Goal: Task Accomplishment & Management: Complete application form

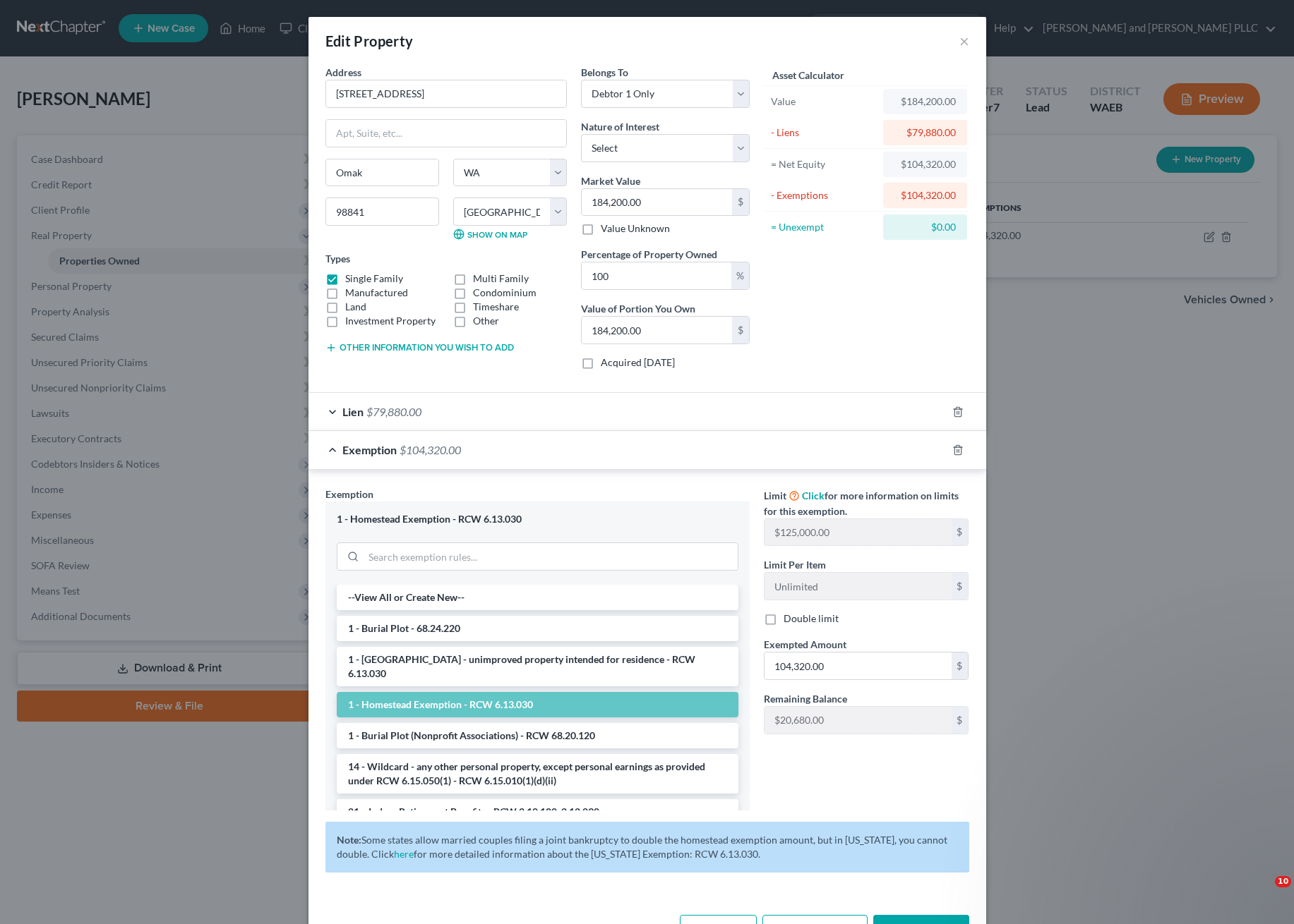
select select "50"
select select "23"
select select "0"
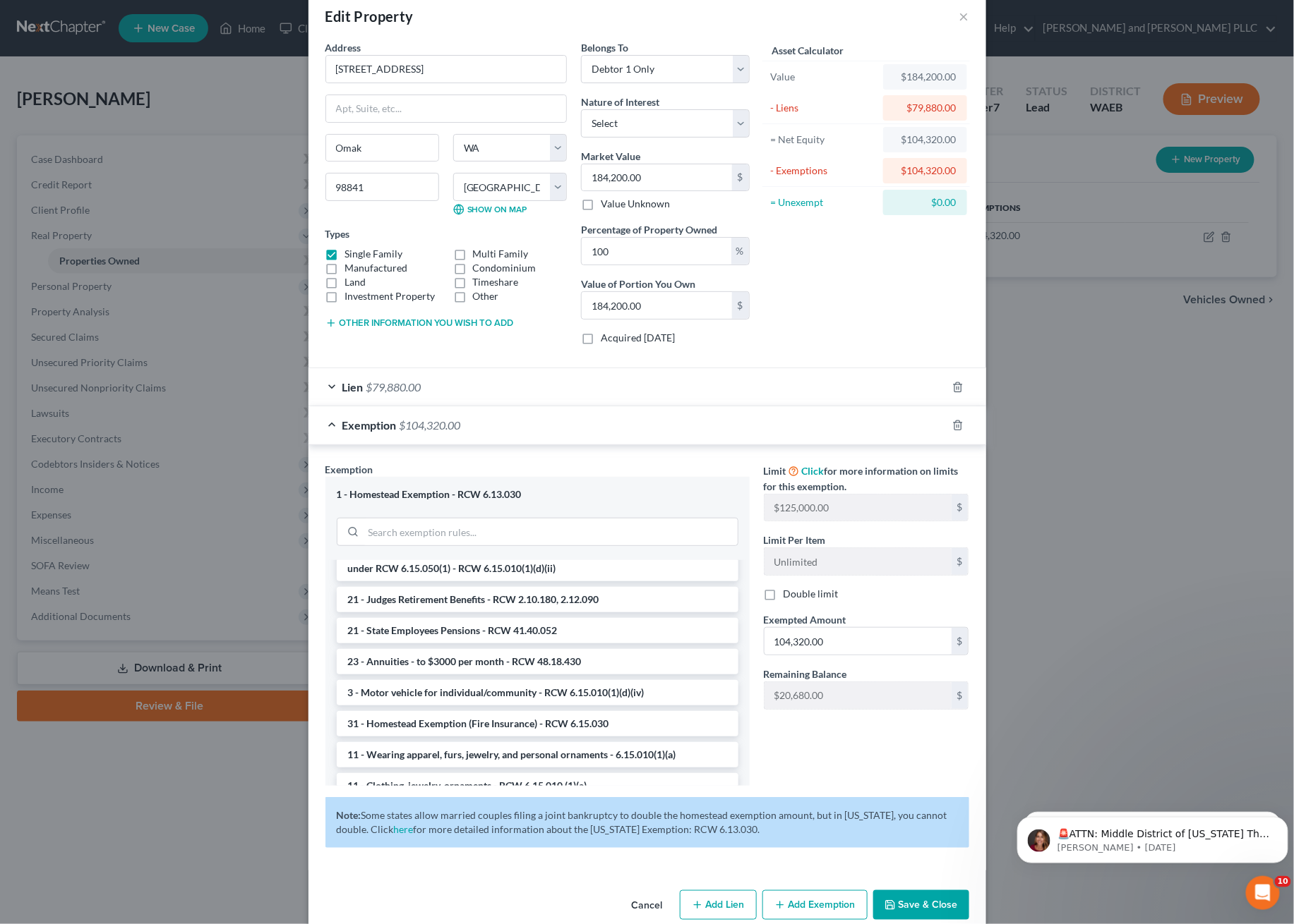
scroll to position [49, 0]
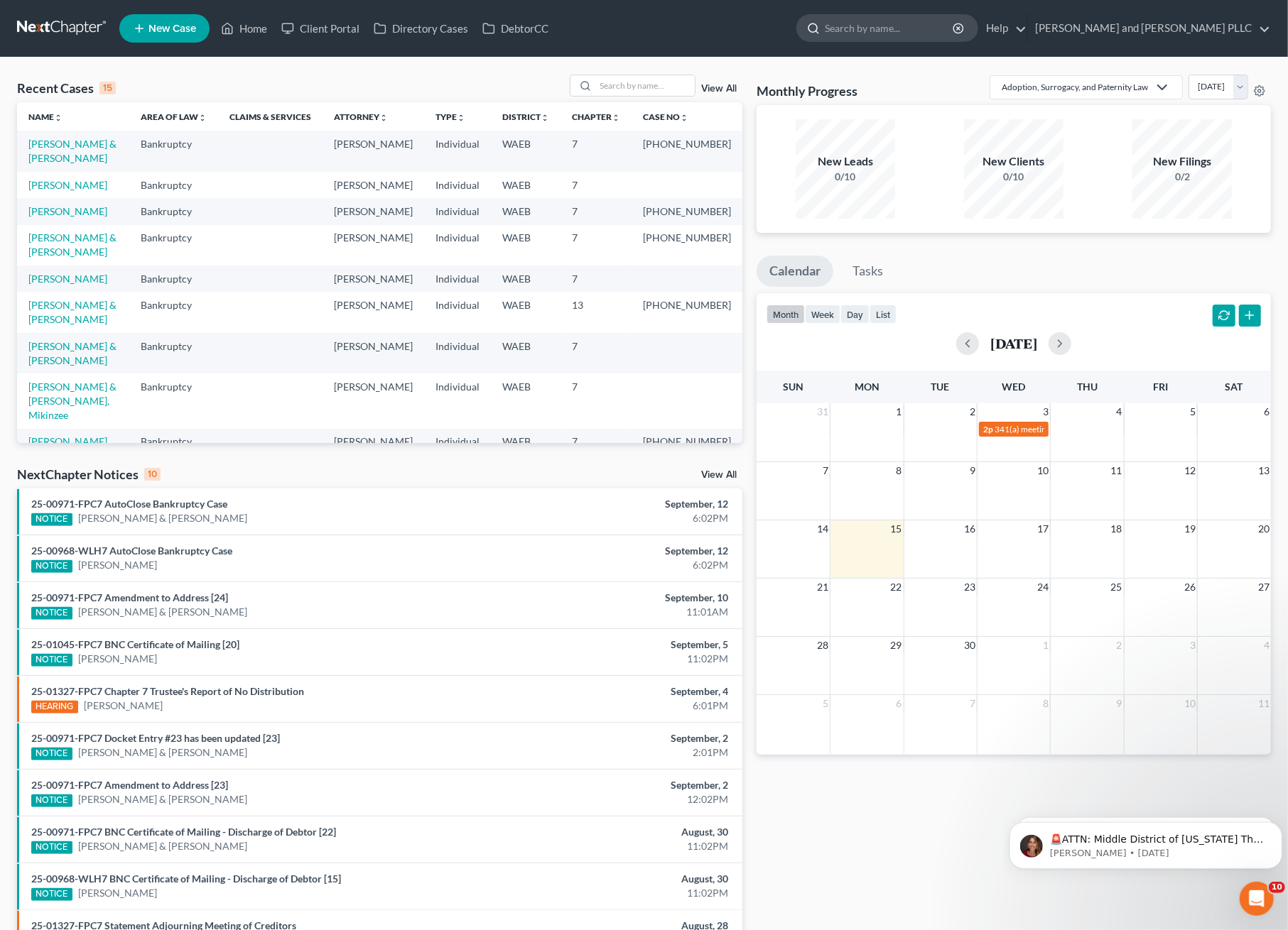
click at [955, 37] on input "search" at bounding box center [889, 27] width 130 height 27
click at [955, 27] on input "[PERSON_NAME]" at bounding box center [889, 27] width 130 height 27
click at [955, 27] on input "heather daniel" at bounding box center [889, 27] width 130 height 27
type input "heather"
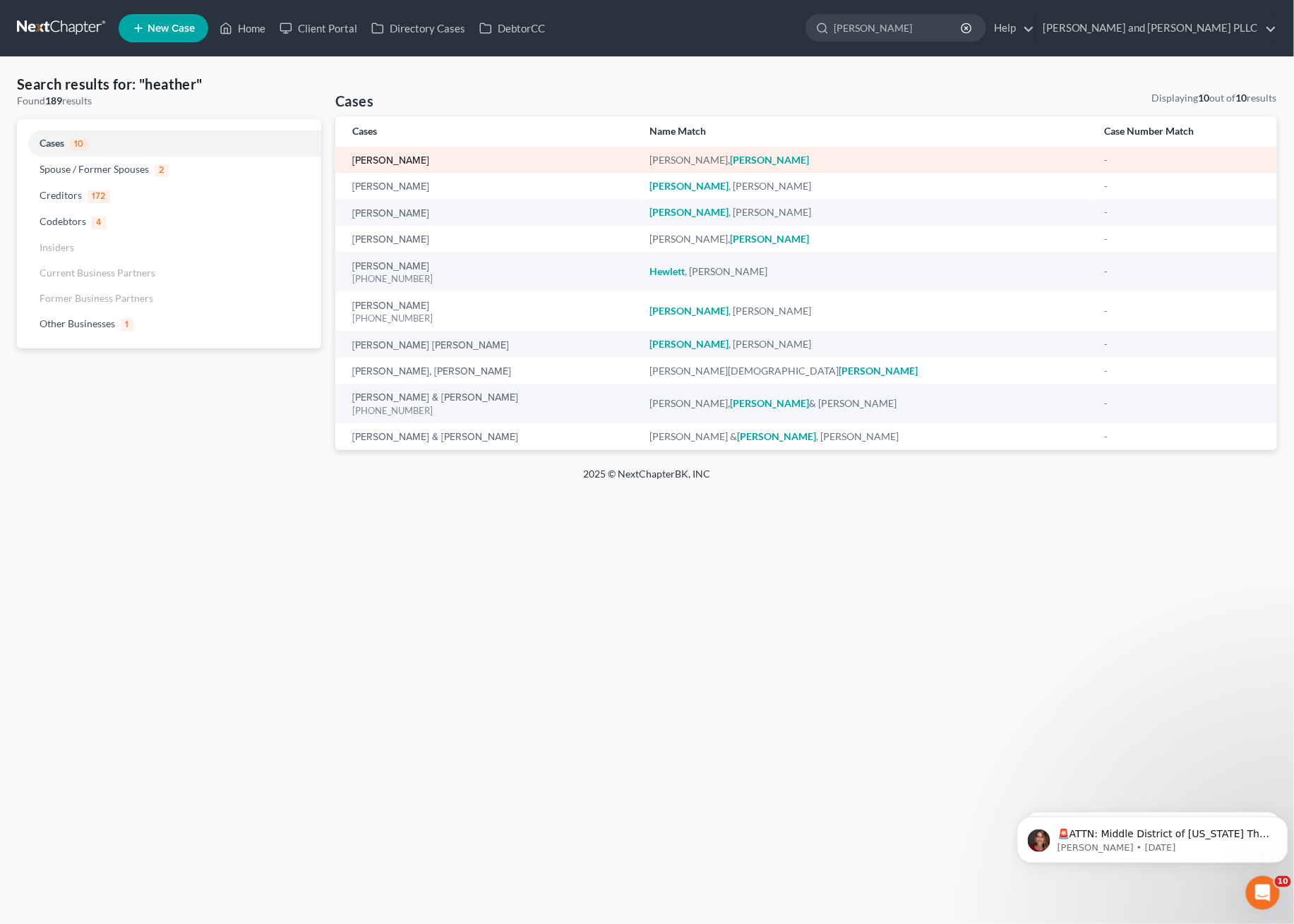
click at [393, 156] on link "Daniel, Heather" at bounding box center [390, 161] width 77 height 10
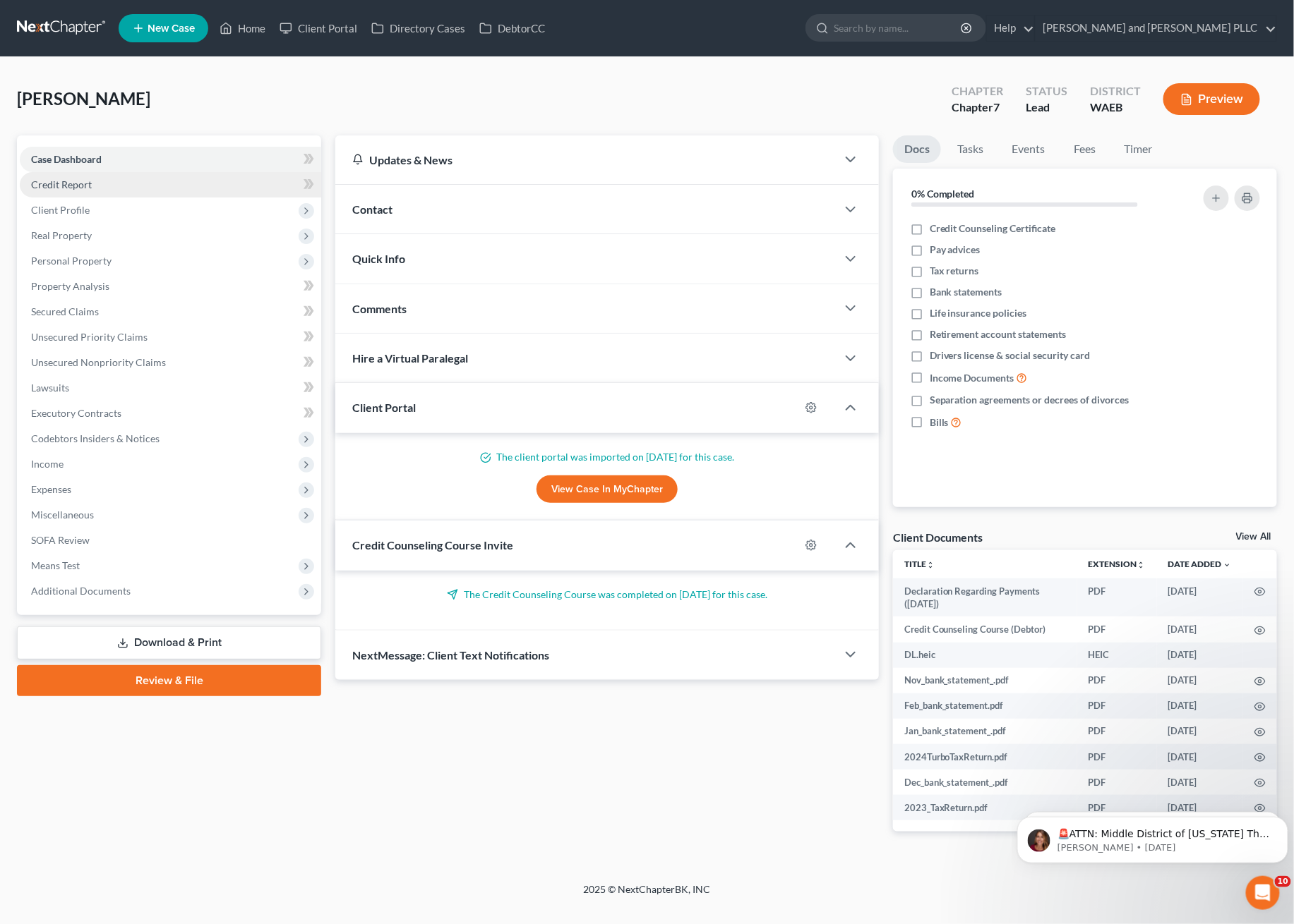
click at [72, 187] on span "Credit Report" at bounding box center [62, 184] width 61 height 12
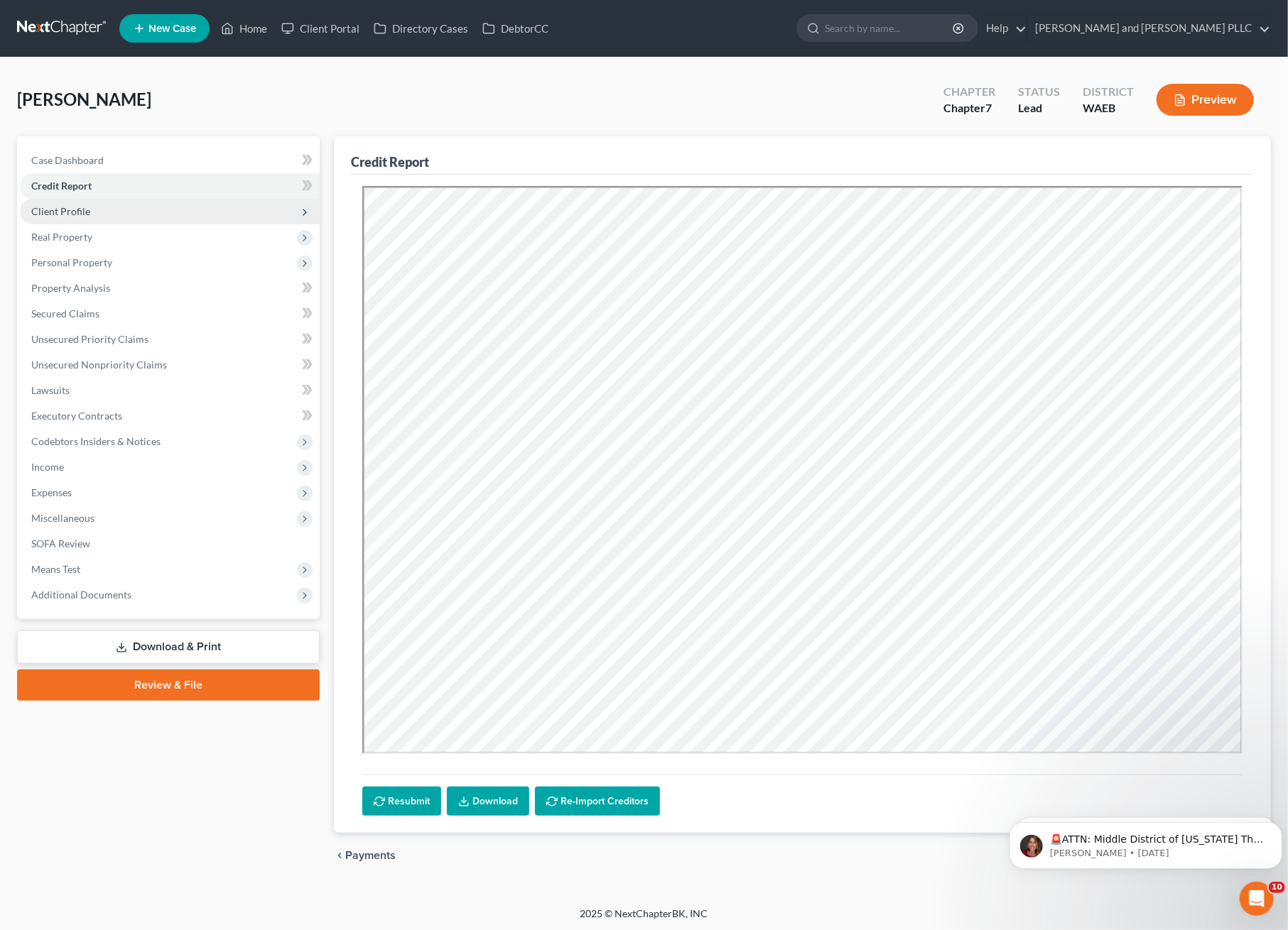
click at [82, 210] on span "Client Profile" at bounding box center [61, 211] width 59 height 12
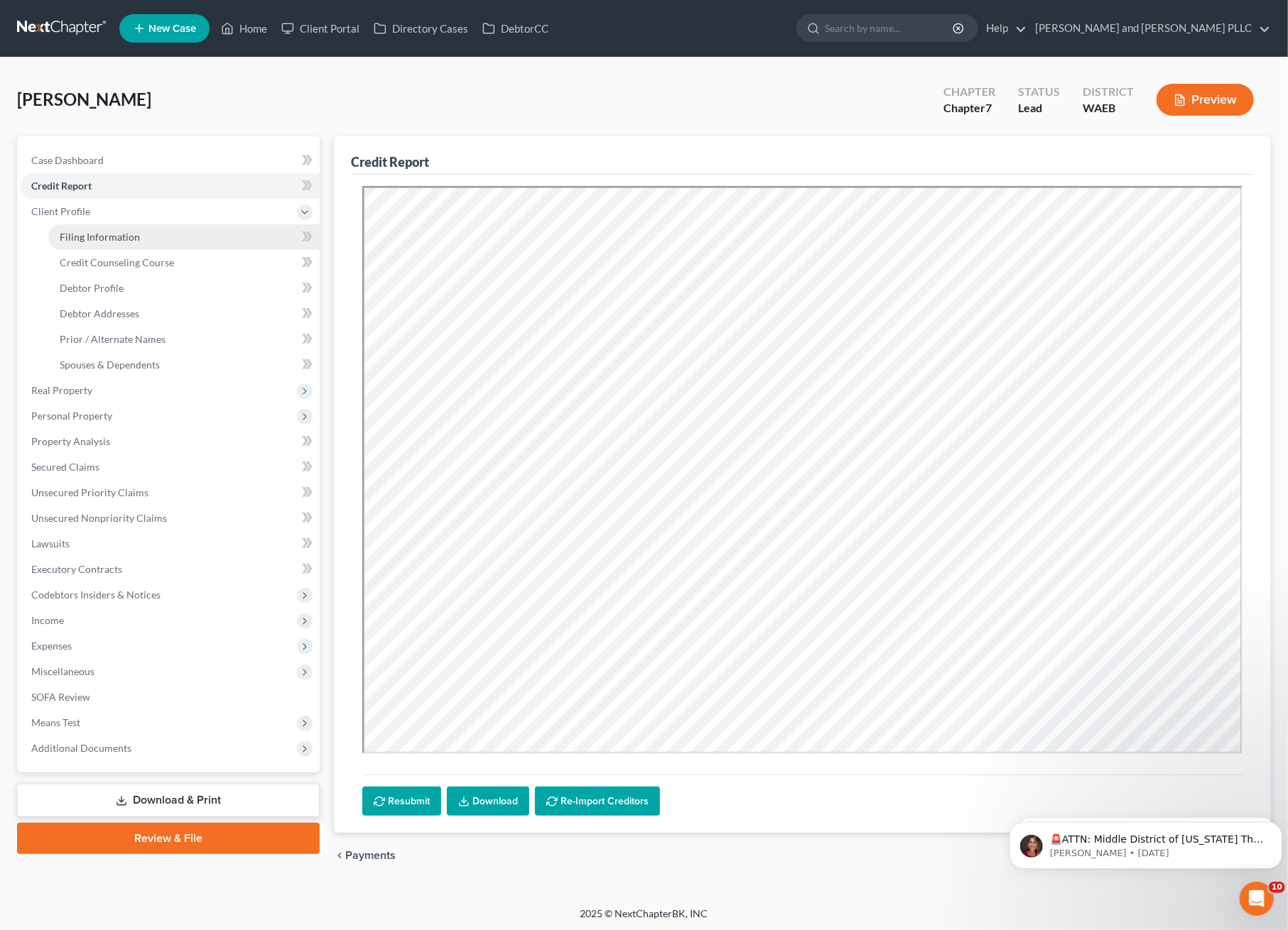
click at [95, 238] on span "Filing Information" at bounding box center [99, 236] width 80 height 12
select select "1"
select select "0"
select select "50"
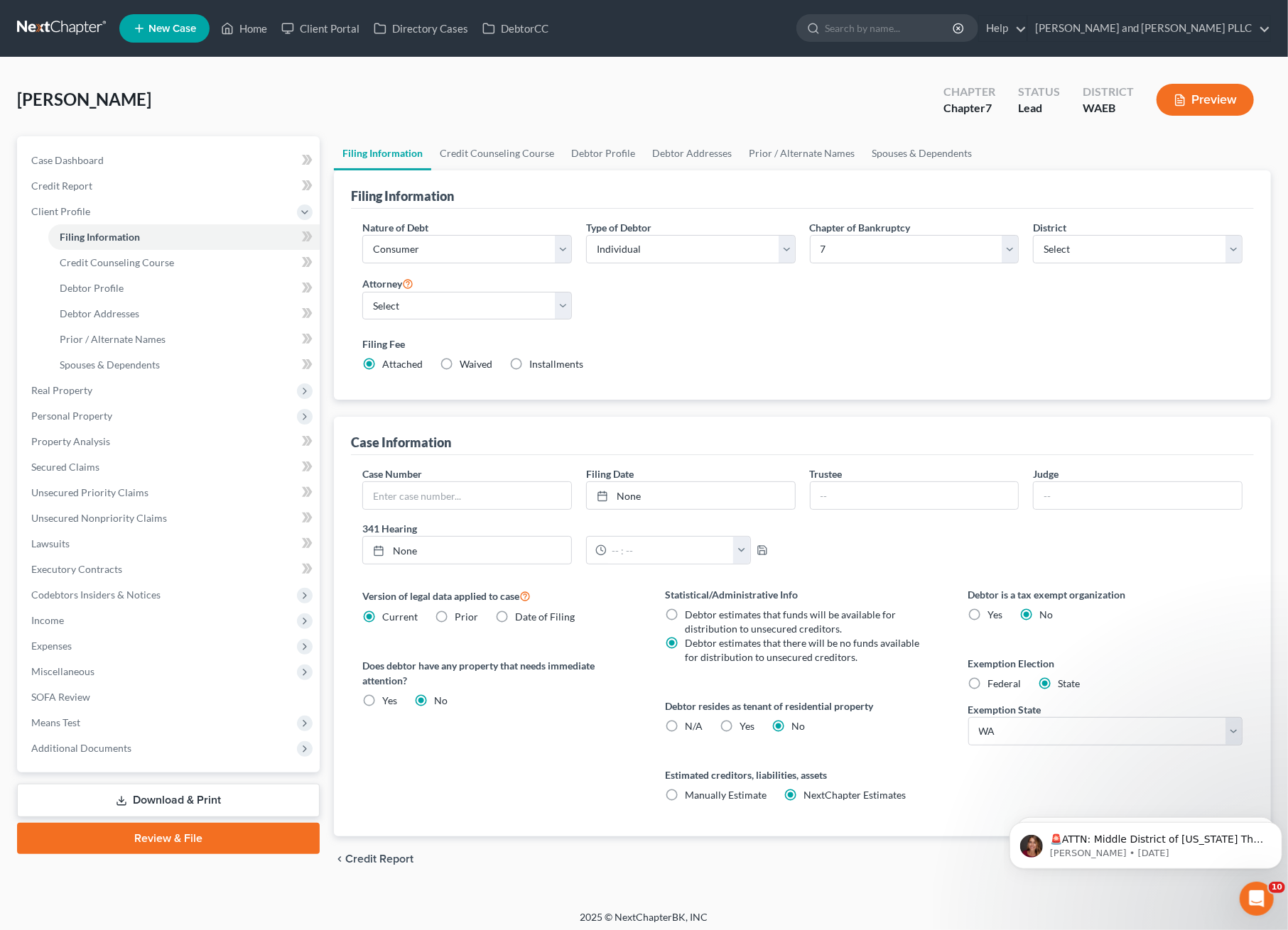
click at [543, 289] on div "Attorney Select Jonathan Edwards - WAEB Suzanne Jaderholm - WAEB" at bounding box center [467, 298] width 210 height 45
click at [561, 294] on select "Select Jonathan Edwards - WAEB Suzanne Jaderholm - WAEB" at bounding box center [467, 306] width 210 height 28
select select "1"
click at [362, 292] on select "Select Jonathan Edwards - WAEB Suzanne Jaderholm - WAEB" at bounding box center [467, 306] width 210 height 28
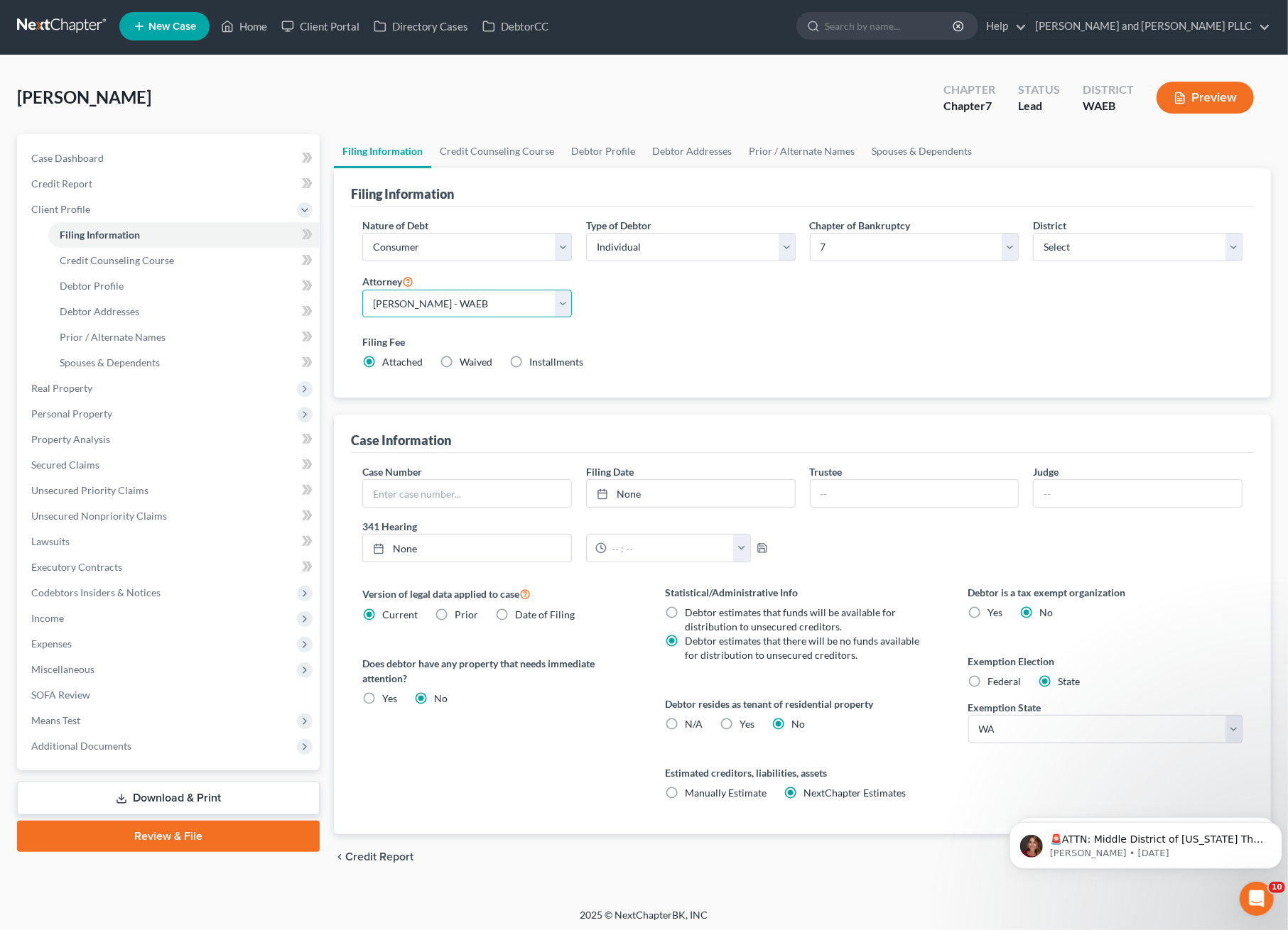
scroll to position [4, 0]
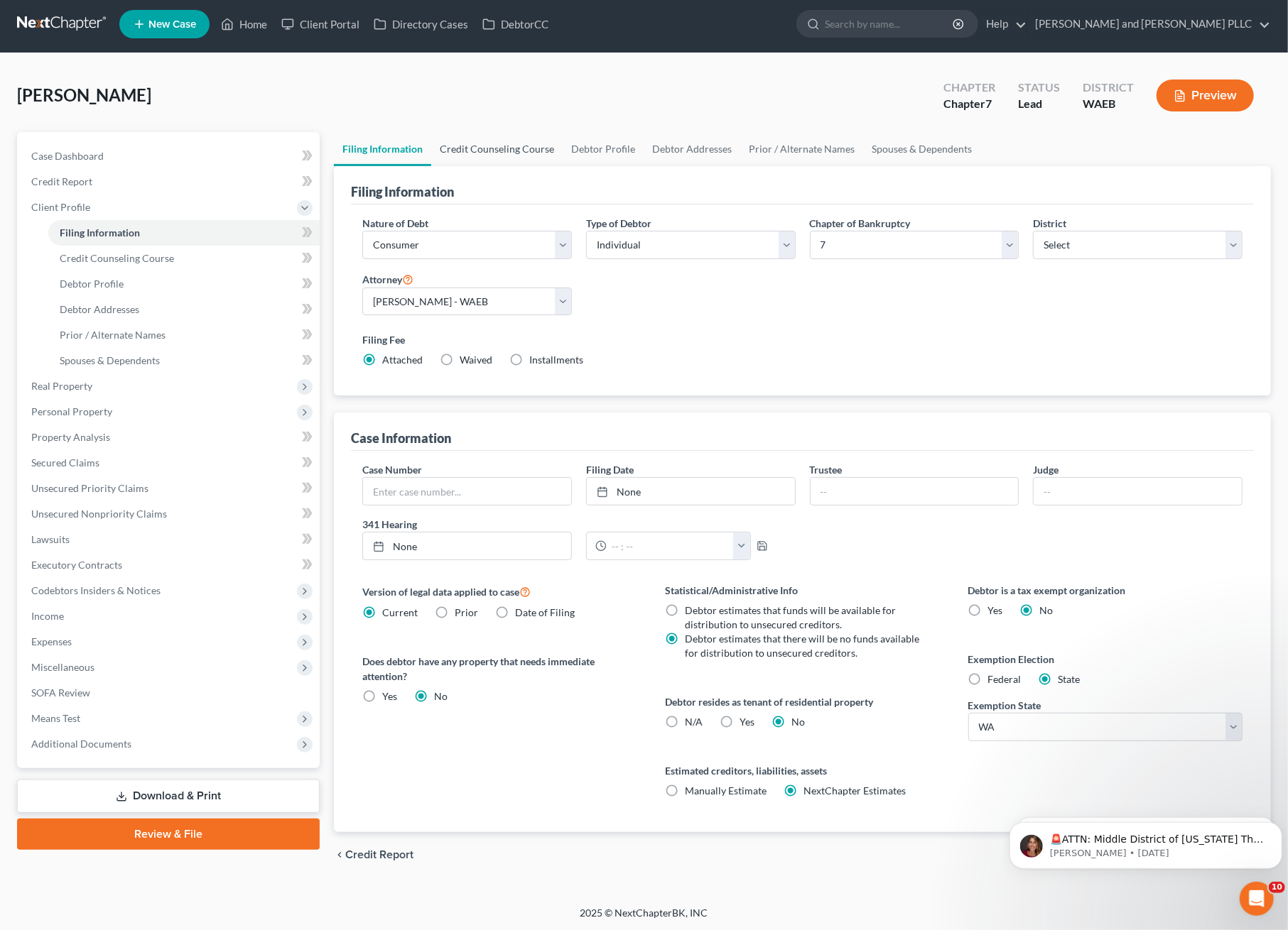
drag, startPoint x: 470, startPoint y: 140, endPoint x: 513, endPoint y: 154, distance: 45.2
click at [470, 138] on link "Credit Counseling Course" at bounding box center [496, 149] width 132 height 34
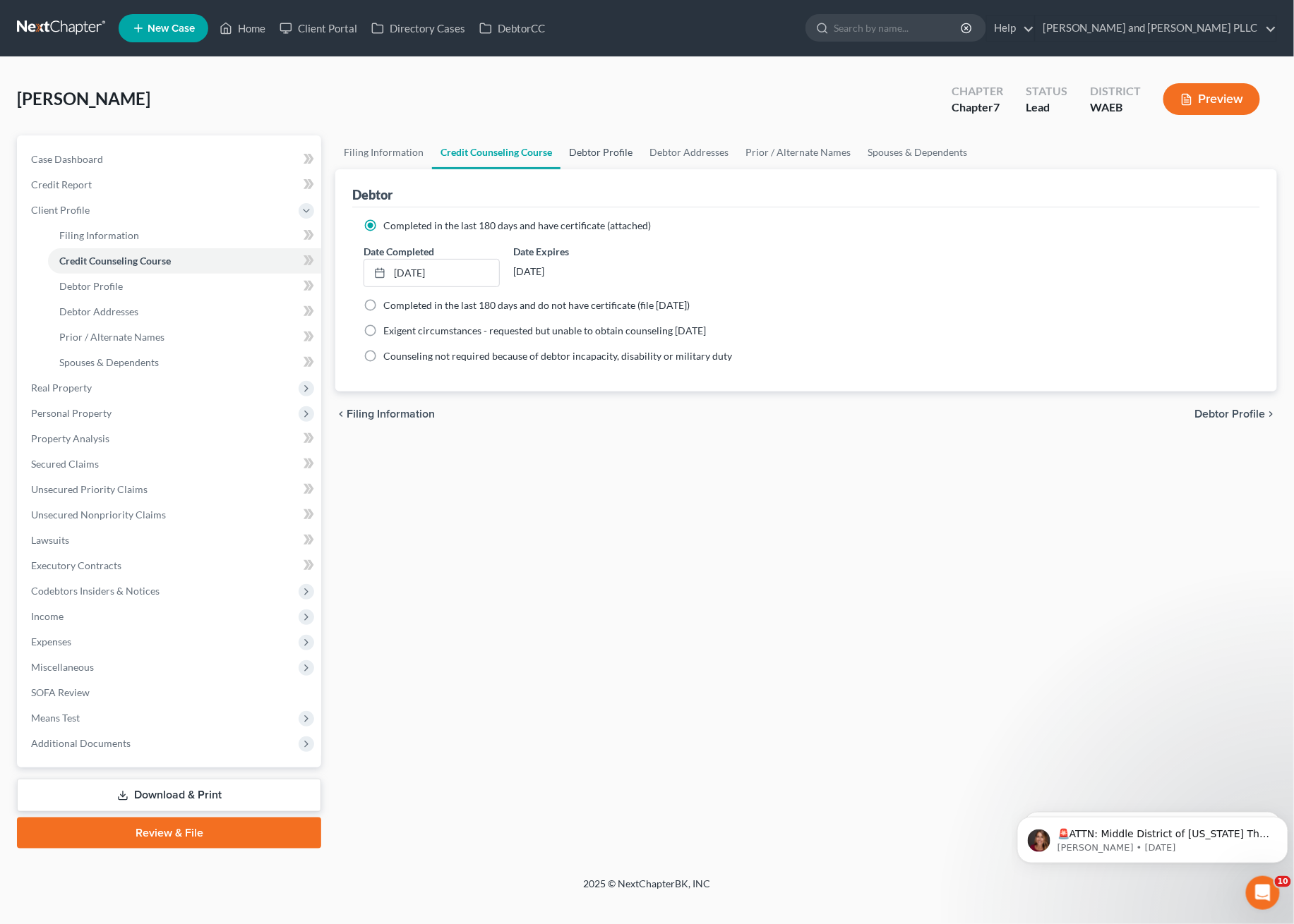
click at [610, 147] on link "Debtor Profile" at bounding box center [600, 152] width 80 height 34
select select "1"
select select "5"
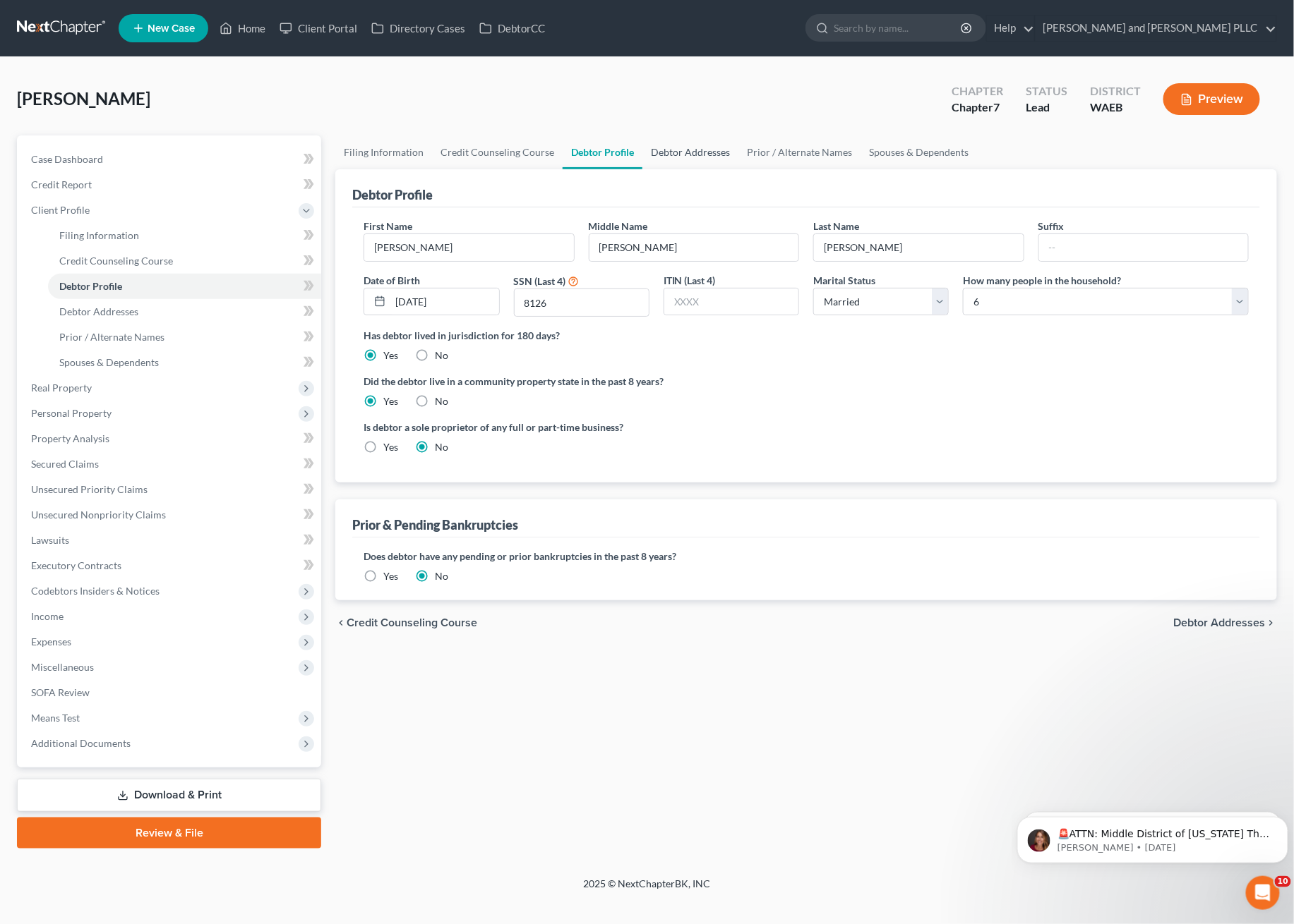
click at [695, 153] on link "Debtor Addresses" at bounding box center [690, 152] width 96 height 34
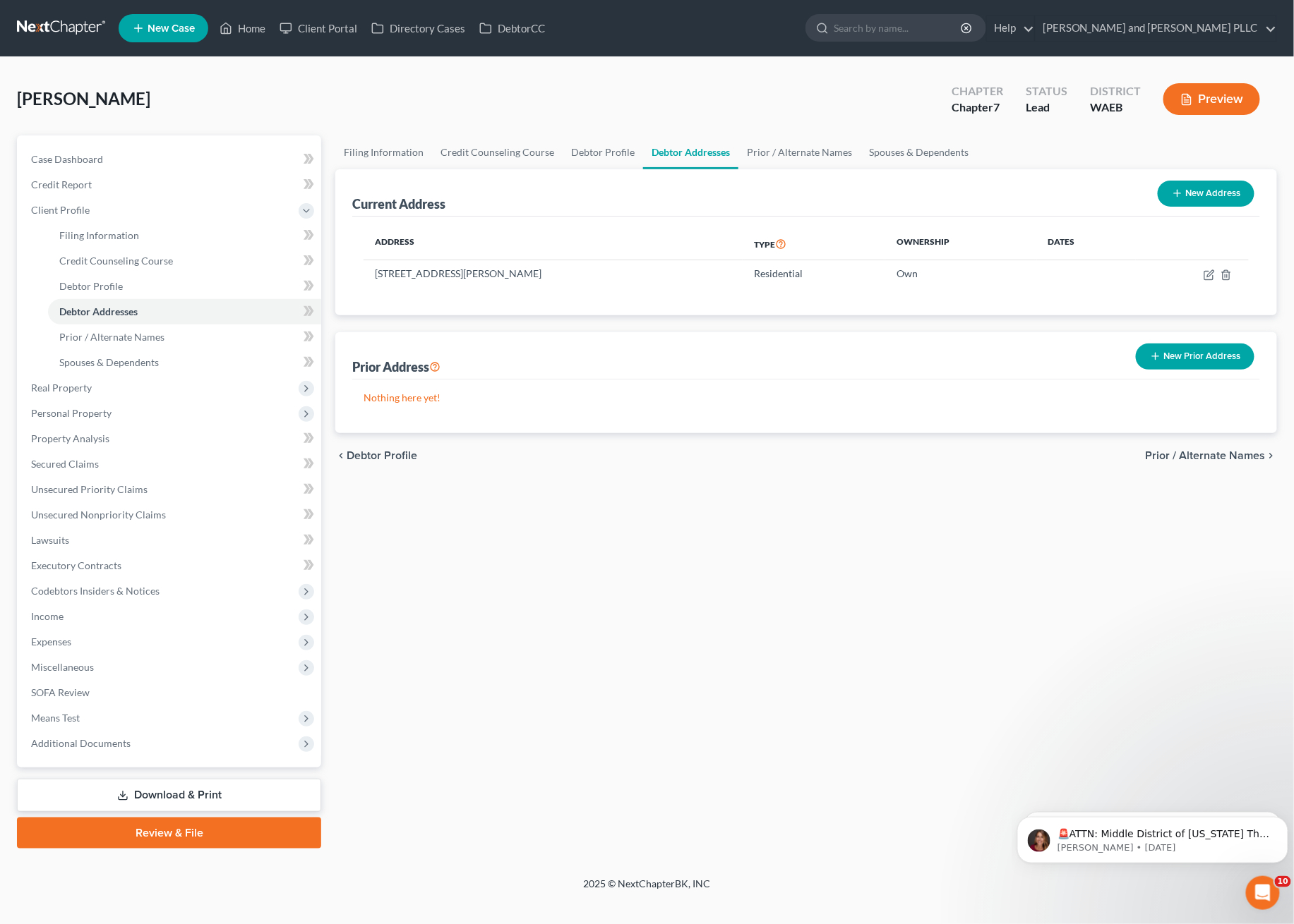
click at [1212, 357] on button "New Prior Address" at bounding box center [1195, 357] width 119 height 26
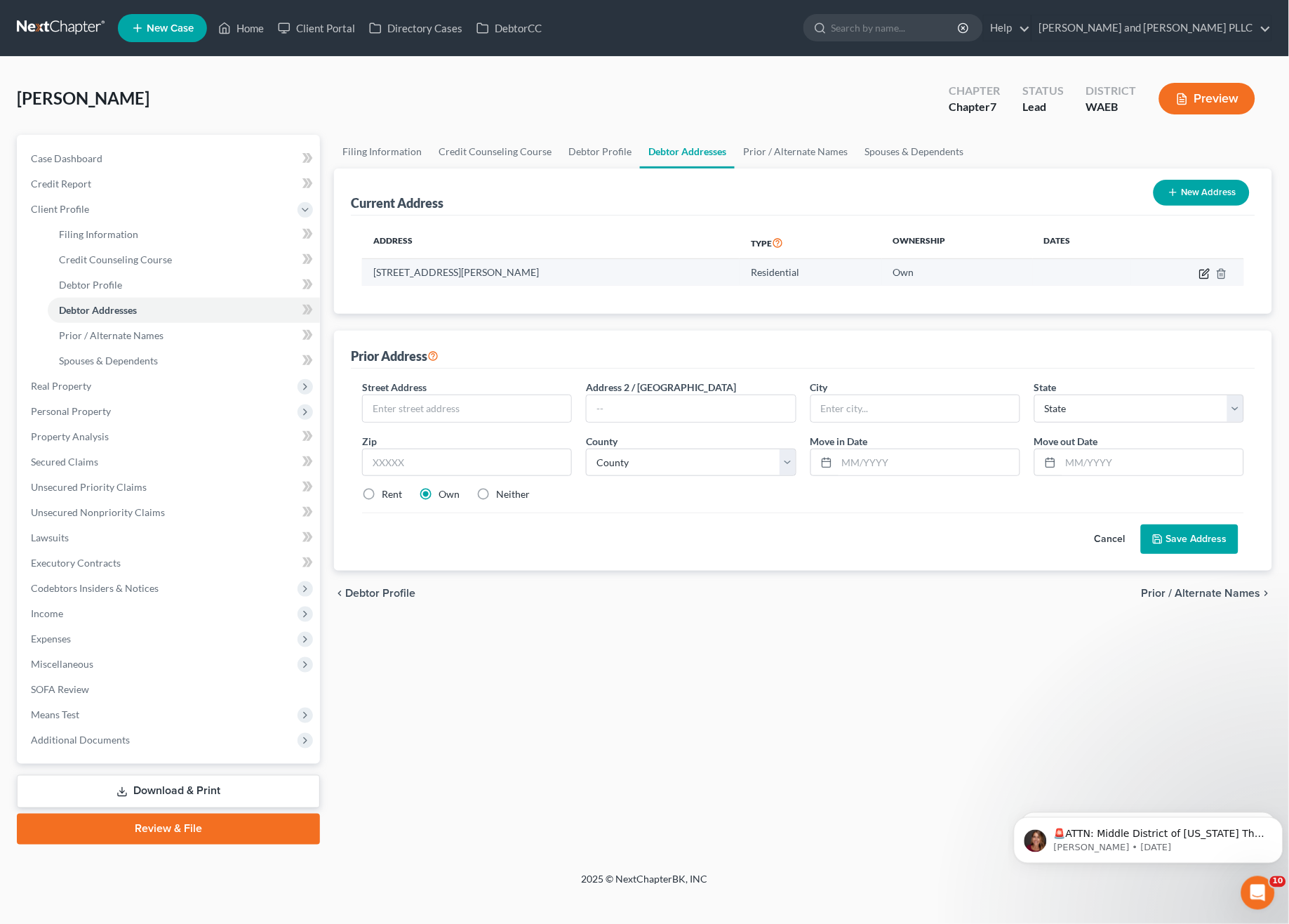
click at [1204, 275] on icon "button" at bounding box center [1205, 273] width 11 height 11
select select "50"
select select "0"
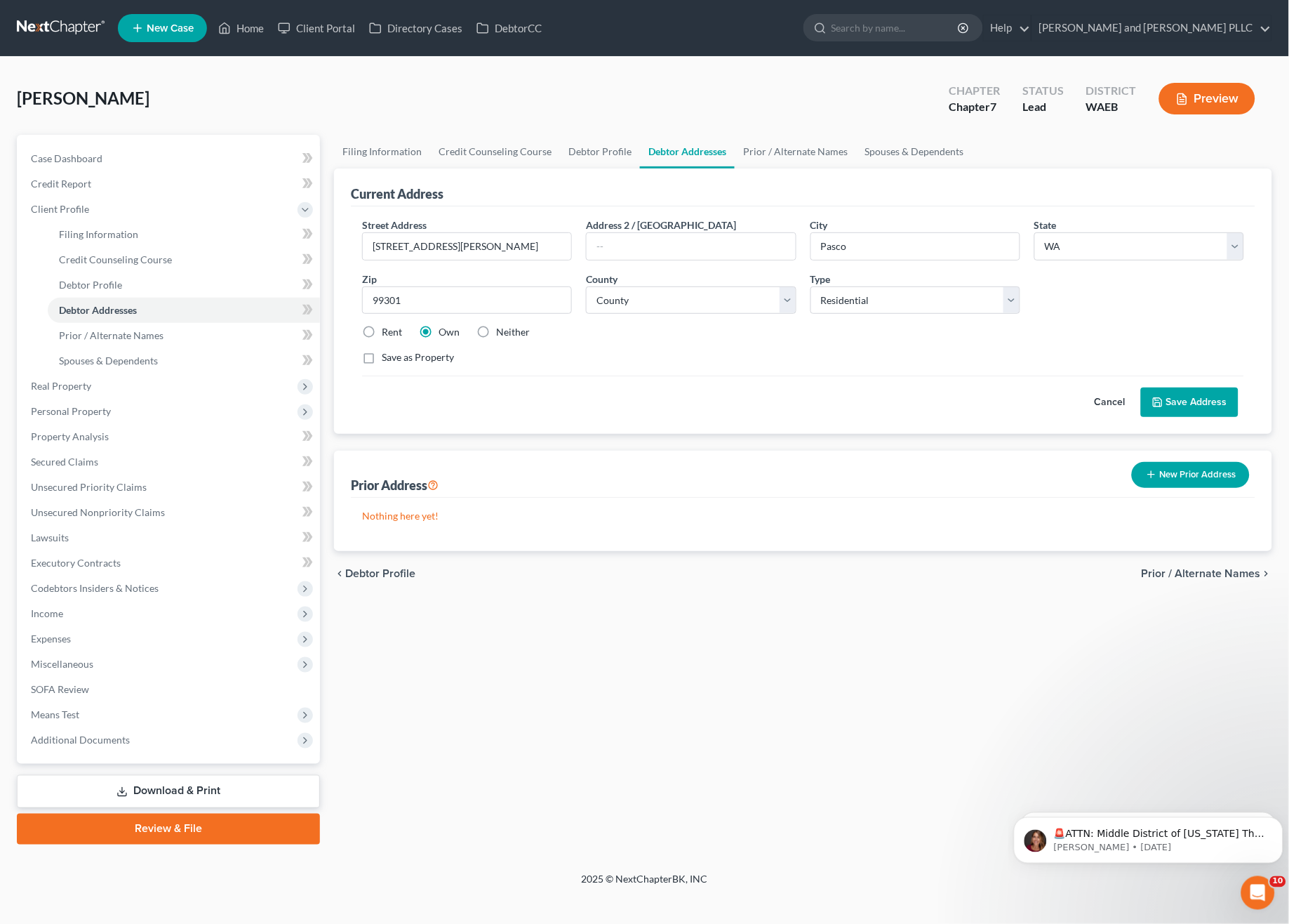
click at [1212, 473] on button "New Prior Address" at bounding box center [1191, 474] width 118 height 26
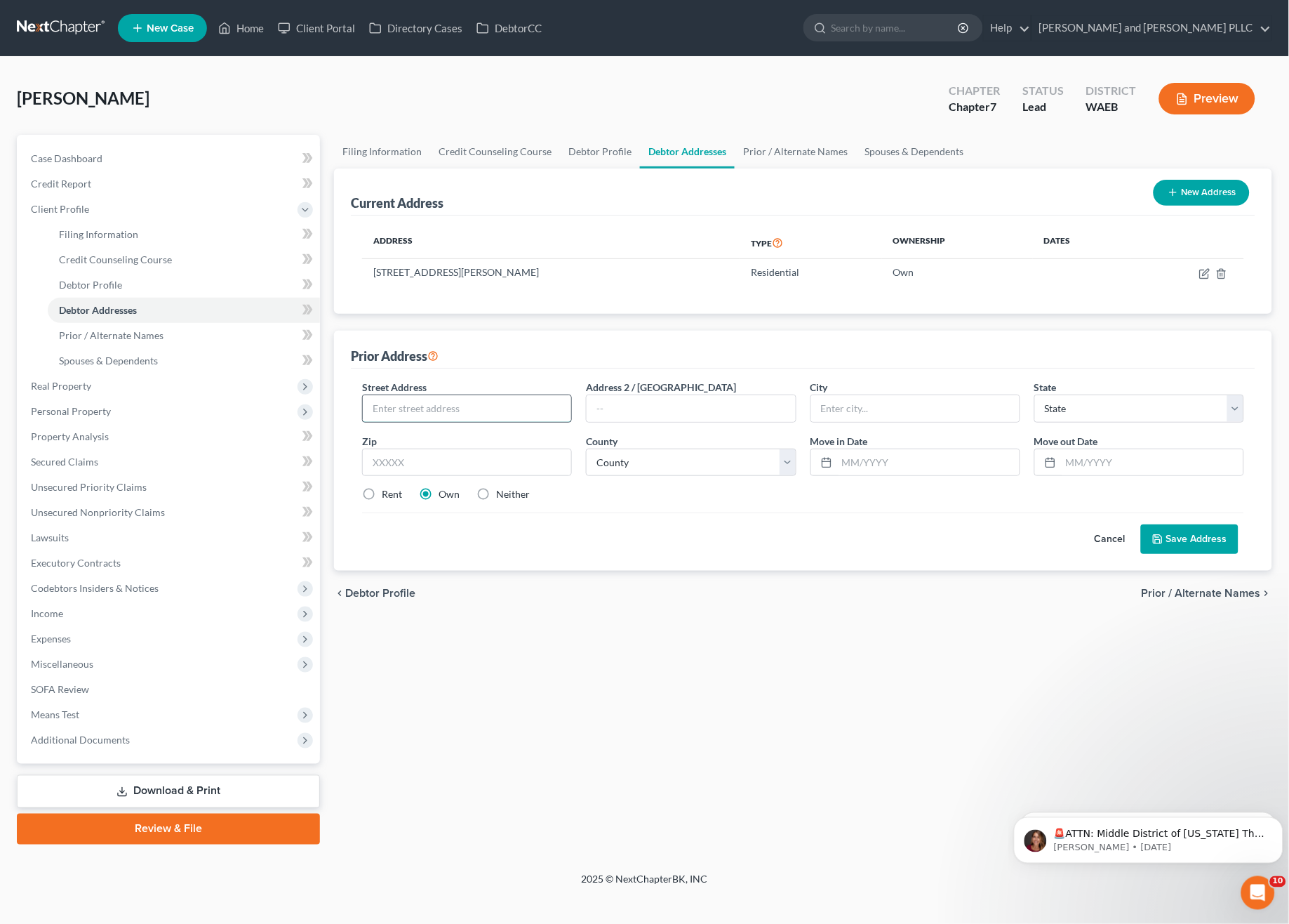
click at [431, 414] on input "text" at bounding box center [466, 408] width 208 height 26
type input "4531 Muris Ln."
type input "Pasco"
select select "50"
type input "99301"
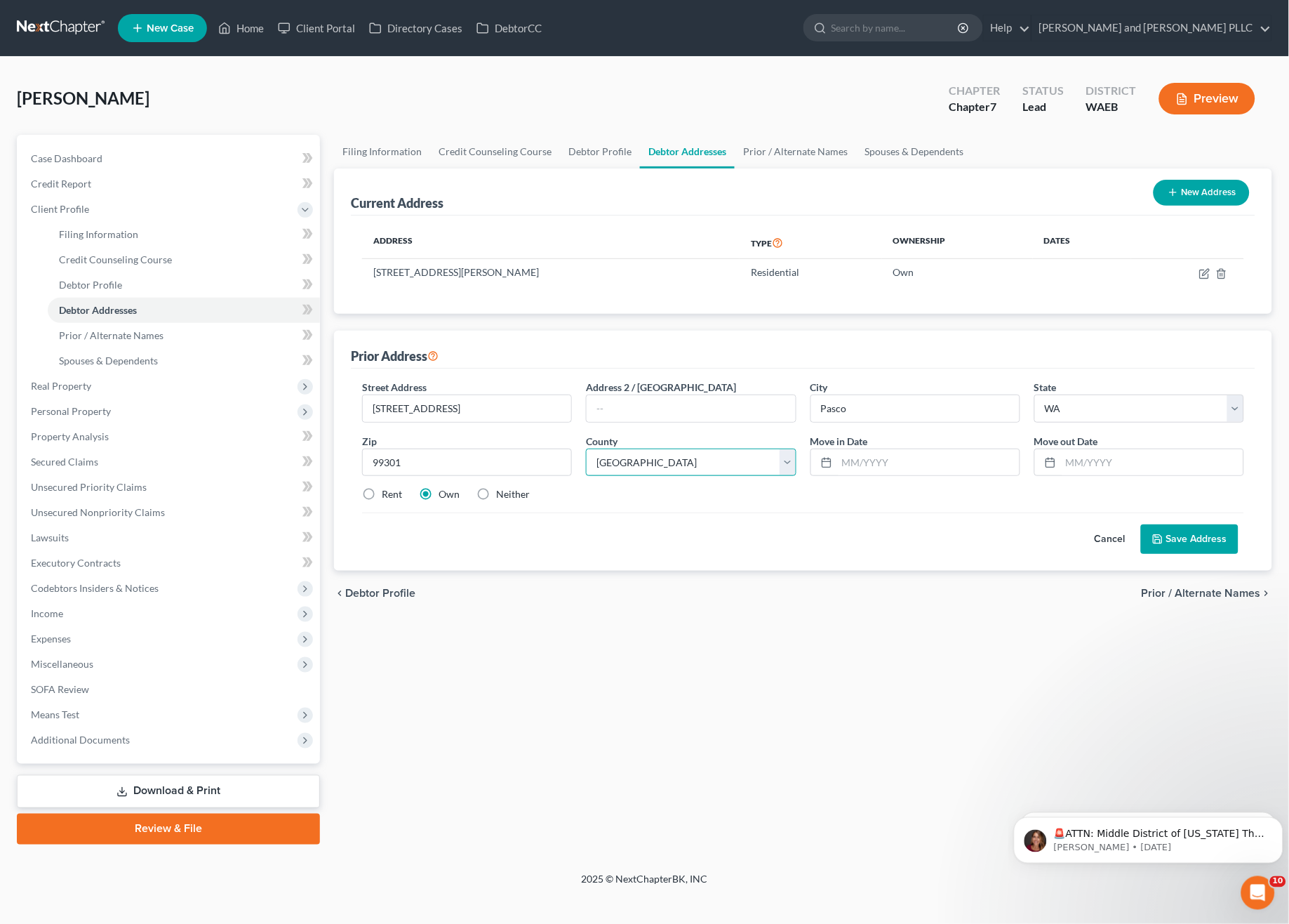
select select "10"
click at [383, 497] on label "Rent" at bounding box center [392, 494] width 21 height 14
click at [387, 496] on input "Rent" at bounding box center [391, 491] width 9 height 9
radio input "true"
click at [1194, 546] on button "Save Address" at bounding box center [1189, 539] width 97 height 29
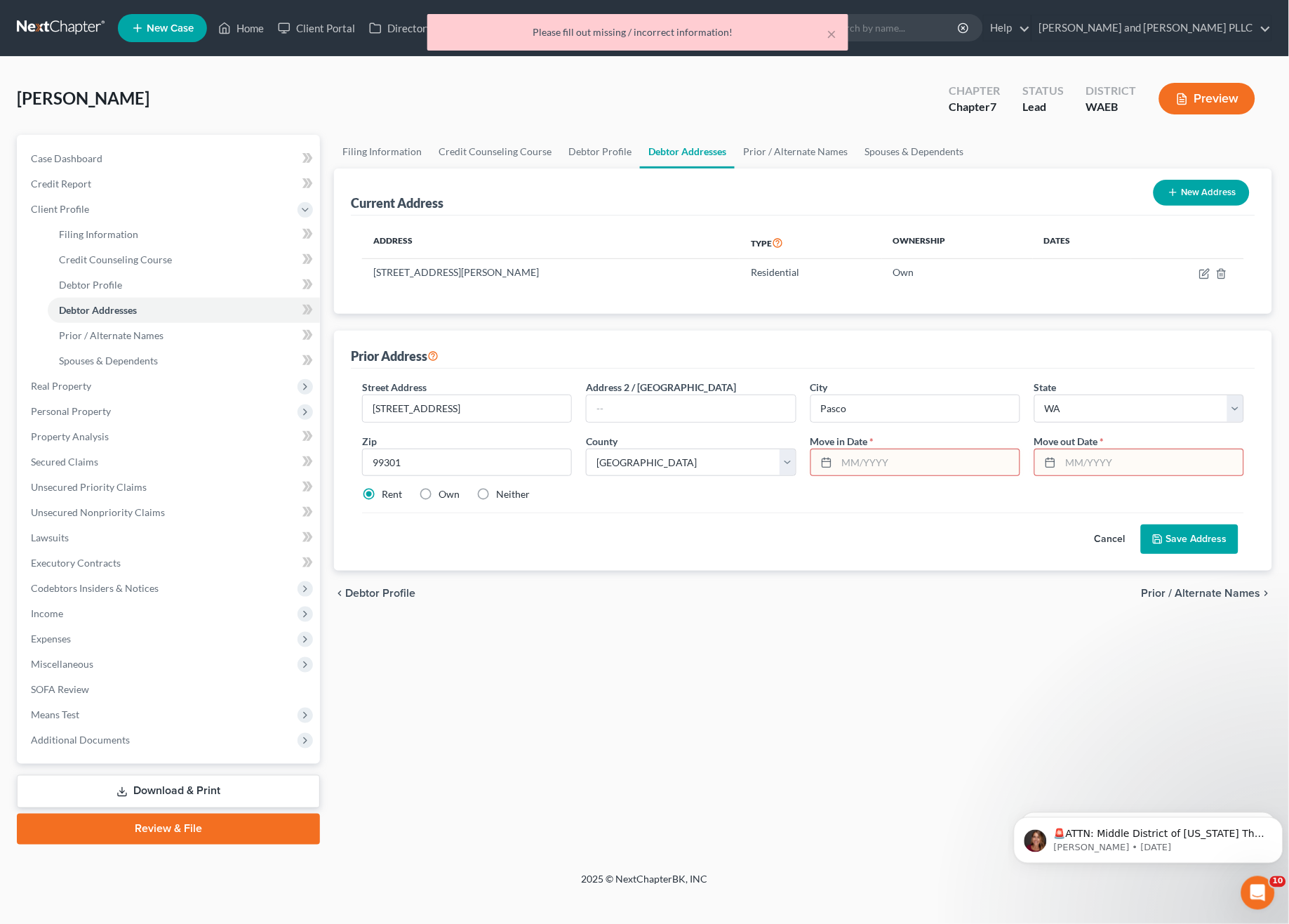
click at [889, 455] on input "text" at bounding box center [928, 462] width 183 height 26
click at [900, 468] on input "text" at bounding box center [928, 462] width 183 height 26
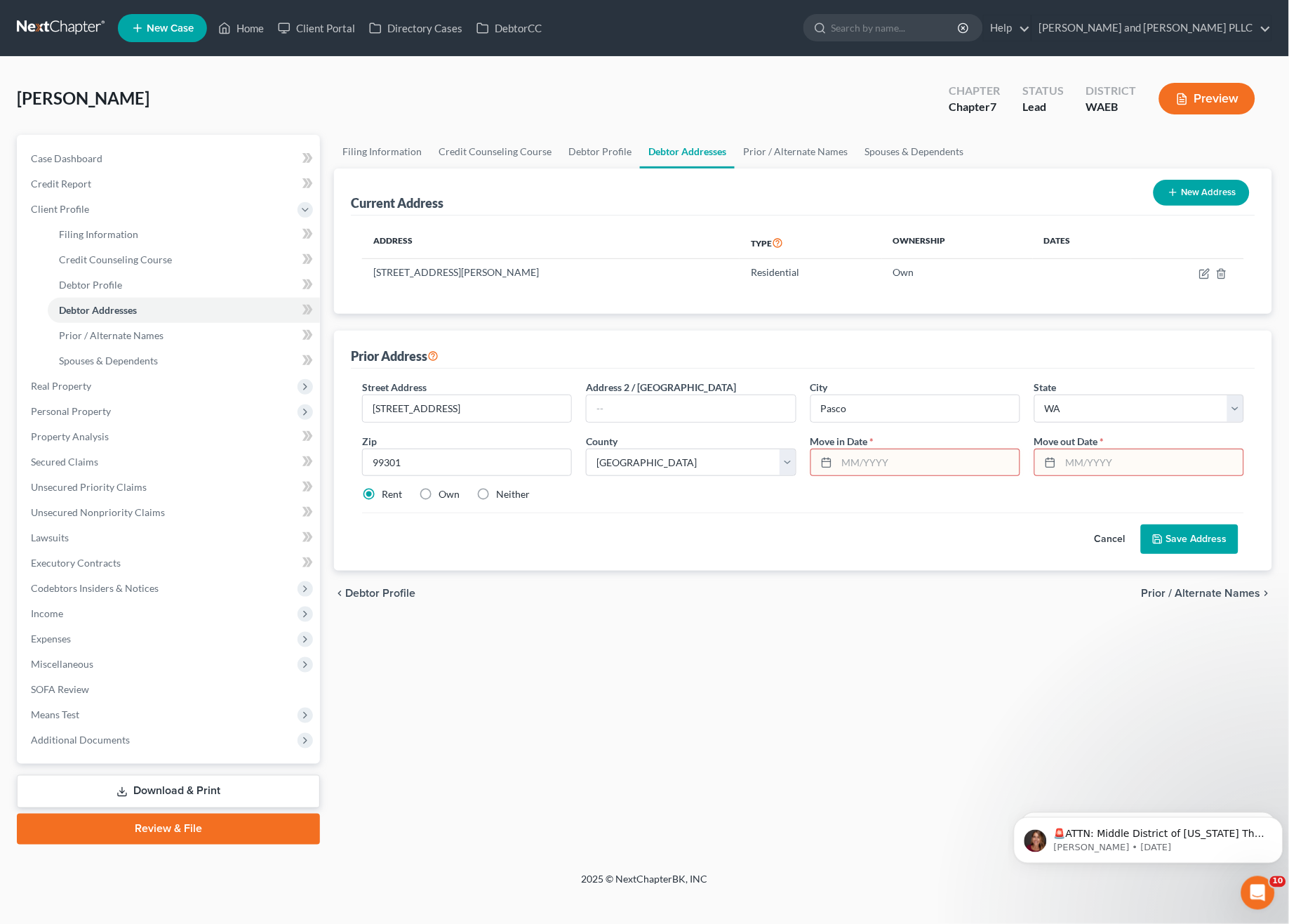
click at [1097, 457] on input "text" at bounding box center [1152, 462] width 183 height 26
click at [1044, 458] on div at bounding box center [1048, 462] width 26 height 26
click at [1081, 460] on input "text" at bounding box center [1152, 462] width 183 height 26
click at [889, 455] on input "text" at bounding box center [928, 462] width 183 height 26
drag, startPoint x: 1124, startPoint y: 464, endPoint x: 1012, endPoint y: 461, distance: 112.0
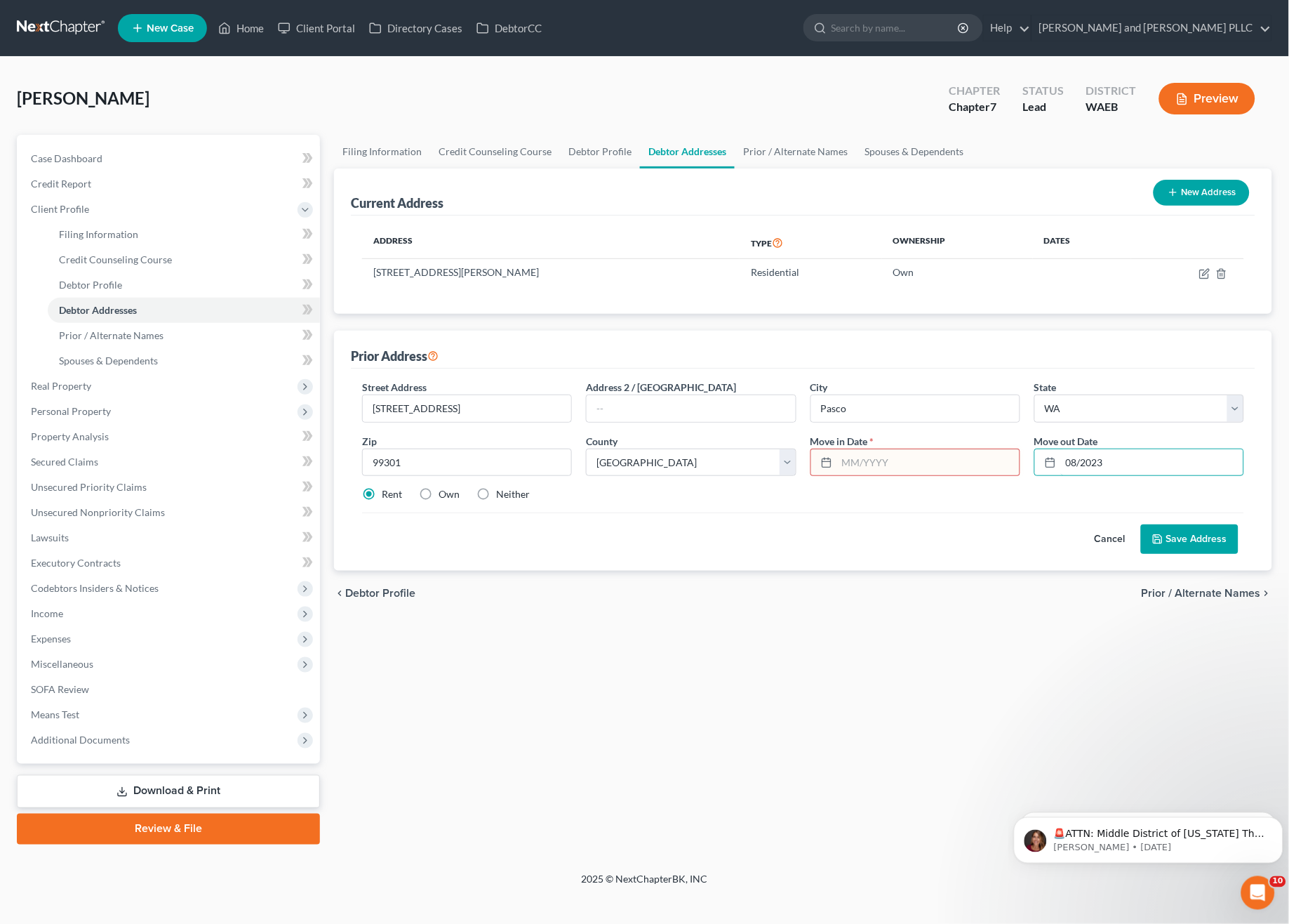
click at [1012, 461] on div "Street Address * 4531 Muris Ln. Address 2 / PO Box City * Pasco State * State A…" at bounding box center [803, 446] width 896 height 133
type input "09/2023"
click at [883, 466] on input "text" at bounding box center [928, 462] width 183 height 26
type input "09/2021"
click at [1171, 537] on button "Save Address" at bounding box center [1189, 539] width 97 height 29
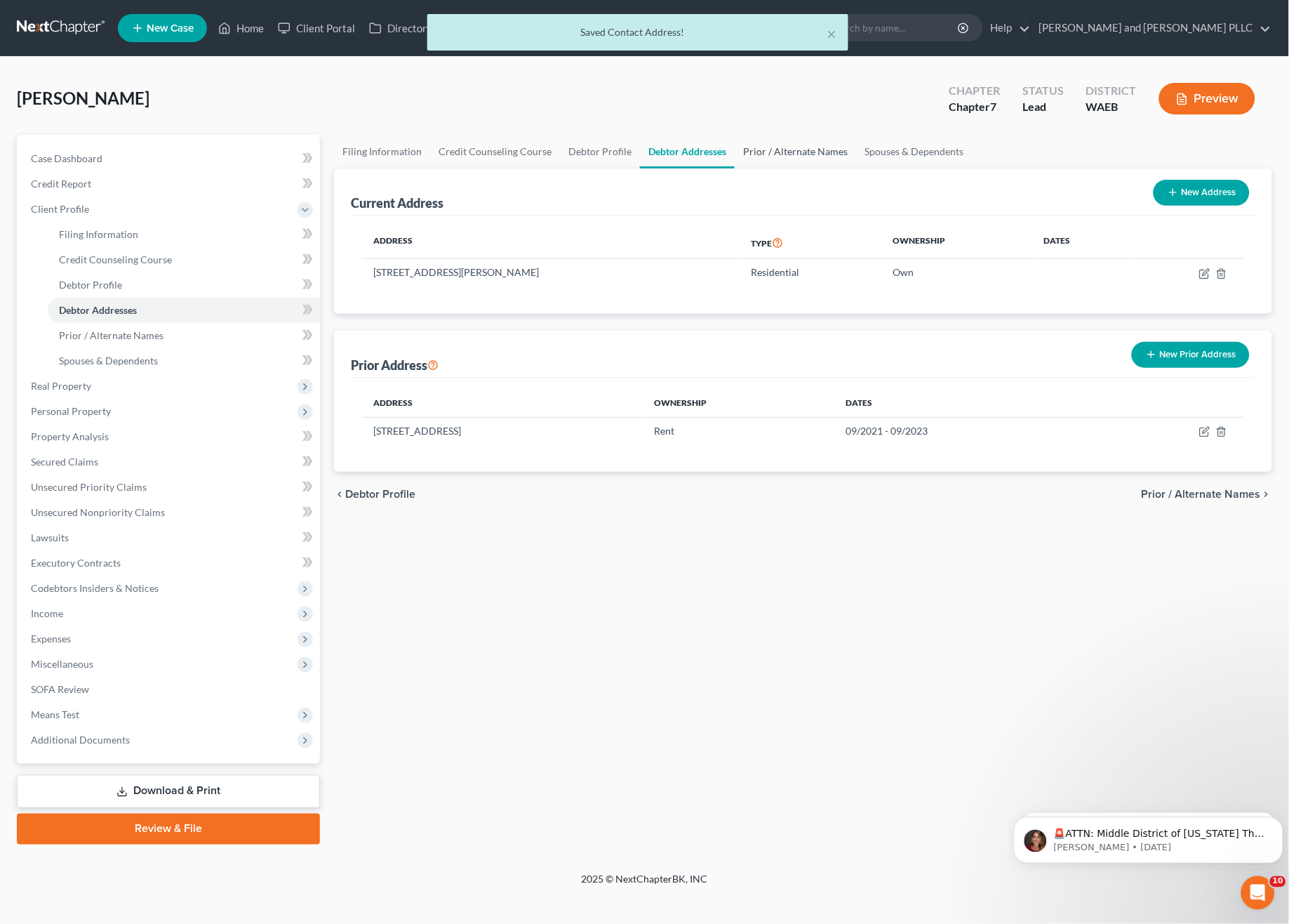
click at [772, 155] on link "Prior / Alternate Names" at bounding box center [796, 151] width 121 height 33
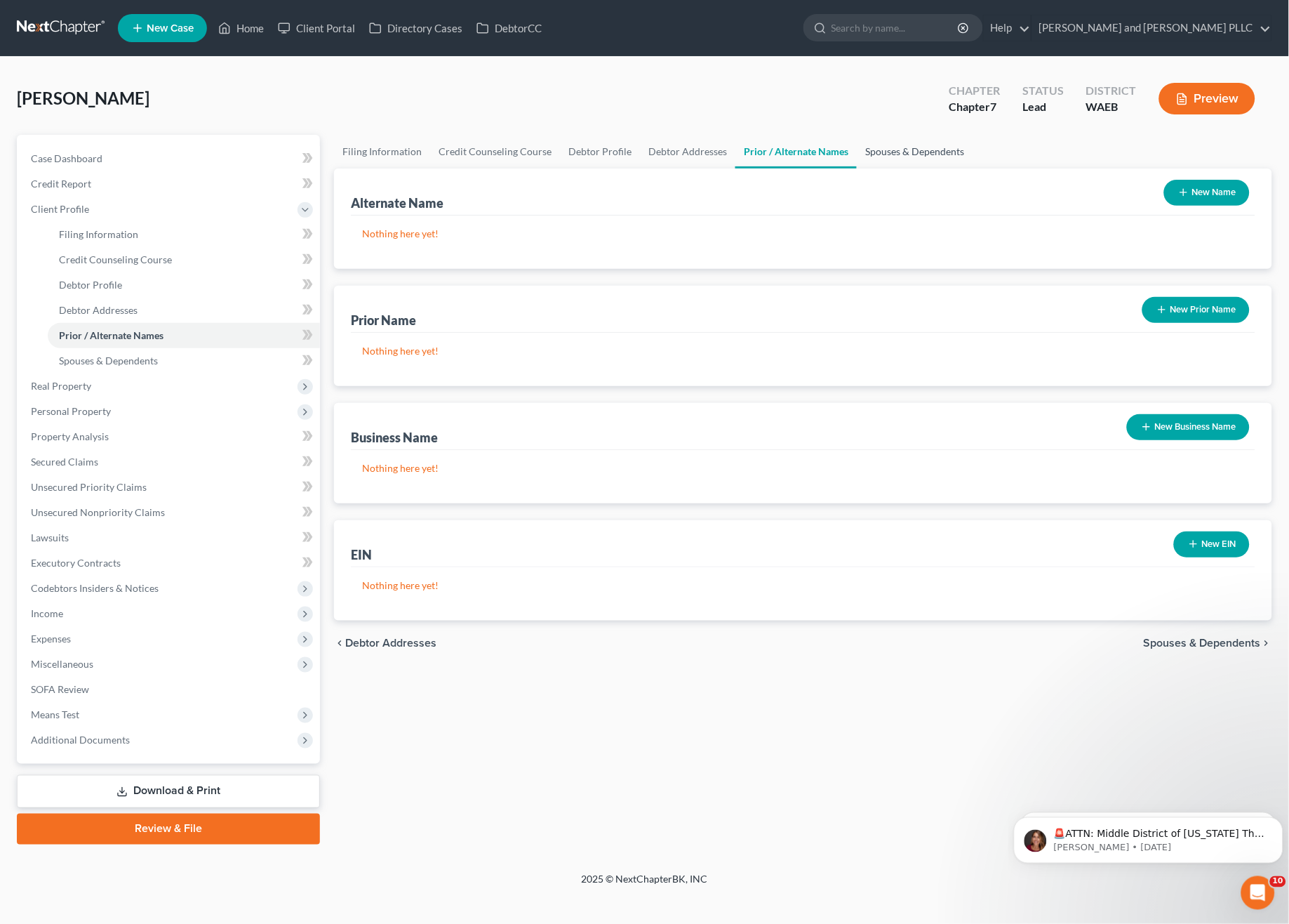
click at [914, 143] on link "Spouses & Dependents" at bounding box center [914, 151] width 116 height 33
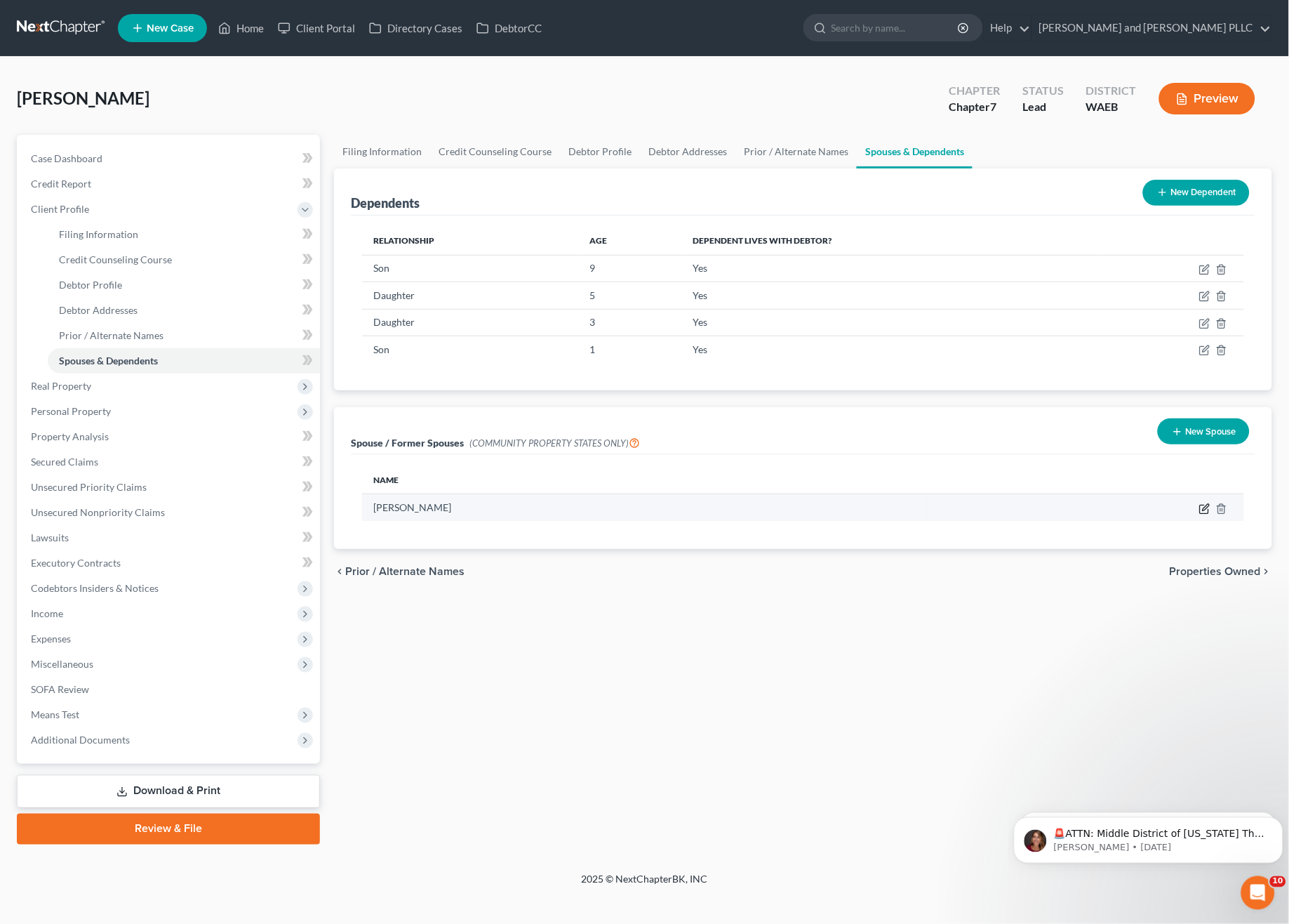
click at [1206, 513] on icon "button" at bounding box center [1205, 509] width 11 height 11
select select "9"
select select "50"
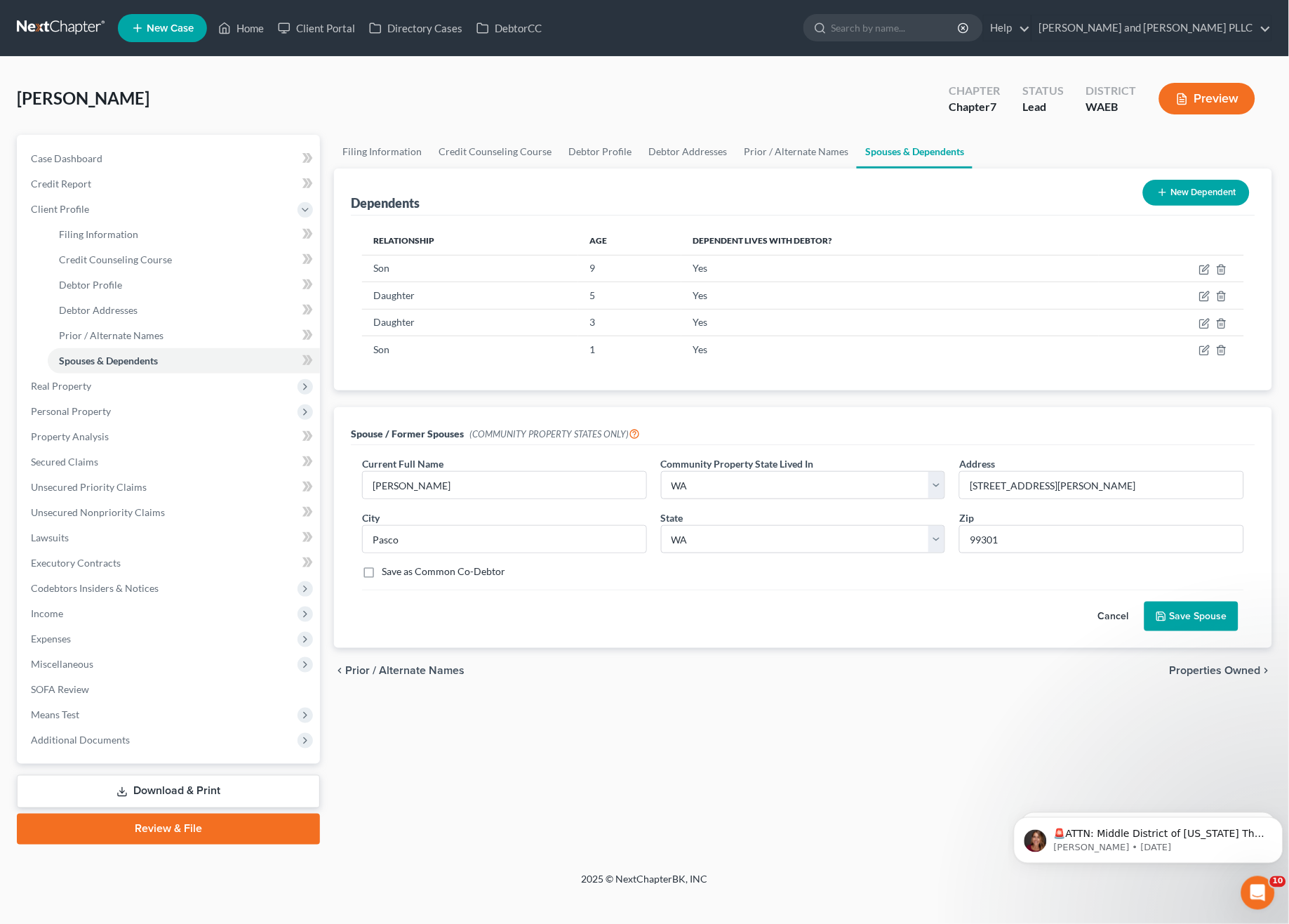
click at [1194, 615] on button "Save Spouse" at bounding box center [1192, 615] width 94 height 29
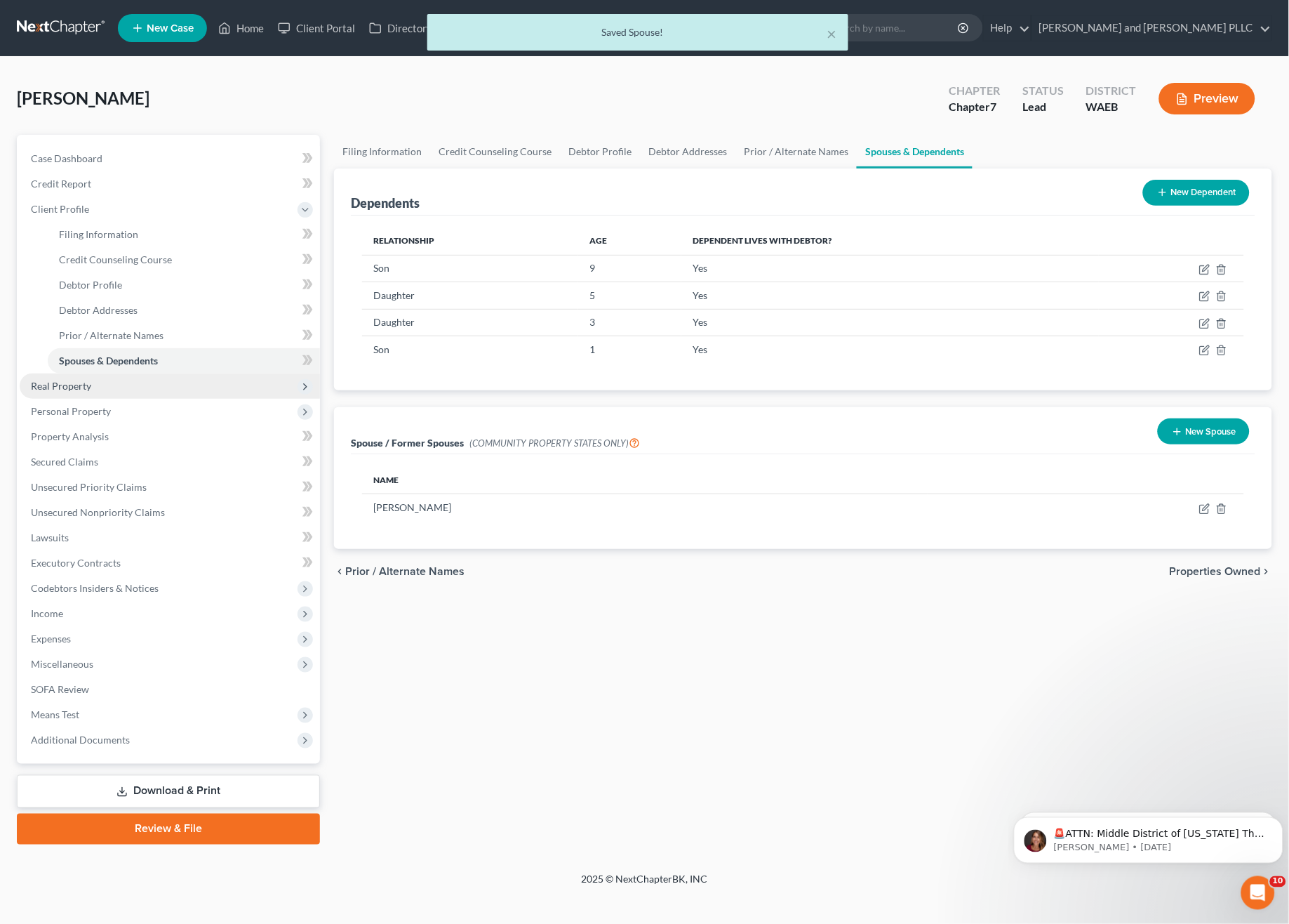
click at [136, 379] on span "Real Property" at bounding box center [170, 386] width 301 height 26
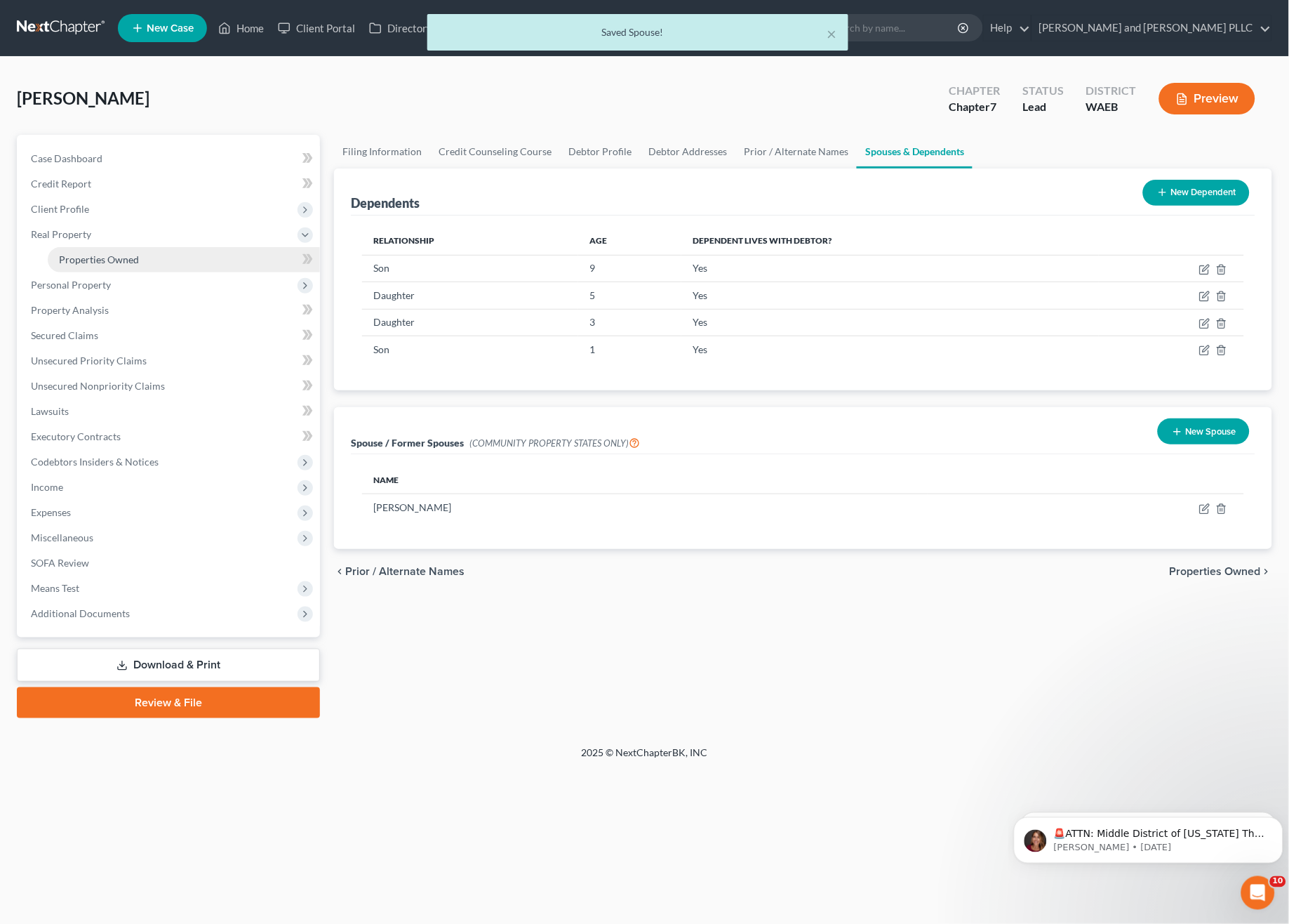
click at [118, 258] on span "Properties Owned" at bounding box center [99, 259] width 80 height 12
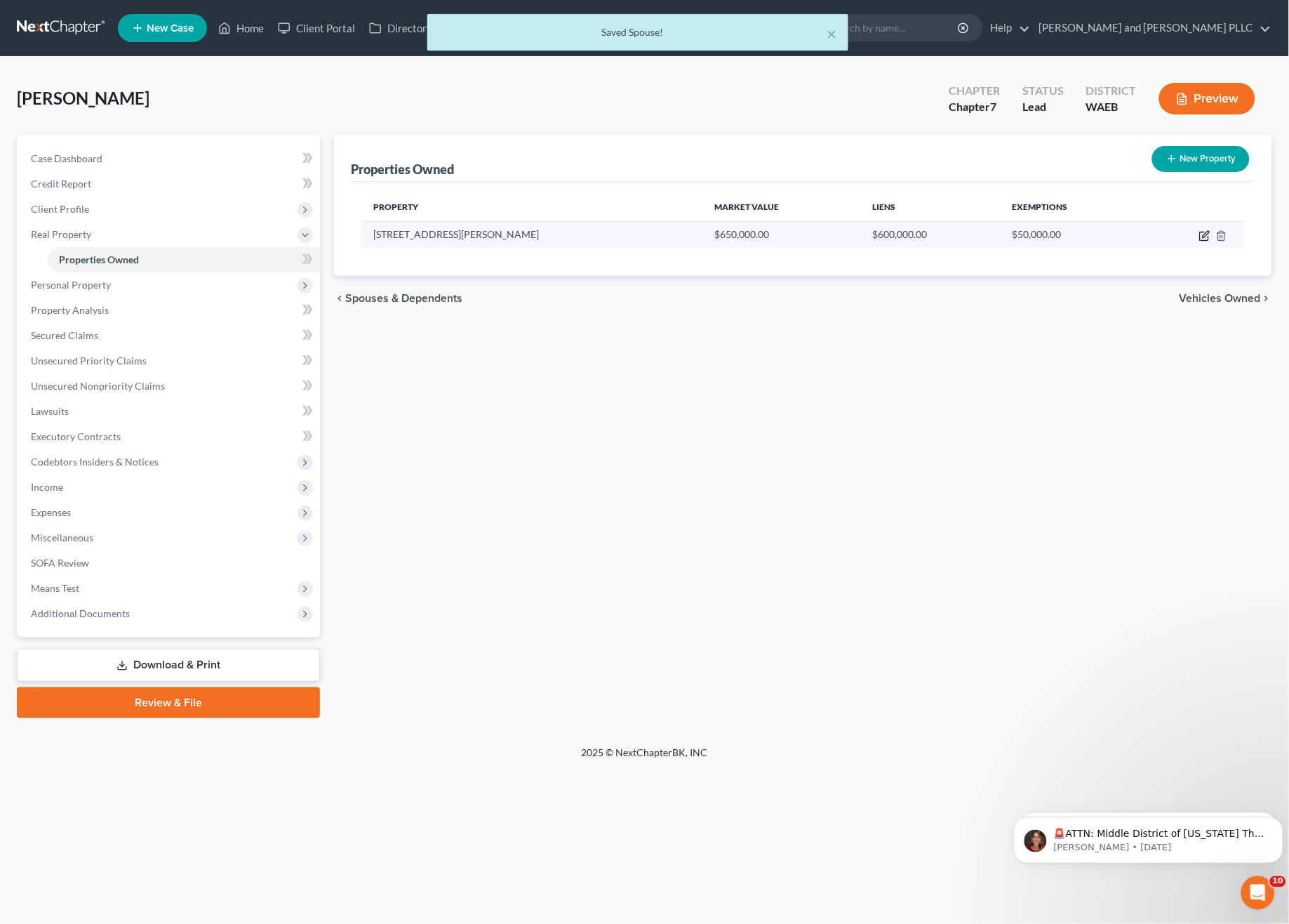
click at [1203, 232] on icon "button" at bounding box center [1205, 236] width 11 height 11
select select "50"
select select "10"
select select "4"
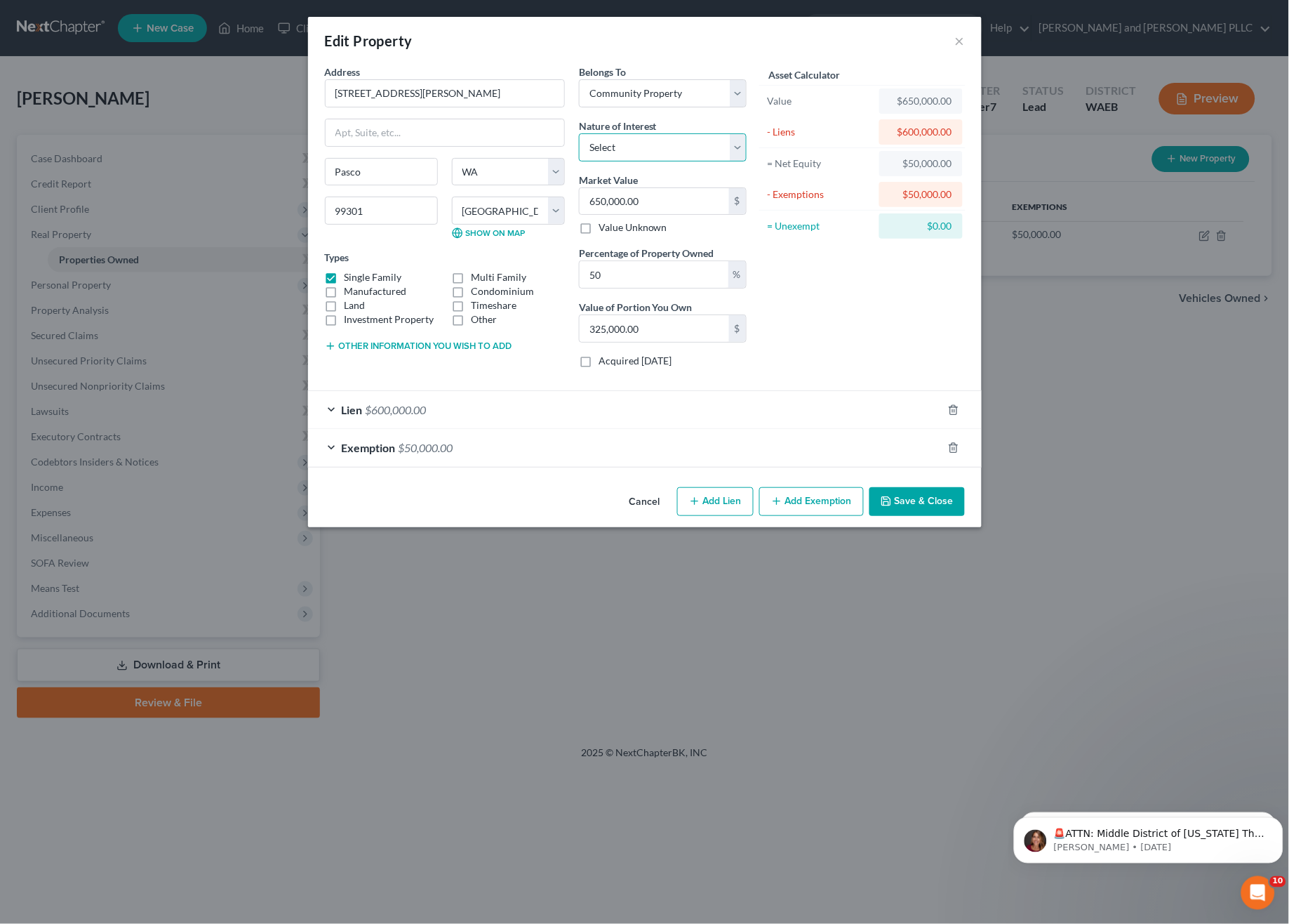
click at [676, 144] on select "Select Fee Simple Joint Tenant Life Estate Equitable Interest Future Interest T…" at bounding box center [662, 147] width 167 height 28
click at [868, 286] on div "Asset Calculator Value $650,000.00 - Liens $600,000.00 = Net Equity $50,000.00 …" at bounding box center [863, 222] width 218 height 314
click at [675, 331] on input "325,000.00" at bounding box center [654, 328] width 150 height 26
click at [812, 336] on div "Asset Calculator Value $650,000.00 - Liens $600,000.00 = Net Equity $50,000.00 …" at bounding box center [863, 222] width 218 height 314
click at [655, 396] on div "Lien $600,000.00" at bounding box center [625, 409] width 635 height 37
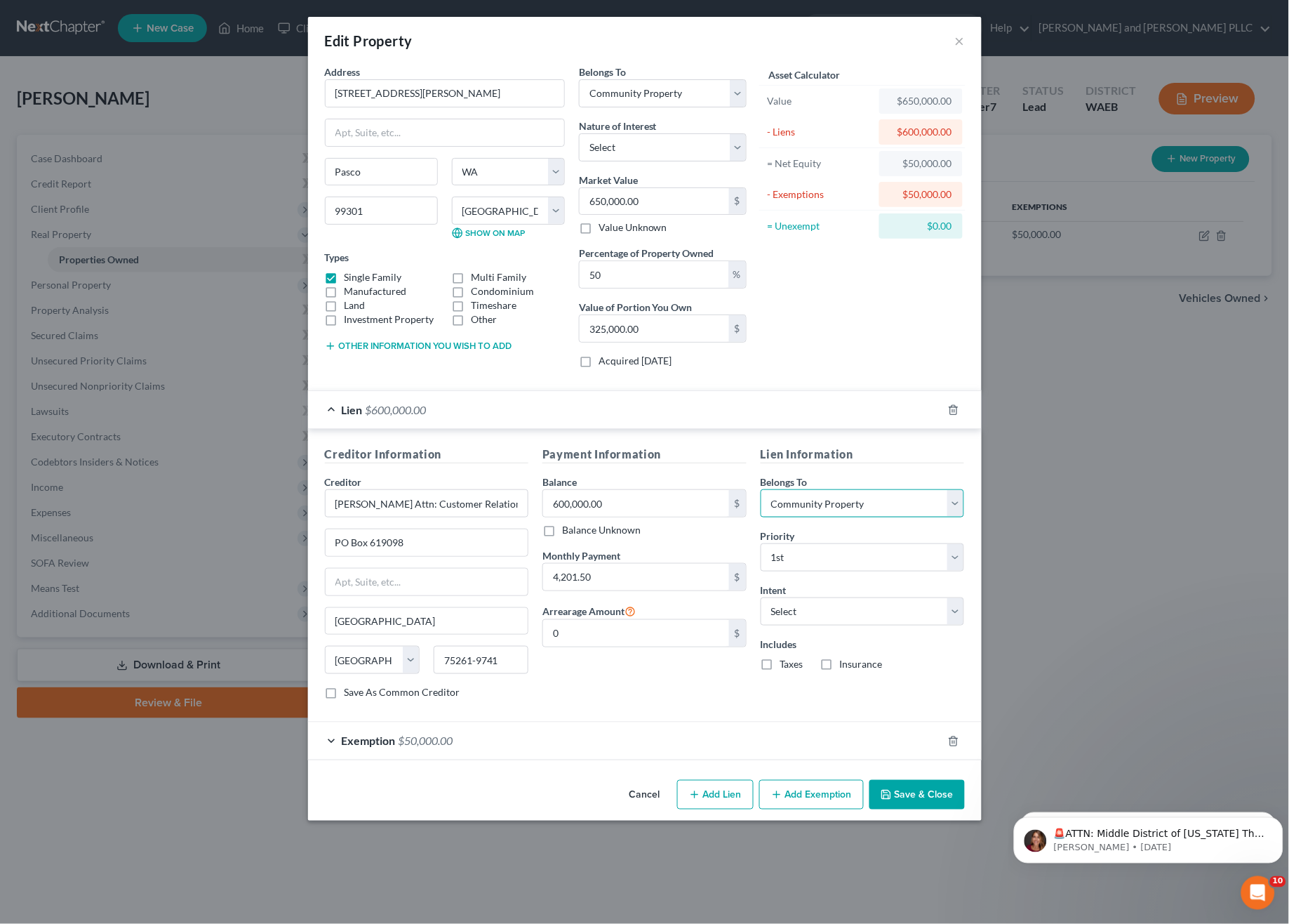
click at [806, 496] on select "Select Debtor 1 Only Debtor 2 Only Debtor 1 And Debtor 2 Only At Least One Of T…" at bounding box center [863, 503] width 204 height 28
click at [801, 375] on div "Asset Calculator Value $650,000.00 - Liens $600,000.00 = Net Equity $50,000.00 …" at bounding box center [863, 222] width 218 height 314
click at [789, 611] on select "Select Surrender Redeem Reaffirm Avoid Other" at bounding box center [863, 611] width 204 height 28
click at [685, 690] on div "Payment Information Balance 600,000.00 $ Balance Unknown Balance Undetermined 6…" at bounding box center [645, 578] width 218 height 265
click at [671, 149] on select "Select Fee Simple Joint Tenant Life Estate Equitable Interest Future Interest T…" at bounding box center [662, 147] width 167 height 28
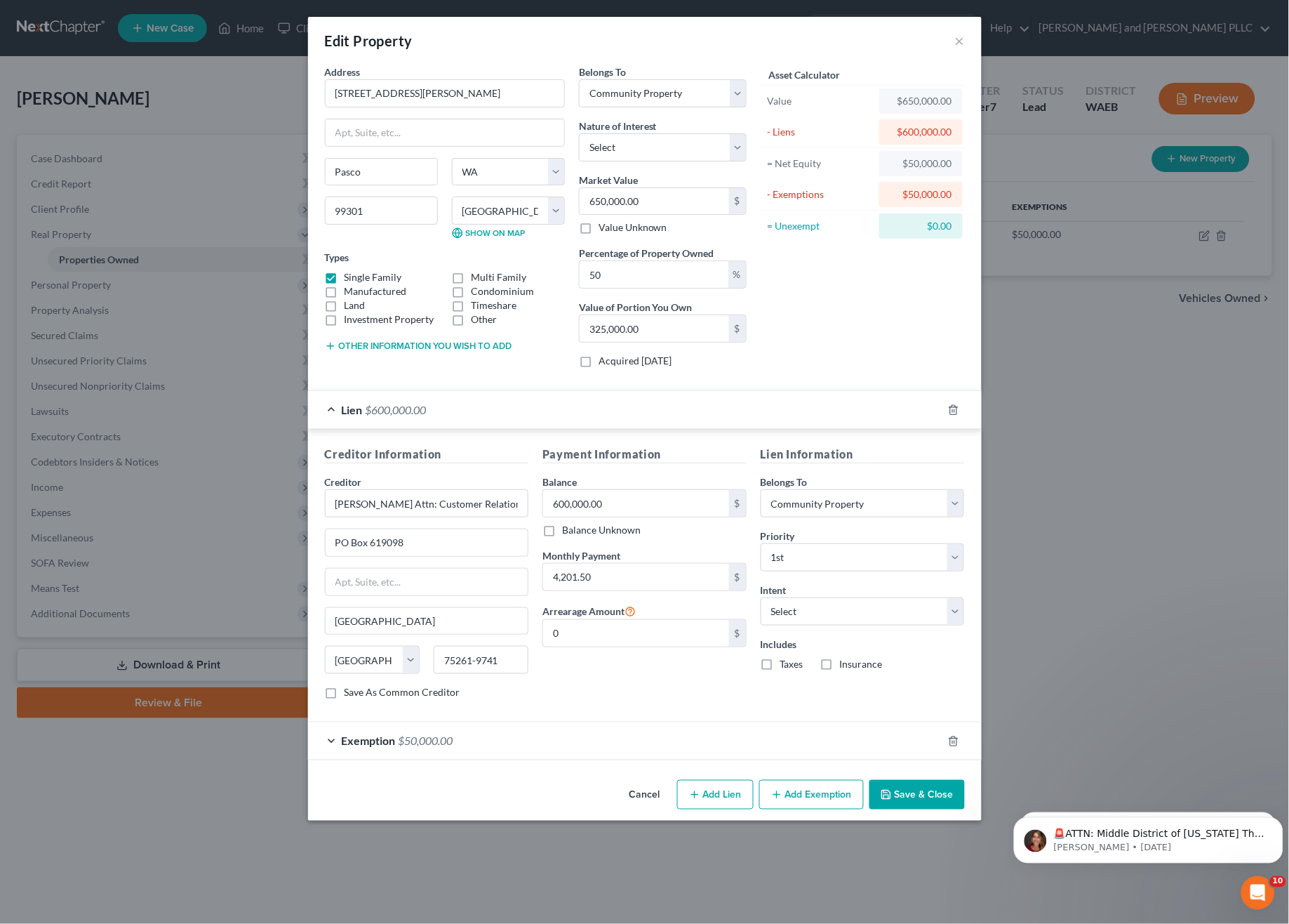
click at [855, 367] on div "Asset Calculator Value $650,000.00 - Liens $600,000.00 = Net Equity $50,000.00 …" at bounding box center [863, 222] width 218 height 314
click at [823, 616] on select "Select Surrender Redeem Reaffirm Avoid Other" at bounding box center [863, 611] width 204 height 28
click at [668, 706] on div "Payment Information Balance 600,000.00 $ Balance Unknown Balance Undetermined 6…" at bounding box center [645, 578] width 218 height 265
click at [472, 344] on button "Other information you wish to add" at bounding box center [419, 346] width 187 height 11
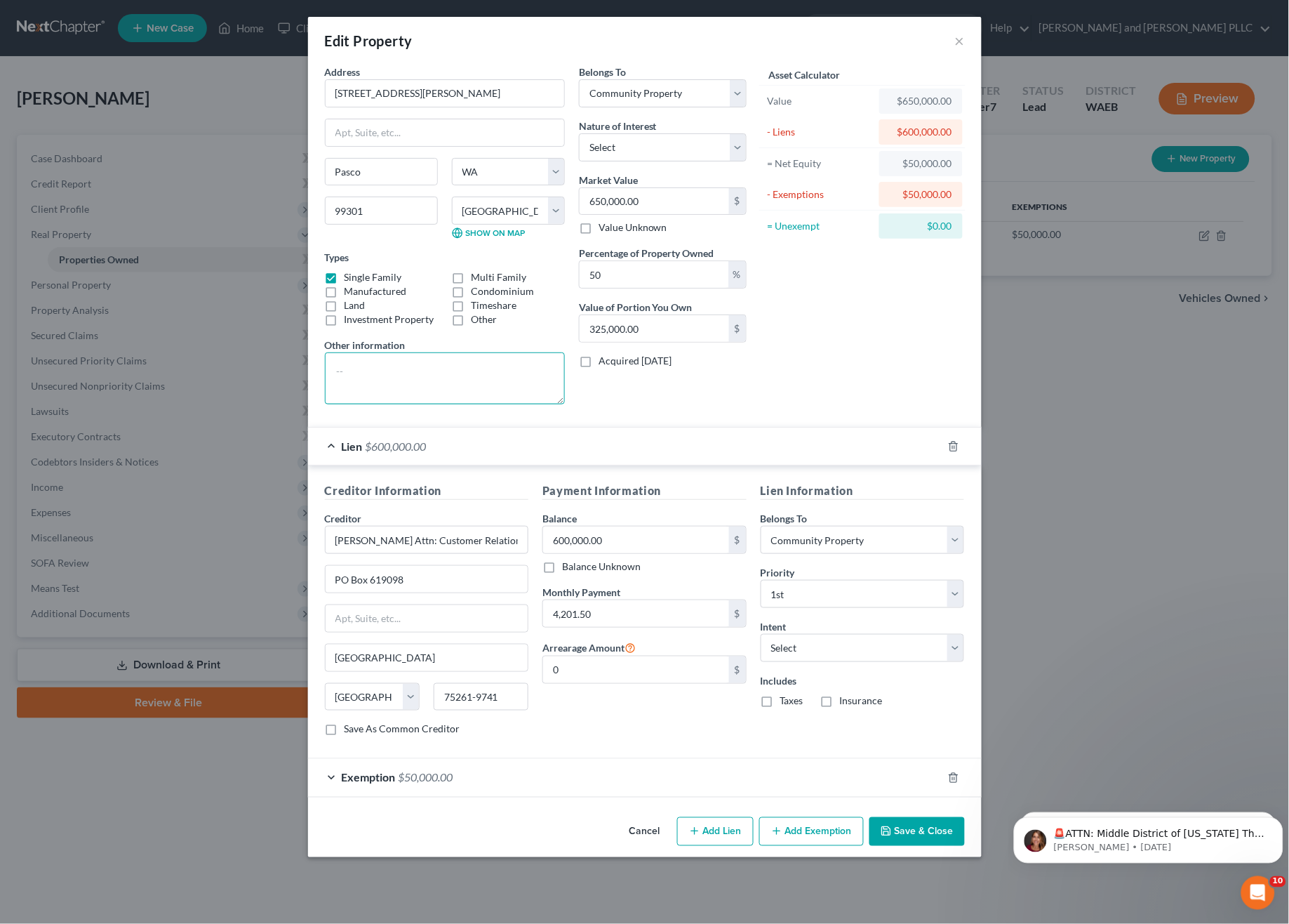
click at [431, 379] on textarea at bounding box center [445, 378] width 240 height 52
type textarea "The Debtor is on the title of this home with her spouse, however the Debtor's s…"
click at [484, 780] on div "Exemption $50,000.00" at bounding box center [625, 777] width 635 height 37
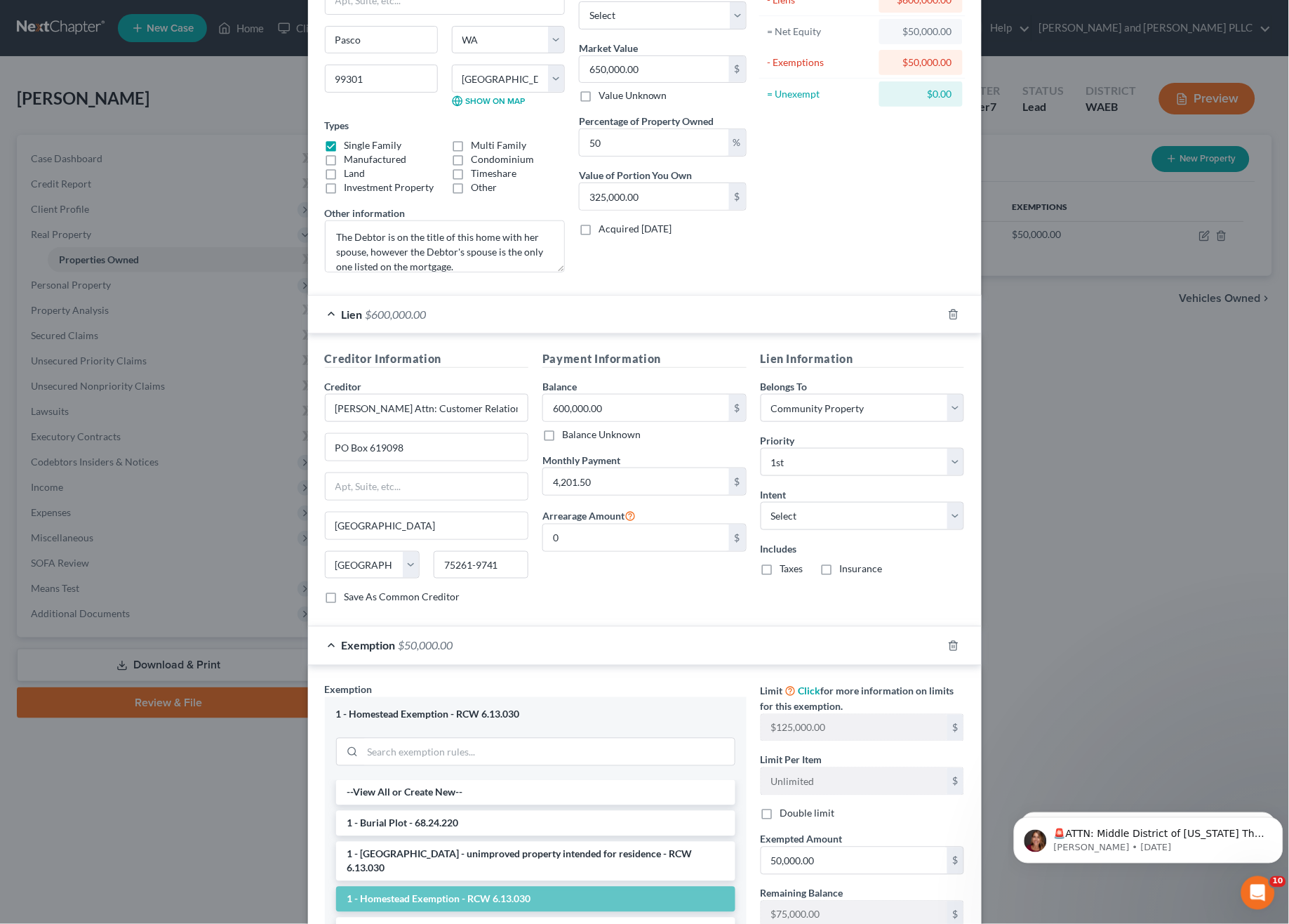
scroll to position [0, 0]
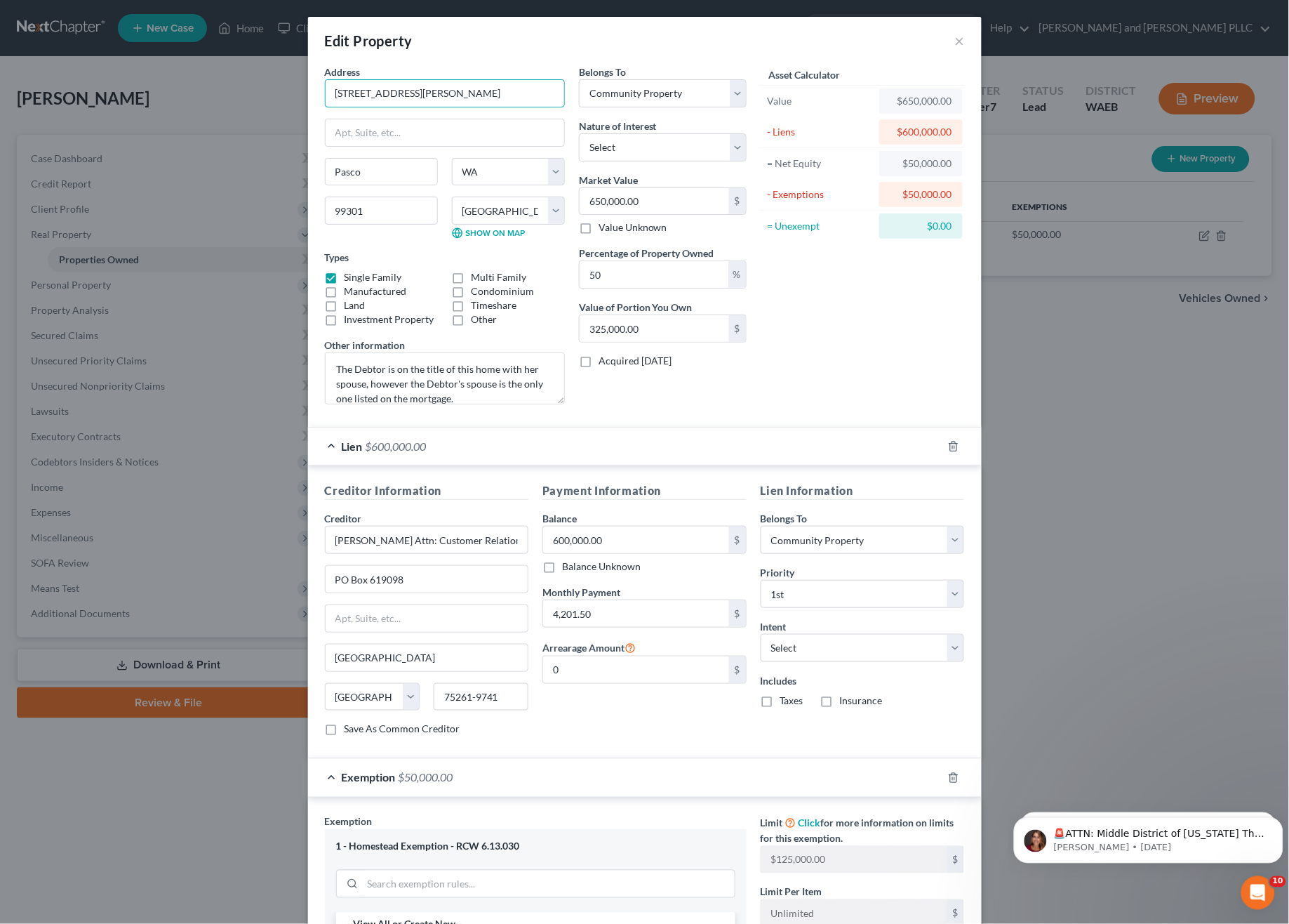
drag, startPoint x: 435, startPoint y: 96, endPoint x: 289, endPoint y: 118, distance: 147.6
click at [289, 118] on div "Edit Property × Address * 5202 W. Margaret St. Pasco State AL AK AR AZ CA CO CT…" at bounding box center [644, 462] width 1289 height 924
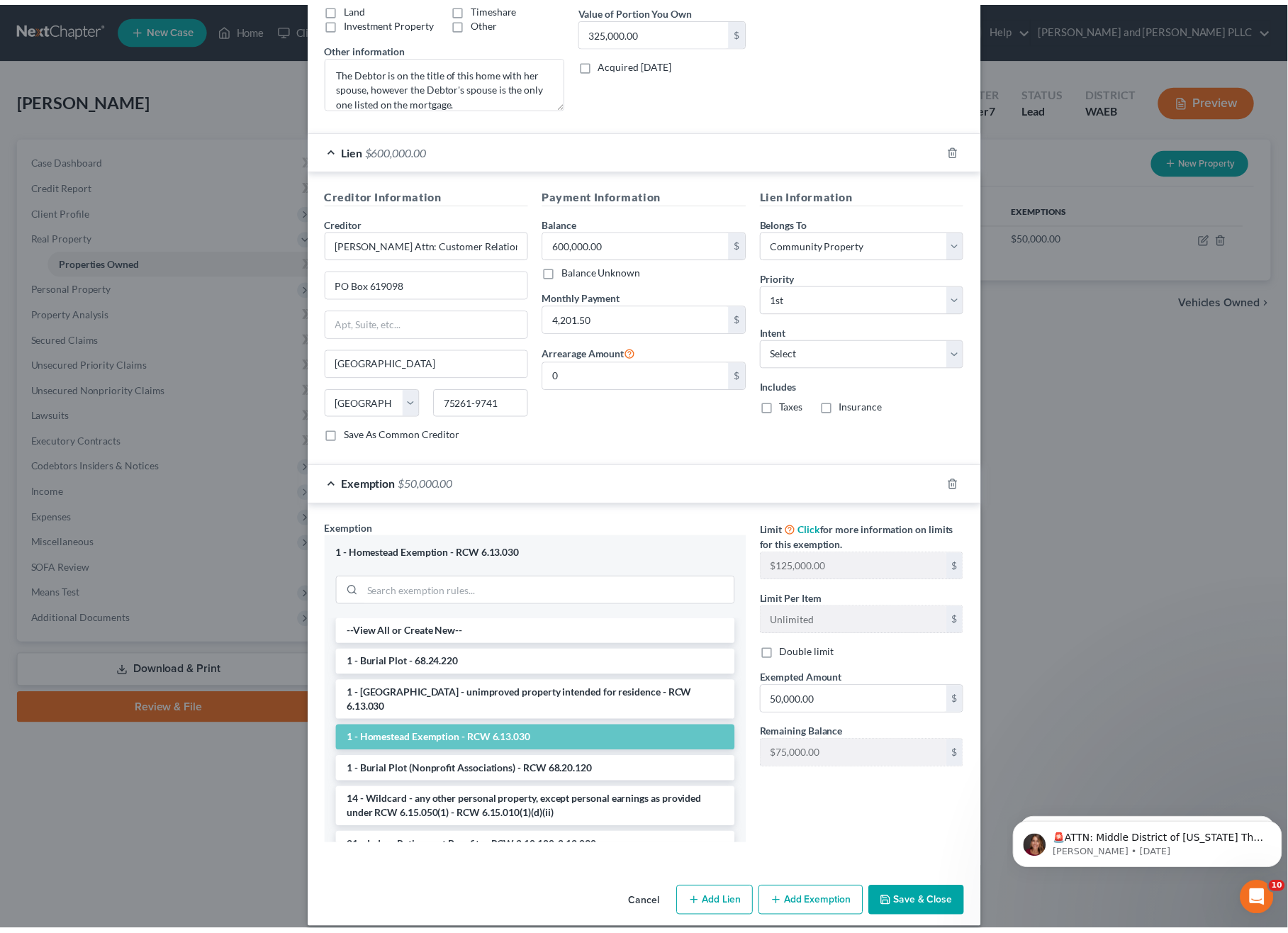
scroll to position [317, 0]
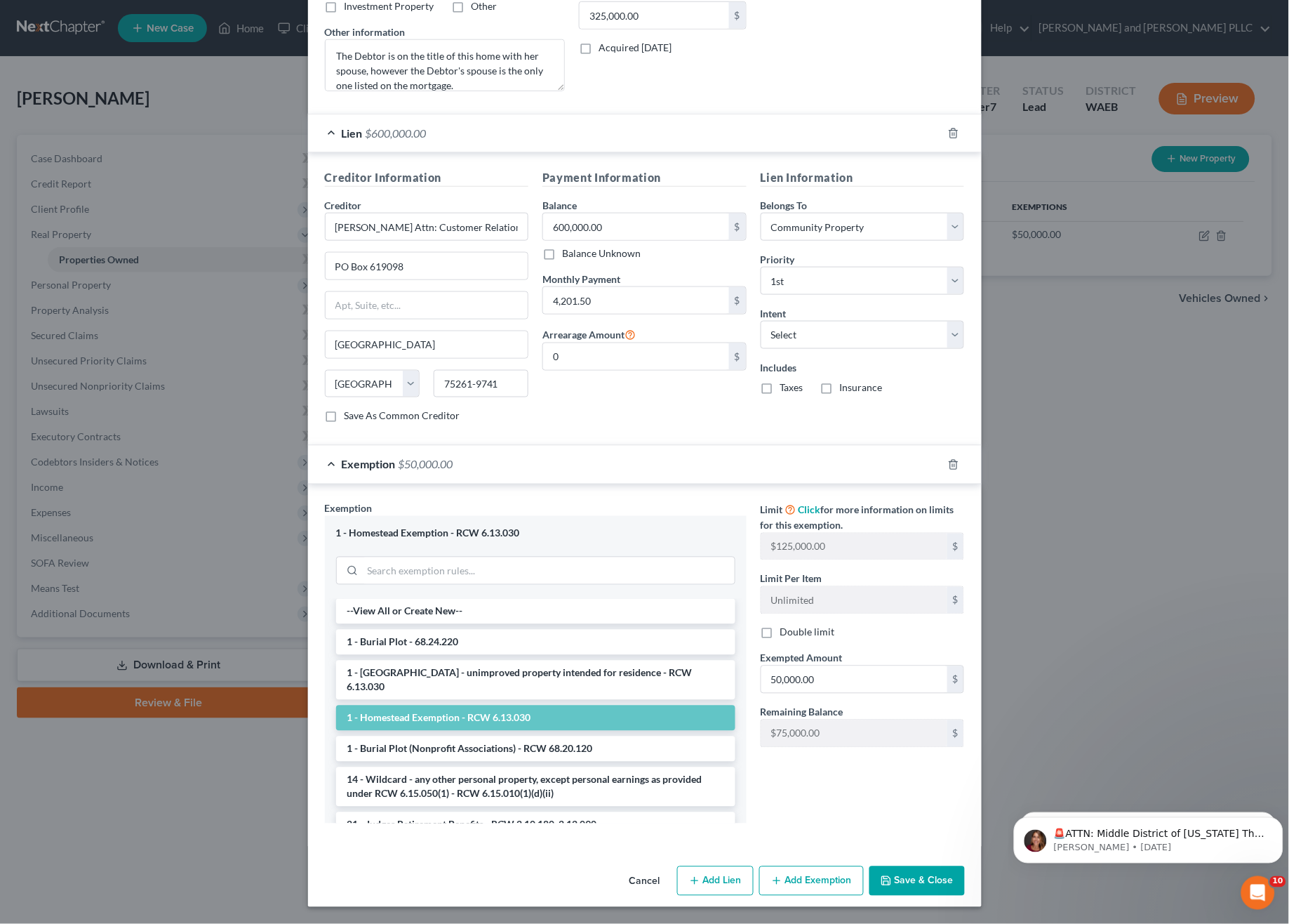
click at [925, 880] on button "Save & Close" at bounding box center [918, 880] width 96 height 29
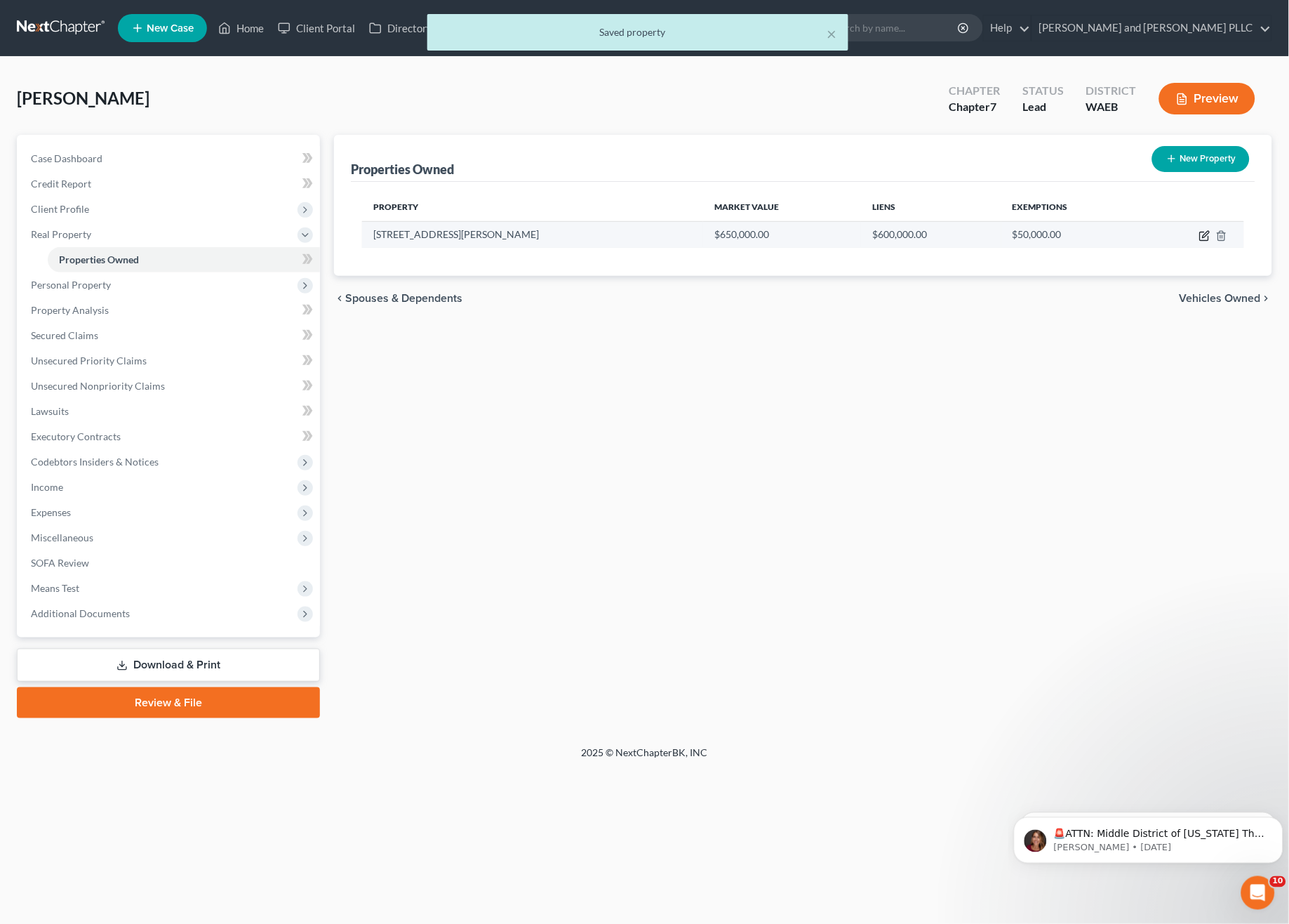
click at [1205, 236] on icon "button" at bounding box center [1206, 234] width 6 height 6
select select "50"
select select "10"
select select "4"
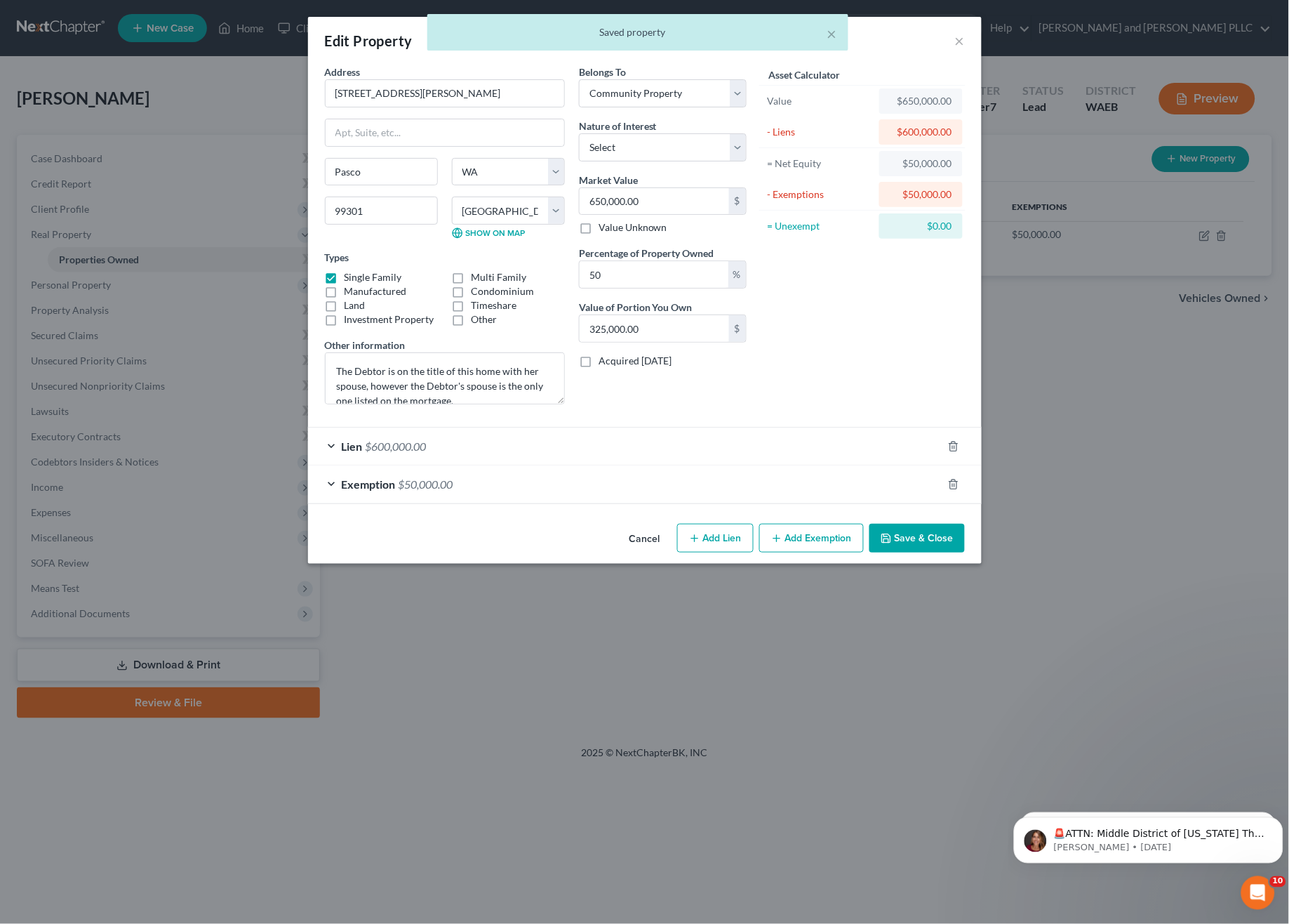
click at [1171, 515] on div "Edit Property × Address * 5202 W. Margaret St. Pasco State AL AK AR AZ CA CO CT…" at bounding box center [644, 462] width 1289 height 924
click at [943, 544] on button "Save & Close" at bounding box center [918, 538] width 96 height 29
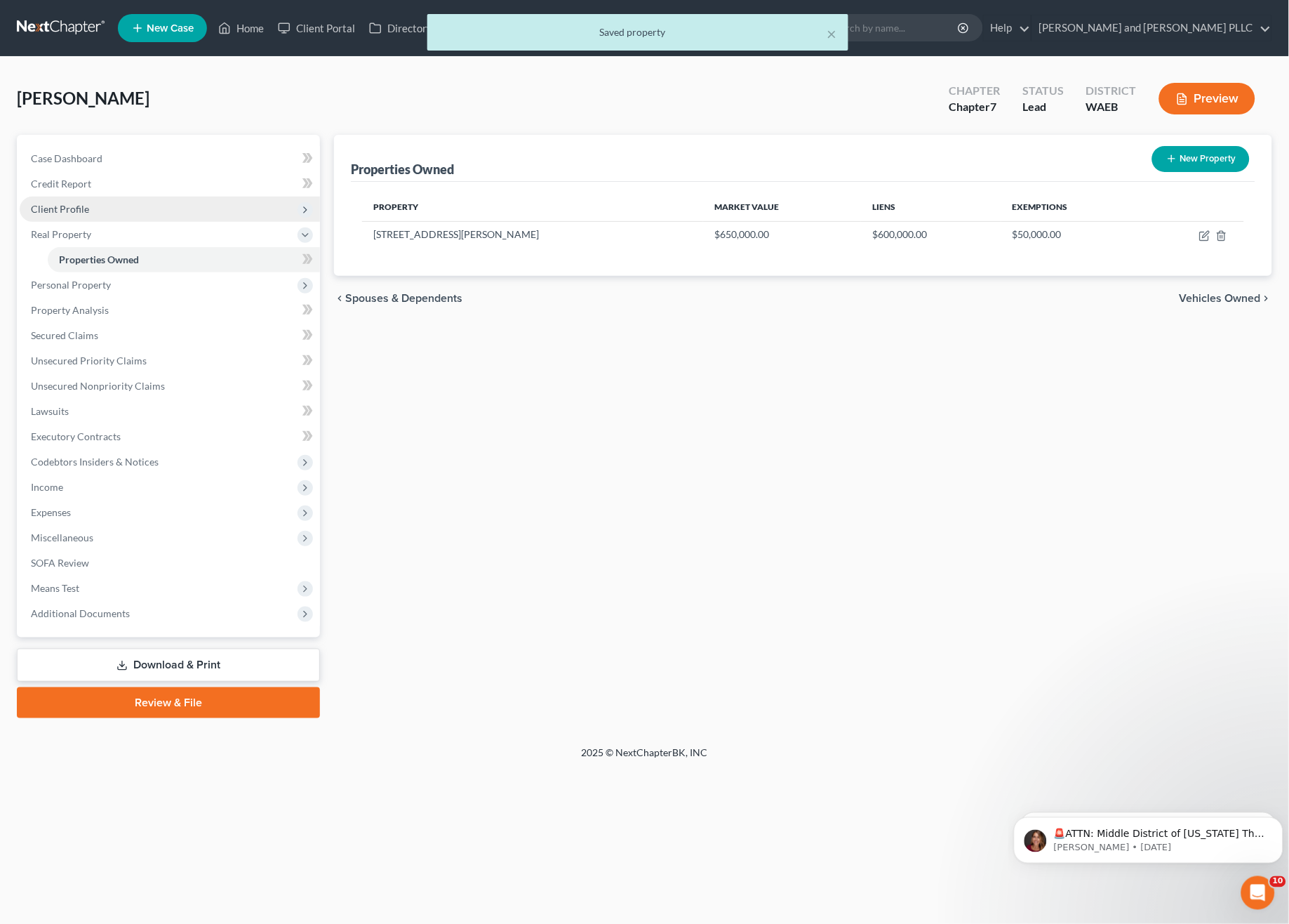
click at [77, 208] on span "Client Profile" at bounding box center [60, 208] width 58 height 12
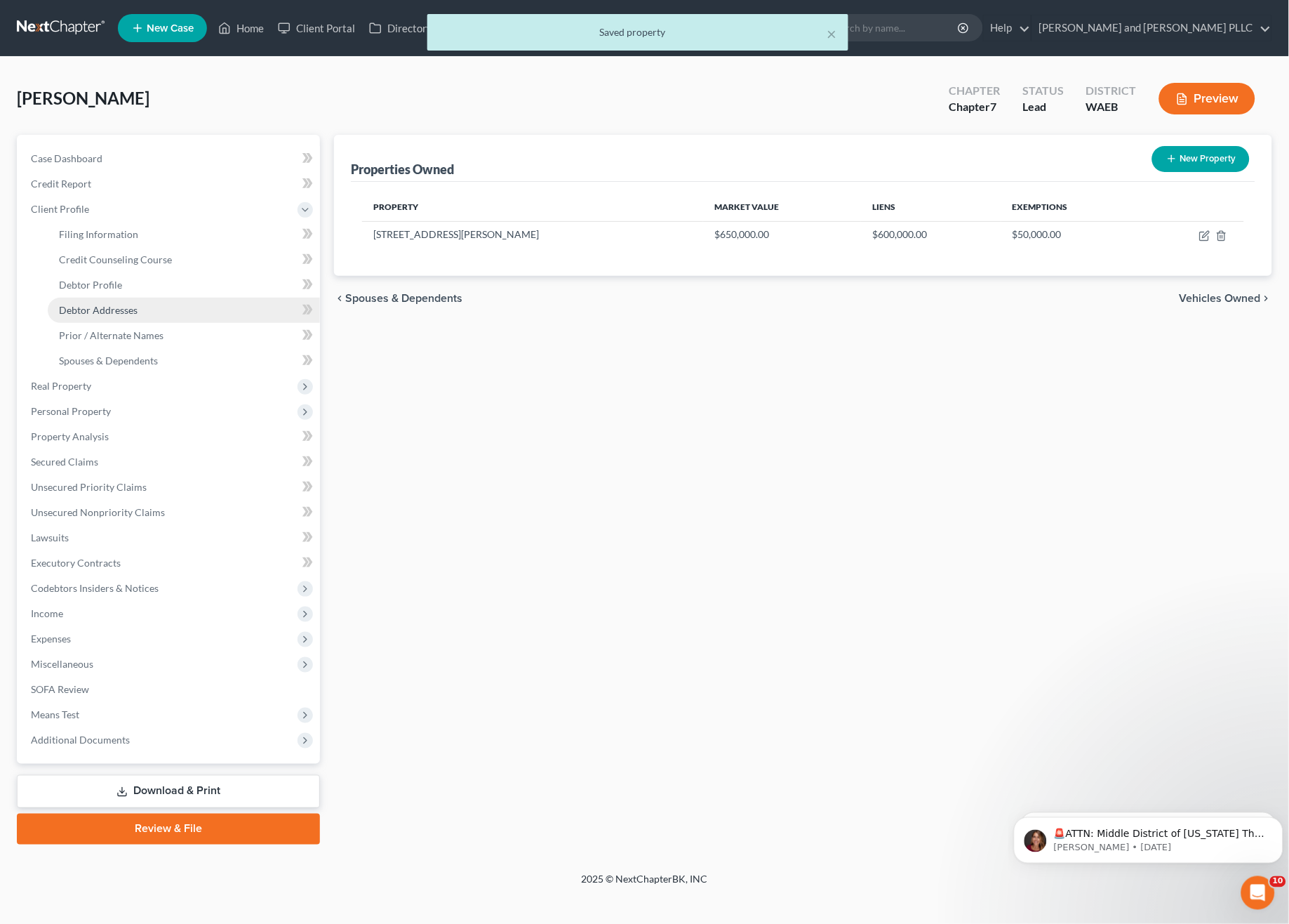
click at [104, 308] on span "Debtor Addresses" at bounding box center [98, 309] width 79 height 12
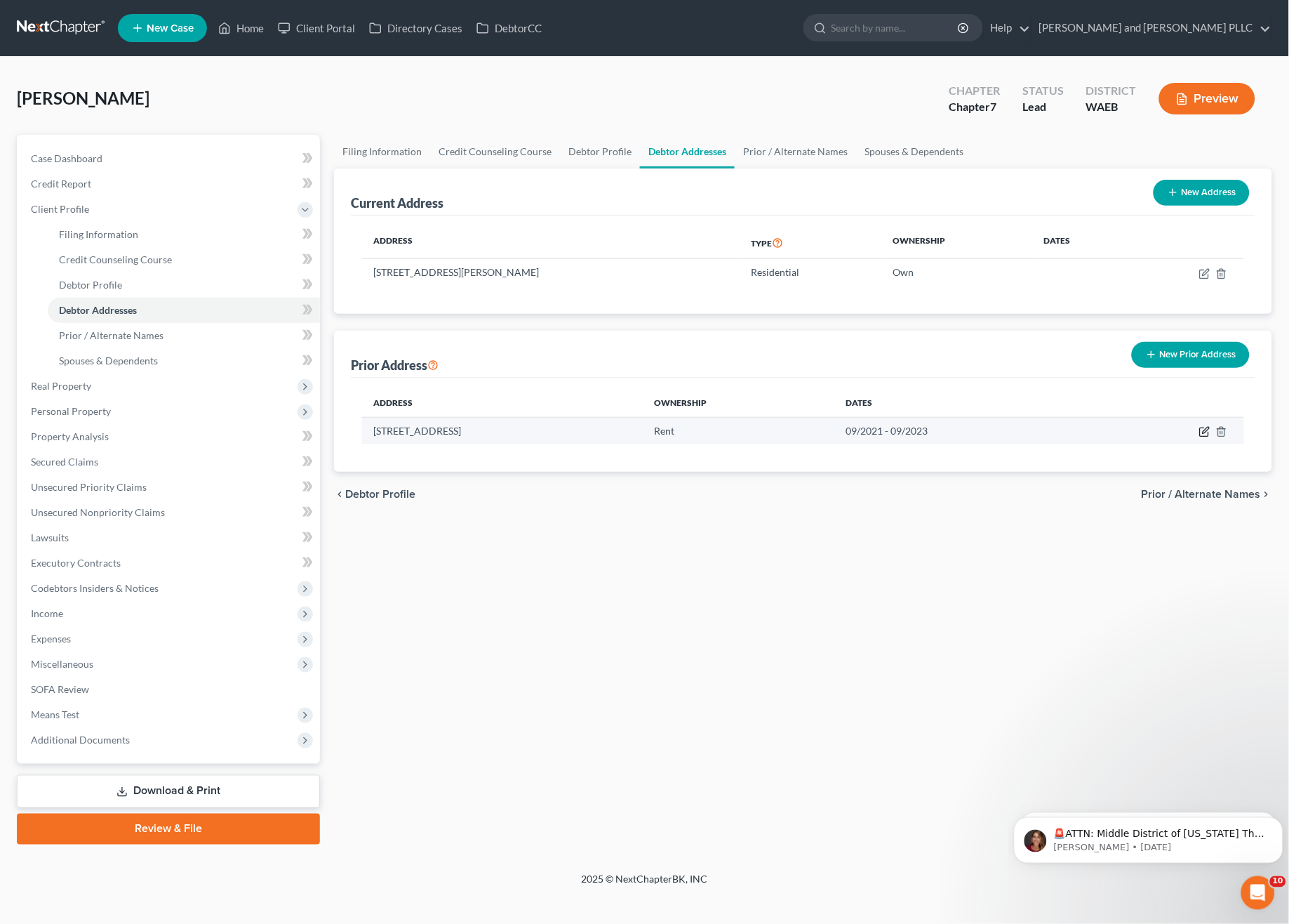
click at [1206, 431] on icon "button" at bounding box center [1206, 430] width 6 height 6
select select "50"
select select "10"
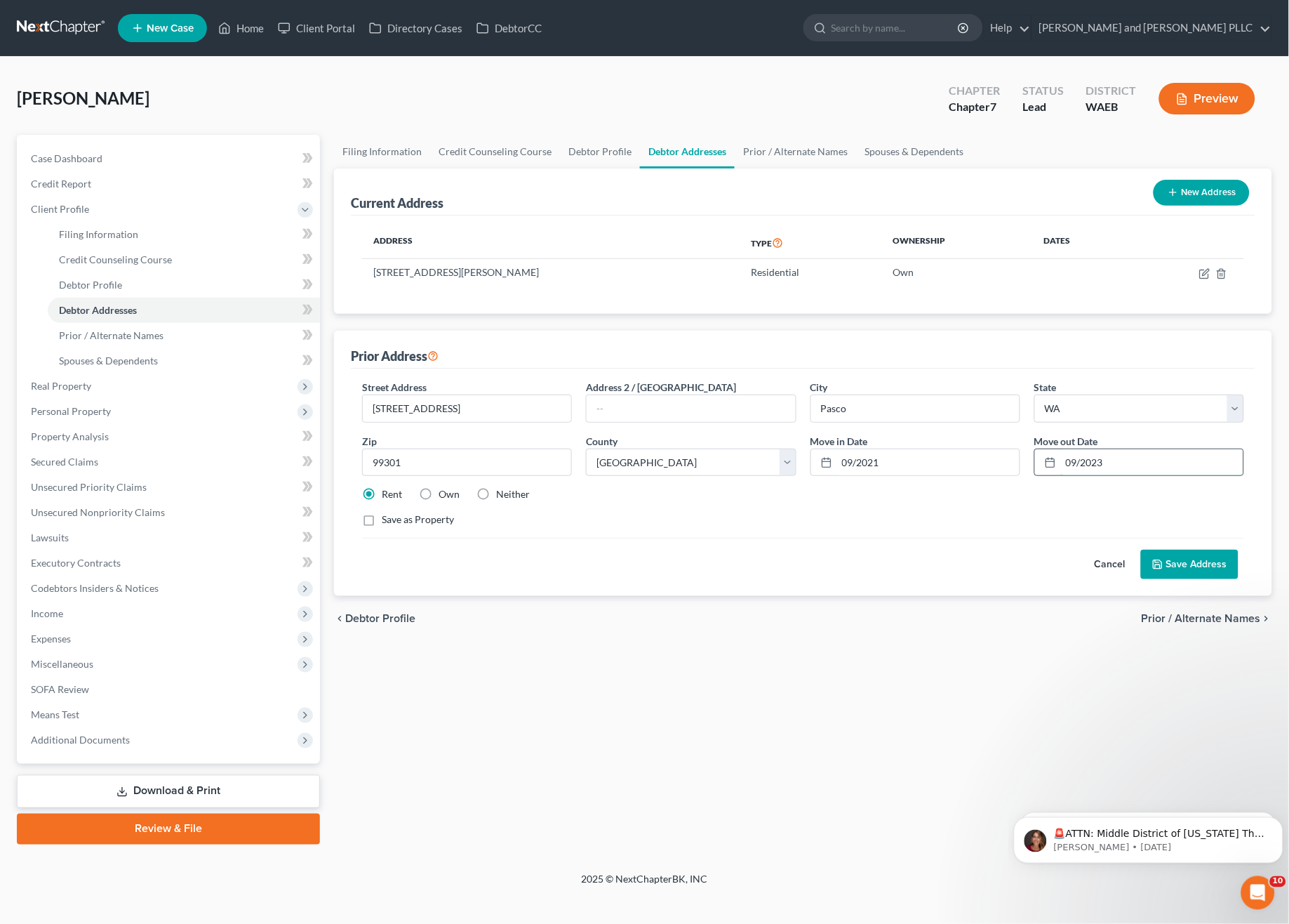
click at [1075, 457] on input "09/2023" at bounding box center [1152, 462] width 183 height 26
type input "08/2023"
click at [1210, 572] on button "Save Address" at bounding box center [1189, 564] width 97 height 29
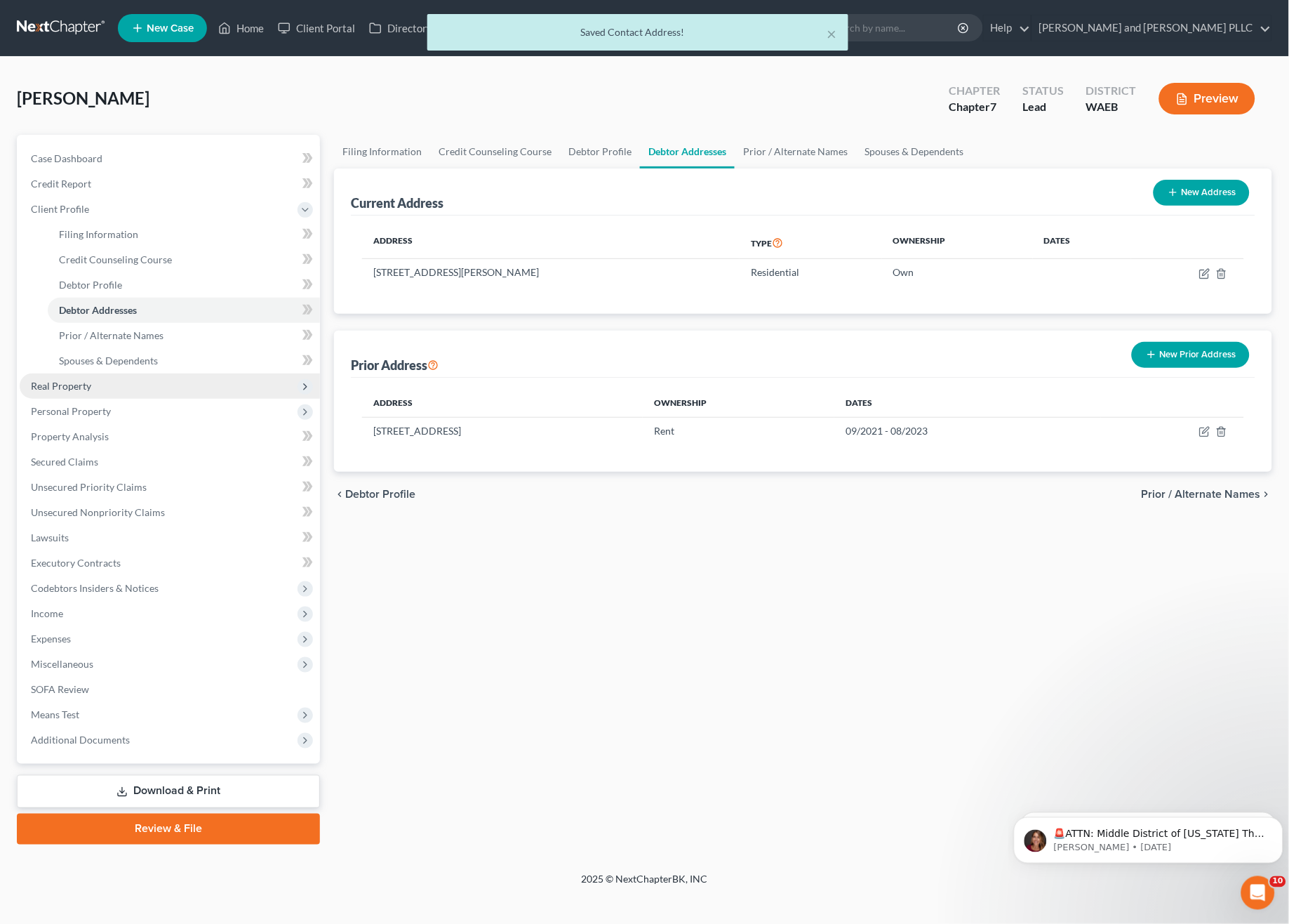
click at [80, 396] on span "Real Property" at bounding box center [170, 386] width 301 height 26
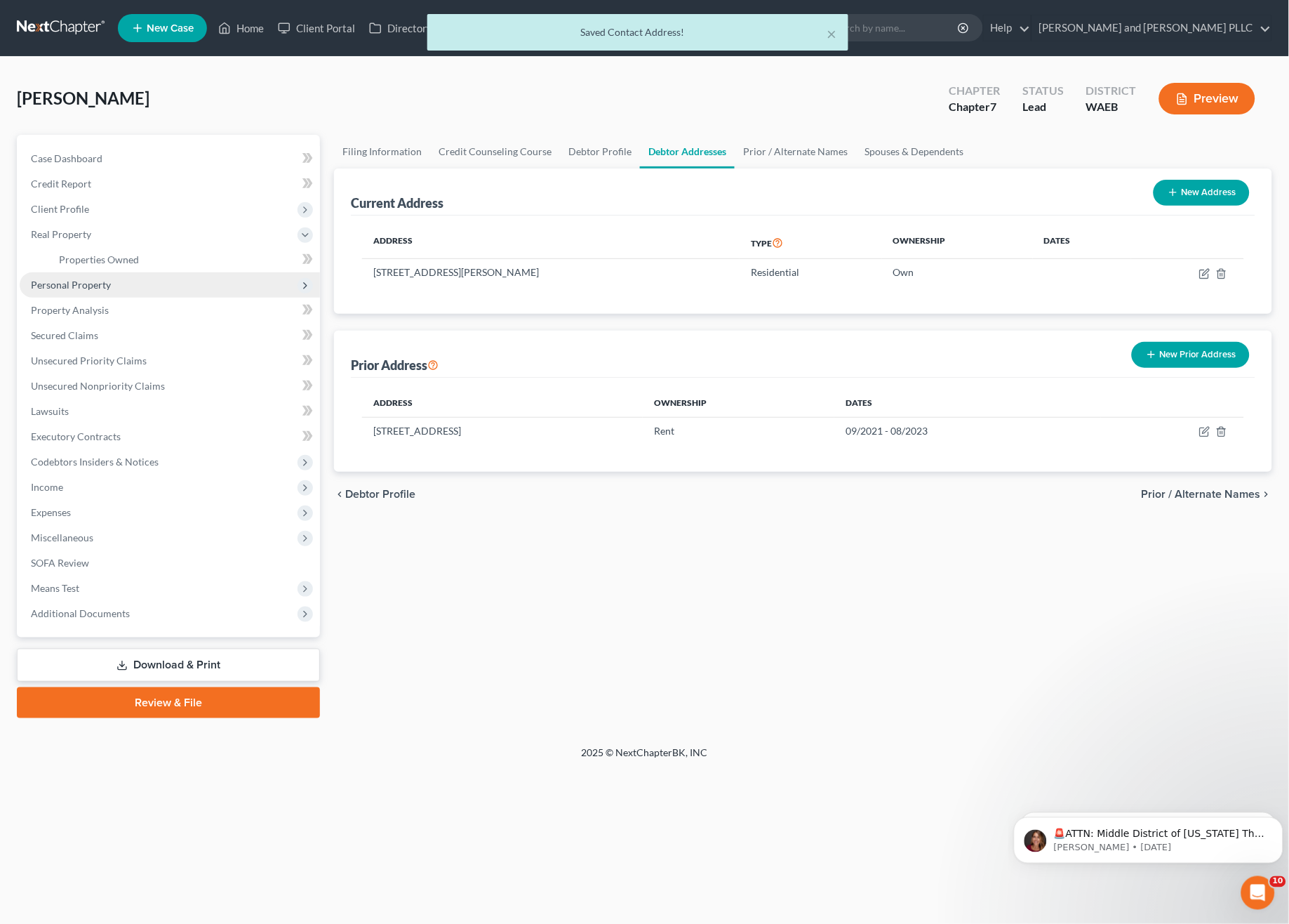
click at [101, 279] on span "Personal Property" at bounding box center [71, 285] width 80 height 12
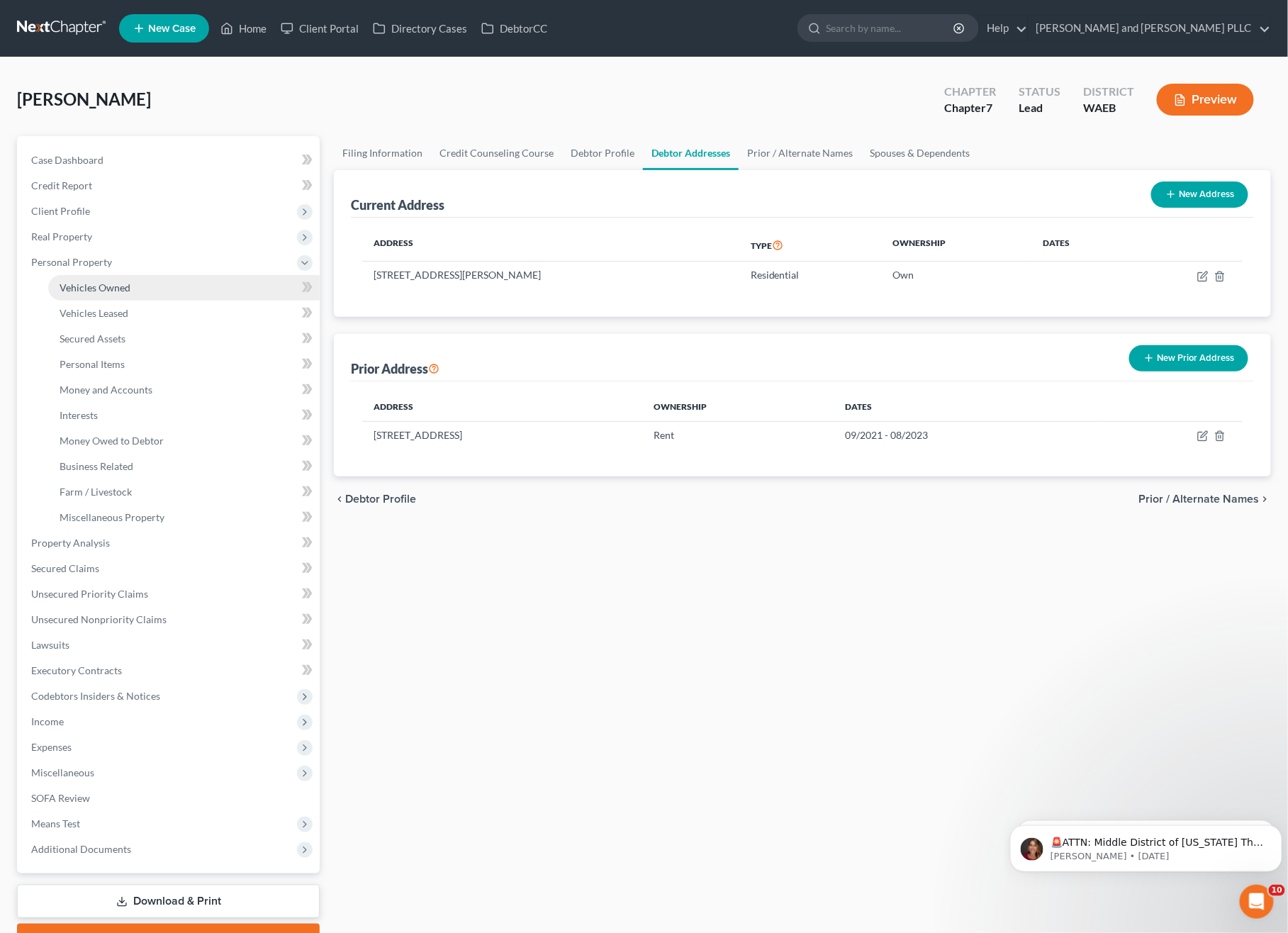
click at [102, 287] on span "Vehicles Owned" at bounding box center [95, 287] width 71 height 12
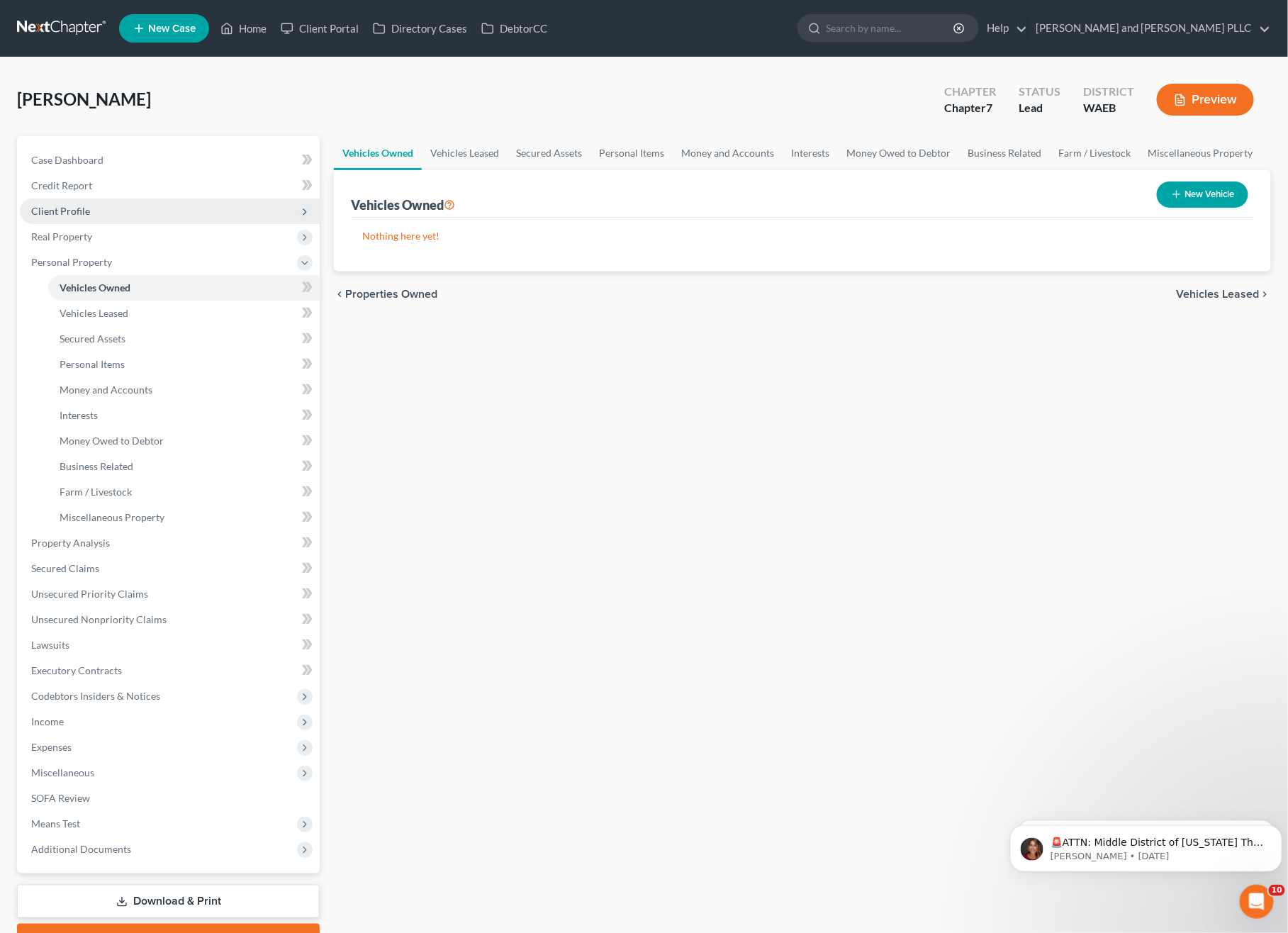
click at [47, 204] on span "Client Profile" at bounding box center [60, 210] width 59 height 12
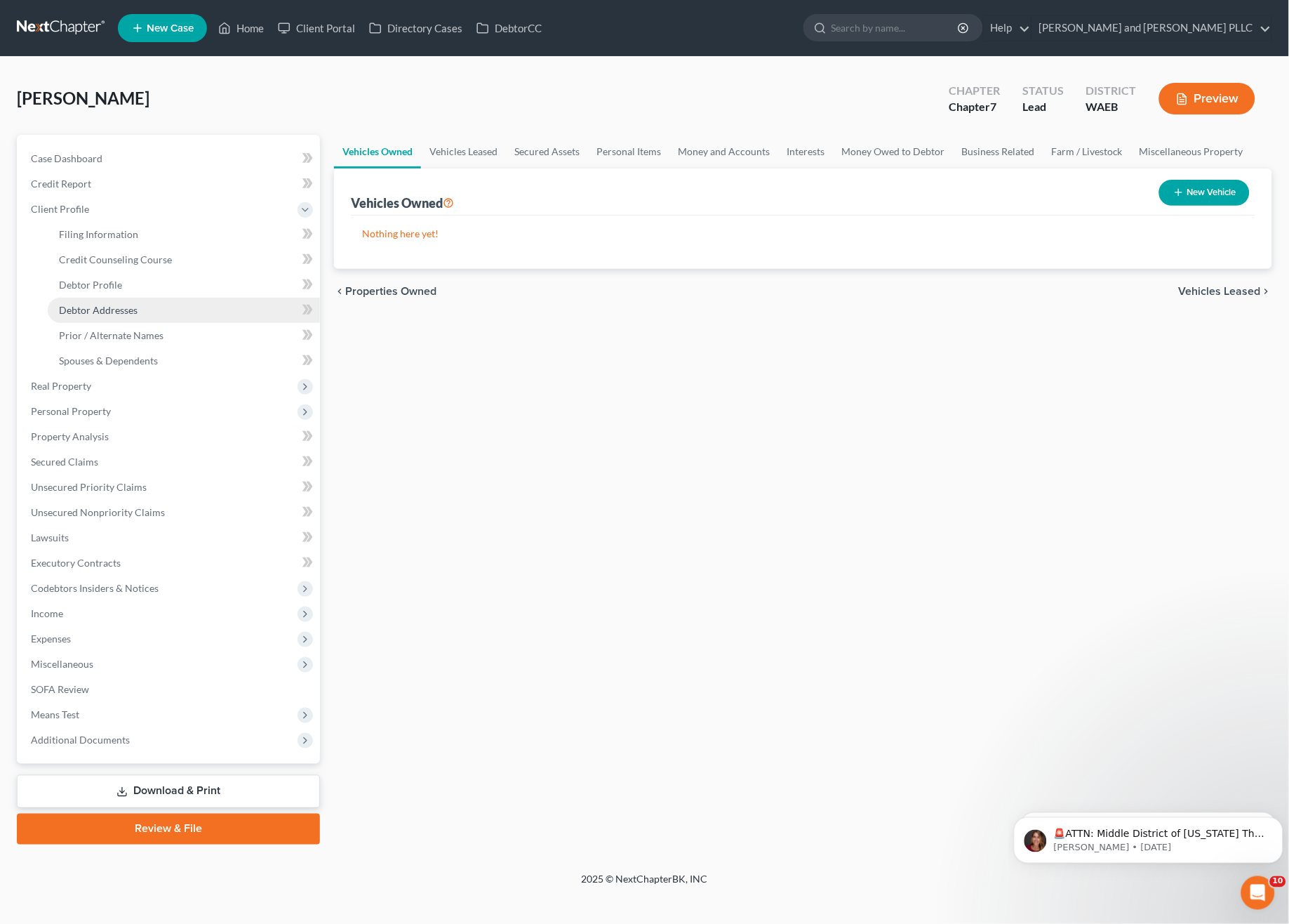
click at [87, 307] on span "Debtor Addresses" at bounding box center [98, 309] width 79 height 12
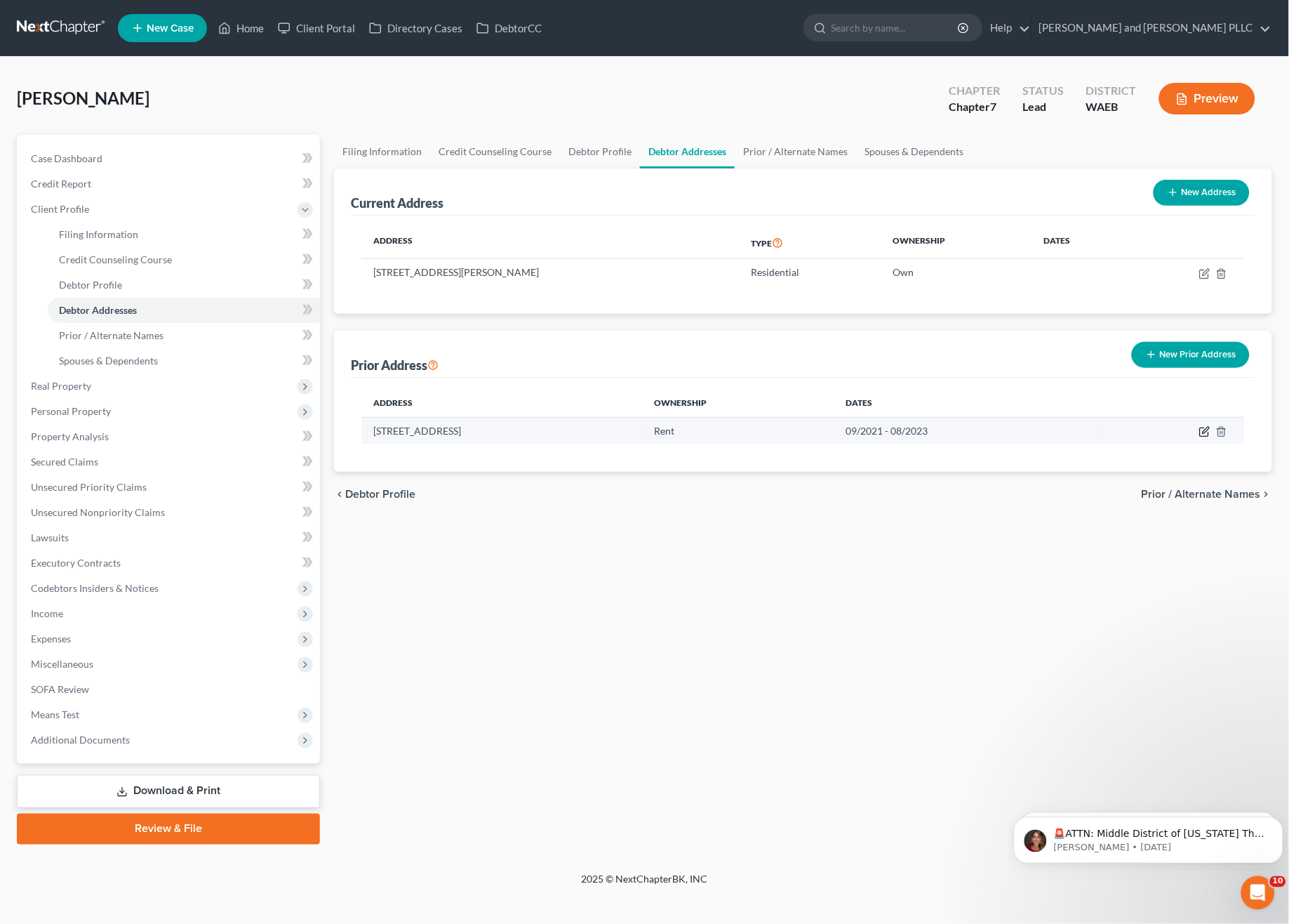
click at [1205, 436] on icon "button" at bounding box center [1205, 431] width 11 height 11
select select "50"
select select "10"
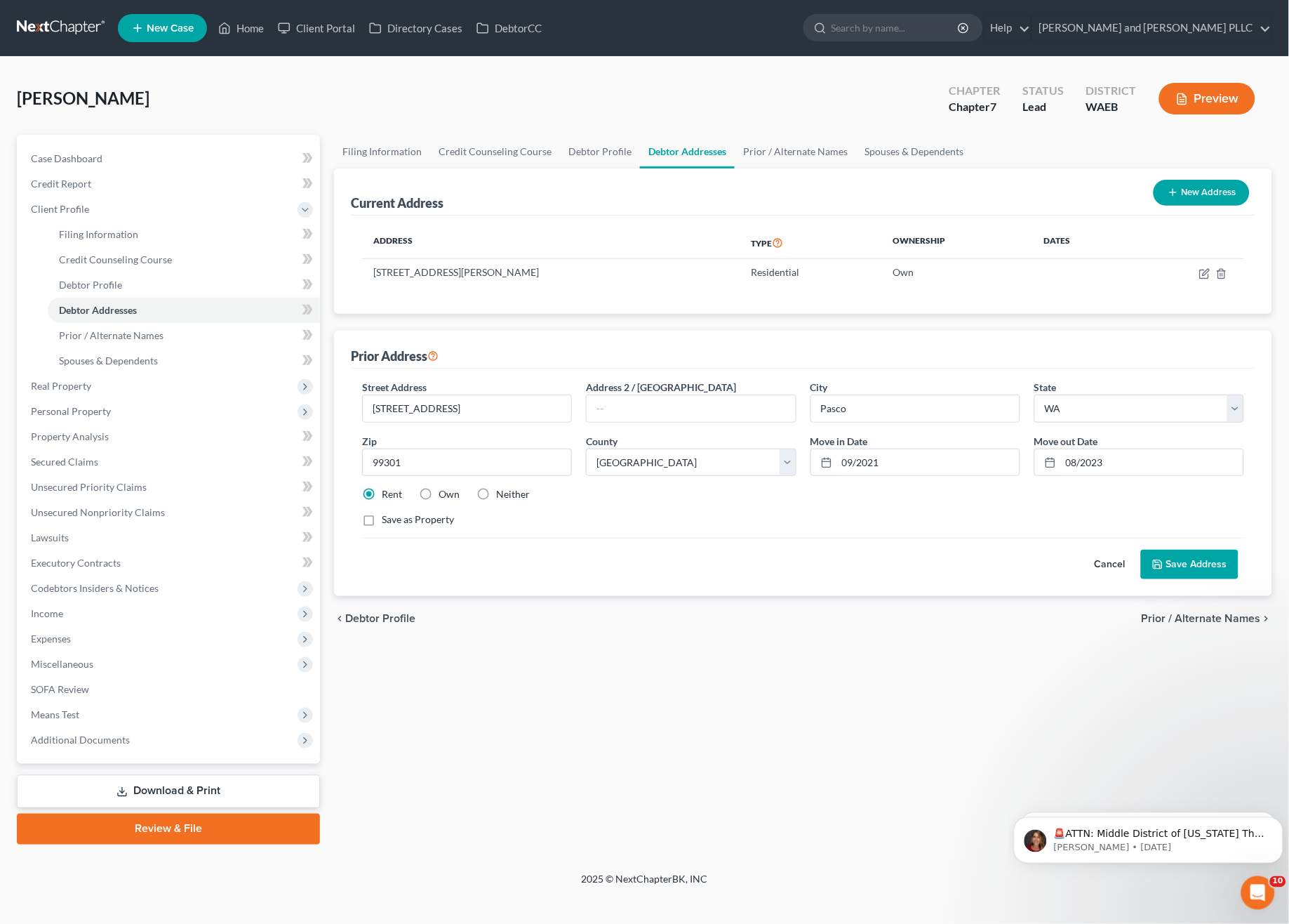
click at [438, 489] on label "Own" at bounding box center [449, 494] width 21 height 14
click at [444, 489] on input "Own" at bounding box center [448, 491] width 9 height 9
radio input "true"
click at [1199, 562] on button "Save Address" at bounding box center [1189, 564] width 97 height 29
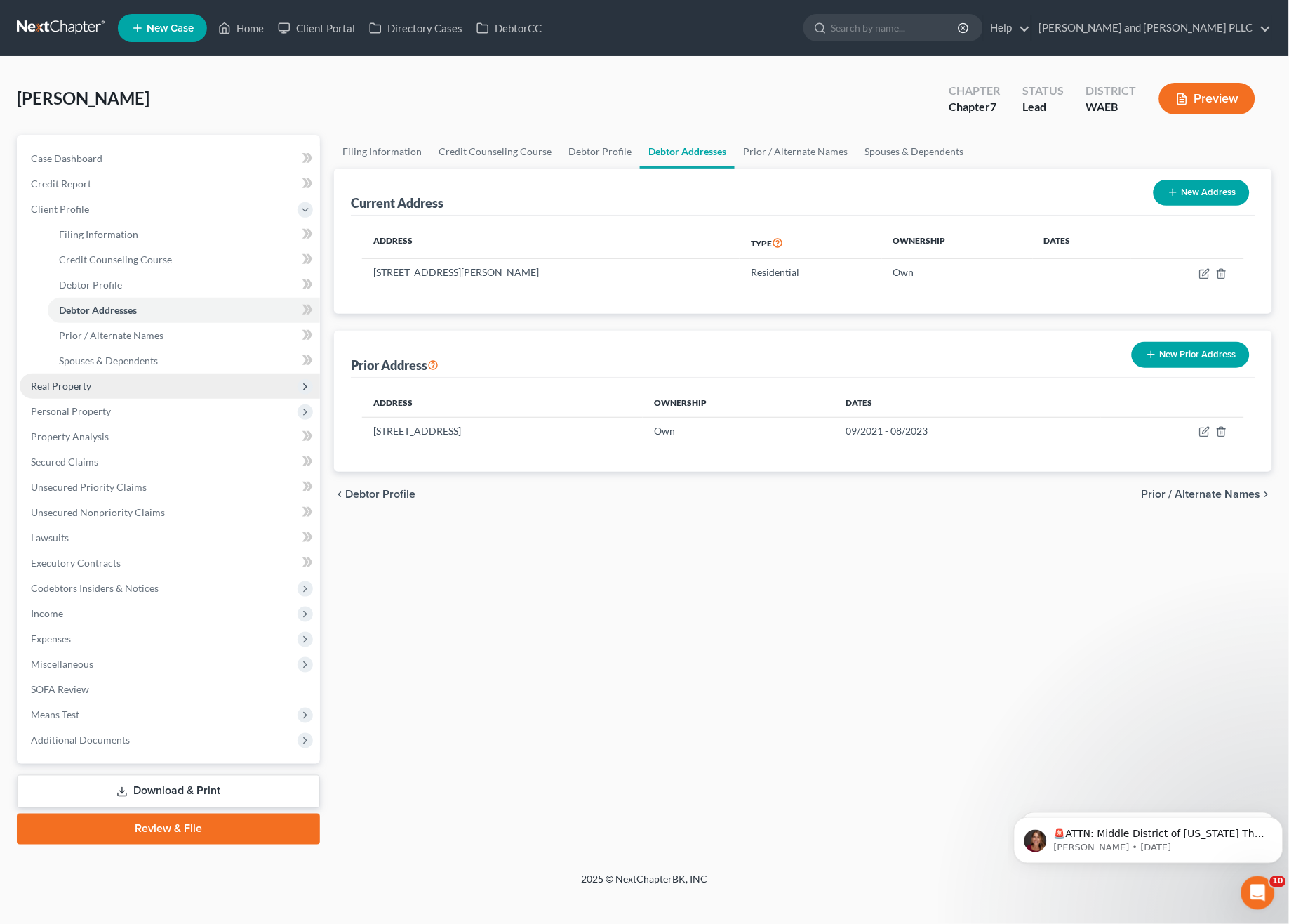
click at [96, 384] on span "Real Property" at bounding box center [170, 386] width 301 height 26
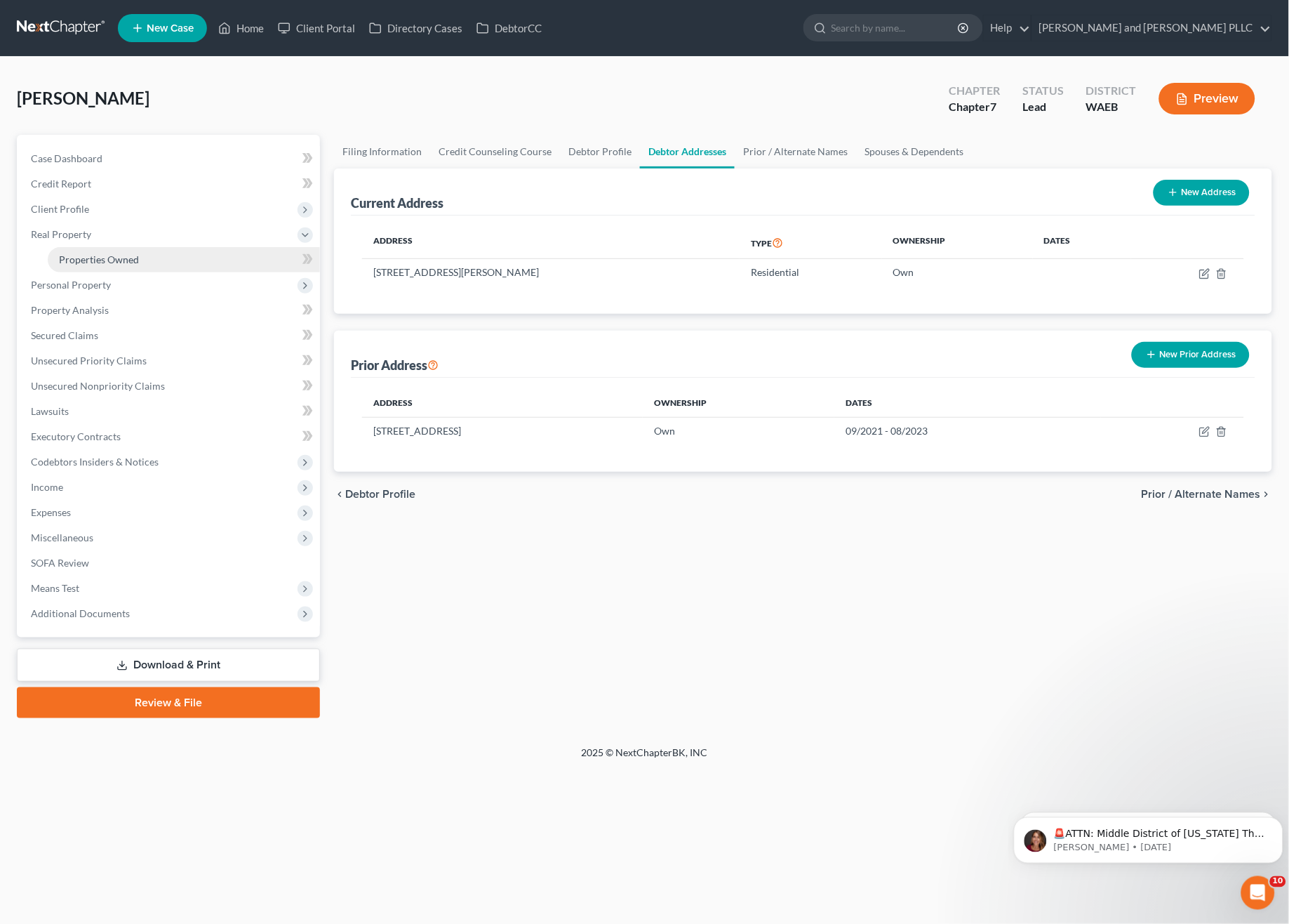
click at [155, 255] on link "Properties Owned" at bounding box center [184, 260] width 273 height 26
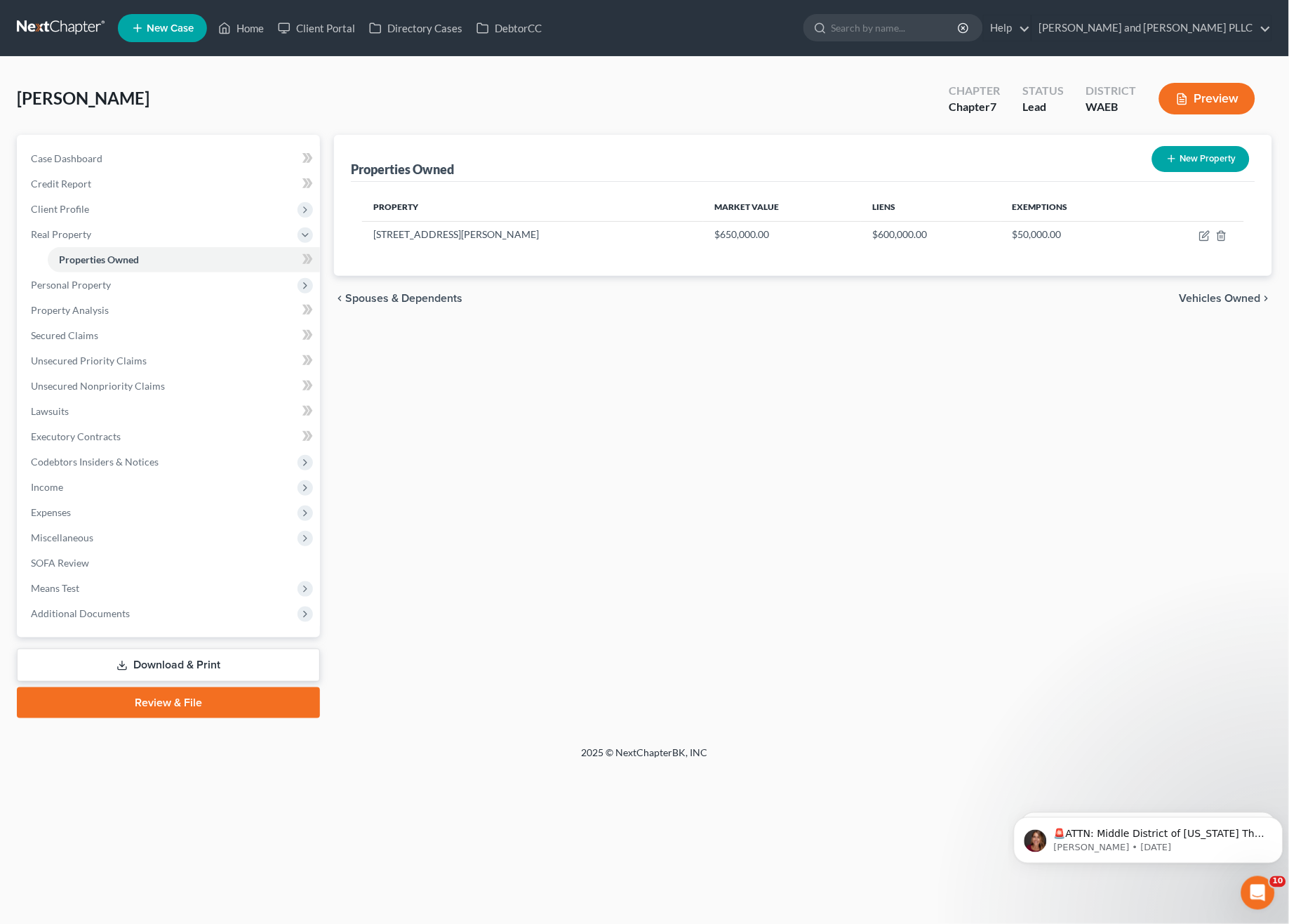
click at [1201, 156] on button "New Property" at bounding box center [1201, 159] width 97 height 26
select select "50"
select select "10"
select select "0"
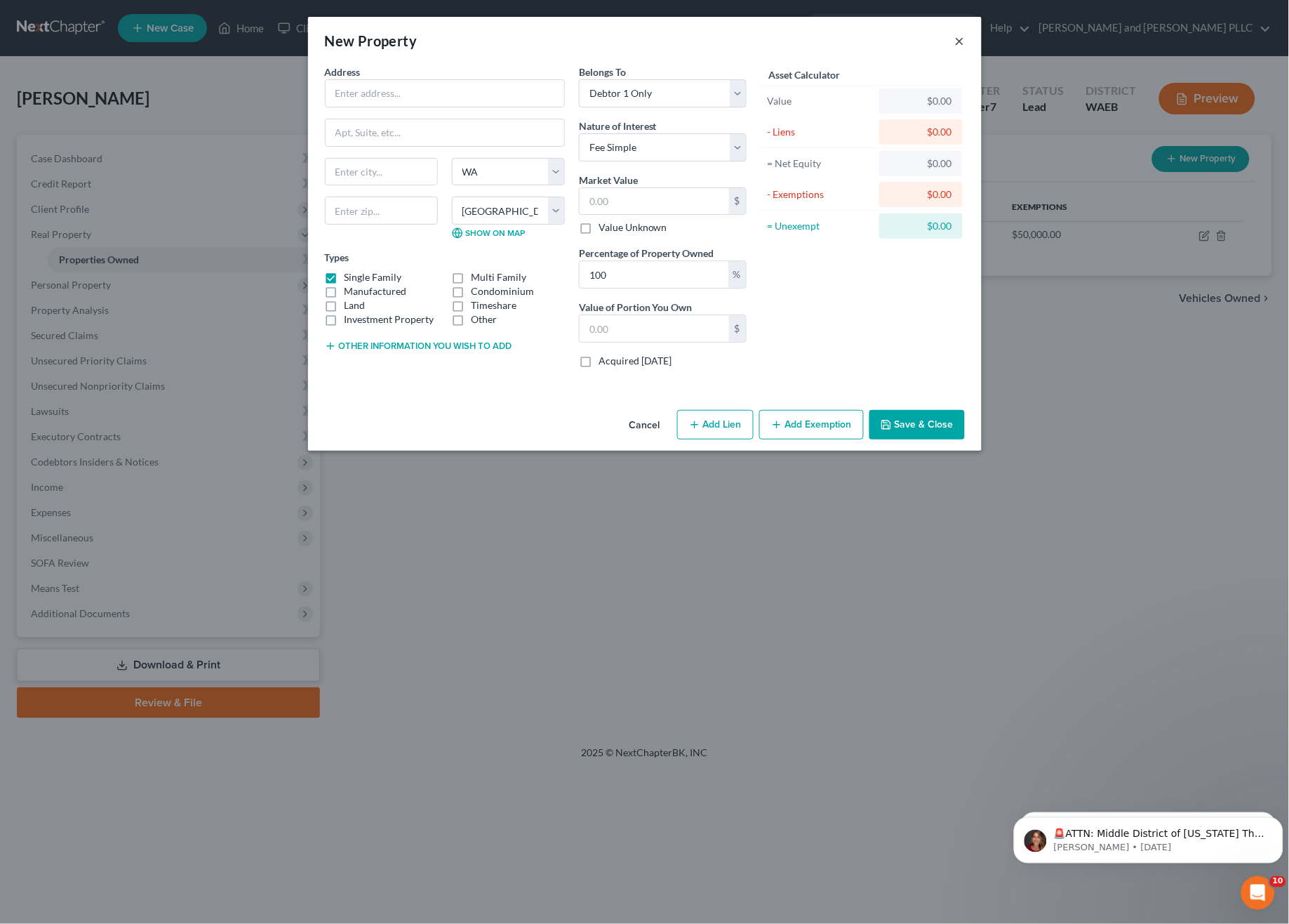
click at [956, 44] on button "×" at bounding box center [960, 40] width 10 height 17
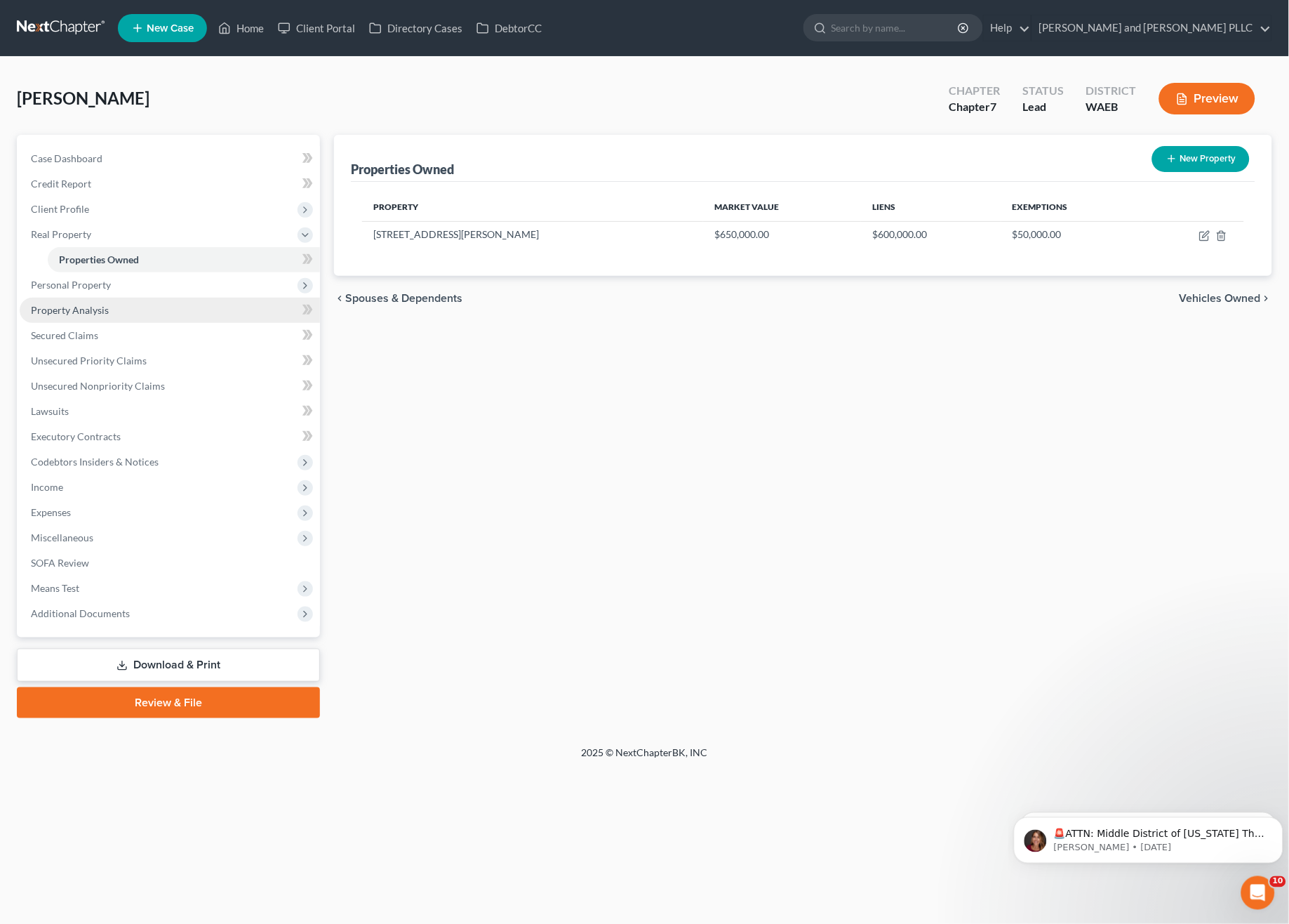
click at [65, 308] on span "Property Analysis" at bounding box center [70, 309] width 78 height 12
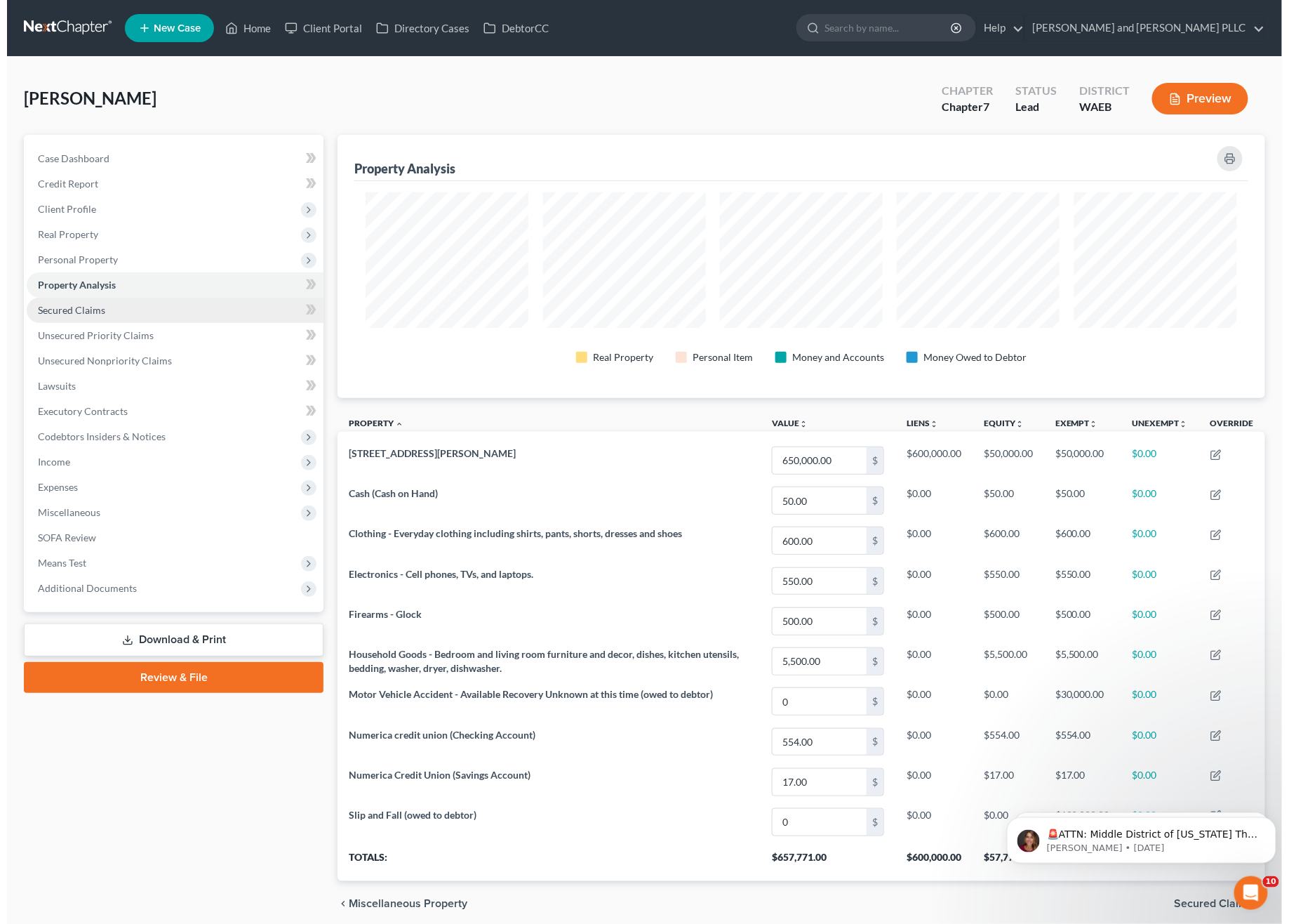
scroll to position [262, 927]
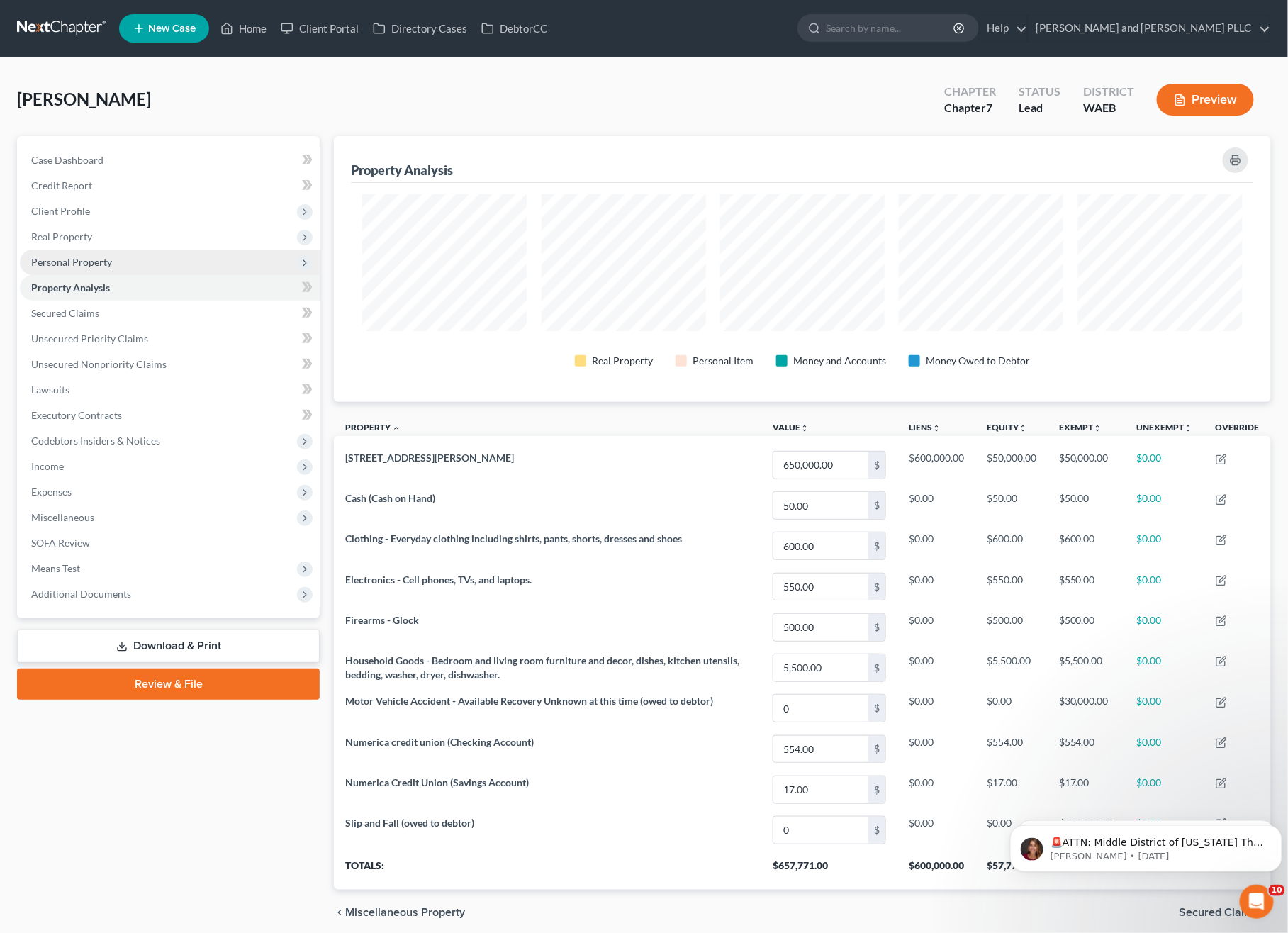
click at [93, 262] on span "Personal Property" at bounding box center [72, 262] width 80 height 12
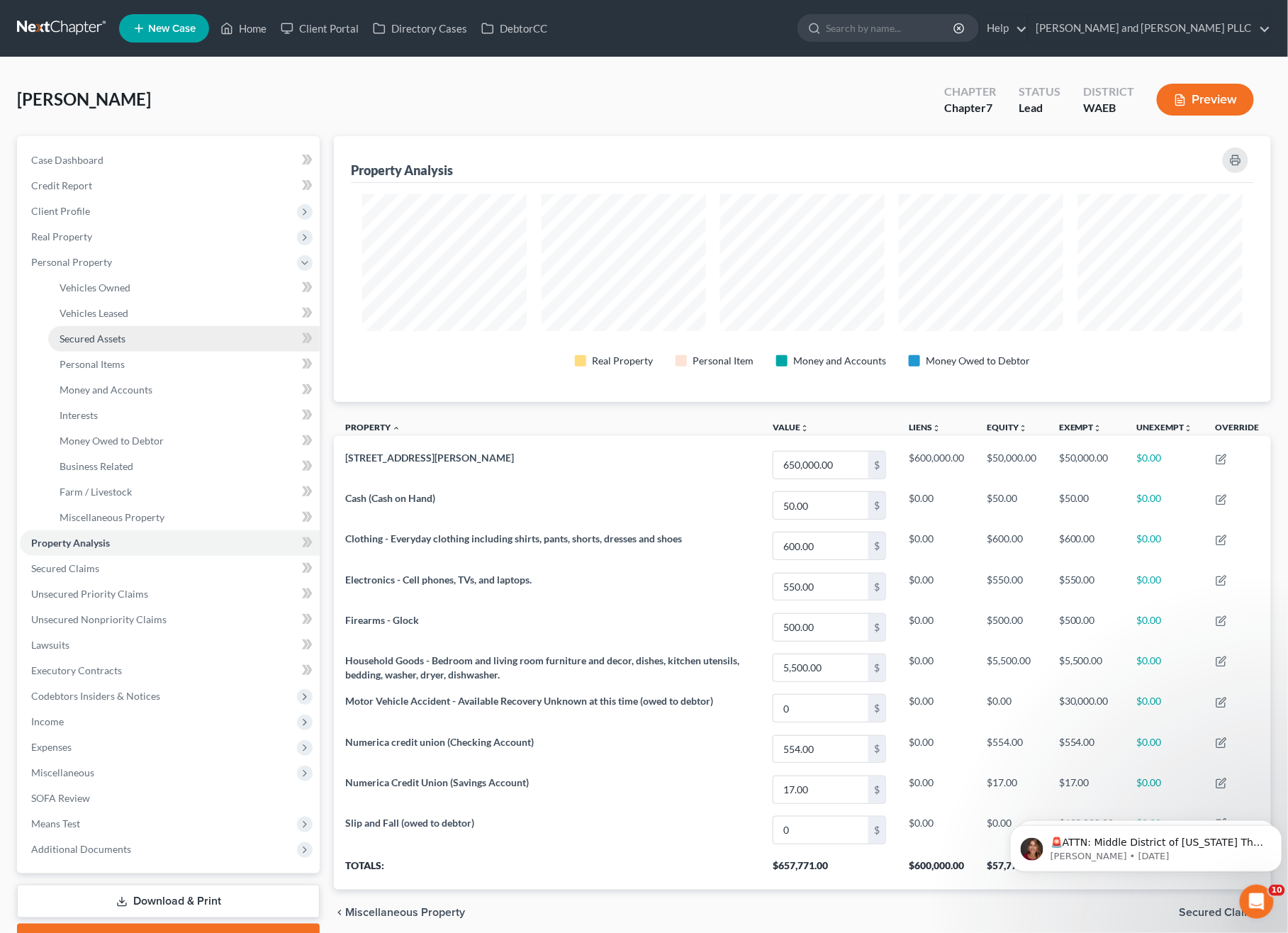
click at [114, 335] on span "Secured Assets" at bounding box center [93, 338] width 66 height 12
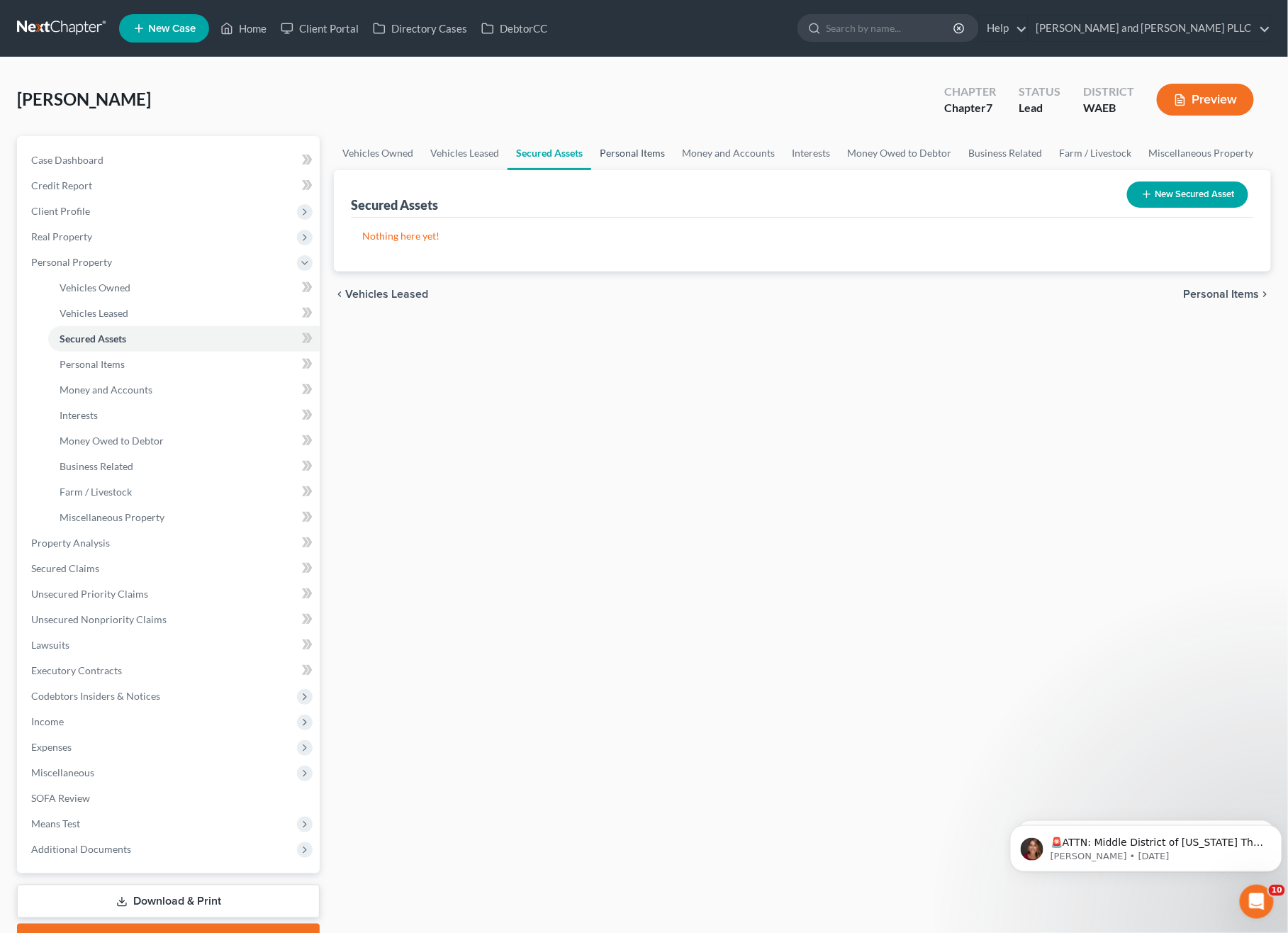
click at [597, 154] on link "Personal Items" at bounding box center [632, 153] width 82 height 34
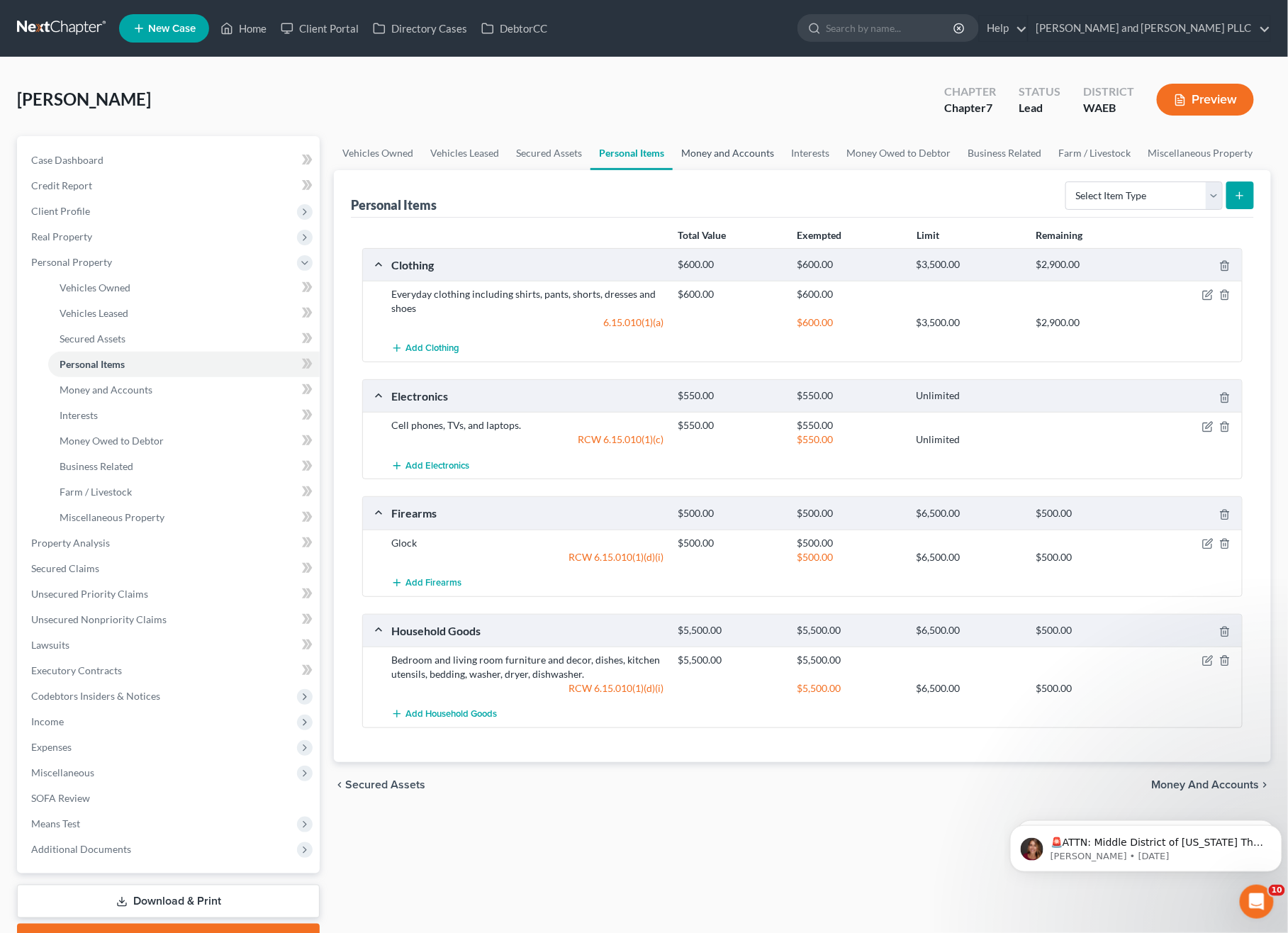
click at [710, 151] on link "Money and Accounts" at bounding box center [727, 153] width 109 height 34
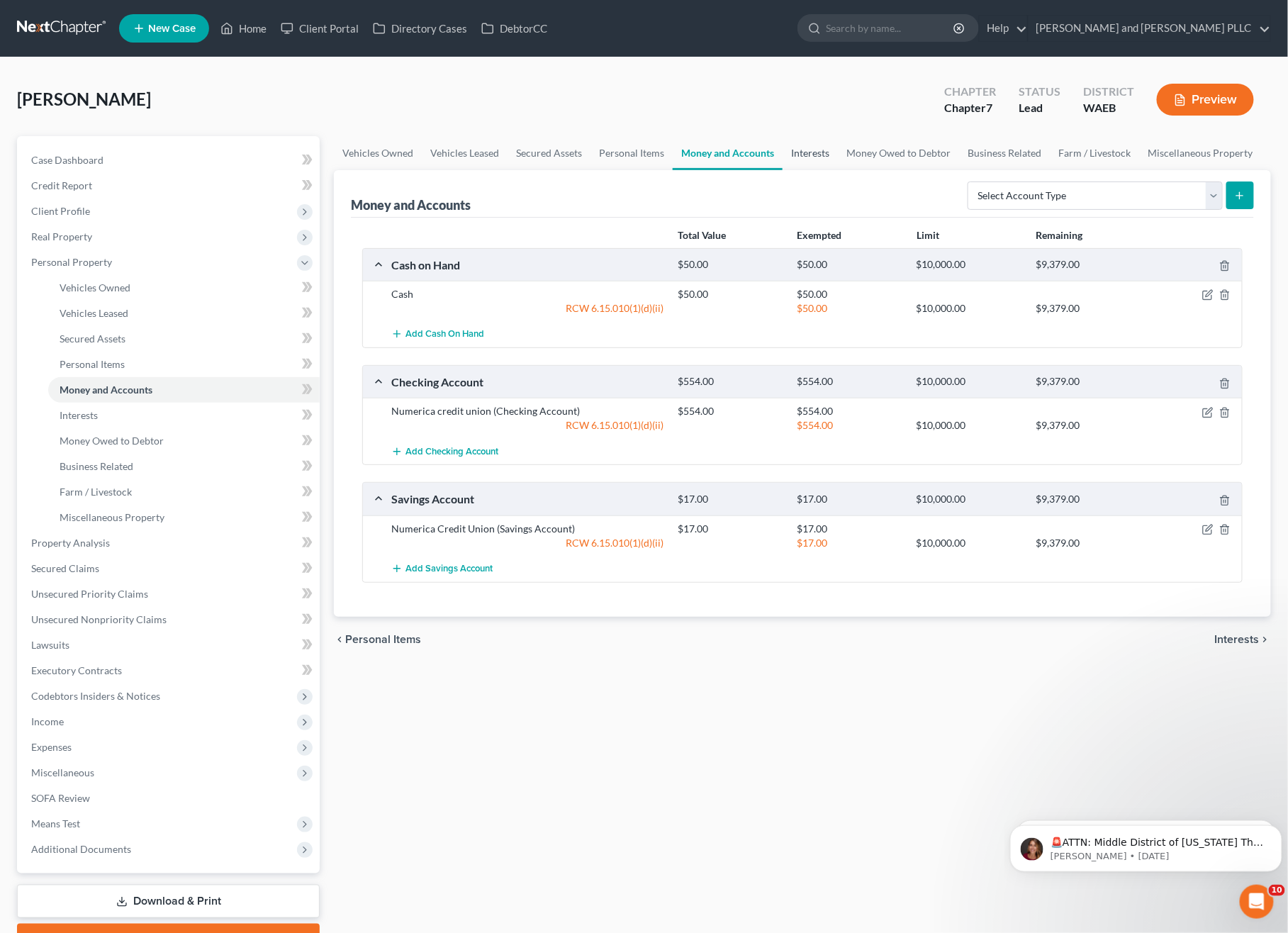
click at [812, 143] on link "Interests" at bounding box center [810, 153] width 56 height 34
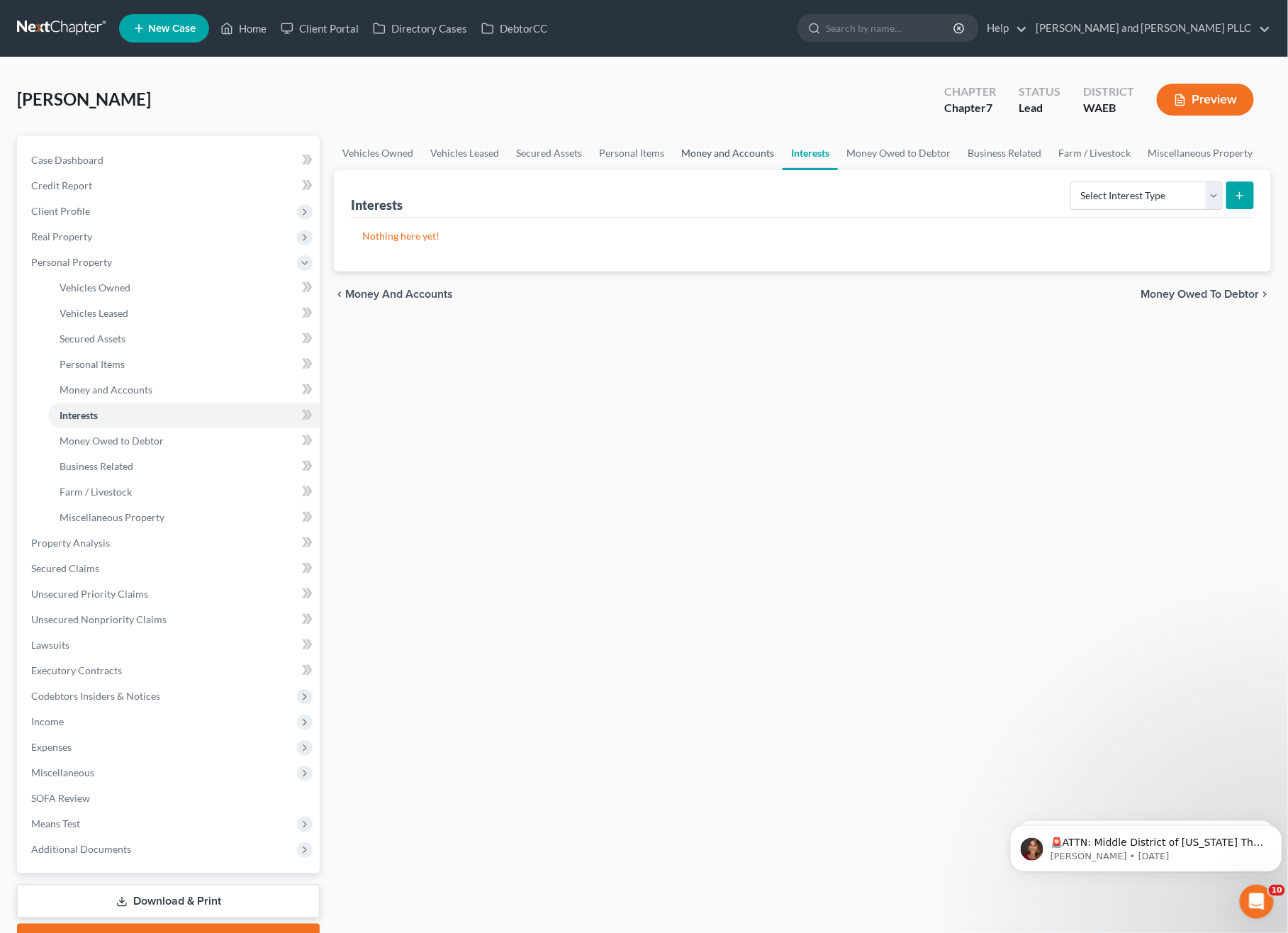
click at [762, 163] on link "Money and Accounts" at bounding box center [727, 153] width 109 height 34
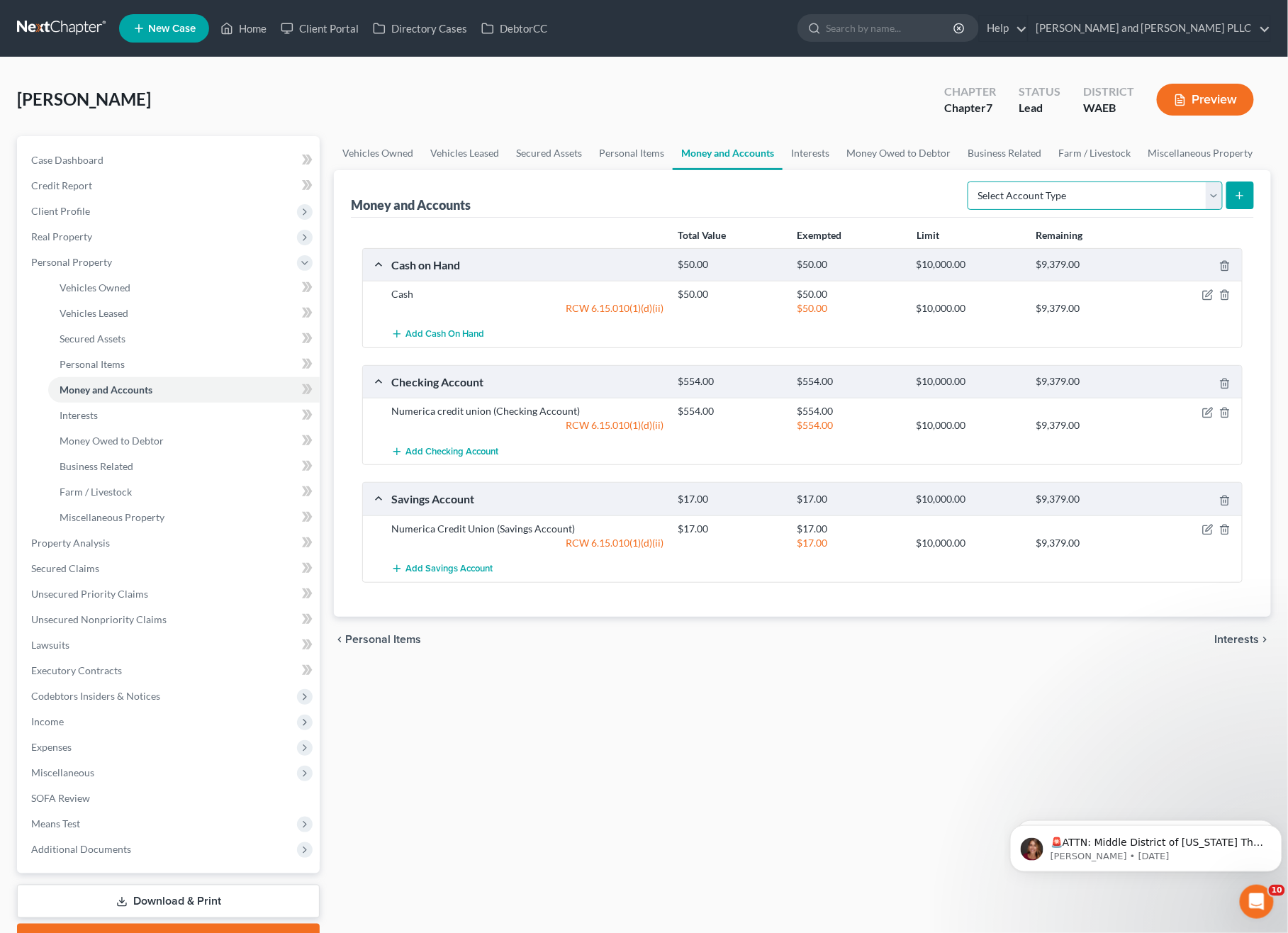
click at [1075, 199] on select "Select Account Type Brokerage Cash on Hand Certificates of Deposit Checking Acc…" at bounding box center [1095, 195] width 255 height 28
click at [800, 155] on link "Interests" at bounding box center [810, 153] width 56 height 34
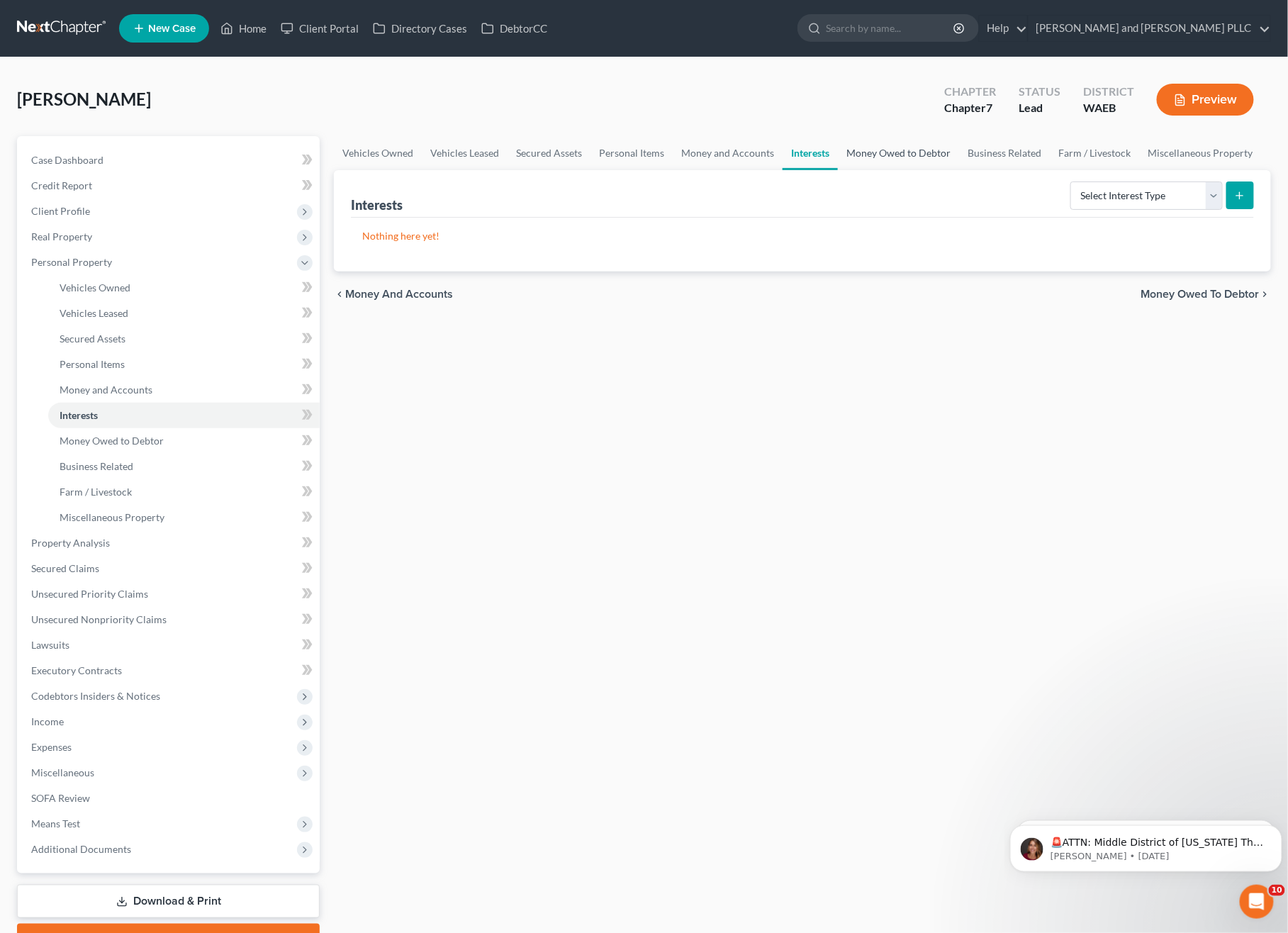
click at [888, 160] on link "Money Owed to Debtor" at bounding box center [898, 153] width 122 height 34
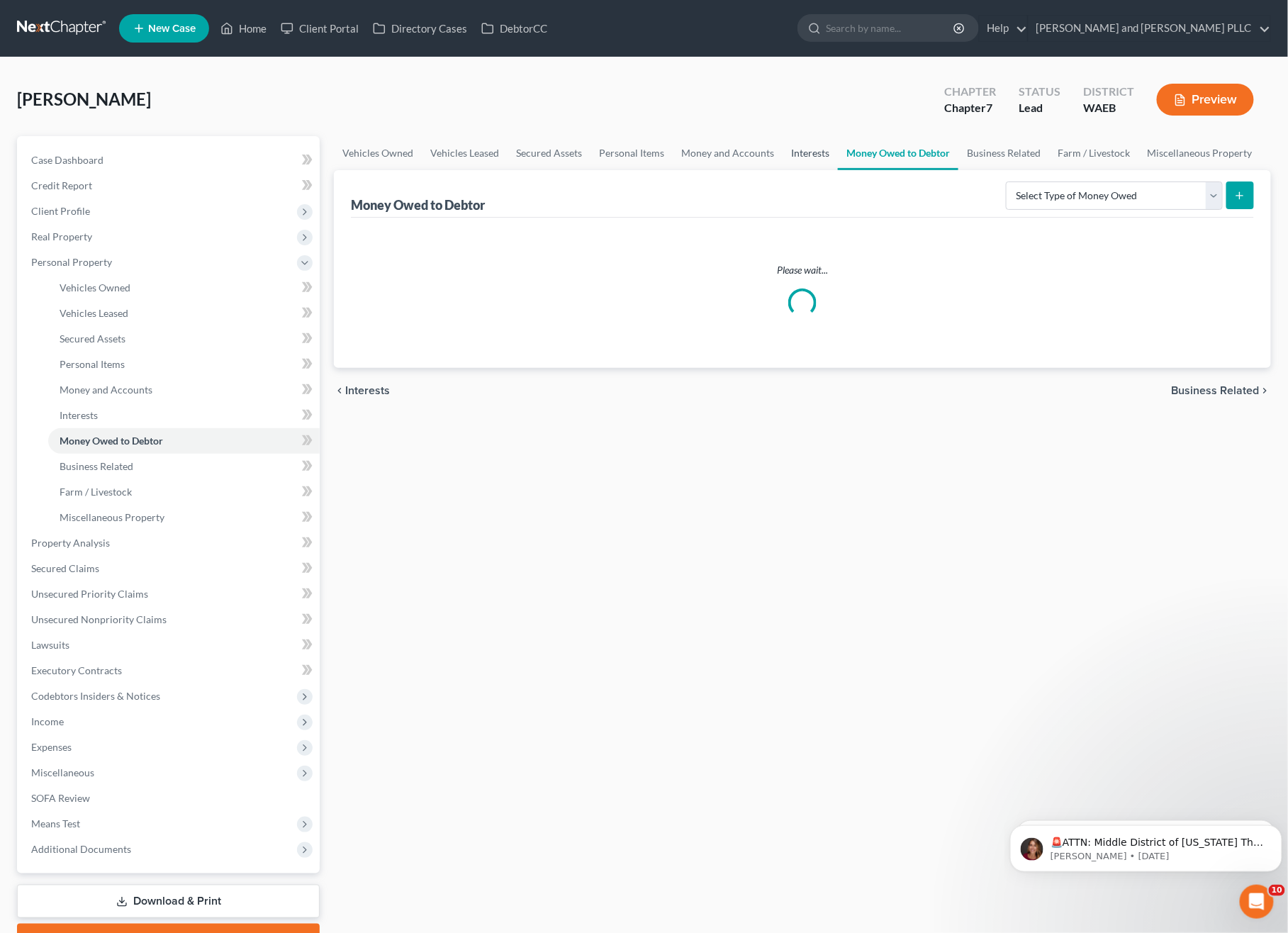
click at [821, 148] on link "Interests" at bounding box center [810, 153] width 56 height 34
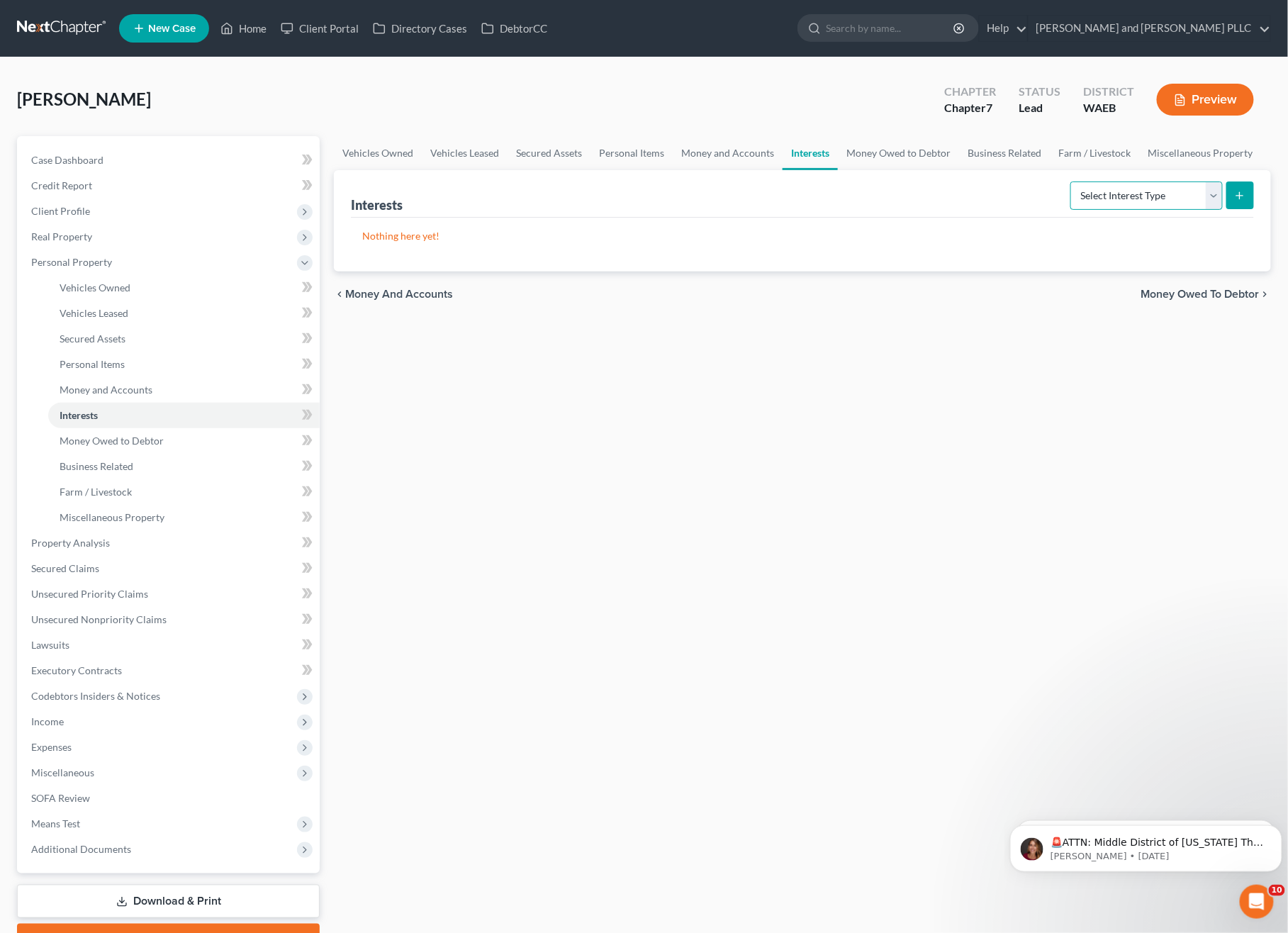
click at [1109, 202] on select "Select Interest Type 401K Annuity Bond Education IRA Government Bond Government…" at bounding box center [1146, 195] width 152 height 28
click at [892, 151] on link "Money Owed to Debtor" at bounding box center [898, 153] width 122 height 34
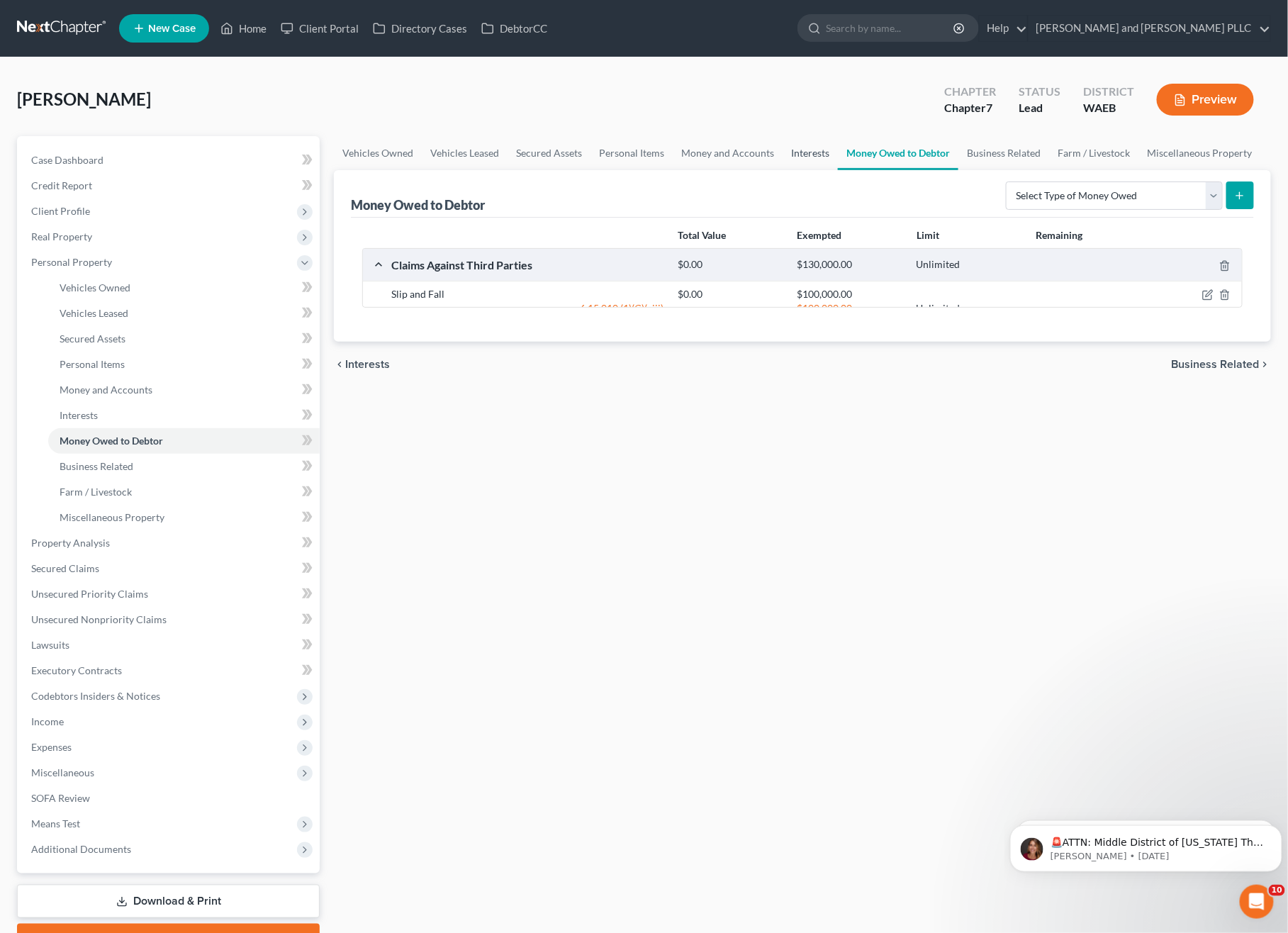
click at [818, 158] on link "Interests" at bounding box center [810, 153] width 56 height 34
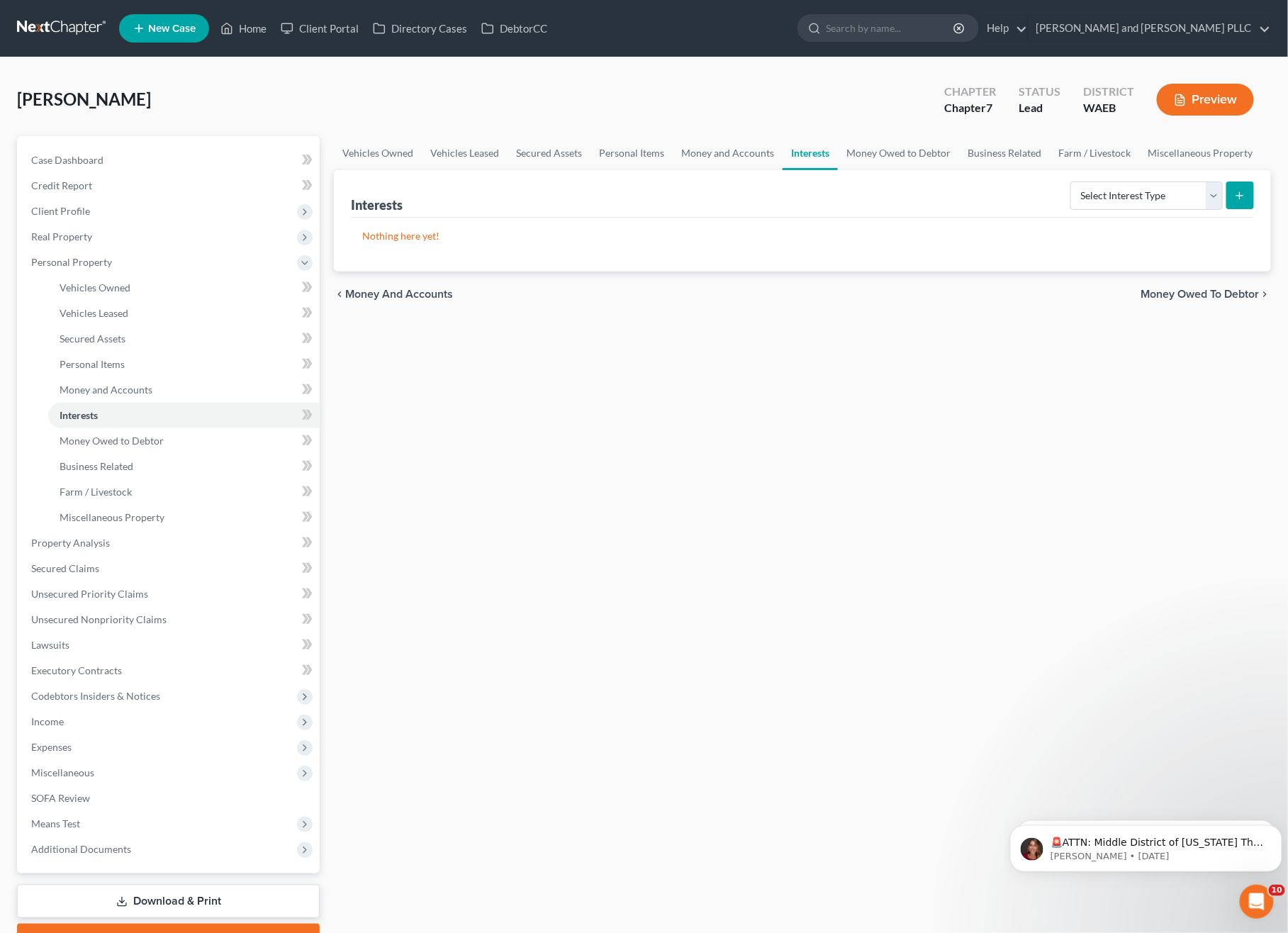
click at [1224, 196] on form "Select Interest Type 401K Annuity Bond Education IRA Government Bond Government…" at bounding box center [1162, 196] width 184 height 29
click at [1224, 192] on form "Select Interest Type 401K Annuity Bond Education IRA Government Bond Government…" at bounding box center [1162, 196] width 184 height 29
click at [1214, 196] on select "Select Interest Type 401K Annuity Bond Education IRA Government Bond Government…" at bounding box center [1146, 195] width 152 height 28
click at [908, 151] on link "Money Owed to Debtor" at bounding box center [898, 153] width 122 height 34
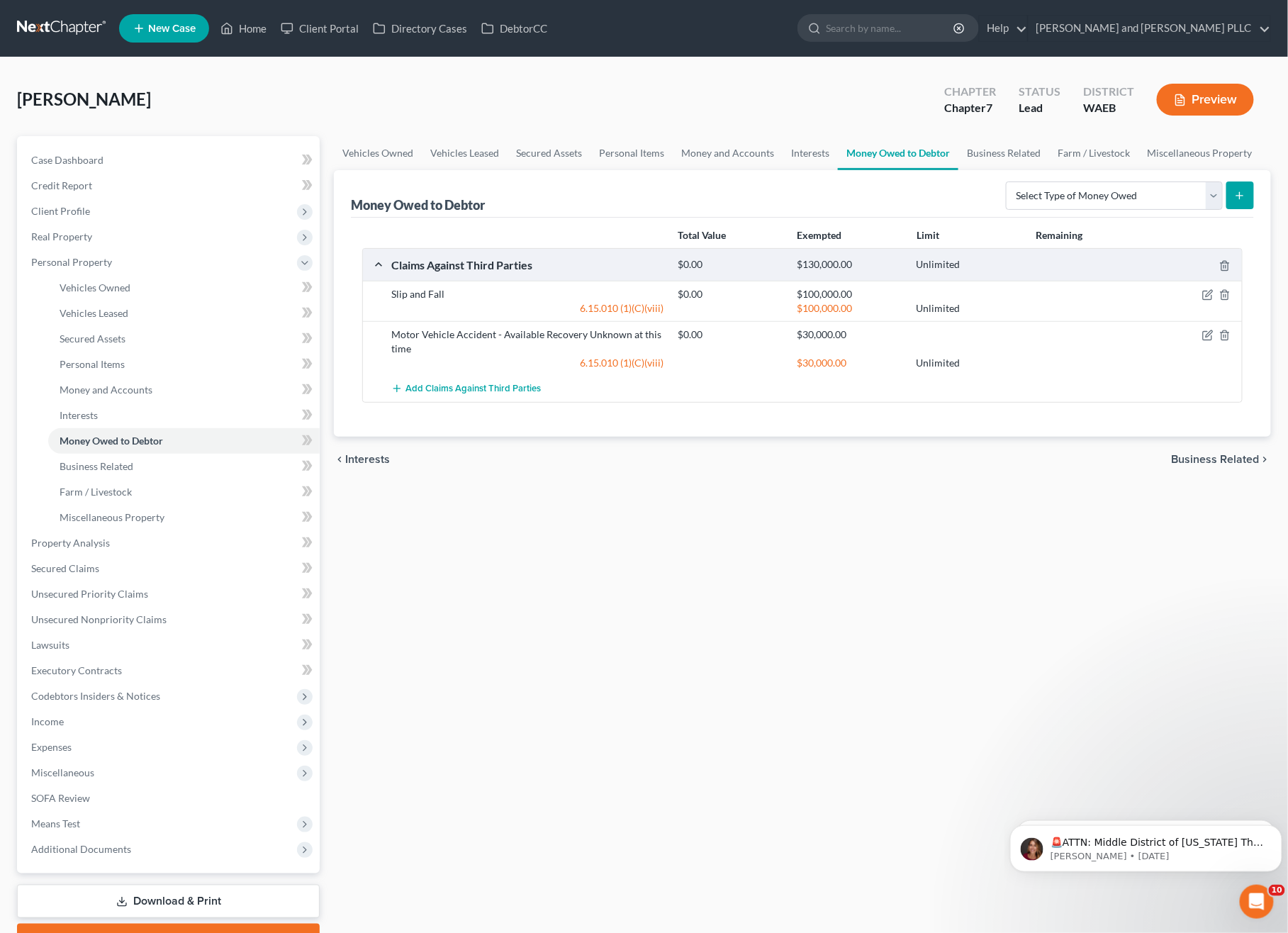
click at [1208, 301] on div "$100,000.00 Unlimited" at bounding box center [956, 308] width 572 height 14
click at [1209, 293] on icon "button" at bounding box center [1208, 295] width 11 height 11
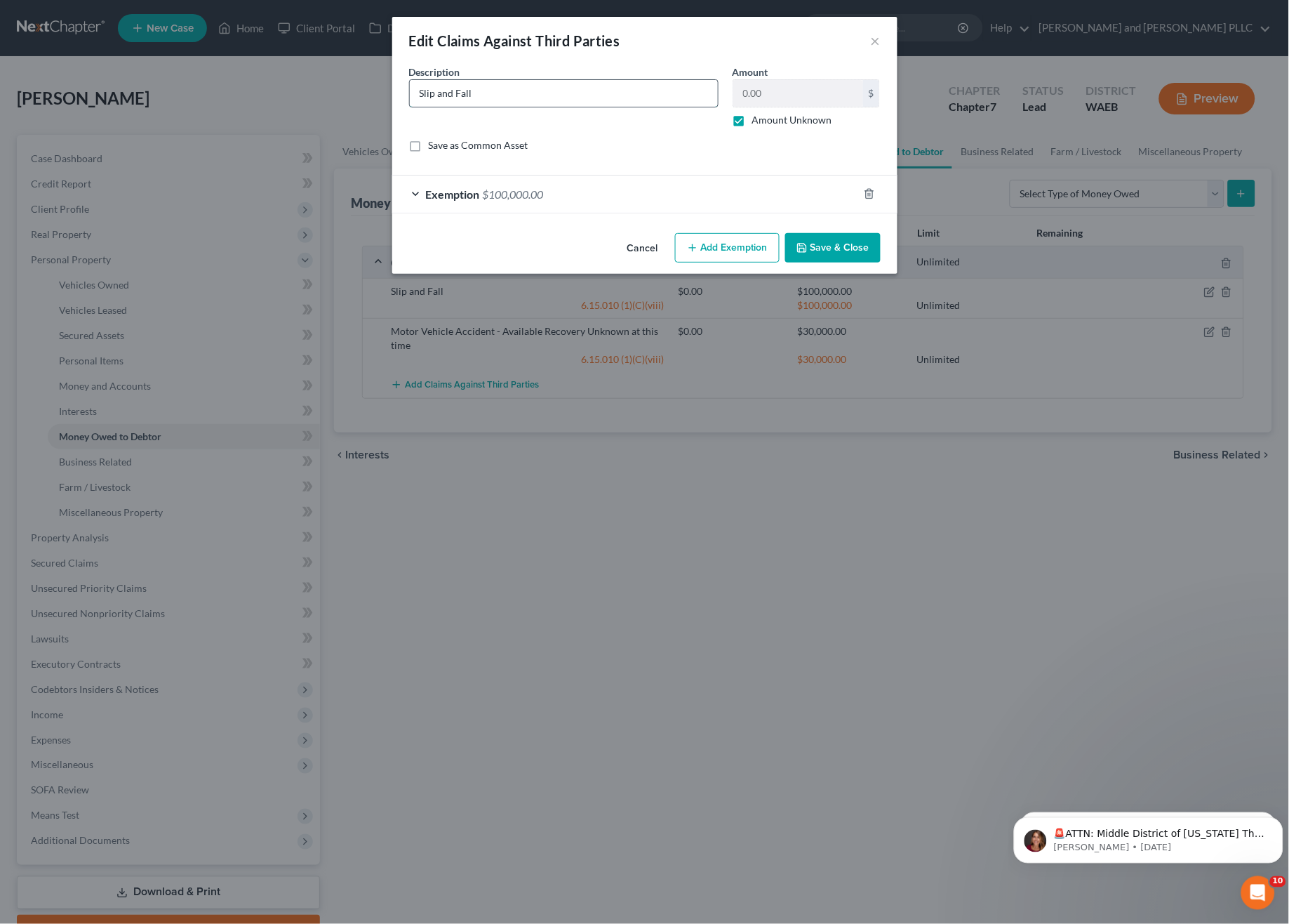
click at [503, 91] on input "Slip and Fall" at bounding box center [564, 92] width 308 height 26
type input "Slip and Fall Personal Injury Claim"
drag, startPoint x: 827, startPoint y: 243, endPoint x: 572, endPoint y: 164, distance: 267.0
click at [574, 155] on div "Edit Claims Against Third Parties × An exemption set must first be selected fro…" at bounding box center [645, 145] width 505 height 257
click at [430, 207] on div "Exemption $100,000.00" at bounding box center [625, 194] width 466 height 37
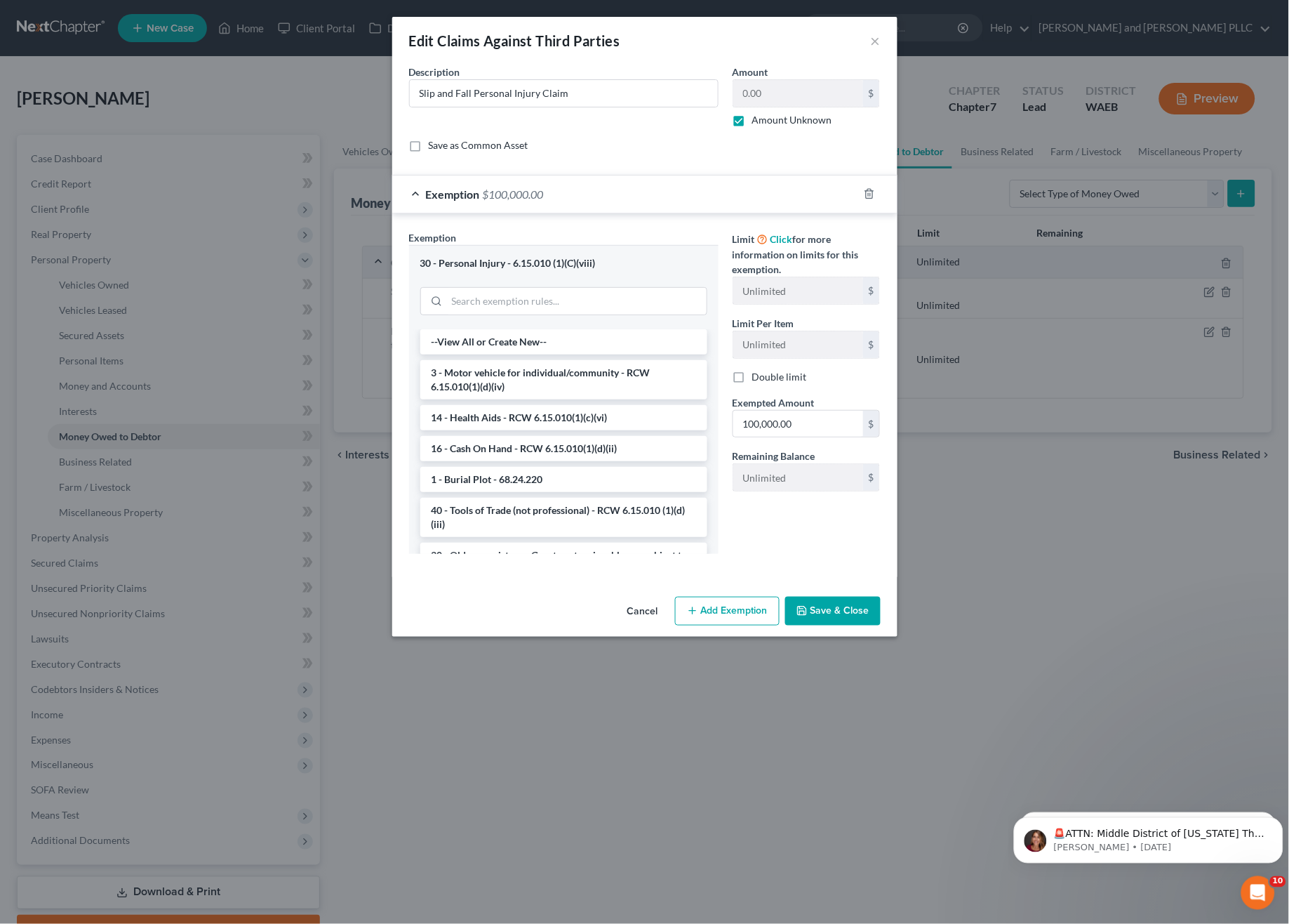
click at [845, 611] on button "Save & Close" at bounding box center [833, 611] width 96 height 29
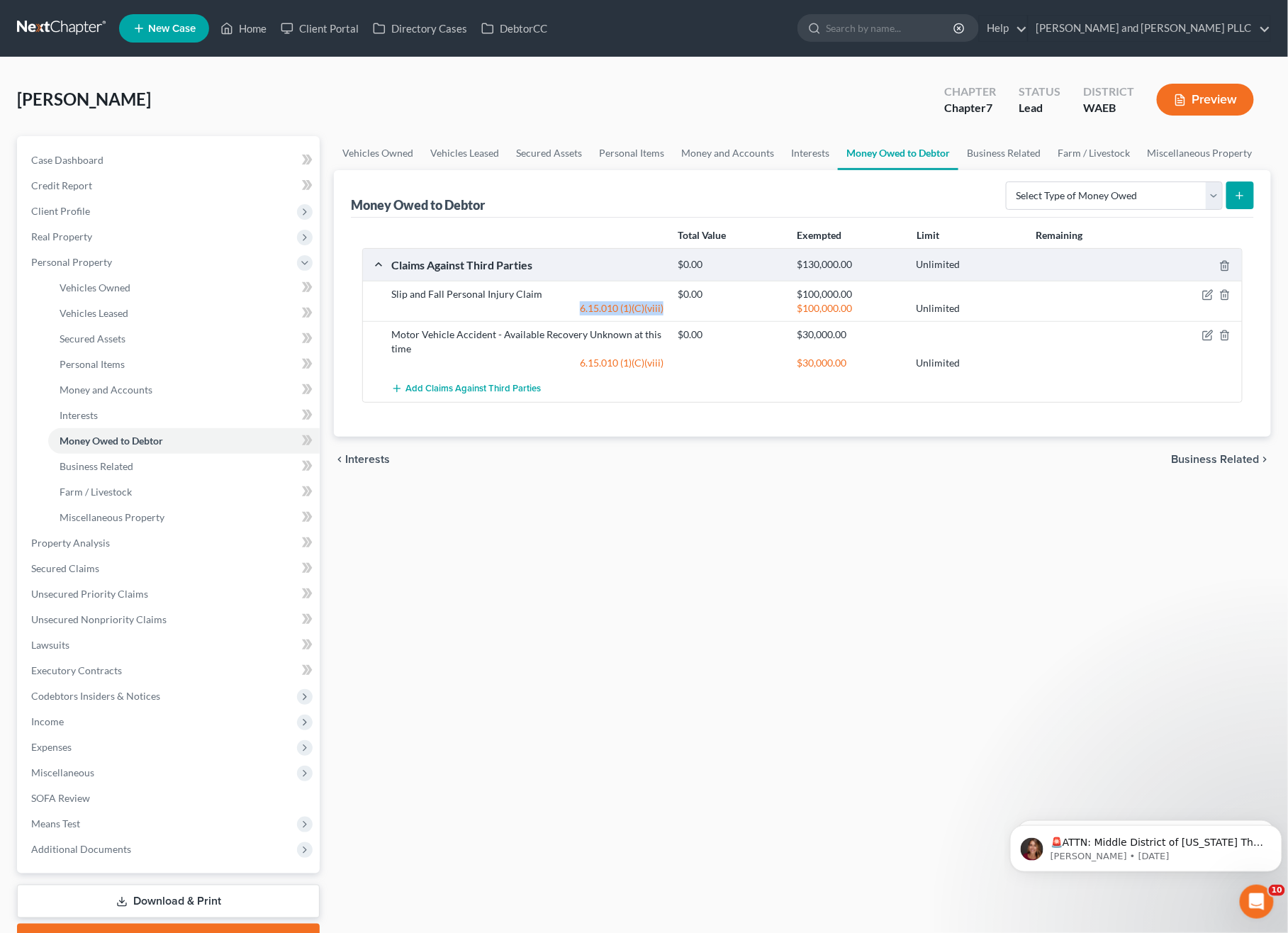
drag, startPoint x: 663, startPoint y: 310, endPoint x: 571, endPoint y: 311, distance: 92.0
click at [565, 311] on div "6.15.010 (1)(C)(viii)" at bounding box center [527, 308] width 287 height 14
copy div "6.15.010 (1)(C)(viii)"
click at [1204, 295] on icon "button" at bounding box center [1208, 295] width 11 height 11
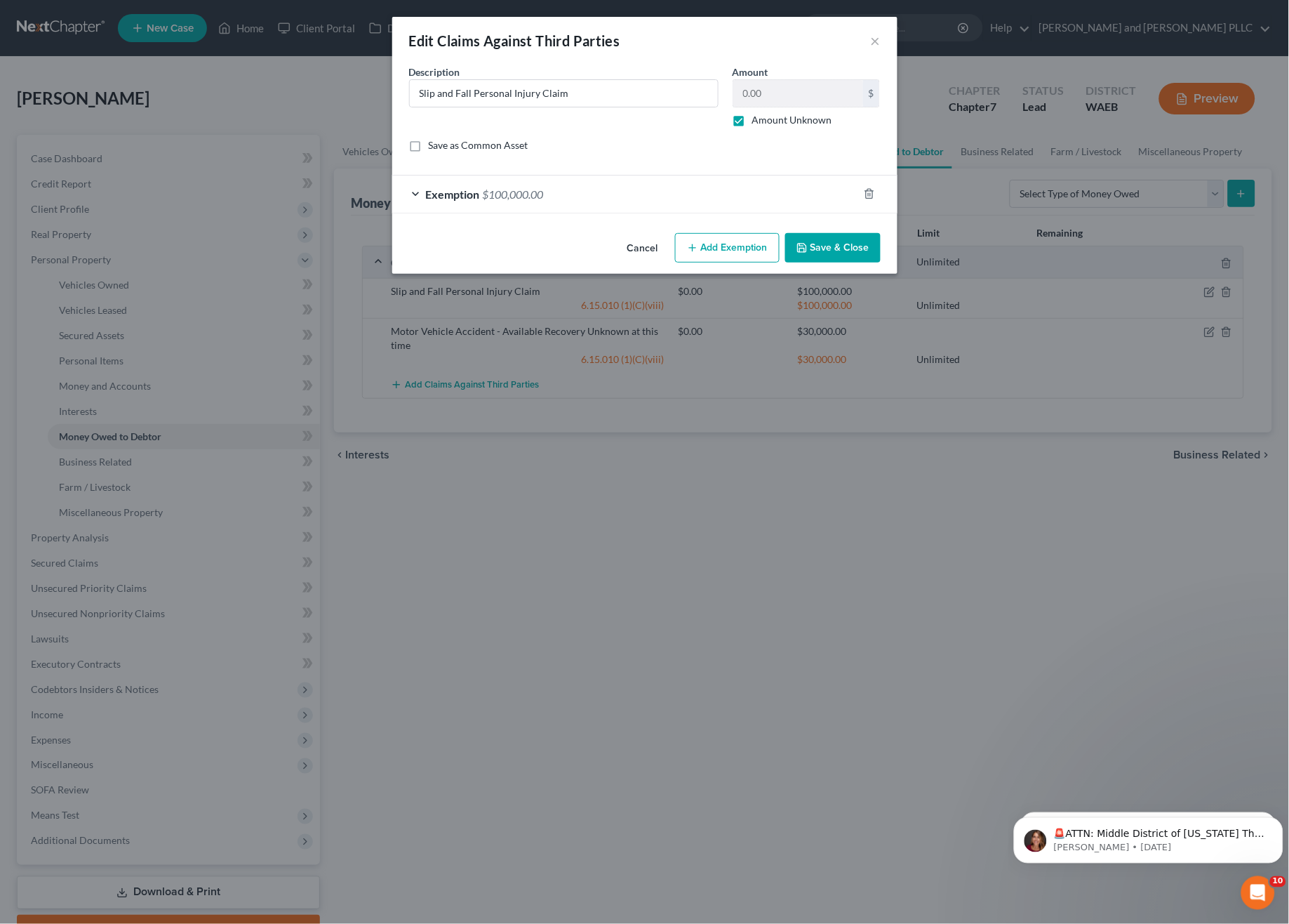
click at [717, 219] on div "An exemption set must first be selected from the Filing Information section. Co…" at bounding box center [645, 146] width 505 height 163
click at [708, 200] on div "Exemption $100,000.00" at bounding box center [625, 194] width 466 height 37
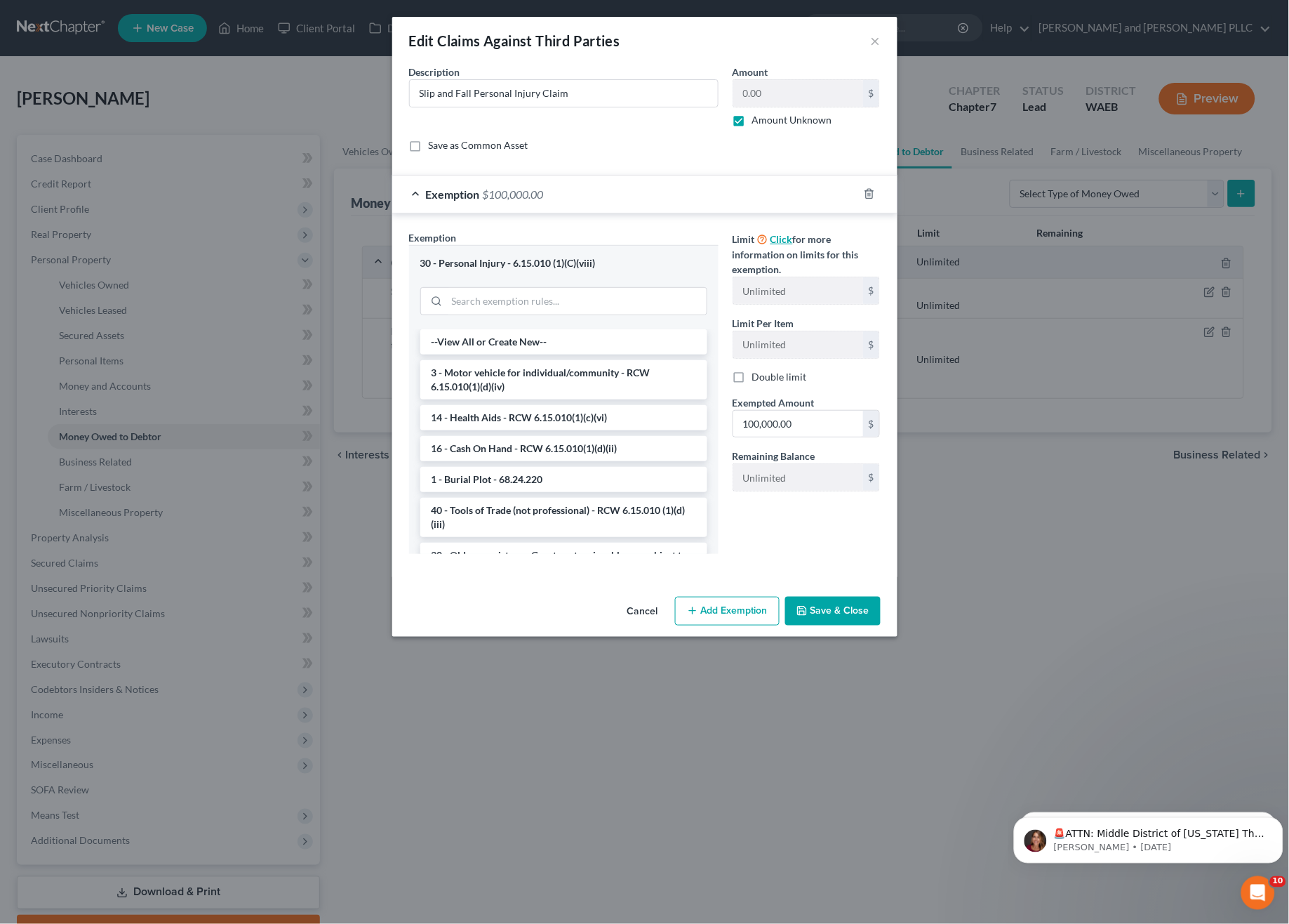
click at [791, 240] on link "Click" at bounding box center [782, 238] width 22 height 12
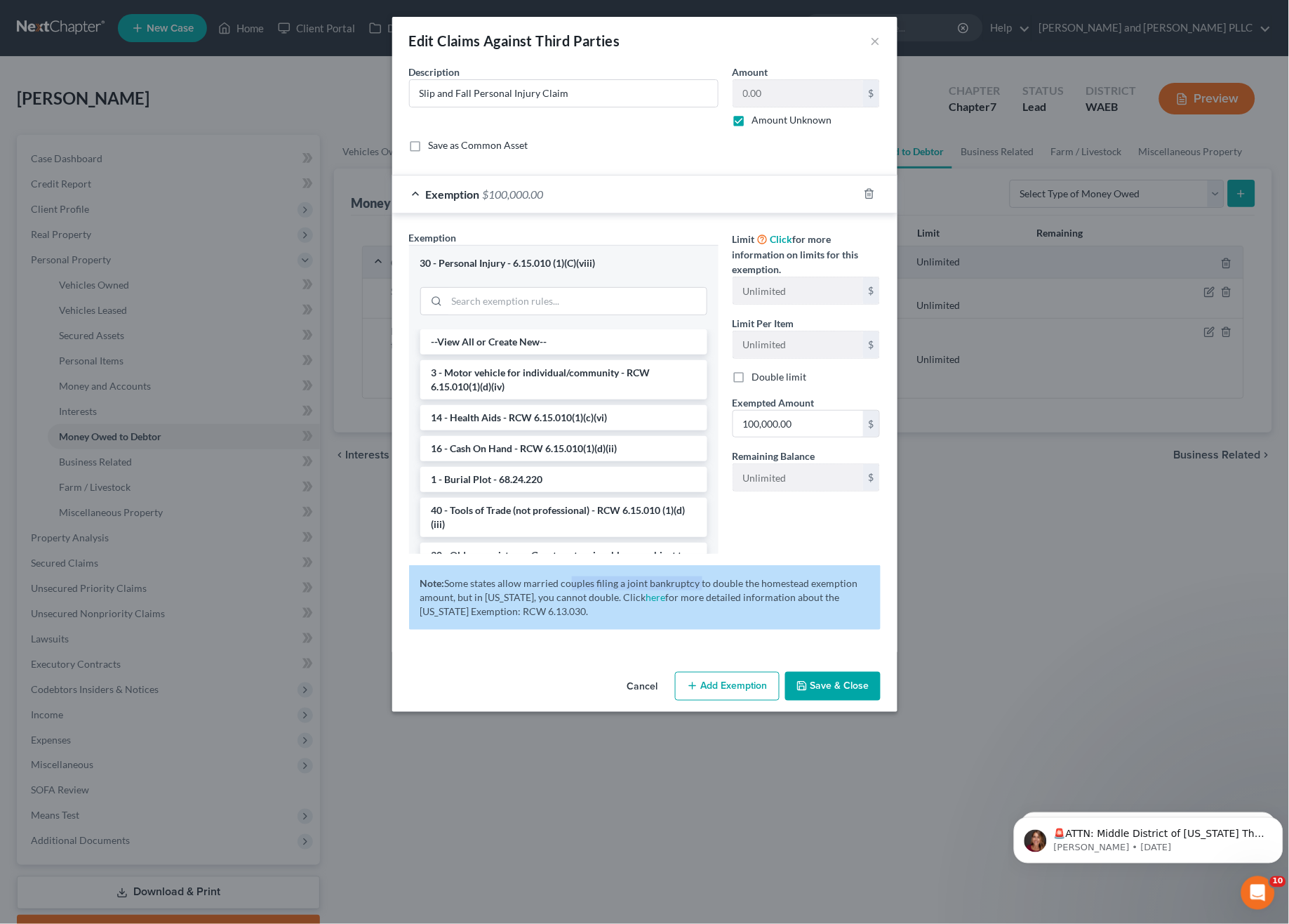
drag, startPoint x: 569, startPoint y: 572, endPoint x: 694, endPoint y: 578, distance: 125.1
click at [694, 578] on div "Note: Some states allow married couples filing a joint bankruptcy to double the…" at bounding box center [645, 597] width 472 height 65
click at [648, 600] on link "here" at bounding box center [656, 596] width 20 height 12
click at [598, 261] on div "30 - Personal Injury - 6.15.010 (1)(C)(viii)" at bounding box center [564, 263] width 287 height 14
click at [510, 267] on div "30 - Personal Injury - 6.15.010 (1)(C)(viii)" at bounding box center [564, 263] width 287 height 14
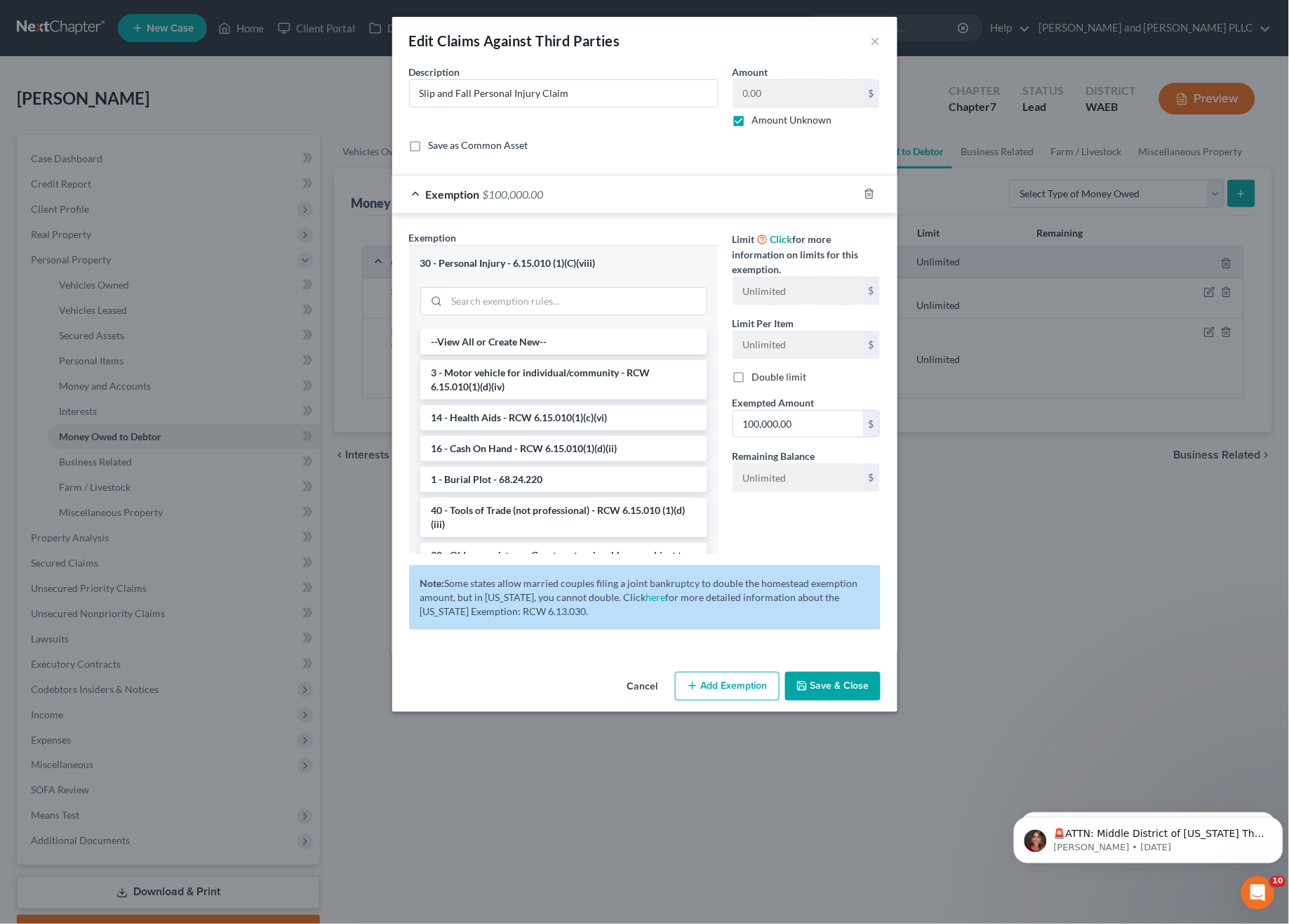
click at [512, 263] on div "30 - Personal Injury - 6.15.010 (1)(C)(viii)" at bounding box center [564, 263] width 287 height 14
click at [802, 270] on label "Limit Click for more information on limits for this exemption." at bounding box center [807, 254] width 148 height 46
click at [544, 267] on div "30 - Personal Injury - 6.15.010 (1)(C)(viii)" at bounding box center [564, 263] width 287 height 14
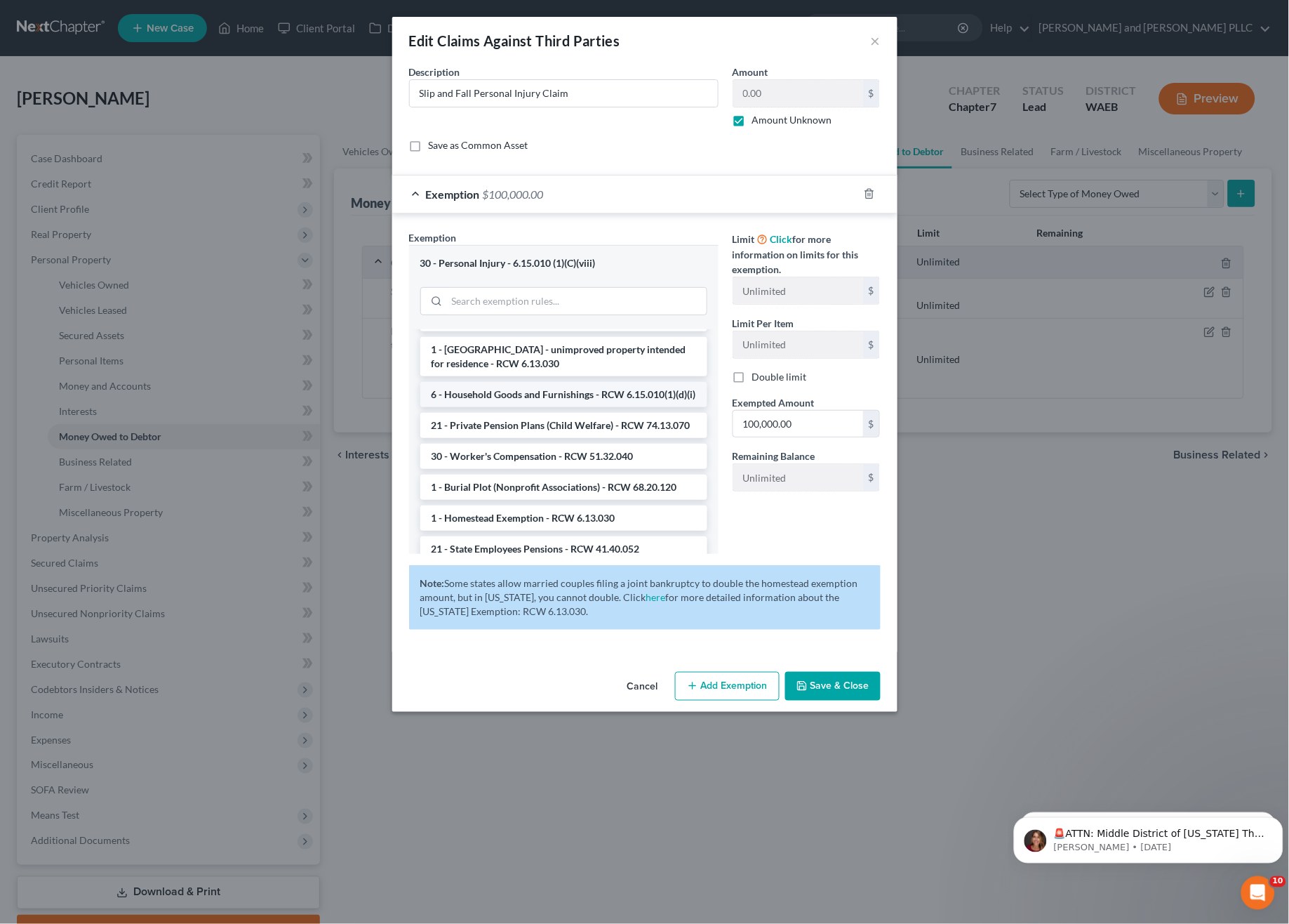
scroll to position [281, 0]
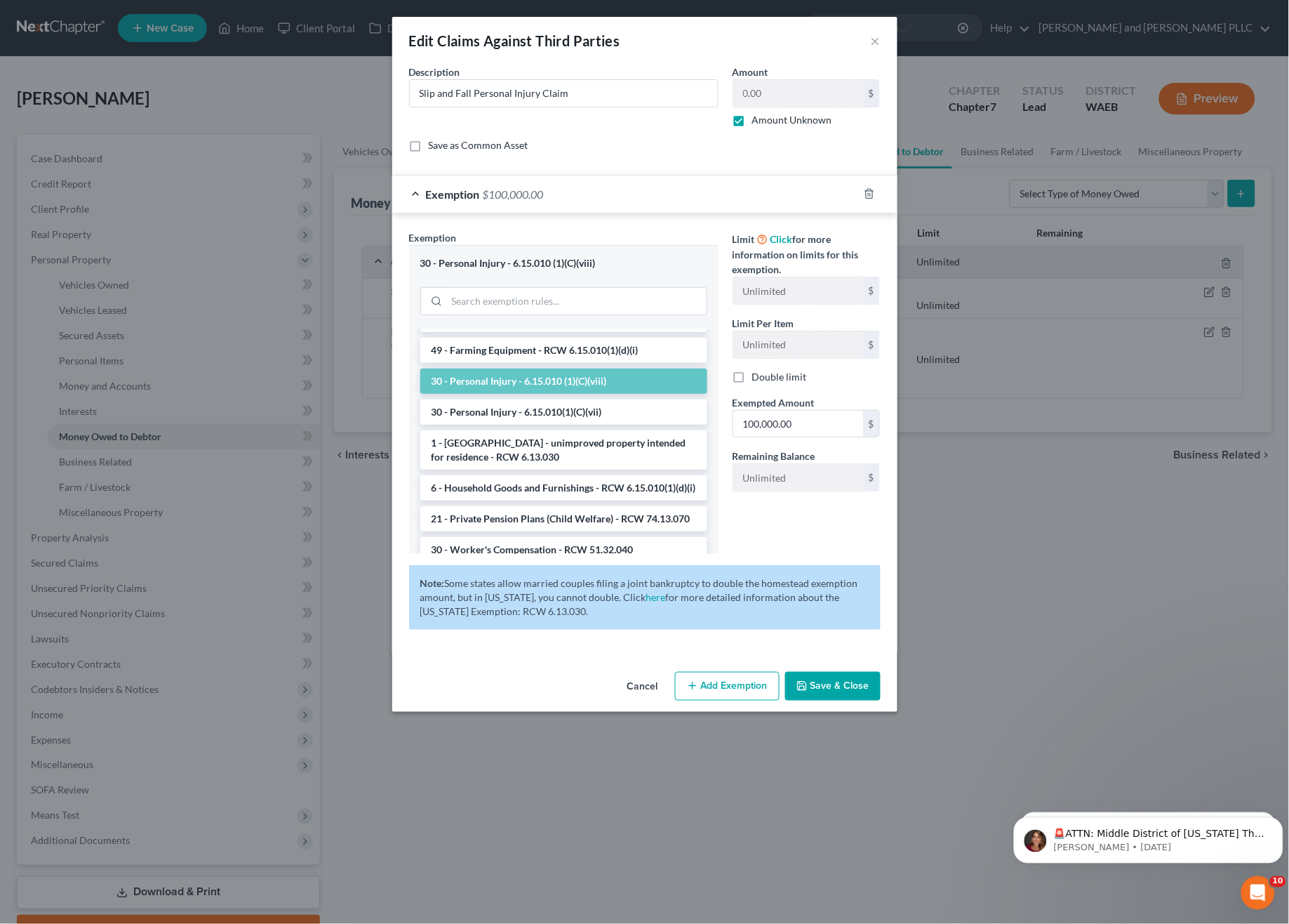
click at [506, 394] on li "30 - Personal Injury - 6.15.010 (1)(C)(viii)" at bounding box center [564, 381] width 287 height 26
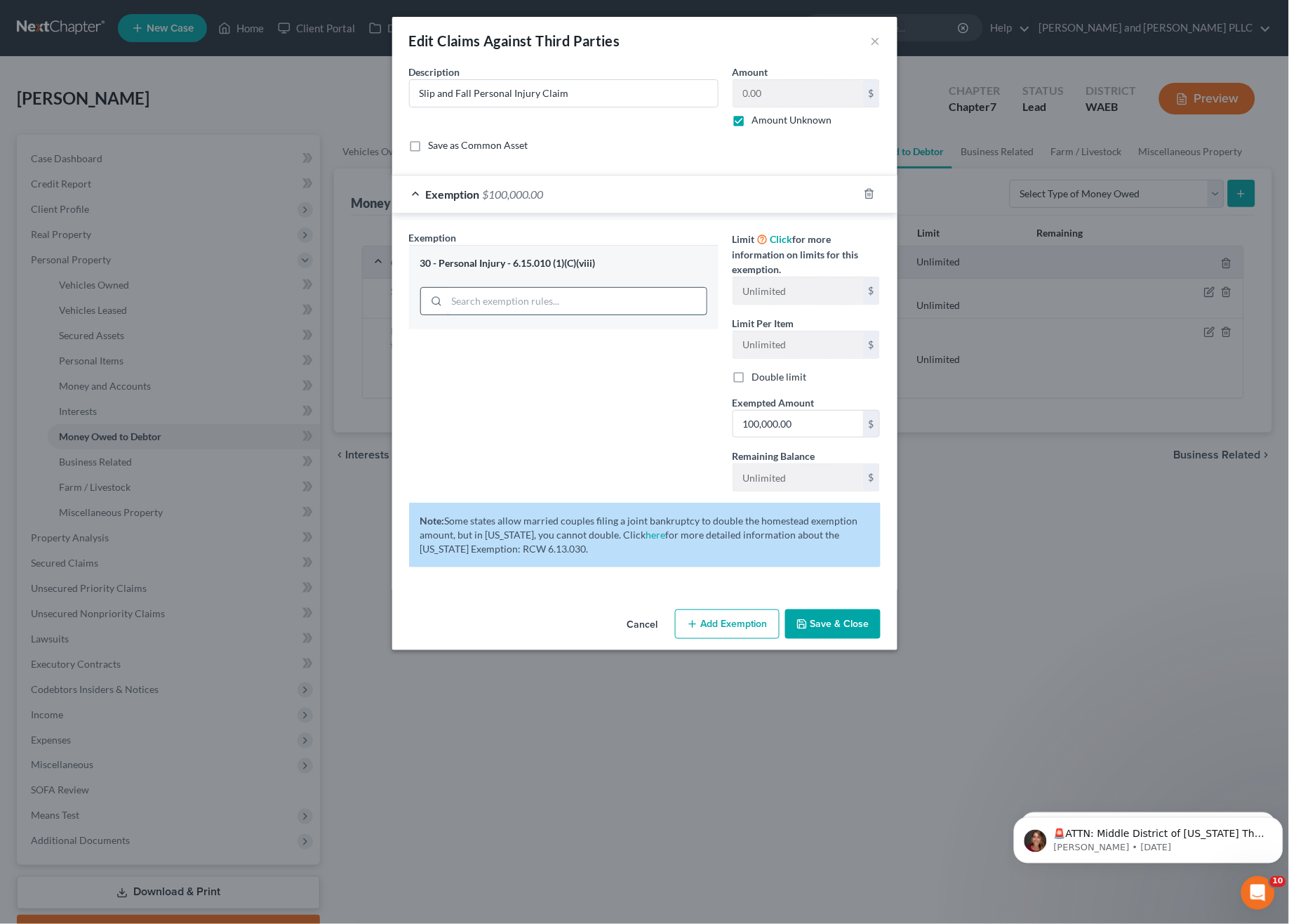
click at [528, 293] on input "search" at bounding box center [577, 301] width 260 height 26
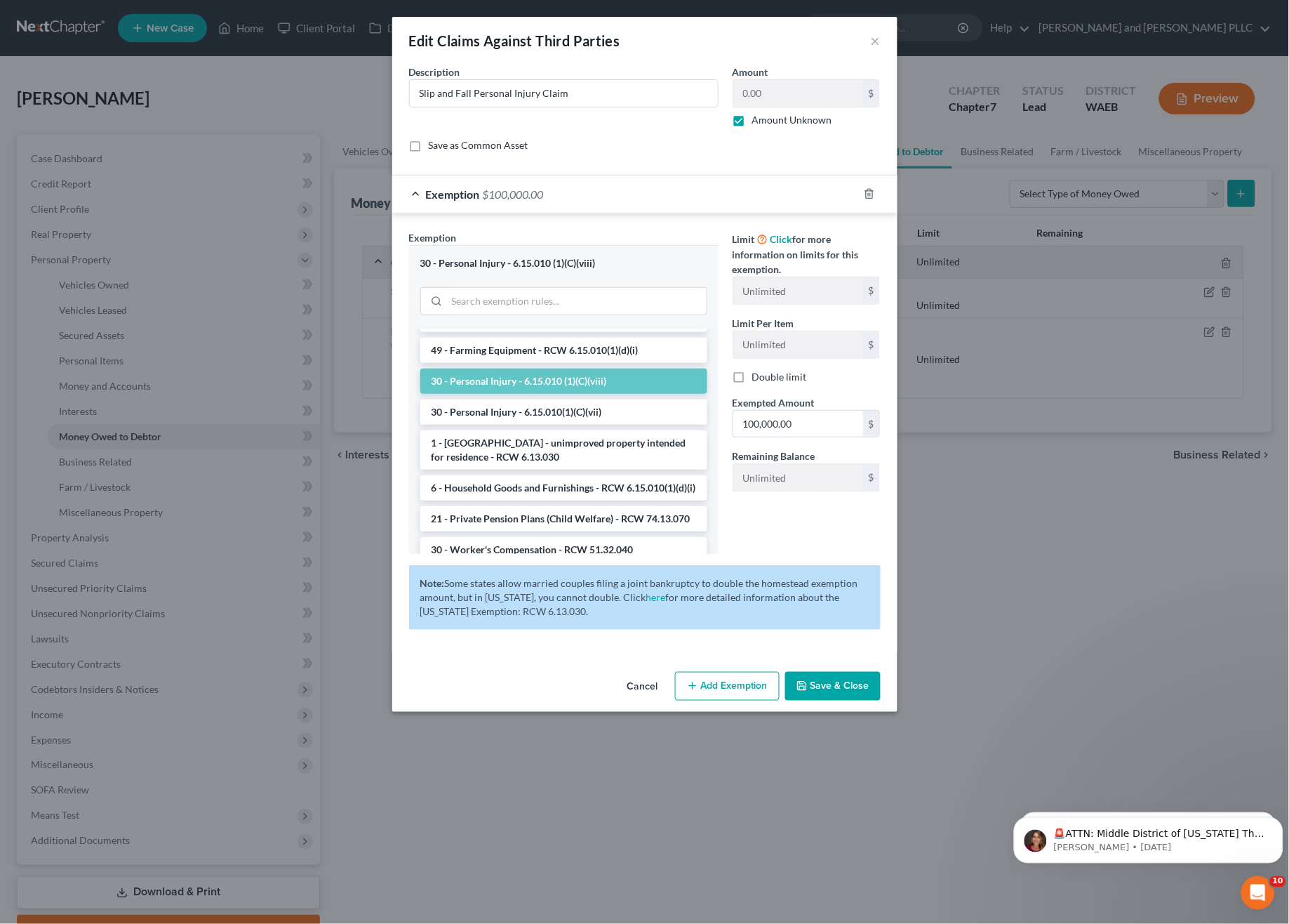
click at [615, 394] on li "30 - Personal Injury - 6.15.010 (1)(C)(viii)" at bounding box center [564, 381] width 287 height 26
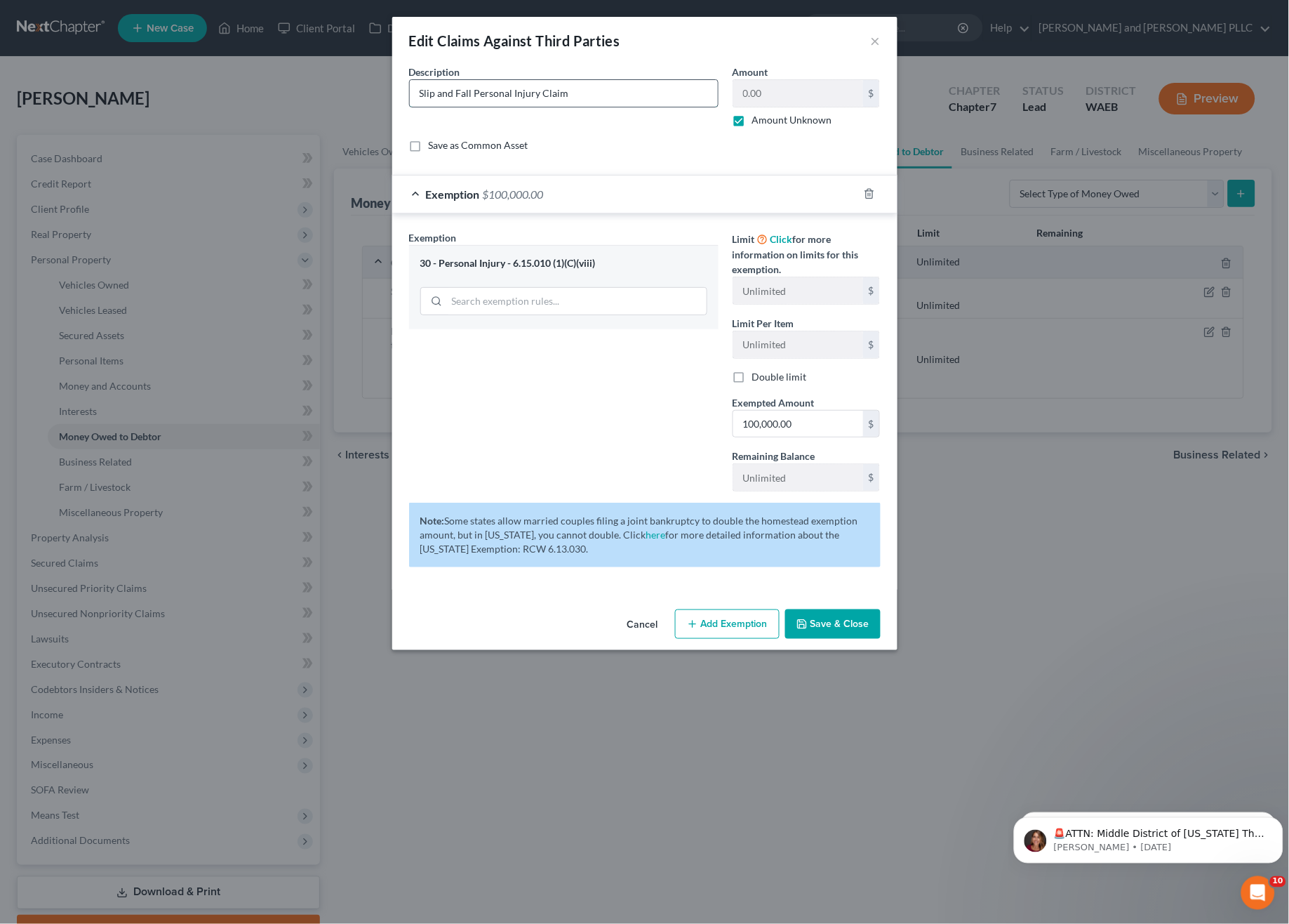
click at [544, 104] on input "Slip and Fall Personal Injury Claim" at bounding box center [564, 92] width 308 height 26
drag, startPoint x: 536, startPoint y: 96, endPoint x: 472, endPoint y: 96, distance: 64.0
click at [472, 96] on input "Slip and Fall Personal Injury Claim" at bounding box center [564, 92] width 308 height 26
type input "Slip and Fall Claim"
click at [599, 395] on div "Exemption Set must be selected for CA. Exemption * 30 - Personal Injury - 6.15.…" at bounding box center [564, 367] width 324 height 273
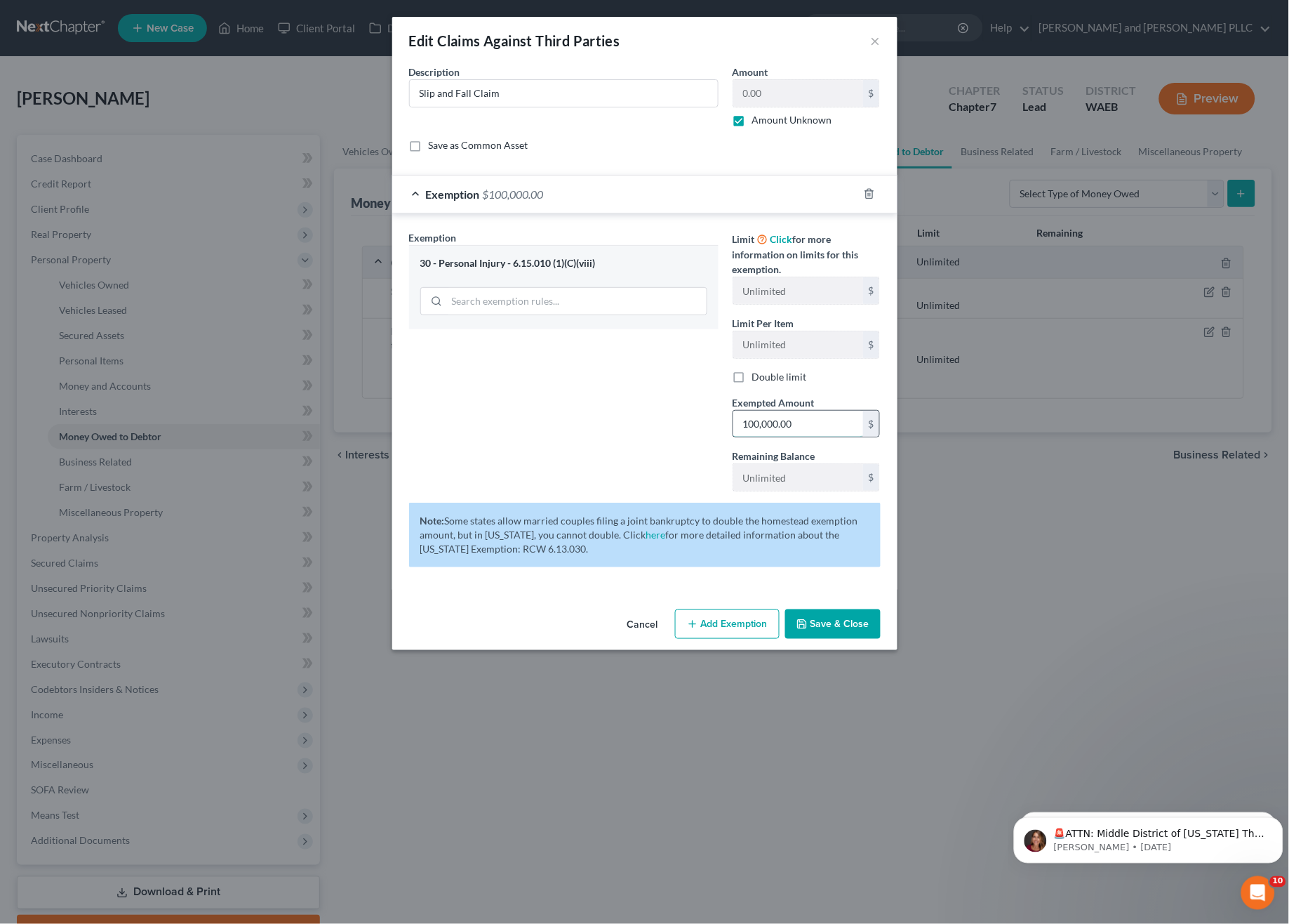
click at [802, 428] on input "100,000.00" at bounding box center [798, 423] width 130 height 26
drag, startPoint x: 831, startPoint y: 633, endPoint x: 829, endPoint y: 623, distance: 10.2
click at [829, 623] on button "Save & Close" at bounding box center [833, 623] width 96 height 29
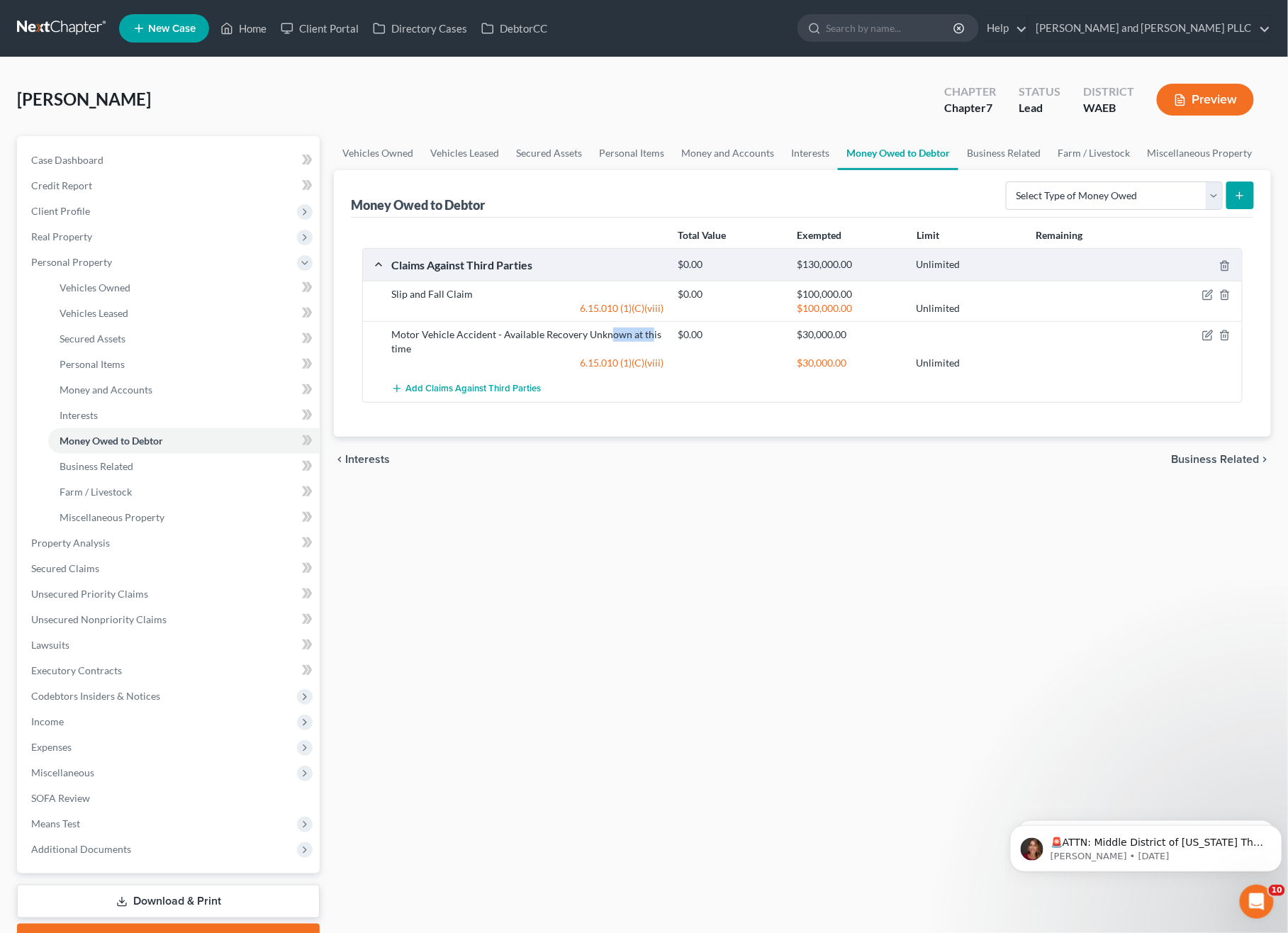
drag, startPoint x: 609, startPoint y: 338, endPoint x: 649, endPoint y: 329, distance: 41.0
click at [649, 329] on div "Motor Vehicle Accident - Available Recovery Unknown at this time" at bounding box center [527, 341] width 287 height 28
click at [523, 328] on div "Motor Vehicle Accident - Available Recovery Unknown at this time" at bounding box center [527, 341] width 287 height 28
click at [1213, 333] on icon "button" at bounding box center [1208, 335] width 11 height 11
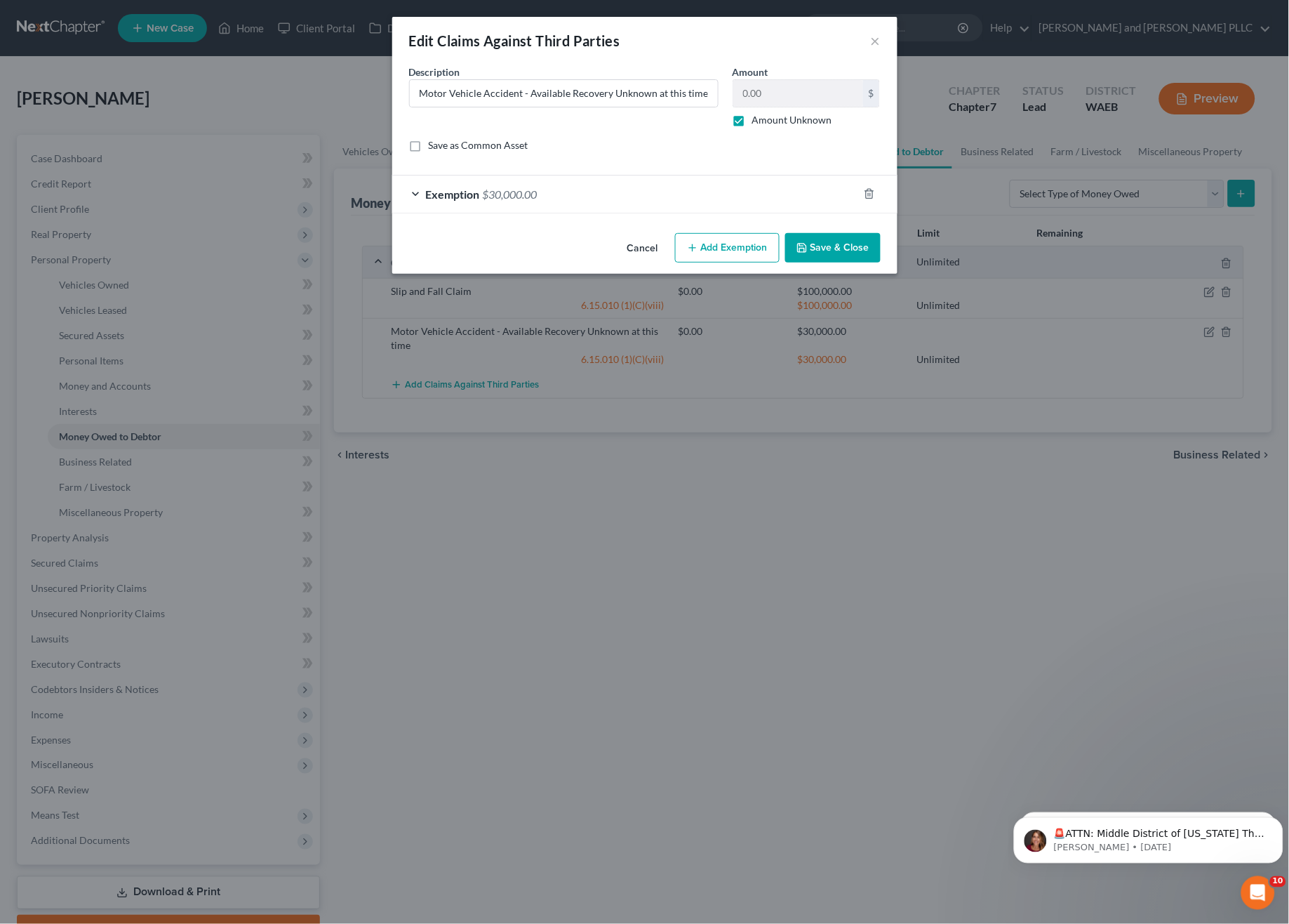
click at [513, 197] on span "$30,000.00" at bounding box center [510, 194] width 55 height 14
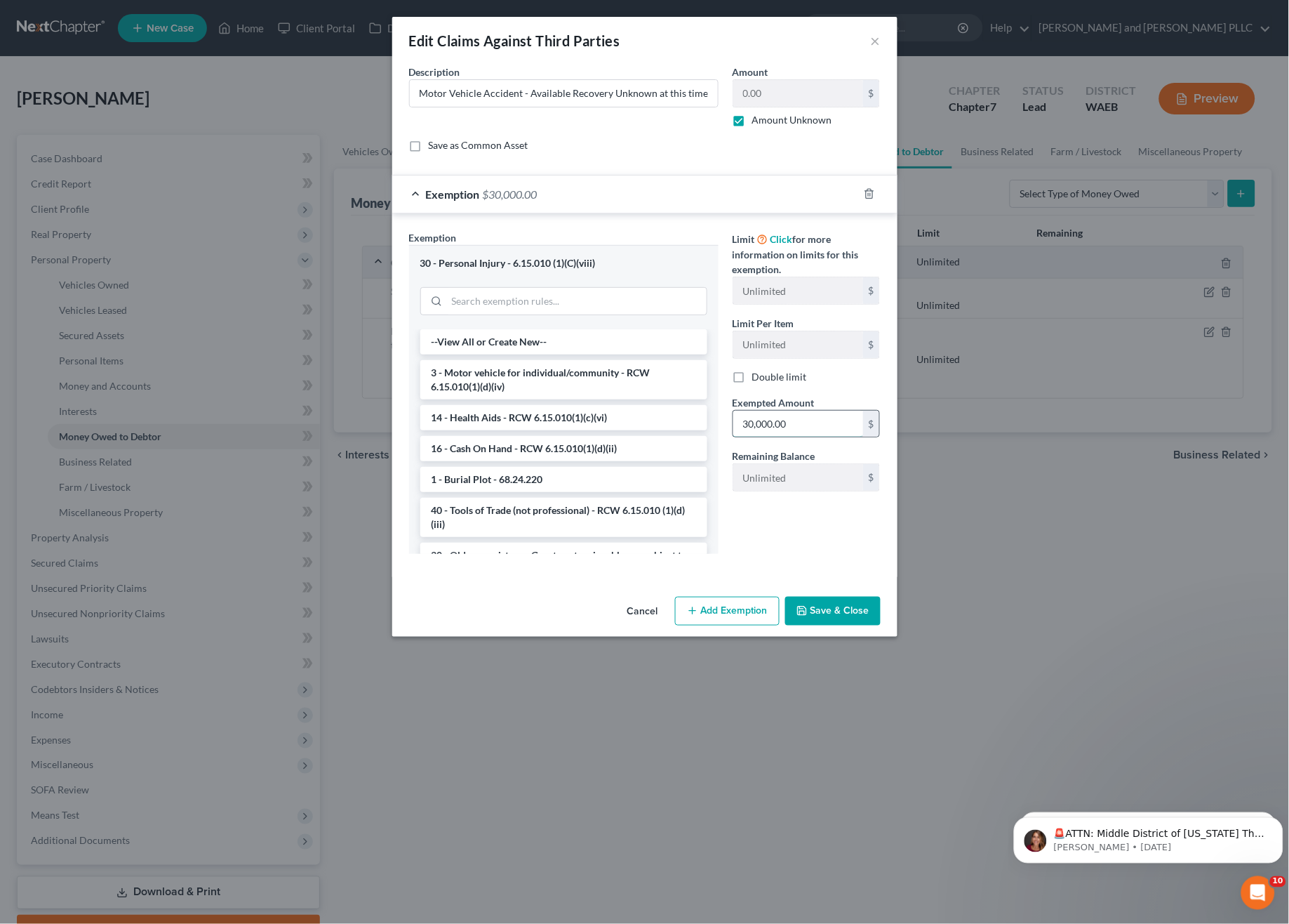
click at [797, 419] on input "30,000.00" at bounding box center [798, 423] width 130 height 26
type input "100,000"
click at [596, 91] on input "Motor Vehicle Accident - Available Recovery Unknown at this time" at bounding box center [564, 92] width 308 height 26
drag, startPoint x: 566, startPoint y: 91, endPoint x: 712, endPoint y: 100, distance: 146.3
click at [712, 100] on input "Motor Vehicle Accident - Available Recovery Unknown at this time" at bounding box center [564, 92] width 308 height 26
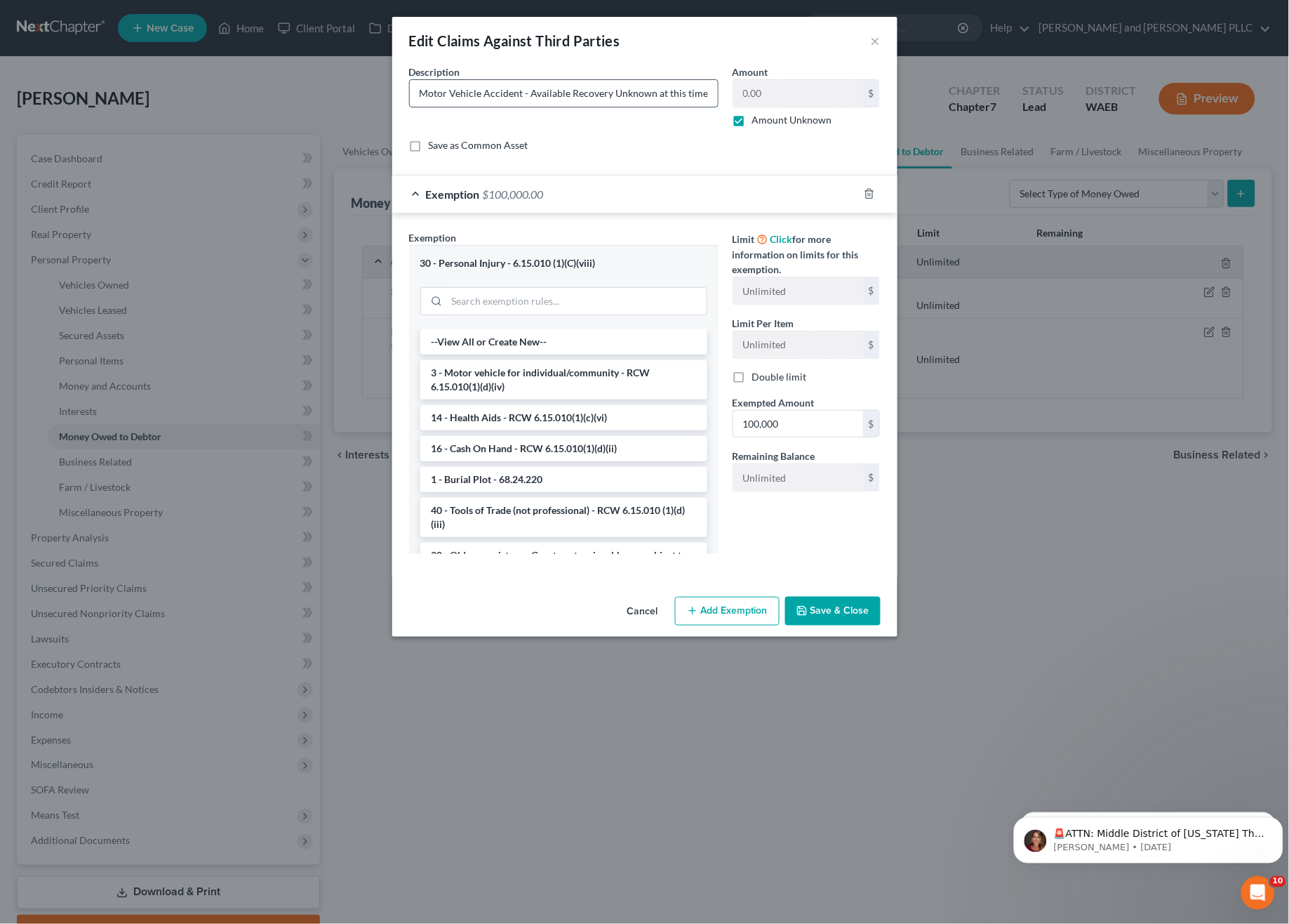
click at [625, 106] on input "Motor Vehicle Accident - Available Recovery Unknown at this time" at bounding box center [564, 92] width 308 height 26
click at [854, 607] on button "Save & Close" at bounding box center [833, 611] width 96 height 29
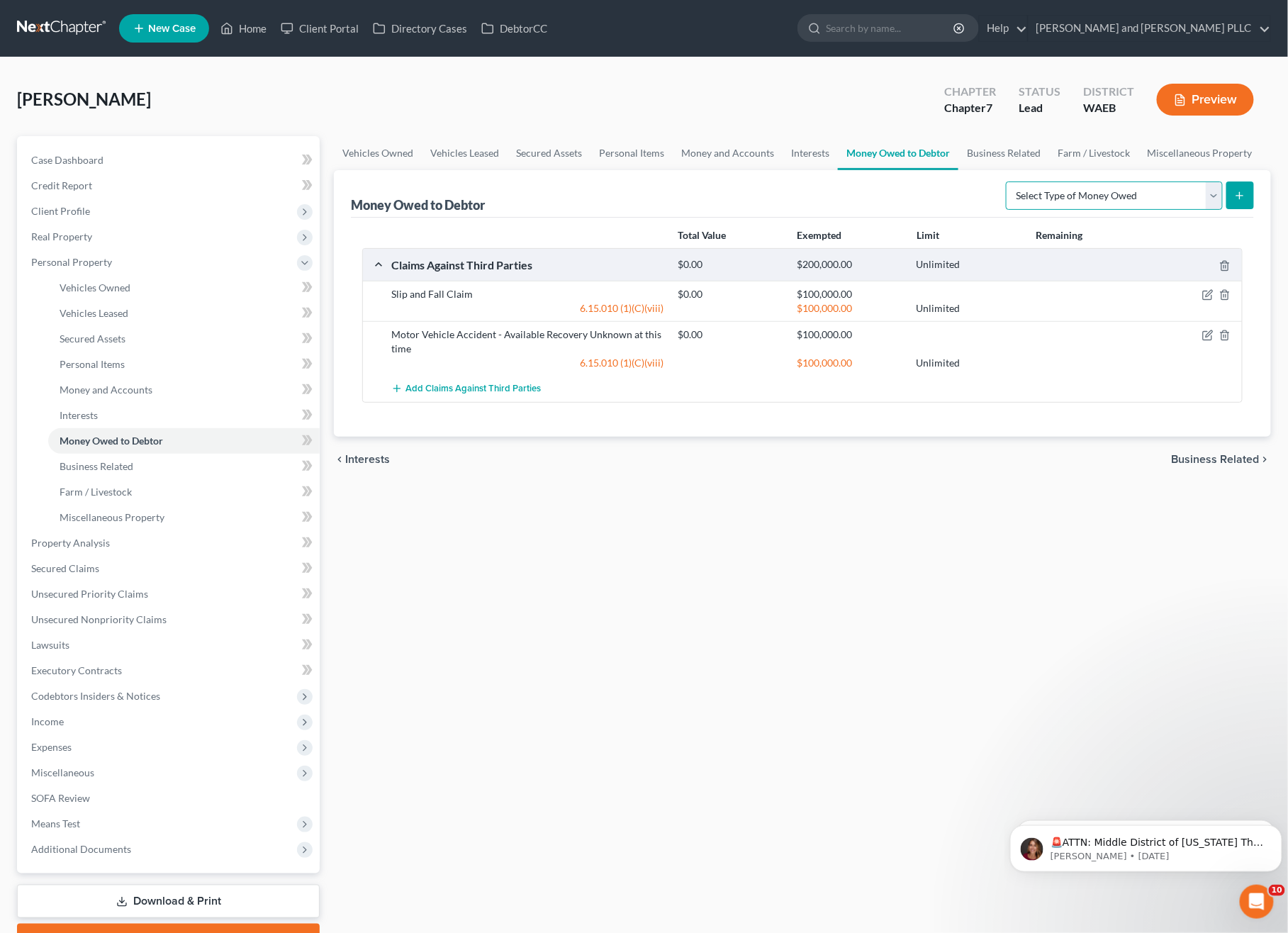
click at [1095, 192] on select "Select Type of Money Owed Accounts Receivable Alimony Child Support Claims Agai…" at bounding box center [1113, 195] width 217 height 28
click at [989, 163] on link "Business Related" at bounding box center [1003, 153] width 91 height 34
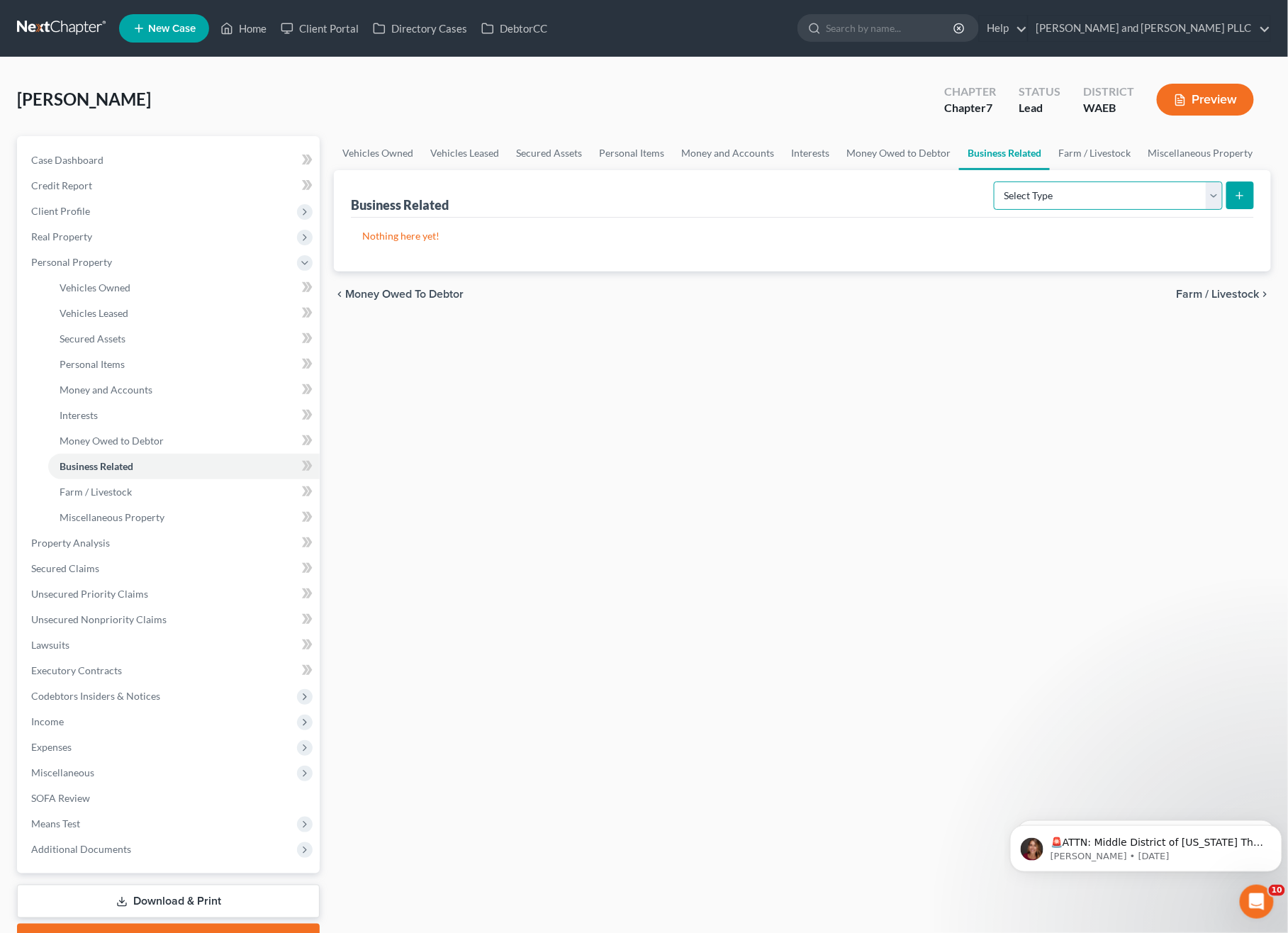
click at [1119, 182] on select "Select Type Customer Lists Franchises Inventory Licenses Machinery Office Equip…" at bounding box center [1108, 195] width 229 height 28
click at [1086, 147] on link "Farm / Livestock" at bounding box center [1094, 153] width 89 height 34
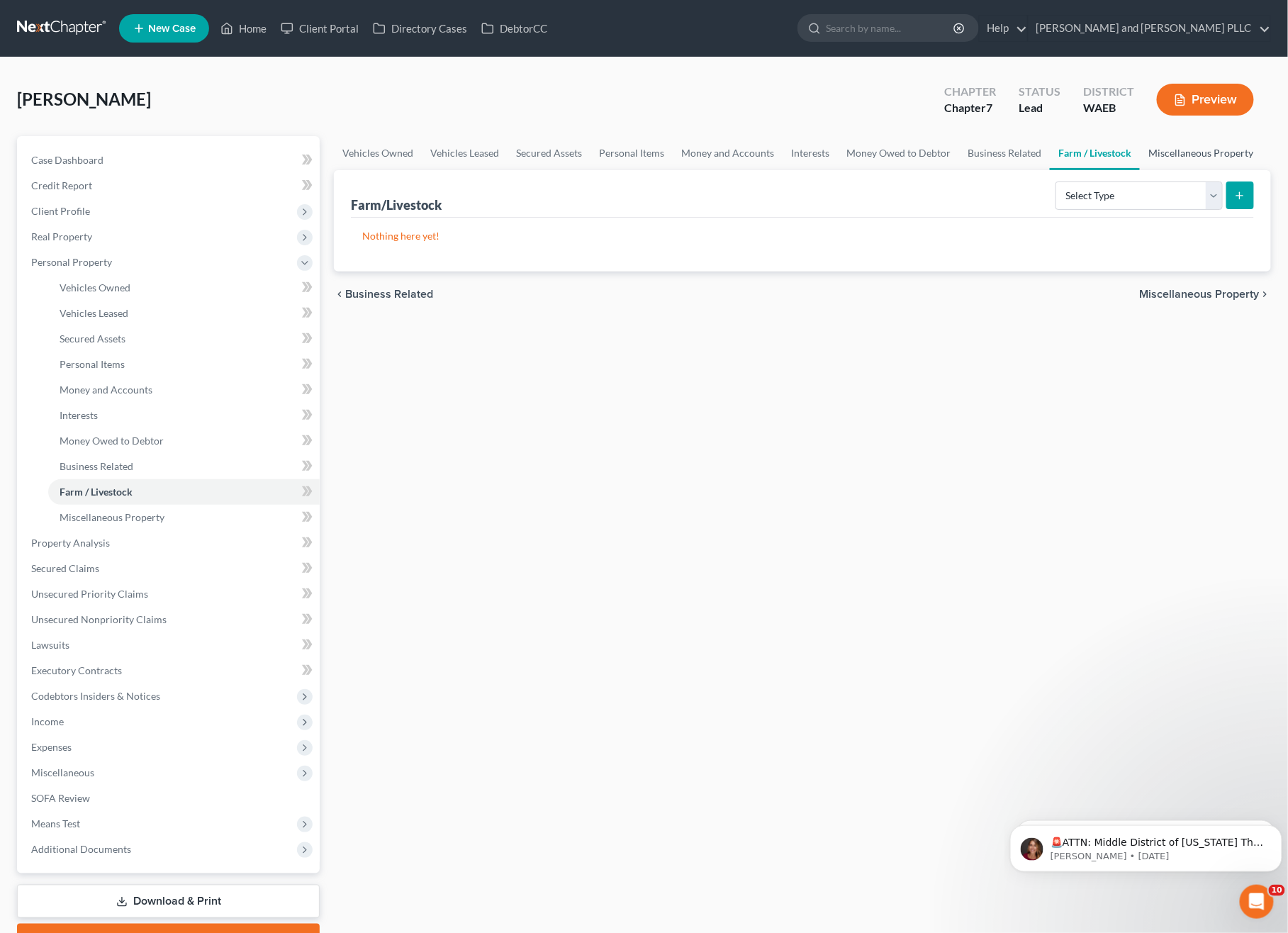
click at [1197, 146] on link "Miscellaneous Property" at bounding box center [1200, 153] width 122 height 34
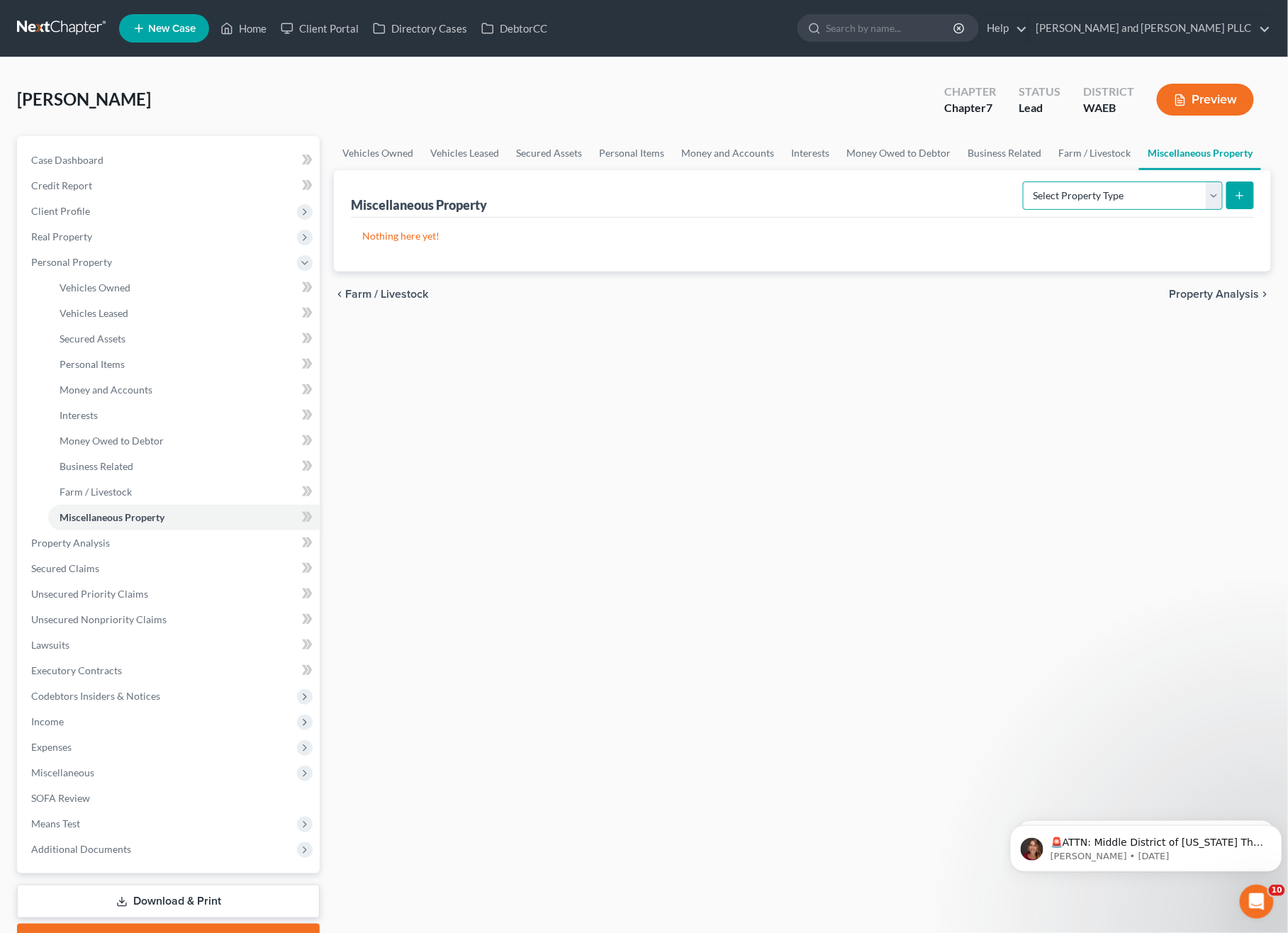
click at [1146, 200] on select "Select Property Type Assigned for Creditor Benefit Within 1 Year Holding for An…" at bounding box center [1122, 195] width 200 height 28
click at [1123, 436] on div "Vehicles Owned Vehicles Leased Secured Assets Personal Items Money and Accounts…" at bounding box center [802, 545] width 951 height 819
click at [1169, 156] on link "Miscellaneous Property" at bounding box center [1199, 153] width 122 height 34
click at [1138, 196] on select "Select Property Type Assigned for Creditor Benefit Within 1 Year Holding for An…" at bounding box center [1122, 195] width 200 height 28
select select "holding_for_another"
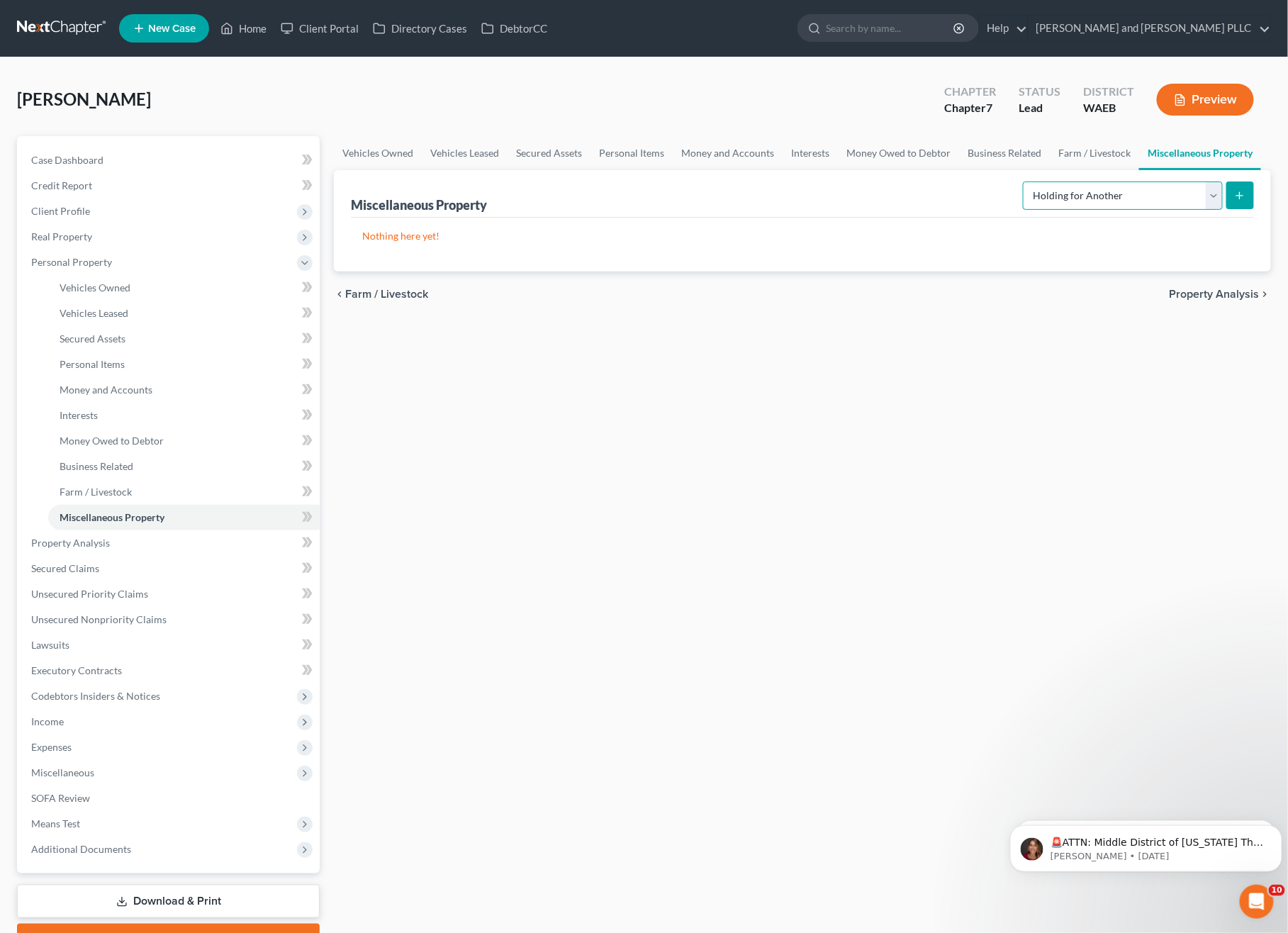
click at [1022, 181] on select "Select Property Type Assigned for Creditor Benefit Within 1 Year Holding for An…" at bounding box center [1122, 195] width 200 height 28
click at [1236, 196] on icon "submit" at bounding box center [1240, 196] width 11 height 11
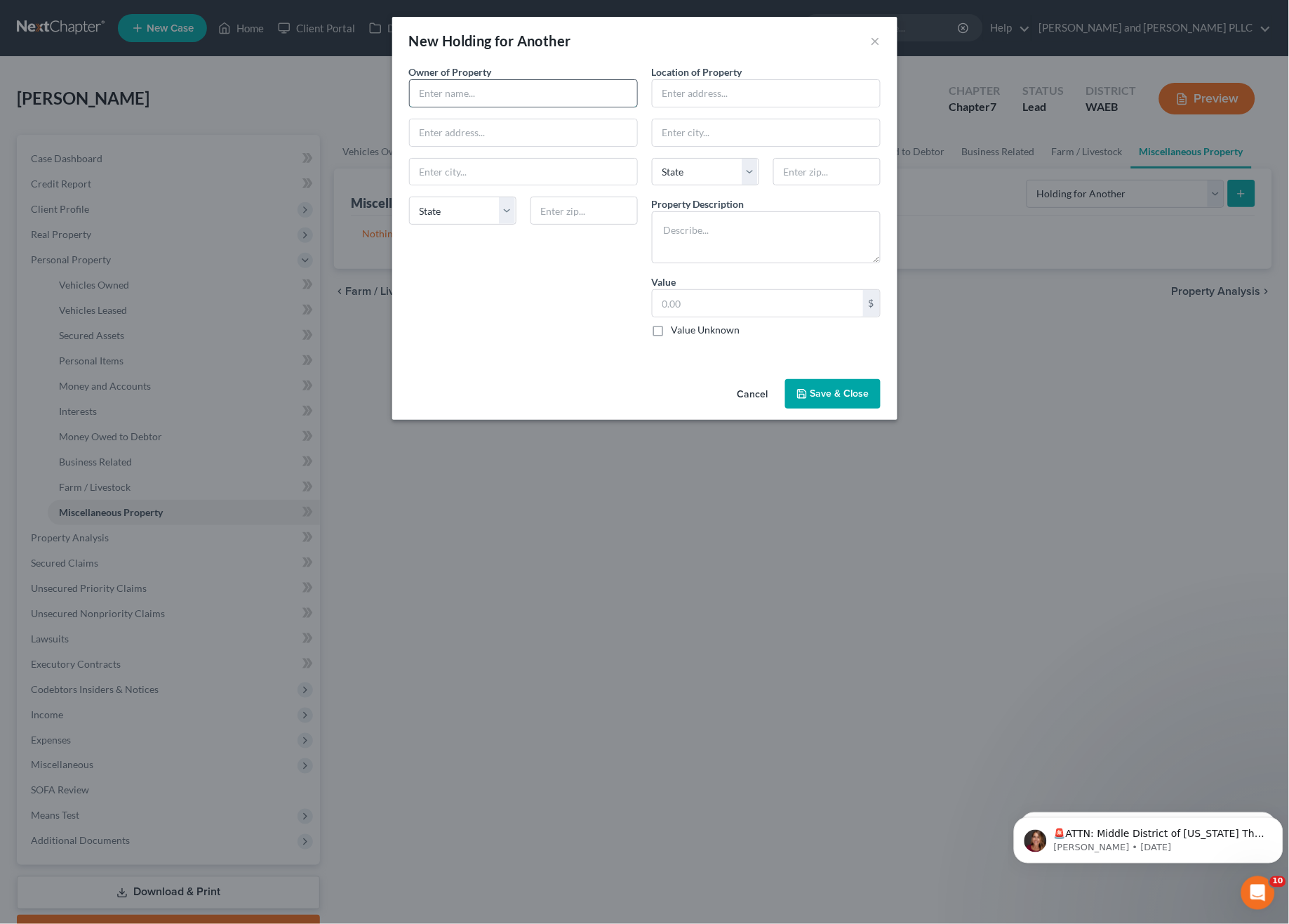
click at [457, 100] on input "text" at bounding box center [523, 92] width 227 height 26
click at [863, 41] on div "New Holding for Another ×" at bounding box center [645, 41] width 505 height 48
click at [874, 38] on button "×" at bounding box center [876, 40] width 10 height 17
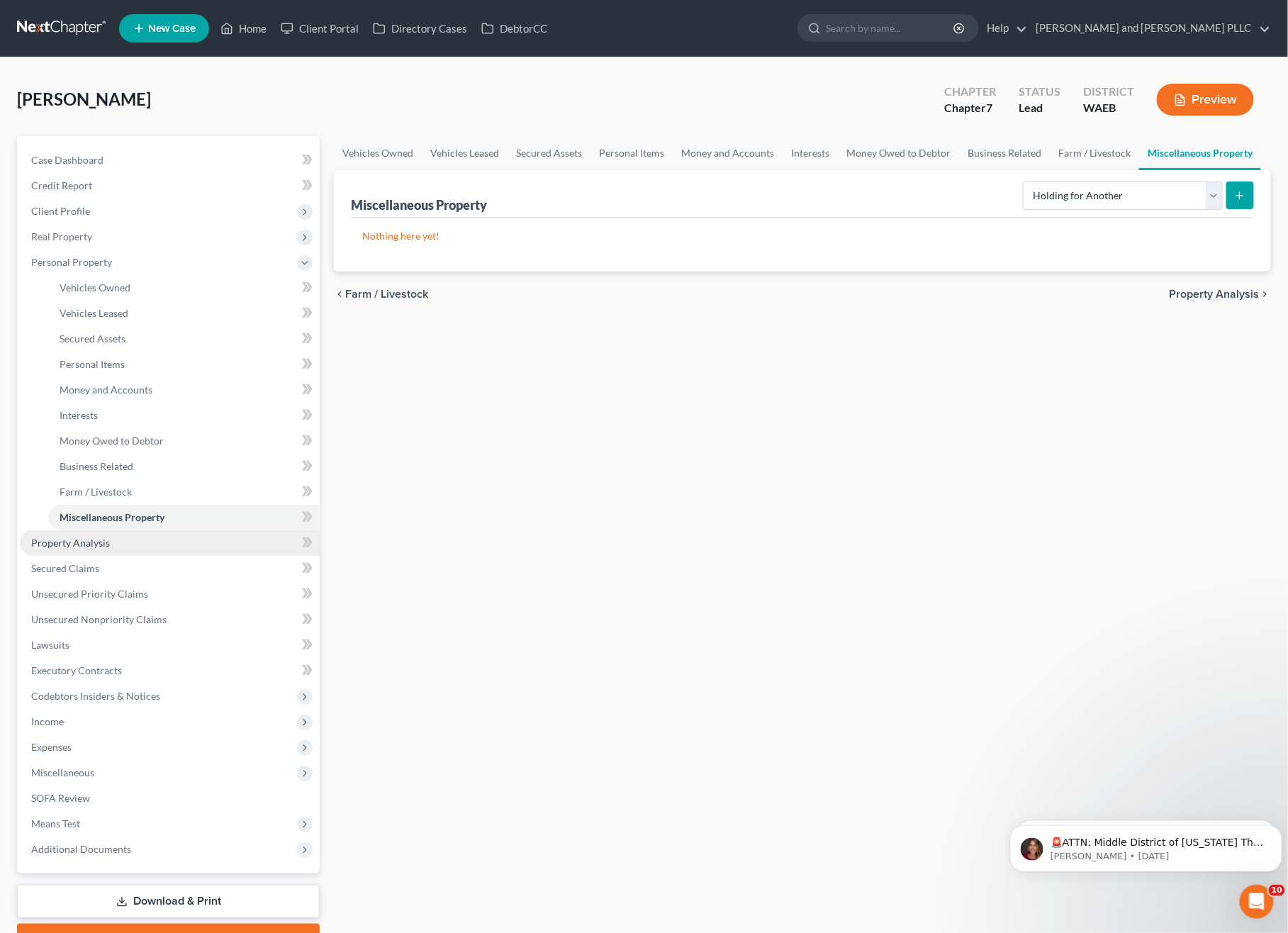
click at [71, 548] on link "Property Analysis" at bounding box center [170, 543] width 299 height 26
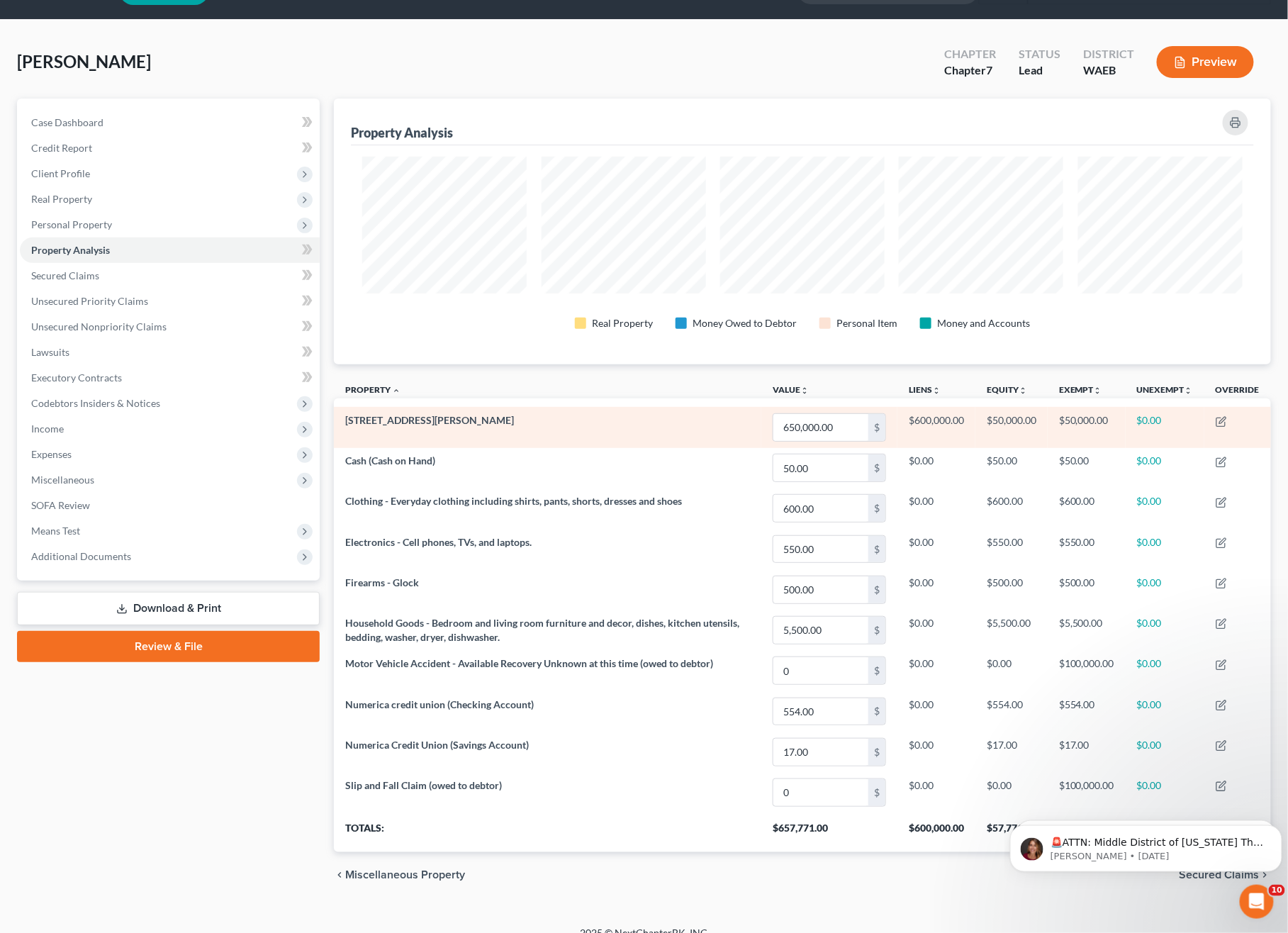
scroll to position [56, 0]
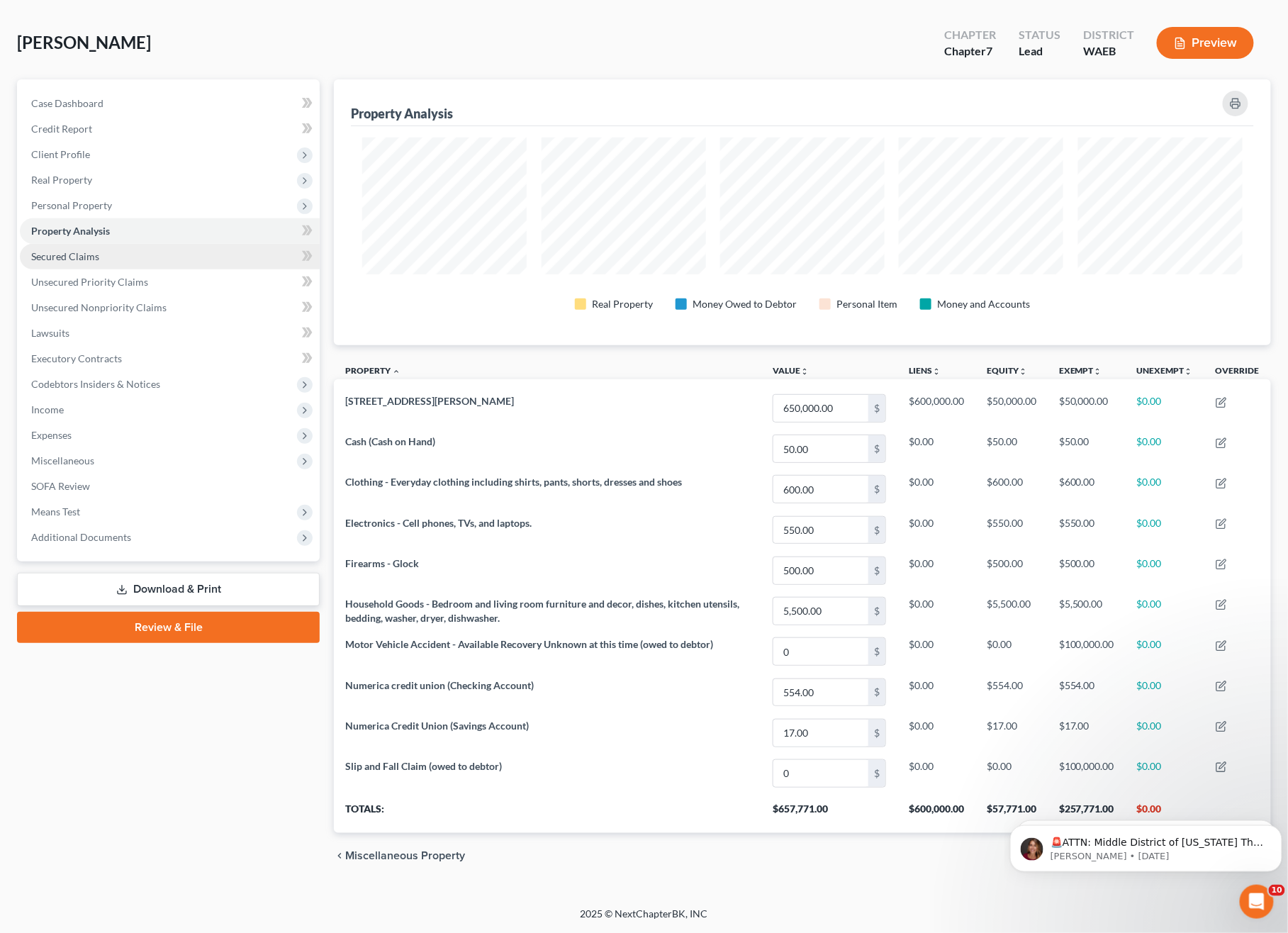
click at [105, 254] on link "Secured Claims" at bounding box center [170, 257] width 299 height 26
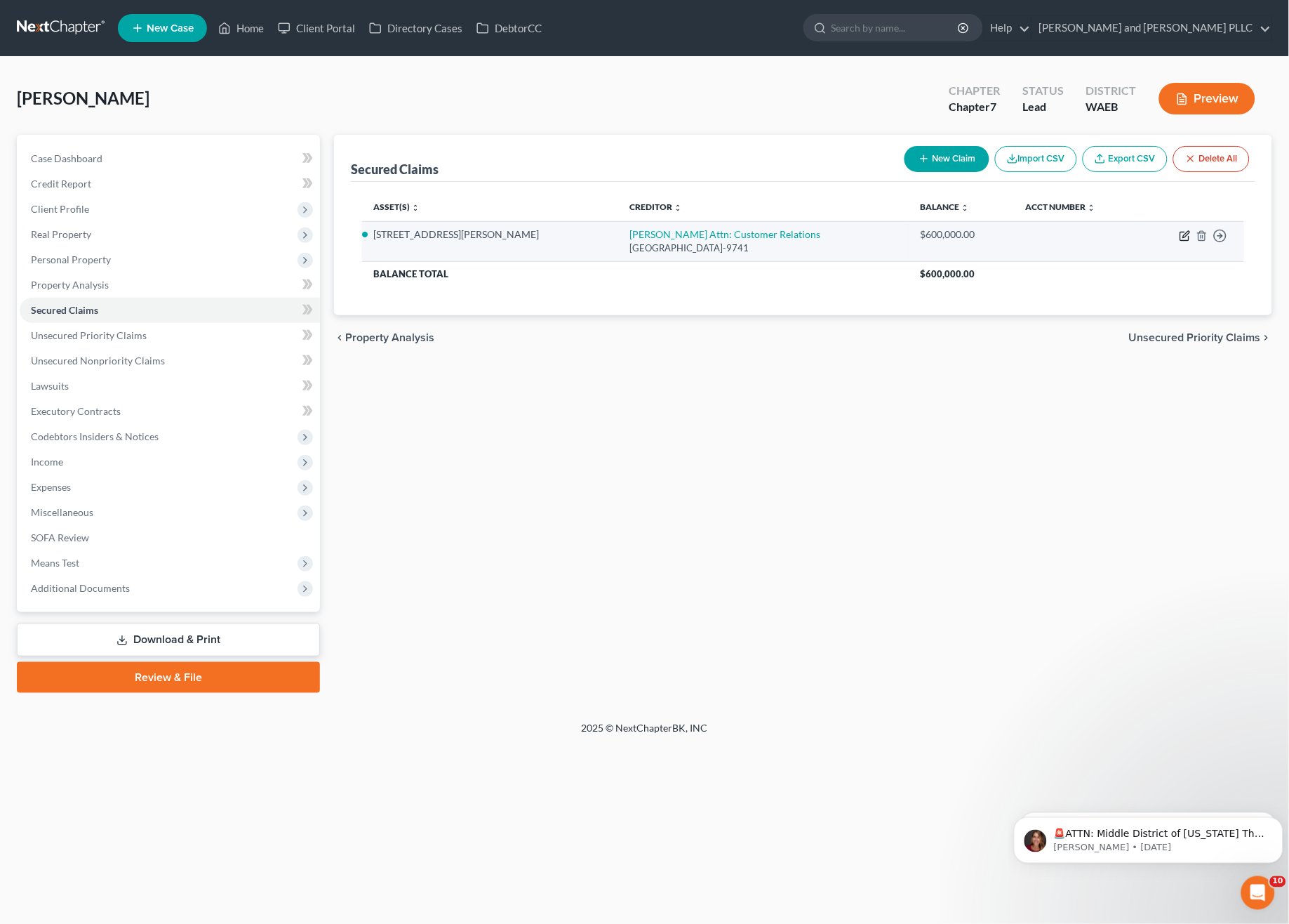
click at [1182, 234] on icon "button" at bounding box center [1185, 236] width 11 height 11
select select "45"
select select "4"
select select "0"
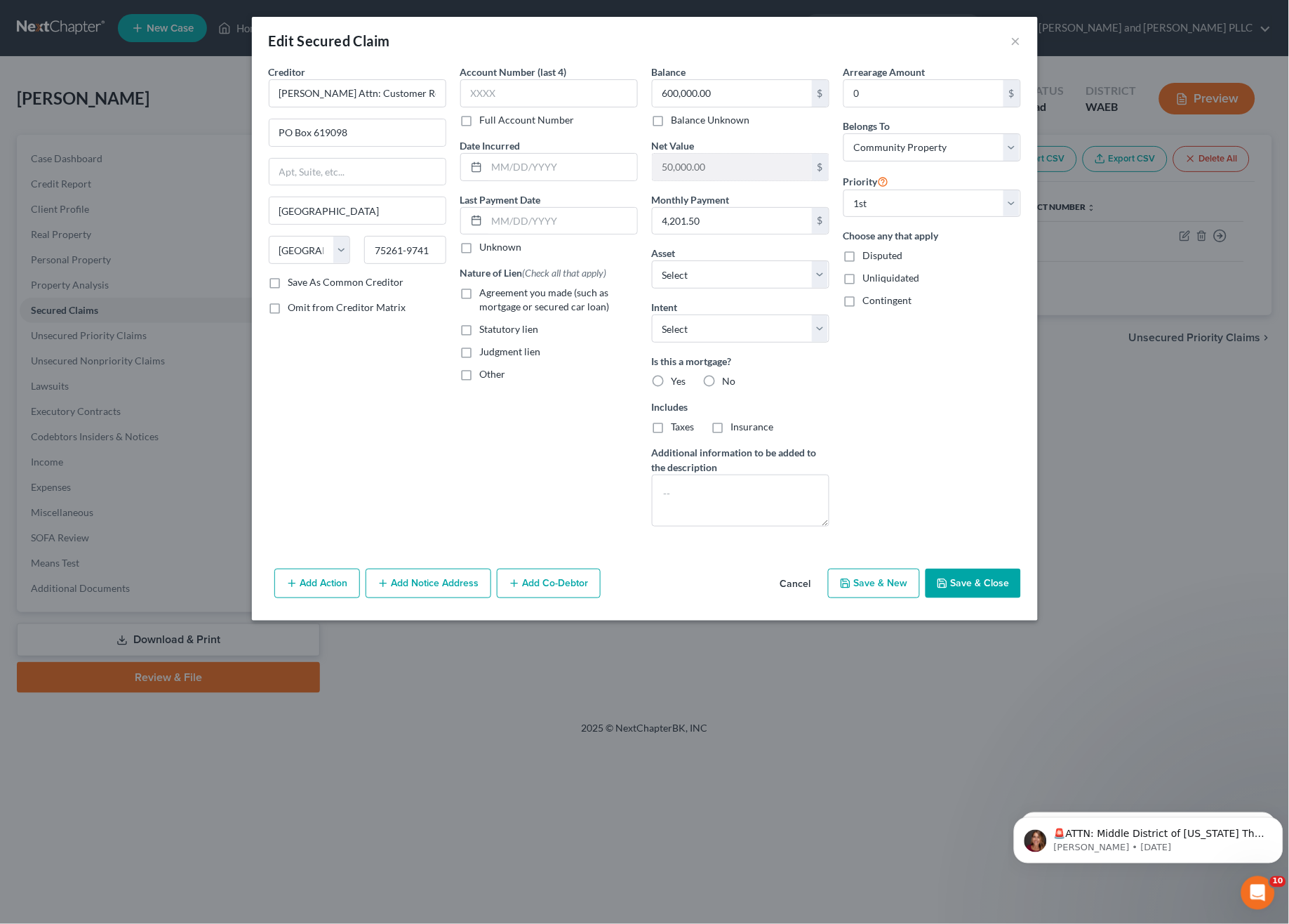
click at [957, 382] on div "Arrearage Amount 0 $ Belongs To * Select Debtor 1 Only Debtor 2 Only Debtor 1 A…" at bounding box center [932, 301] width 191 height 473
click at [672, 383] on label "Yes" at bounding box center [679, 381] width 14 height 14
click at [678, 383] on input "Yes" at bounding box center [682, 378] width 9 height 9
radio input "true"
click at [716, 488] on textarea at bounding box center [741, 500] width 178 height 52
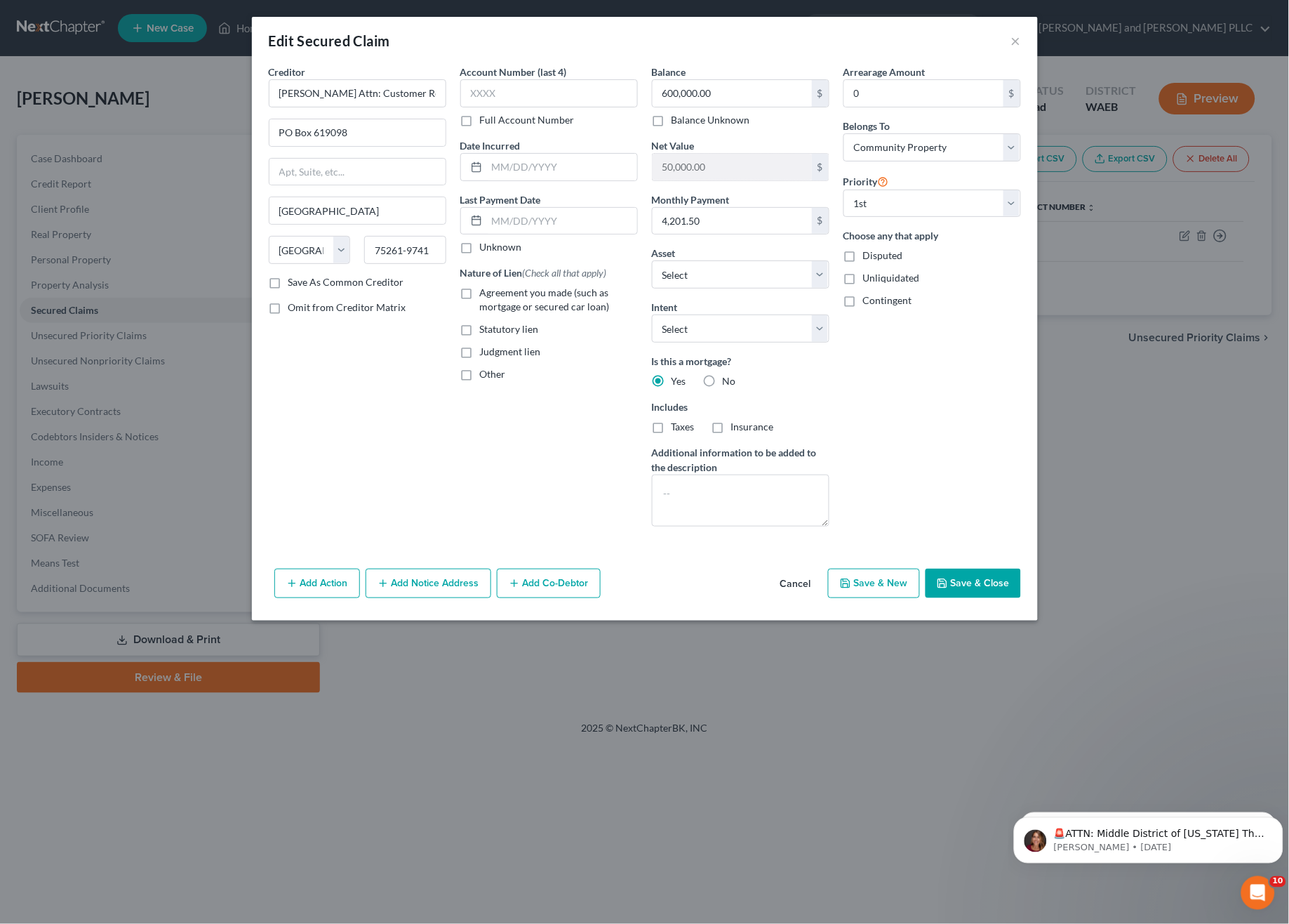
click at [972, 579] on button "Save & Close" at bounding box center [973, 583] width 96 height 29
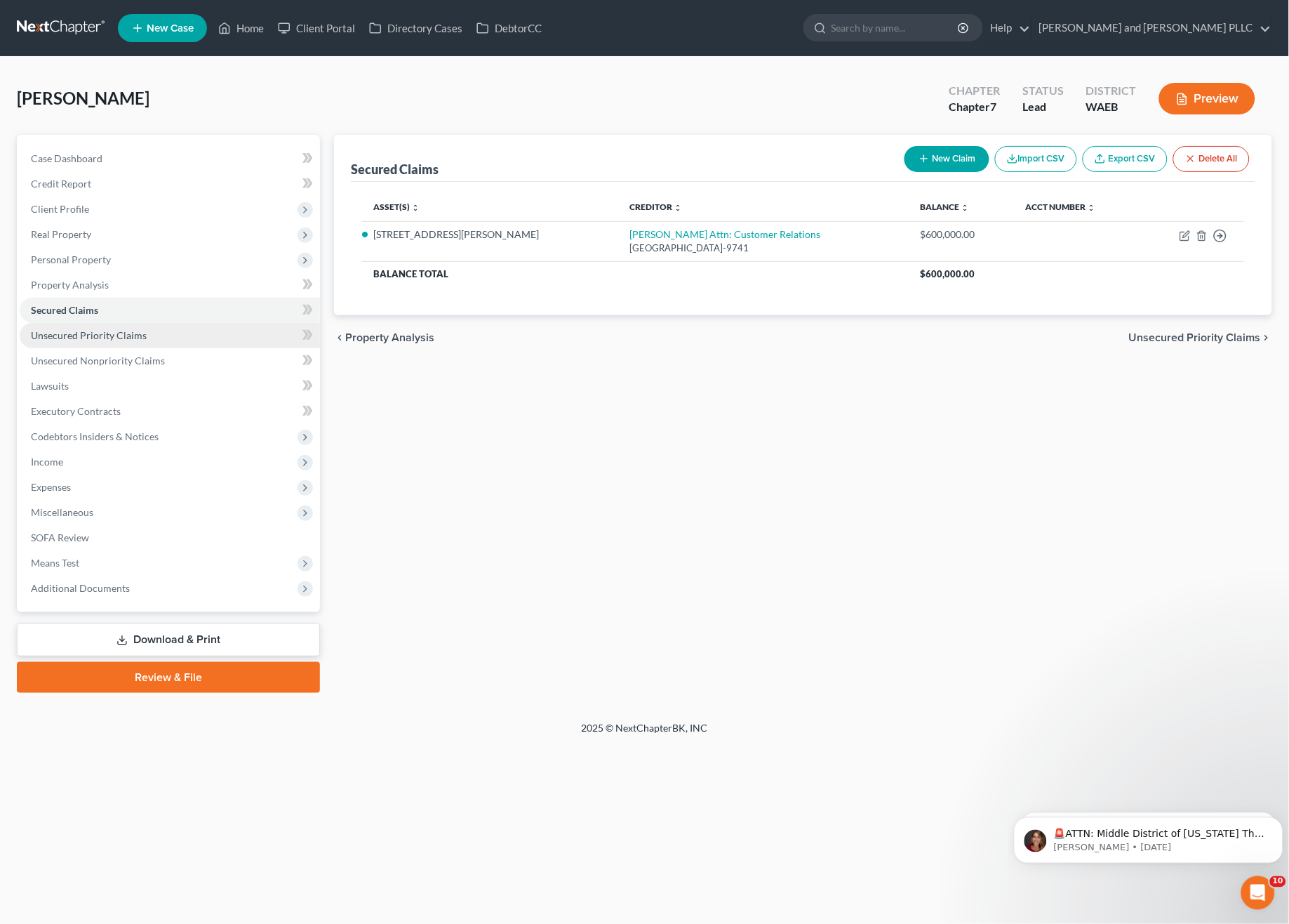
click at [66, 323] on link "Unsecured Priority Claims" at bounding box center [170, 336] width 301 height 26
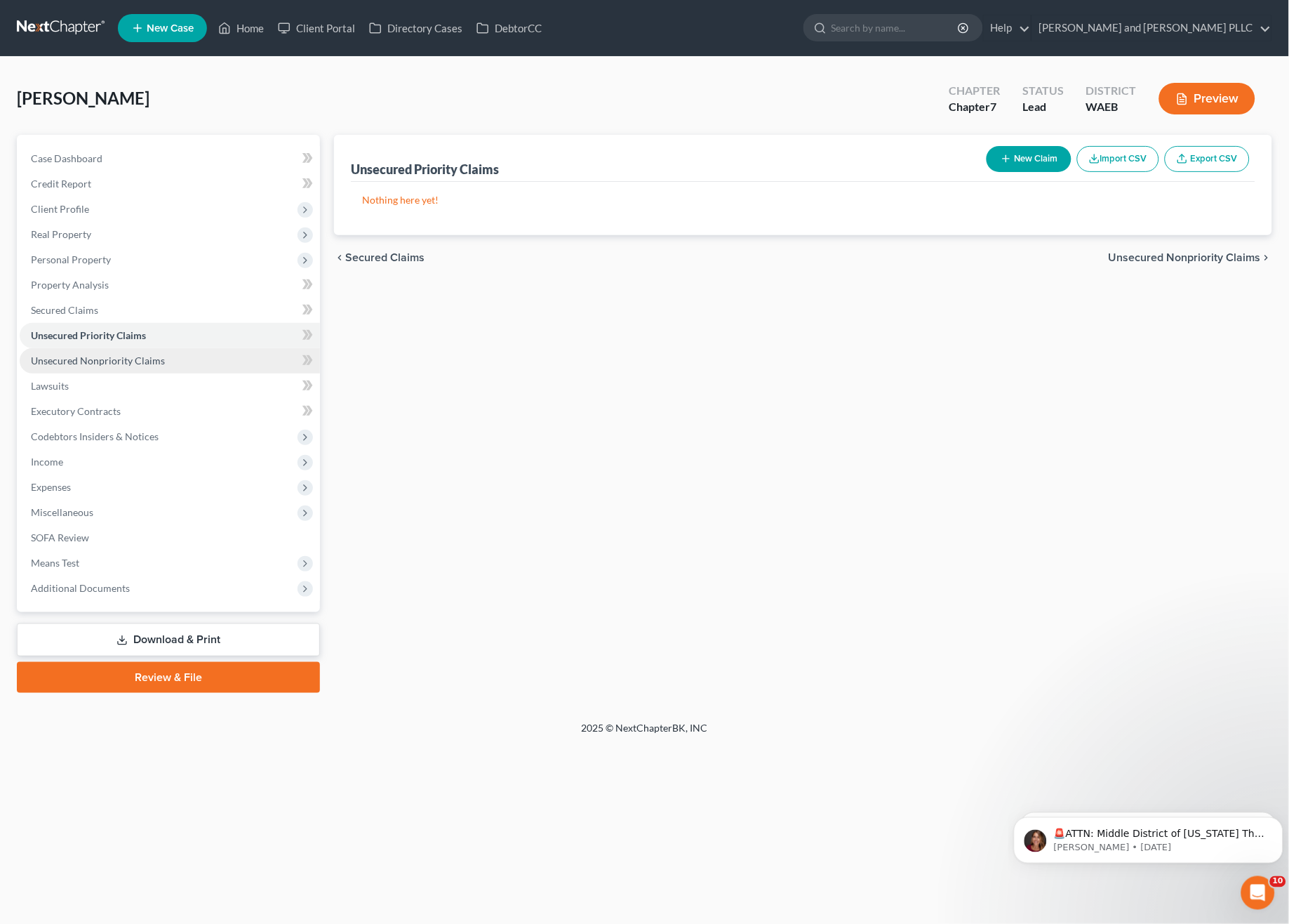
click at [99, 357] on span "Unsecured Nonpriority Claims" at bounding box center [98, 360] width 134 height 12
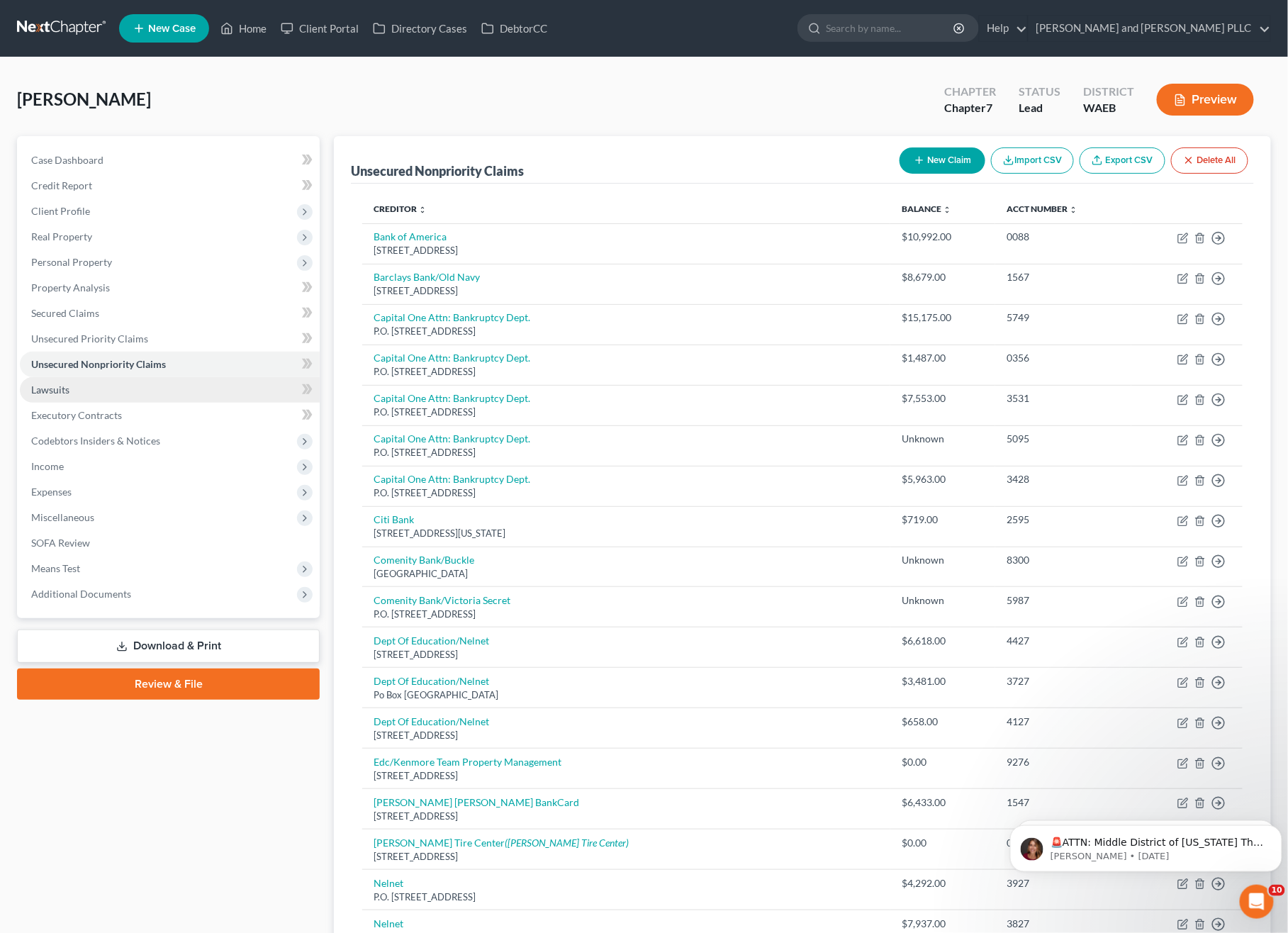
click at [67, 385] on span "Lawsuits" at bounding box center [51, 389] width 39 height 12
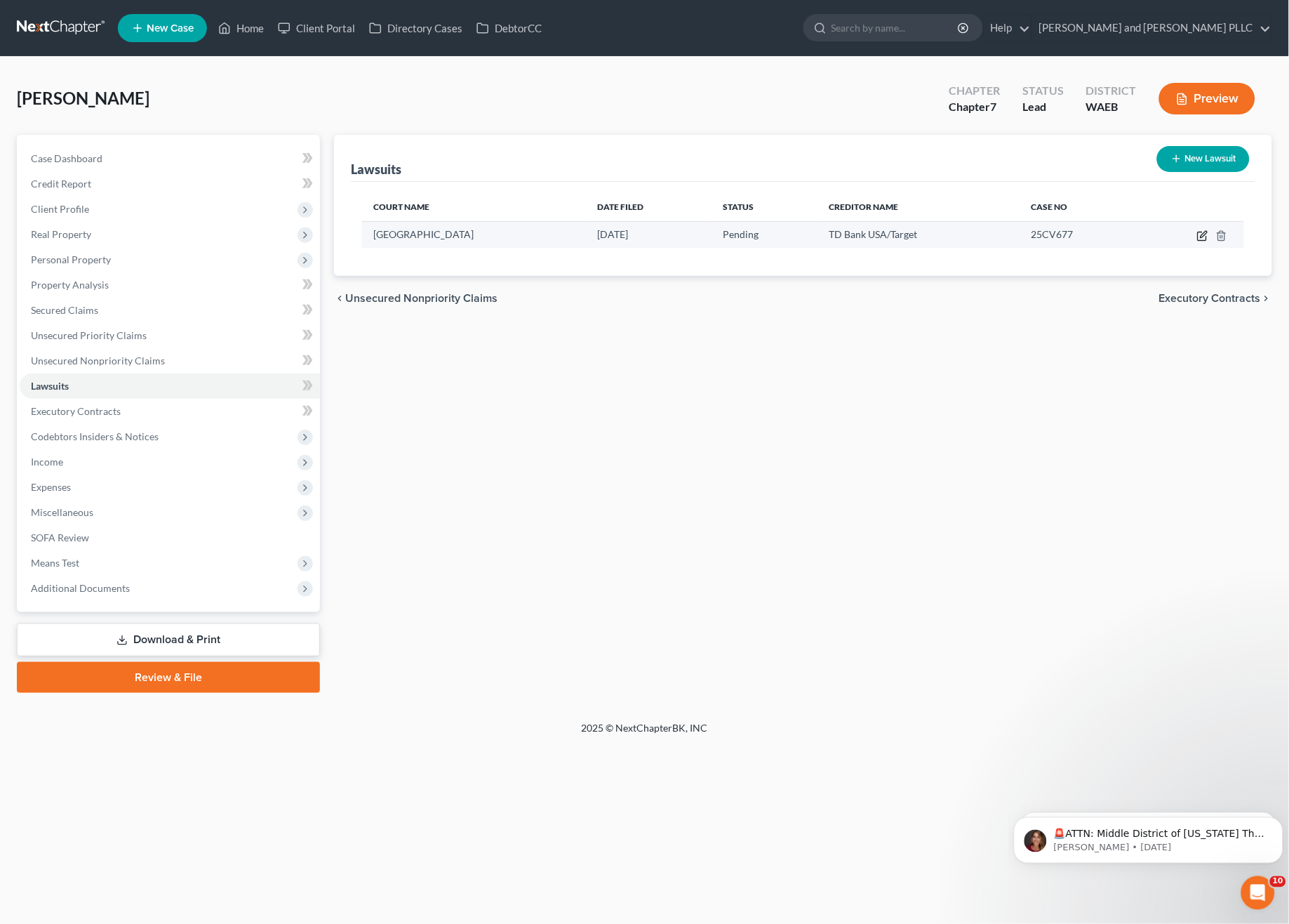
click at [1200, 238] on icon "button" at bounding box center [1203, 236] width 11 height 11
select select "50"
select select "0"
select select "4"
select select "24"
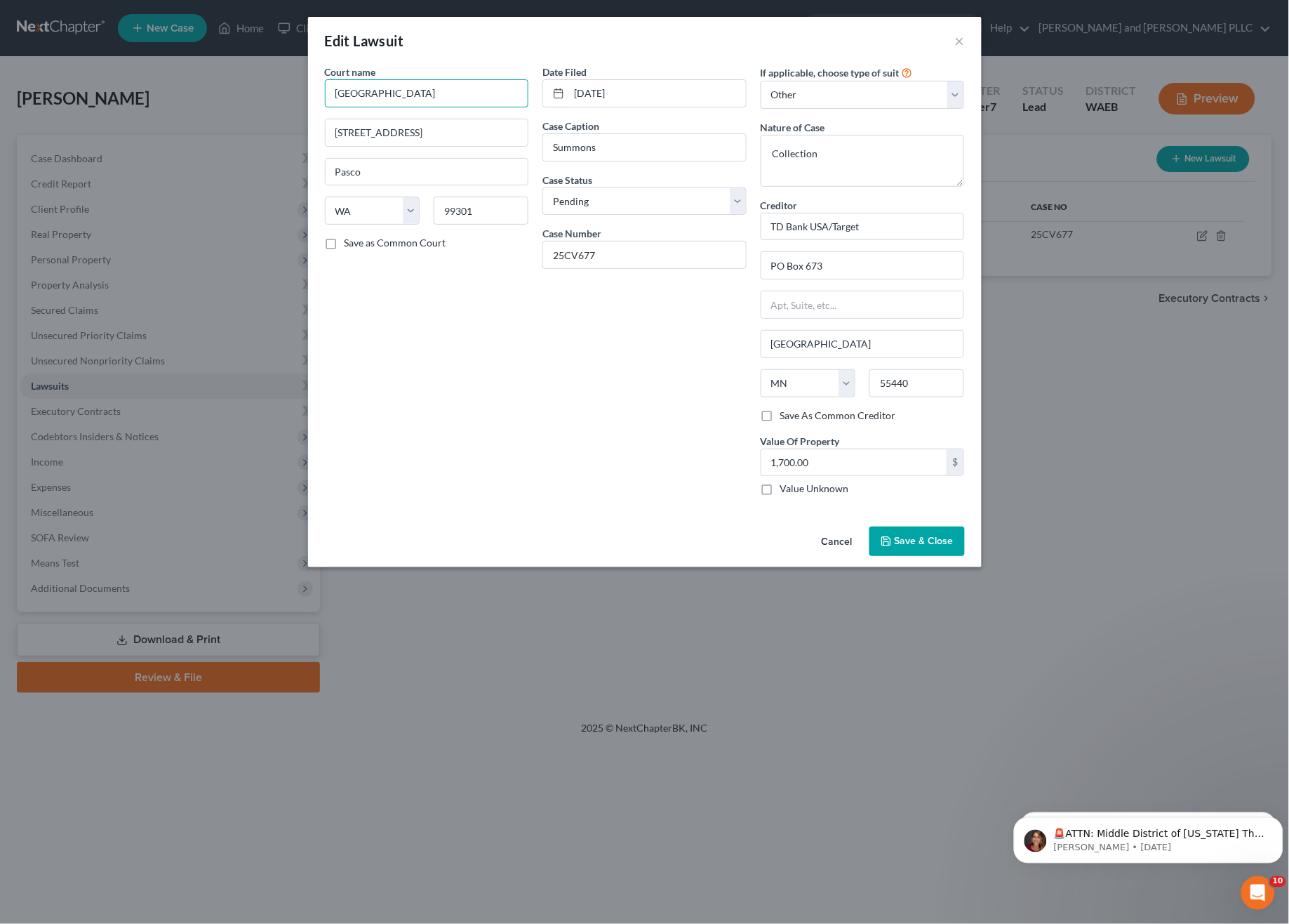
click at [379, 96] on input "Franklin county" at bounding box center [427, 92] width 204 height 28
type input "Franklin County District Court"
click at [619, 205] on select "Select Pending On Appeal Concluded" at bounding box center [645, 201] width 204 height 28
click at [914, 161] on textarea "Collection" at bounding box center [863, 160] width 204 height 52
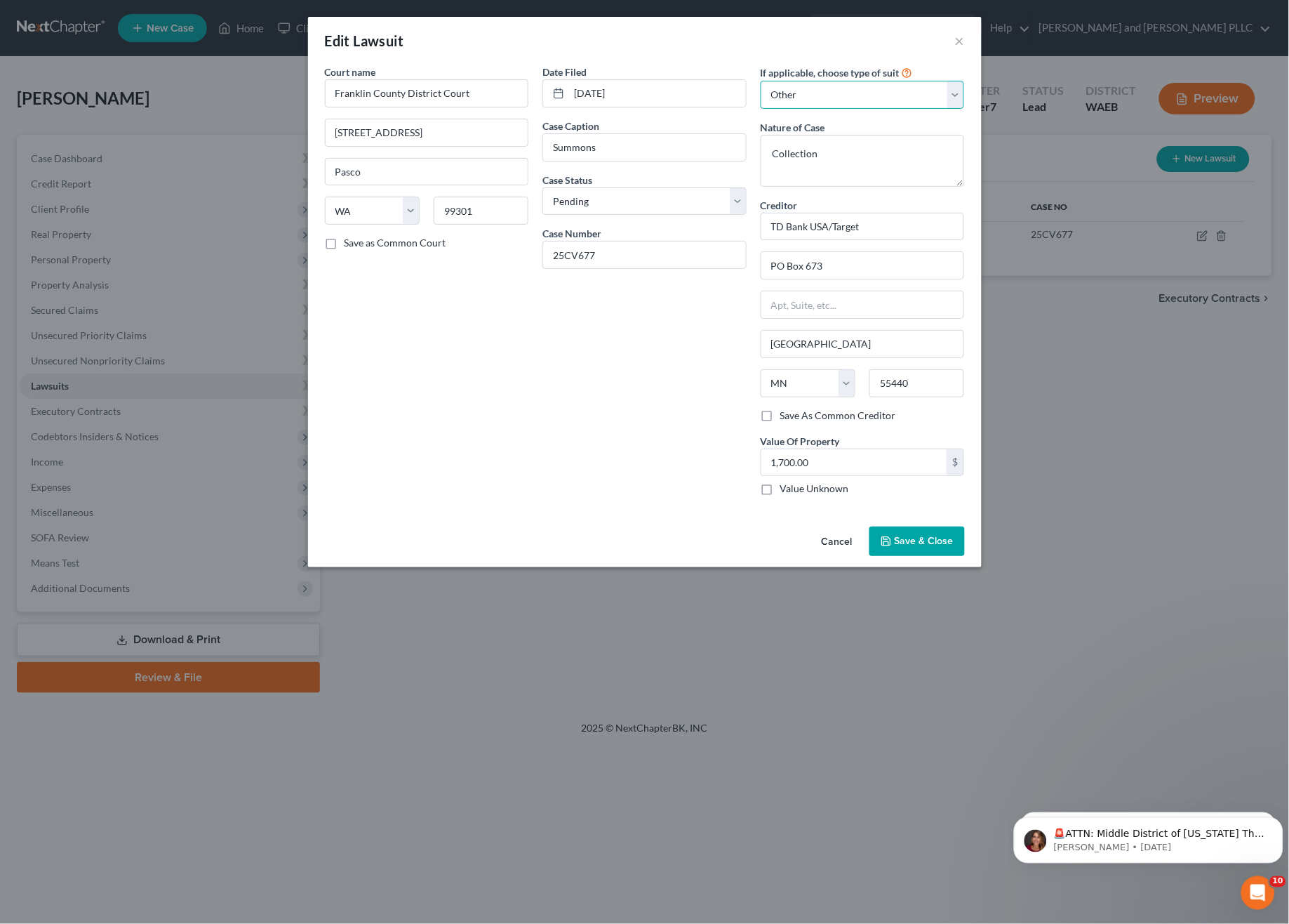
click at [867, 85] on select "Select Repossession Garnishment Foreclosure Attached, Seized, Or Levied Other" at bounding box center [863, 94] width 204 height 28
drag, startPoint x: 638, startPoint y: 383, endPoint x: 644, endPoint y: 376, distance: 9.2
click at [638, 382] on div "Date Filed 02/19/2025 Case Caption Summons Case Status * Select Pending On Appe…" at bounding box center [645, 285] width 218 height 442
click at [344, 243] on label "Save as Common Court" at bounding box center [395, 243] width 102 height 14
click at [350, 243] on input "Save as Common Court" at bounding box center [354, 240] width 9 height 9
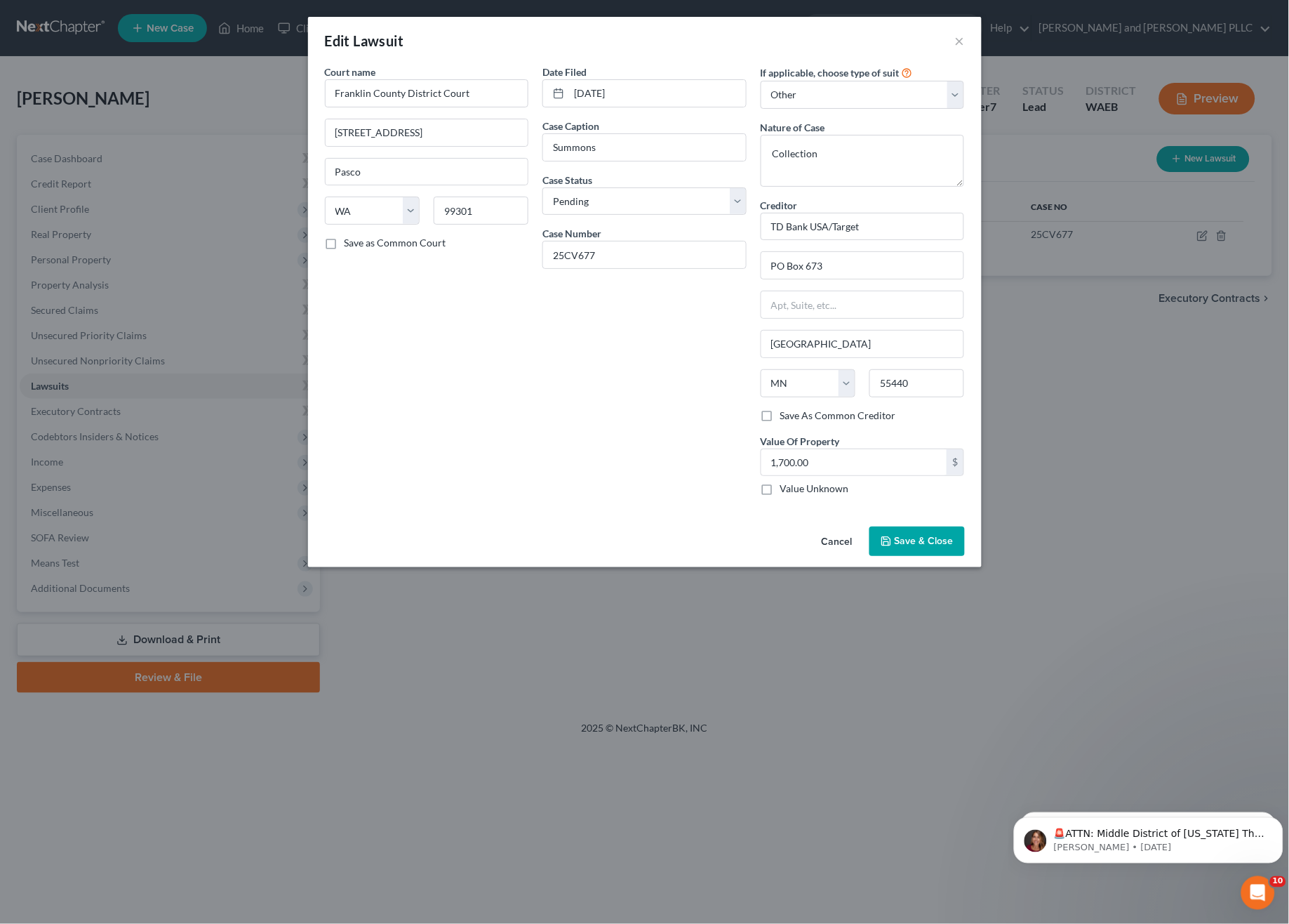
checkbox input "true"
click at [901, 547] on span "Save & Close" at bounding box center [924, 541] width 59 height 12
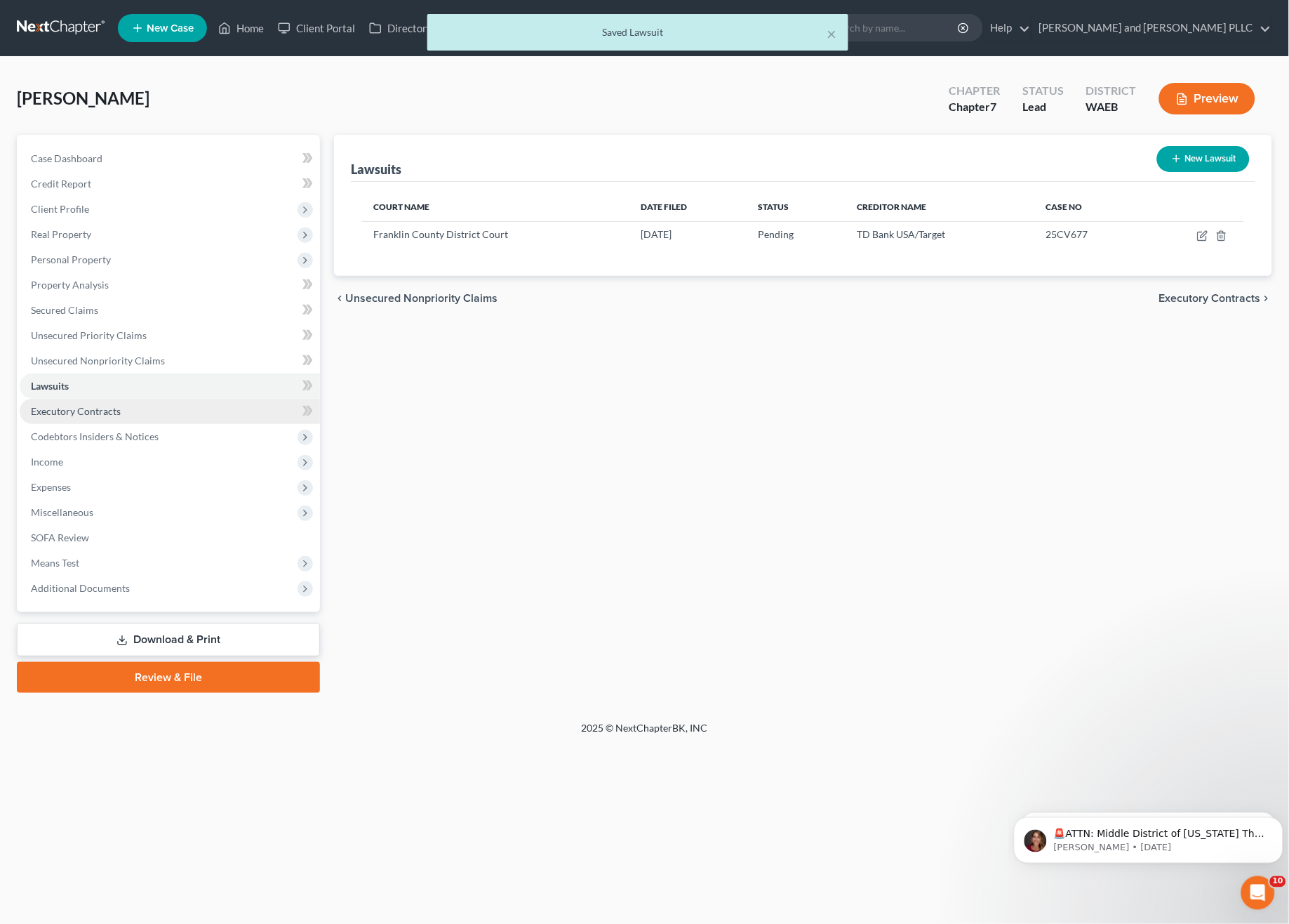
click at [61, 414] on span "Executory Contracts" at bounding box center [76, 411] width 90 height 12
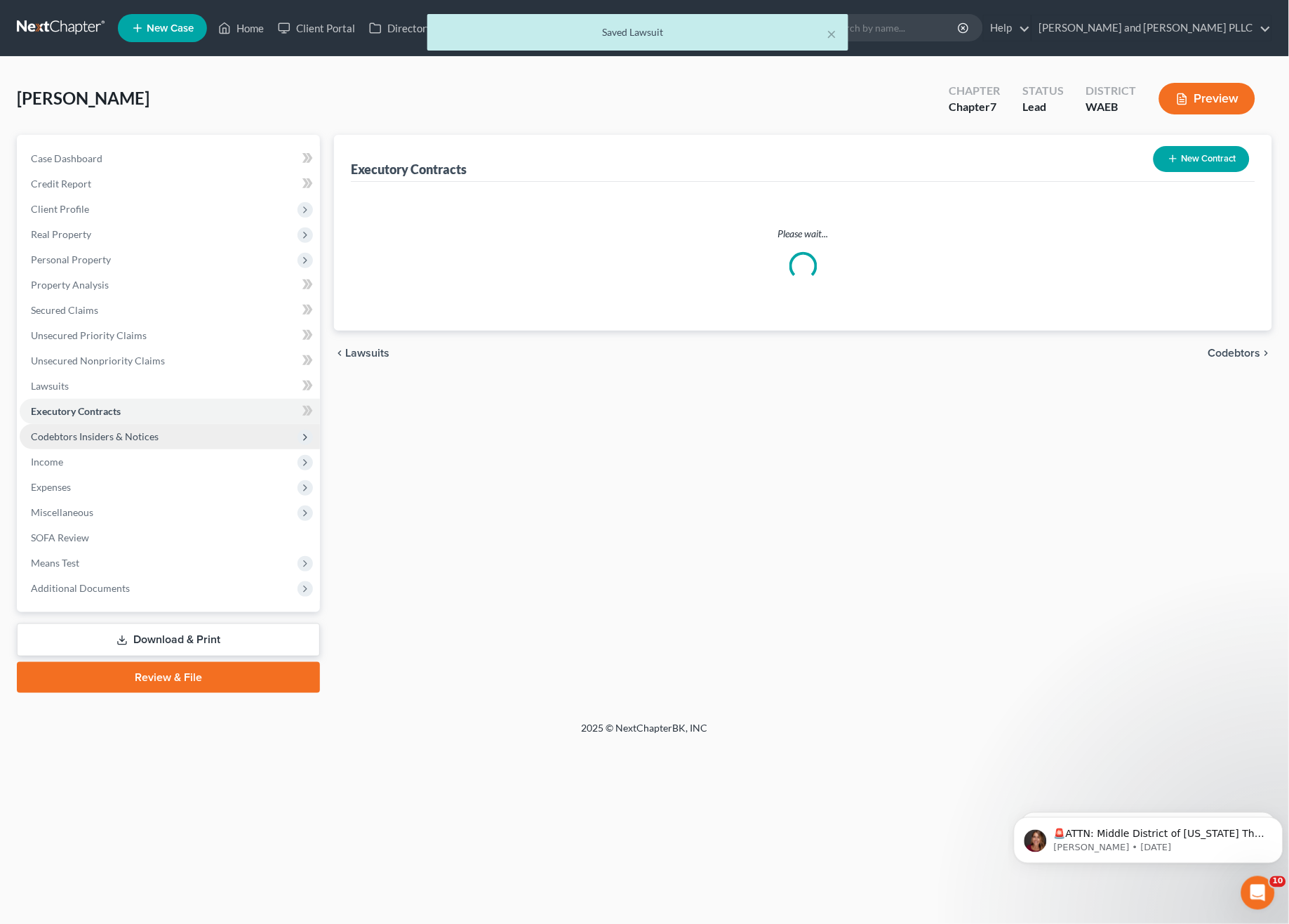
click at [69, 431] on span "Codebtors Insiders & Notices" at bounding box center [95, 436] width 128 height 12
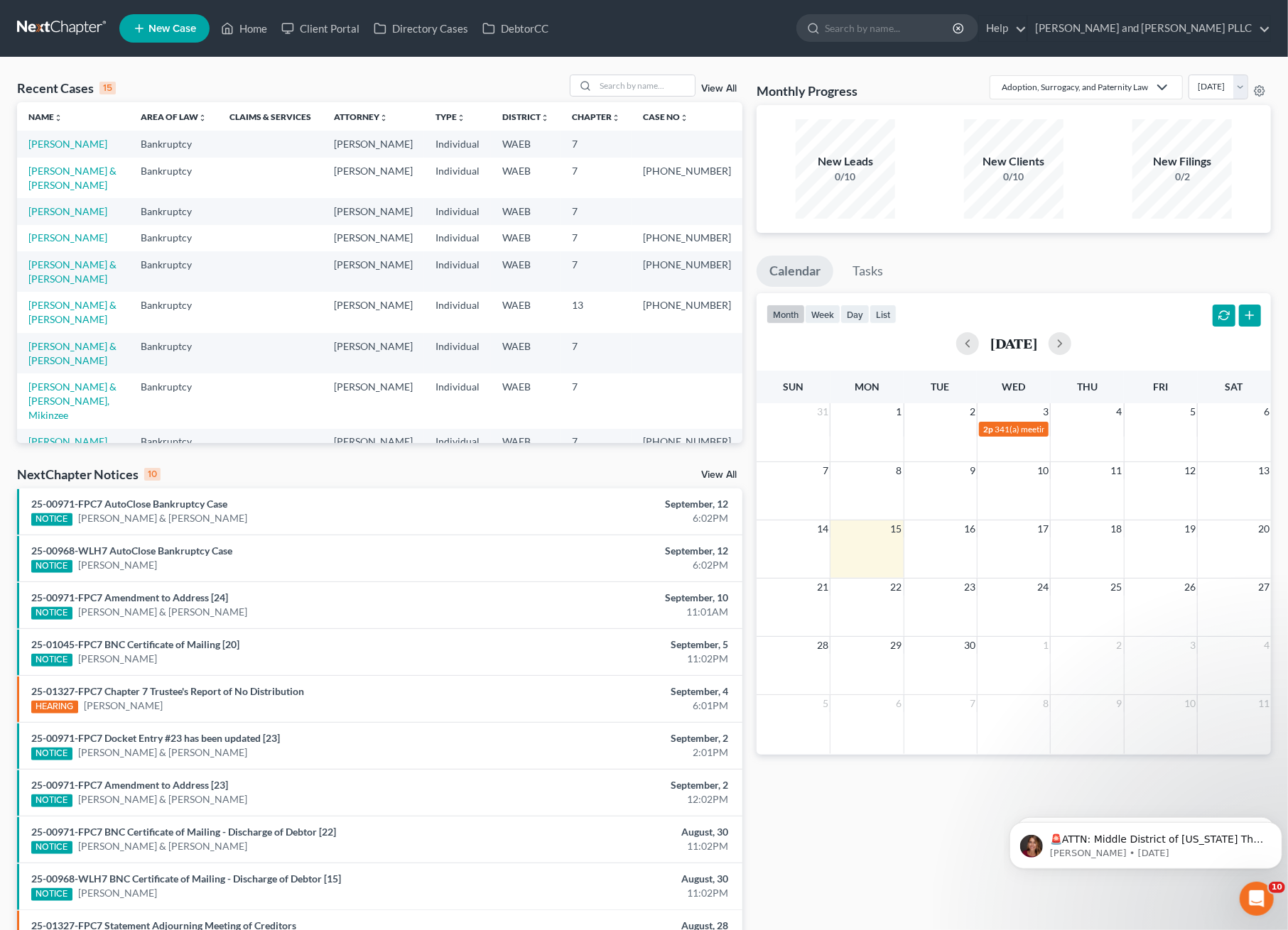
click at [77, 224] on td "[PERSON_NAME]" at bounding box center [73, 211] width 112 height 27
click at [71, 217] on link "[PERSON_NAME]" at bounding box center [68, 211] width 79 height 12
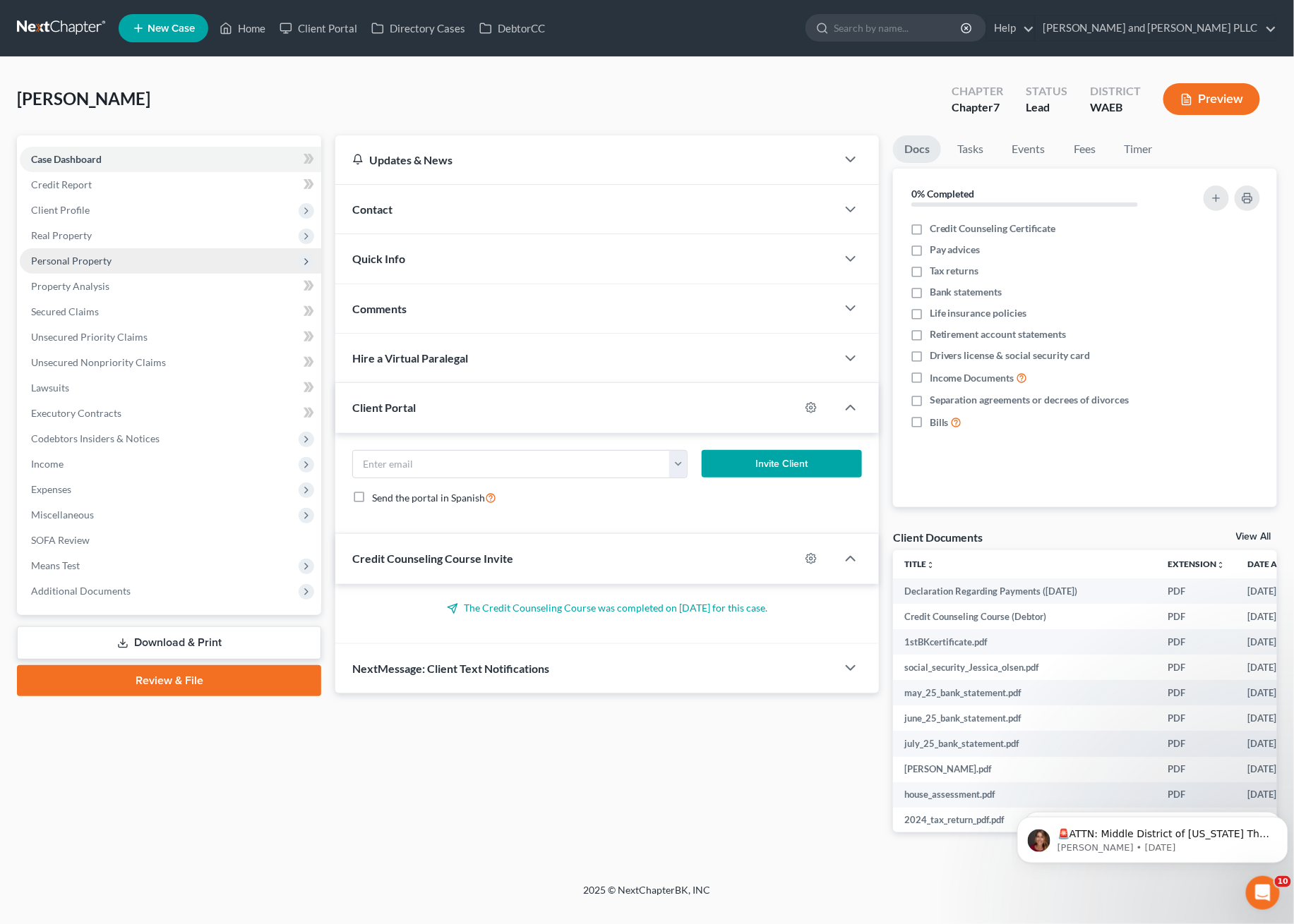
click at [65, 257] on span "Personal Property" at bounding box center [71, 260] width 80 height 12
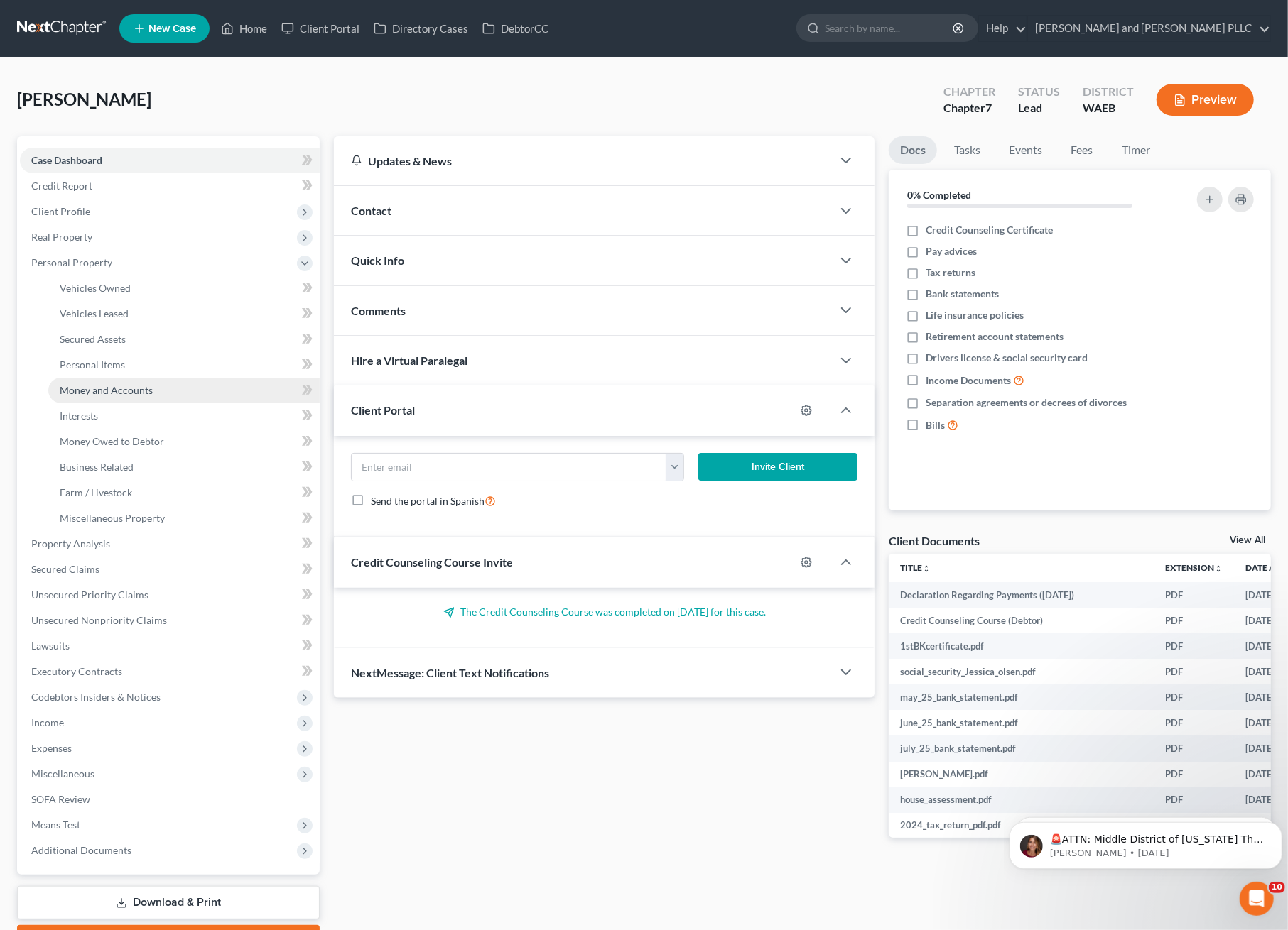
click at [95, 394] on span "Money and Accounts" at bounding box center [106, 390] width 93 height 12
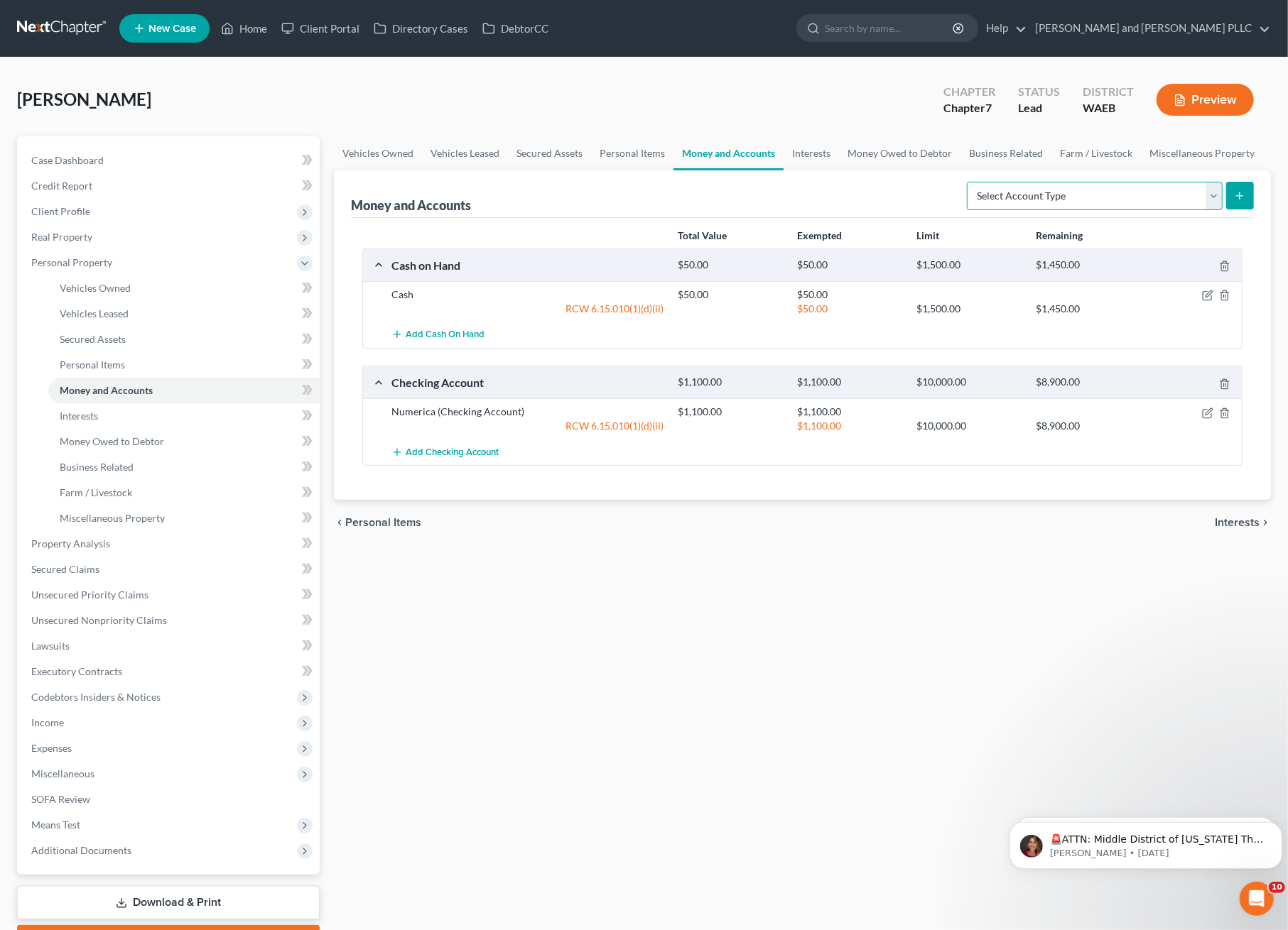
click at [1177, 200] on select "Select Account Type Brokerage Cash on Hand Certificates of Deposit Checking Acc…" at bounding box center [1094, 195] width 256 height 28
select select "checking"
click at [971, 181] on select "Select Account Type Brokerage Cash on Hand Certificates of Deposit Checking Acc…" at bounding box center [1094, 195] width 256 height 28
click at [1227, 198] on button "submit" at bounding box center [1240, 195] width 27 height 27
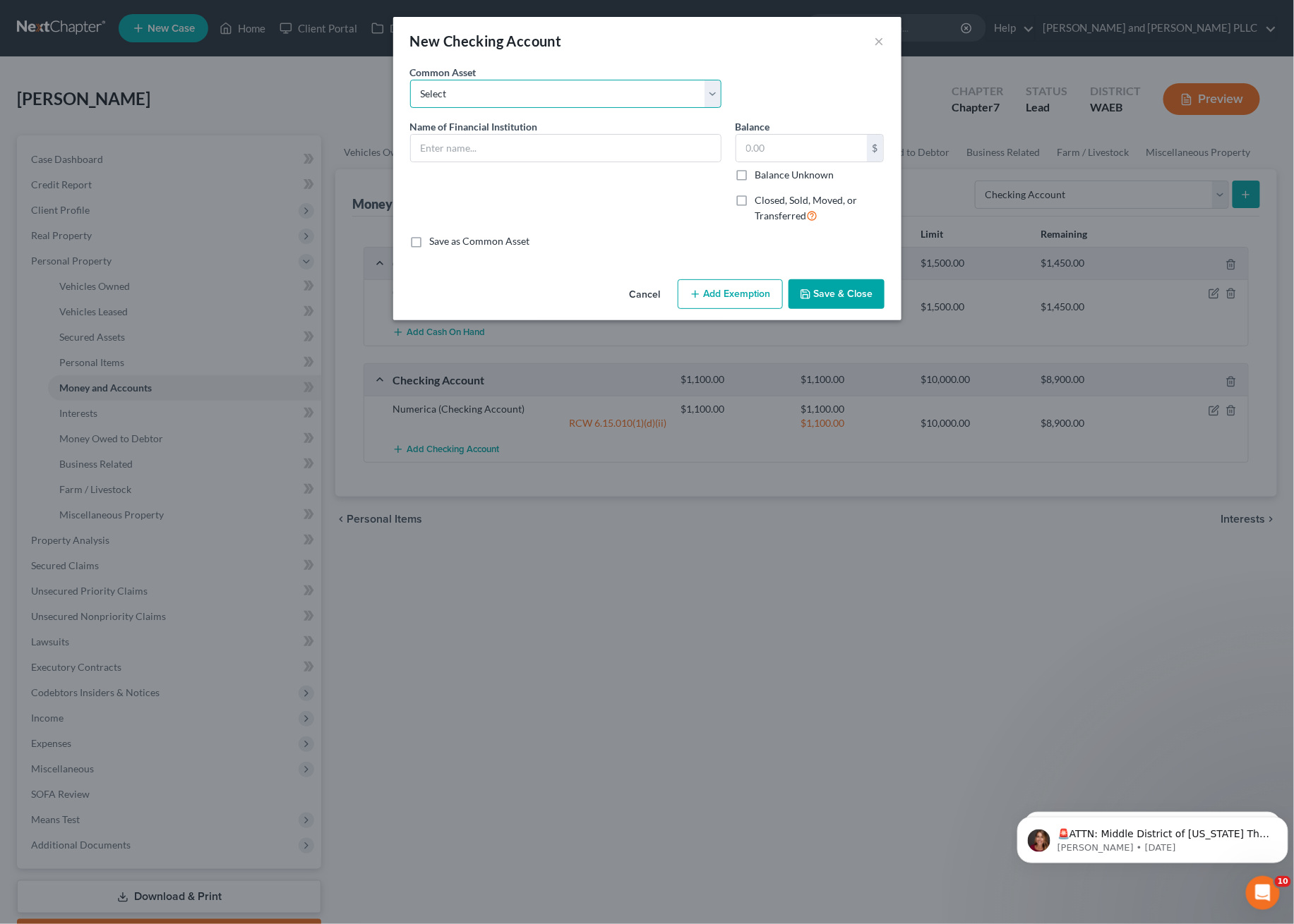
click at [550, 106] on select "Select Washington Federal Bank" at bounding box center [565, 93] width 311 height 28
click at [487, 187] on div "Name of Financial Institution *" at bounding box center [566, 177] width 326 height 115
click at [467, 143] on input "text" at bounding box center [565, 147] width 309 height 26
type input "Chase Bank"
click at [777, 151] on input "text" at bounding box center [801, 147] width 131 height 26
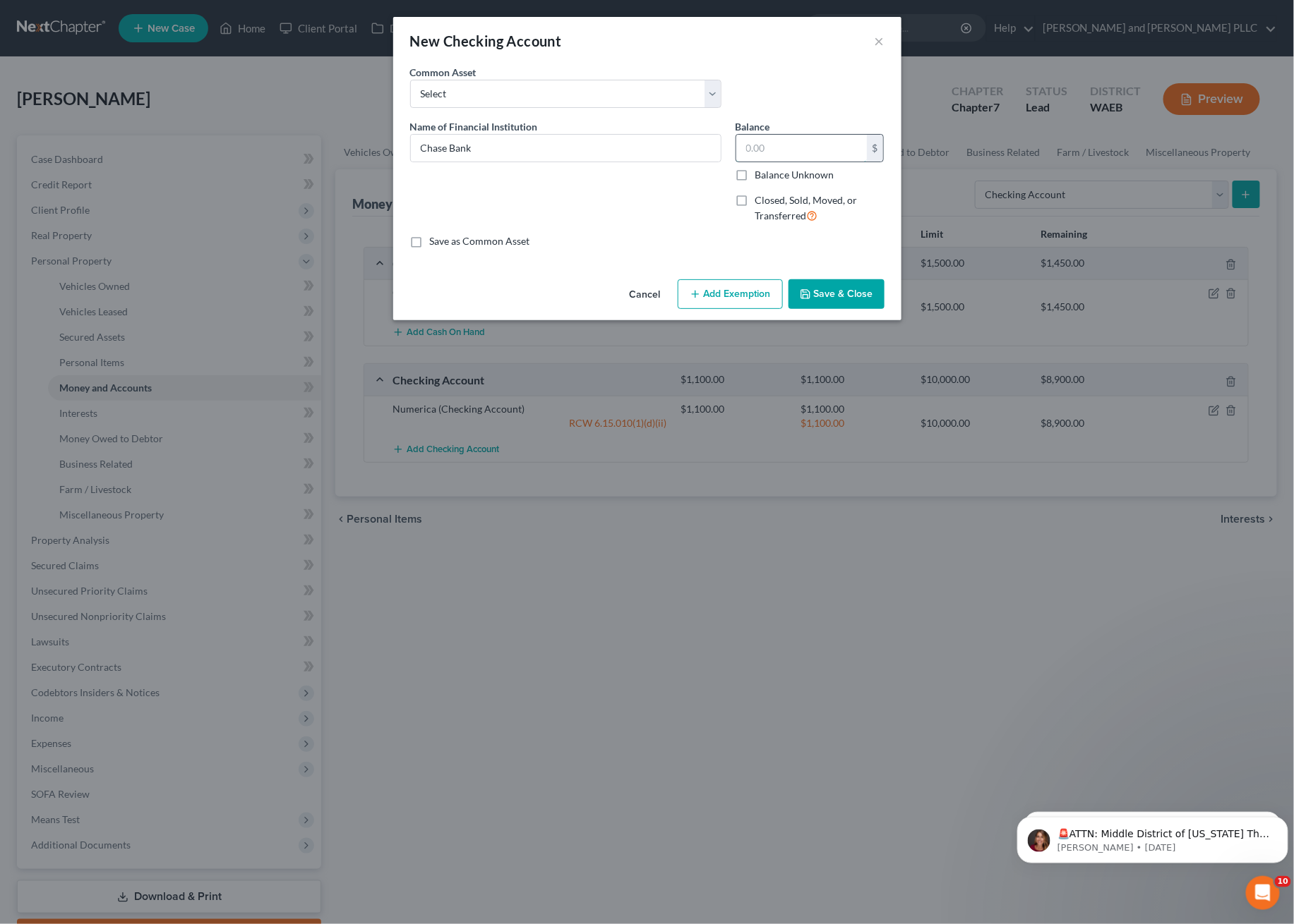
click at [782, 152] on input "text" at bounding box center [801, 147] width 131 height 26
type input "200.00"
click at [730, 301] on button "Add Exemption" at bounding box center [730, 294] width 105 height 30
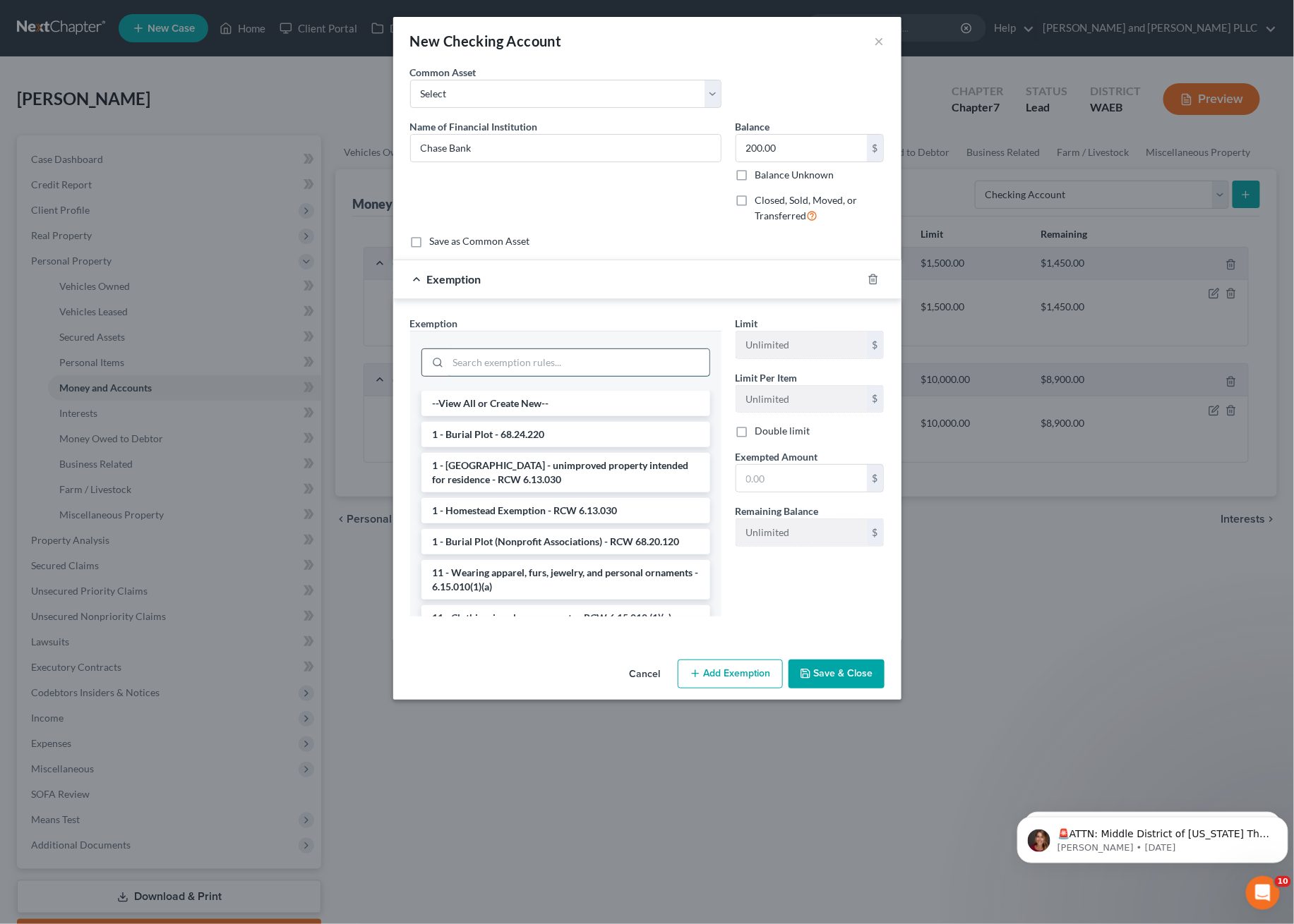
click at [464, 362] on input "search" at bounding box center [579, 362] width 261 height 26
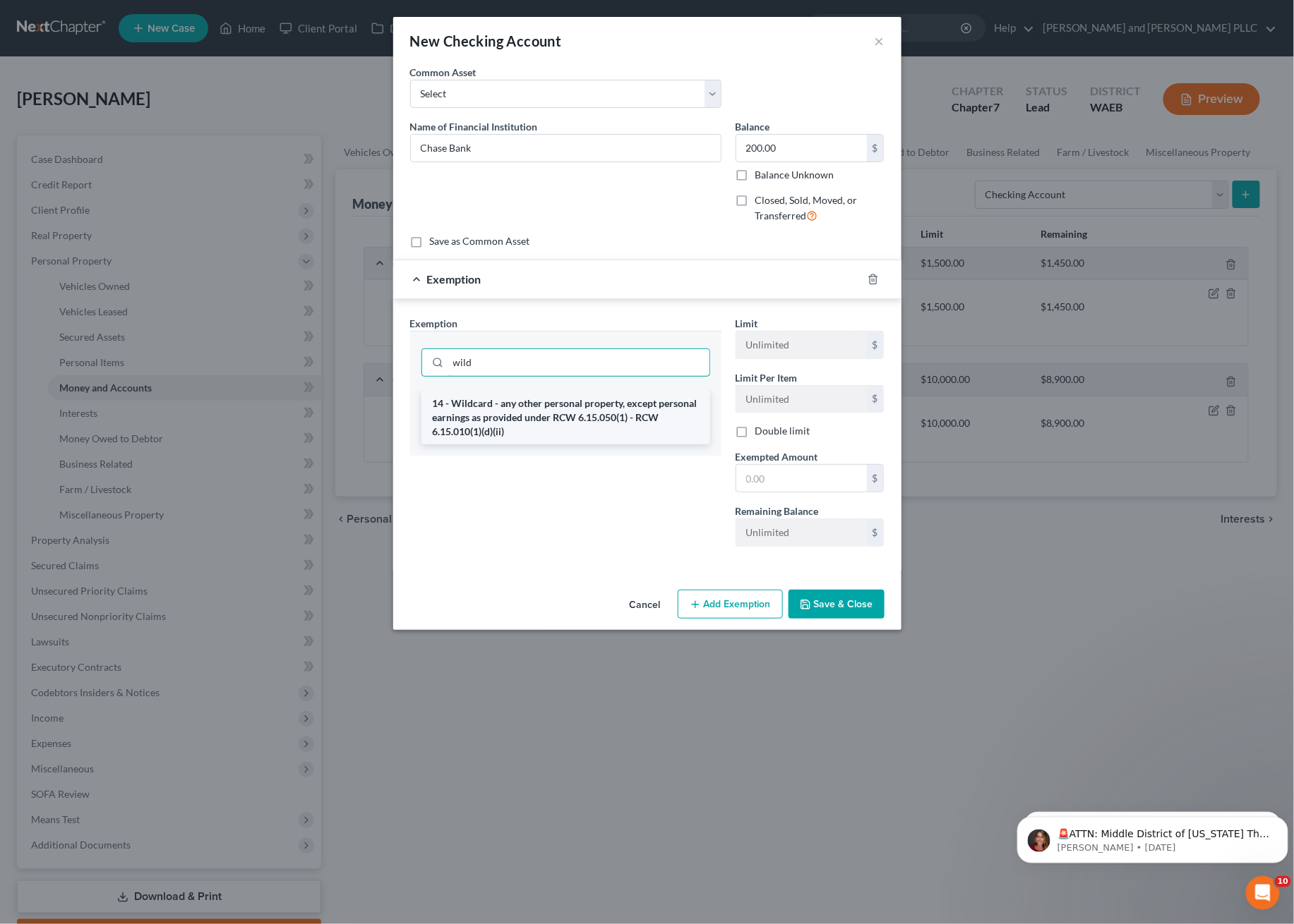
type input "wild"
click at [489, 415] on li "14 - Wildcard - any other personal property, except personal earnings as provid…" at bounding box center [566, 418] width 289 height 54
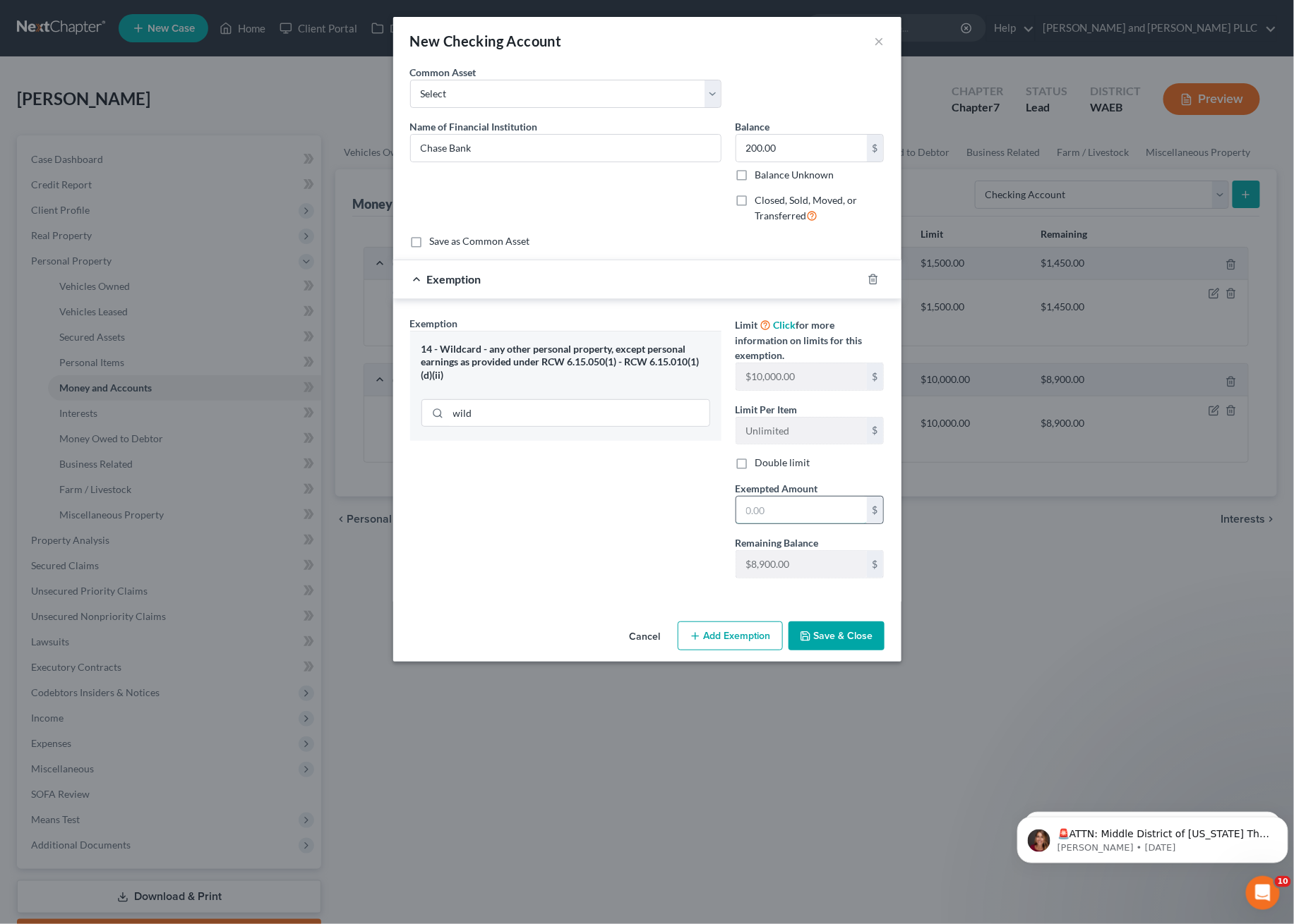
click at [809, 510] on input "text" at bounding box center [801, 510] width 131 height 26
type input "200"
click at [590, 547] on div "Exemption Set must be selected for CA. Exemption * 14 - Wildcard - any other pe…" at bounding box center [566, 453] width 326 height 274
click at [820, 643] on button "Save & Close" at bounding box center [836, 636] width 96 height 30
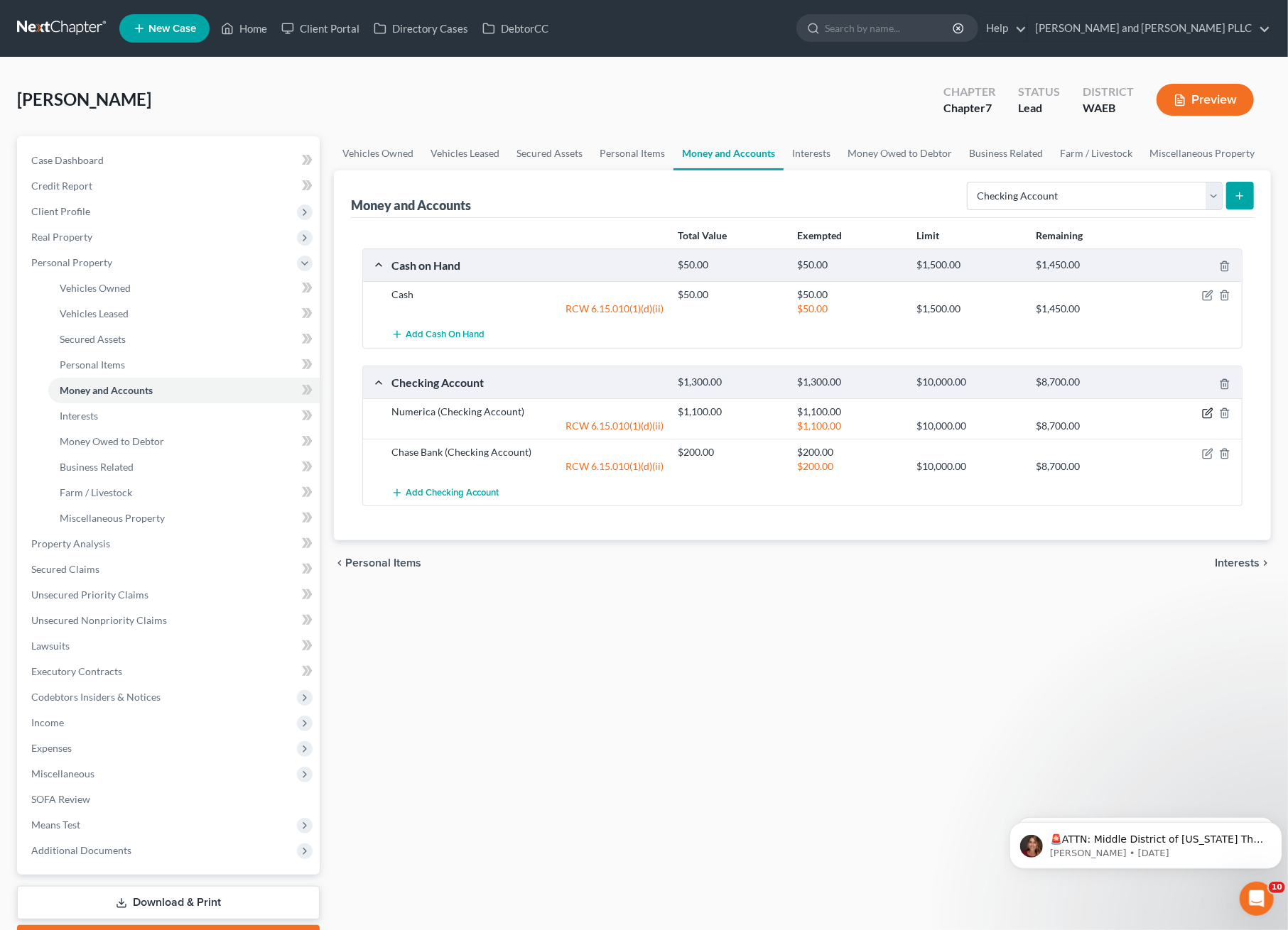
click at [1207, 416] on icon "button" at bounding box center [1208, 413] width 11 height 11
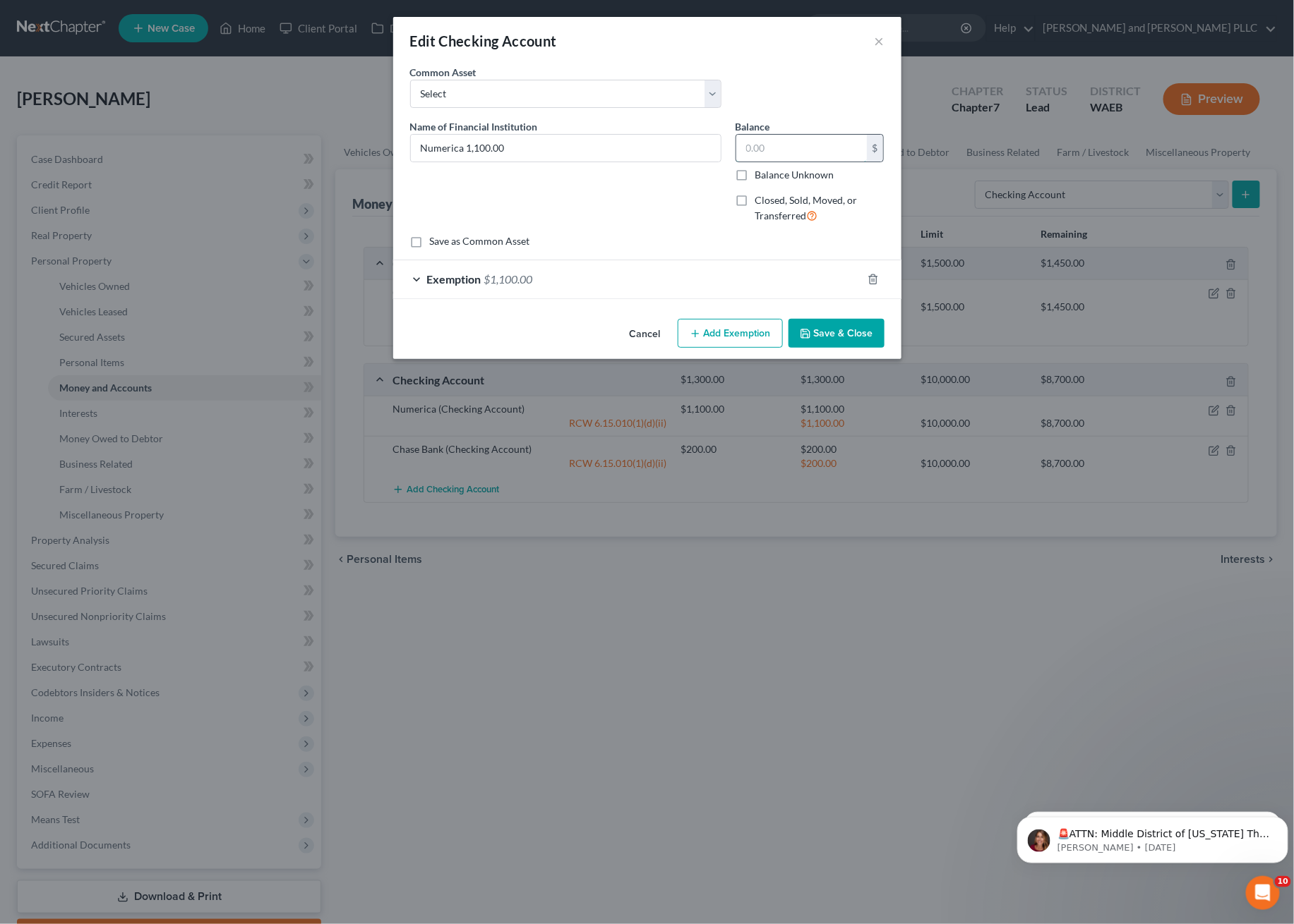
click at [799, 153] on input "text" at bounding box center [801, 147] width 131 height 26
drag, startPoint x: 616, startPoint y: 162, endPoint x: 603, endPoint y: 161, distance: 13.0
click at [603, 161] on div "Numerica 1,100.00" at bounding box center [565, 147] width 311 height 28
drag, startPoint x: 554, startPoint y: 141, endPoint x: 467, endPoint y: 156, distance: 88.3
click at [467, 156] on input "Numerica 1,100.00" at bounding box center [565, 147] width 309 height 26
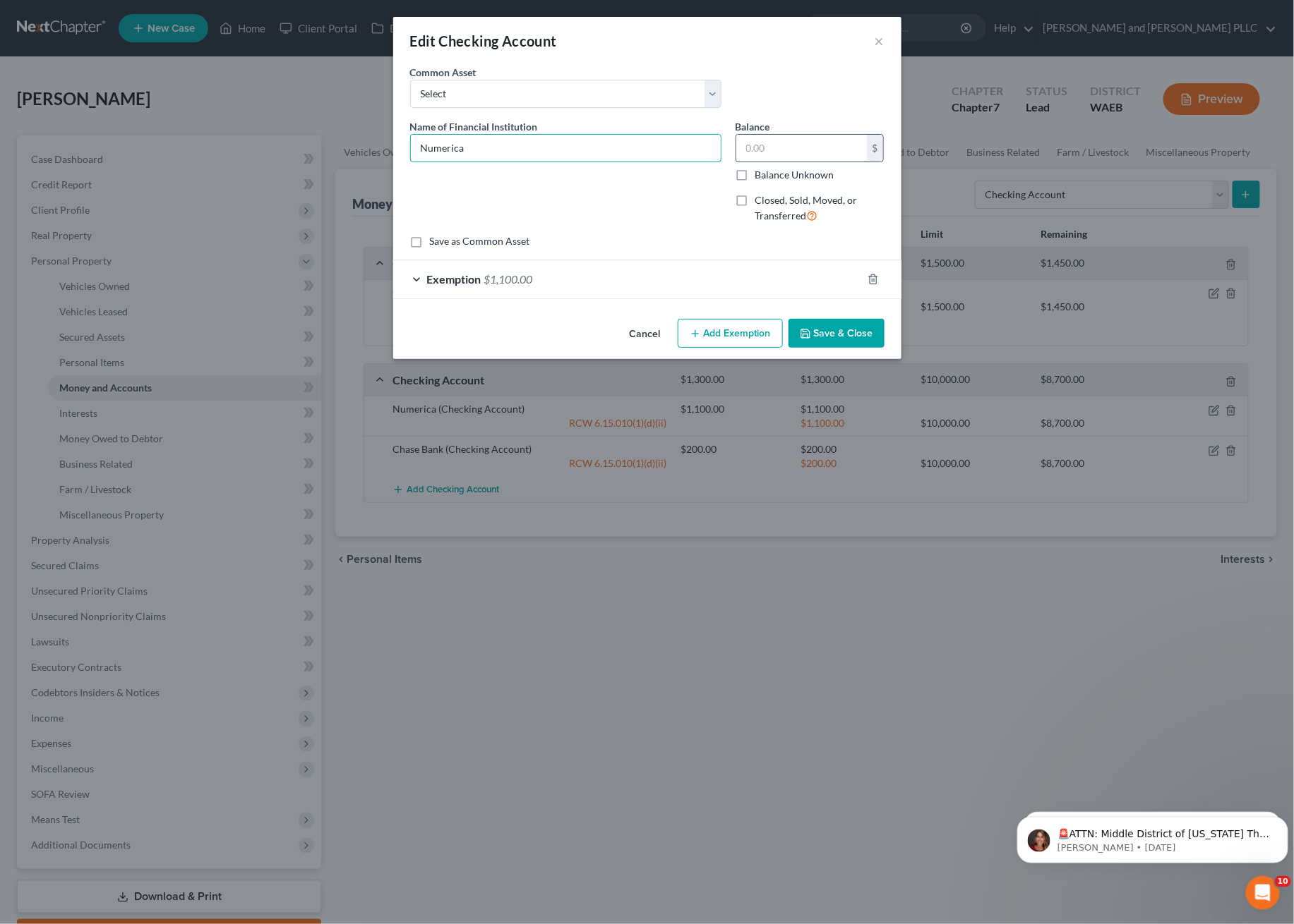
type input "Numerica"
click at [775, 153] on input "text" at bounding box center [801, 147] width 131 height 26
type input "11.00"
click at [645, 202] on div "Name of Financial Institution * Numerica" at bounding box center [566, 177] width 326 height 115
click at [616, 286] on div "Exemption $1,100.00" at bounding box center [627, 279] width 469 height 38
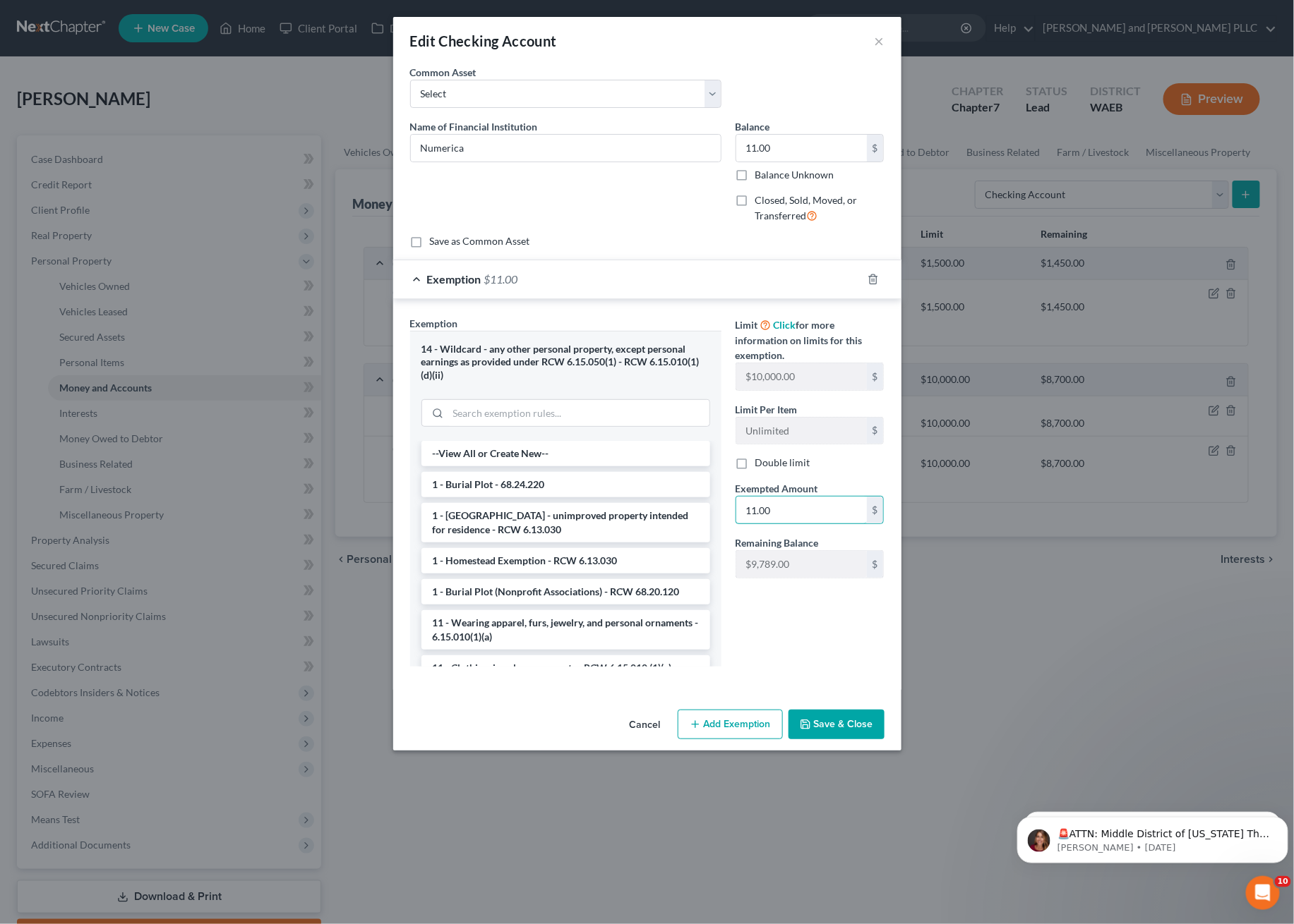
type input "11.00"
click at [878, 654] on div "Limit Click for more information on limits for this exemption. $10,000.00 $ Lim…" at bounding box center [810, 497] width 163 height 363
click at [770, 622] on div "Limit Click for more information on limits for this exemption. $10,000.00 $ Lim…" at bounding box center [810, 497] width 163 height 363
click at [784, 670] on div "Limit Click for more information on limits for this exemption. $10,000.00 $ Lim…" at bounding box center [810, 497] width 163 height 363
click at [817, 728] on button "Save & Close" at bounding box center [836, 724] width 96 height 30
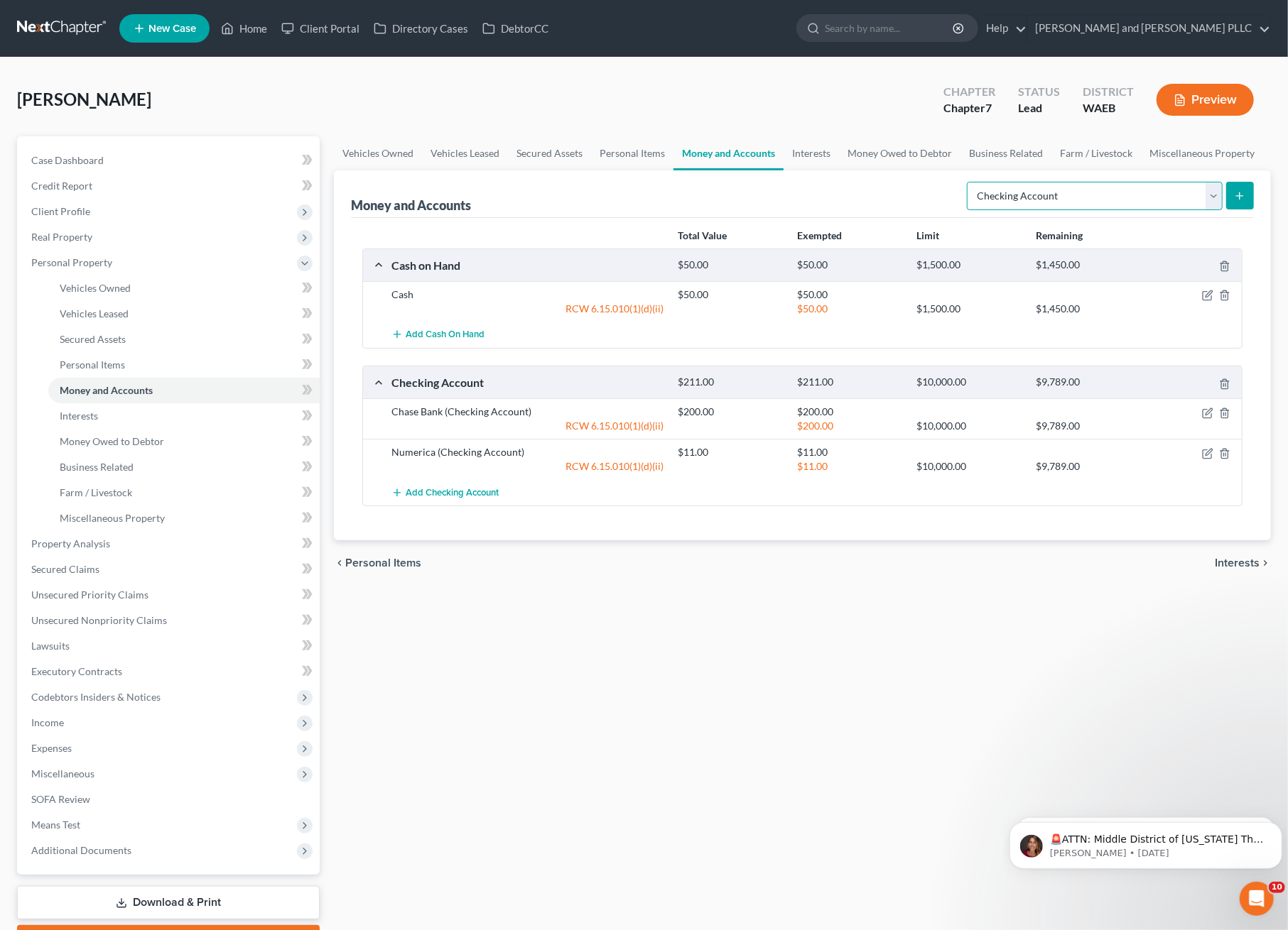
click at [1216, 190] on select "Select Account Type Brokerage Cash on Hand Certificates of Deposit Checking Acc…" at bounding box center [1094, 195] width 256 height 28
click at [971, 181] on select "Select Account Type Brokerage Cash on Hand Certificates of Deposit Checking Acc…" at bounding box center [1094, 195] width 256 height 28
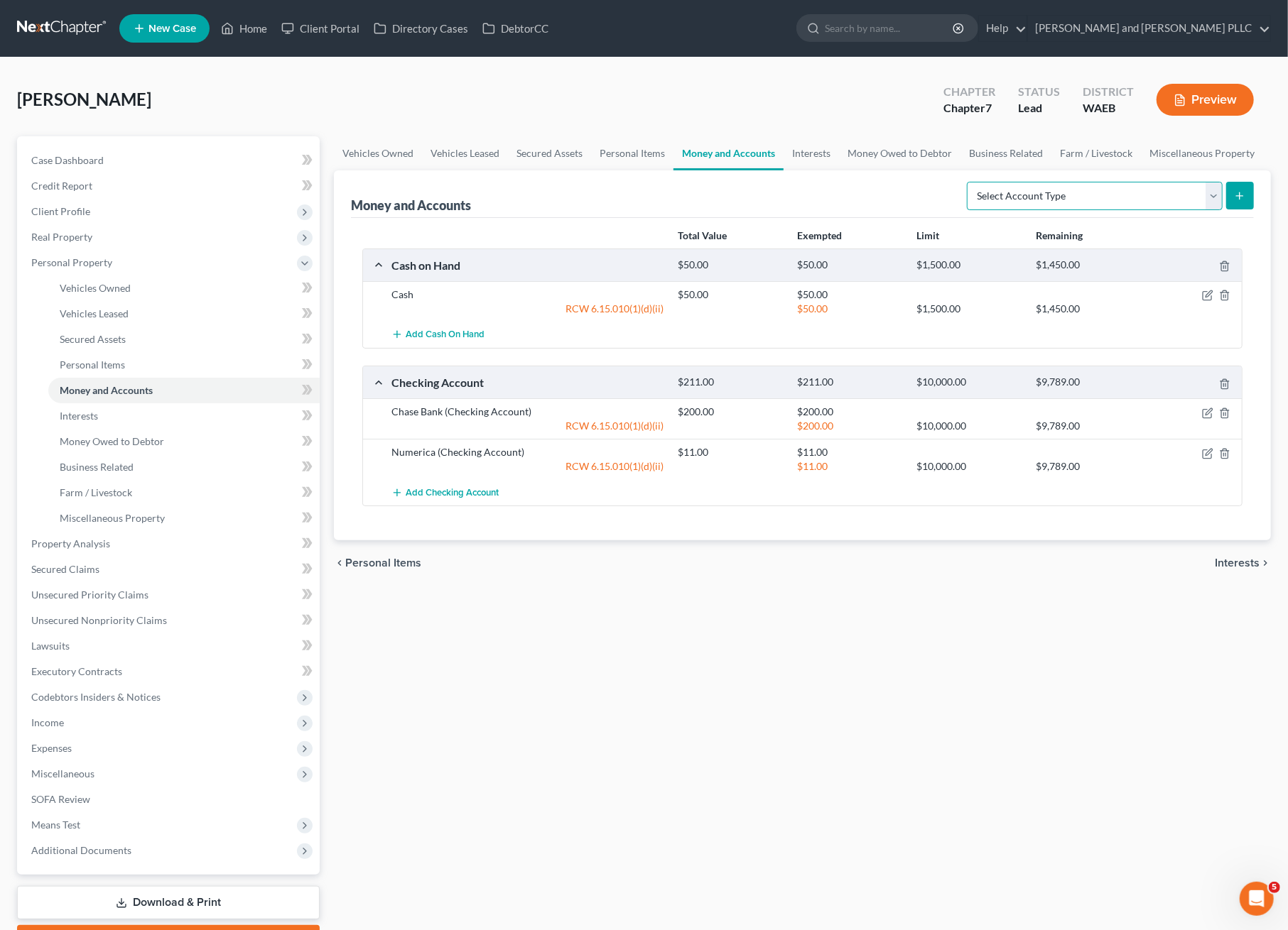
click at [1206, 193] on select "Select Account Type Brokerage Cash on Hand Certificates of Deposit Checking Acc…" at bounding box center [1094, 195] width 256 height 28
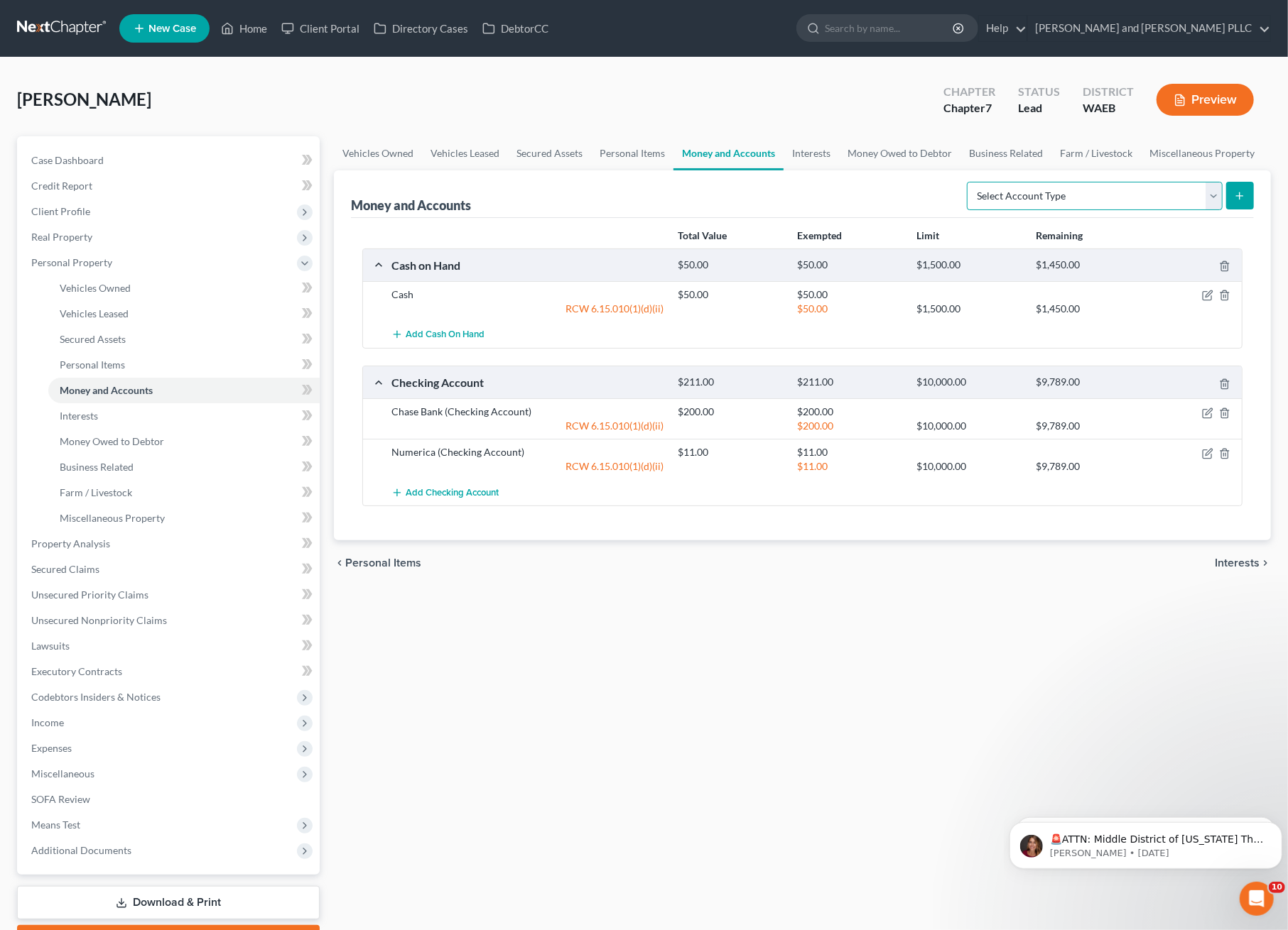
select select "savings"
click at [971, 181] on select "Select Account Type Brokerage Cash on Hand Certificates of Deposit Checking Acc…" at bounding box center [1094, 195] width 256 height 28
click at [1234, 207] on button "submit" at bounding box center [1240, 195] width 27 height 27
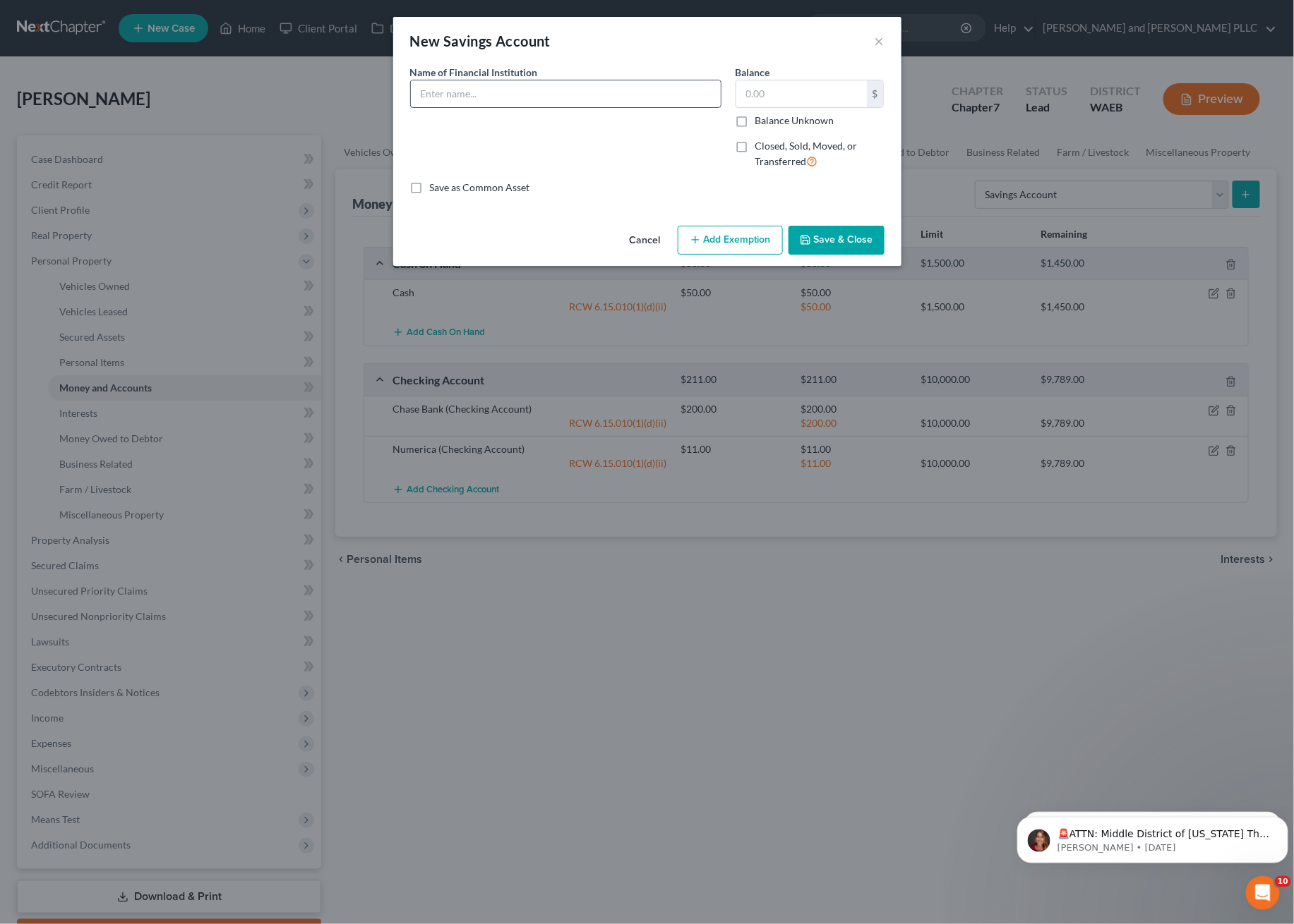
click at [529, 88] on input "text" at bounding box center [565, 93] width 309 height 26
type input "Chase Bank"
type input "0.00"
click at [819, 237] on button "Save & Close" at bounding box center [836, 240] width 96 height 30
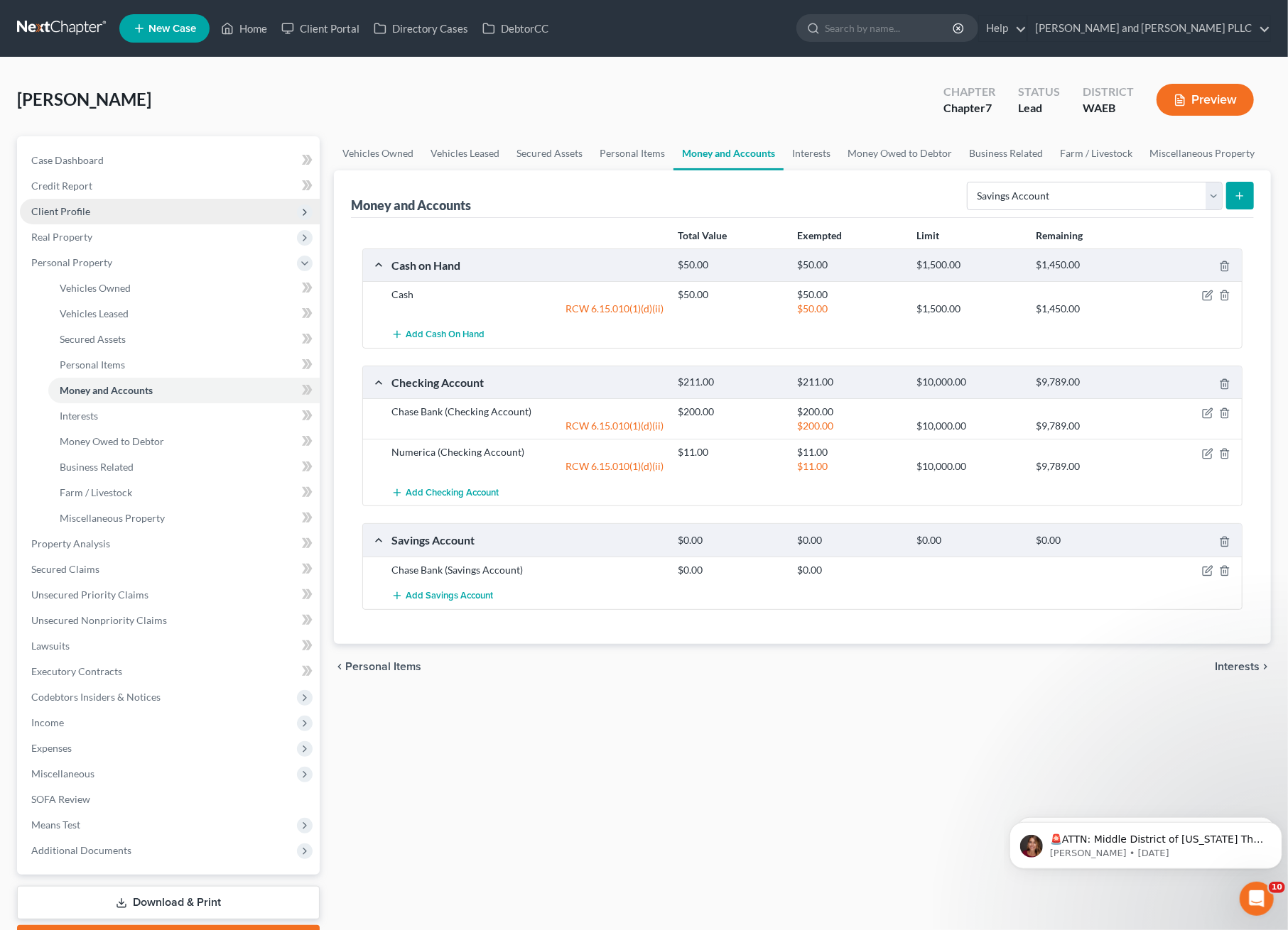
click at [66, 205] on span "Client Profile" at bounding box center [61, 211] width 59 height 12
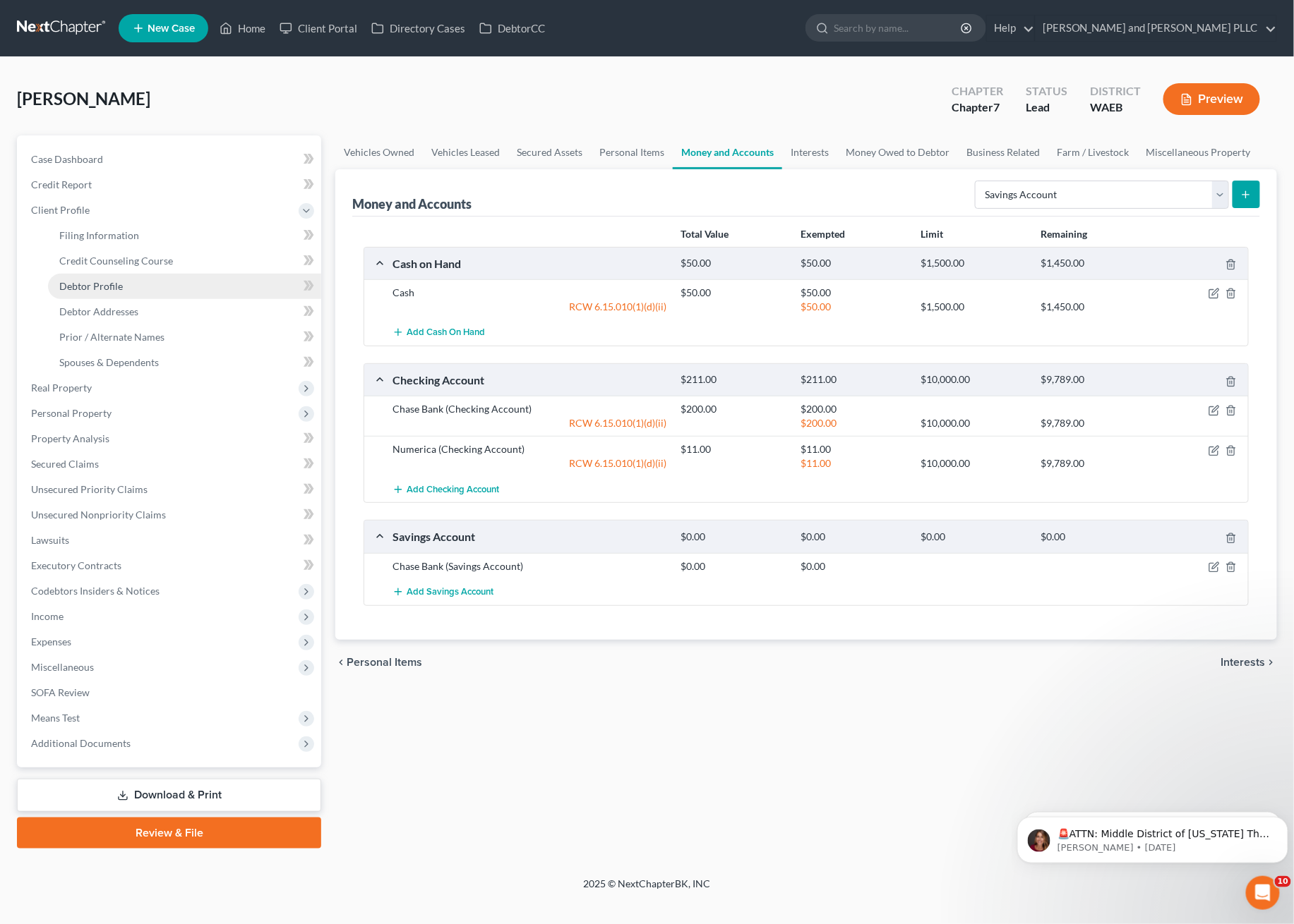
click at [103, 286] on span "Debtor Profile" at bounding box center [91, 286] width 63 height 12
select select "0"
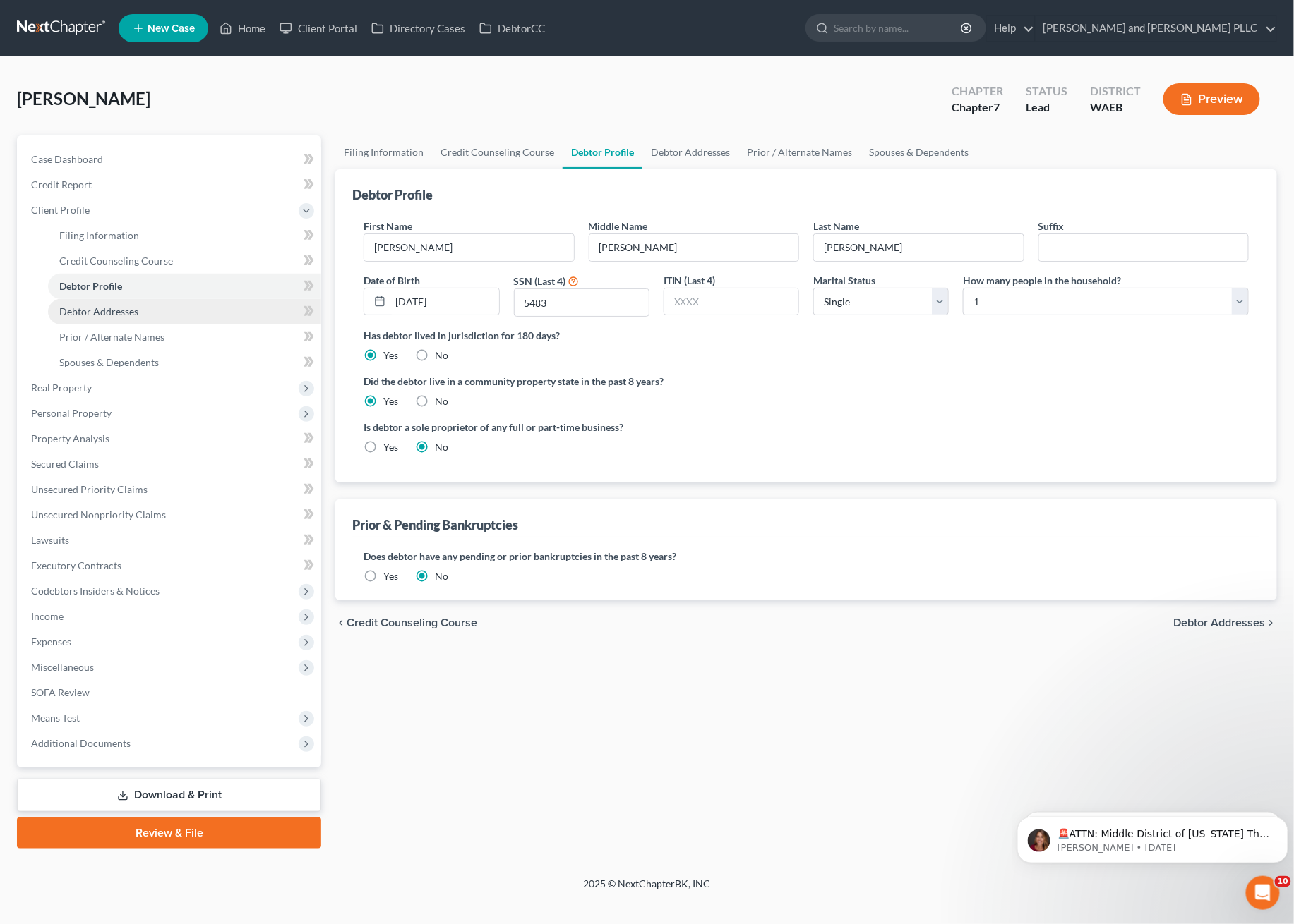
click at [115, 317] on link "Debtor Addresses" at bounding box center [184, 312] width 273 height 26
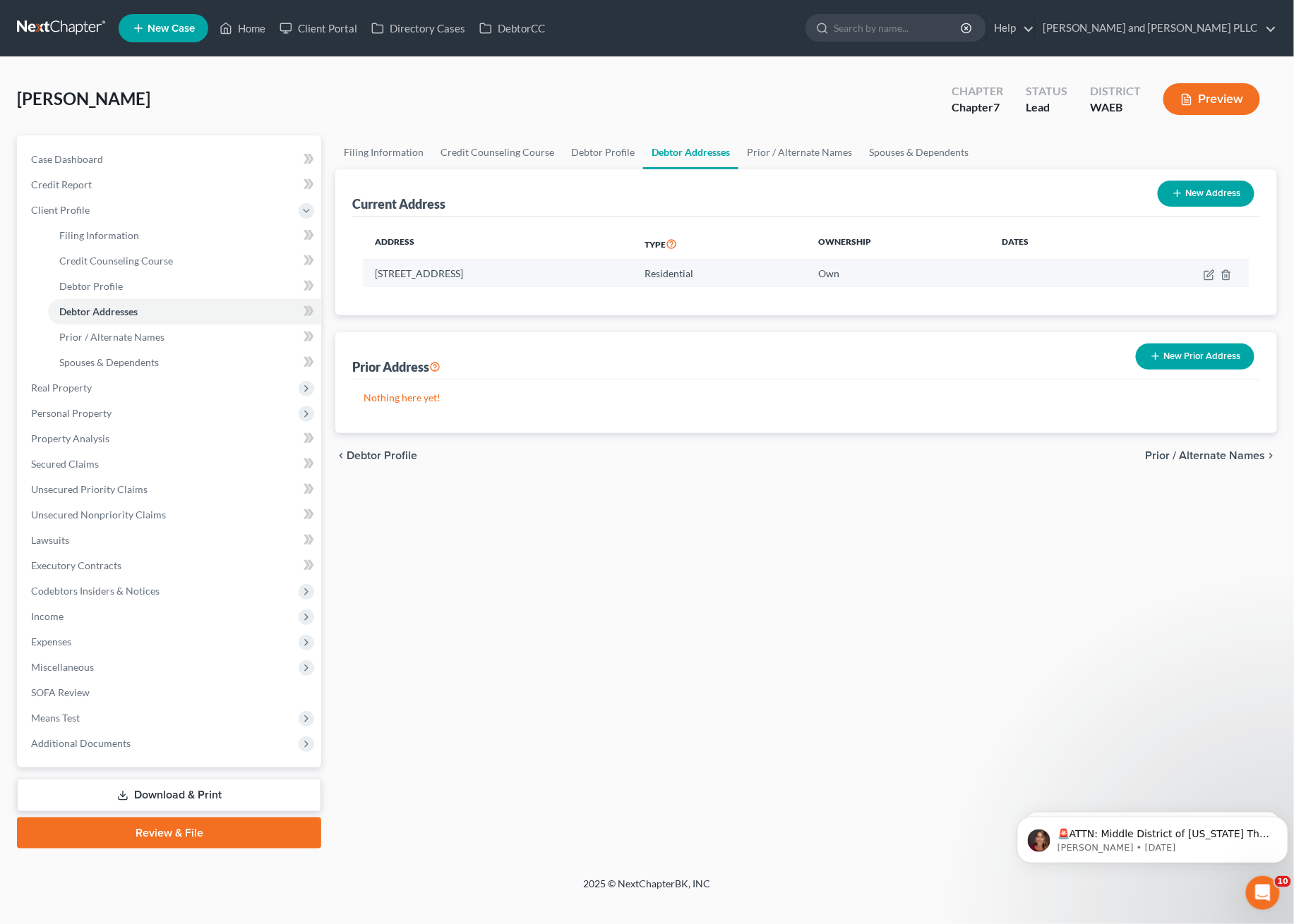
click at [1205, 284] on td at bounding box center [1180, 273] width 138 height 26
click at [1206, 272] on icon "button" at bounding box center [1209, 275] width 11 height 11
select select "50"
select select "0"
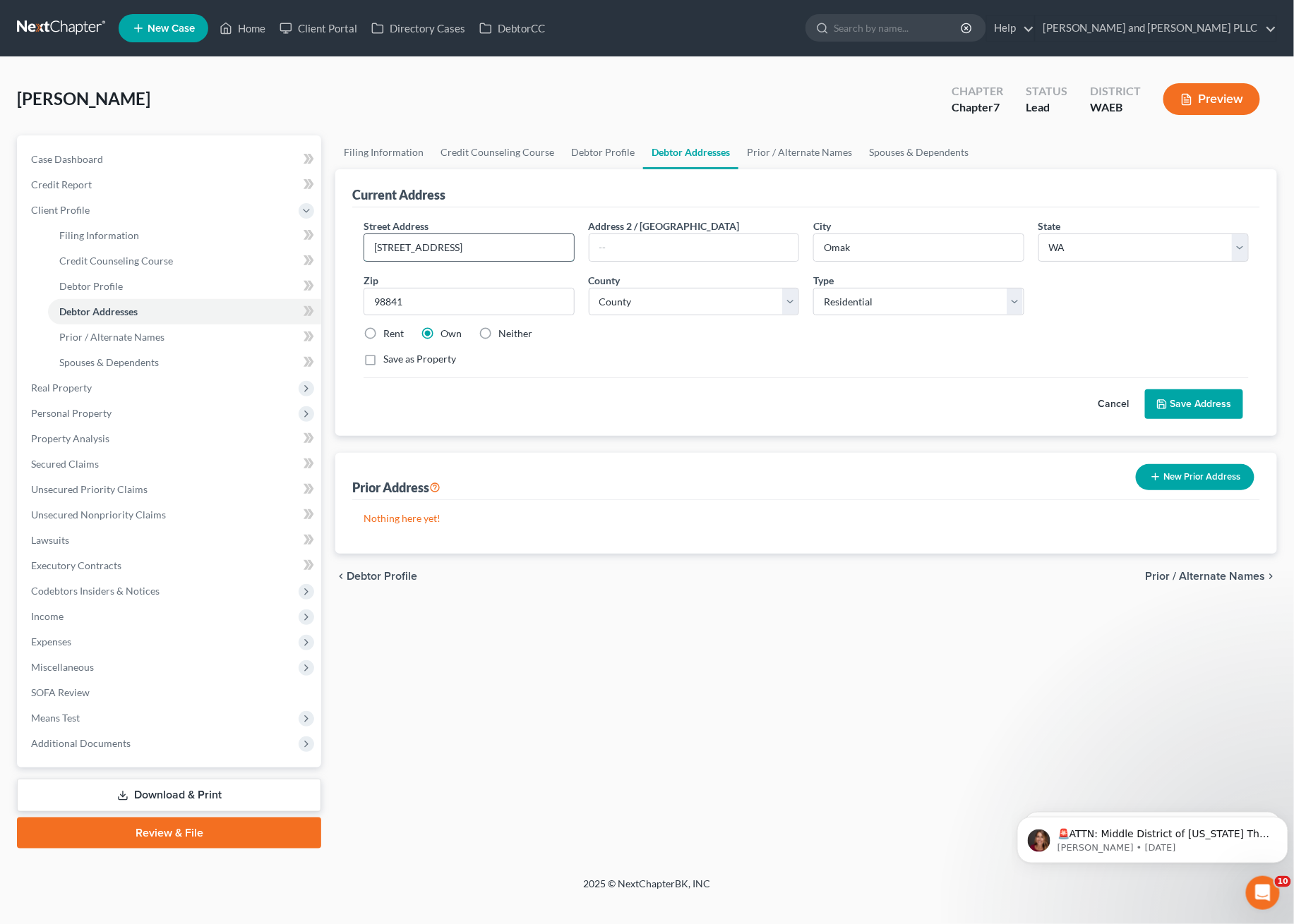
click at [389, 247] on input "16 S Birch St" at bounding box center [468, 247] width 209 height 26
type input "16 Birch St S"
click at [1192, 410] on button "Save Address" at bounding box center [1194, 404] width 98 height 30
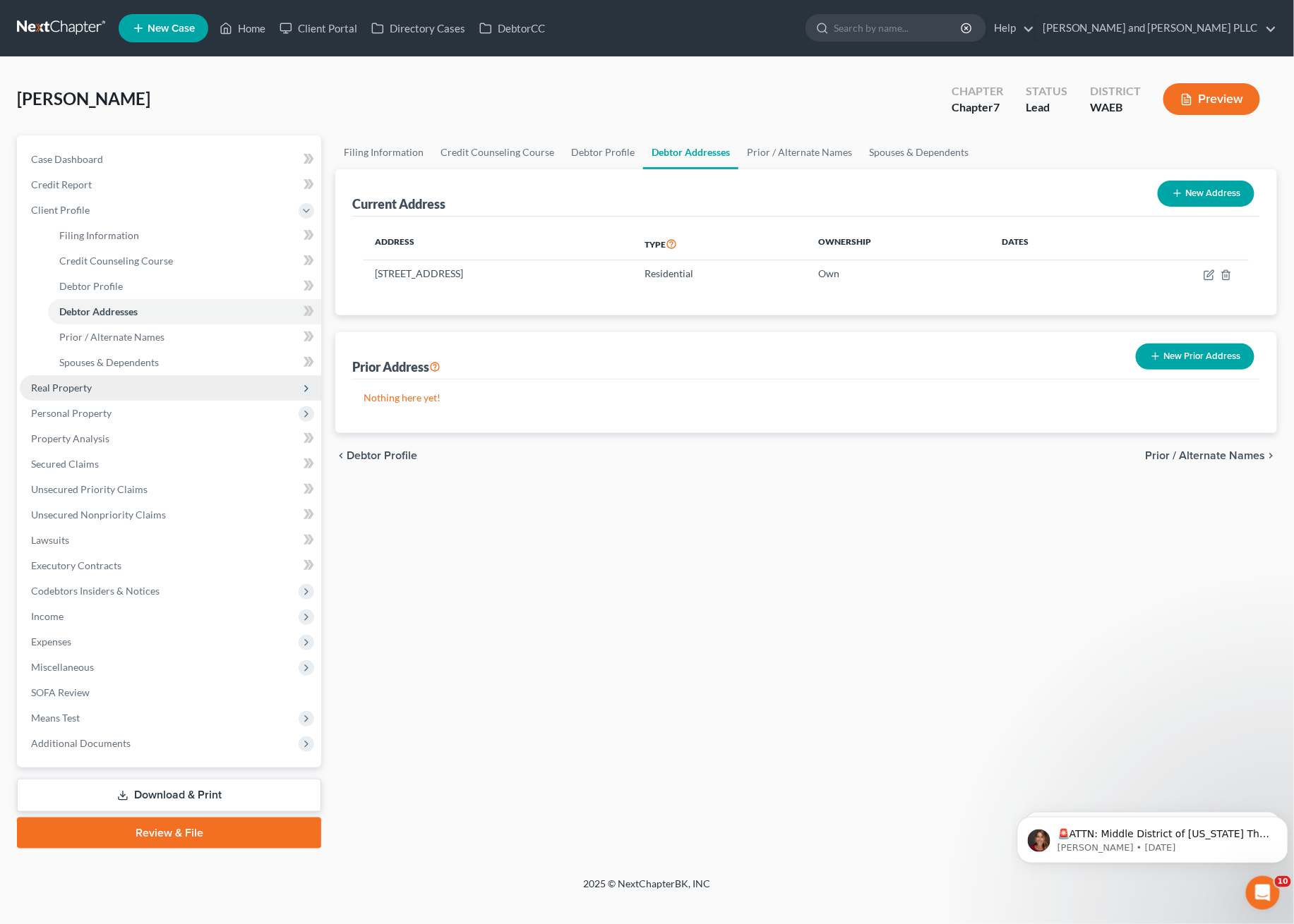
click at [75, 387] on span "Real Property" at bounding box center [62, 387] width 61 height 12
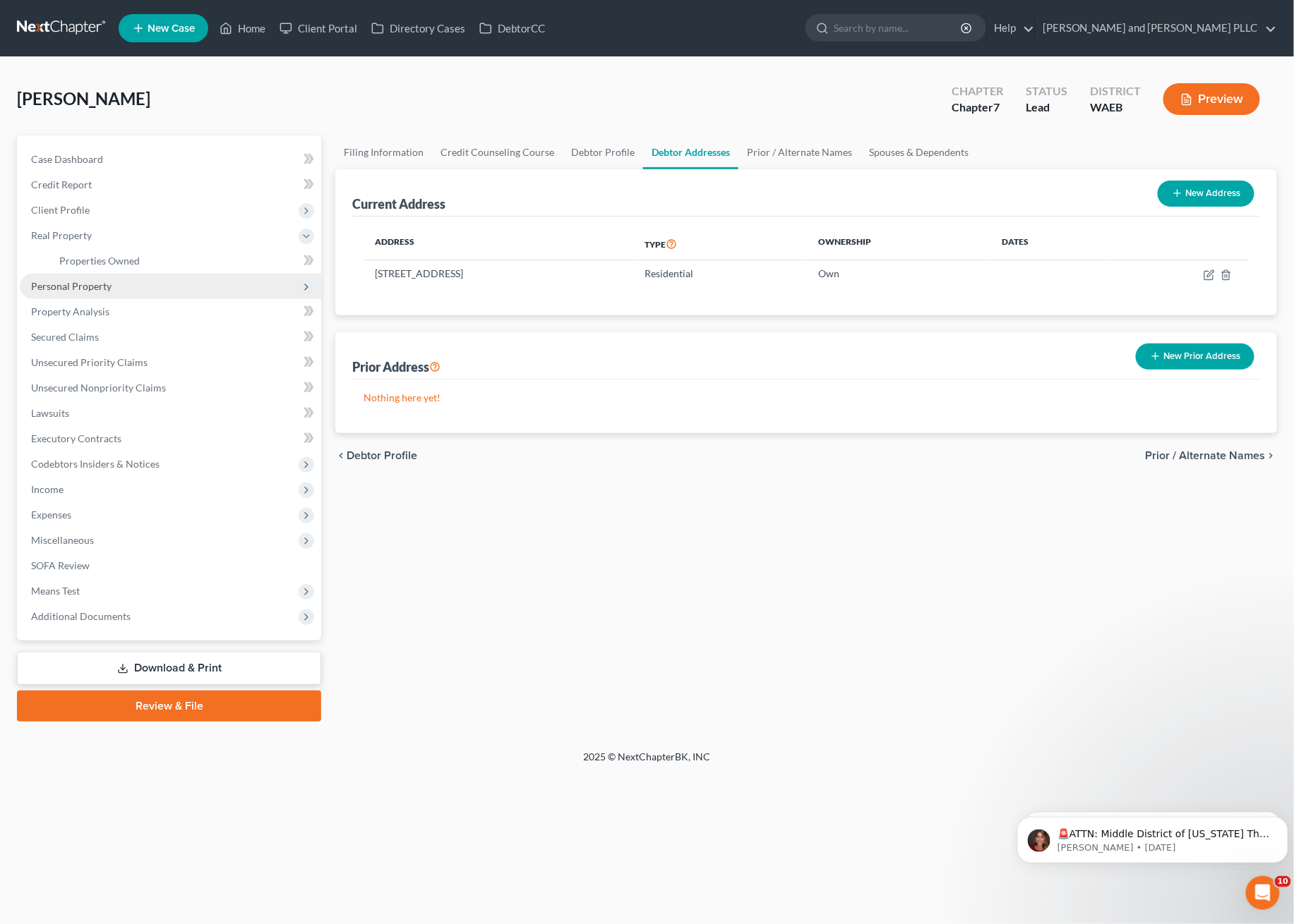
click at [125, 276] on span "Personal Property" at bounding box center [171, 287] width 301 height 26
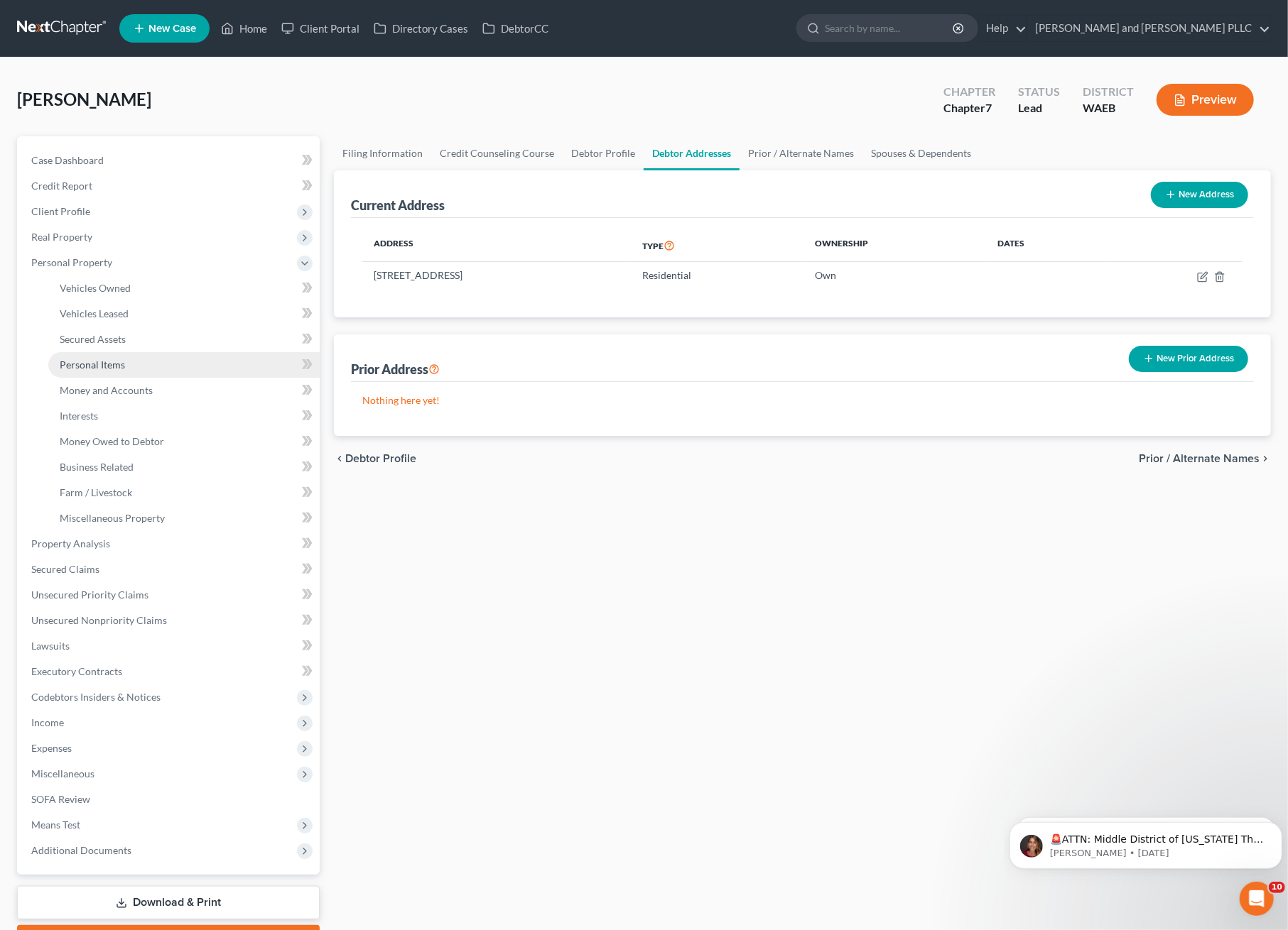
click at [103, 360] on span "Personal Items" at bounding box center [92, 365] width 65 height 12
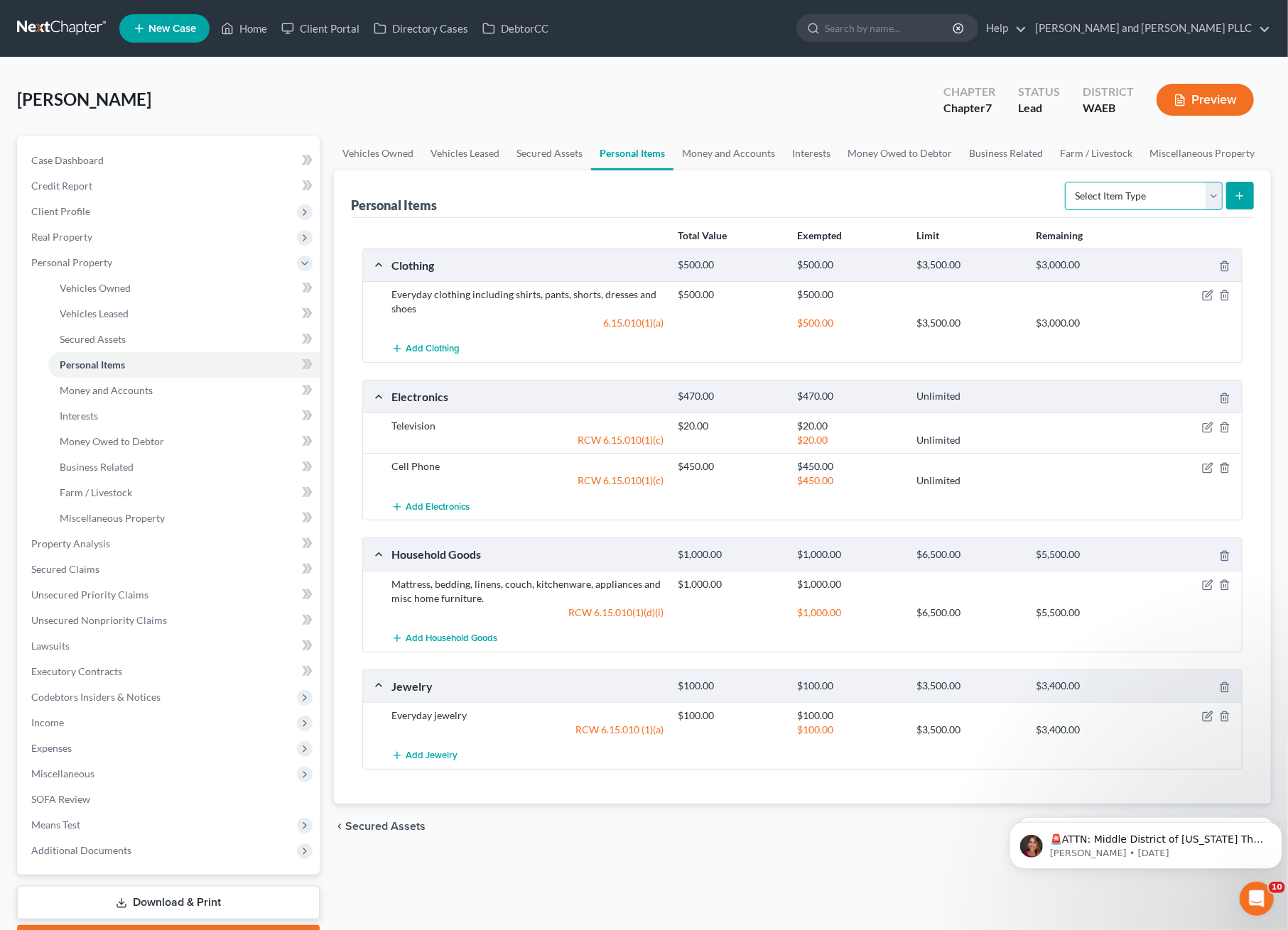
click at [1165, 194] on select "Select Item Type Clothing Collectibles Of Value Electronics Firearms Household …" at bounding box center [1144, 195] width 157 height 28
select select "sports_and_hobby_equipment"
click at [1066, 181] on select "Select Item Type Clothing Collectibles Of Value Electronics Firearms Household …" at bounding box center [1144, 195] width 157 height 28
click at [1232, 198] on button "submit" at bounding box center [1240, 195] width 27 height 27
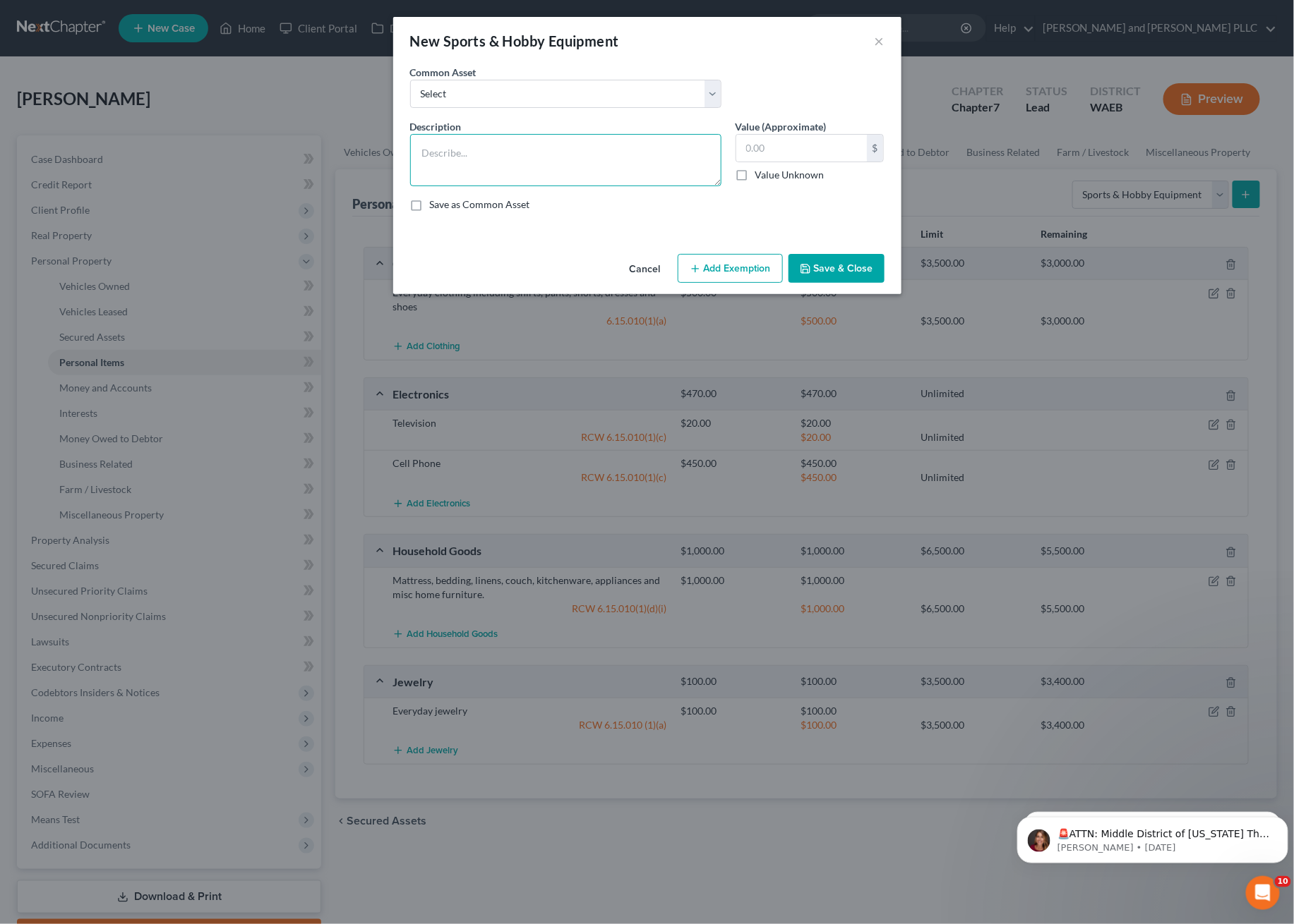
click at [448, 159] on textarea at bounding box center [565, 159] width 311 height 52
type textarea "S"
type textarea "Non working sowing machine, records and record player"
click at [783, 145] on input "text" at bounding box center [801, 147] width 131 height 26
type input "25.00"
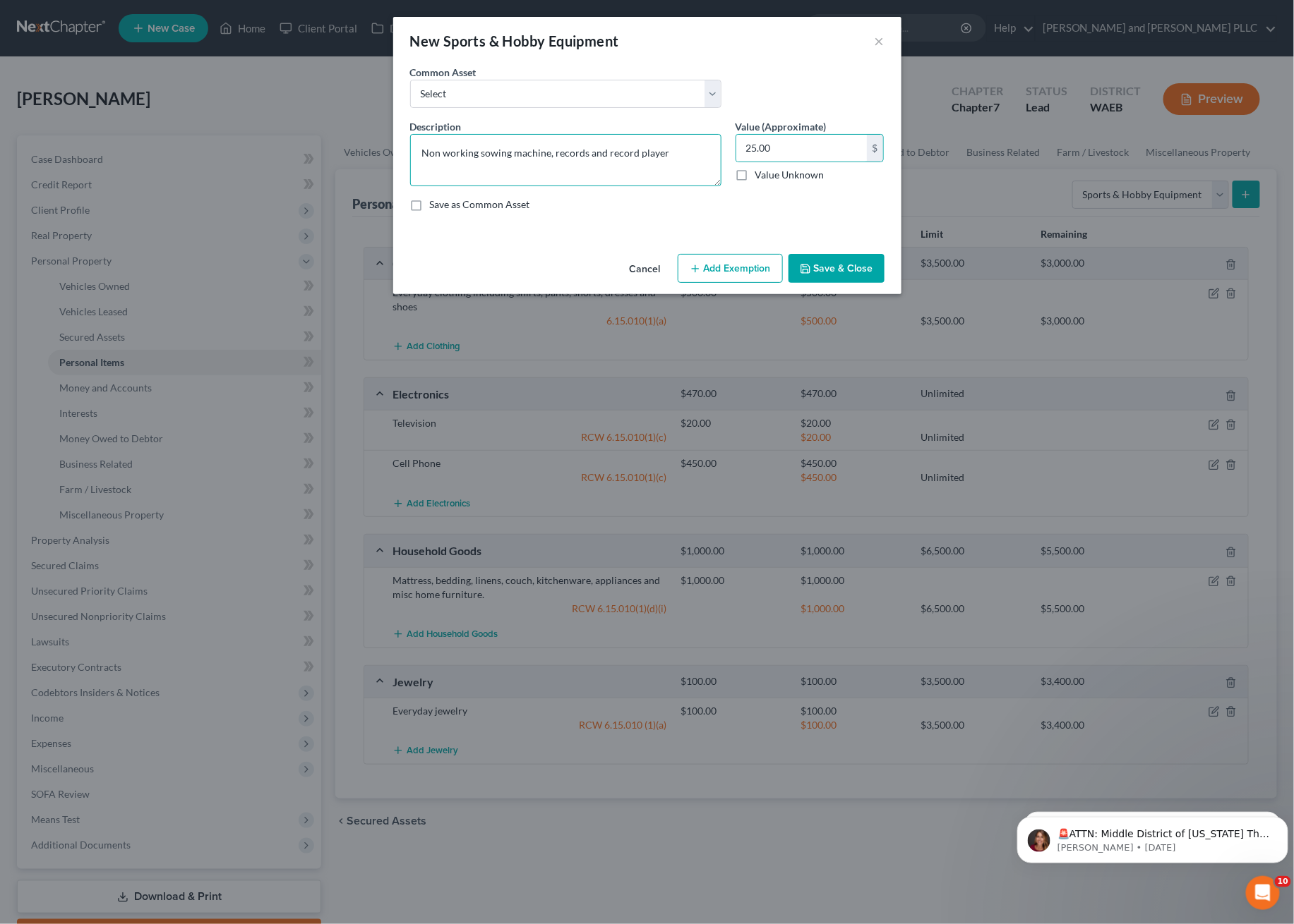
click at [660, 150] on textarea "Non working sowing machine, records and record player" at bounding box center [565, 159] width 311 height 52
click at [746, 257] on button "Add Exemption" at bounding box center [730, 268] width 105 height 30
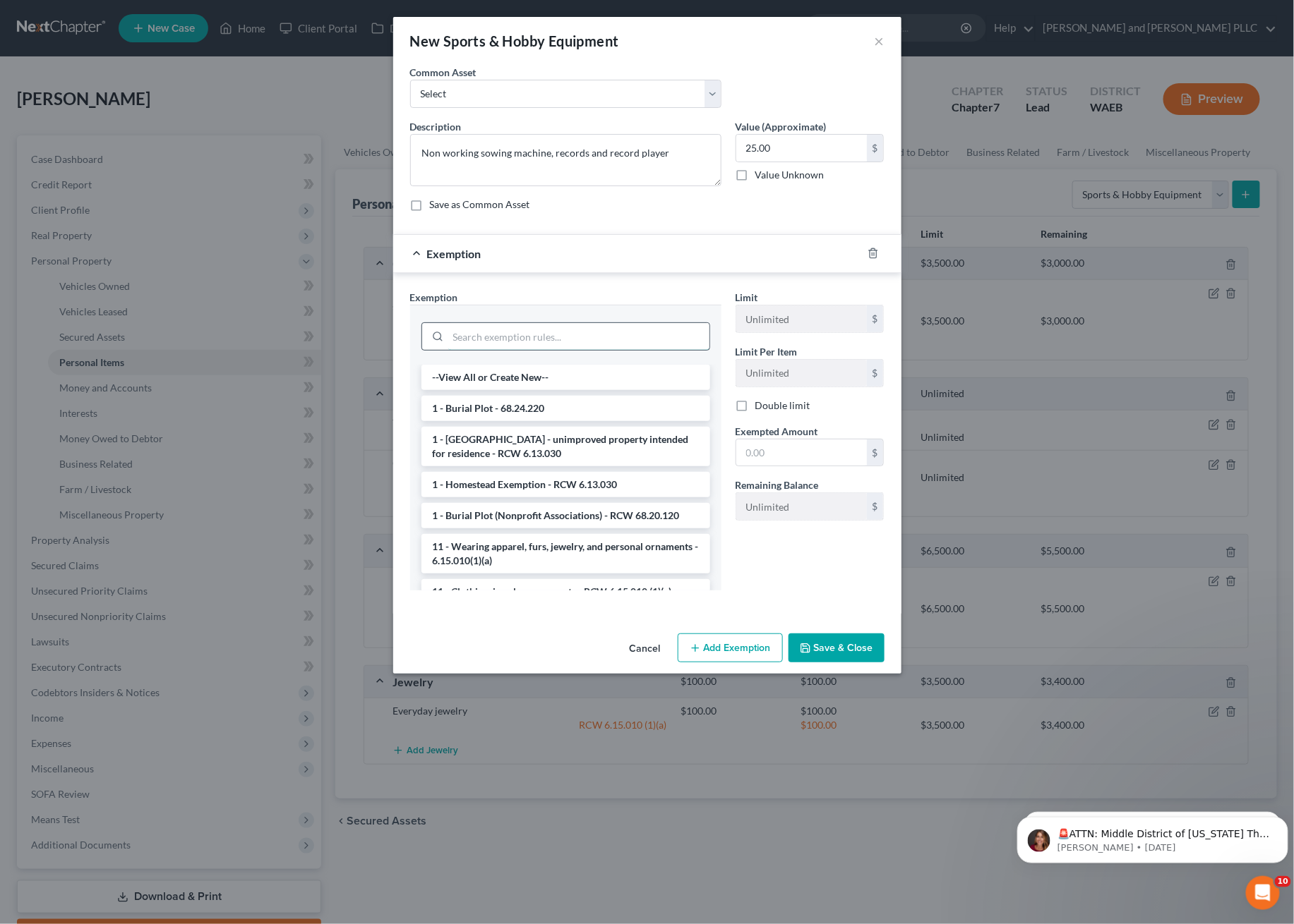
click at [514, 328] on input "search" at bounding box center [579, 336] width 261 height 26
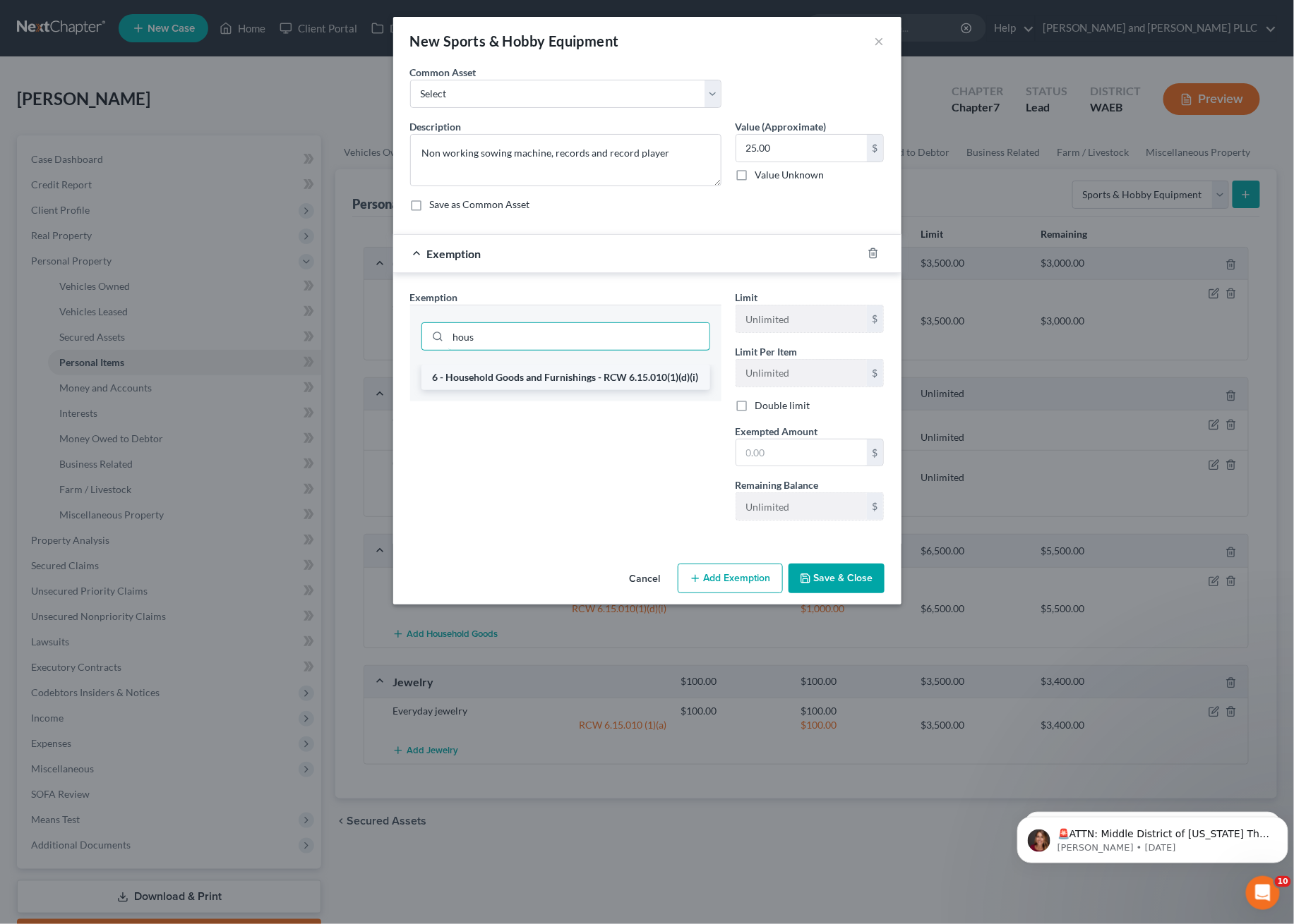
type input "hous"
drag, startPoint x: 536, startPoint y: 375, endPoint x: 560, endPoint y: 381, distance: 24.7
click at [535, 376] on li "6 - Household Goods and Furnishings - RCW 6.15.010(1)(d)(i)" at bounding box center [566, 377] width 289 height 26
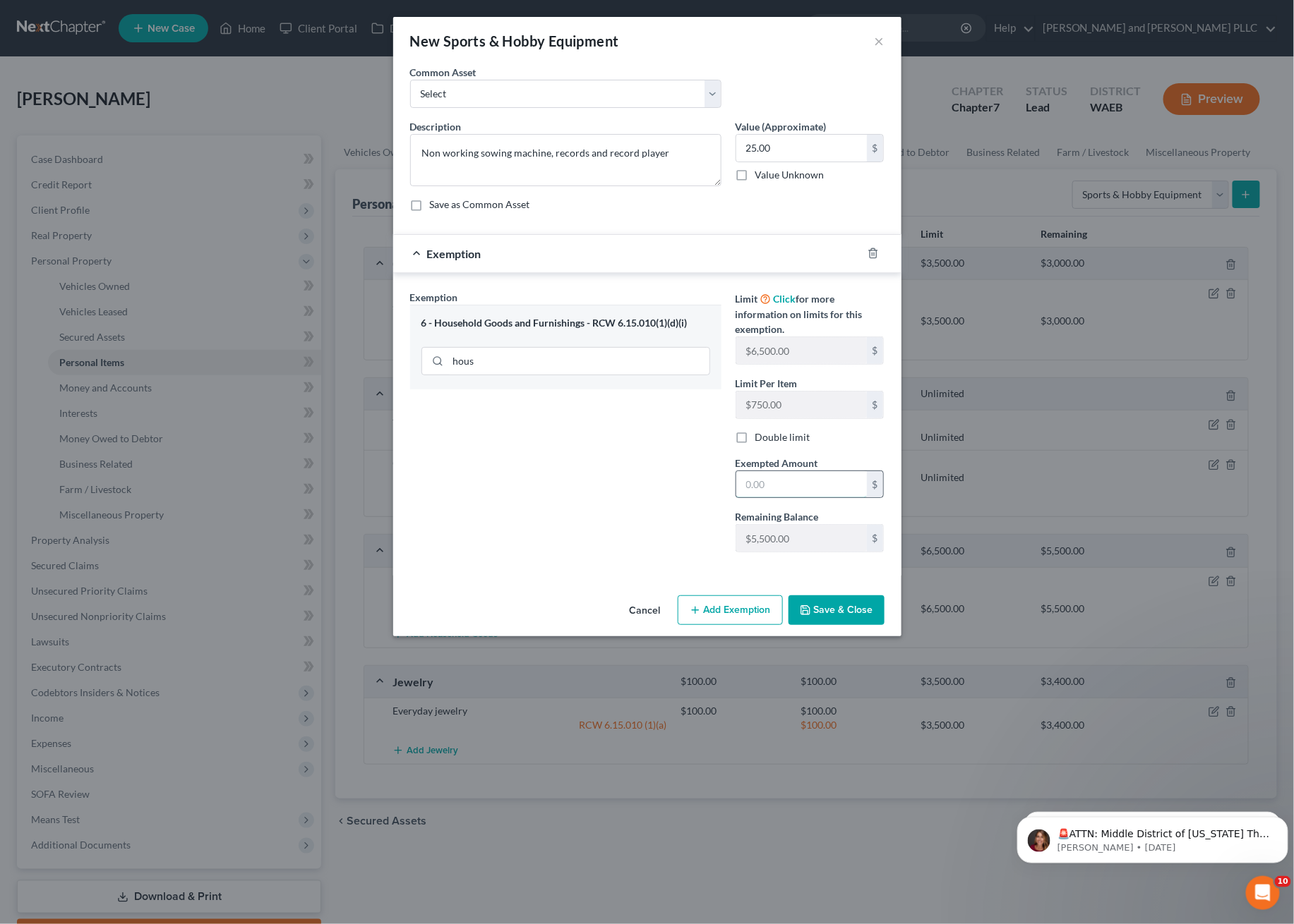
click at [819, 490] on input "text" at bounding box center [801, 484] width 131 height 26
type input "25.00"
click at [826, 610] on button "Save & Close" at bounding box center [836, 610] width 96 height 30
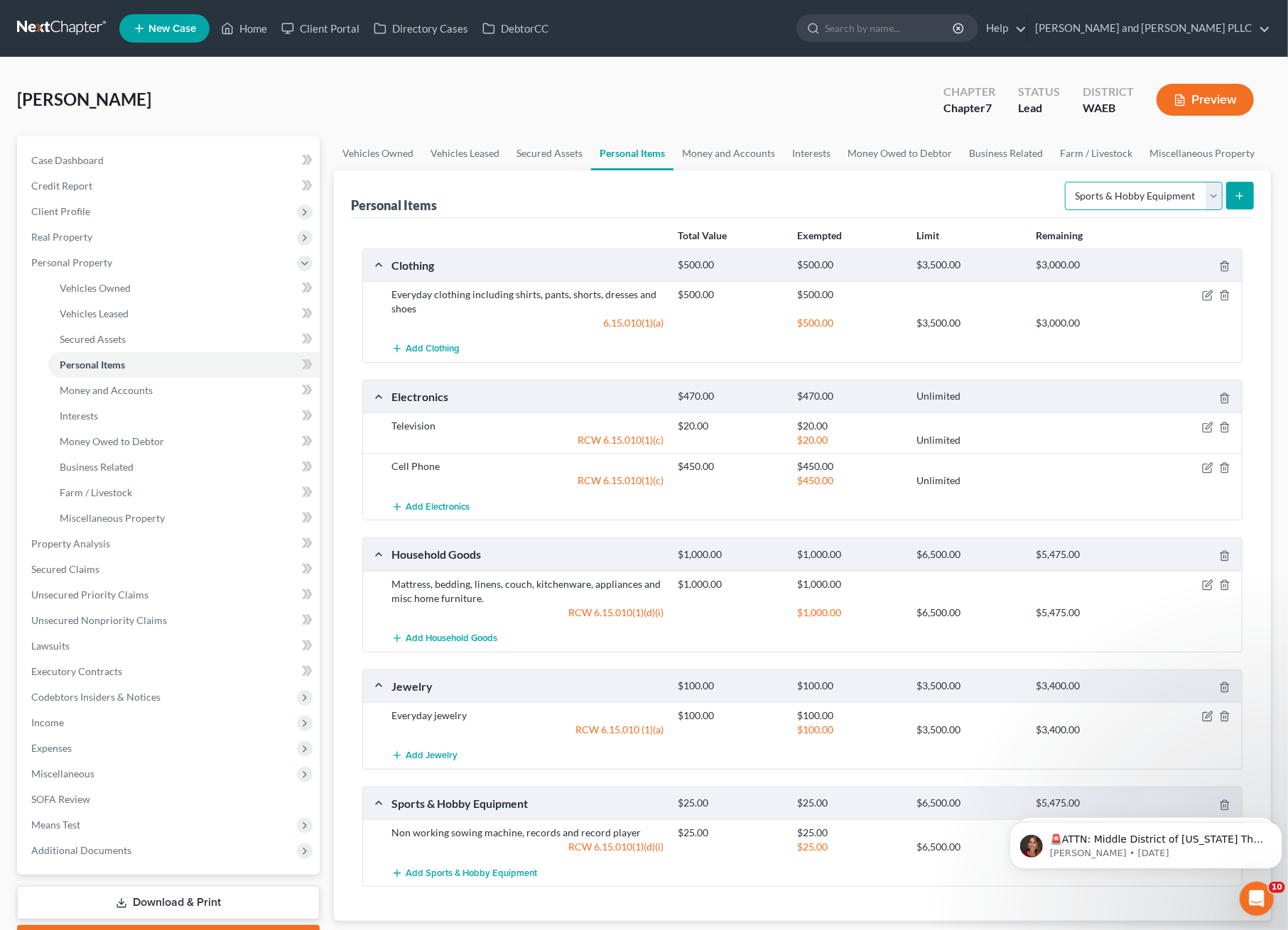
click at [1214, 199] on select "Select Item Type Clothing Collectibles Of Value Electronics Firearms Household …" at bounding box center [1144, 195] width 157 height 28
select select "pets"
click at [1066, 181] on select "Select Item Type Clothing Collectibles Of Value Electronics Firearms Household …" at bounding box center [1144, 195] width 157 height 28
click at [1232, 199] on button "submit" at bounding box center [1240, 195] width 27 height 27
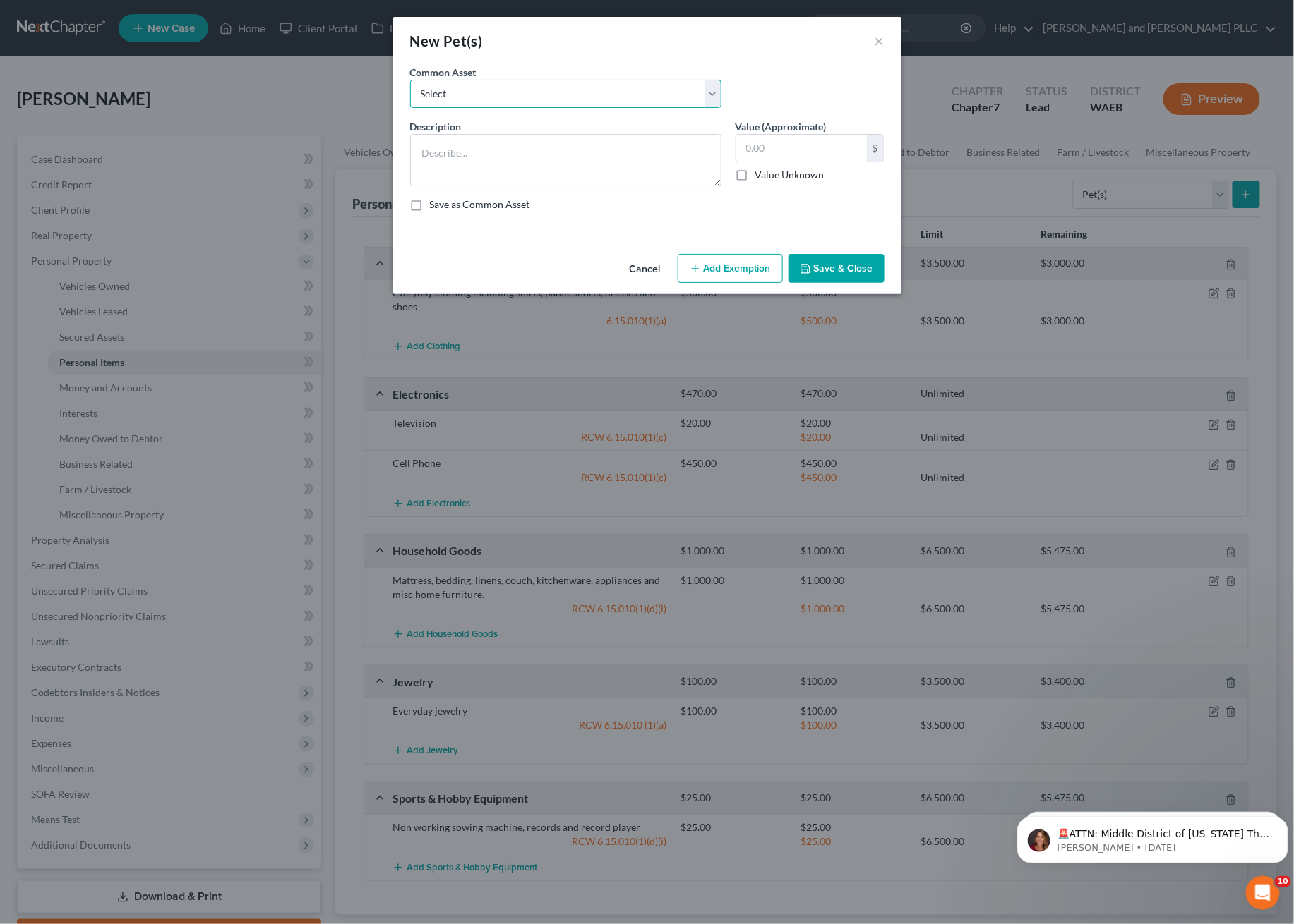
click at [513, 91] on select "Select 2 Cats" at bounding box center [565, 93] width 311 height 28
click at [435, 159] on textarea at bounding box center [565, 159] width 311 height 52
type textarea "C"
type textarea "T"
type textarea "t"
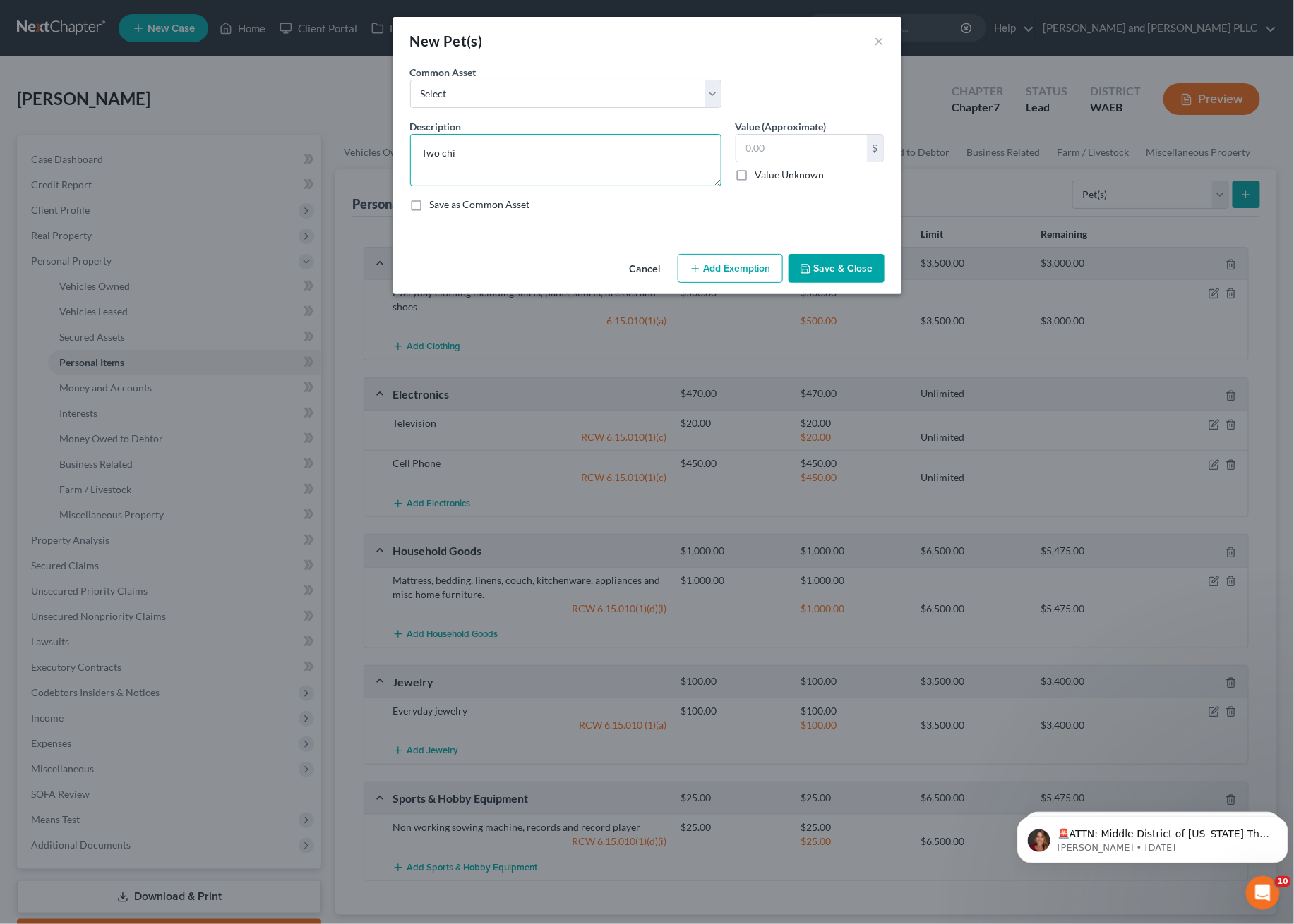
click at [453, 159] on textarea "Two chi" at bounding box center [565, 159] width 311 height 52
click at [475, 158] on textarea "Two chi" at bounding box center [565, 159] width 311 height 52
paste textarea "chihuahua dog"
type textarea "Two chihuahua dog and two cats"
type input "10.00"
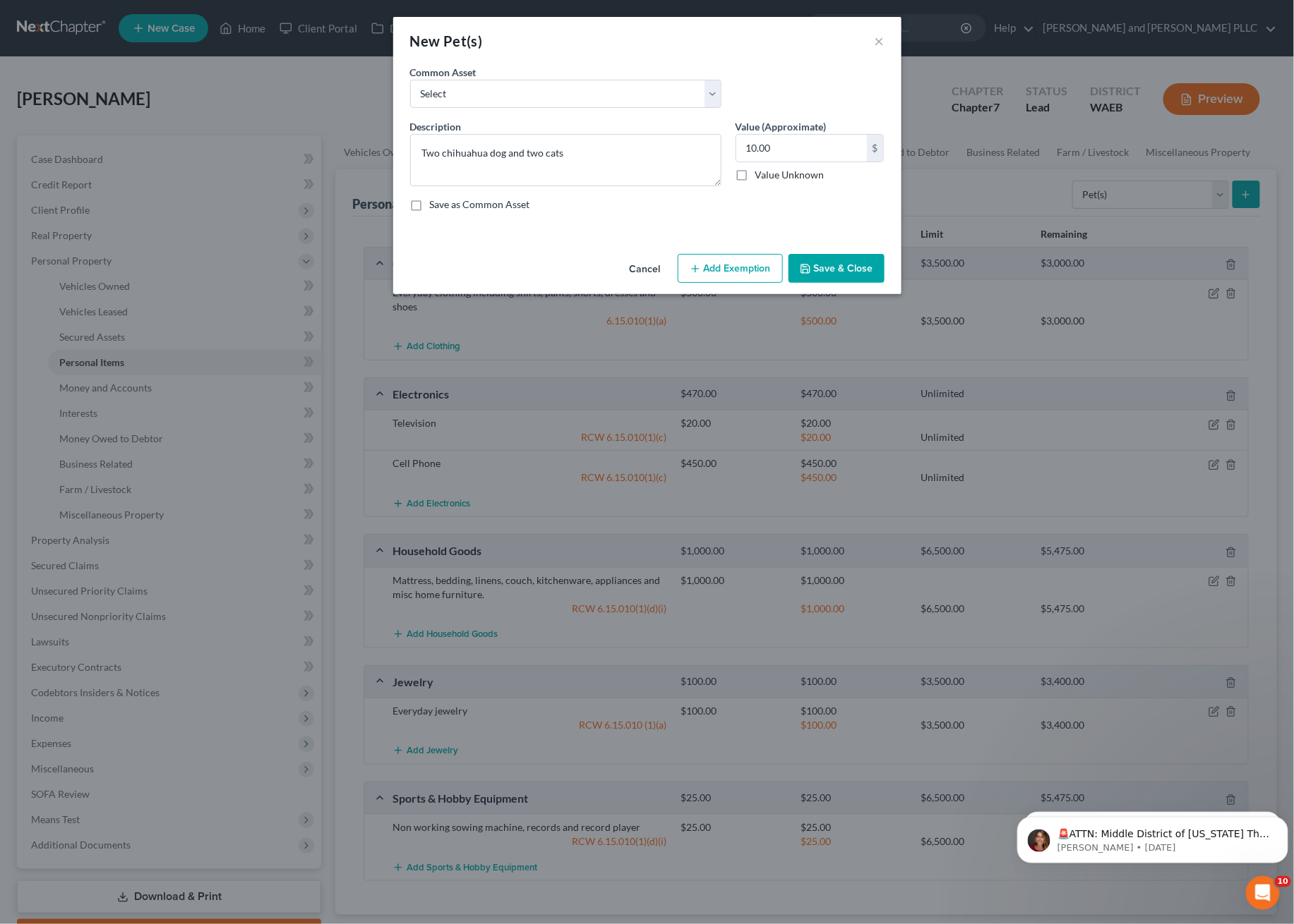
click at [715, 271] on button "Add Exemption" at bounding box center [730, 268] width 105 height 30
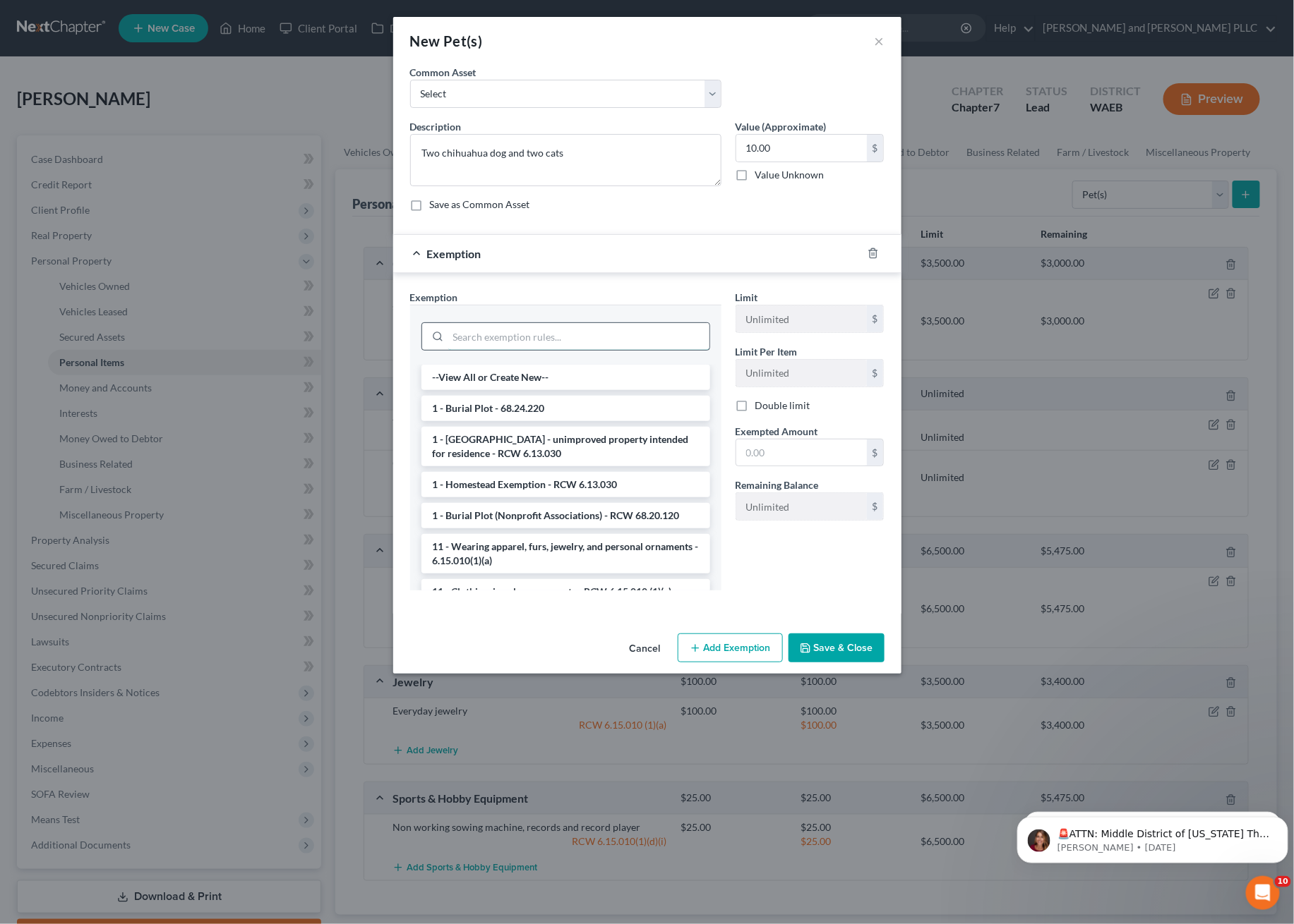
click at [513, 332] on input "search" at bounding box center [579, 336] width 261 height 26
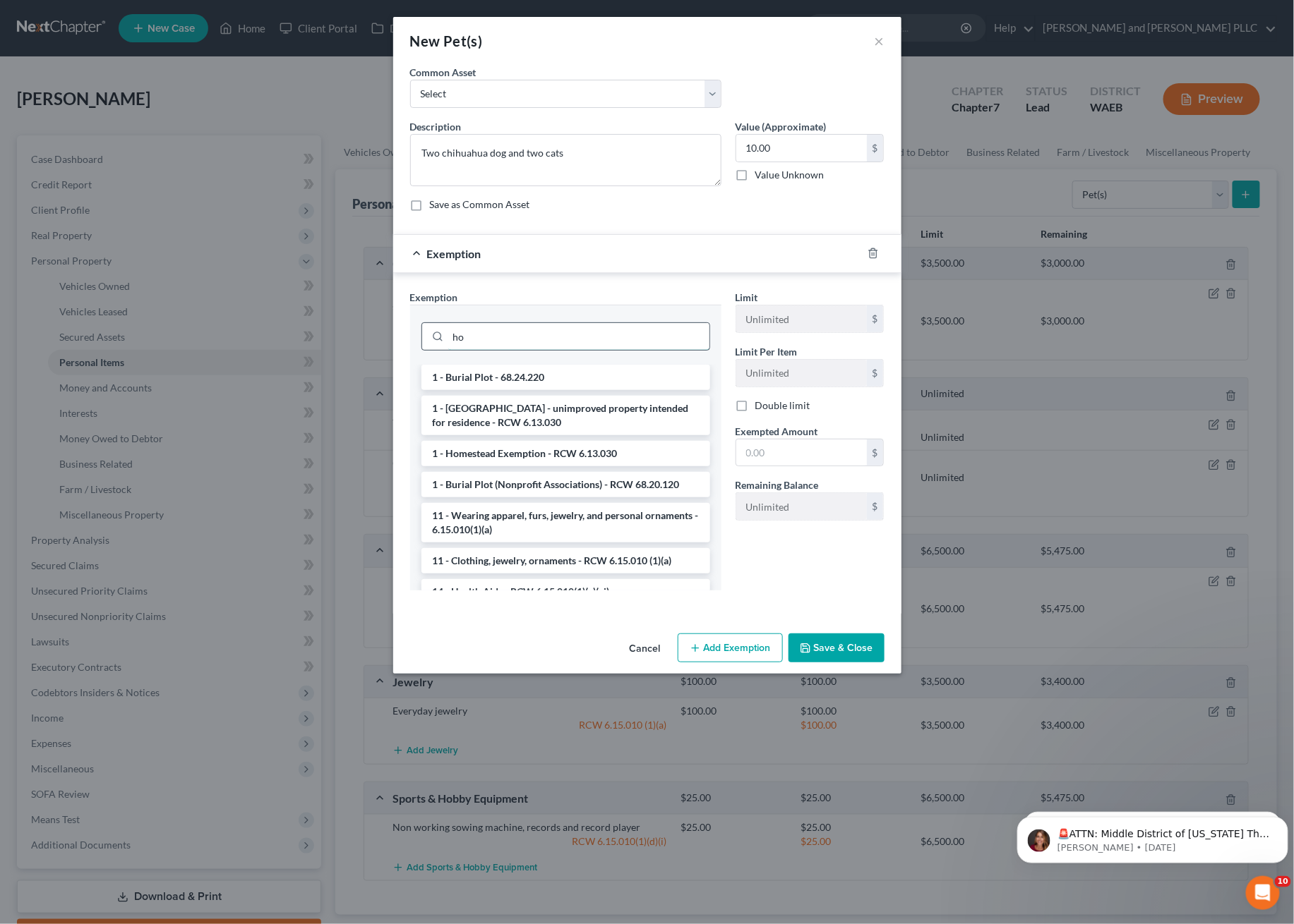
type input "h"
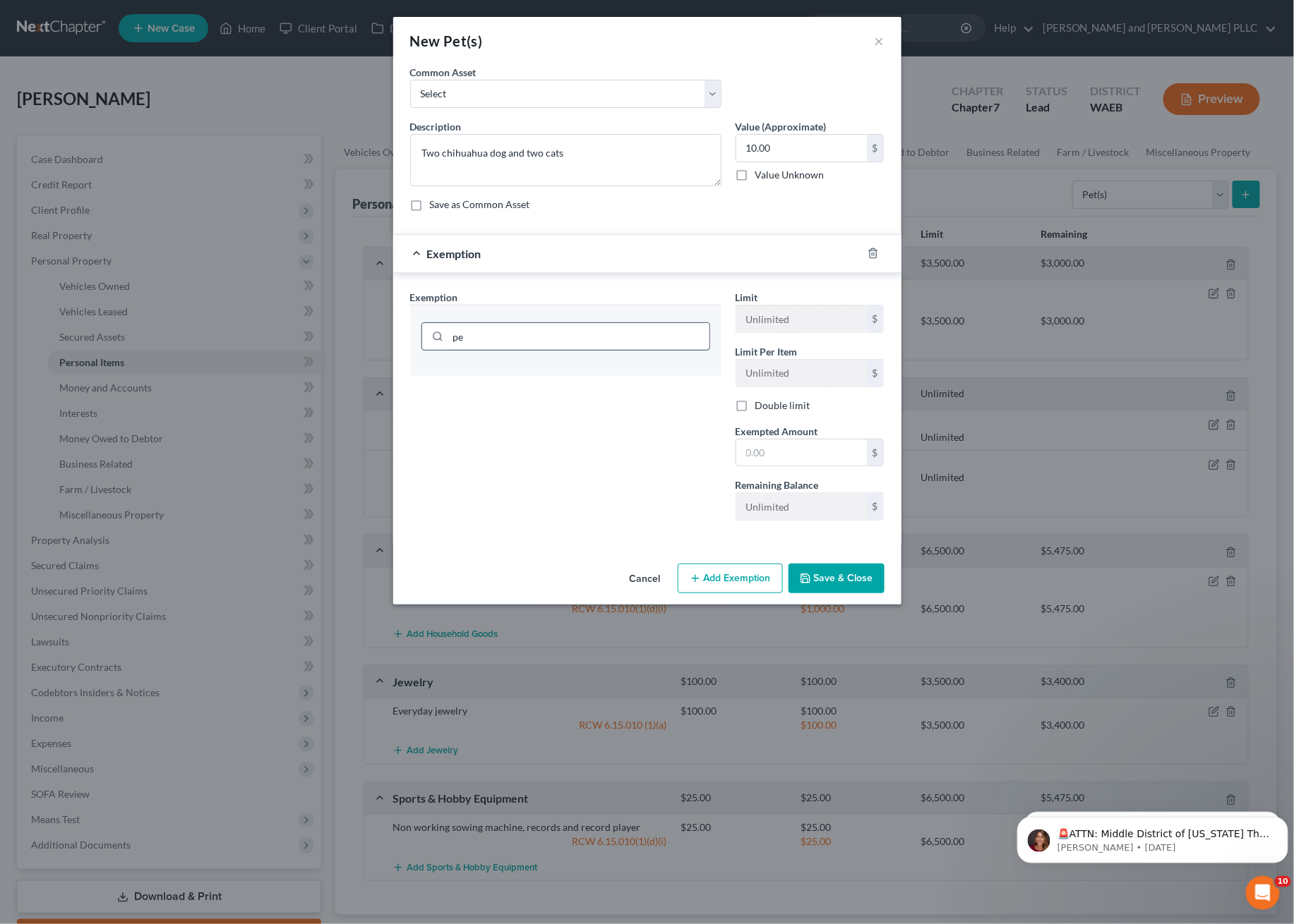
type input "p"
drag, startPoint x: 514, startPoint y: 343, endPoint x: 334, endPoint y: 338, distance: 180.1
click at [334, 338] on div "New Pet(s) × An exemption set must first be selected from the Filing Informatio…" at bounding box center [647, 462] width 1294 height 924
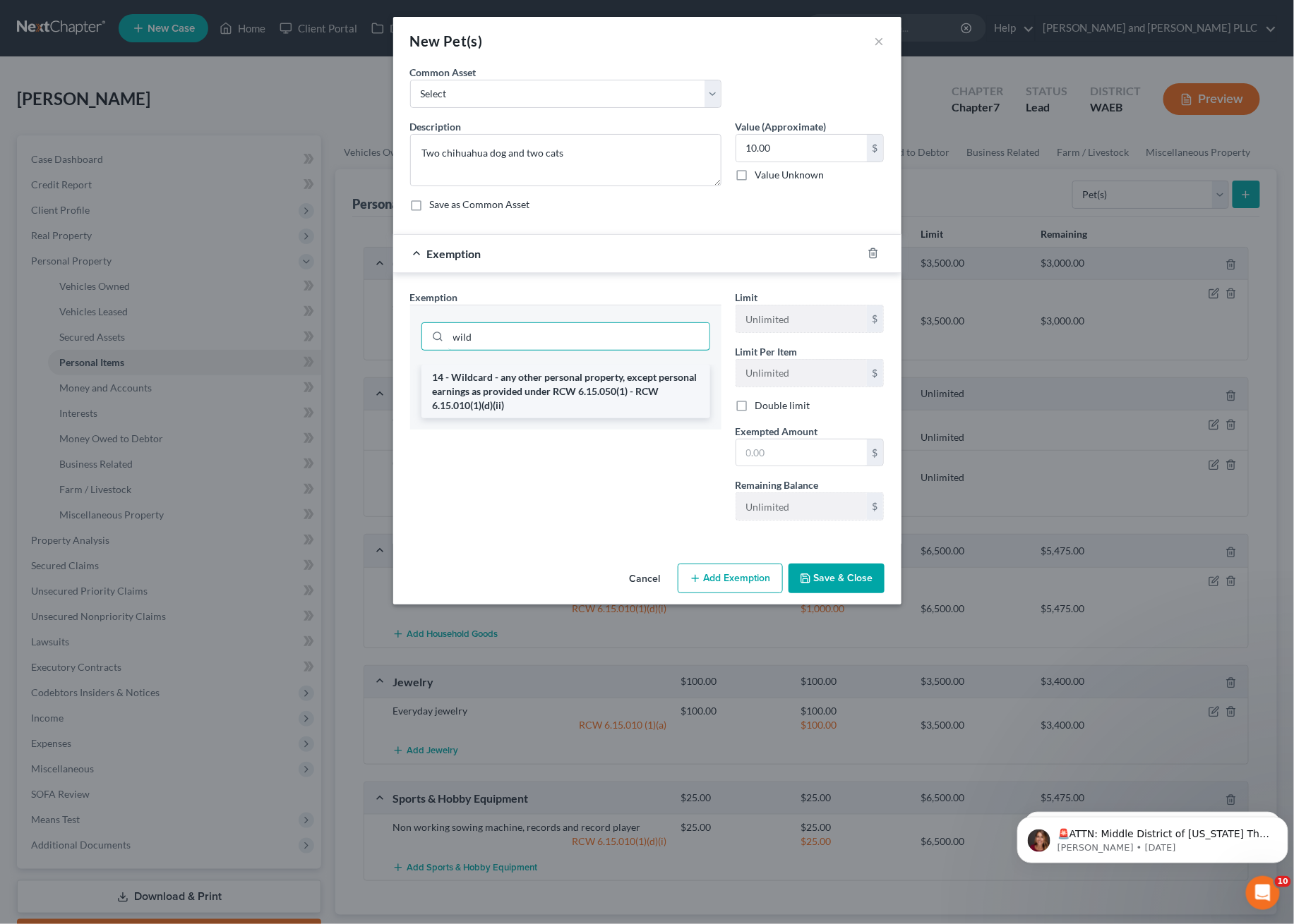
type input "wild"
click at [553, 379] on li "14 - Wildcard - any other personal property, except personal earnings as provid…" at bounding box center [566, 391] width 289 height 54
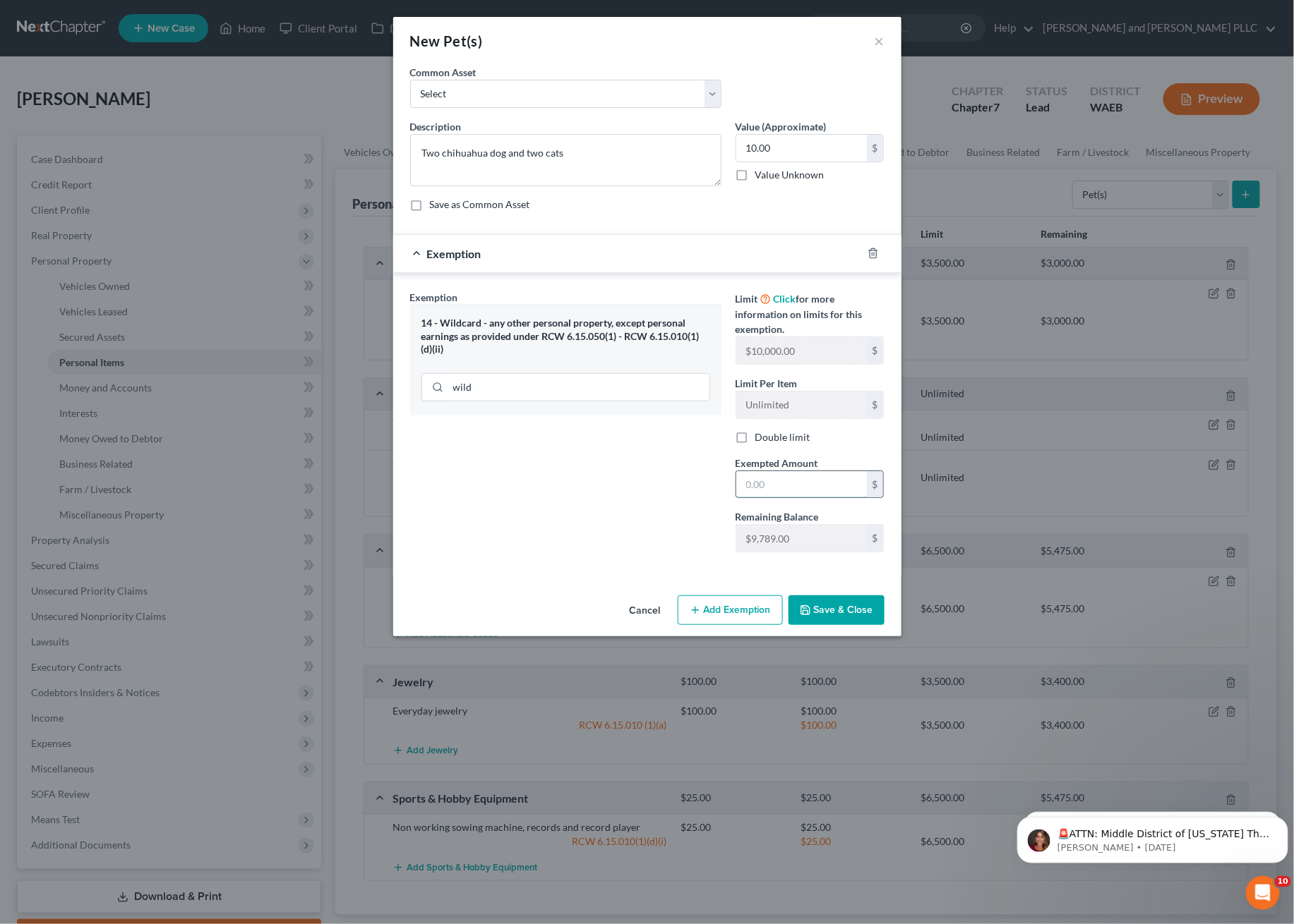
click at [782, 481] on input "text" at bounding box center [801, 484] width 131 height 26
type input "10.00"
click at [848, 615] on button "Save & Close" at bounding box center [836, 610] width 96 height 30
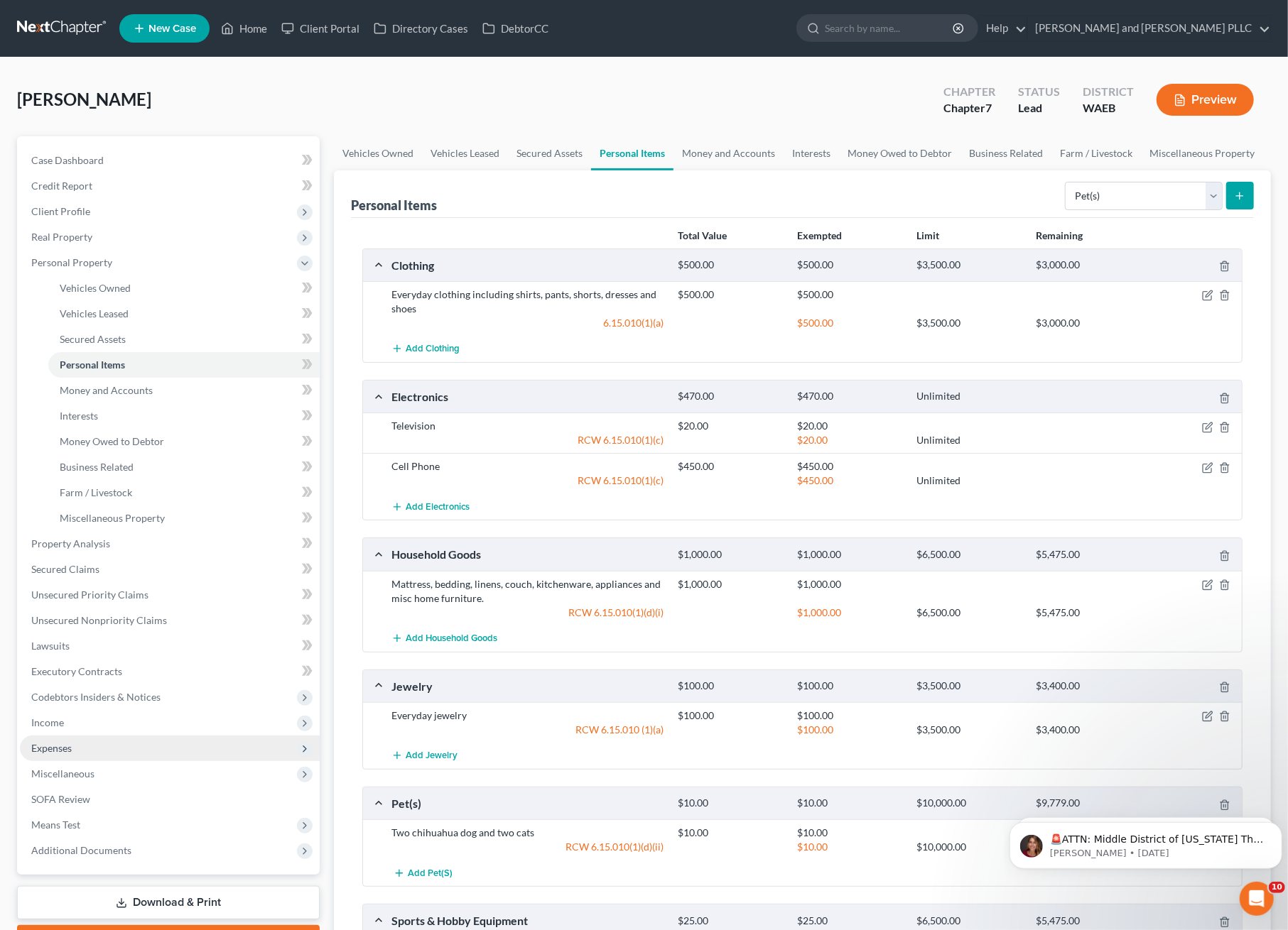
click at [65, 750] on span "Expenses" at bounding box center [52, 748] width 40 height 12
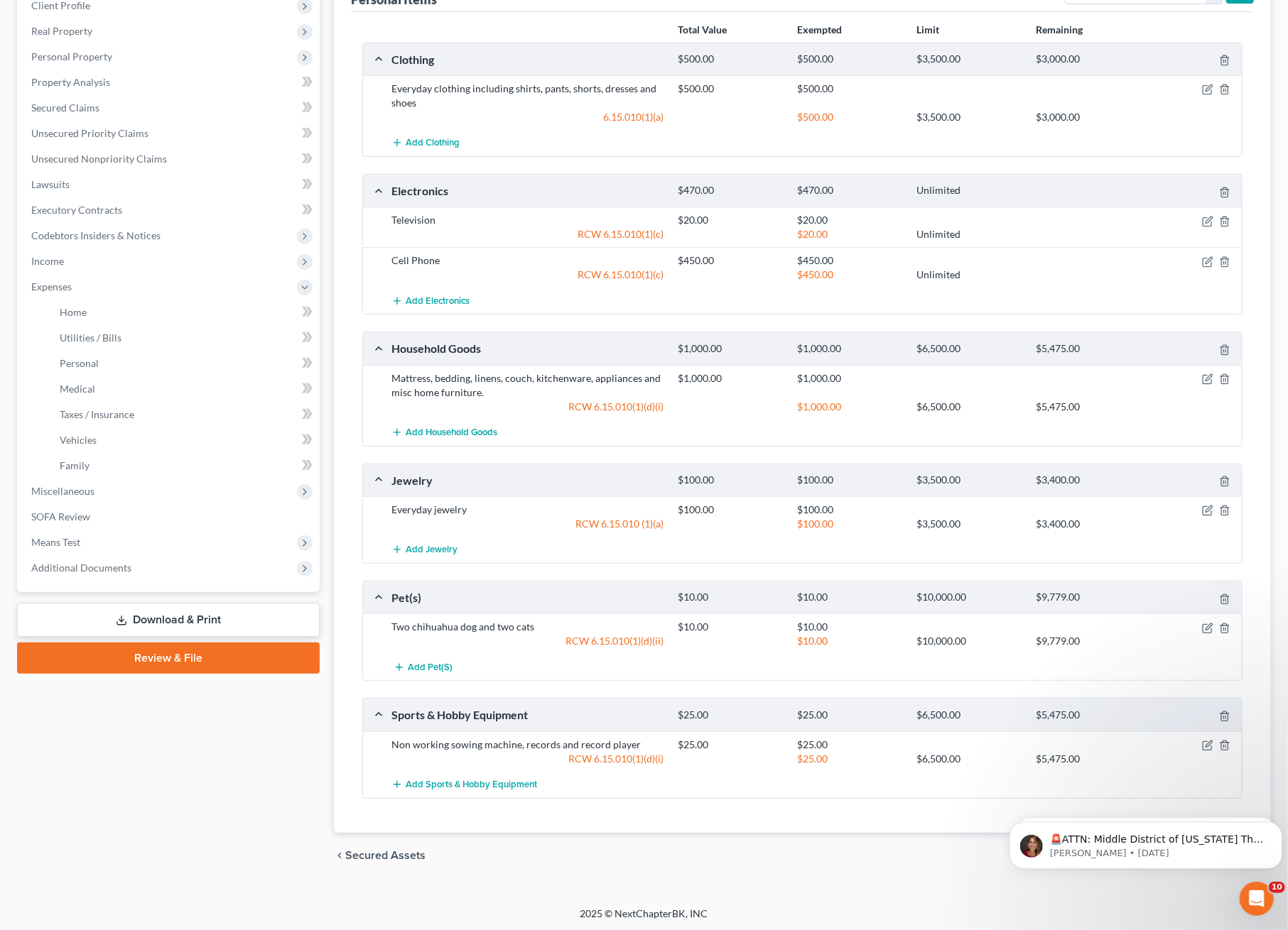
scroll to position [207, 0]
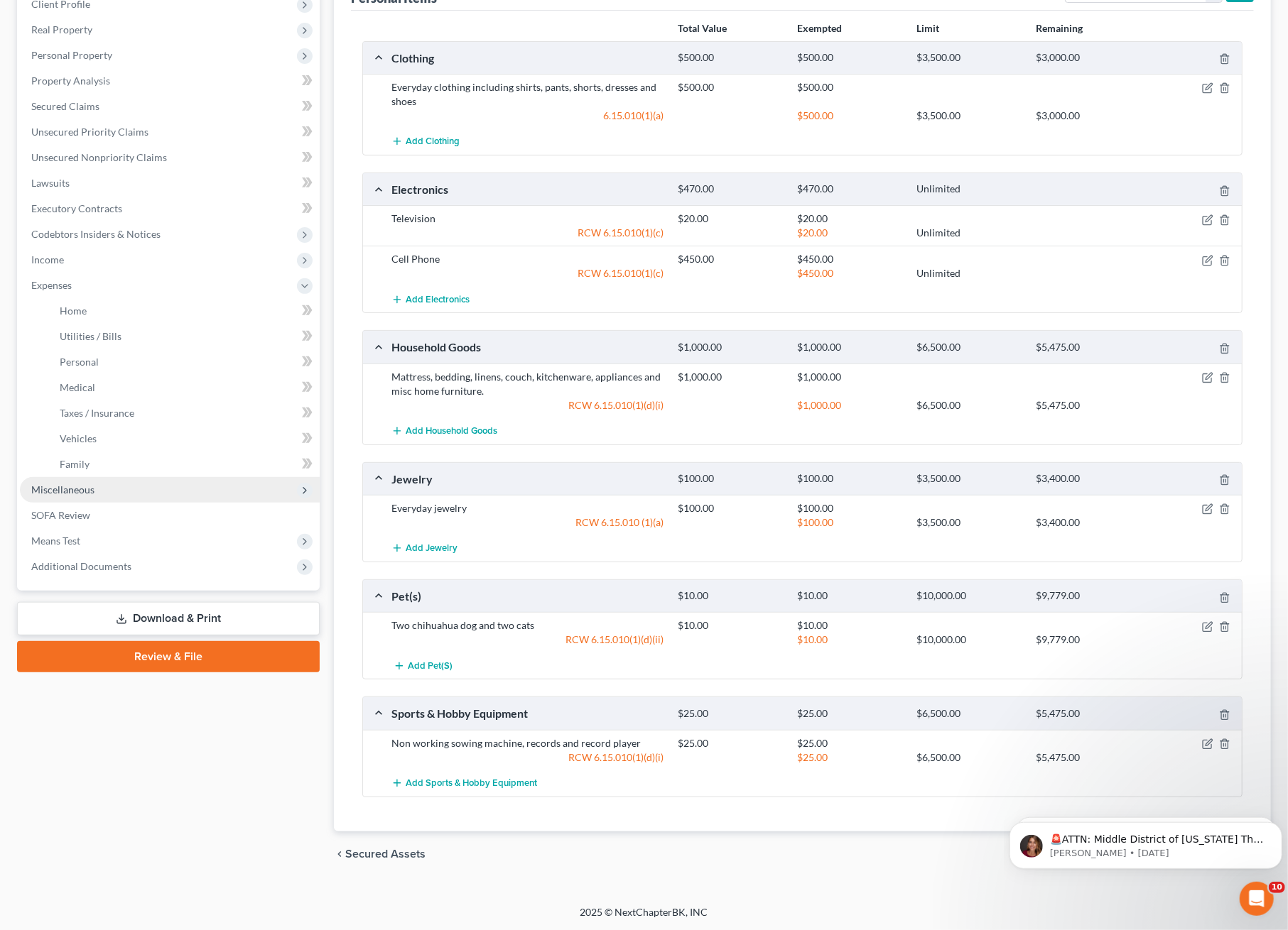
click at [93, 490] on span "Miscellaneous" at bounding box center [63, 490] width 63 height 12
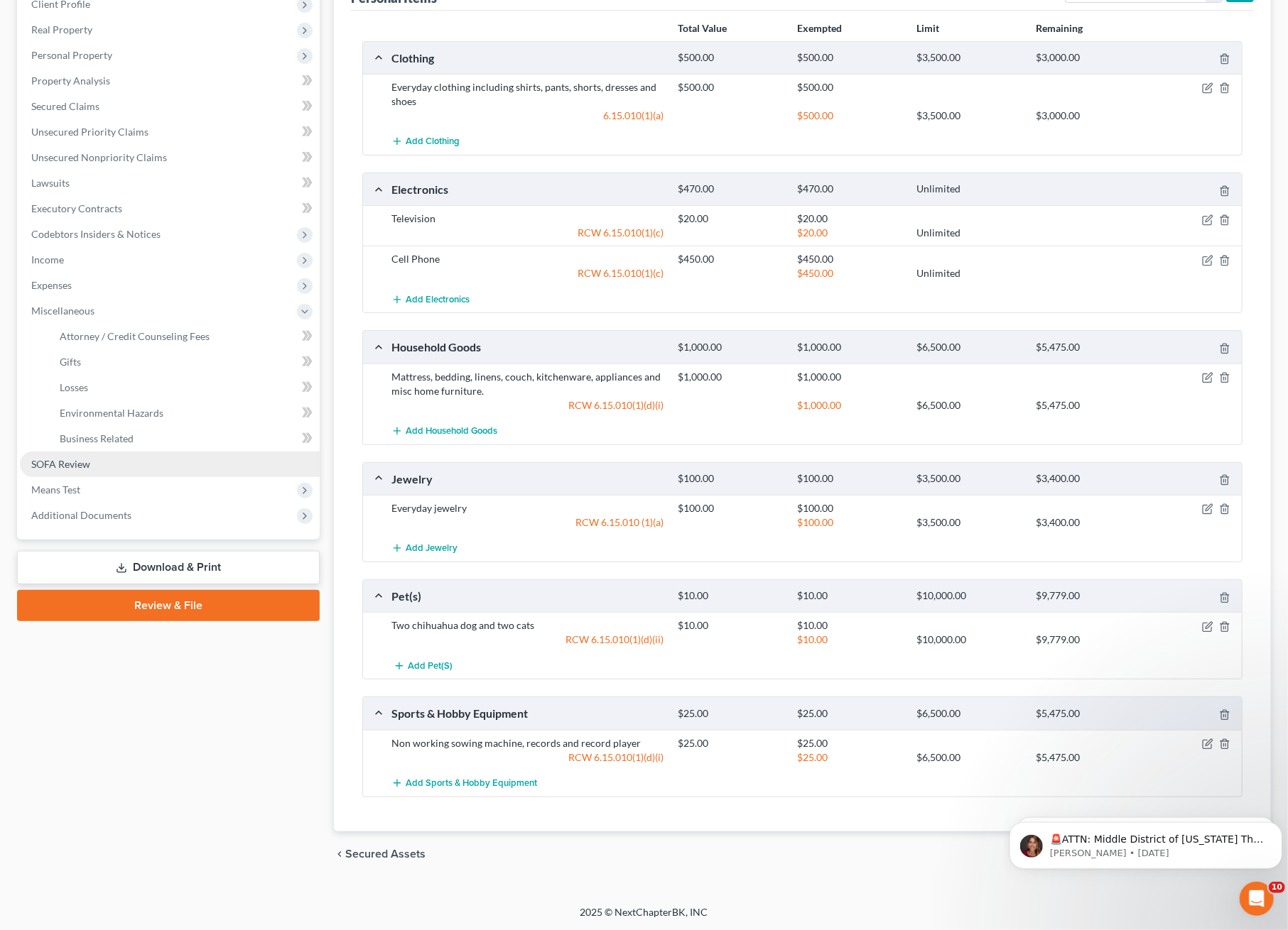
click at [94, 459] on link "SOFA Review" at bounding box center [170, 465] width 300 height 26
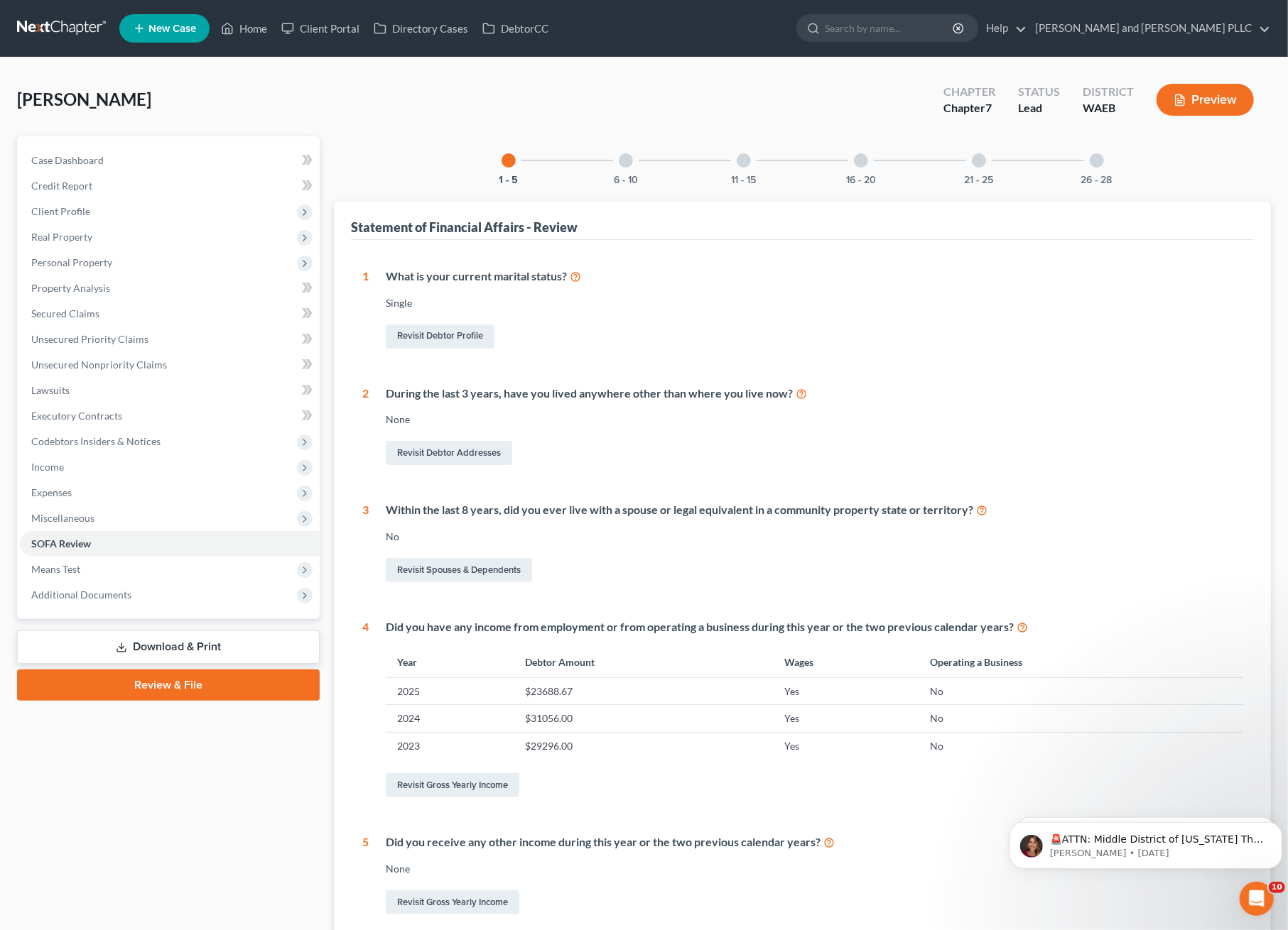
click at [631, 168] on div "6 - 10" at bounding box center [626, 161] width 48 height 48
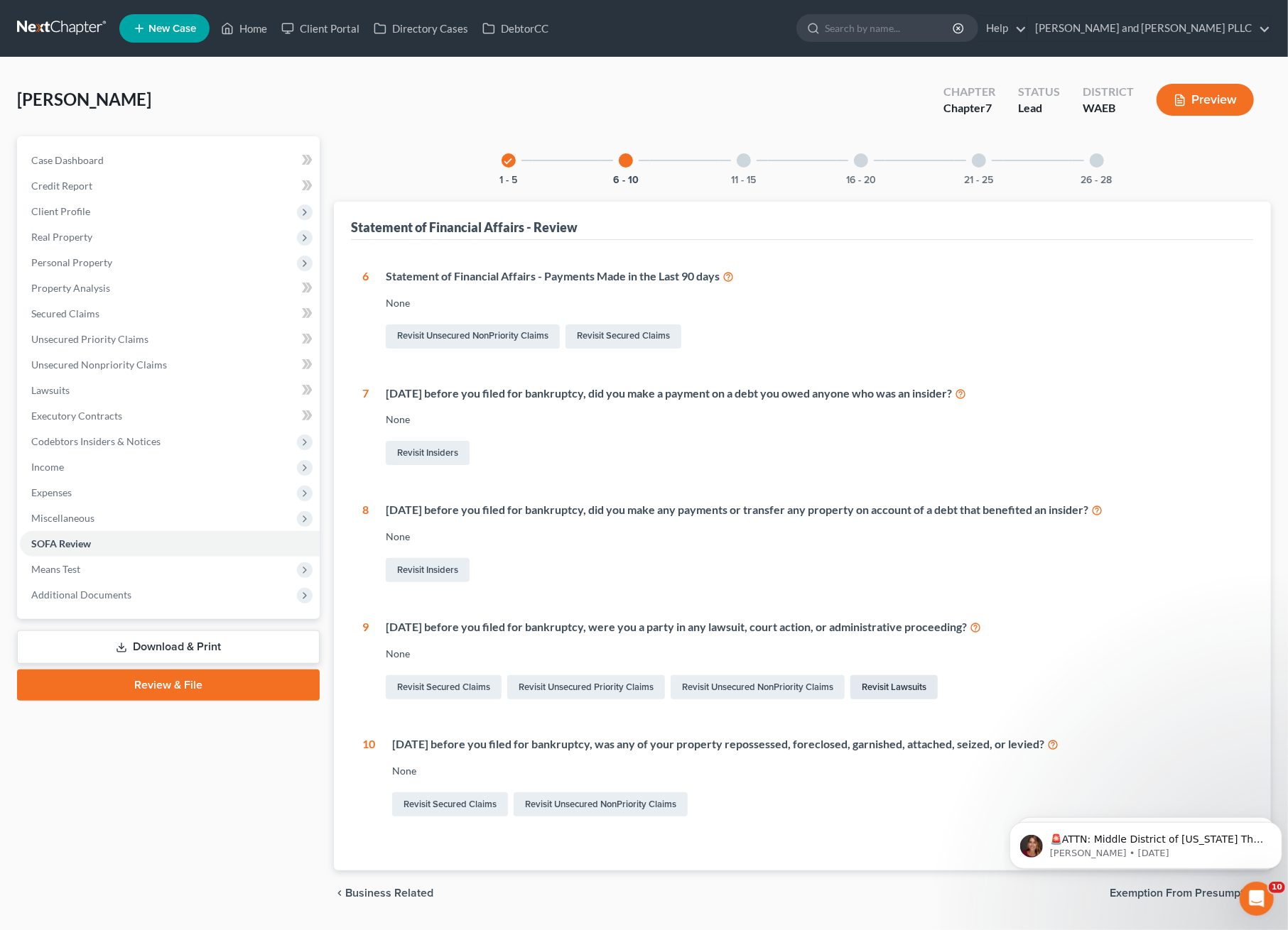
click at [910, 683] on link "Revisit Lawsuits" at bounding box center [894, 687] width 87 height 24
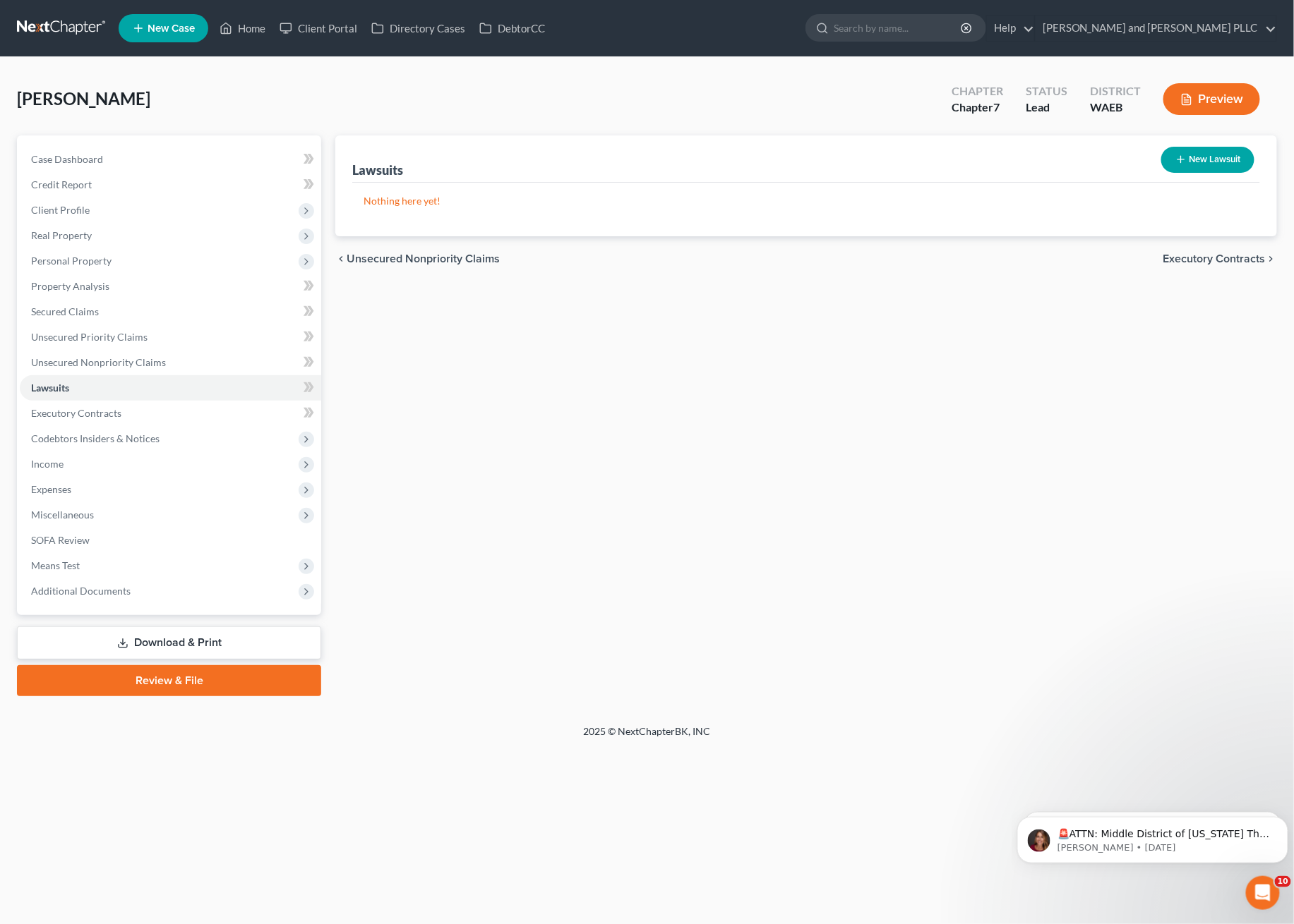
click at [1241, 156] on button "New Lawsuit" at bounding box center [1207, 159] width 93 height 26
select select "0"
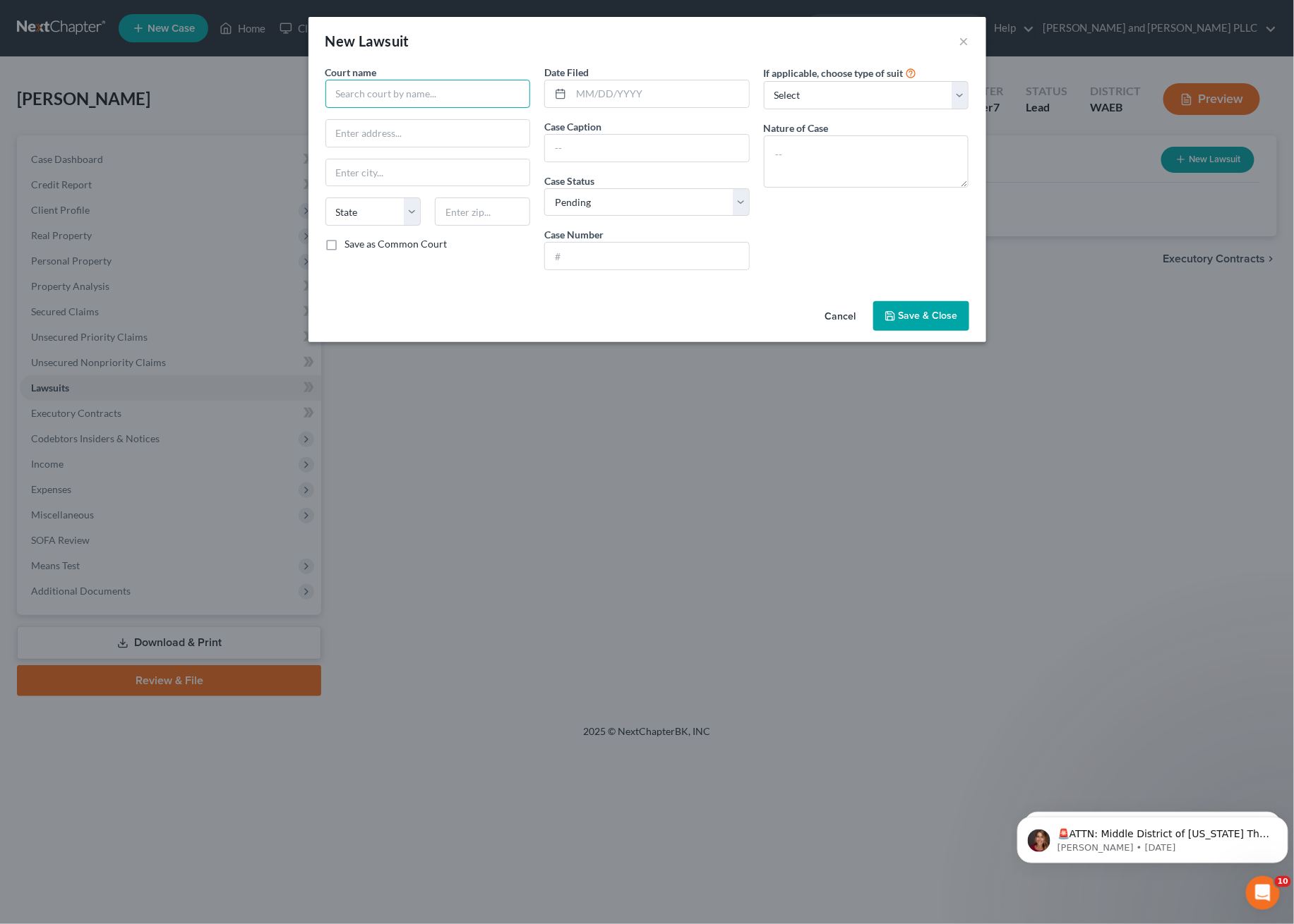
click at [351, 87] on input "text" at bounding box center [428, 93] width 205 height 28
click at [913, 90] on select "Select Repossession Garnishment Foreclosure Attached, Seized, Or Levied Other" at bounding box center [867, 95] width 205 height 28
select select "4"
click at [764, 81] on select "Select Repossession Garnishment Foreclosure Attached, Seized, Or Levied Other" at bounding box center [867, 95] width 205 height 28
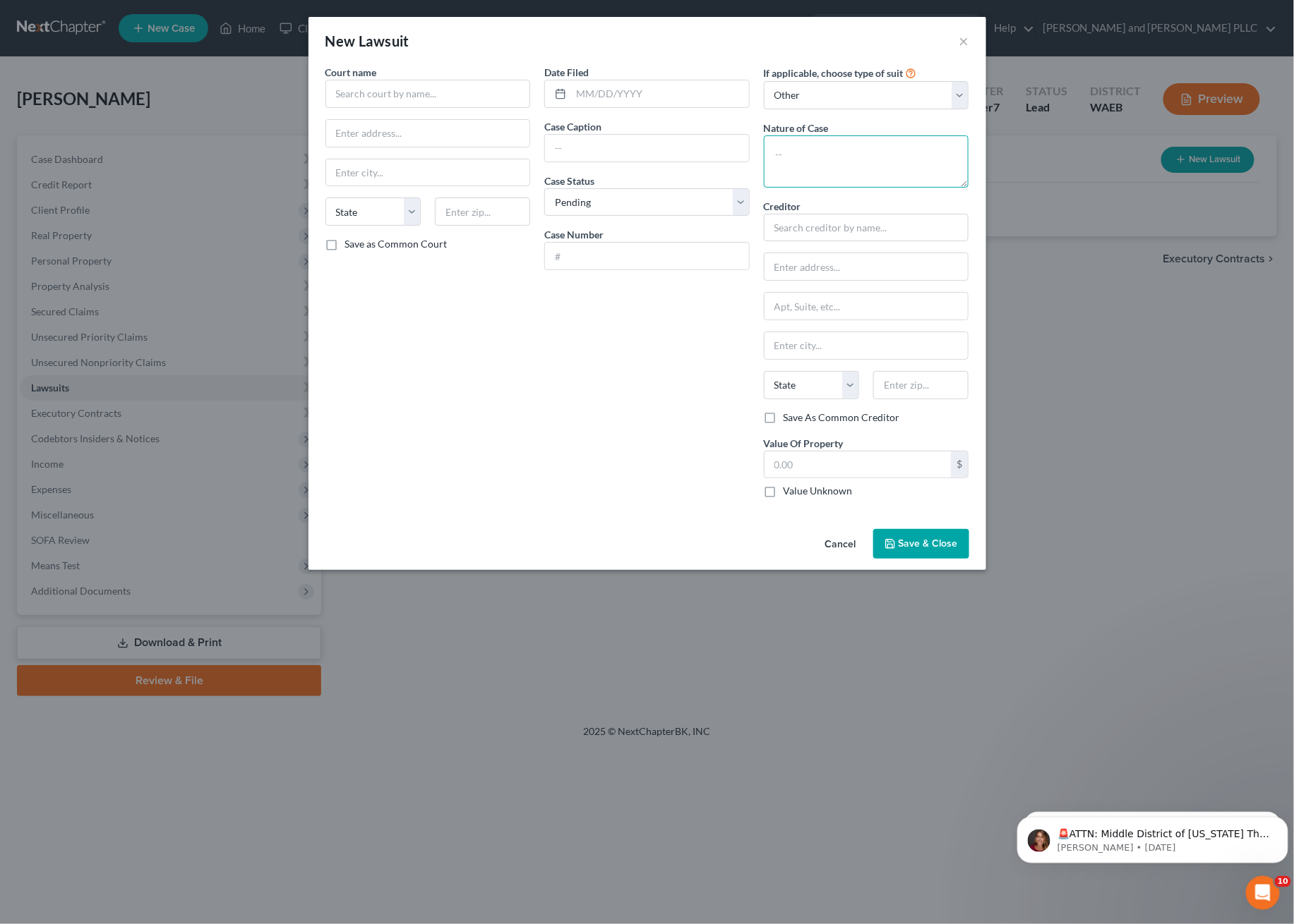
click at [814, 155] on textarea at bounding box center [867, 161] width 205 height 52
type textarea "She was the plaintiff in a suit against private party"
click at [492, 82] on input "text" at bounding box center [428, 93] width 205 height 28
click at [455, 104] on input "text" at bounding box center [428, 93] width 205 height 28
click at [435, 100] on input "text" at bounding box center [428, 93] width 205 height 28
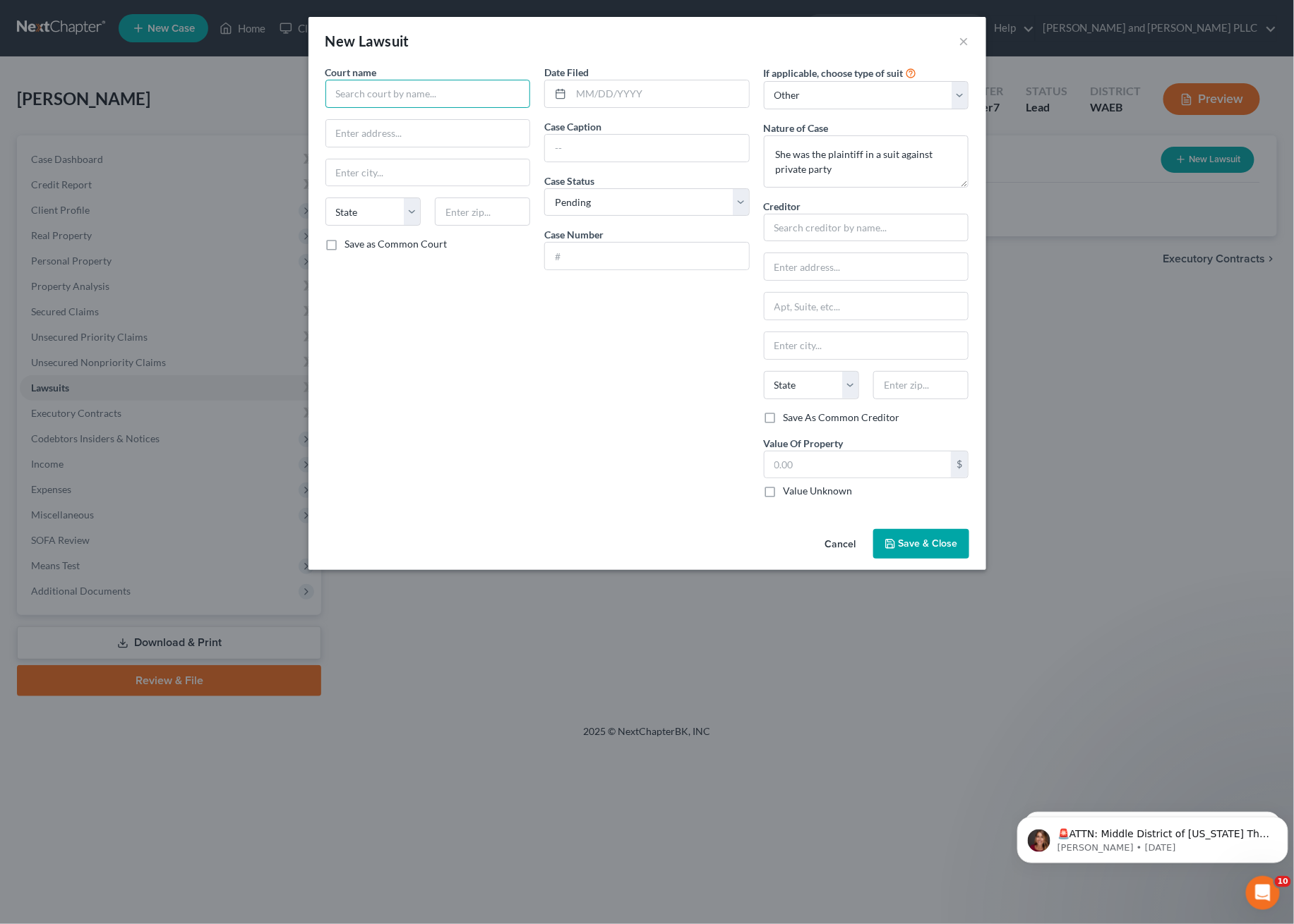
type input "D"
type input "Grant County District Court"
click at [621, 260] on input "text" at bounding box center [647, 256] width 204 height 26
type input "32106SC"
click at [605, 162] on div "Date Filed Case Caption Case Status * Select Pending On Appeal Concluded Case N…" at bounding box center [647, 287] width 220 height 445
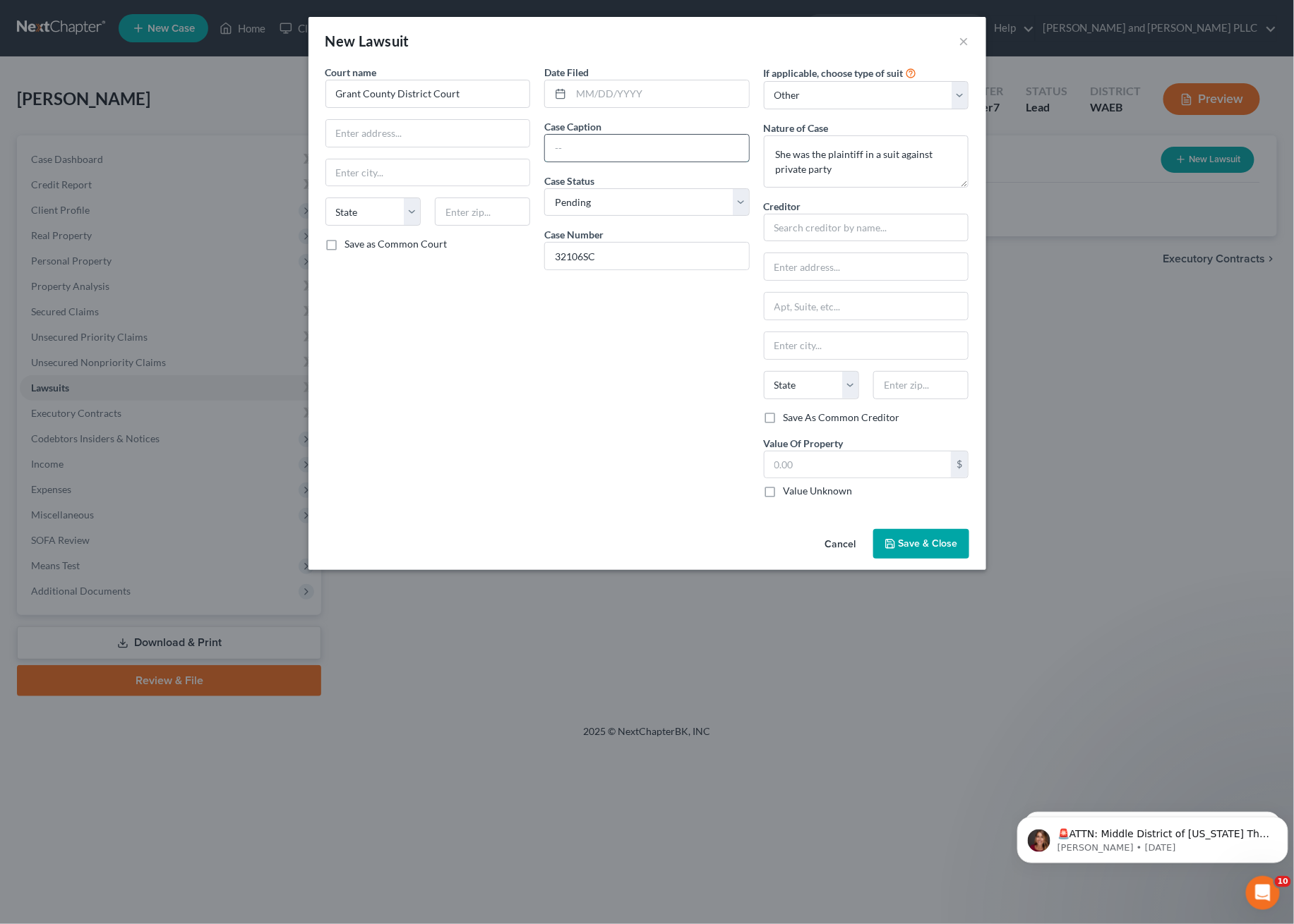
click at [608, 136] on input "text" at bounding box center [647, 147] width 204 height 26
click at [618, 204] on select "Select Pending On Appeal Concluded" at bounding box center [647, 202] width 205 height 28
select select "2"
click at [544, 188] on select "Select Pending On Appeal Concluded" at bounding box center [647, 202] width 205 height 28
click at [825, 223] on input "text" at bounding box center [867, 228] width 205 height 28
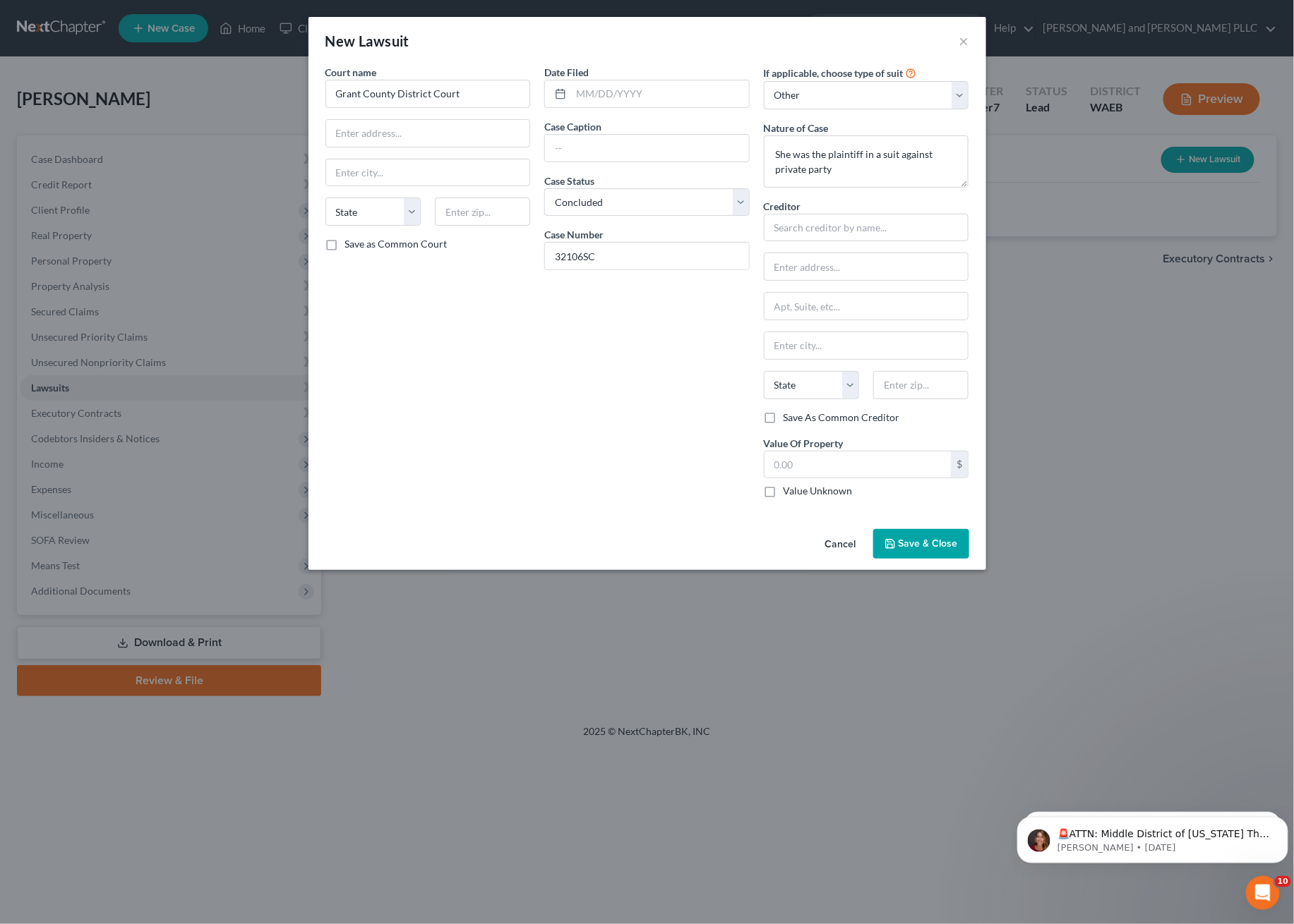
click at [685, 346] on div "Date Filed Case Caption Case Status * Select Pending On Appeal Concluded Case N…" at bounding box center [647, 287] width 220 height 445
click at [877, 89] on select "Select Repossession Garnishment Foreclosure Attached, Seized, Or Levied Other" at bounding box center [867, 95] width 205 height 28
click at [613, 356] on div "Date Filed Case Caption Case Status * Select Pending On Appeal Concluded Case N…" at bounding box center [647, 287] width 220 height 445
click at [414, 144] on input "text" at bounding box center [428, 133] width 204 height 26
click at [863, 174] on textarea "She was the plaintiff in a suit against private party" at bounding box center [867, 161] width 205 height 52
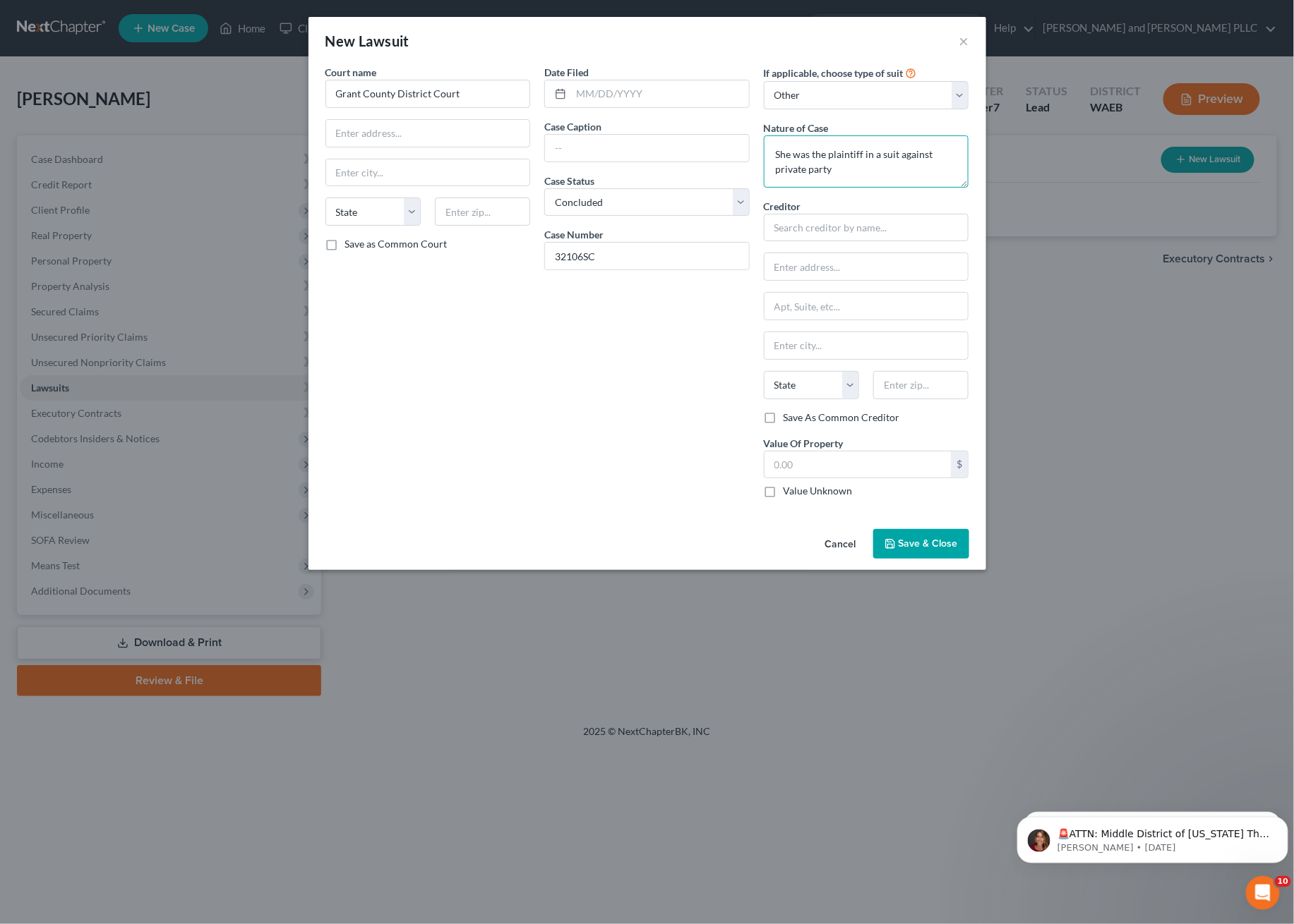
drag, startPoint x: 851, startPoint y: 171, endPoint x: 818, endPoint y: 168, distance: 33.1
click at [818, 168] on textarea "She was the plaintiff in a suit against private party" at bounding box center [867, 161] width 205 height 52
click at [645, 103] on input "text" at bounding box center [660, 93] width 178 height 26
click at [661, 99] on input "text" at bounding box center [660, 93] width 178 height 26
type input "11/04/2024"
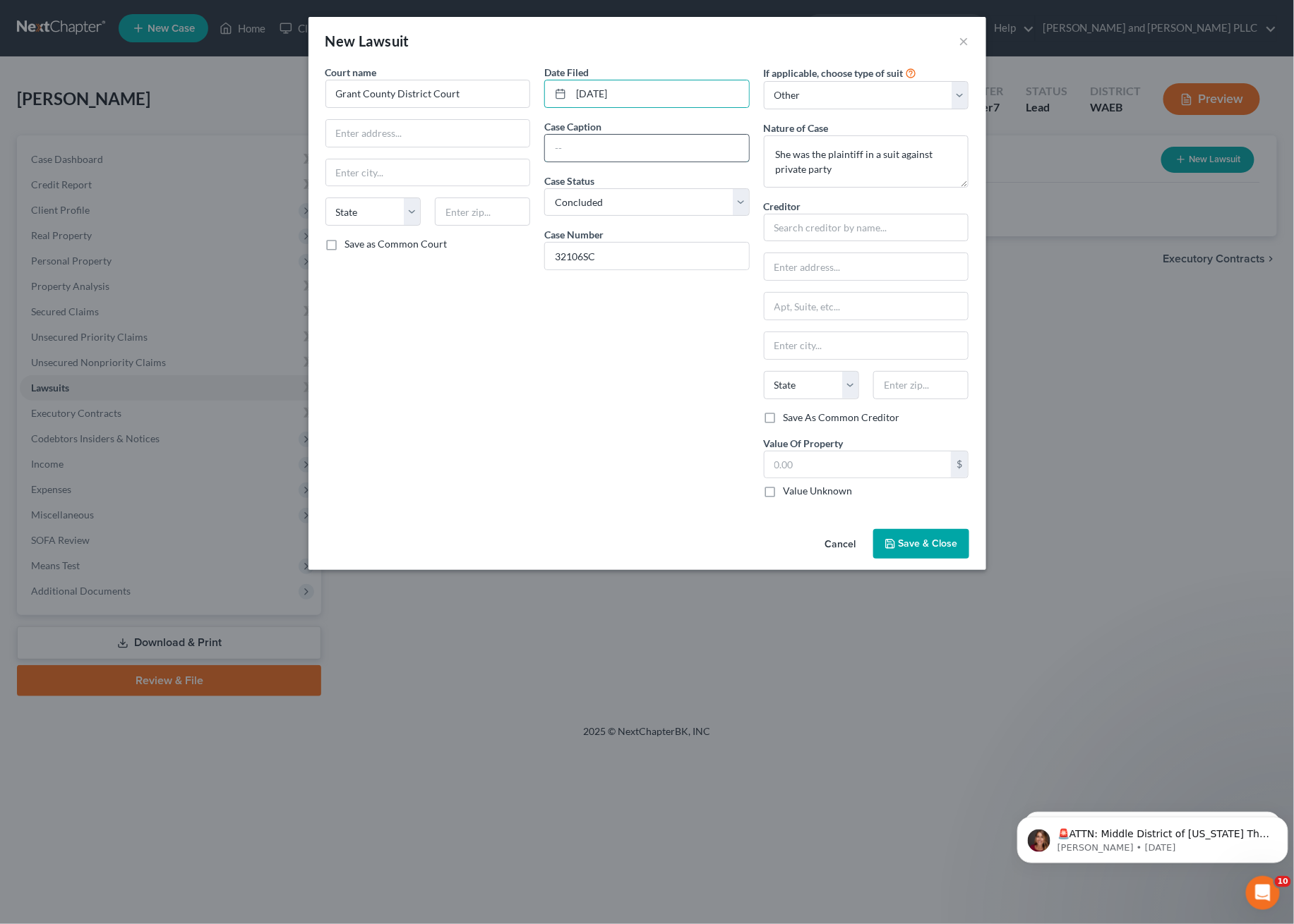
click at [605, 142] on input "text" at bounding box center [647, 147] width 204 height 26
click at [555, 147] on input "Brandon Roberts" at bounding box center [647, 147] width 204 height 26
type input "Jessica Olsen vs. Brandon Roberts"
click at [792, 450] on label "Value Of Property" at bounding box center [803, 443] width 79 height 14
click at [787, 466] on input "text" at bounding box center [857, 464] width 187 height 26
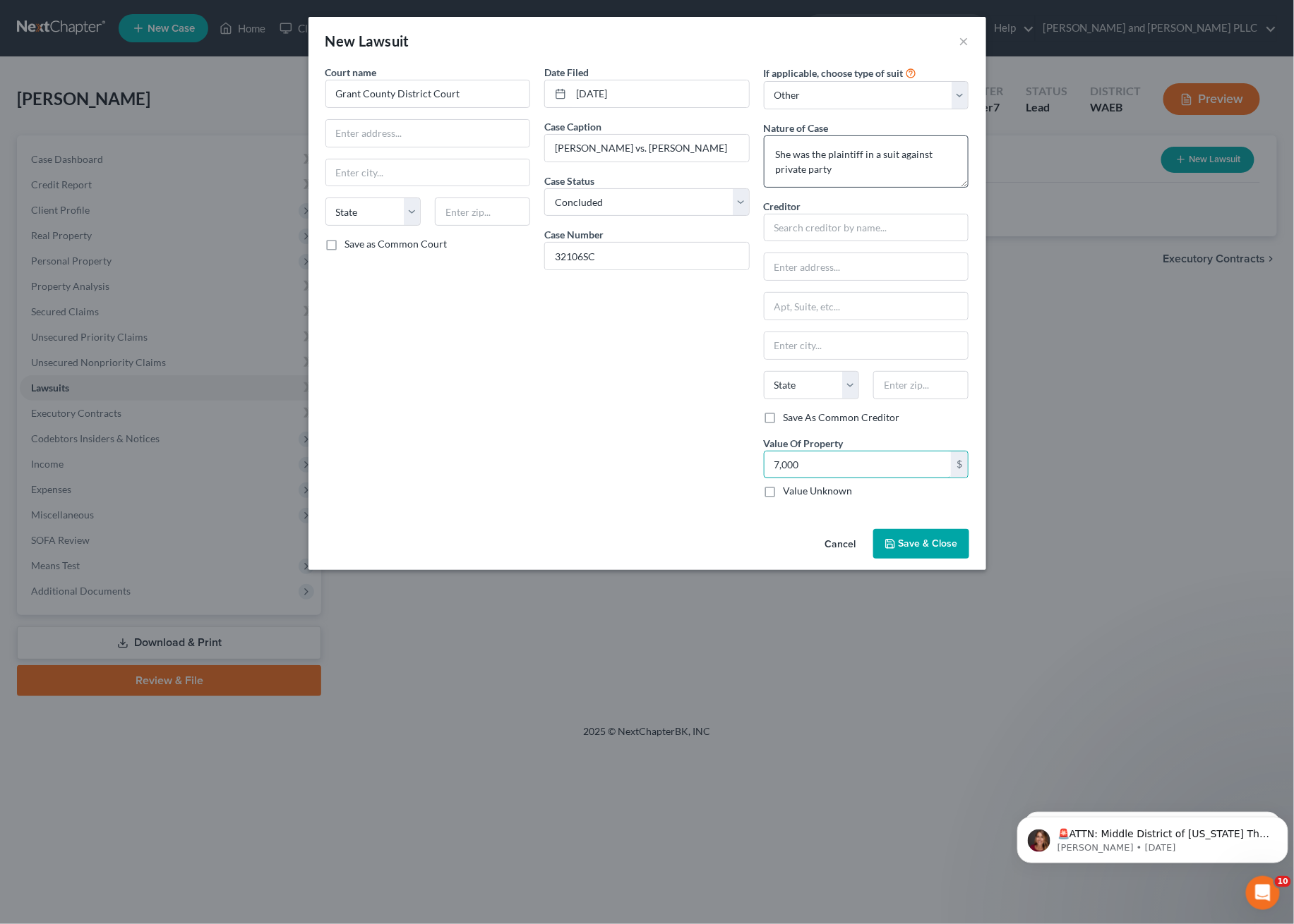
type input "7,000"
drag, startPoint x: 888, startPoint y: 170, endPoint x: 758, endPoint y: 151, distance: 131.4
click at [758, 151] on div "If applicable, choose type of suit Select Repossession Garnishment Foreclosure …" at bounding box center [867, 287] width 220 height 445
type textarea "She was the plaintiff in a suit against Brandon Roberts who she paid $7,000"
click at [797, 462] on input "7,000" at bounding box center [857, 464] width 187 height 26
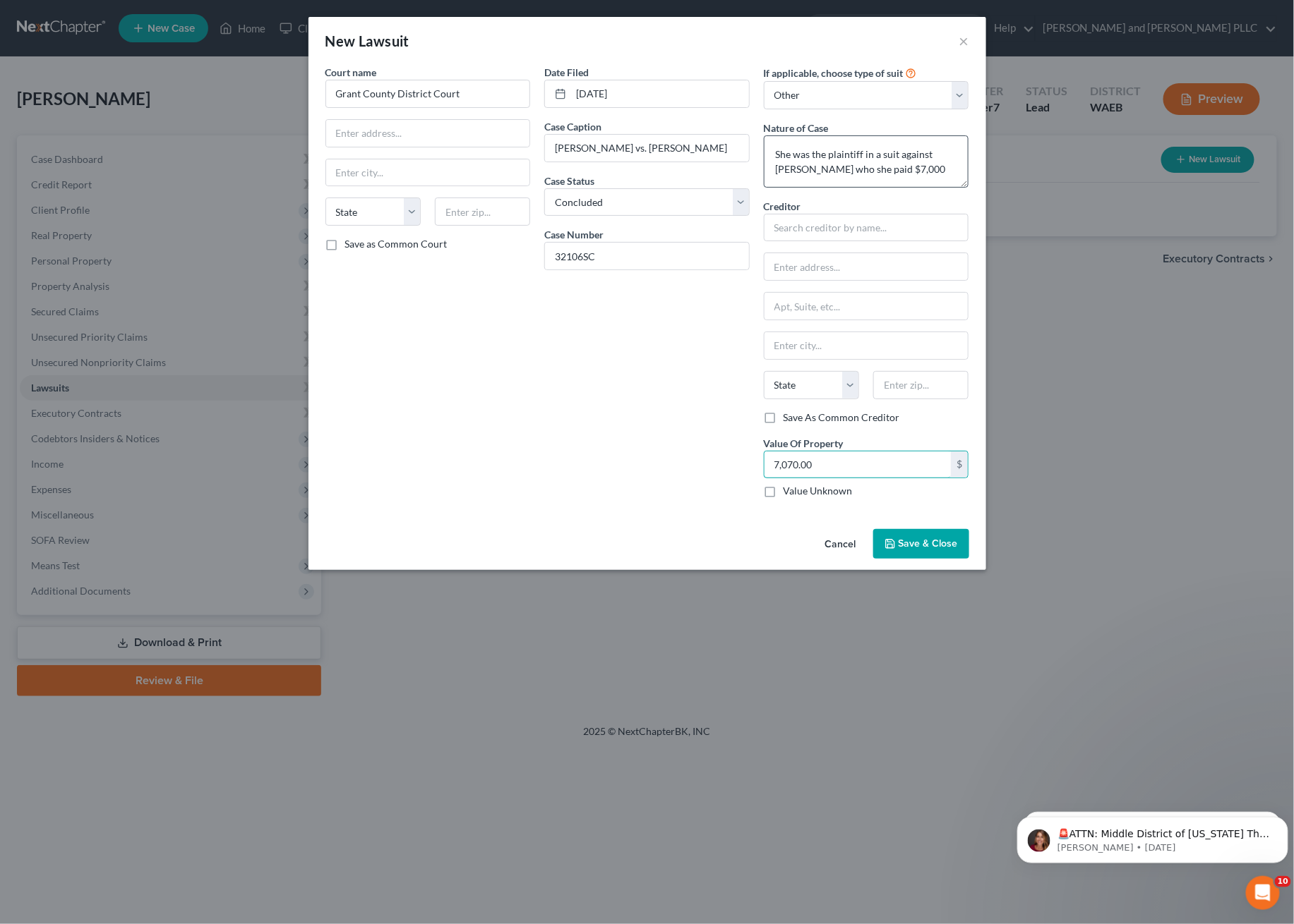
type input "7,070.00"
click at [951, 171] on textarea "She was the plaintiff in a suit against Brandon Roberts who she paid $7,000" at bounding box center [867, 161] width 205 height 52
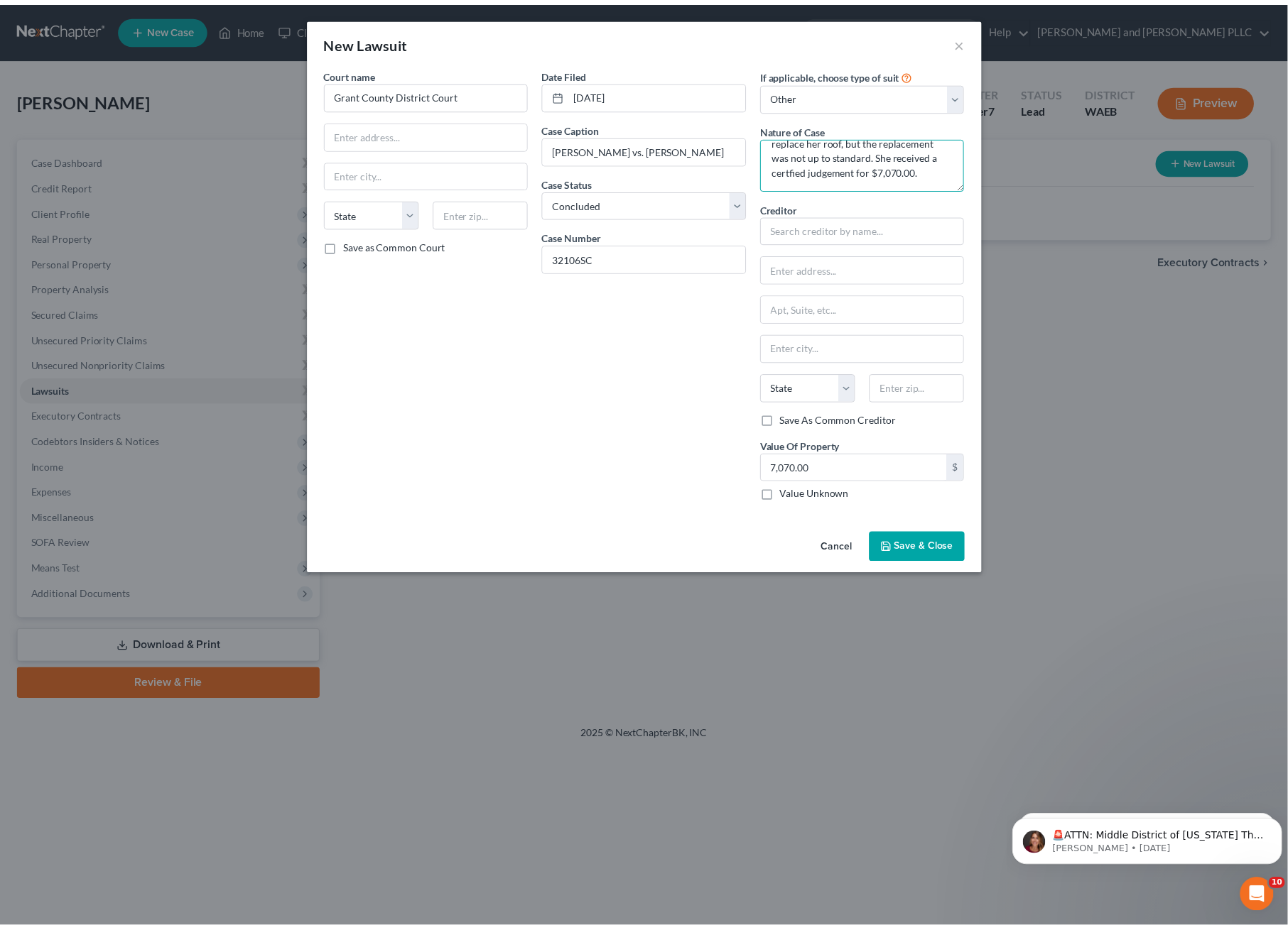
scroll to position [44, 0]
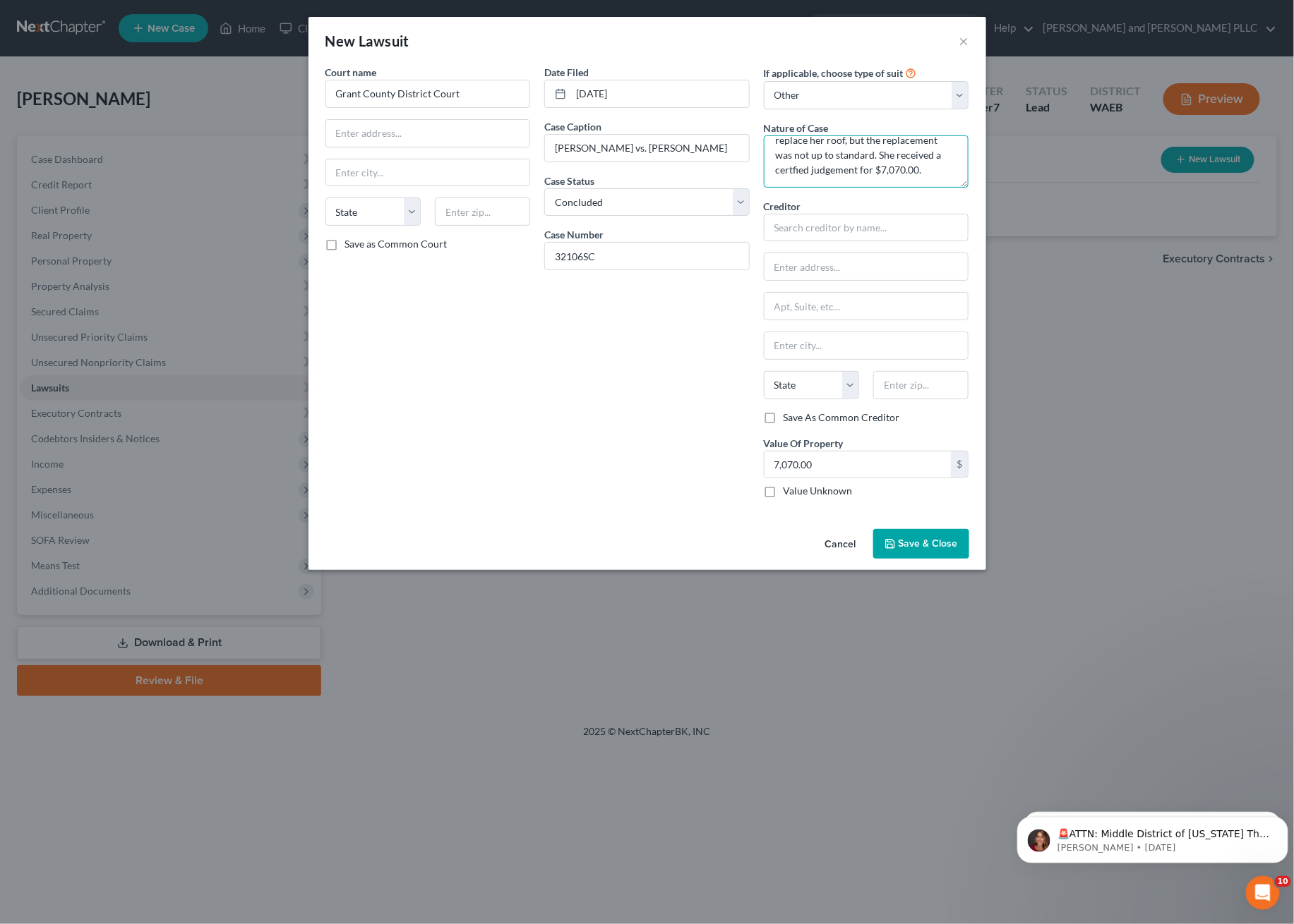
type textarea "She was the plaintiff in a suit against Brandon Roberts who was paid to replace…"
click at [418, 128] on input "text" at bounding box center [428, 133] width 204 height 26
type input "35 C Street NW"
type input "Eohrata"
select select "50"
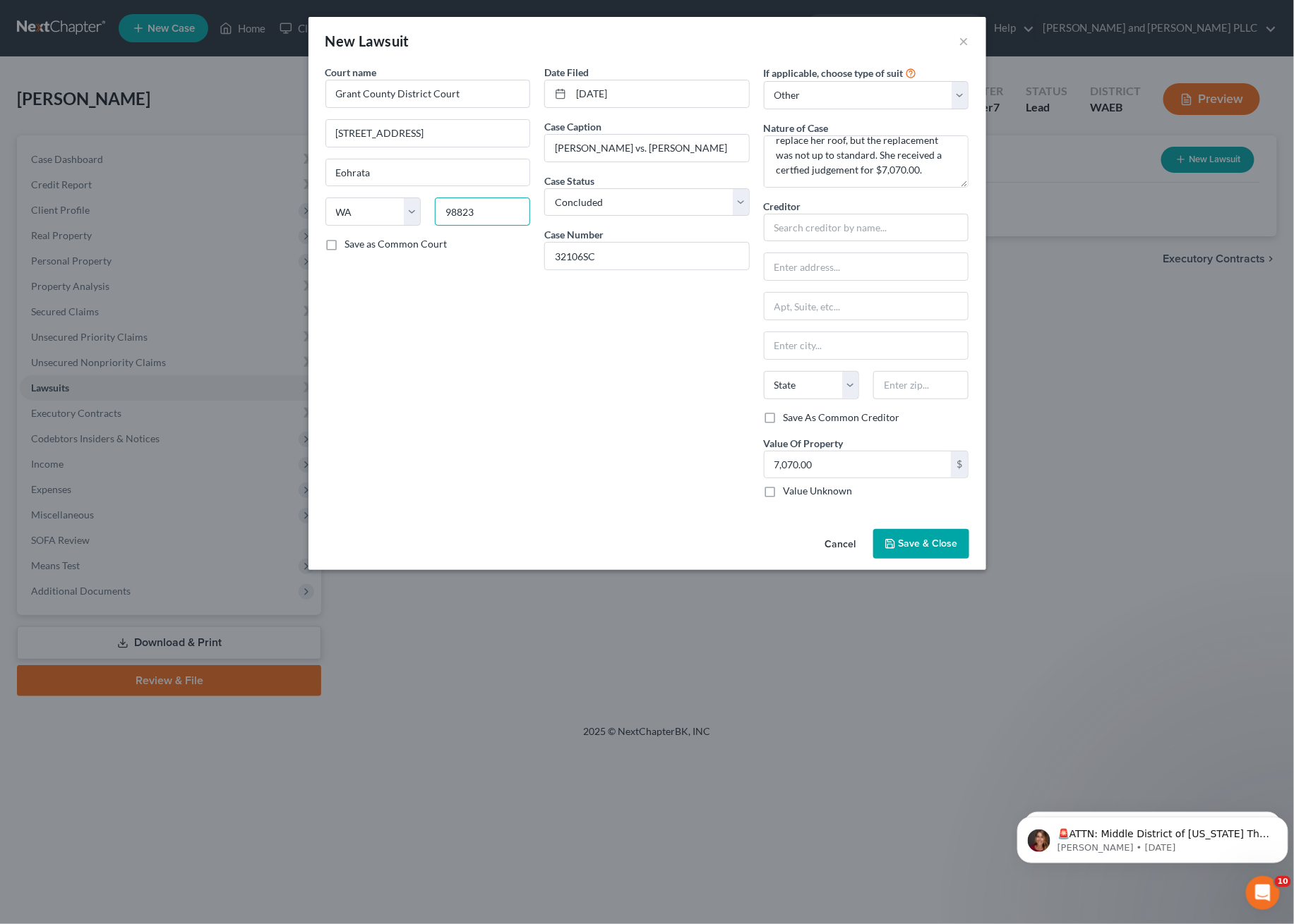
type input "98823"
click at [346, 248] on label "Save as Common Court" at bounding box center [397, 244] width 103 height 14
click at [351, 246] on input "Save as Common Court" at bounding box center [355, 241] width 9 height 9
checkbox input "true"
type input "Ephrata"
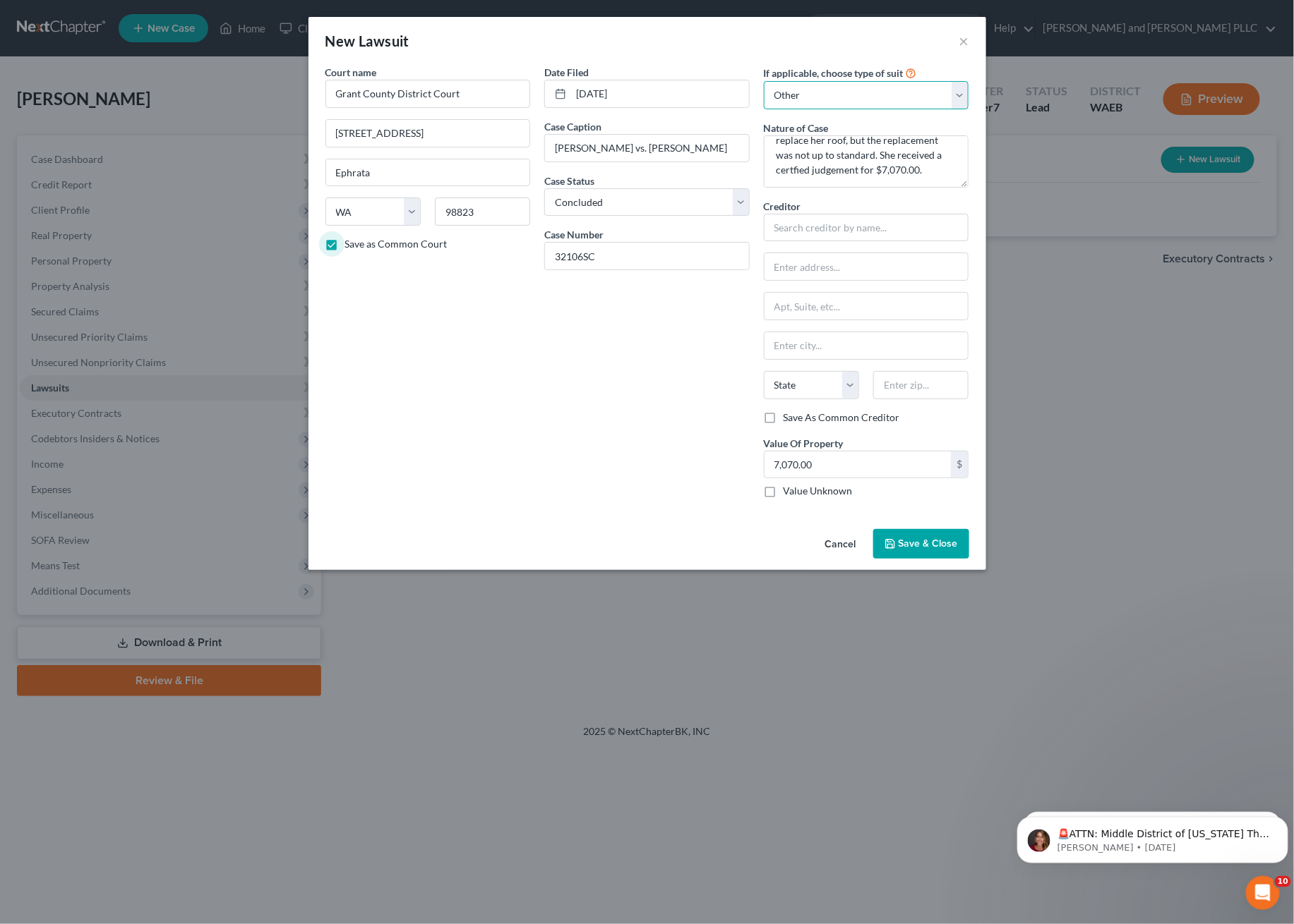
click at [819, 94] on select "Select Repossession Garnishment Foreclosure Attached, Seized, Or Levied Other" at bounding box center [867, 95] width 205 height 28
click at [697, 363] on div "Date Filed 11/04/2024 Case Caption Jessica Olsen vs. Brandon Roberts Case Statu…" at bounding box center [647, 287] width 220 height 445
click at [872, 212] on div "Creditor *" at bounding box center [867, 220] width 205 height 43
click at [870, 227] on input "text" at bounding box center [867, 228] width 205 height 28
click at [912, 548] on span "Save & Close" at bounding box center [928, 543] width 59 height 12
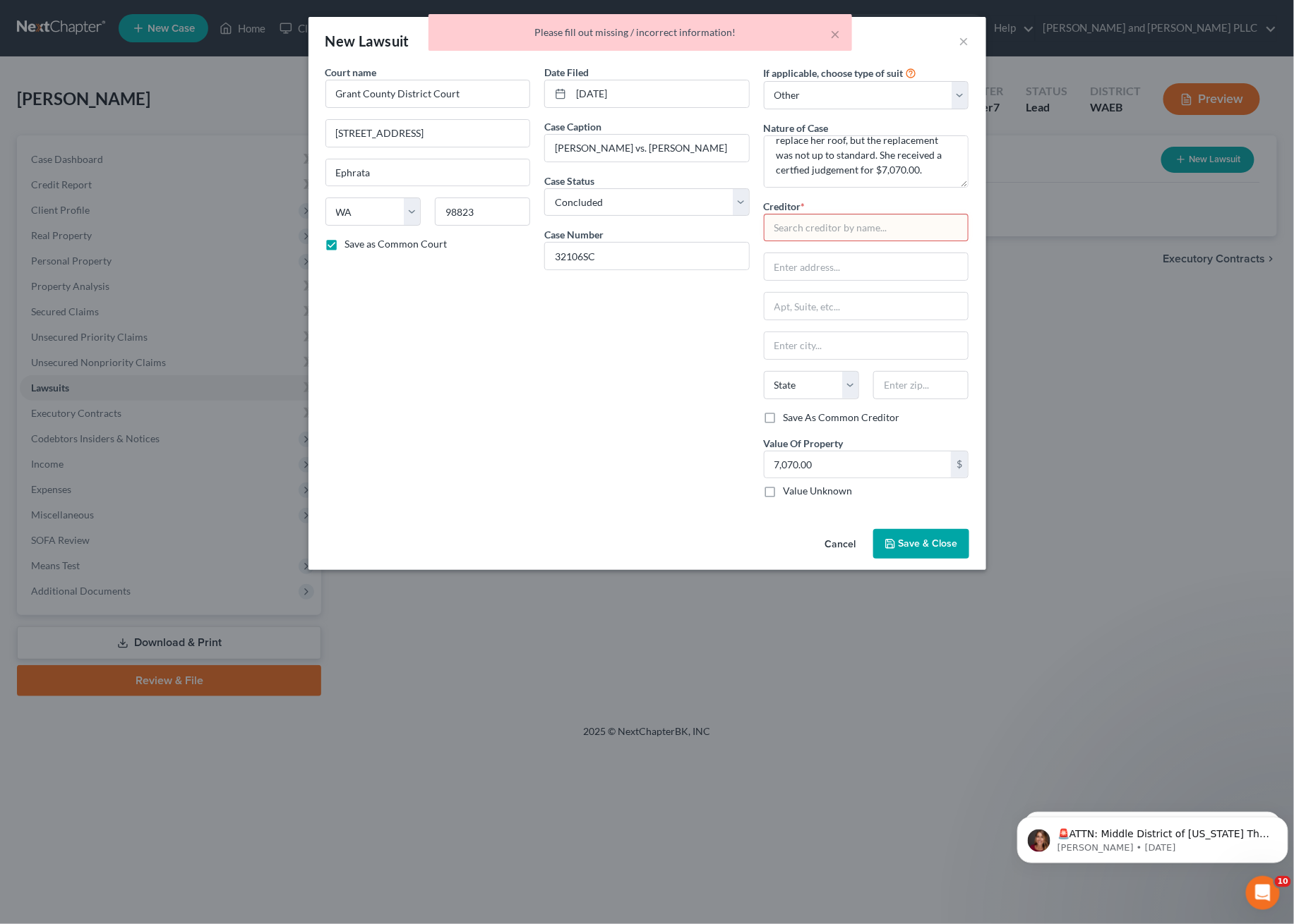
click at [810, 229] on input "text" at bounding box center [867, 228] width 205 height 28
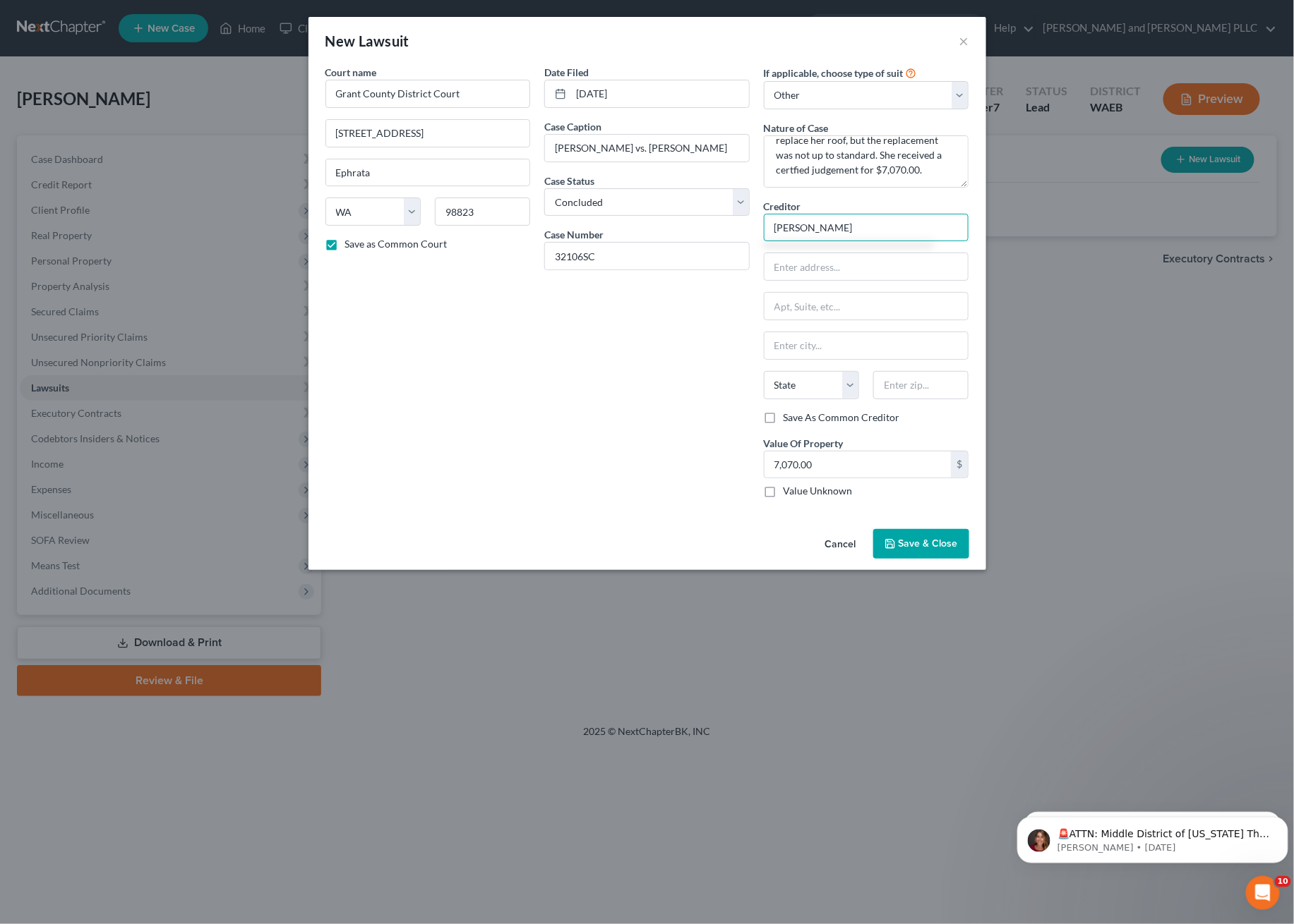
type input "[PERSON_NAME]"
click at [795, 272] on input "text" at bounding box center [866, 266] width 204 height 26
type input "16 Birch St S"
click at [809, 346] on input "text" at bounding box center [866, 345] width 204 height 26
type input "Omak"
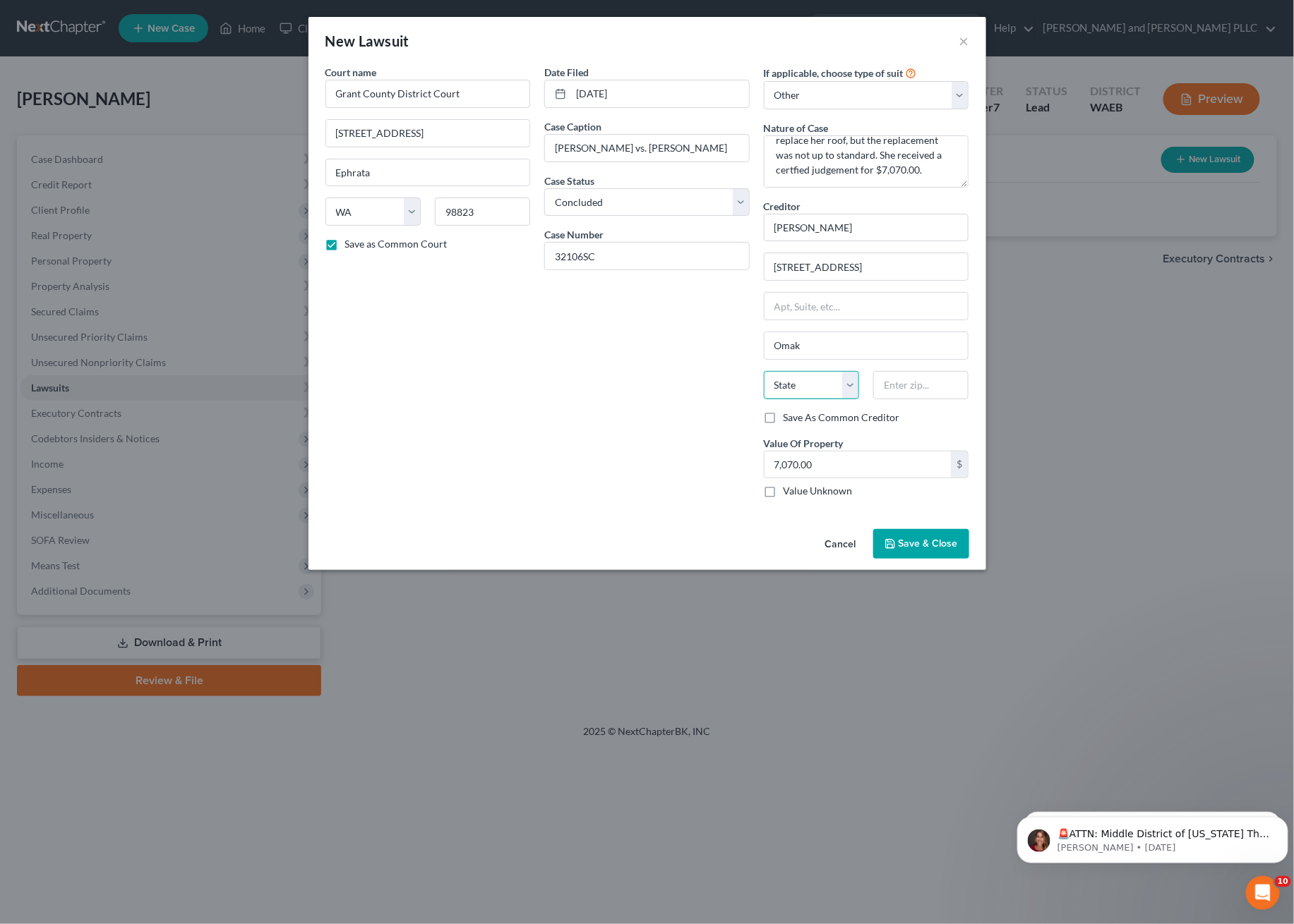
click at [826, 378] on select "State AL AK AR AZ CA CO CT DE DC FL GA GU HI ID IL IN IA KS KY LA ME MD MA MI M…" at bounding box center [811, 385] width 95 height 28
select select "50"
click at [764, 371] on select "State AL AK AR AZ CA CO CT DE DC FL GA GU HI ID IL IN IA KS KY LA ME MD MA MI M…" at bounding box center [811, 385] width 95 height 28
click at [936, 385] on input "text" at bounding box center [920, 385] width 95 height 28
type input "9"
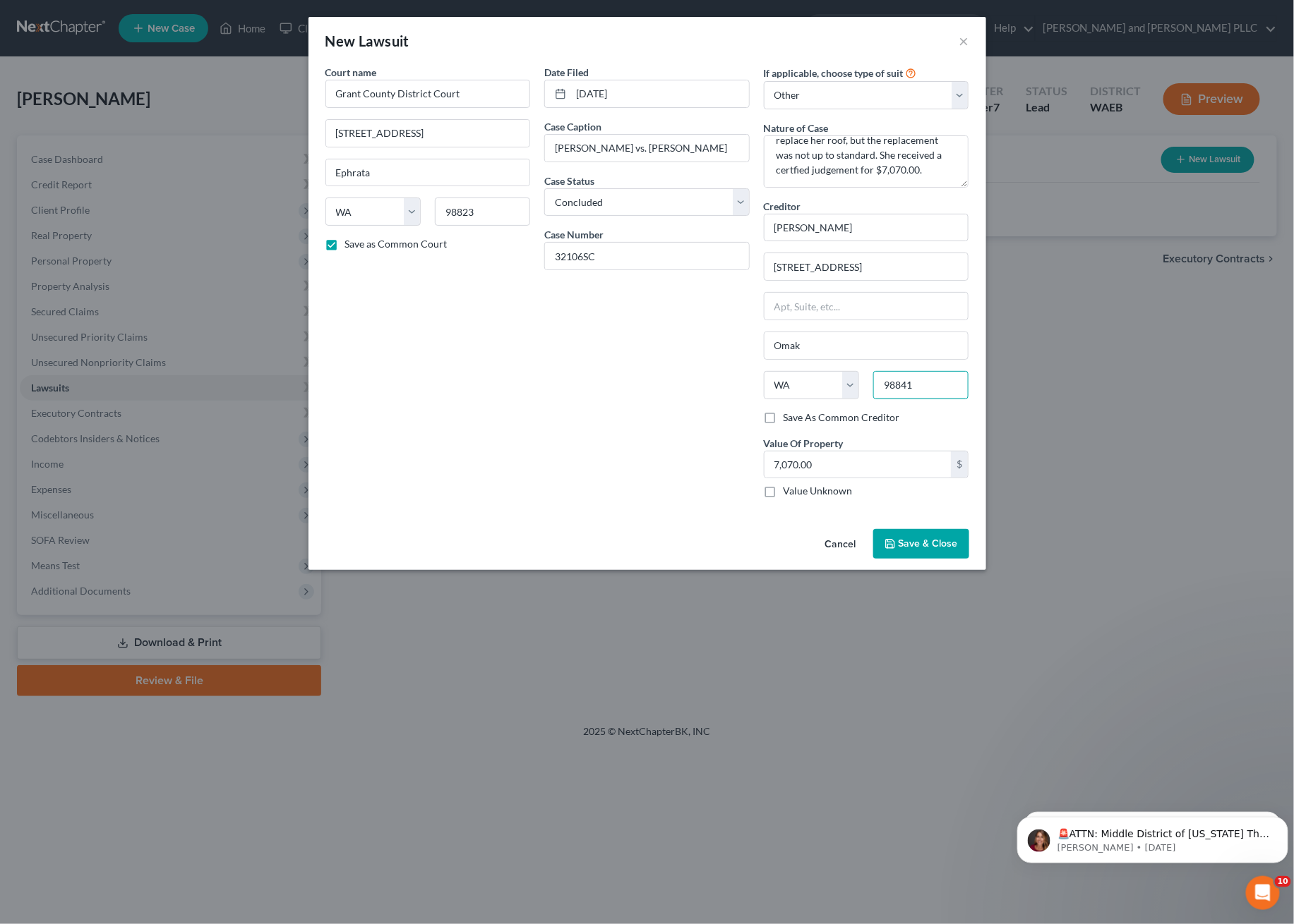
type input "98841"
click at [900, 551] on button "Save & Close" at bounding box center [921, 543] width 96 height 30
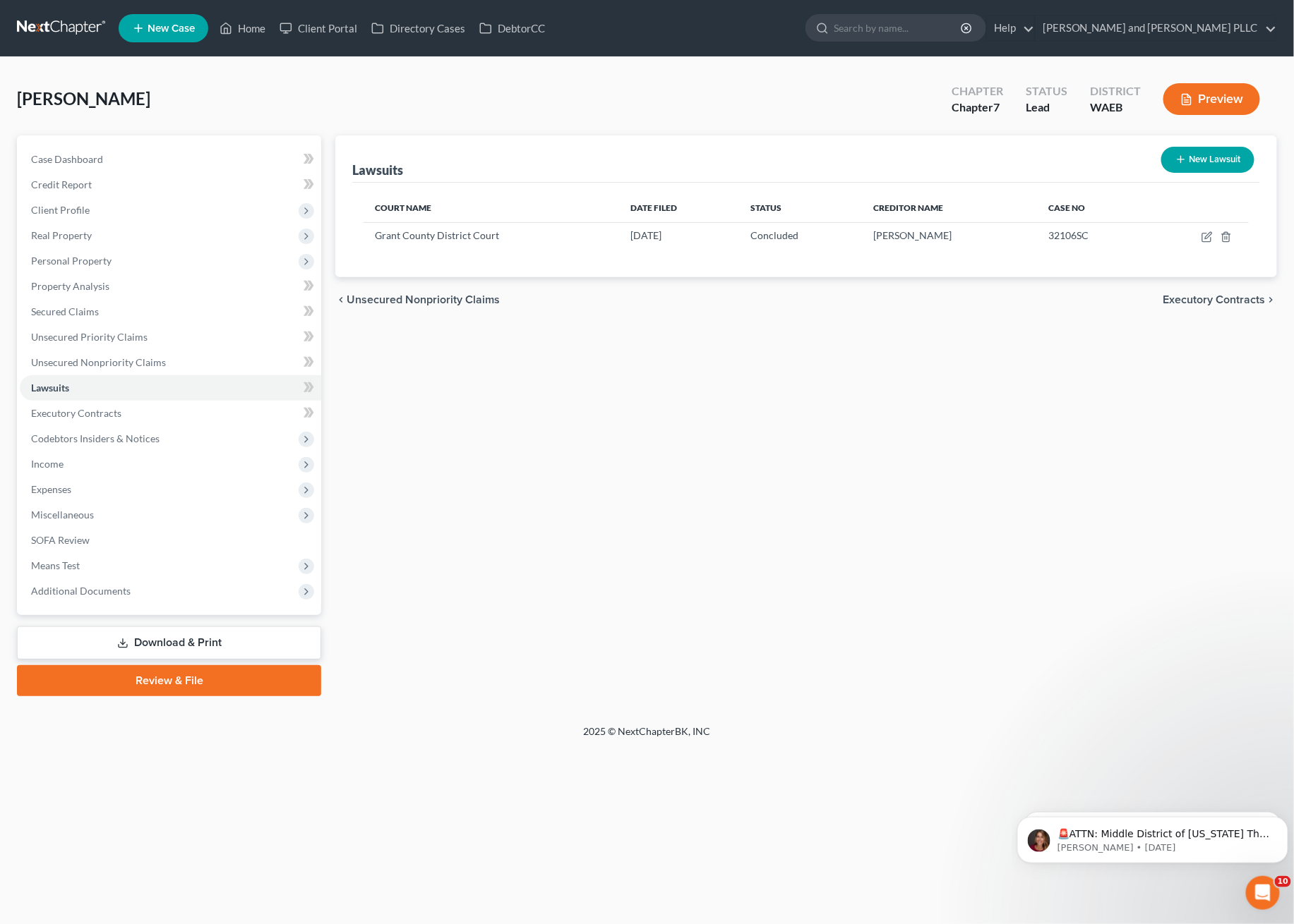
click at [615, 455] on div "Lawsuits New Lawsuit Court Name Date Filed Status Creditor Name Case No Grant C…" at bounding box center [806, 416] width 956 height 561
click at [85, 248] on span "Personal Property" at bounding box center [171, 261] width 301 height 26
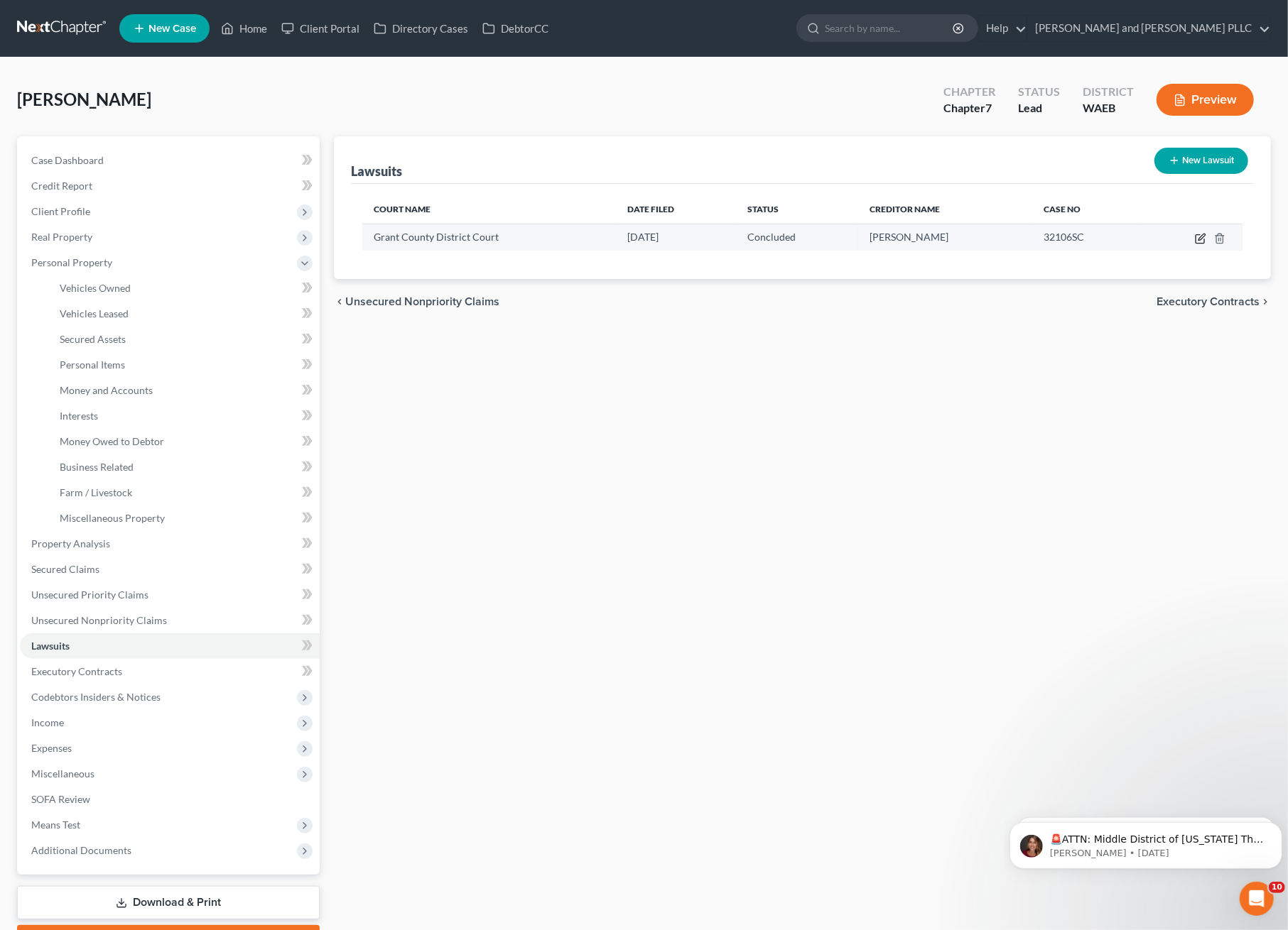
click at [1198, 241] on icon "button" at bounding box center [1201, 239] width 11 height 11
select select "50"
select select "2"
select select "4"
select select "50"
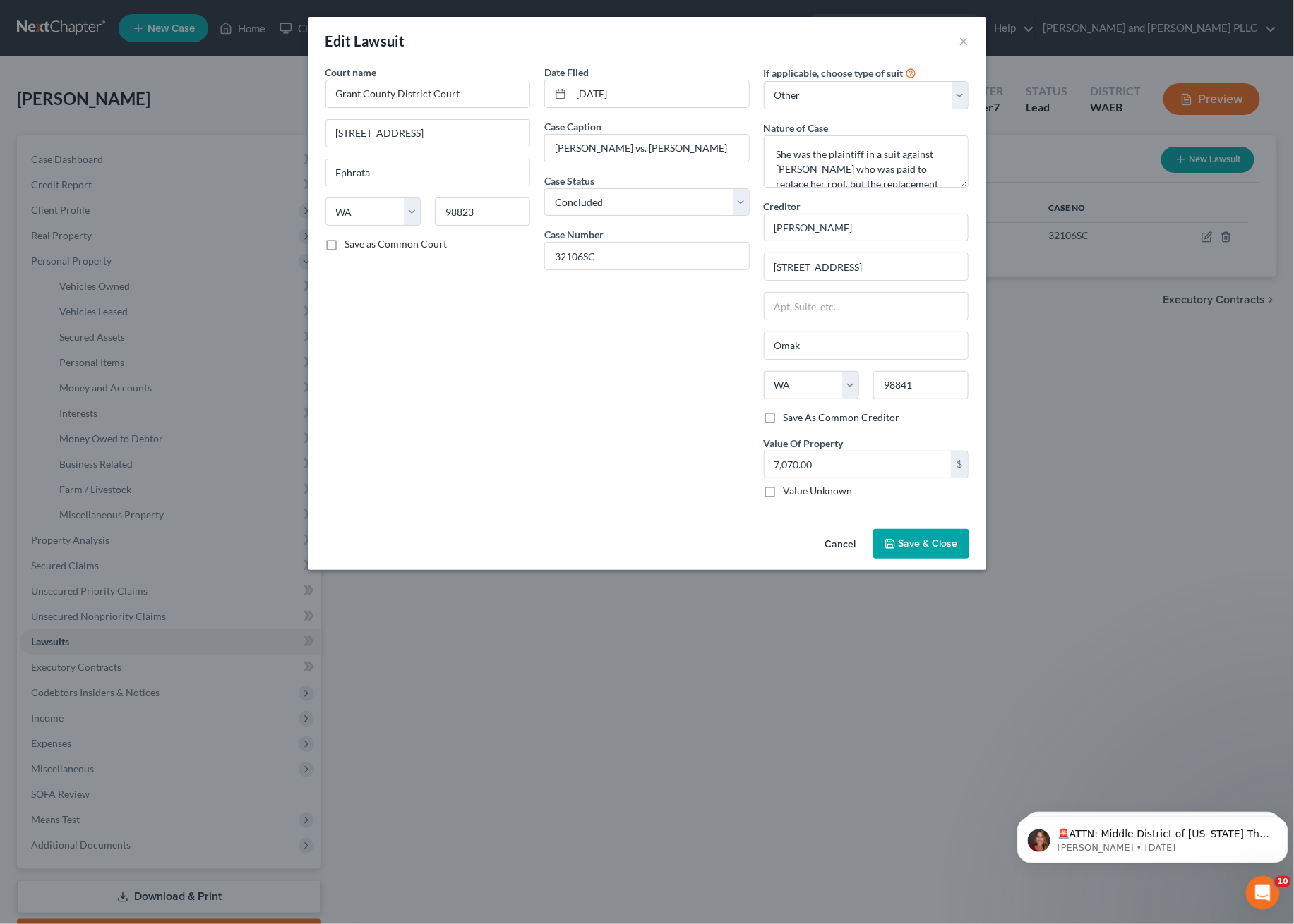
click at [222, 144] on div "Edit Lawsuit × Court name * Grant County District Court 35 C Street NW Ephrata …" at bounding box center [647, 462] width 1294 height 924
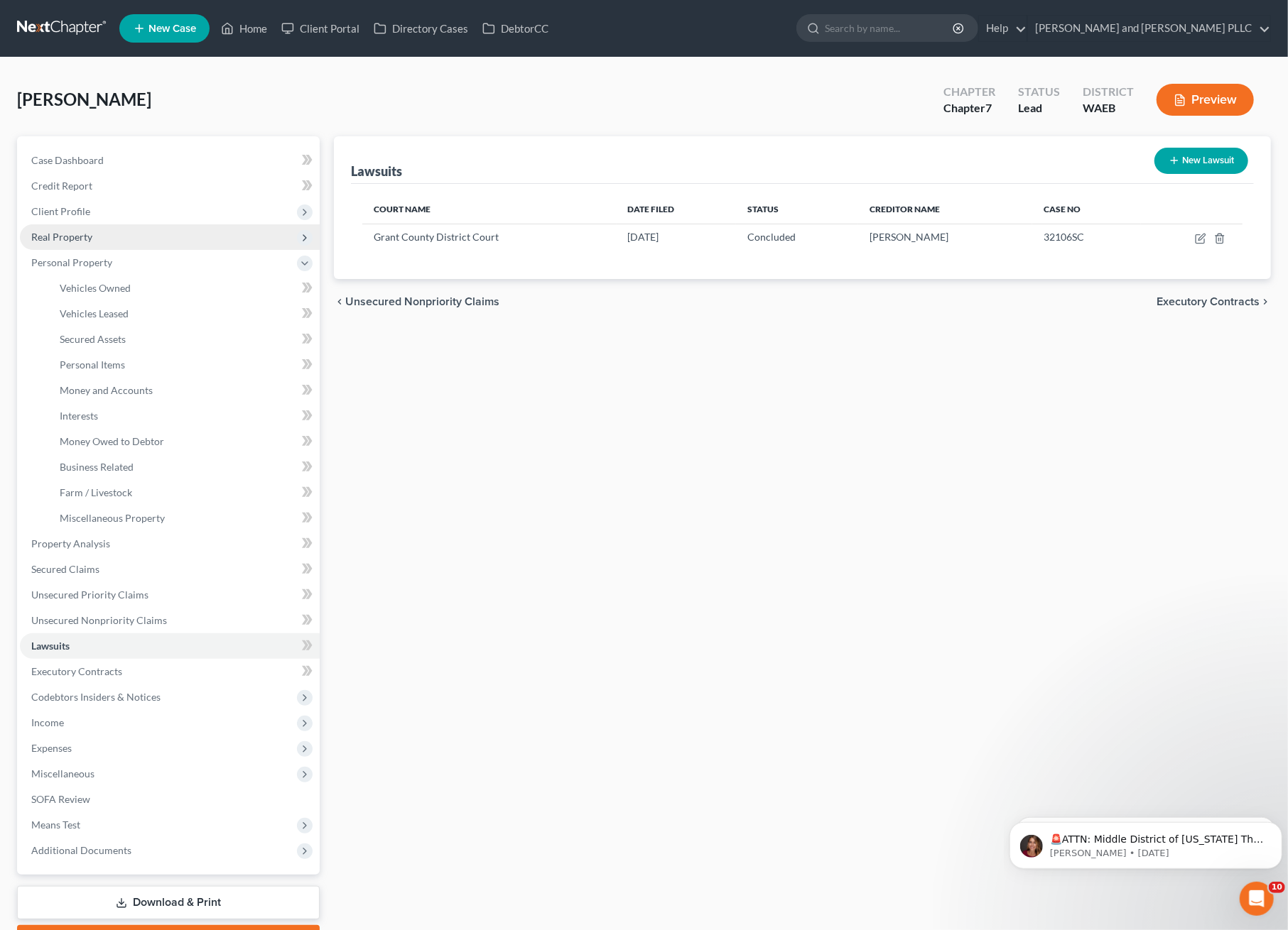
click at [84, 234] on span "Real Property" at bounding box center [62, 236] width 61 height 12
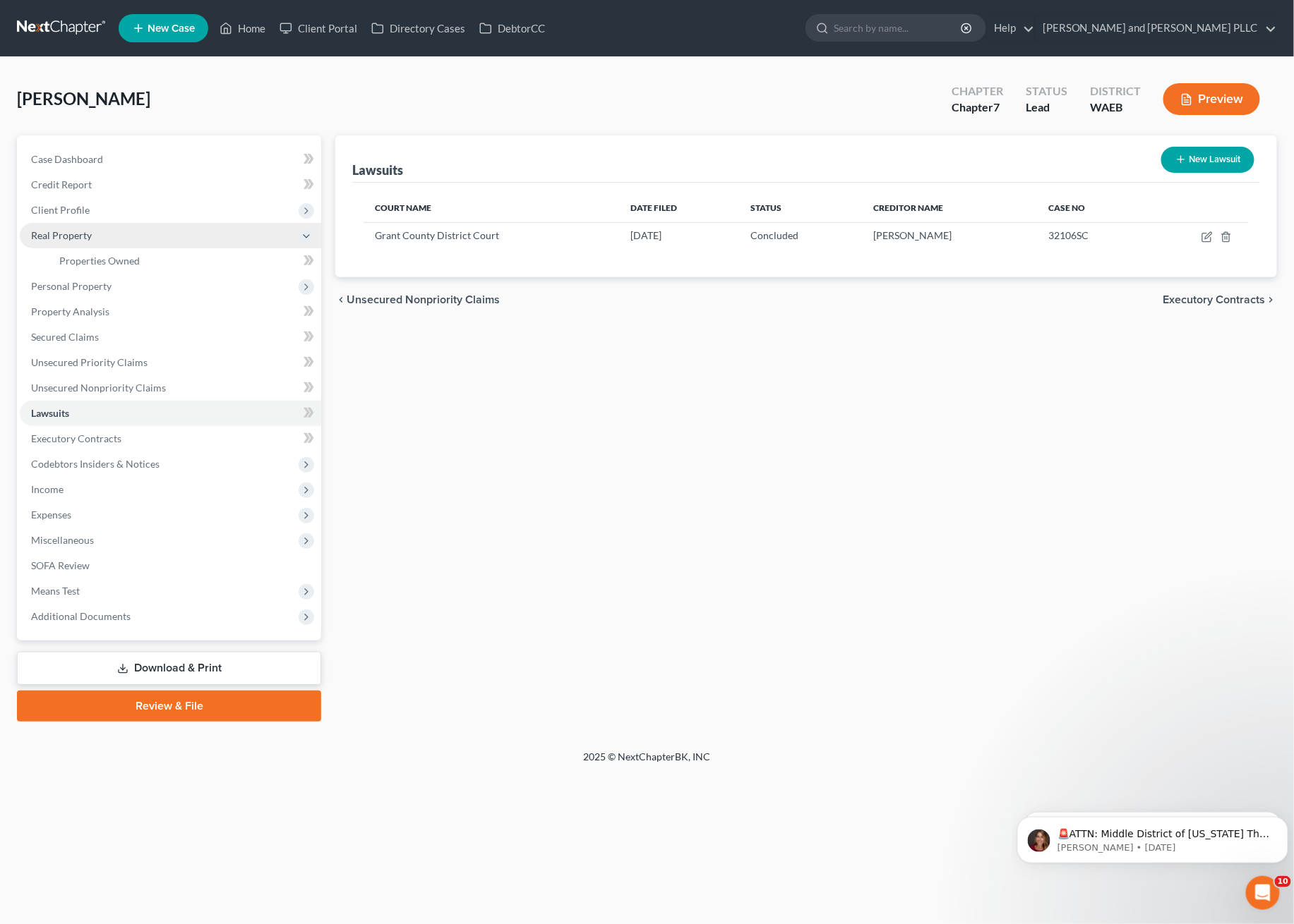
click at [64, 233] on span "Real Property" at bounding box center [62, 235] width 61 height 12
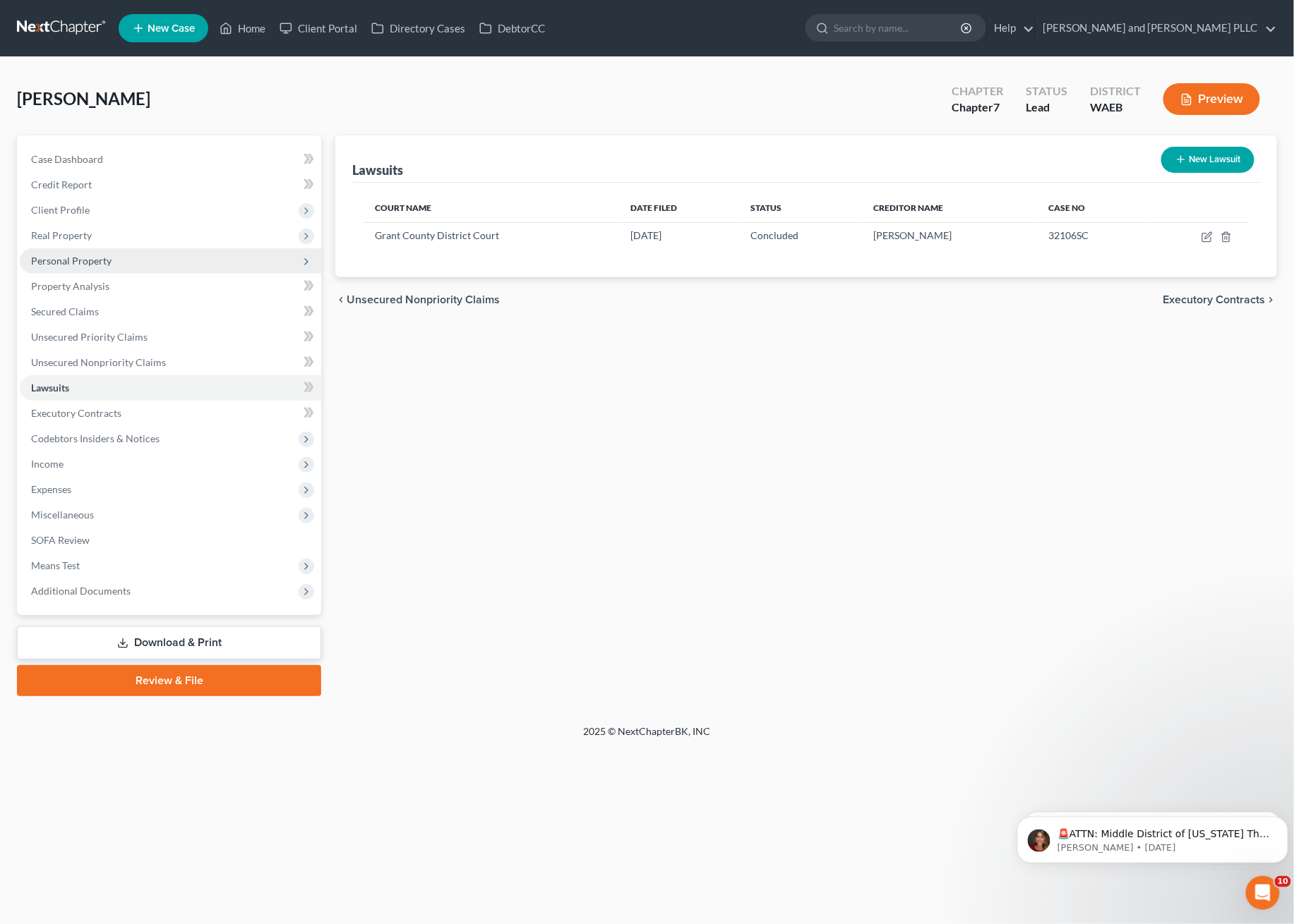
click at [65, 266] on span "Personal Property" at bounding box center [171, 261] width 301 height 26
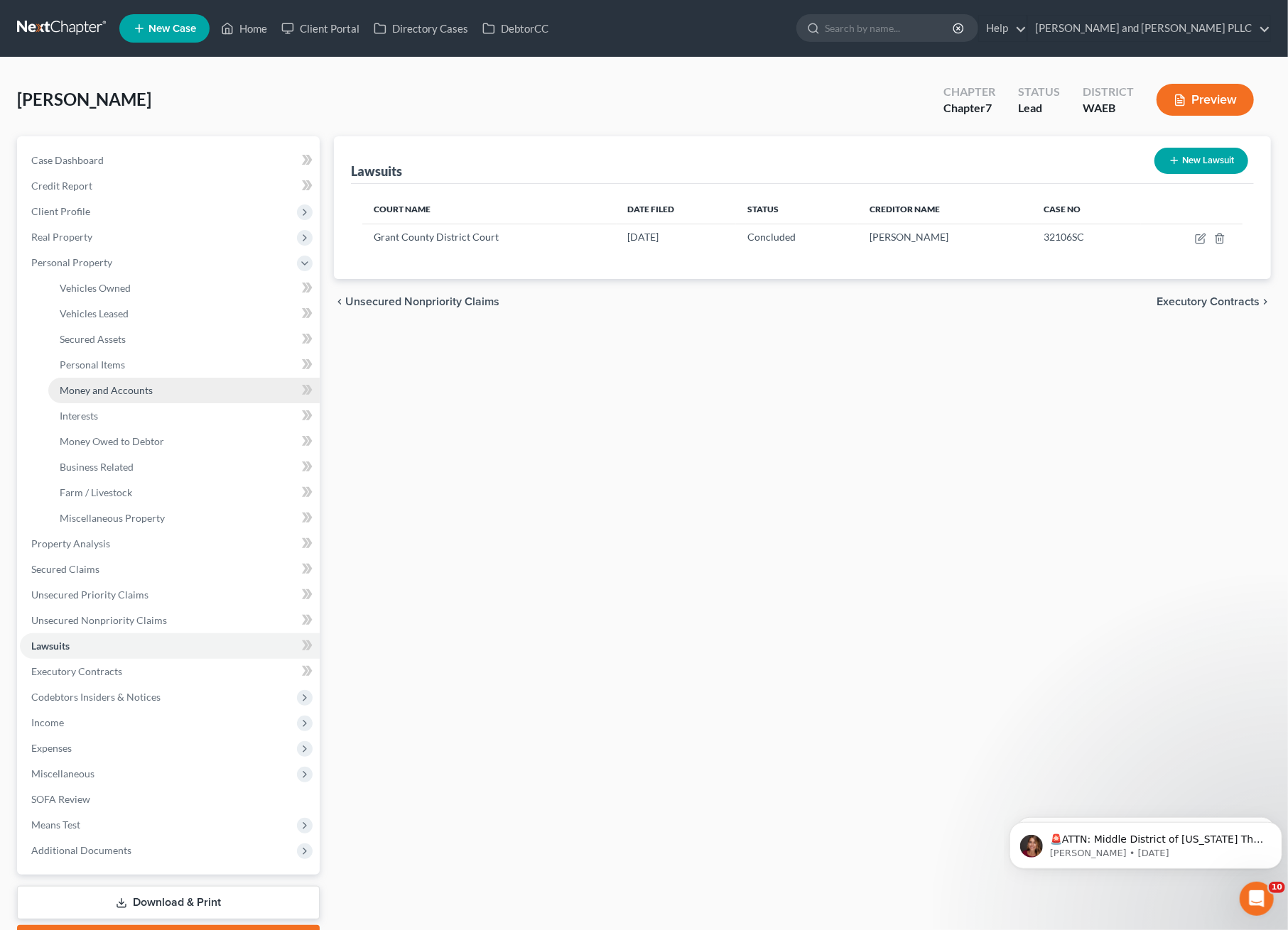
click at [80, 384] on span "Money and Accounts" at bounding box center [106, 390] width 93 height 12
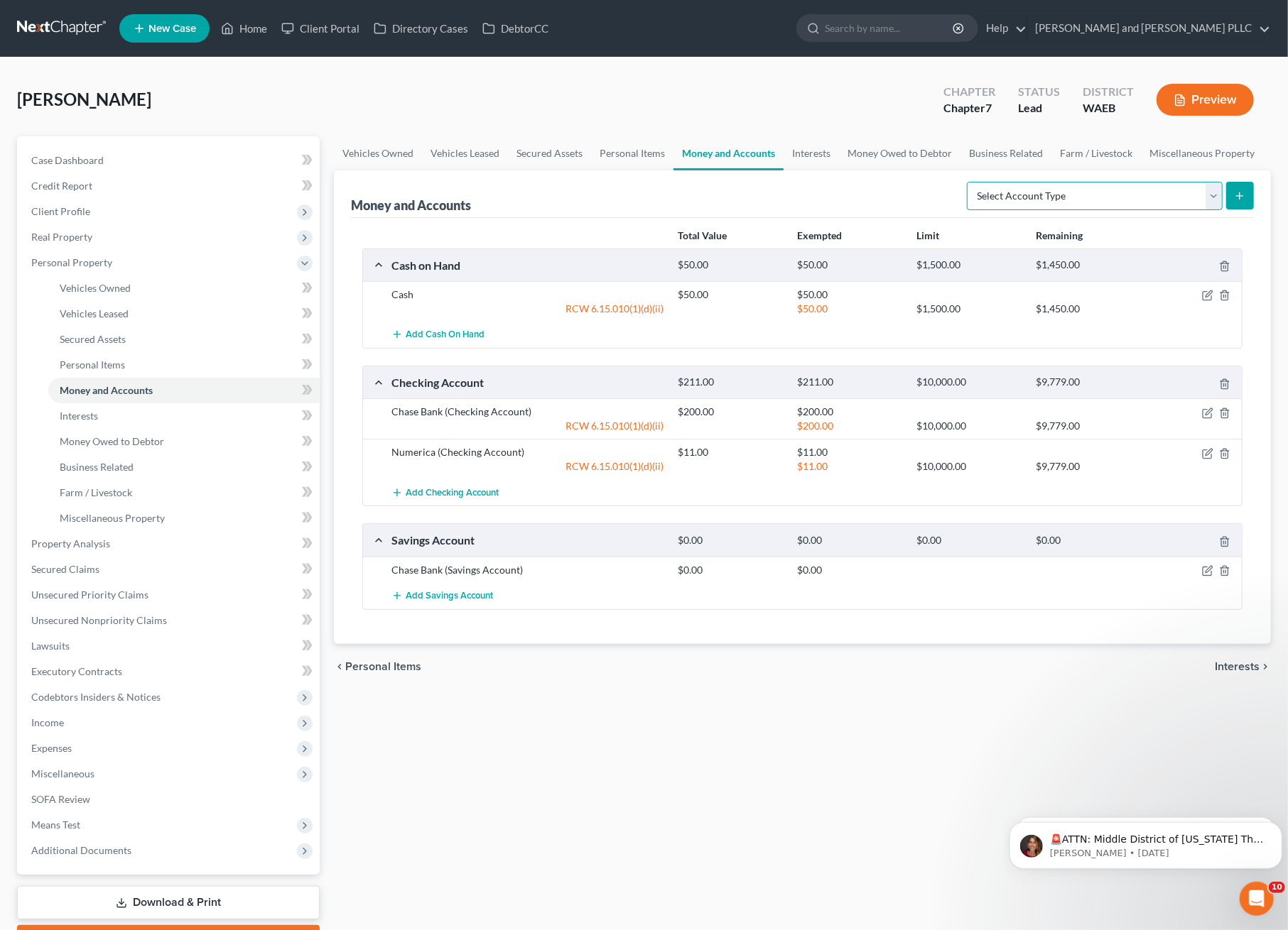
click at [1038, 205] on select "Select Account Type Brokerage Cash on Hand Certificates of Deposit Checking Acc…" at bounding box center [1094, 195] width 256 height 28
click at [813, 154] on link "Interests" at bounding box center [811, 153] width 56 height 34
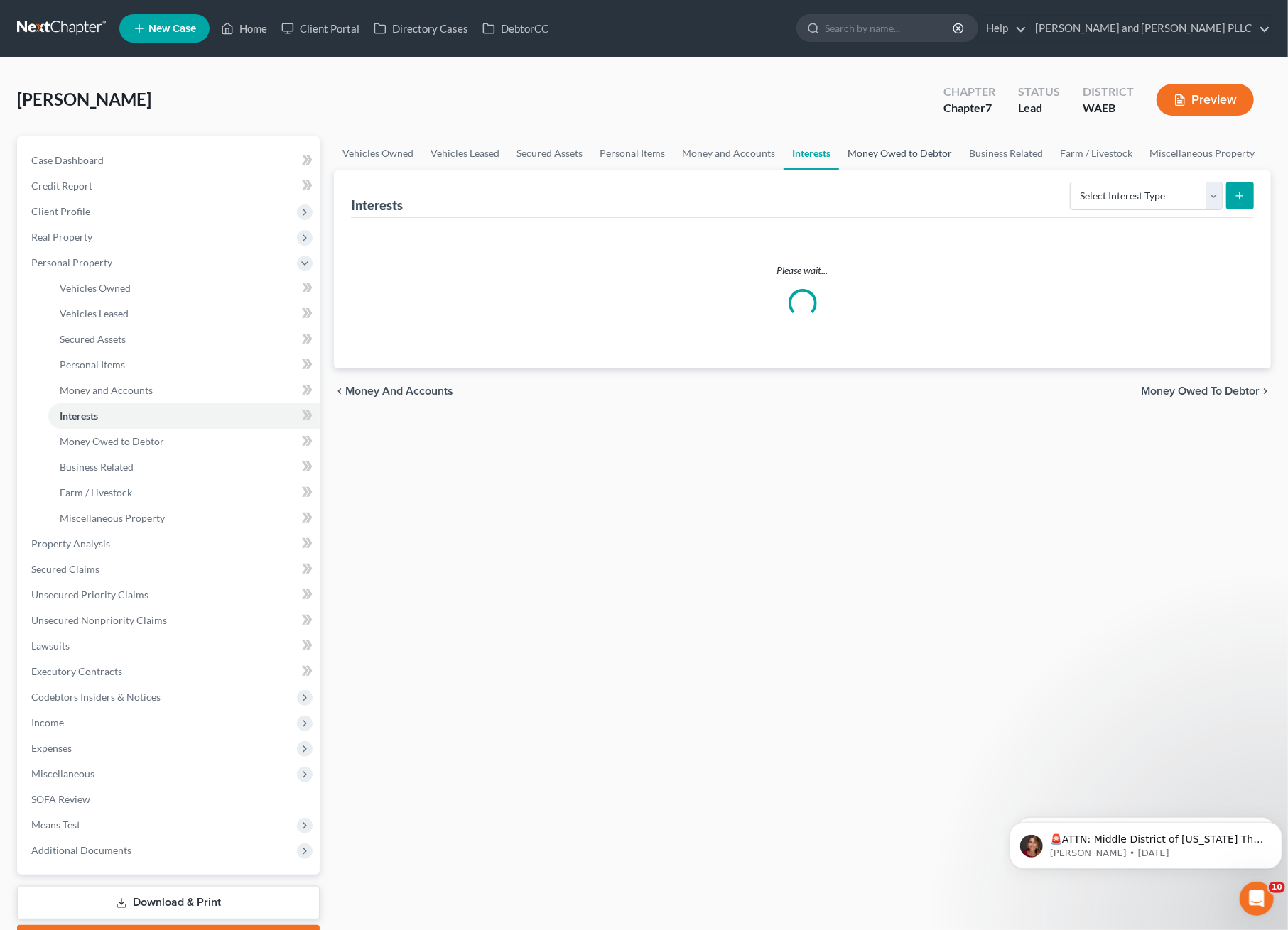
click at [912, 153] on link "Money Owed to Debtor" at bounding box center [900, 153] width 122 height 34
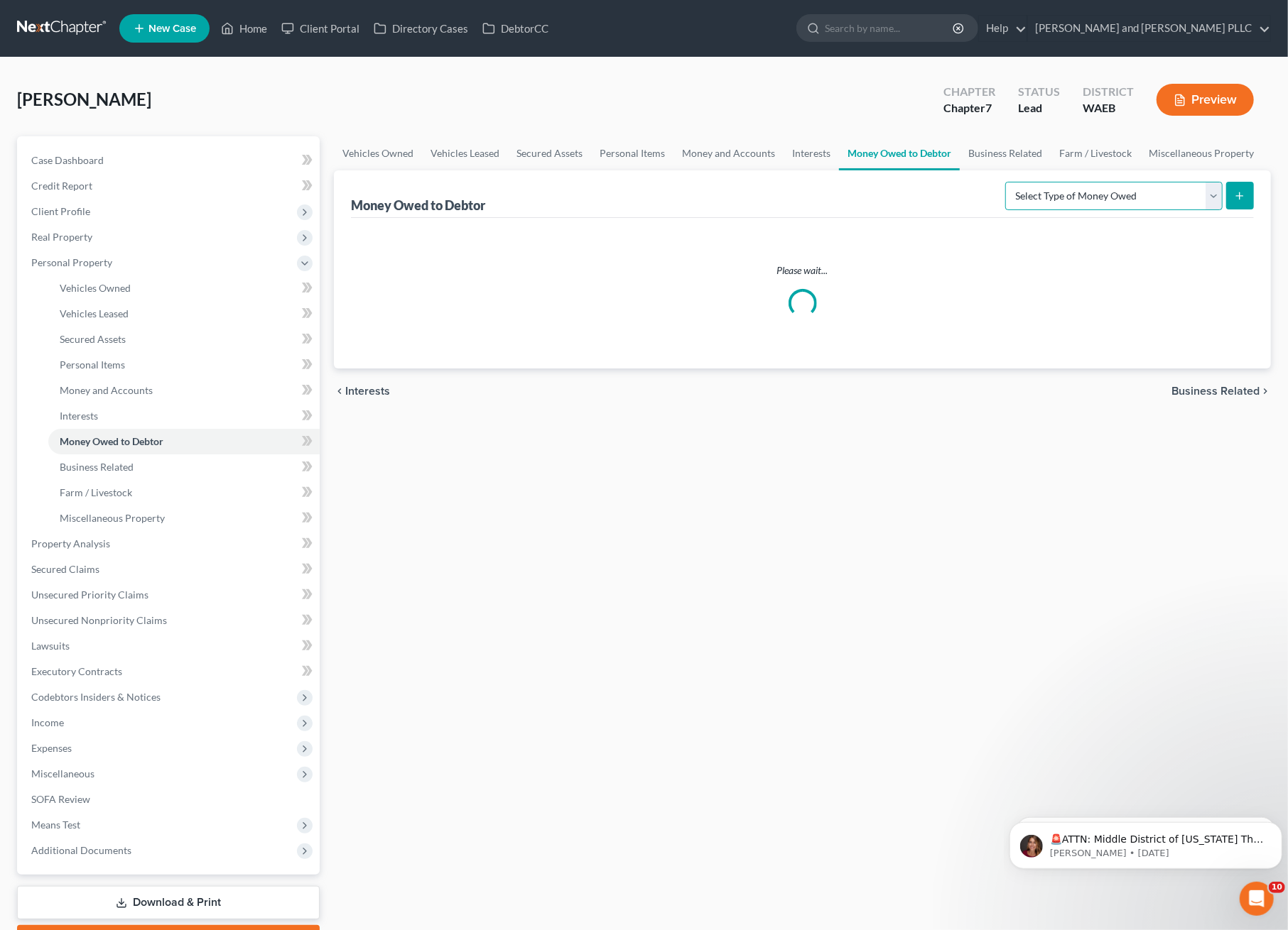
click at [1156, 193] on select "Select Type of Money Owed Accounts Receivable Alimony Child Support Claims Agai…" at bounding box center [1114, 195] width 217 height 28
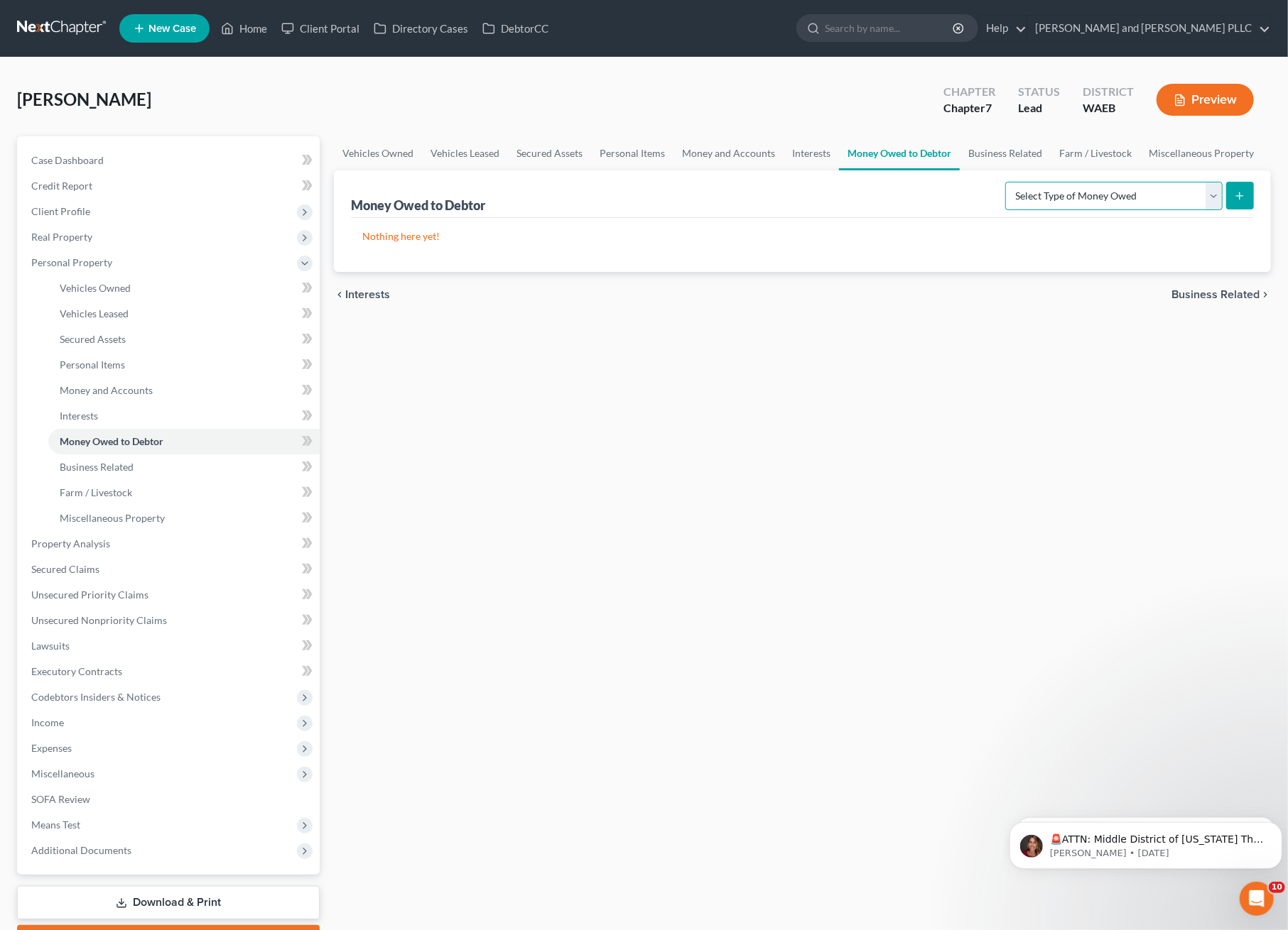
select select "claims_against_third_parties"
click at [1008, 181] on select "Select Type of Money Owed Accounts Receivable Alimony Child Support Claims Agai…" at bounding box center [1114, 195] width 217 height 28
click at [1157, 201] on select "Select Type of Money Owed Accounts Receivable Alimony Child Support Claims Agai…" at bounding box center [1114, 195] width 217 height 28
click at [1008, 181] on select "Select Type of Money Owed Accounts Receivable Alimony Child Support Claims Agai…" at bounding box center [1114, 195] width 217 height 28
click at [1234, 193] on icon "submit" at bounding box center [1240, 196] width 11 height 11
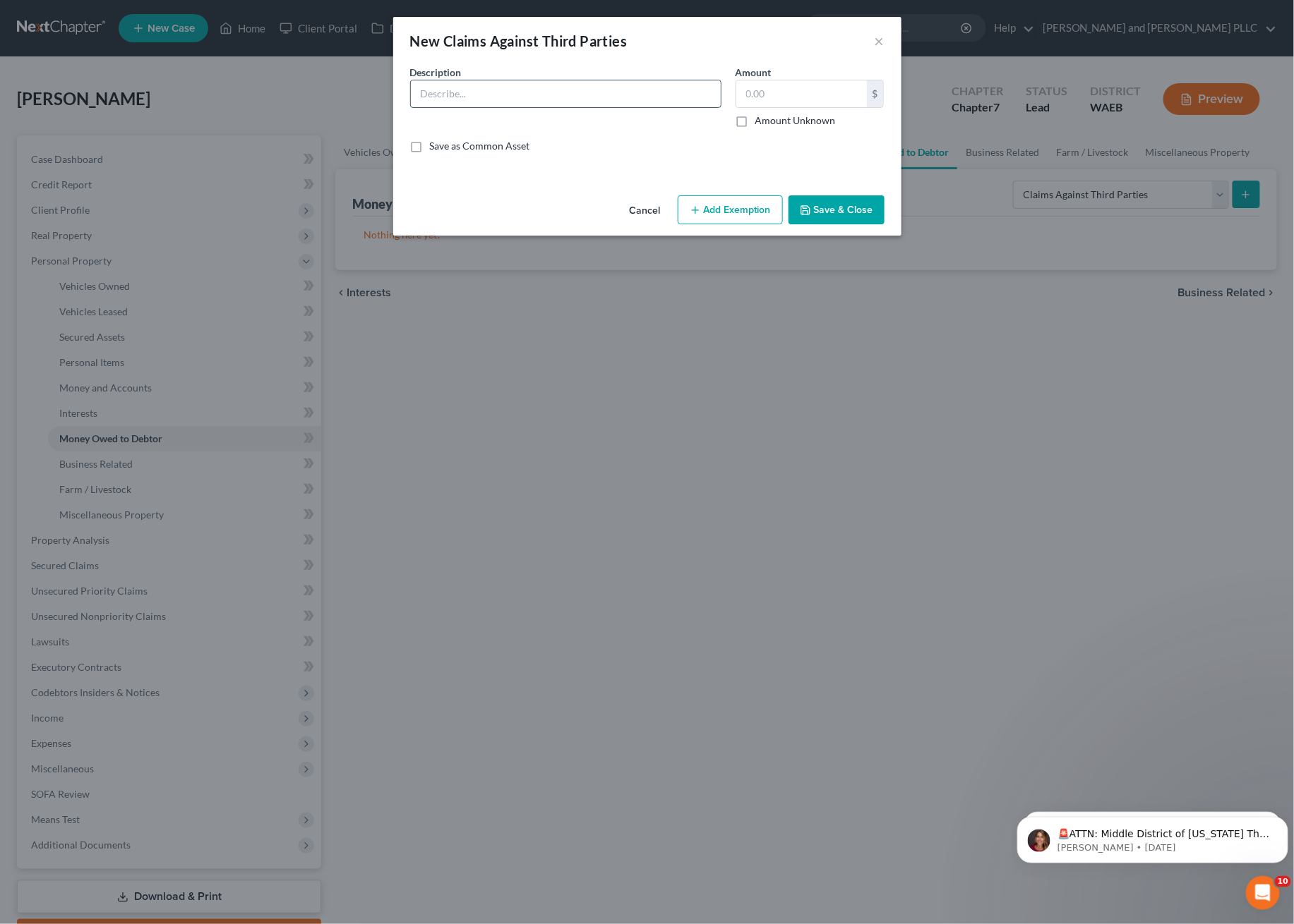
click at [516, 93] on input "text" at bounding box center [565, 93] width 309 height 26
type input "D"
type input "Certified Judgment against Brandon Roberts"
type input "7,070.00"
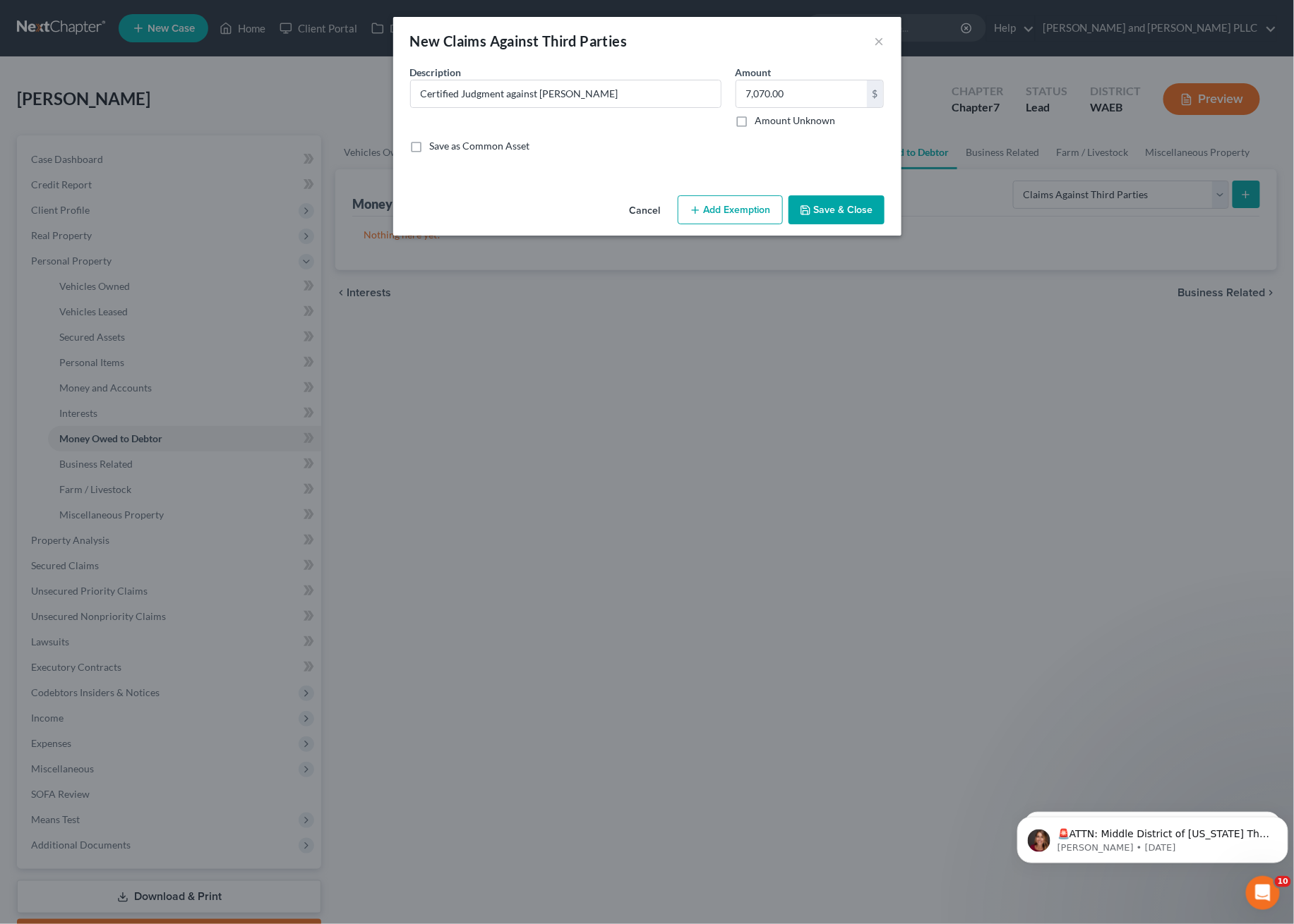
click at [723, 156] on div "Description * Certified Judgment against Brandon Roberts Amount 7,070.00 $ Amou…" at bounding box center [647, 115] width 488 height 99
click at [734, 204] on button "Add Exemption" at bounding box center [730, 210] width 105 height 30
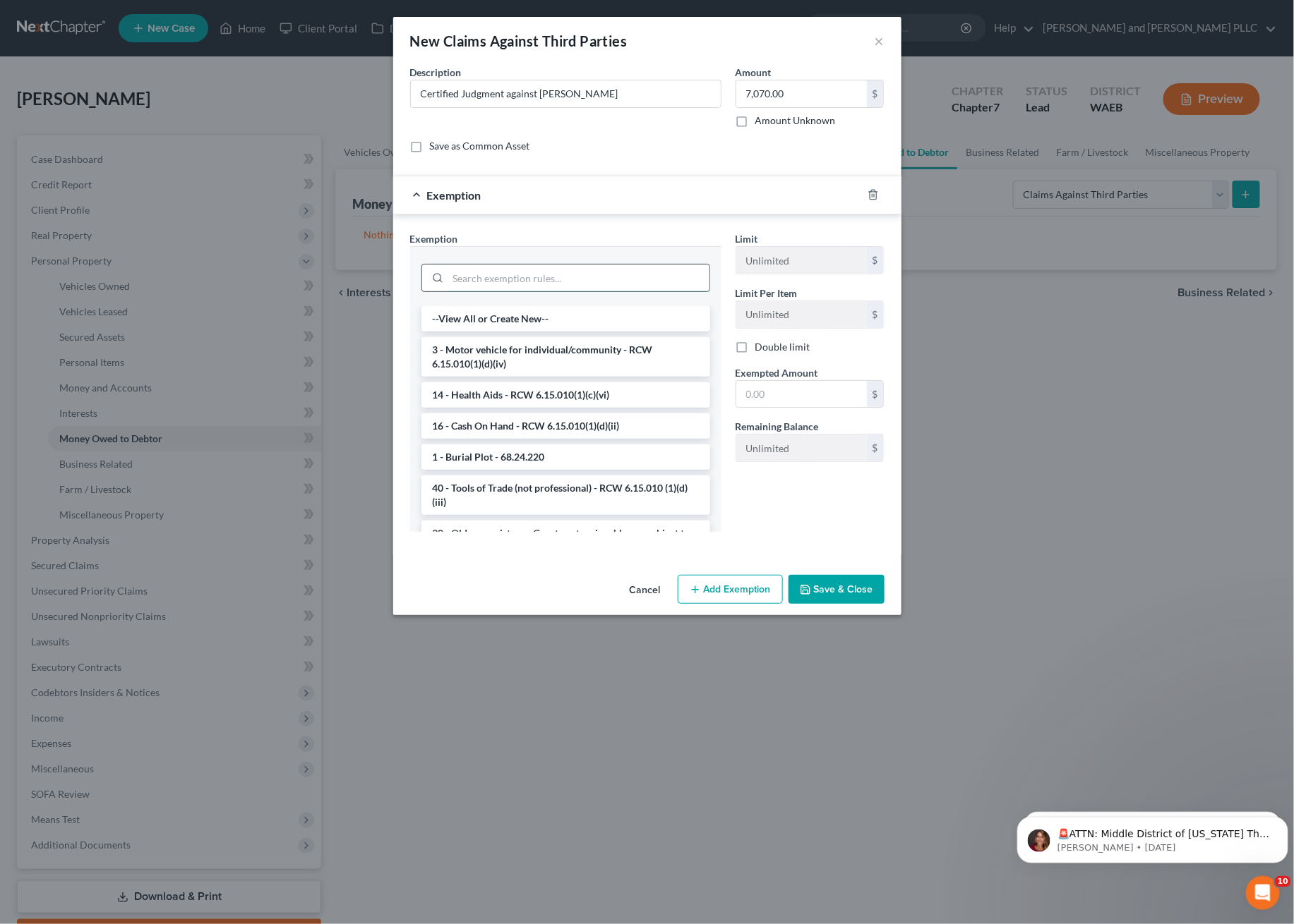
click at [534, 277] on input "search" at bounding box center [579, 277] width 261 height 26
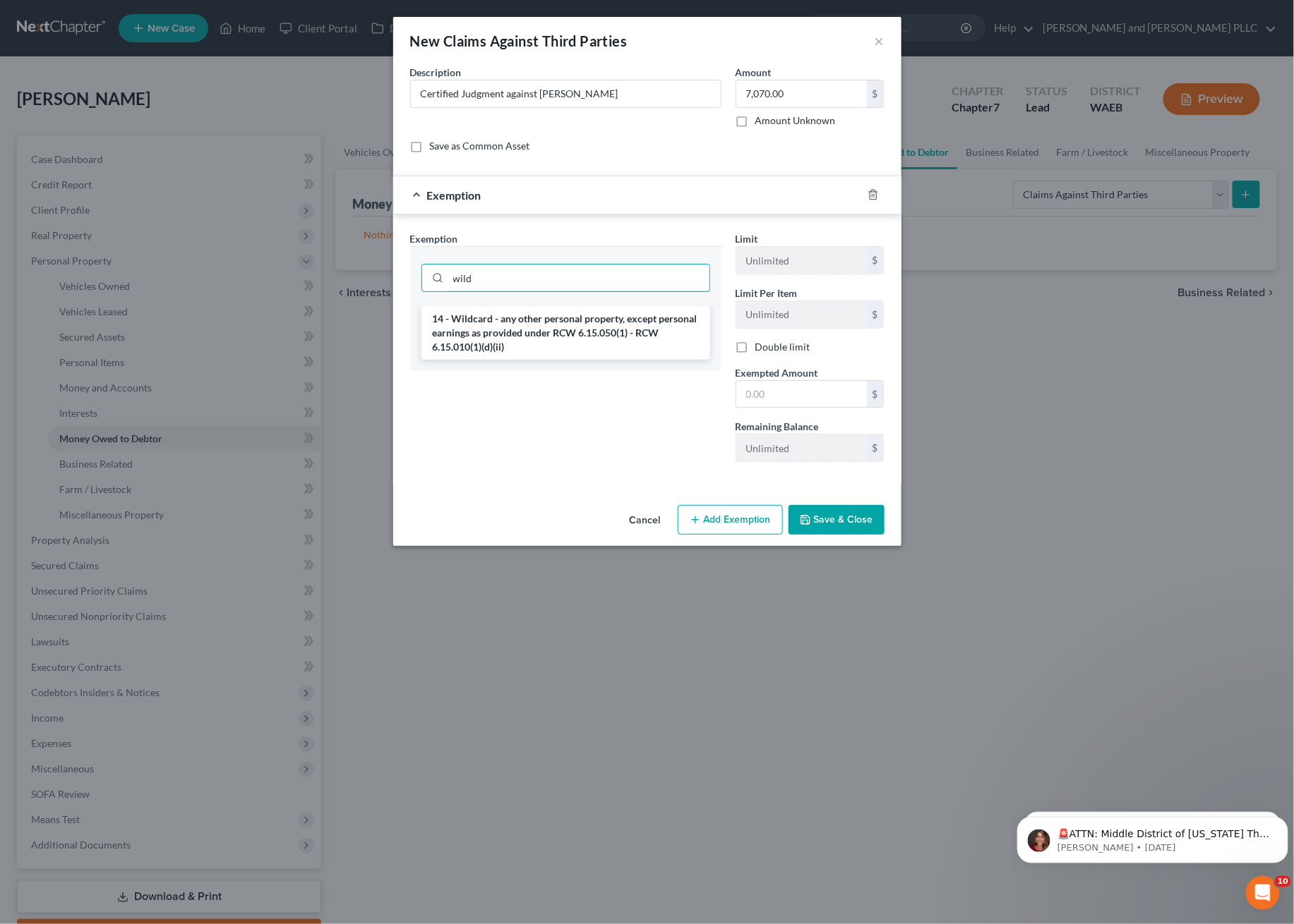
type input "wild"
click at [545, 361] on div "14 - Wildcard - any other personal property, except personal earnings as provid…" at bounding box center [565, 338] width 311 height 65
click at [554, 335] on li "14 - Wildcard - any other personal property, except personal earnings as provid…" at bounding box center [566, 333] width 289 height 54
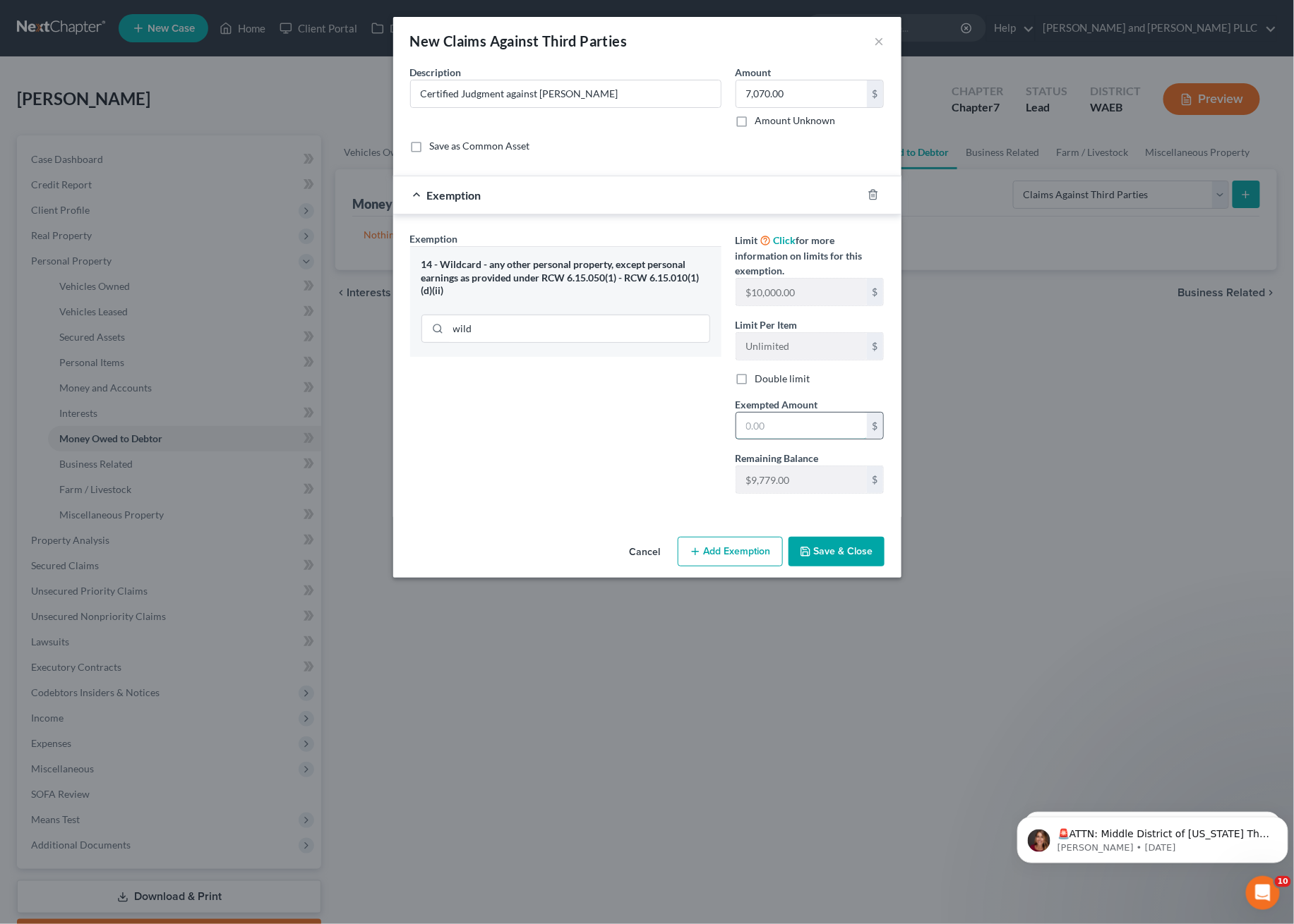
click at [810, 423] on input "text" at bounding box center [801, 426] width 131 height 26
type input "7,070.00"
click at [827, 553] on button "Save & Close" at bounding box center [836, 551] width 96 height 30
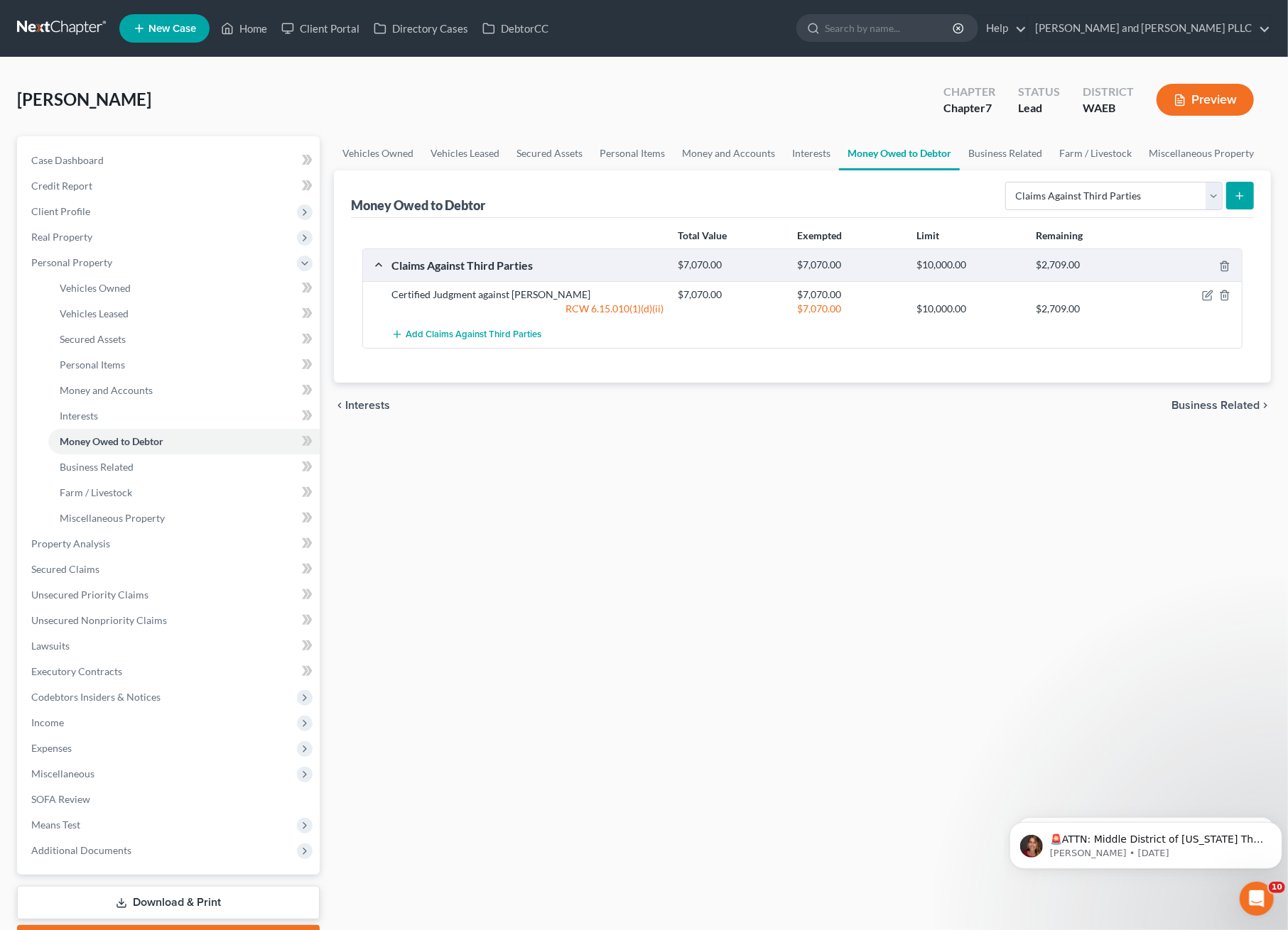
click at [1044, 605] on div "Vehicles Owned Vehicles Leased Secured Assets Personal Items Money and Accounts…" at bounding box center [802, 546] width 951 height 820
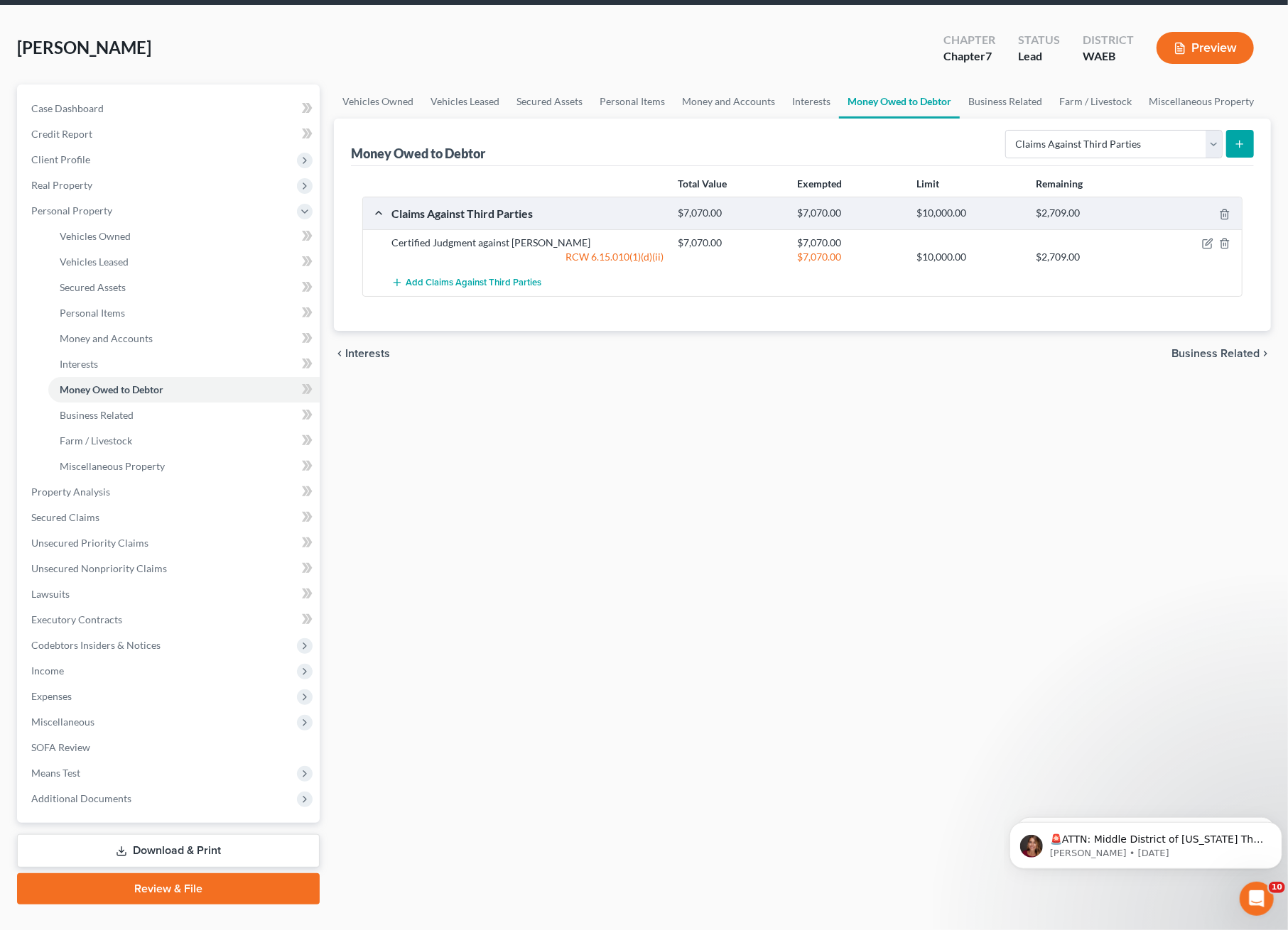
scroll to position [78, 0]
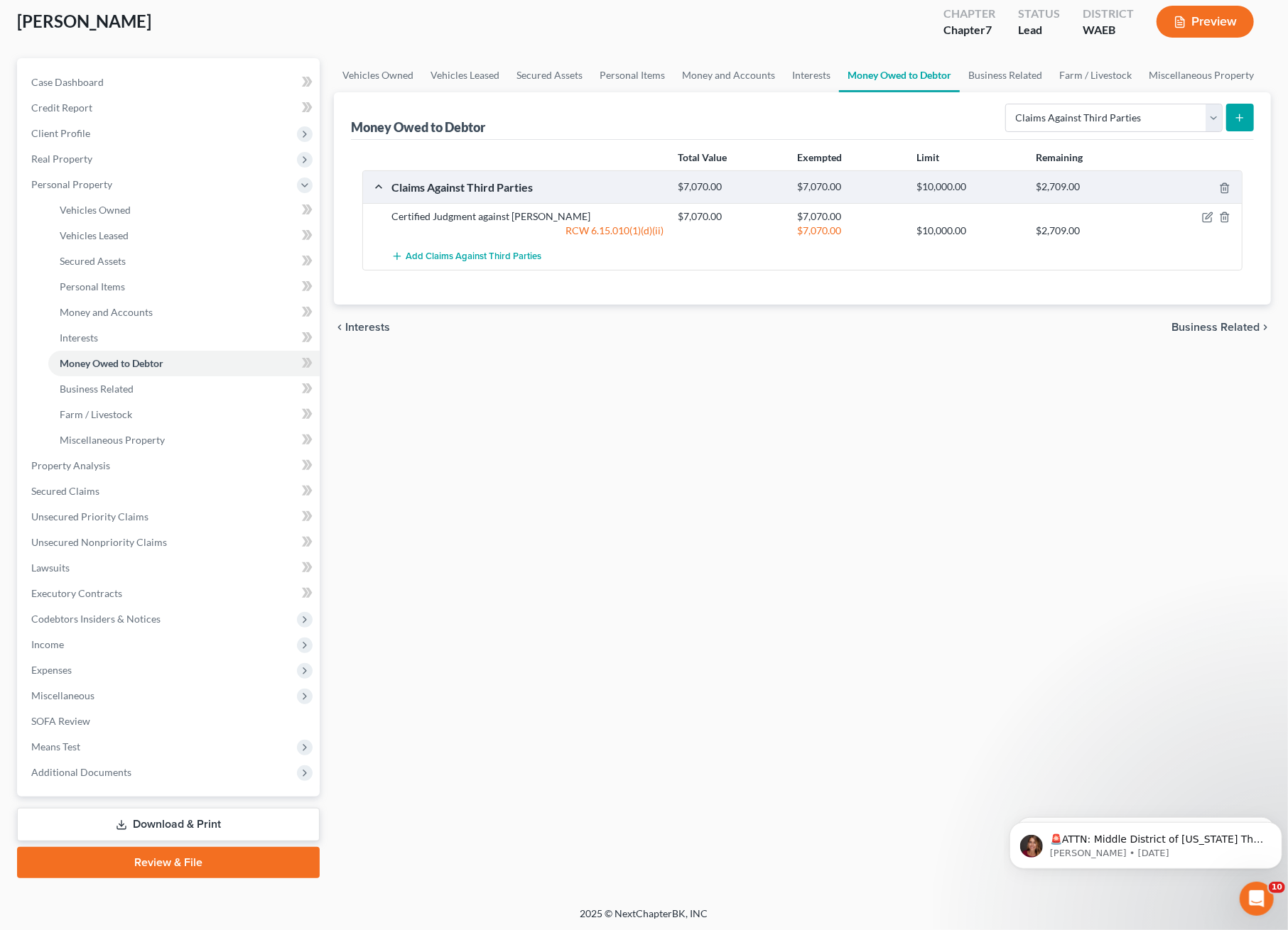
click at [626, 506] on div "Vehicles Owned Vehicles Leased Secured Assets Personal Items Money and Accounts…" at bounding box center [802, 468] width 951 height 820
click at [614, 399] on div "Vehicles Owned Vehicles Leased Secured Assets Personal Items Money and Accounts…" at bounding box center [802, 468] width 951 height 820
click at [57, 703] on span "Miscellaneous" at bounding box center [170, 696] width 300 height 26
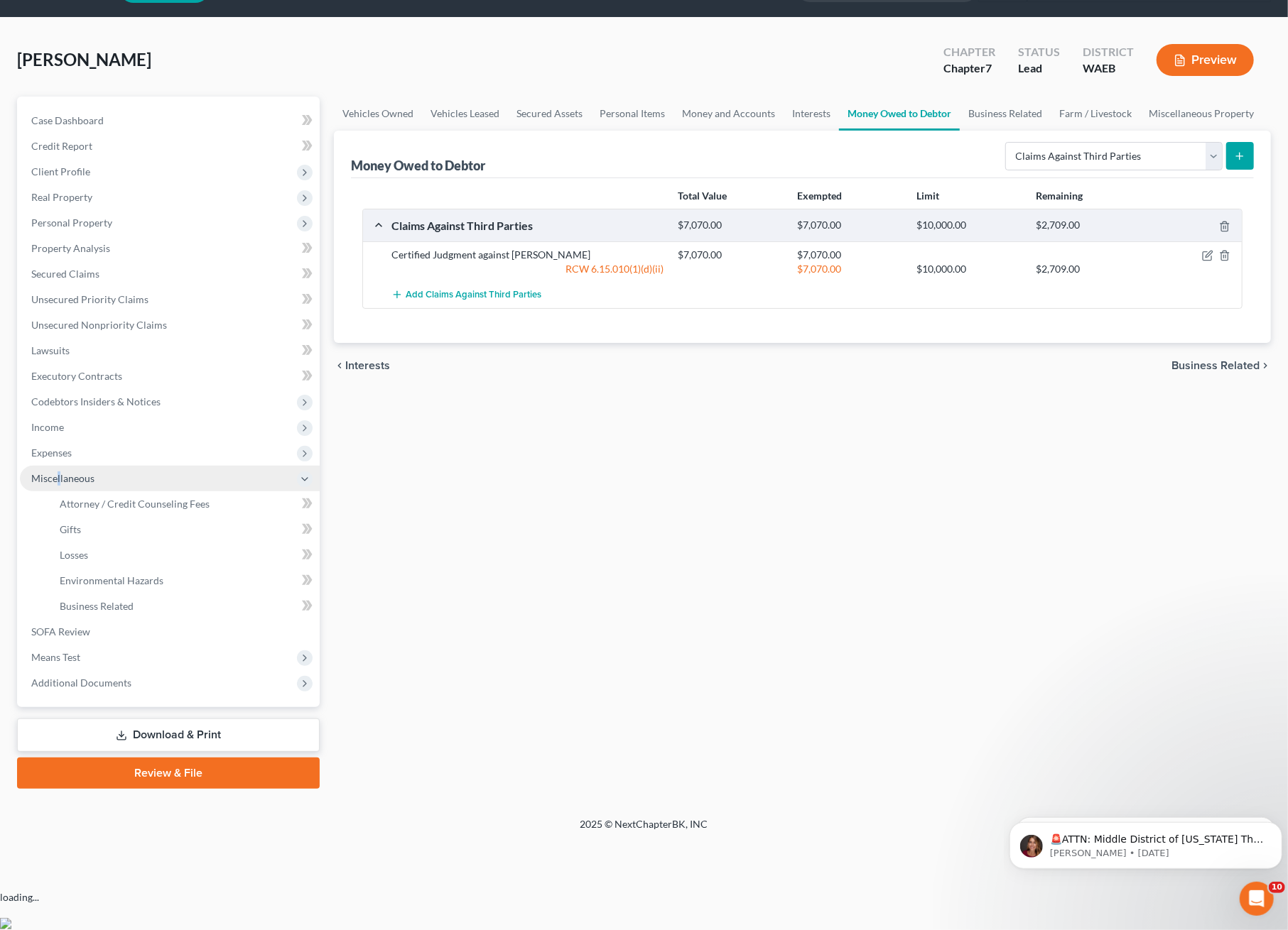
scroll to position [0, 0]
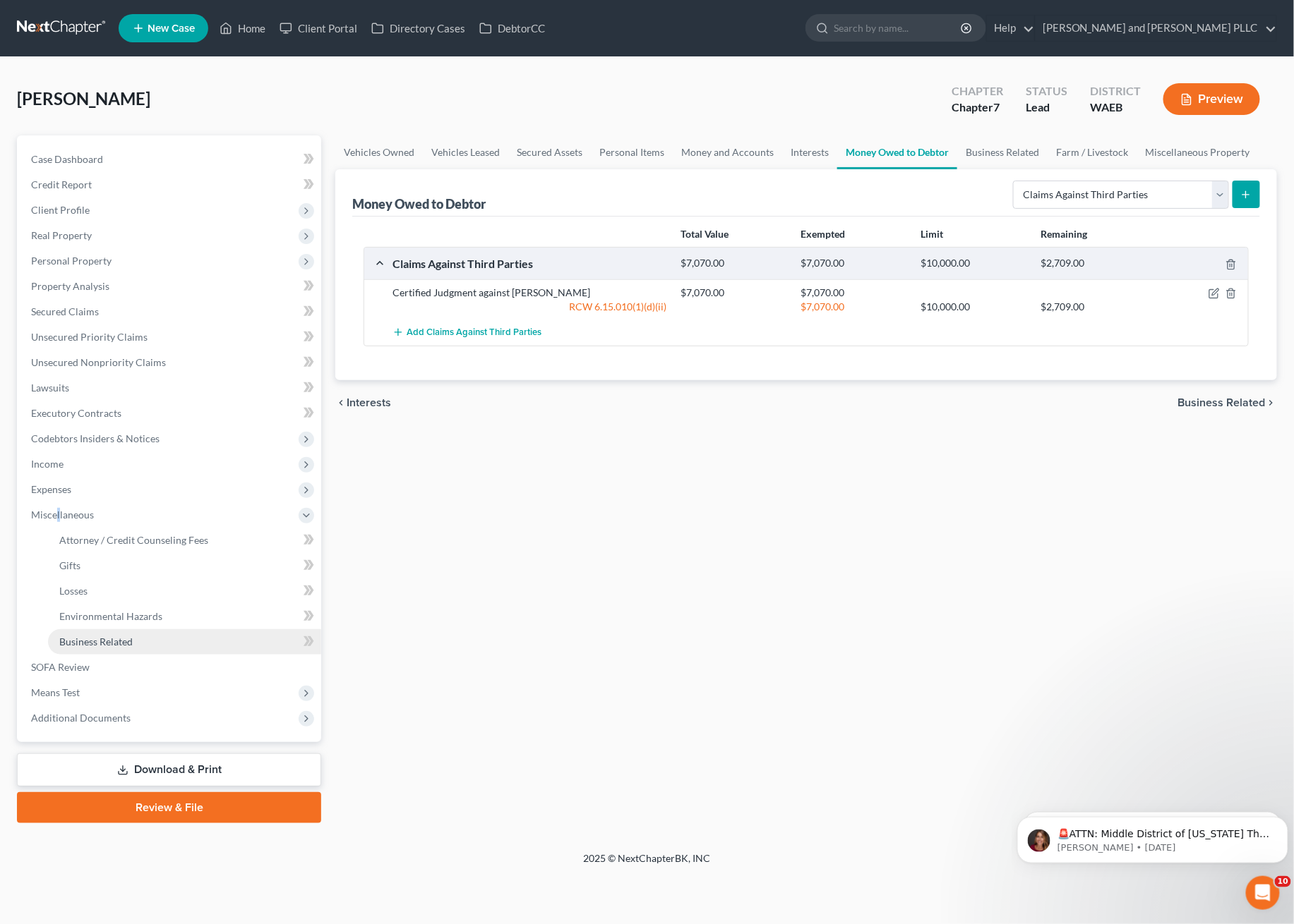
click at [111, 641] on span "Business Related" at bounding box center [96, 641] width 74 height 12
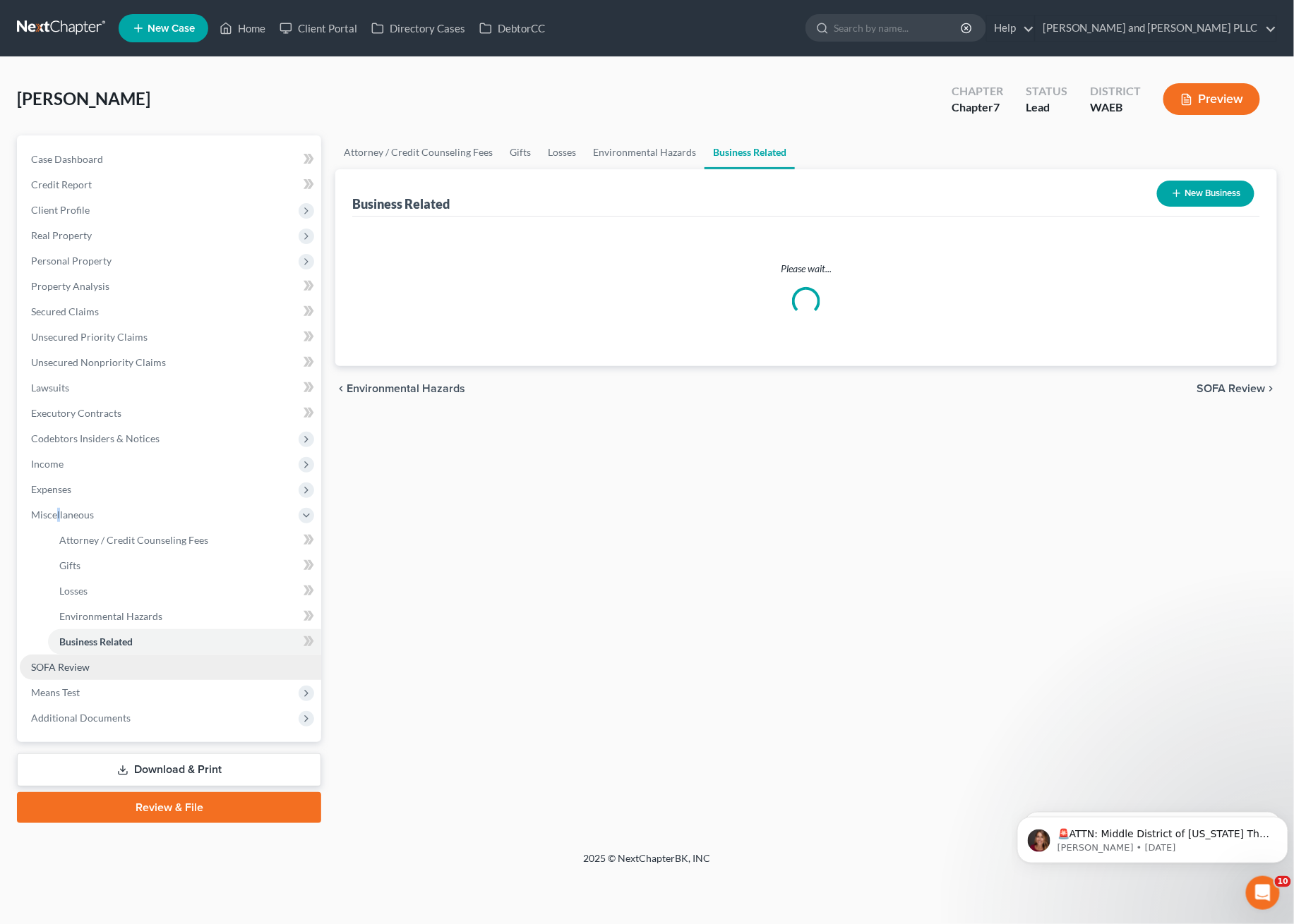
click at [95, 669] on link "SOFA Review" at bounding box center [171, 668] width 301 height 26
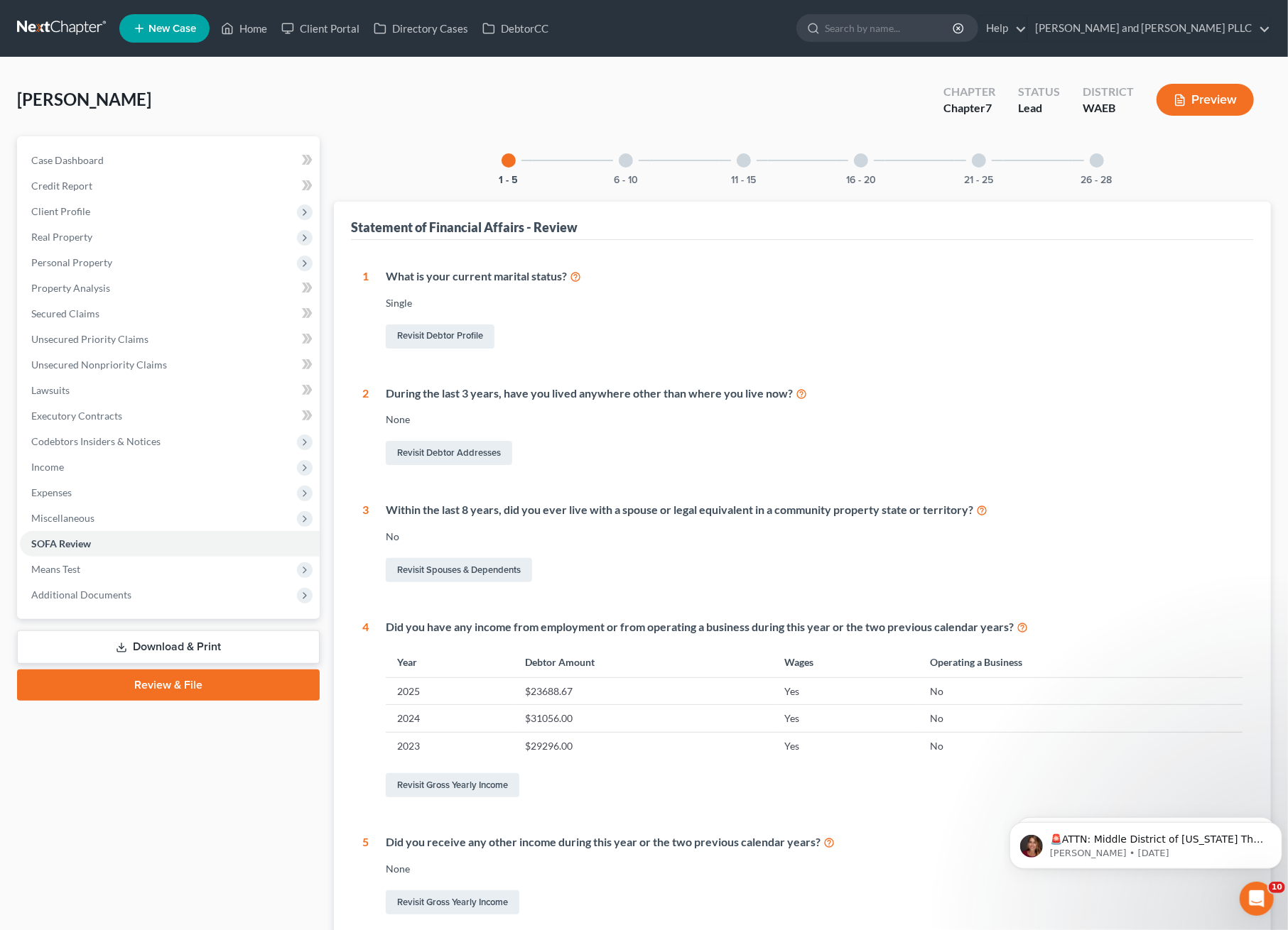
click at [746, 163] on div at bounding box center [744, 161] width 15 height 15
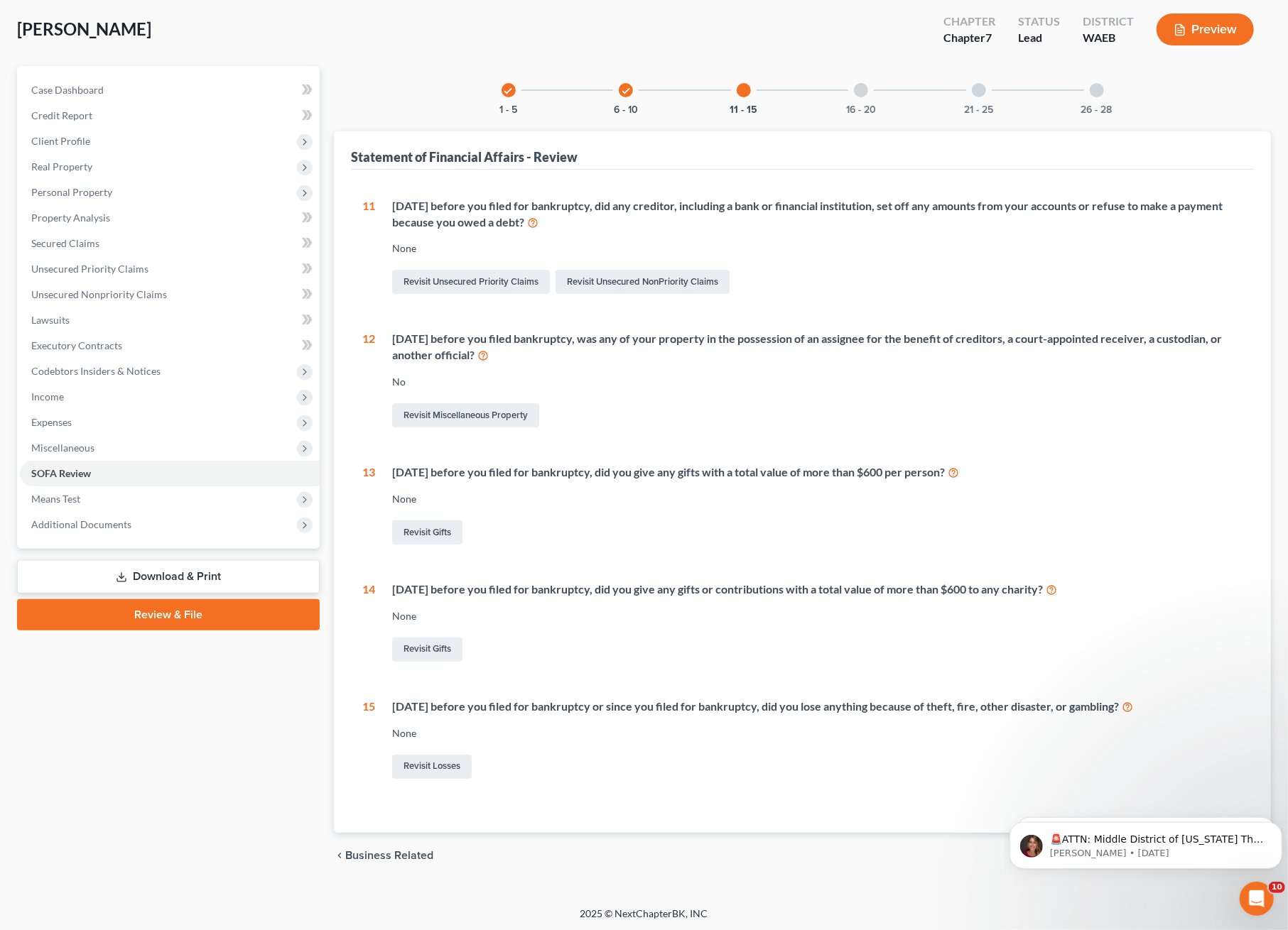
scroll to position [71, 0]
click at [865, 100] on div "16 - 20" at bounding box center [861, 90] width 48 height 48
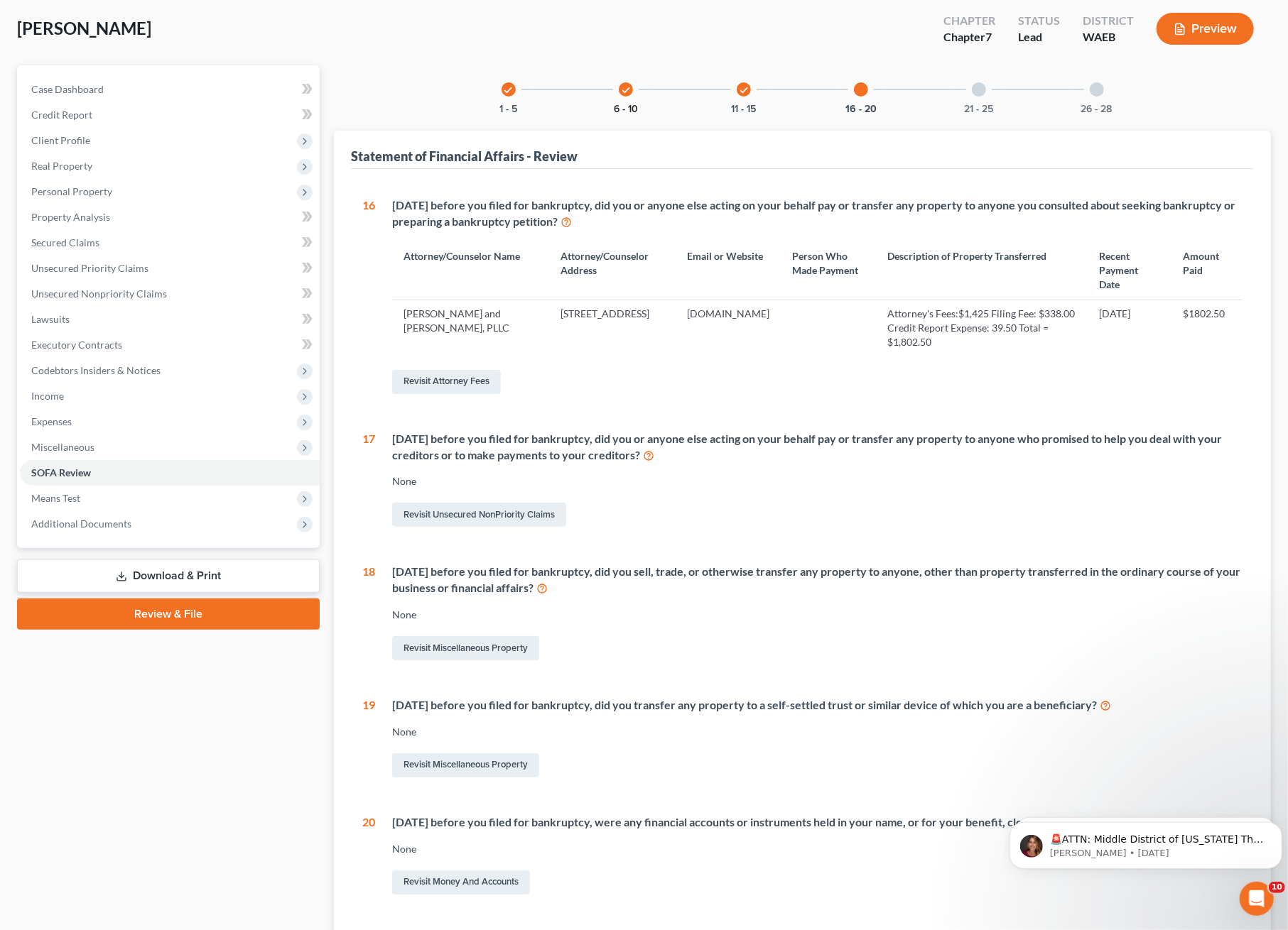
click at [629, 106] on button "6 - 10" at bounding box center [626, 109] width 24 height 10
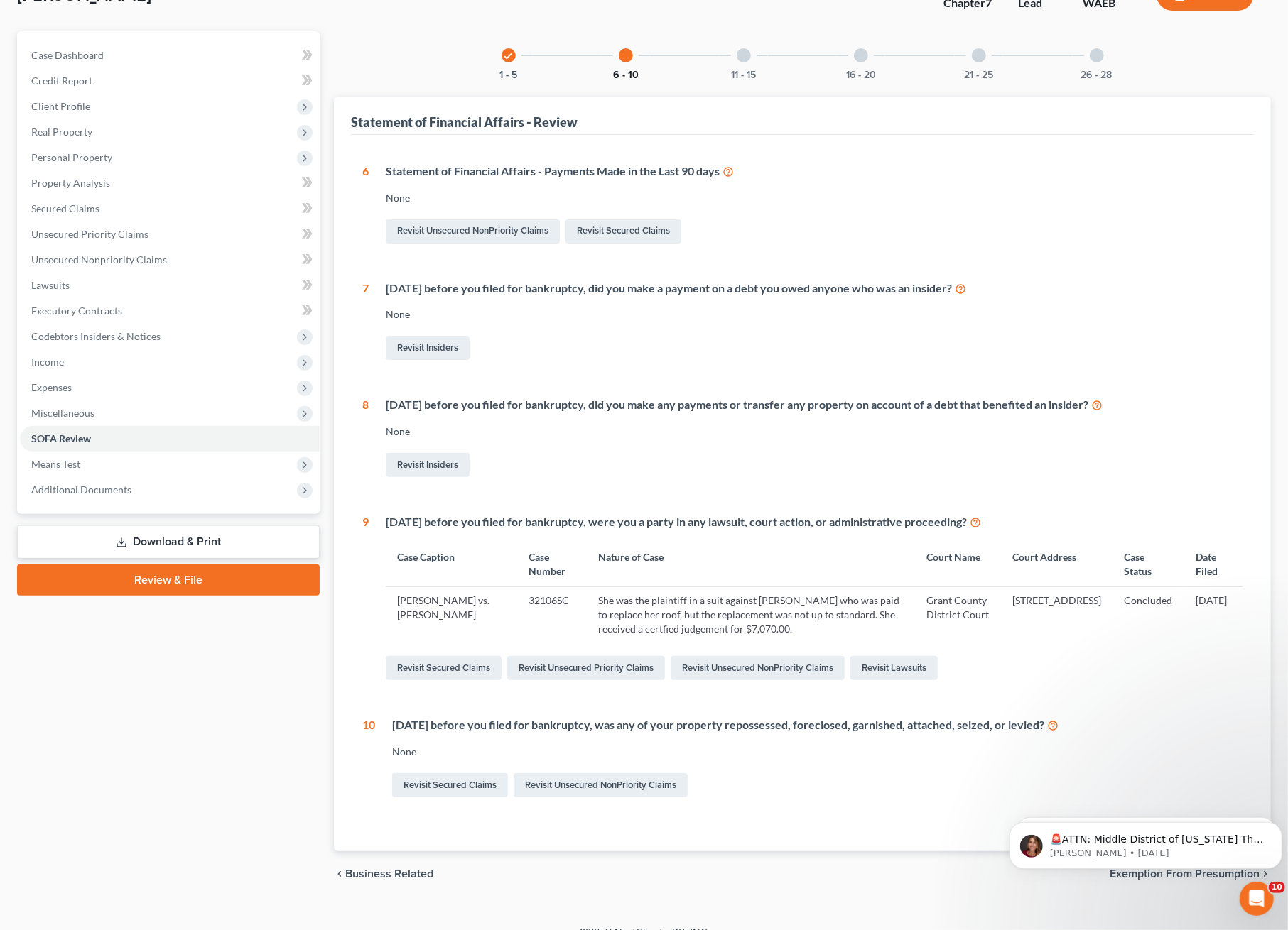
scroll to position [123, 0]
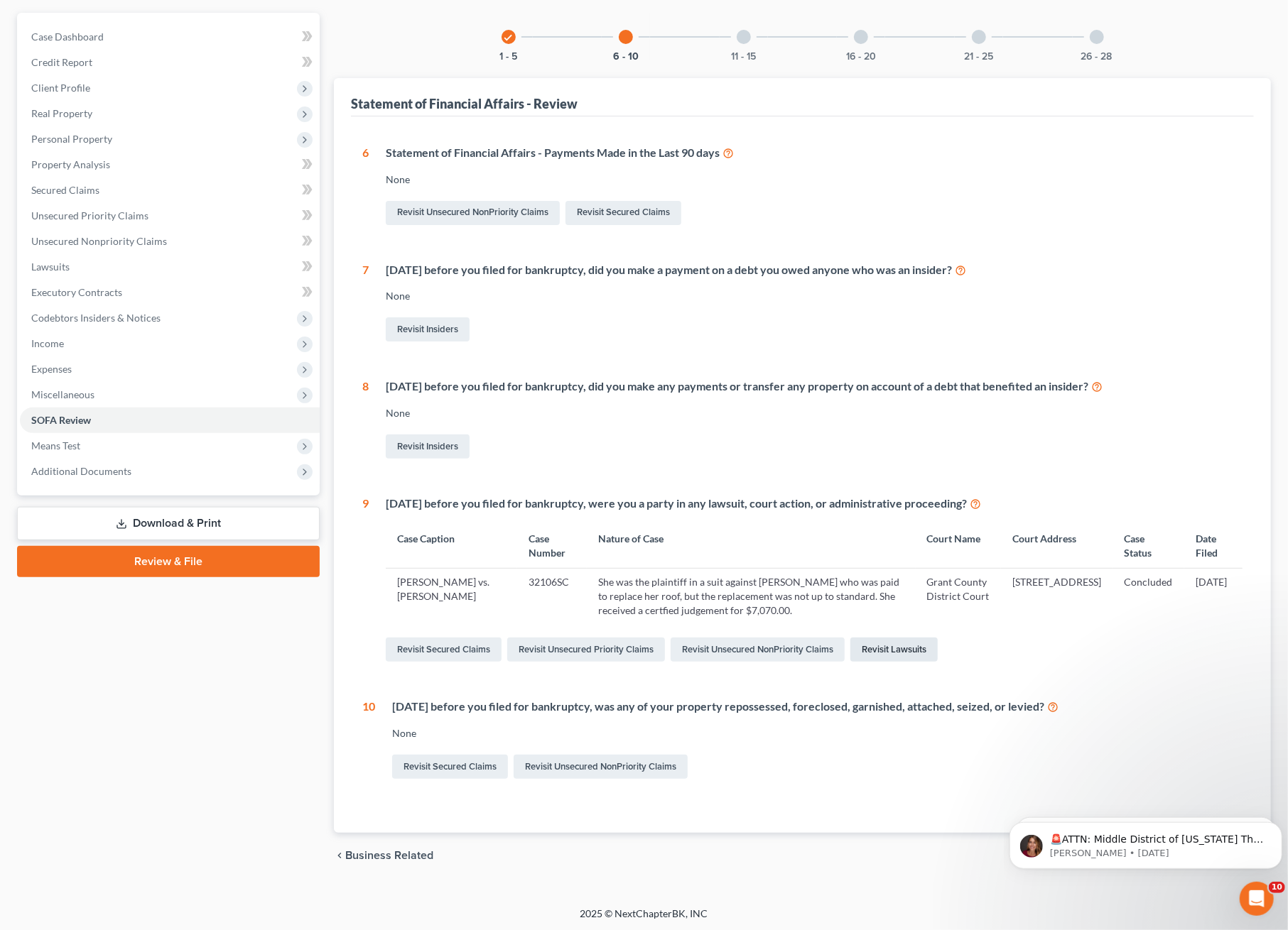
click at [899, 641] on link "Revisit Lawsuits" at bounding box center [894, 650] width 87 height 24
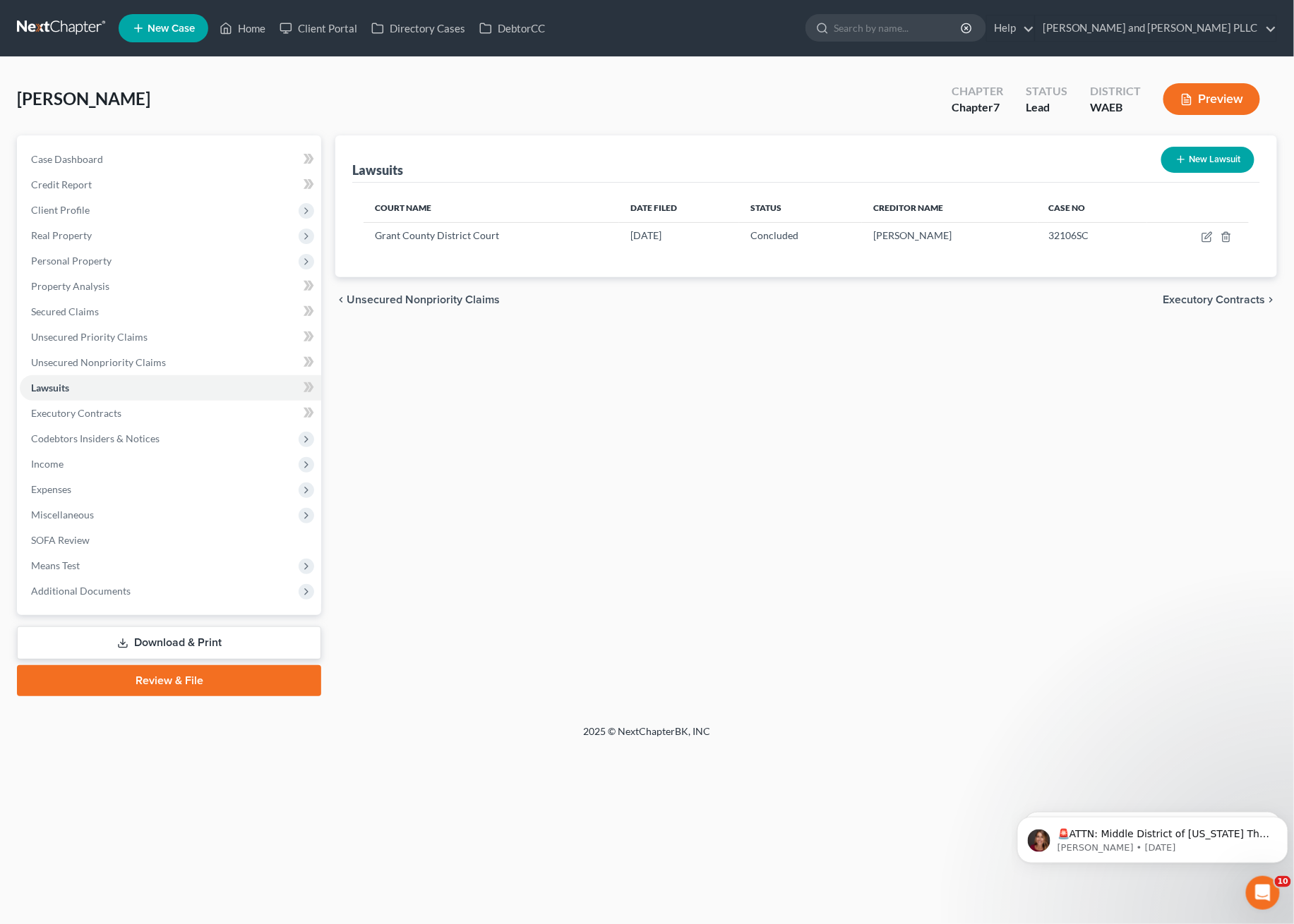
click at [1199, 175] on div "New Lawsuit" at bounding box center [1207, 159] width 104 height 38
click at [1210, 236] on icon "button" at bounding box center [1207, 237] width 11 height 11
select select "50"
select select "2"
select select "4"
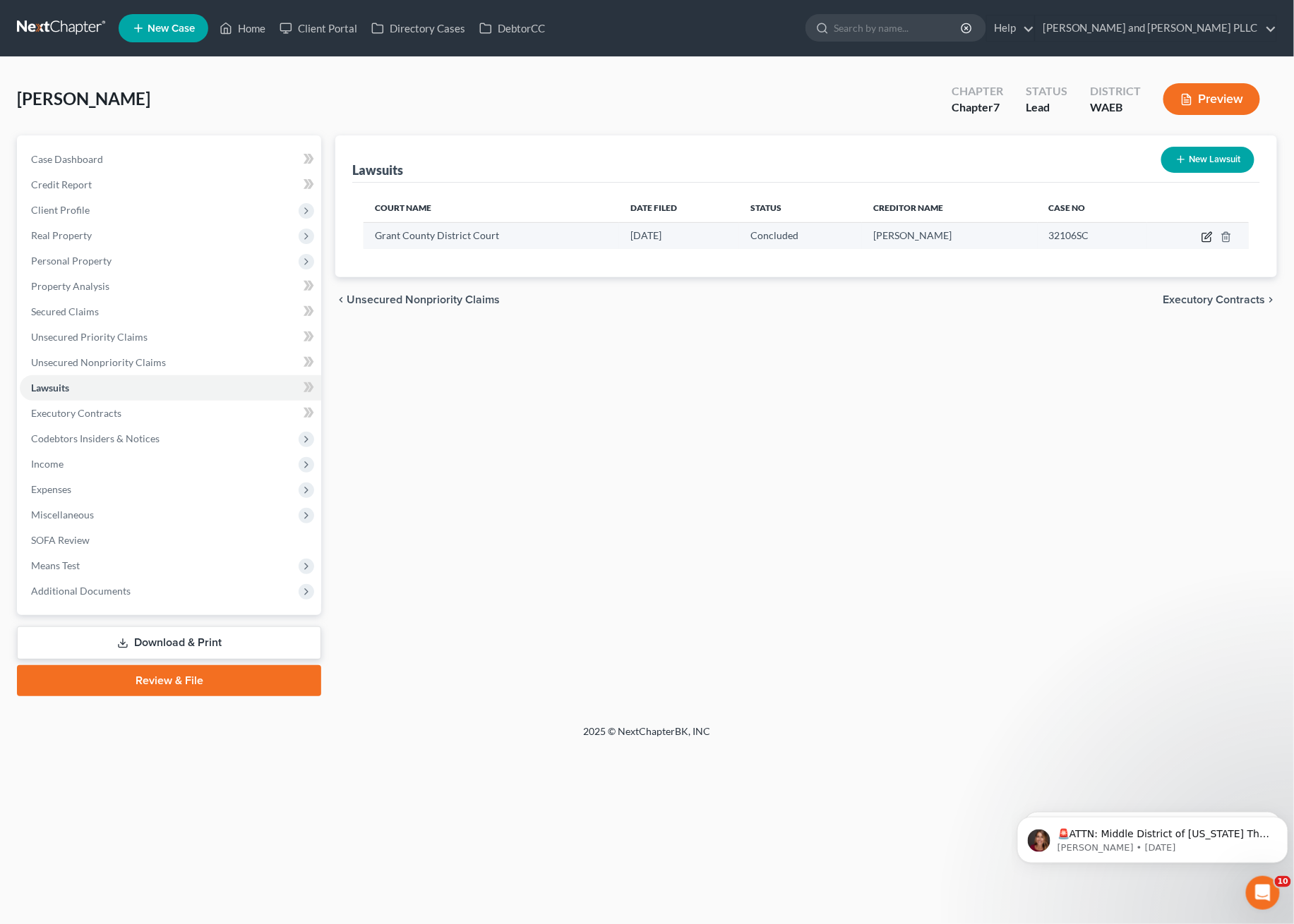
select select "50"
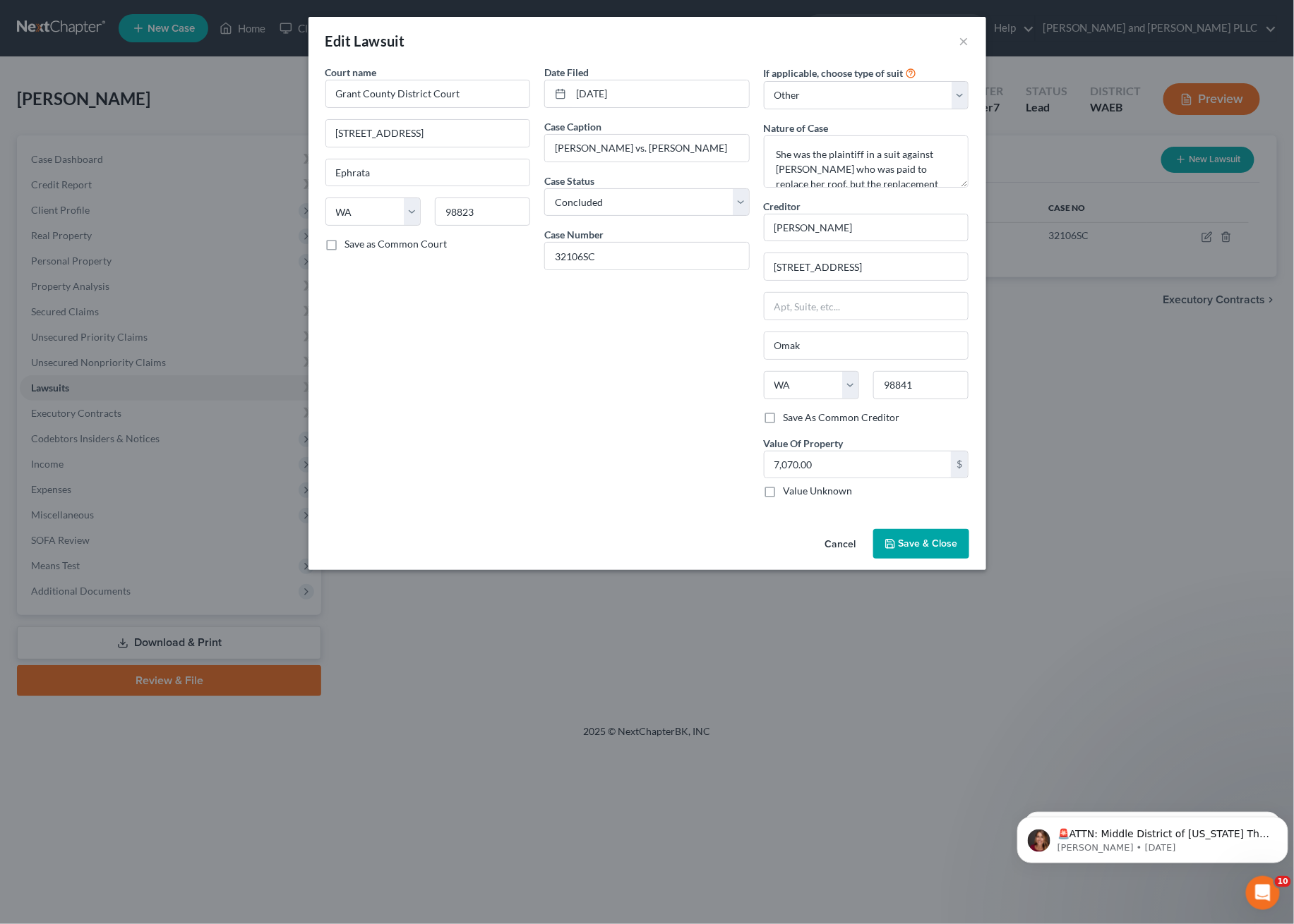
click at [746, 340] on div "Date Filed 11/04/2024 Case Caption Jessica Olsen vs. Brandon Roberts Case Statu…" at bounding box center [647, 287] width 220 height 445
drag, startPoint x: 746, startPoint y: 340, endPoint x: 585, endPoint y: 345, distance: 161.1
click at [585, 345] on div "Date Filed 11/04/2024 Case Caption Jessica Olsen vs. Brandon Roberts Case Statu…" at bounding box center [647, 287] width 220 height 445
drag, startPoint x: 856, startPoint y: 151, endPoint x: 889, endPoint y: 180, distance: 43.9
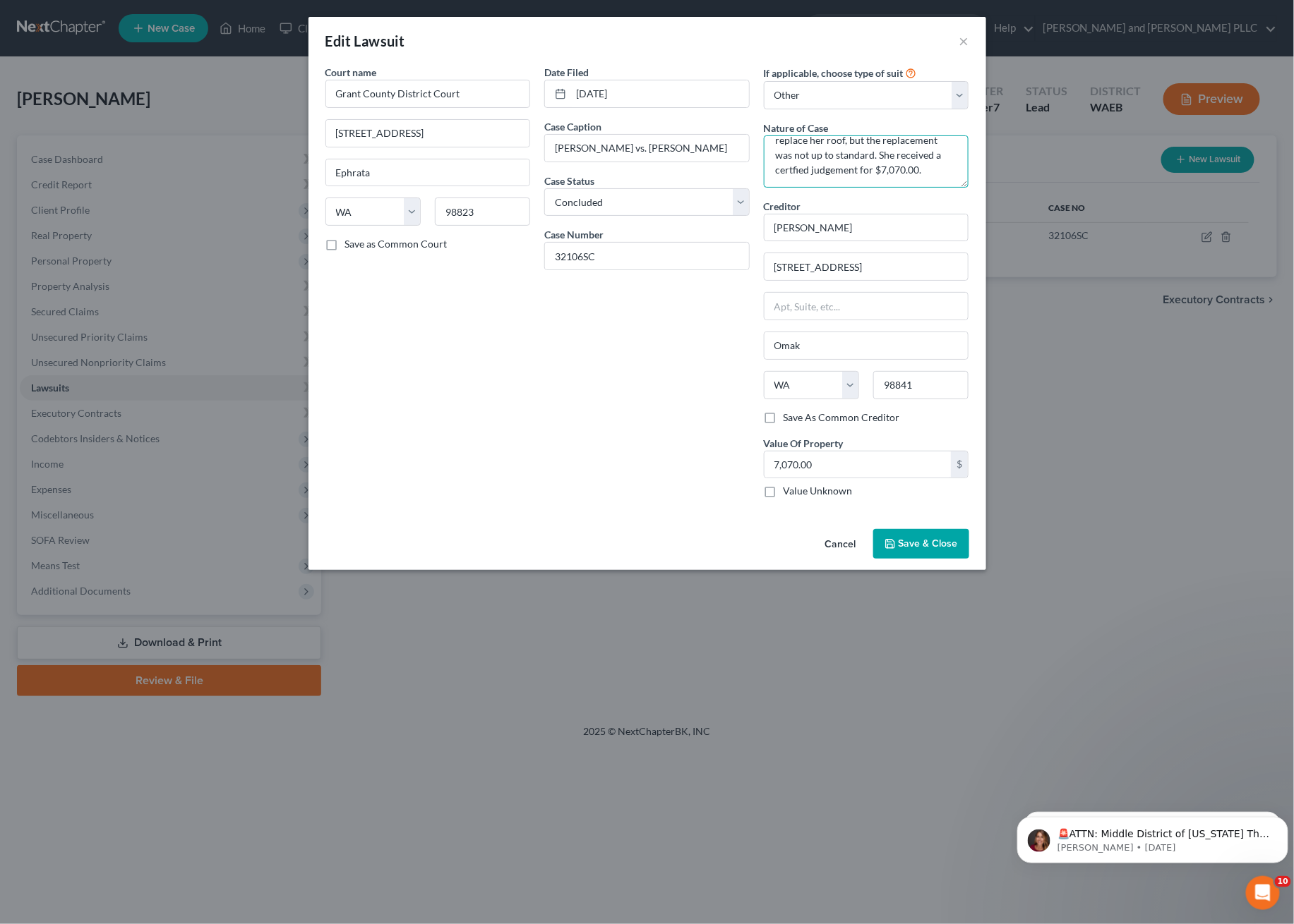
click at [889, 180] on textarea "She was the plaintiff in a suit against Brandon Roberts who was paid to replace…" at bounding box center [867, 161] width 205 height 52
click at [880, 170] on textarea "She was the plaintiff in a suit against Brandon Roberts who was paid to replace…" at bounding box center [867, 161] width 205 height 52
click at [924, 548] on span "Save & Close" at bounding box center [928, 543] width 59 height 12
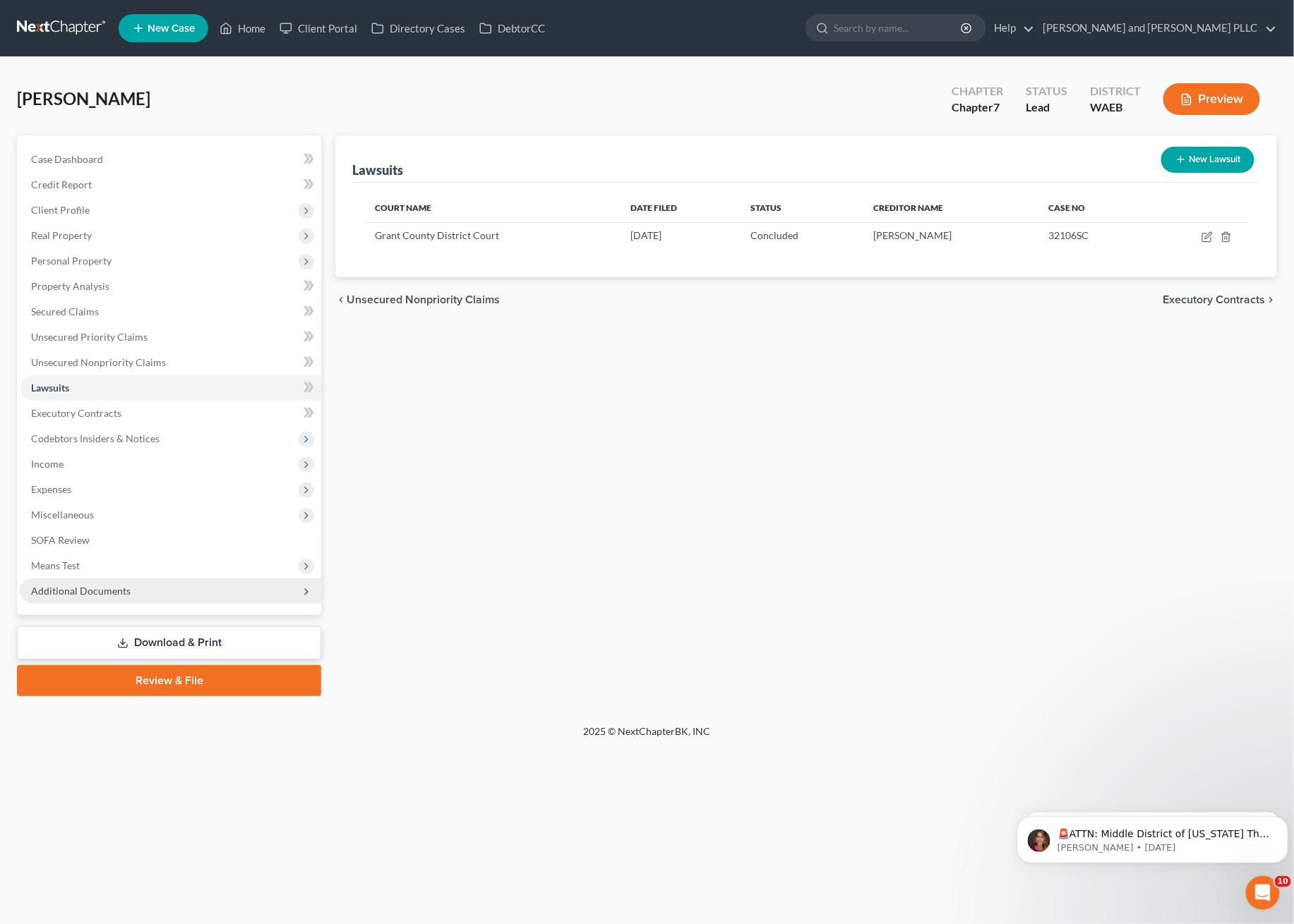
click at [172, 584] on span "Additional Documents" at bounding box center [171, 591] width 301 height 26
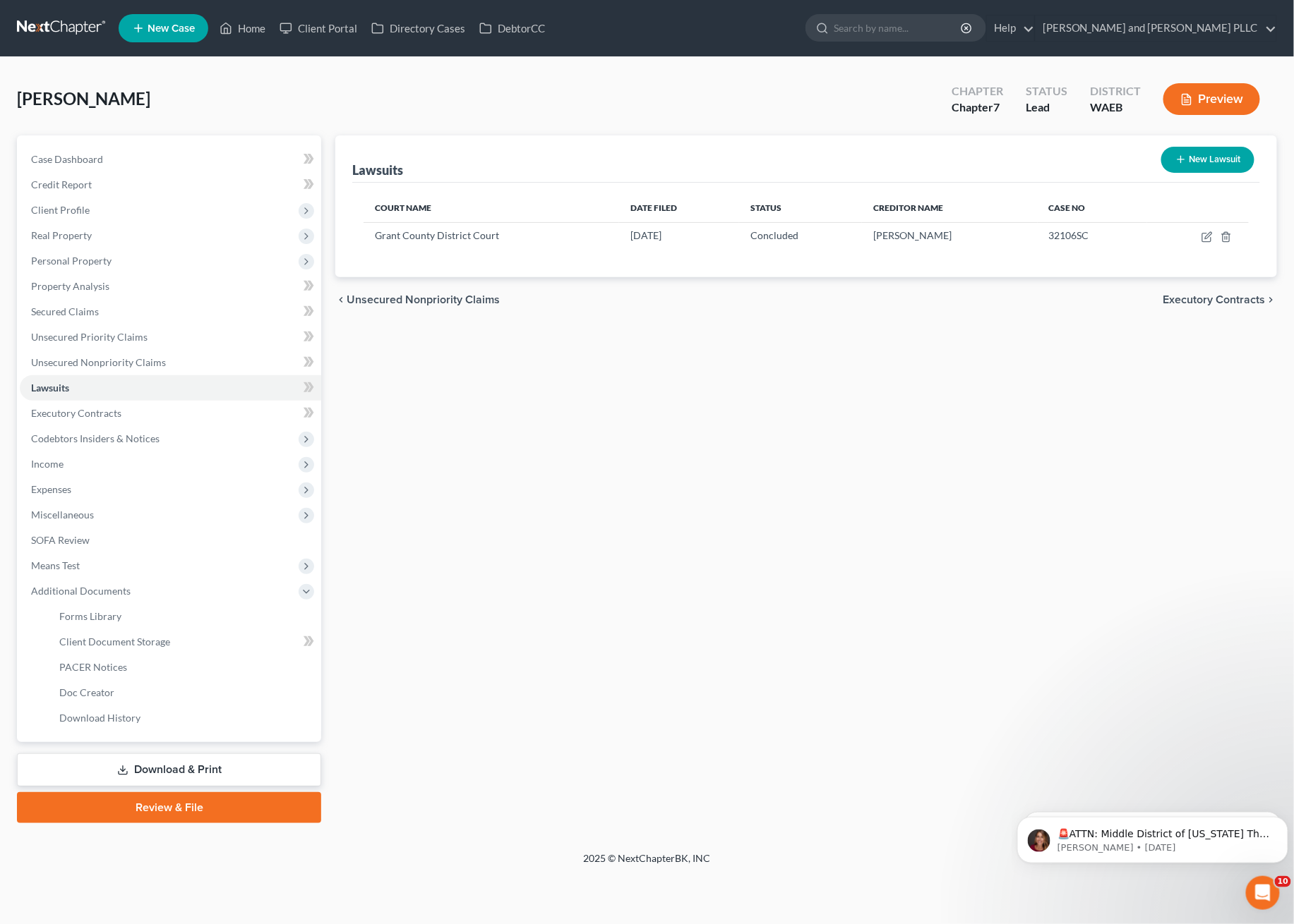
click at [479, 572] on div "Lawsuits New Lawsuit Court Name Date Filed Status Creditor Name Case No Grant C…" at bounding box center [806, 479] width 956 height 688
click at [208, 799] on link "Review & File" at bounding box center [168, 808] width 304 height 31
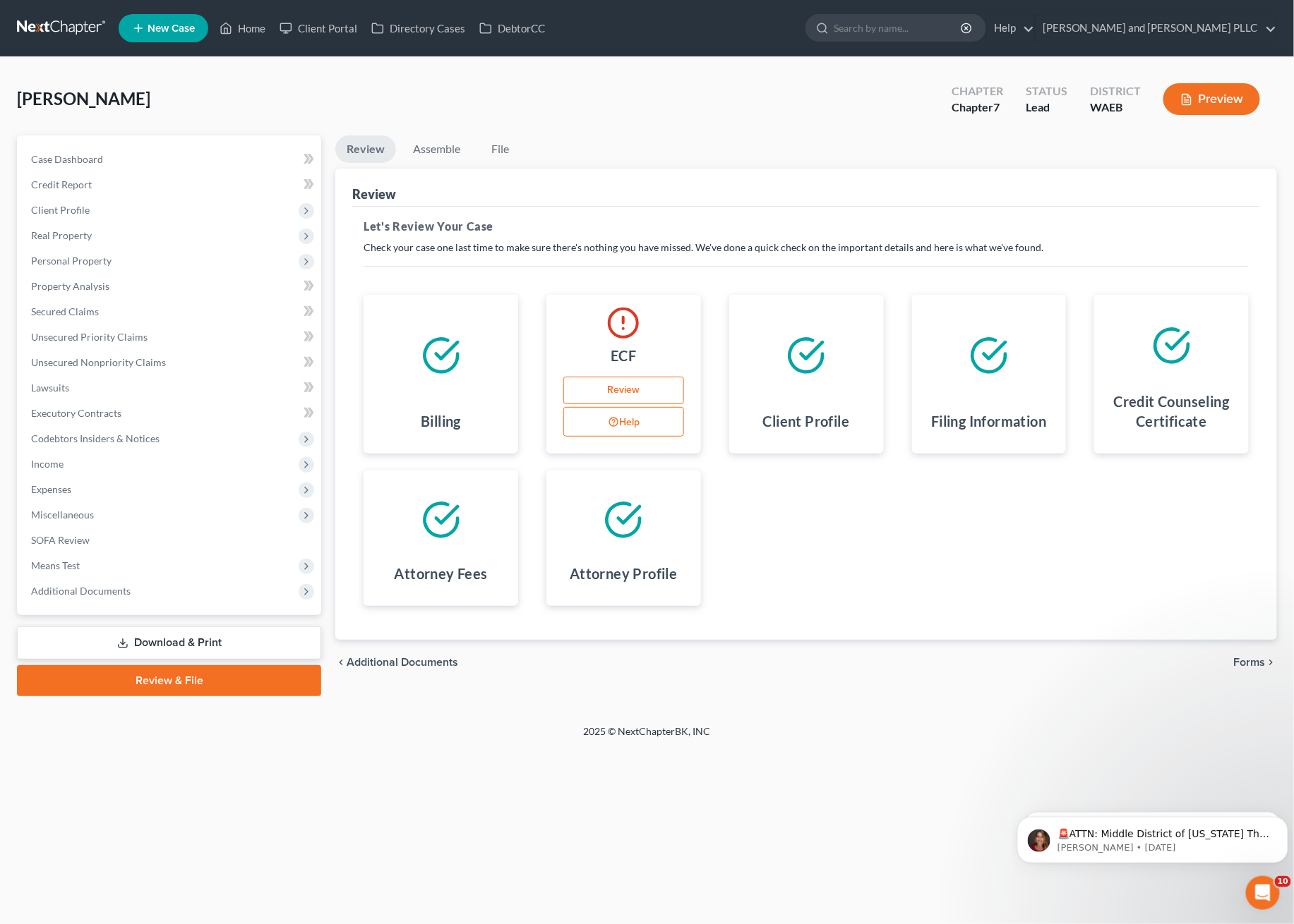
click at [622, 389] on link "Review" at bounding box center [624, 390] width 121 height 28
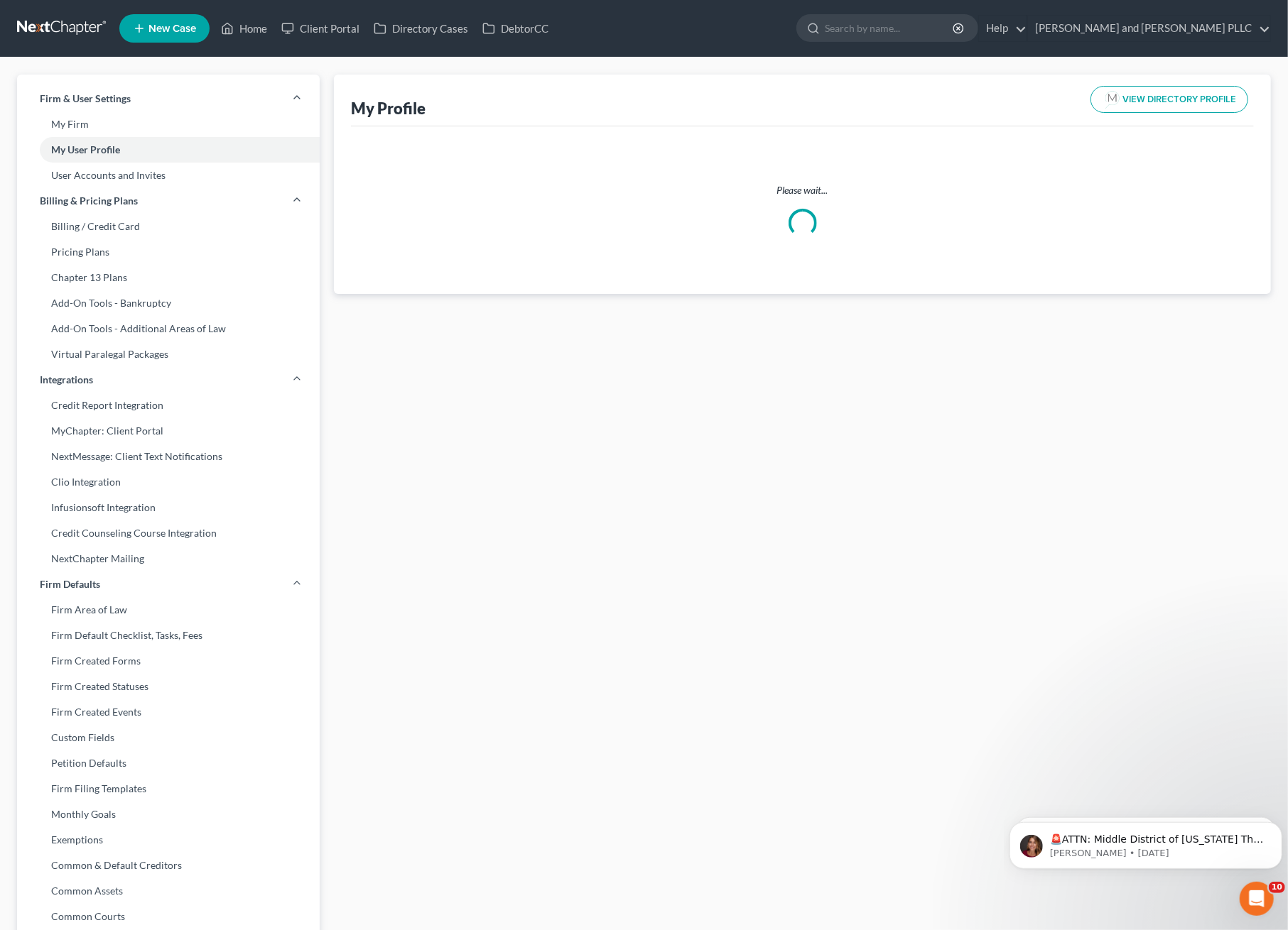
select select "50"
select select "86"
select select "attorney"
select select "0"
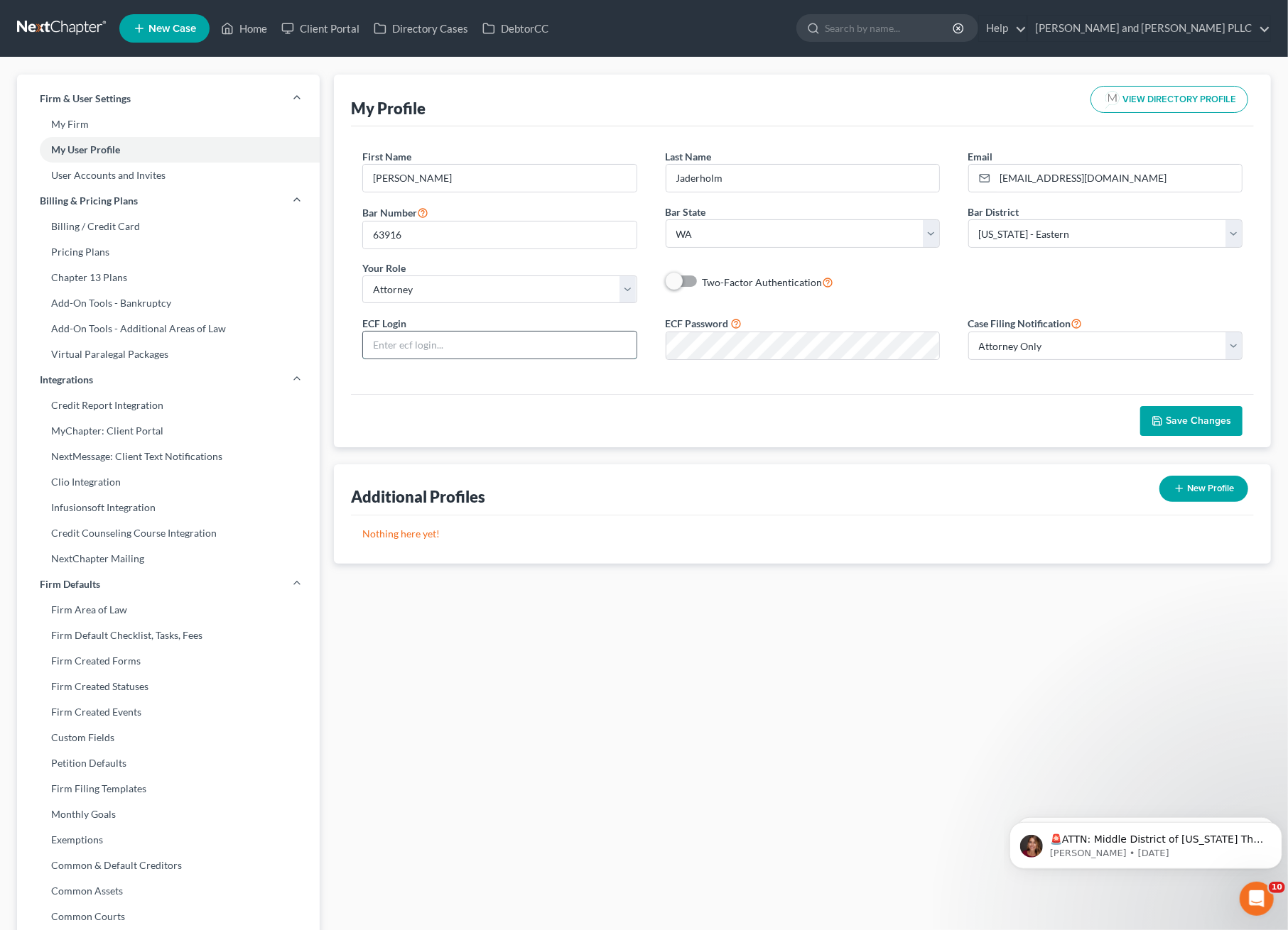
click at [527, 348] on input "text" at bounding box center [500, 344] width 273 height 27
drag, startPoint x: 406, startPoint y: 357, endPoint x: 407, endPoint y: 344, distance: 13.0
click at [406, 356] on input "text" at bounding box center [500, 344] width 273 height 27
click at [407, 344] on input "text" at bounding box center [500, 344] width 273 height 27
type input "sjaderholm"
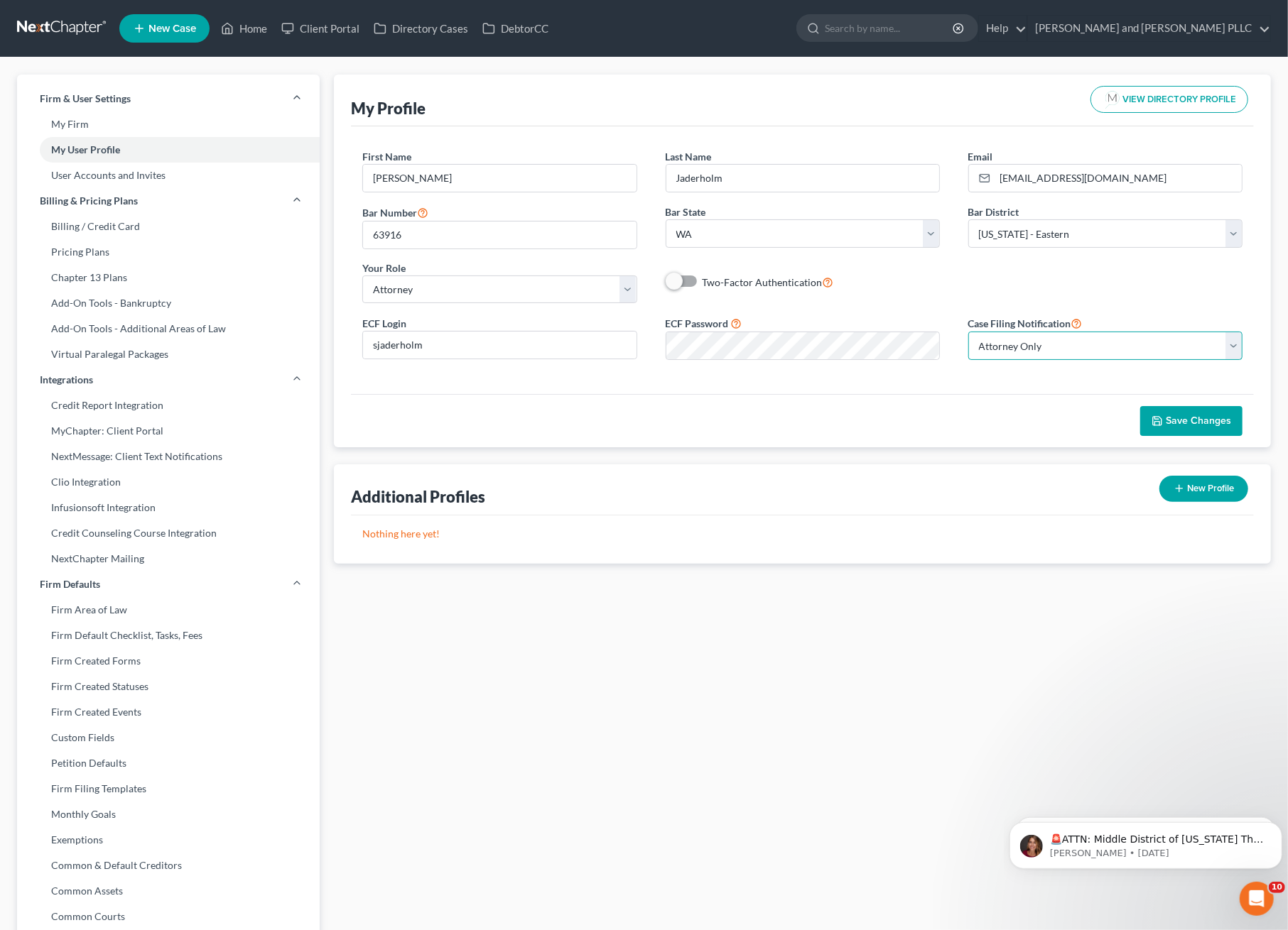
click at [996, 355] on select "Select Attorney Only Attorney And Other Other Only" at bounding box center [1106, 345] width 274 height 28
click at [923, 317] on div "ECF Password" at bounding box center [802, 337] width 303 height 44
click at [1108, 345] on select "Select Attorney Only Attorney And Other Other Only" at bounding box center [1106, 345] width 274 height 28
click at [1077, 324] on icon at bounding box center [1077, 323] width 11 height 14
click at [1072, 361] on div "ECF Login sjaderholm ECF Password Case Filing Notification Select Attorney Only…" at bounding box center [802, 343] width 909 height 56
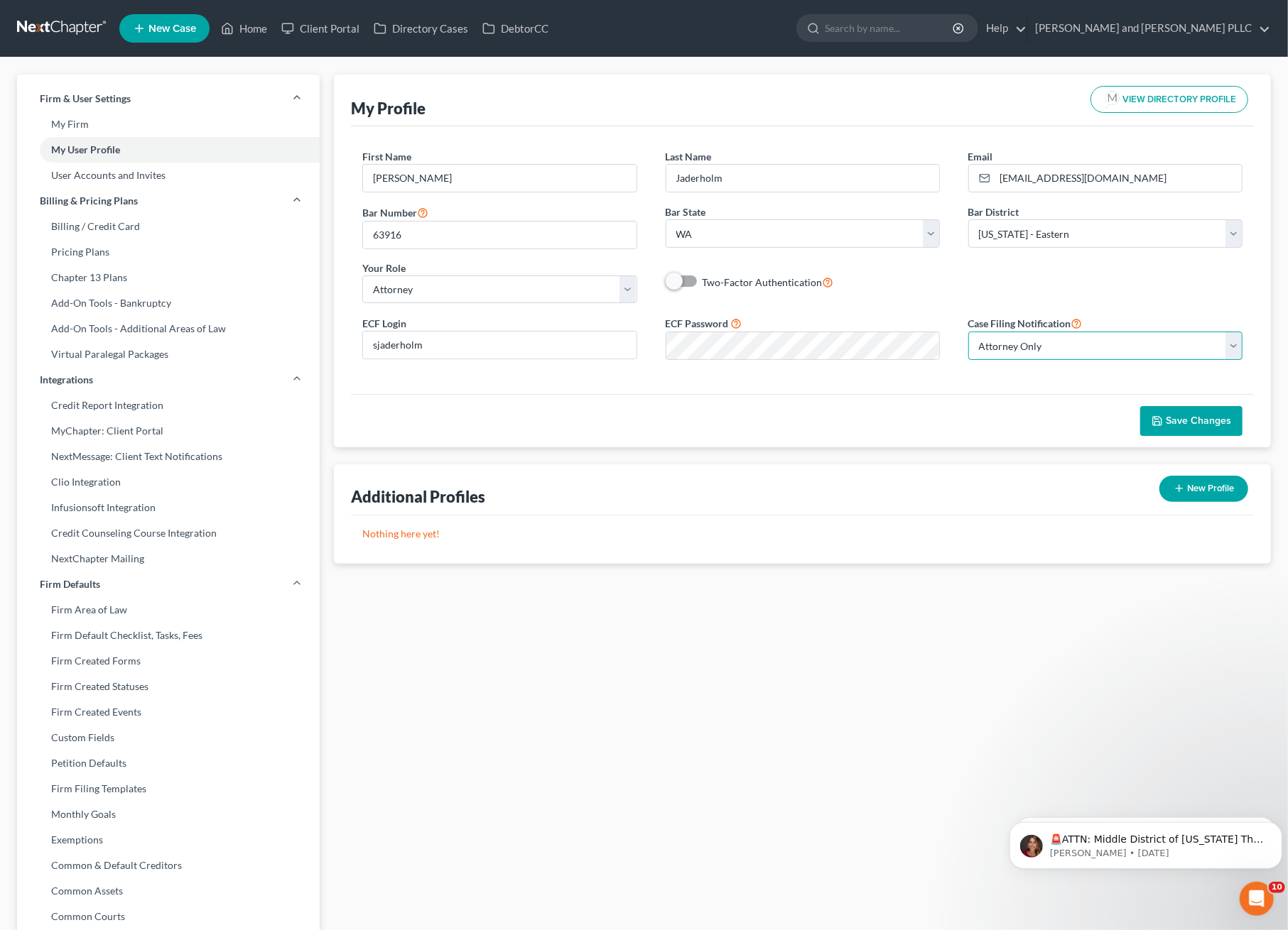
click at [1072, 353] on select "Select Attorney Only Attorney And Other Other Only" at bounding box center [1106, 345] width 274 height 28
select select "1"
click at [968, 332] on select "Select Attorney Only Attorney And Other Other Only" at bounding box center [1106, 345] width 274 height 28
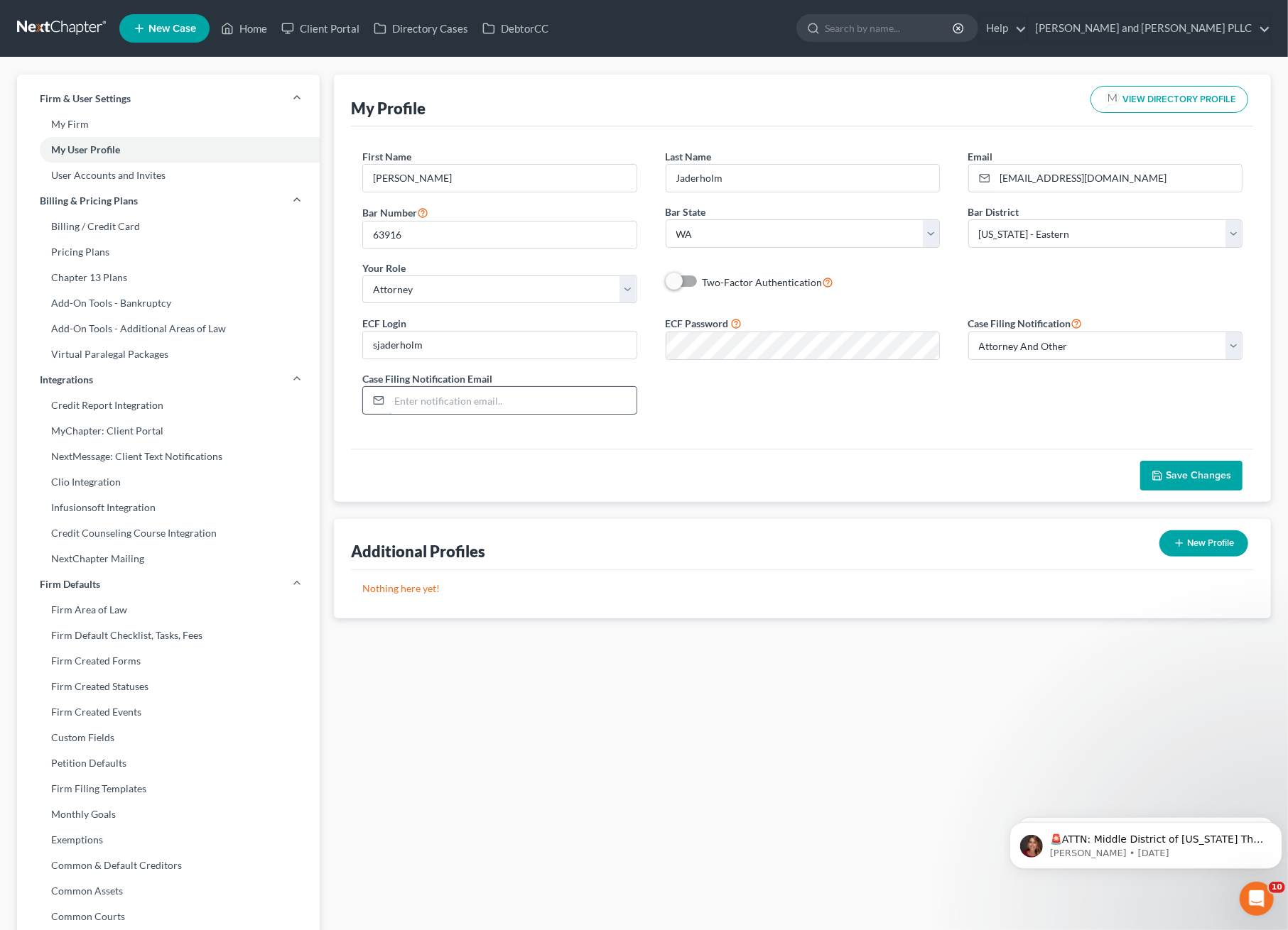
click at [399, 390] on input "email" at bounding box center [512, 400] width 246 height 27
type input "[EMAIL_ADDRESS][DOMAIN_NAME]"
drag, startPoint x: 916, startPoint y: 449, endPoint x: 1278, endPoint y: 555, distance: 377.2
click at [917, 449] on div "Save Changes" at bounding box center [802, 475] width 903 height 53
click at [1162, 469] on button "Save Changes" at bounding box center [1191, 475] width 102 height 30
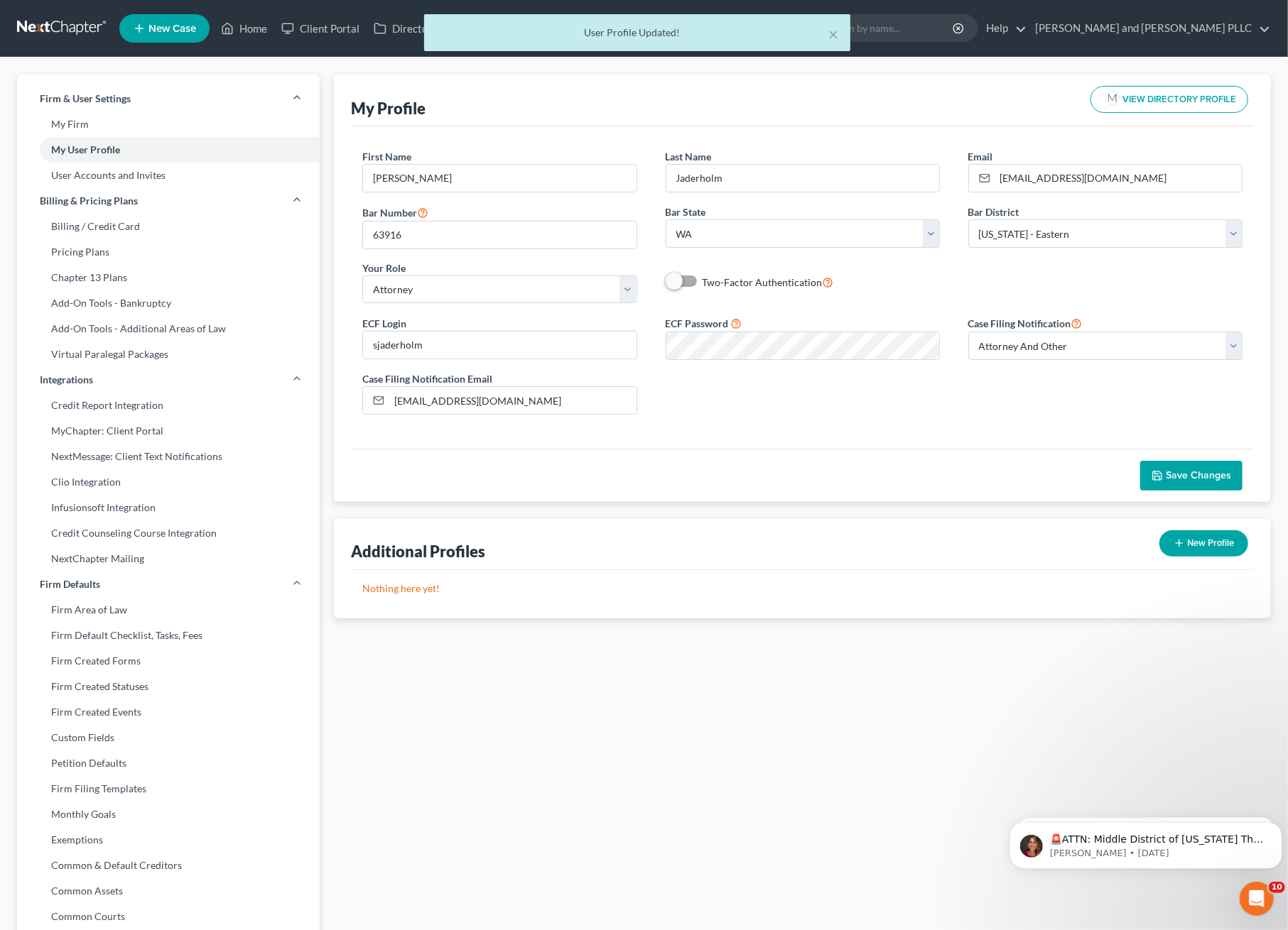
click at [1160, 469] on button "Save Changes" at bounding box center [1191, 475] width 102 height 30
click at [76, 28] on div "× User Profile Updated!" at bounding box center [637, 36] width 1288 height 44
click at [55, 15] on div "× User Profile Updated!" at bounding box center [637, 36] width 1288 height 44
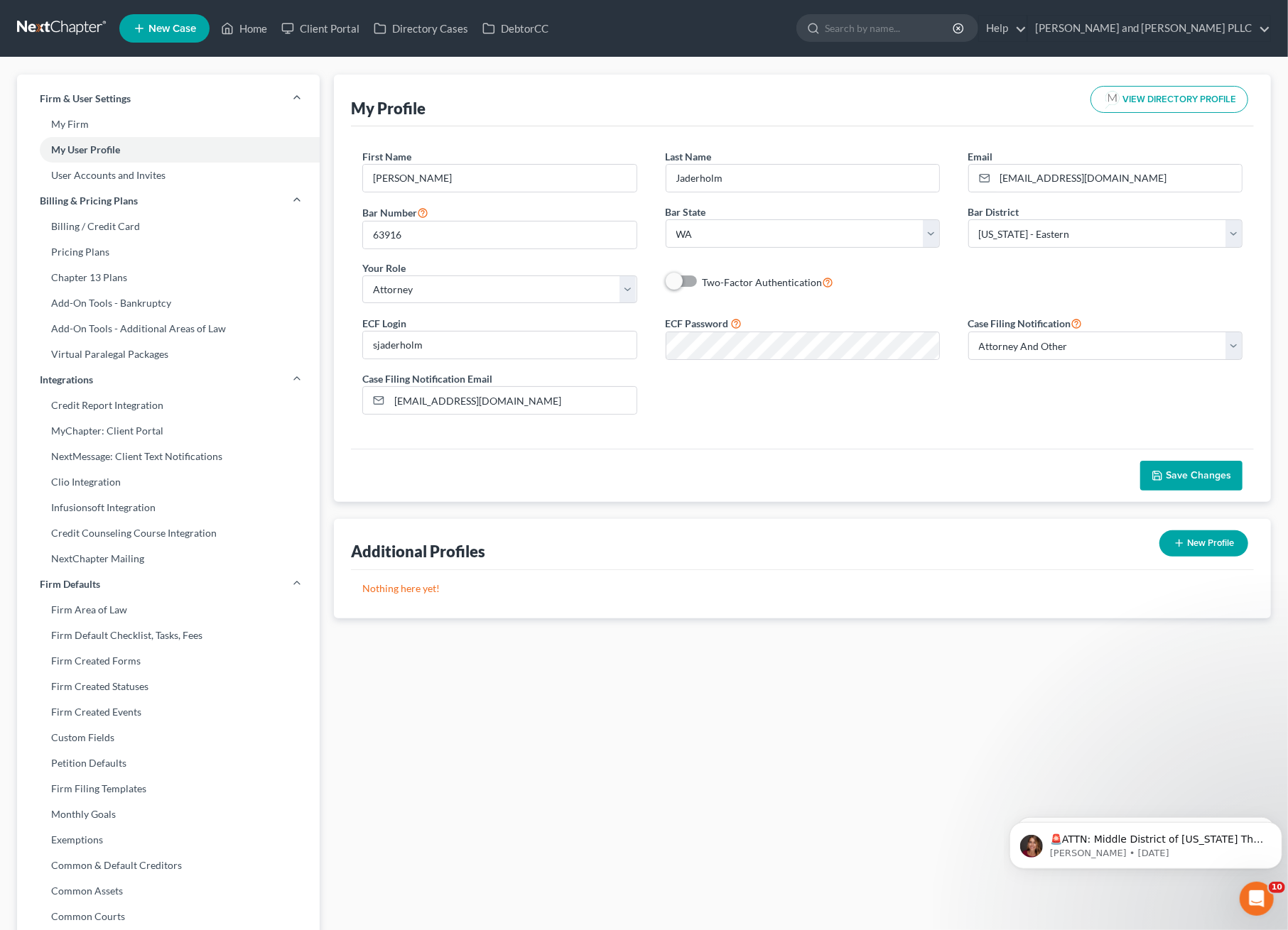
click at [52, 31] on link at bounding box center [62, 28] width 91 height 26
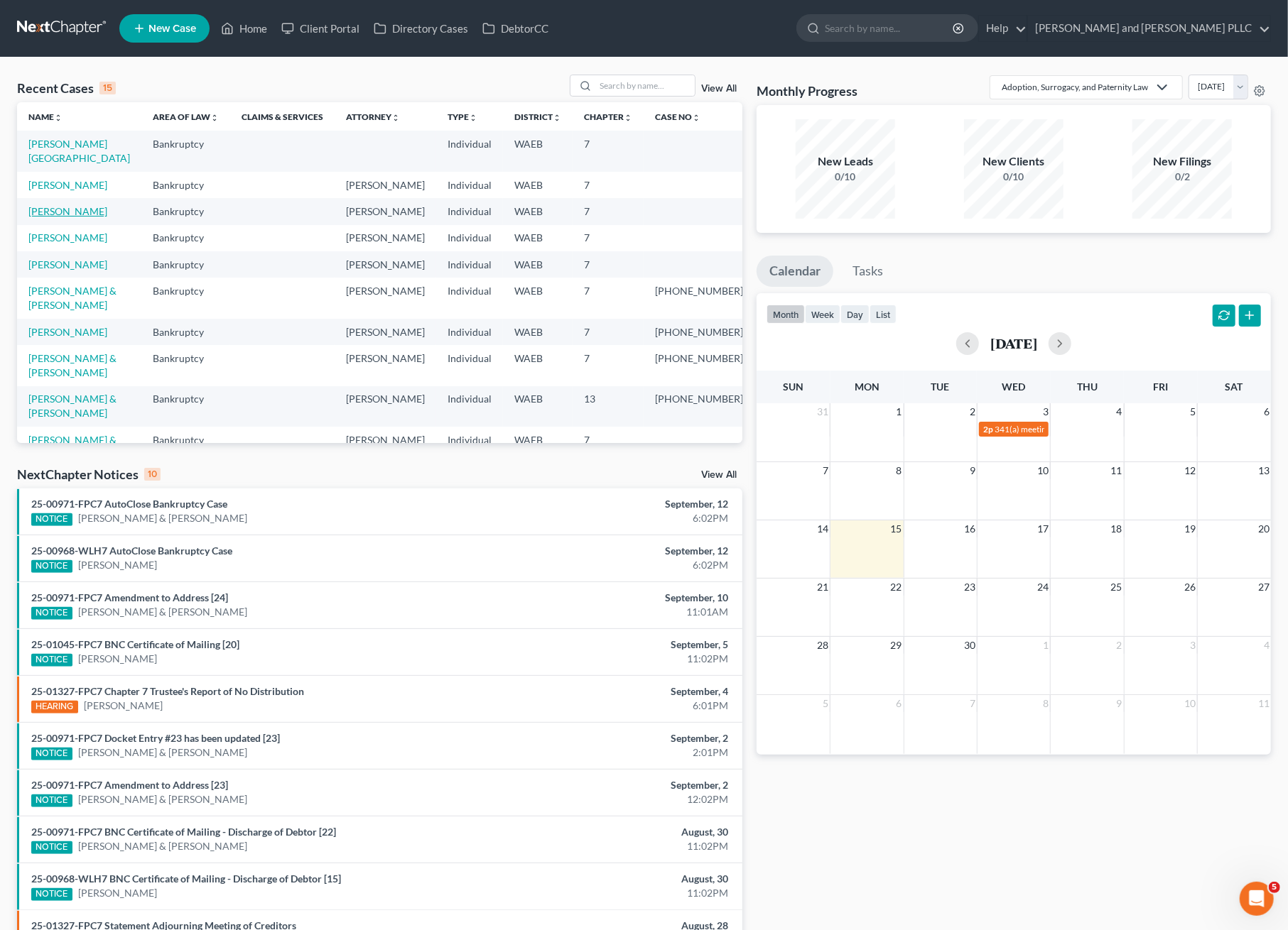
click at [61, 212] on link "[PERSON_NAME]" at bounding box center [68, 211] width 79 height 12
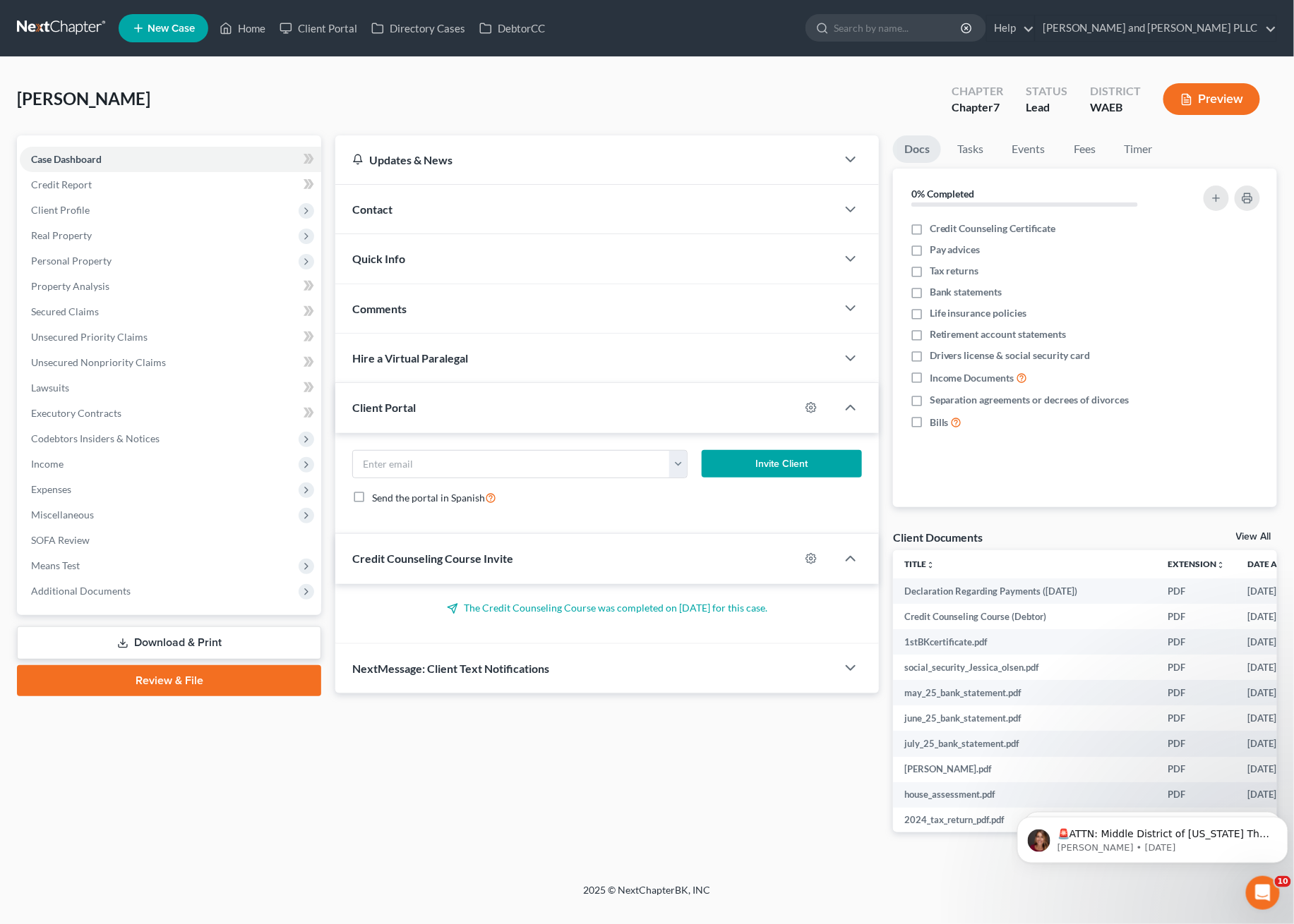
click at [98, 672] on link "Review & File" at bounding box center [168, 680] width 304 height 31
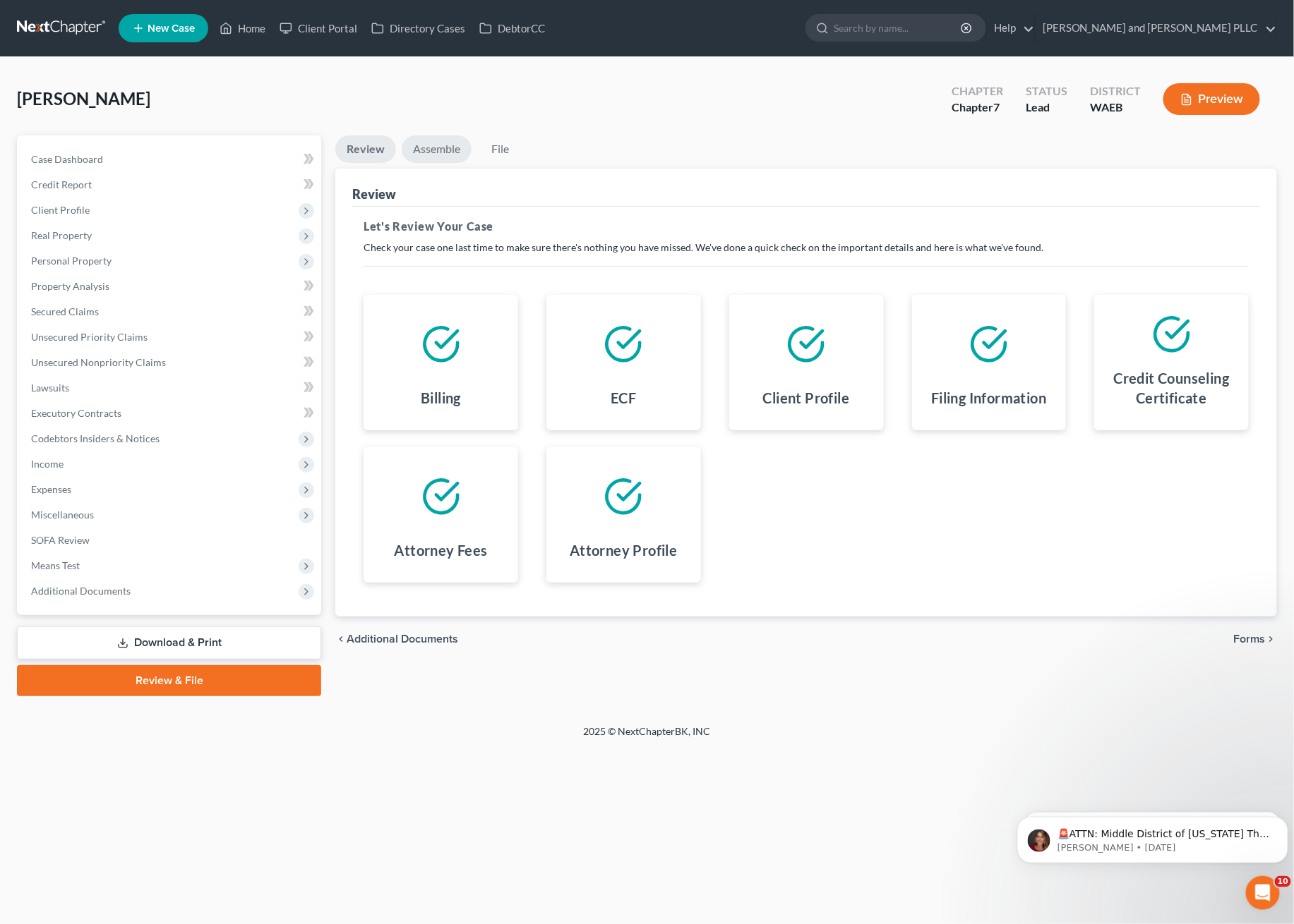
click at [436, 151] on link "Assemble" at bounding box center [436, 149] width 70 height 27
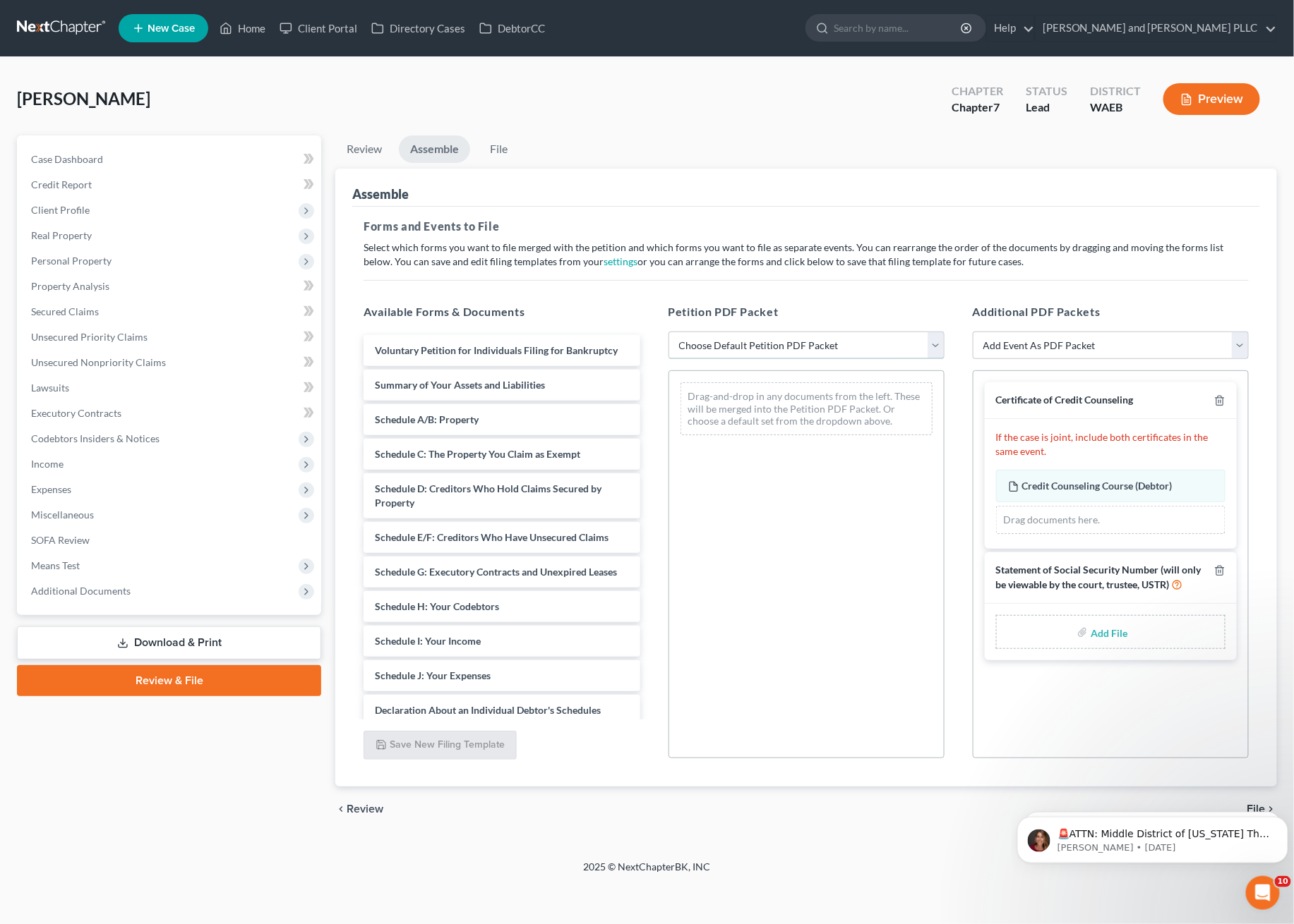
click at [734, 345] on select "Choose Default Petition PDF Packet Complete Bankruptcy Petition (all forms and …" at bounding box center [807, 345] width 276 height 28
select select "0"
click at [669, 332] on select "Choose Default Petition PDF Packet Complete Bankruptcy Petition (all forms and …" at bounding box center [807, 345] width 276 height 28
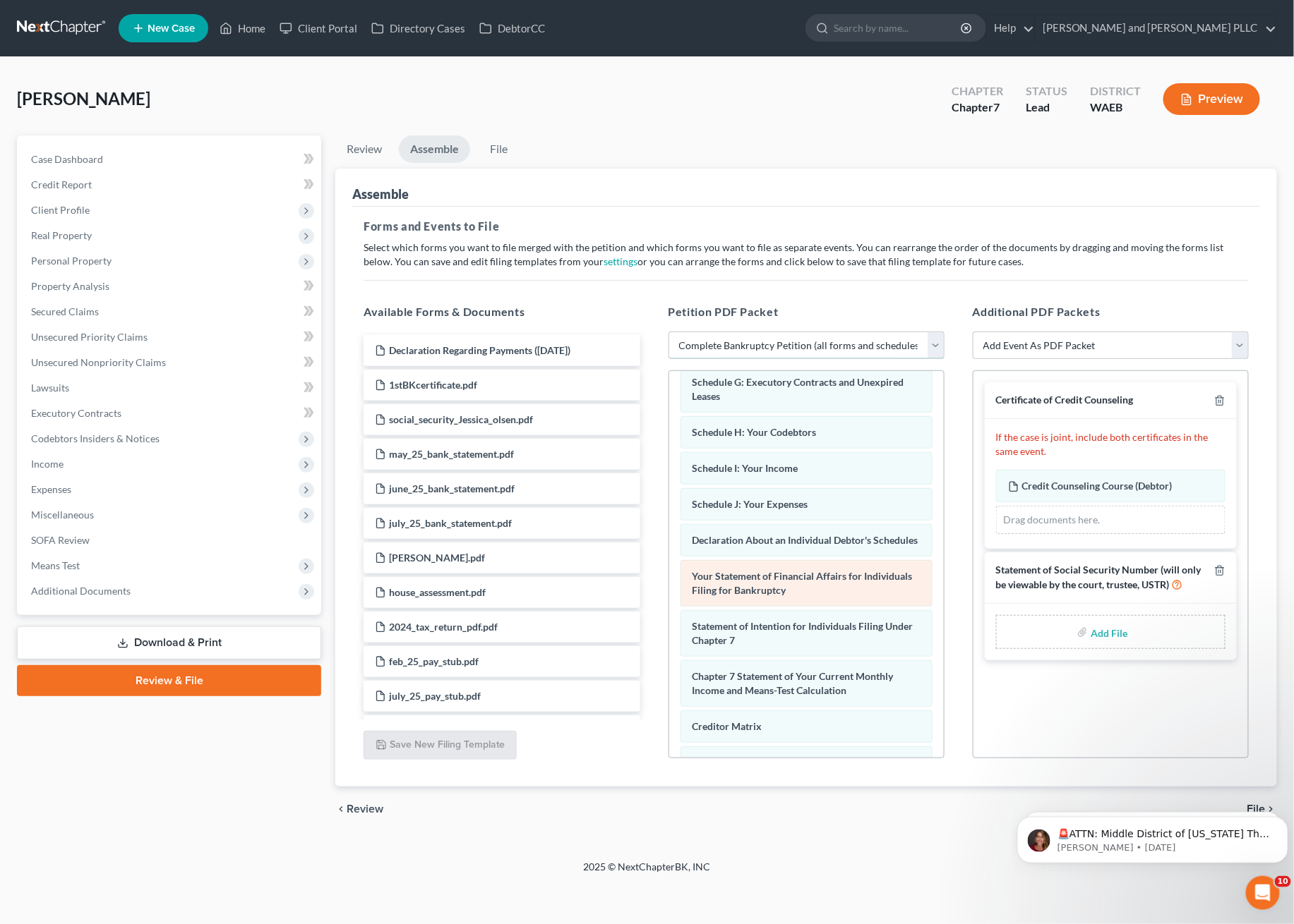
scroll to position [465, 0]
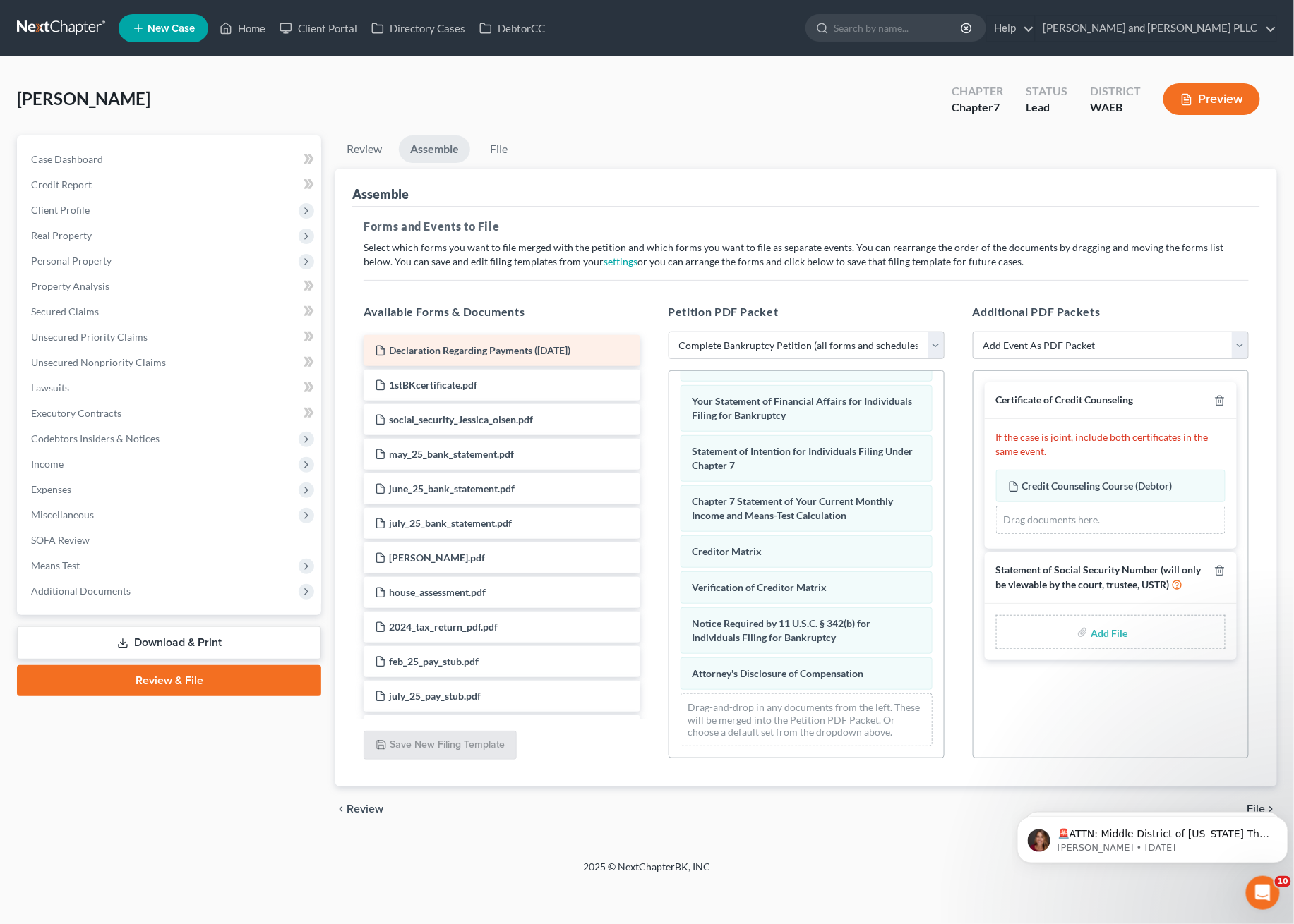
click at [444, 346] on span "Declaration Regarding Payments ([DATE])" at bounding box center [479, 350] width 181 height 12
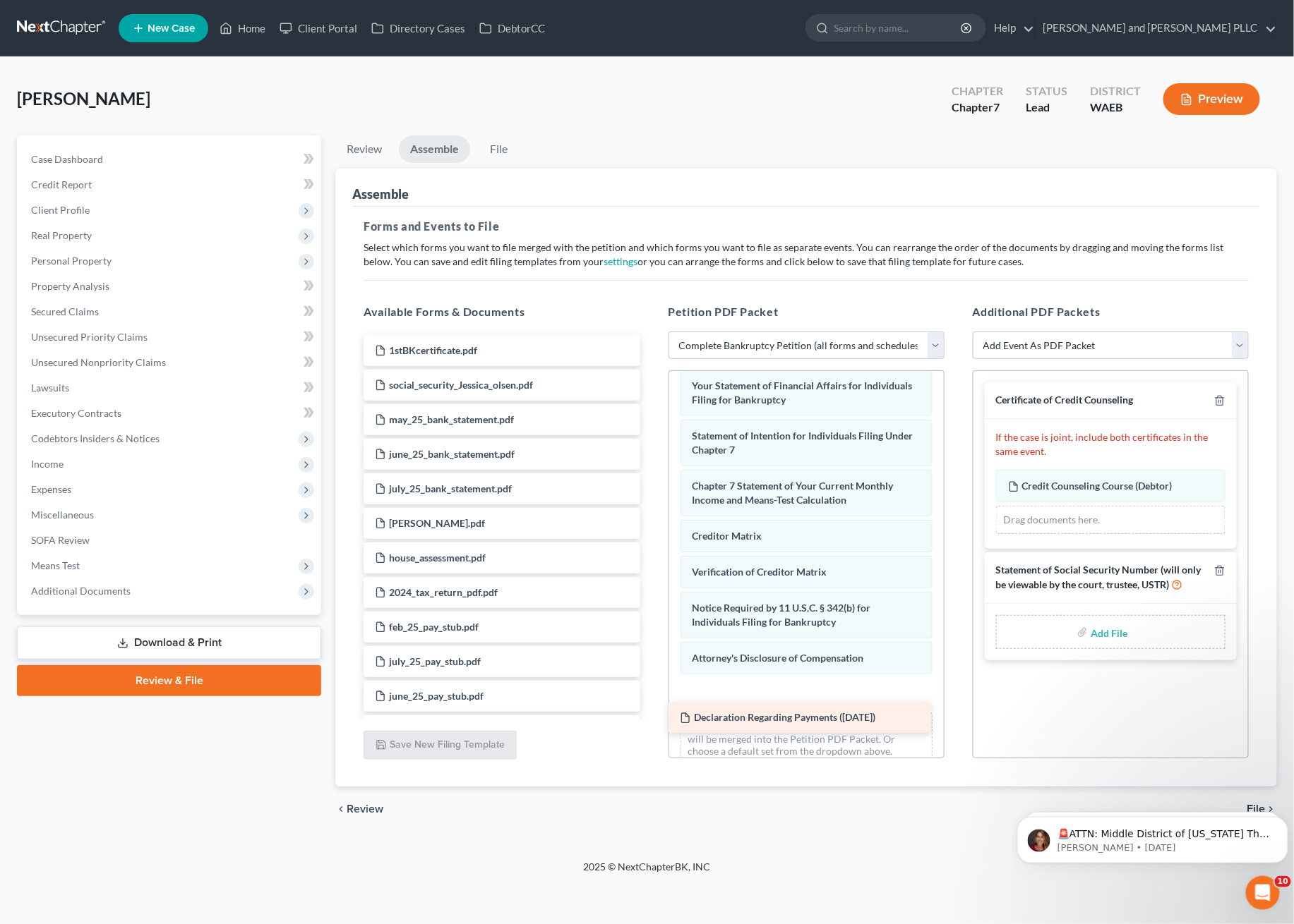
drag, startPoint x: 449, startPoint y: 344, endPoint x: 754, endPoint y: 711, distance: 477.2
click at [651, 711] on div "Declaration Regarding Payments ([DATE]) Declaration Regarding Payments ([DATE])…" at bounding box center [501, 607] width 298 height 543
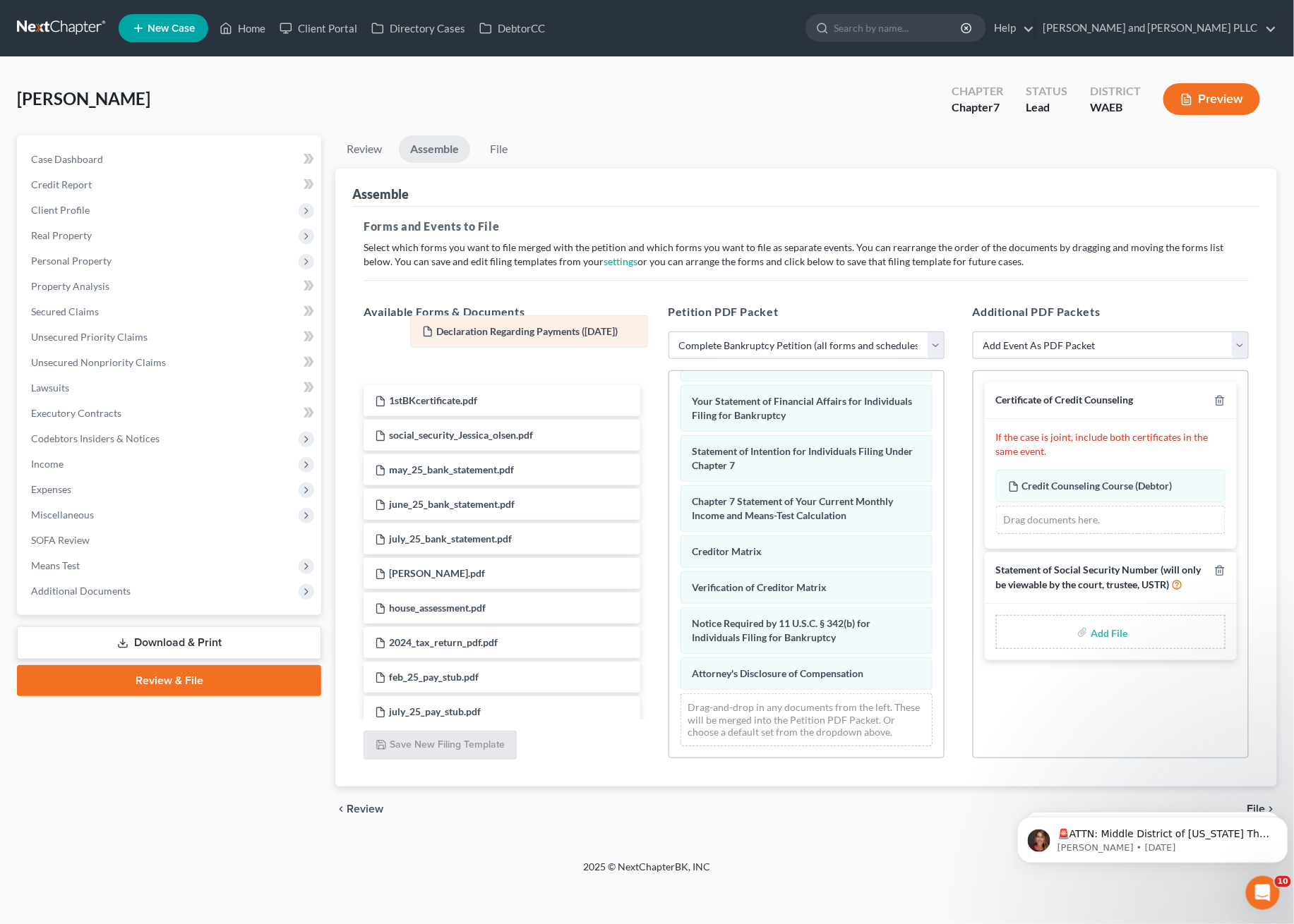
drag, startPoint x: 750, startPoint y: 676, endPoint x: 478, endPoint y: 345, distance: 428.4
click at [669, 345] on div "Declaration Regarding Payments ([DATE]) Voluntary Petition for Individuals Fili…" at bounding box center [807, 339] width 274 height 836
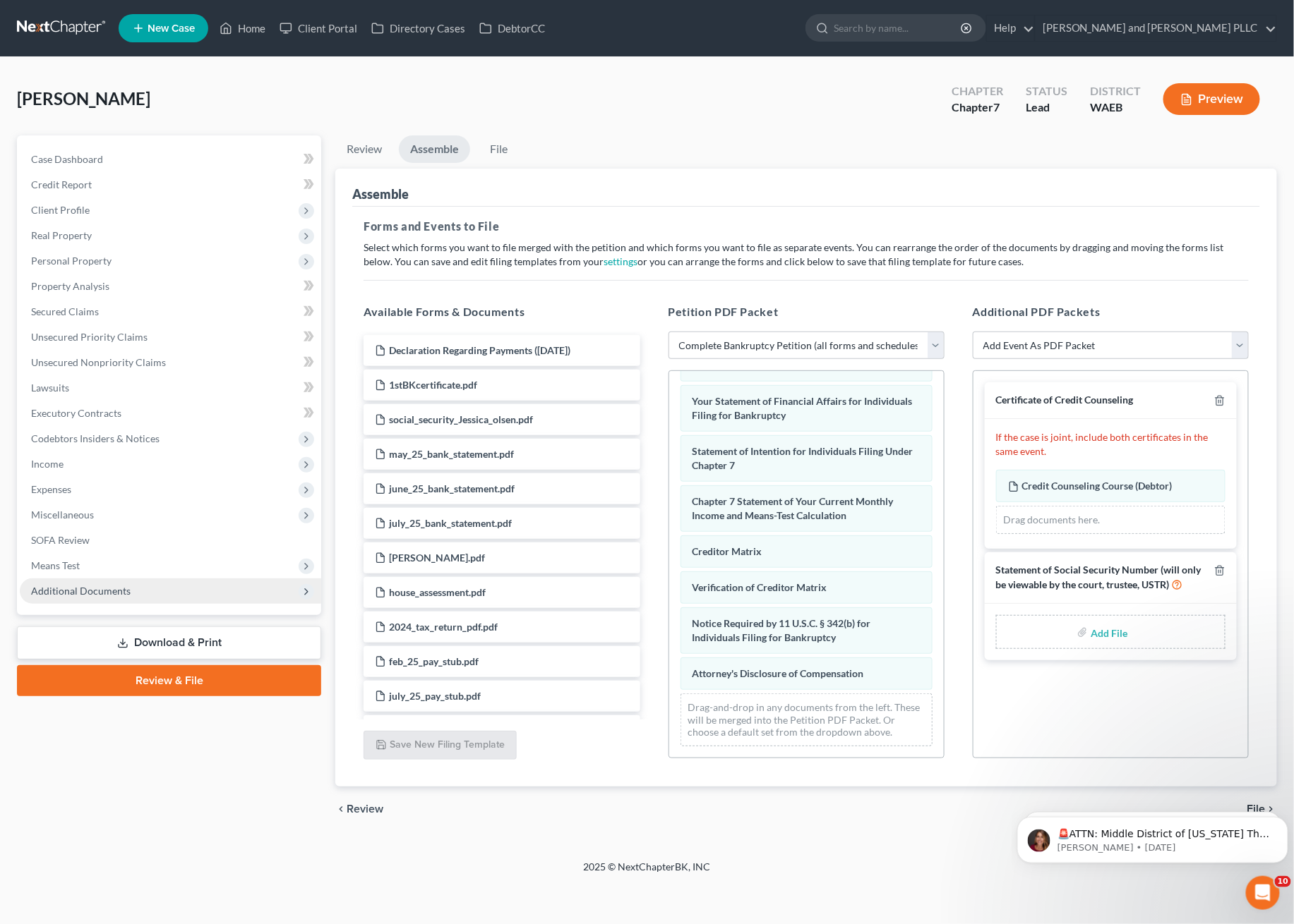
click at [103, 579] on span "Additional Documents" at bounding box center [171, 591] width 301 height 26
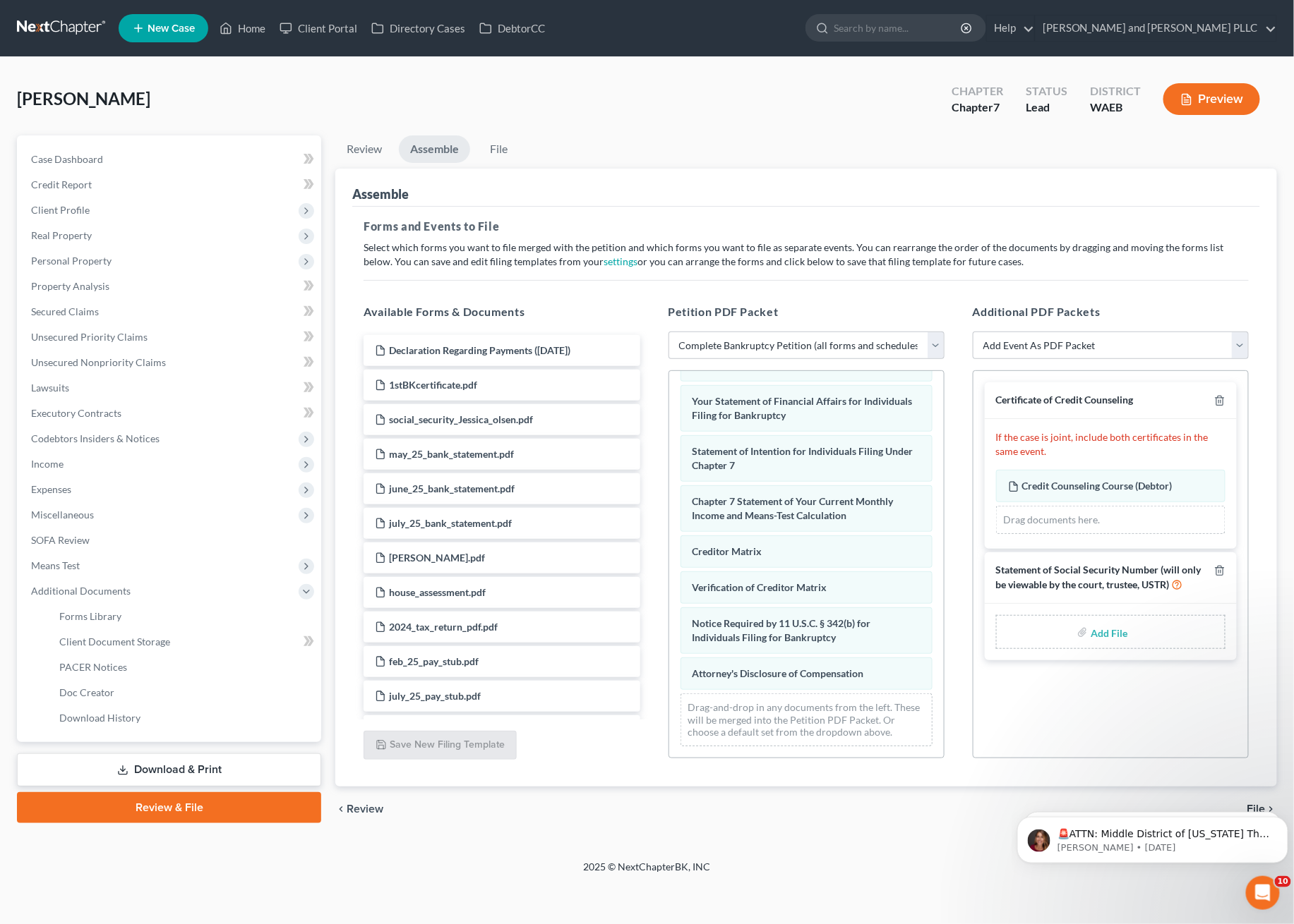
drag, startPoint x: 99, startPoint y: 645, endPoint x: 780, endPoint y: 725, distance: 685.7
click at [782, 725] on div "Drag-and-drop in any documents from the left. These will be merged into the Pet…" at bounding box center [807, 720] width 252 height 53
click at [117, 648] on link "Client Document Storage" at bounding box center [184, 642] width 273 height 26
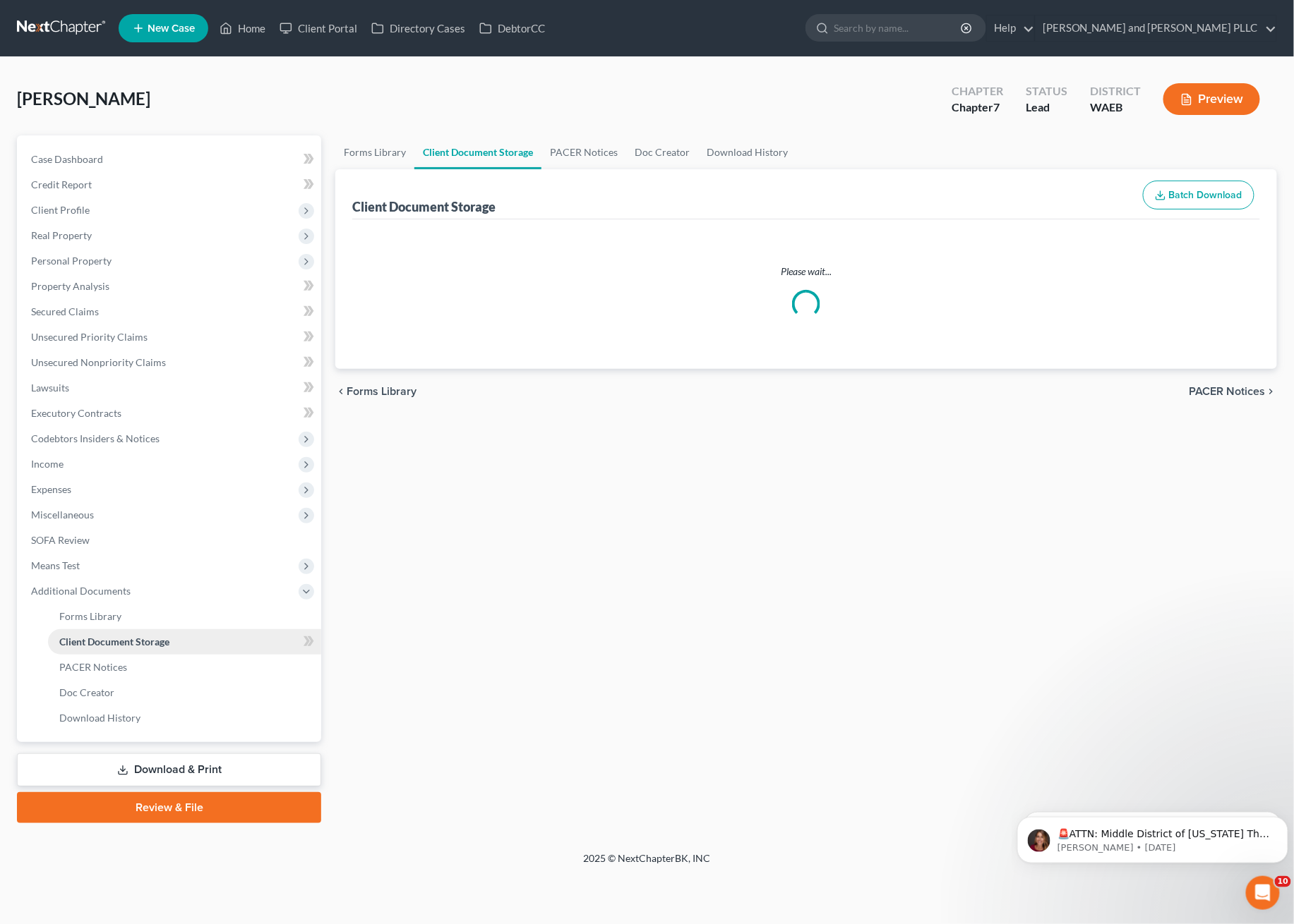
select select "0"
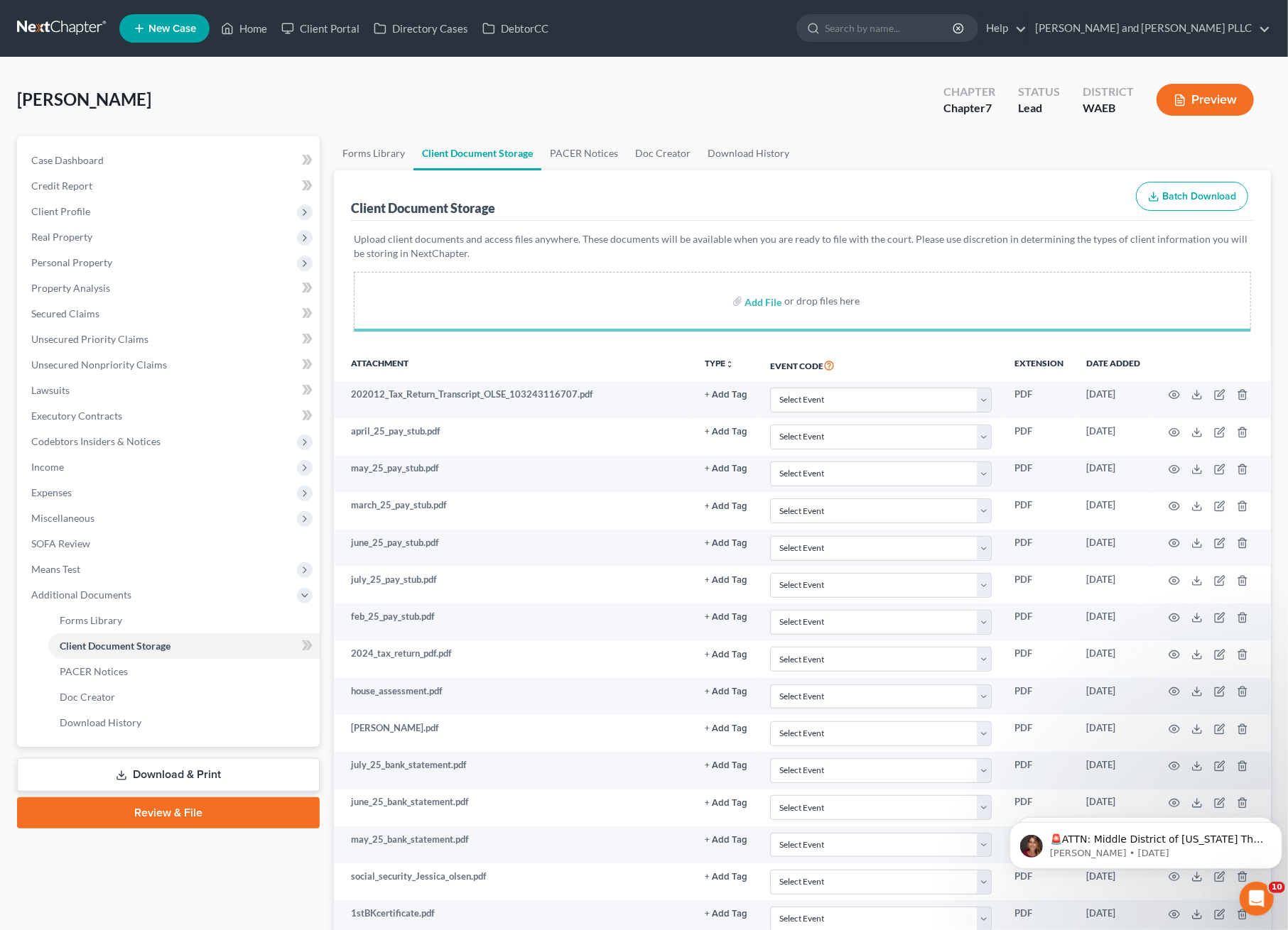
select select "0"
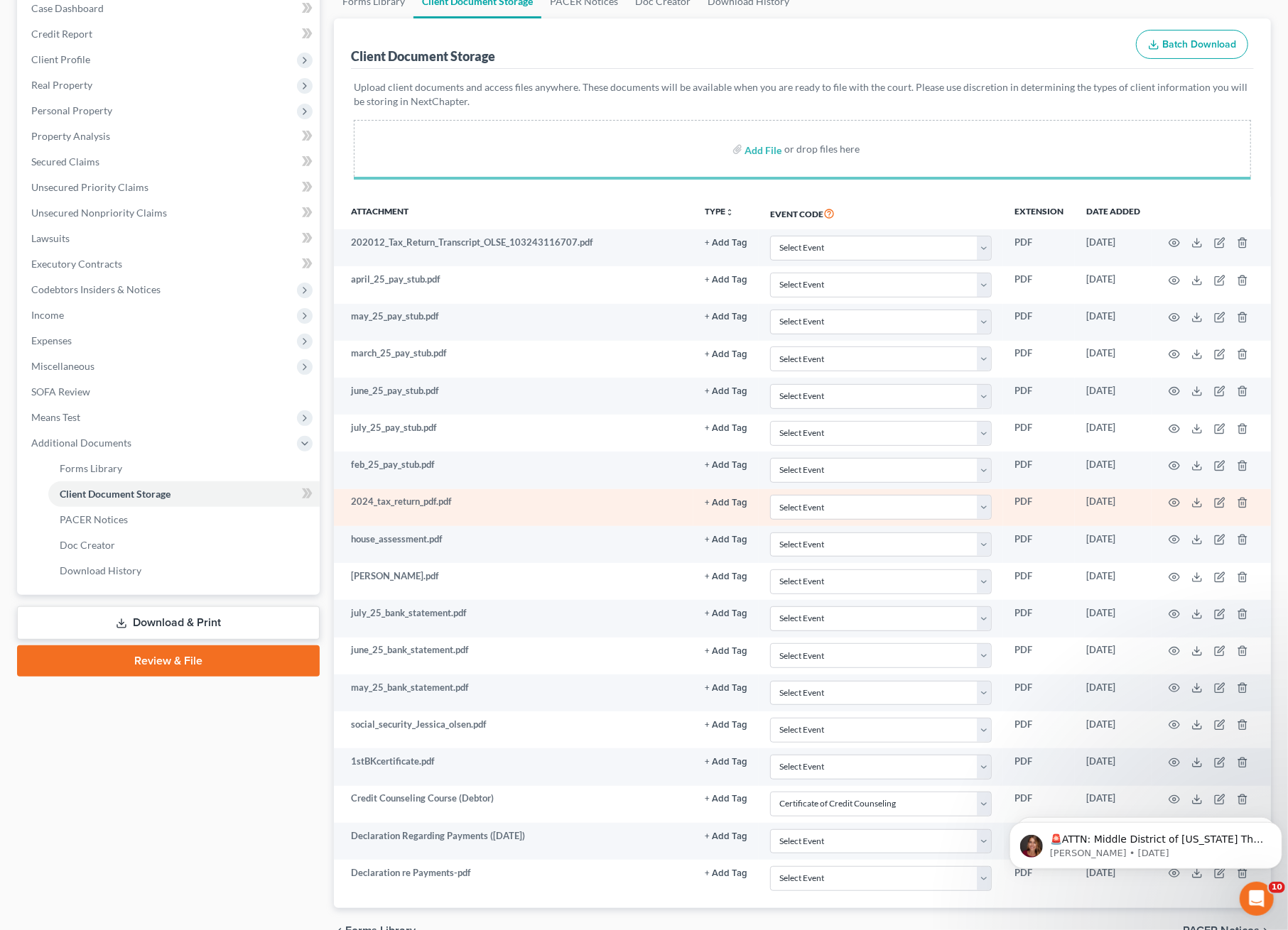
scroll to position [229, 0]
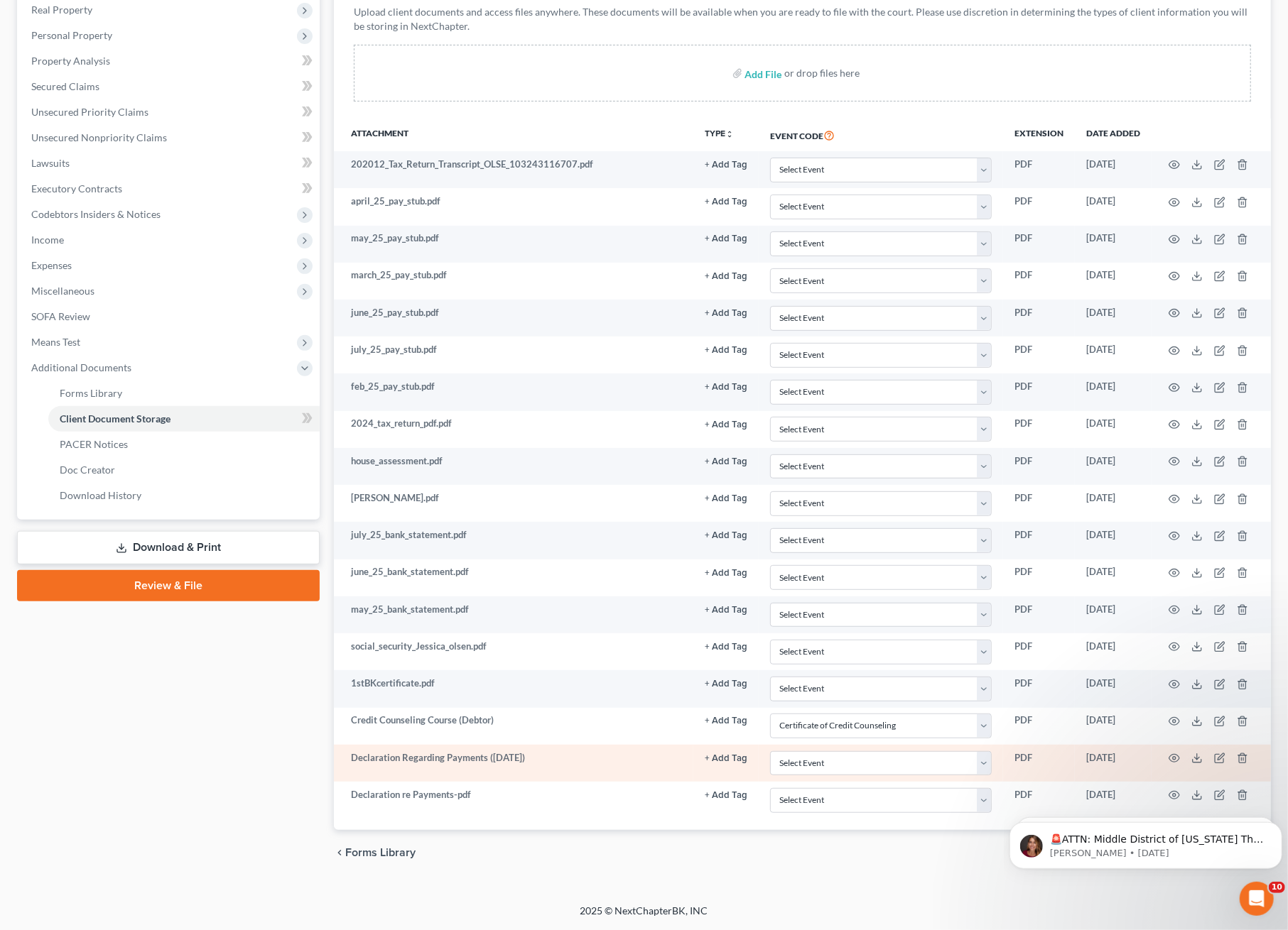
select select "0"
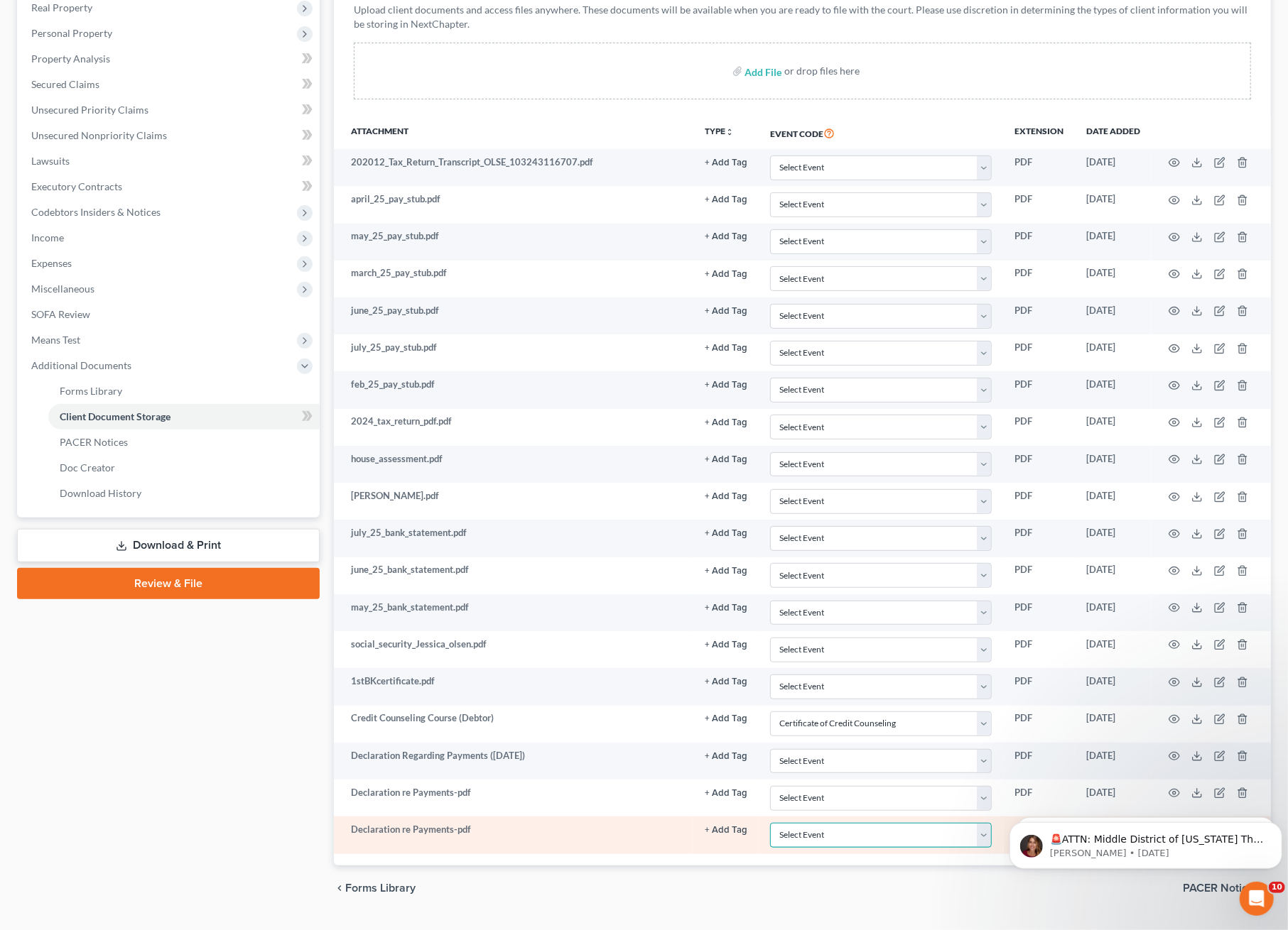
click at [992, 840] on select "Select Event Certificate of Credit Counseling Ch 13 - Certificate Re Payments a…" at bounding box center [880, 835] width 222 height 25
select select "7"
click at [770, 824] on select "Select Event Certificate of Credit Counseling Ch 13 - Certificate Re Payments a…" at bounding box center [880, 835] width 222 height 25
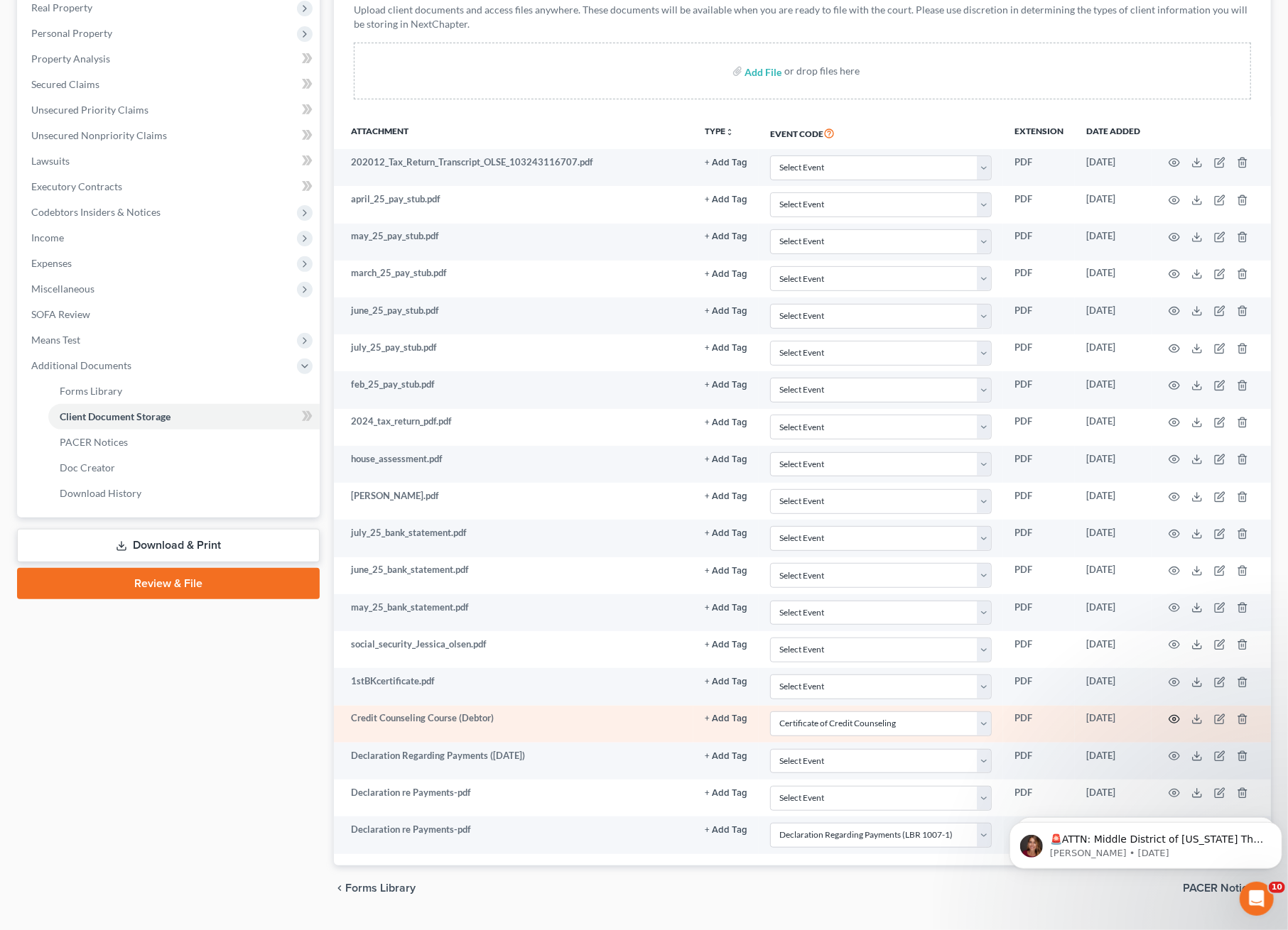
click at [1173, 715] on icon "button" at bounding box center [1174, 719] width 10 height 8
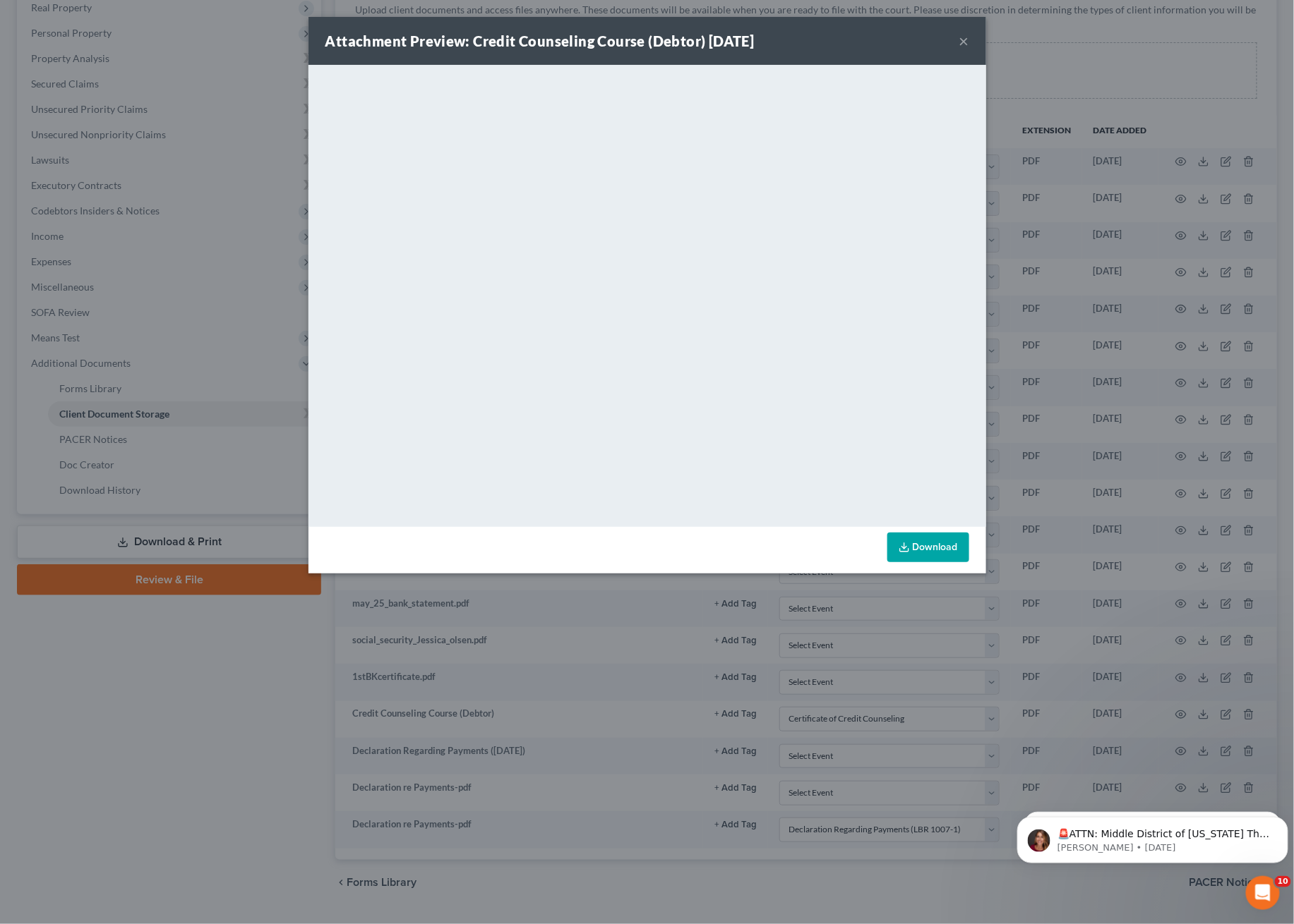
click at [966, 39] on button "×" at bounding box center [964, 40] width 10 height 17
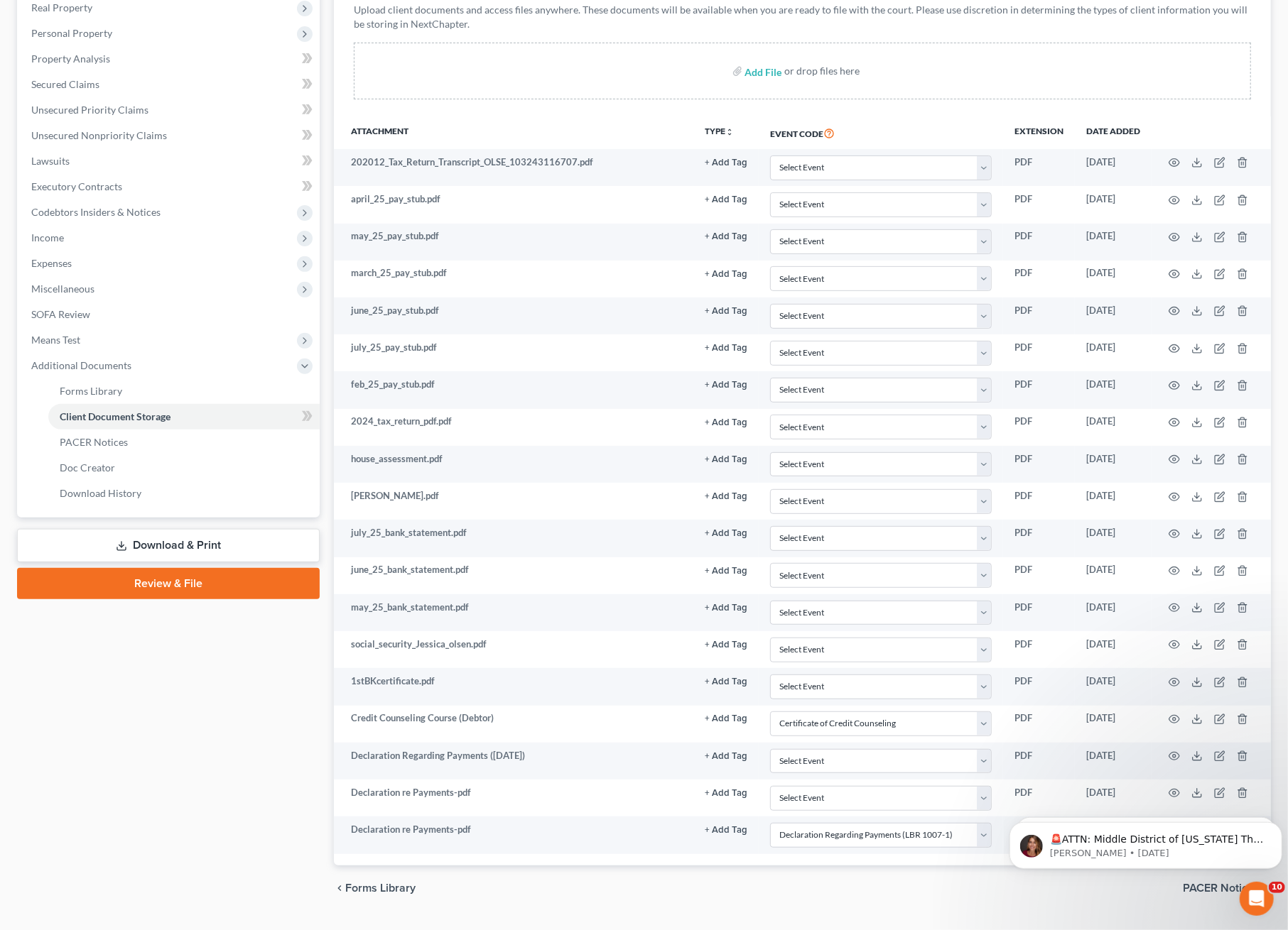
select select "0"
select select "7"
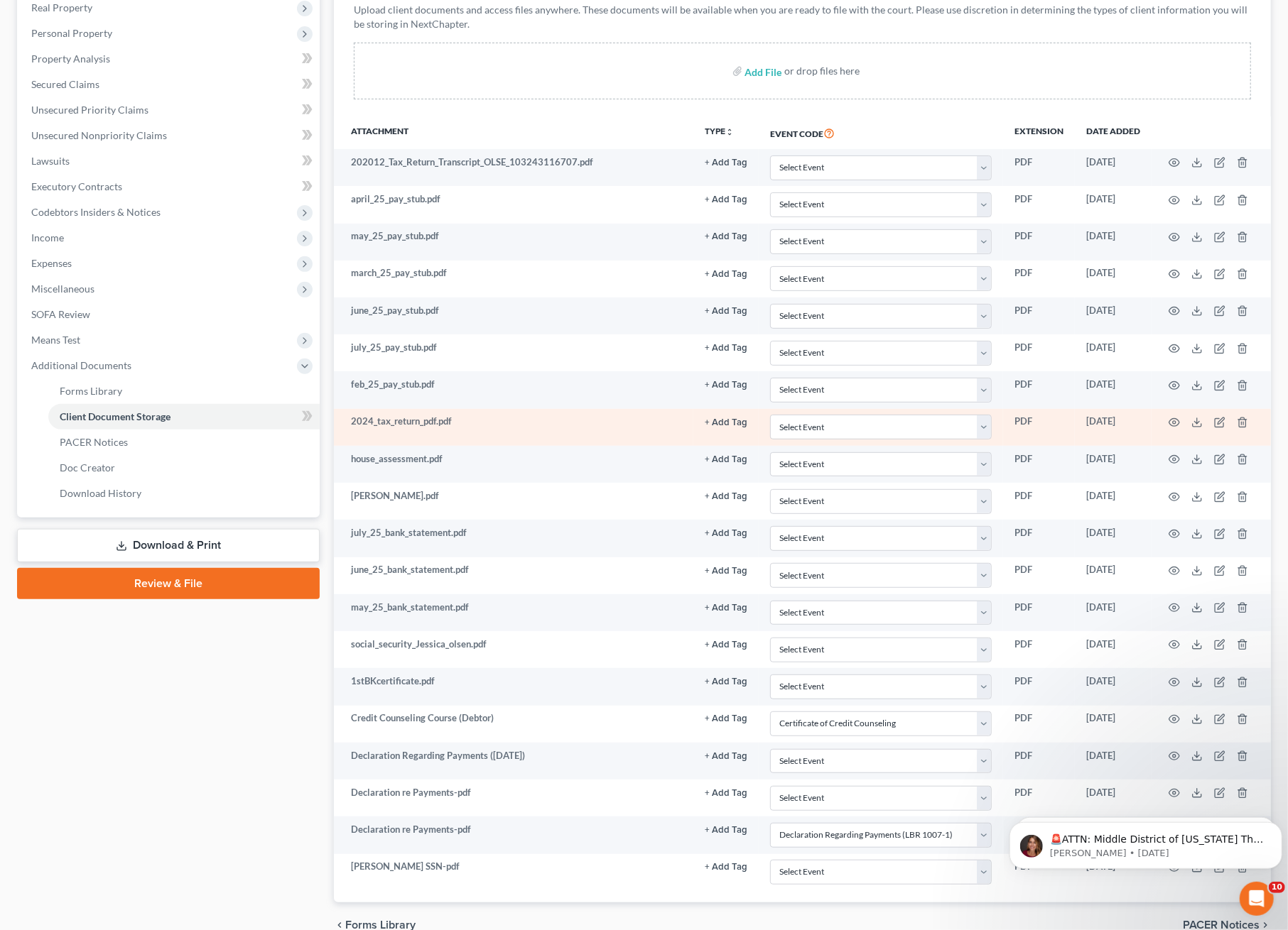
scroll to position [301, 0]
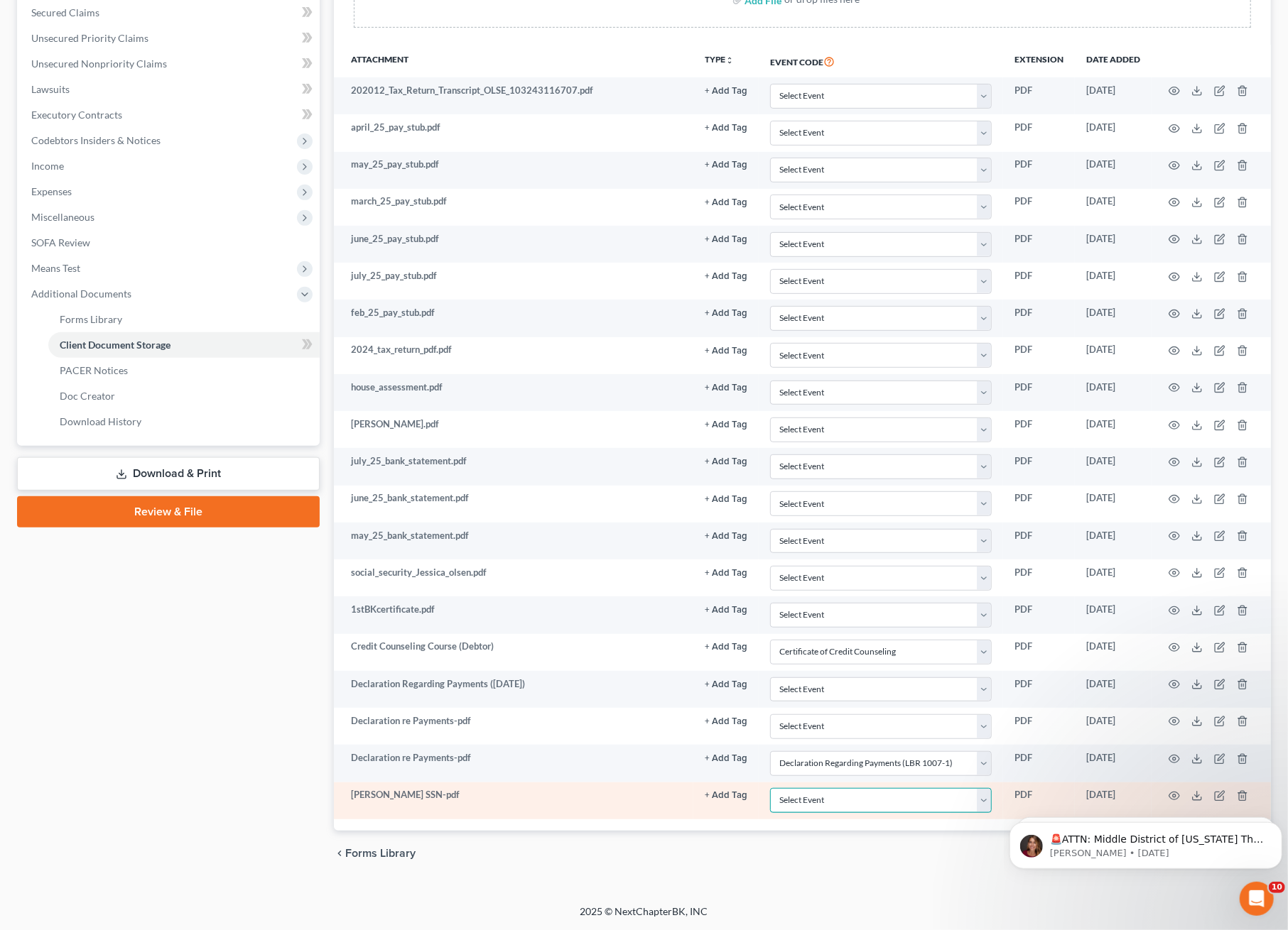
click at [977, 803] on select "Select Event Certificate of Credit Counseling Ch 13 - Certificate Re Payments a…" at bounding box center [880, 800] width 222 height 25
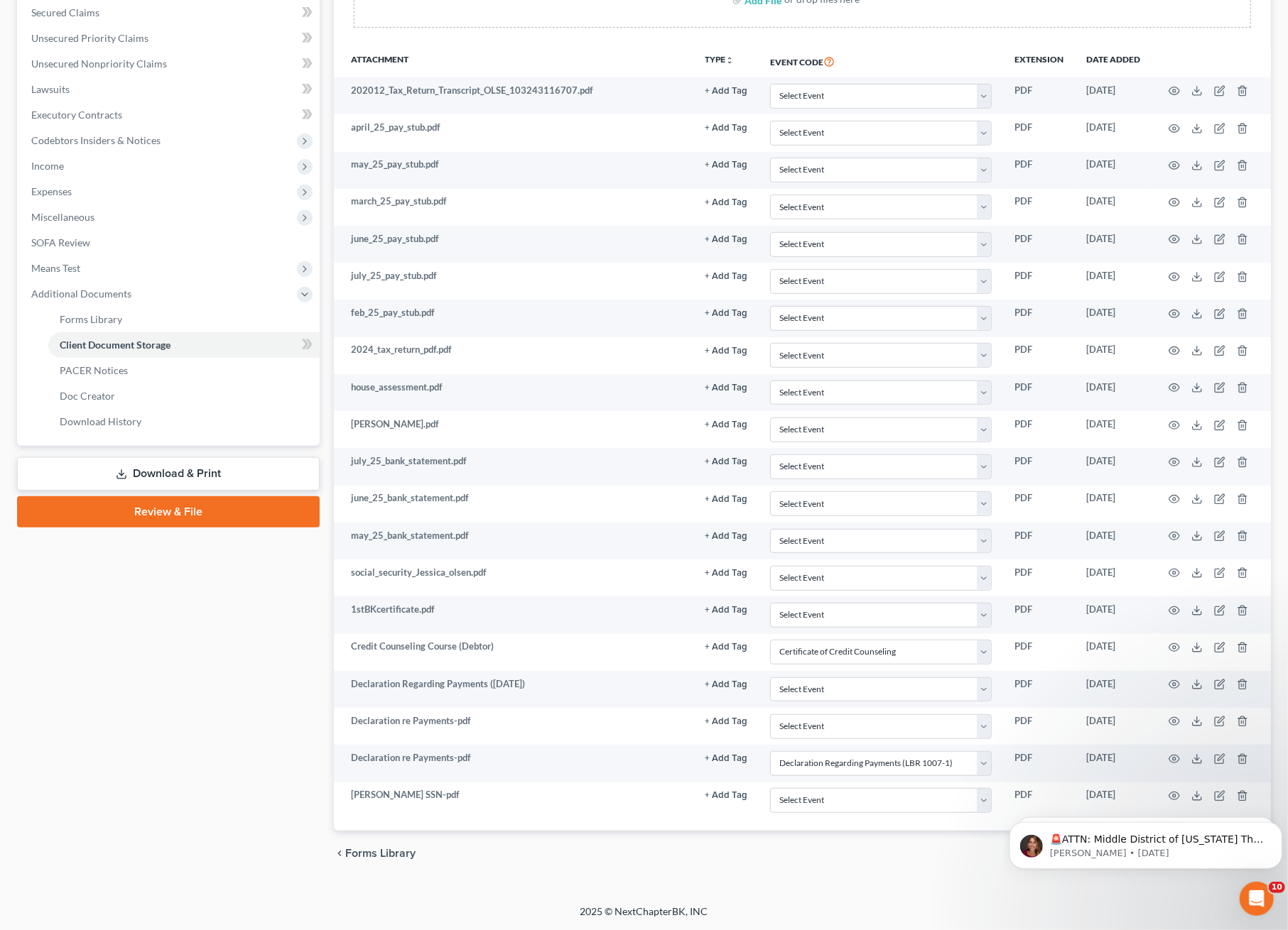
click at [876, 911] on div "2025 © NextChapterBK, INC" at bounding box center [645, 918] width 810 height 26
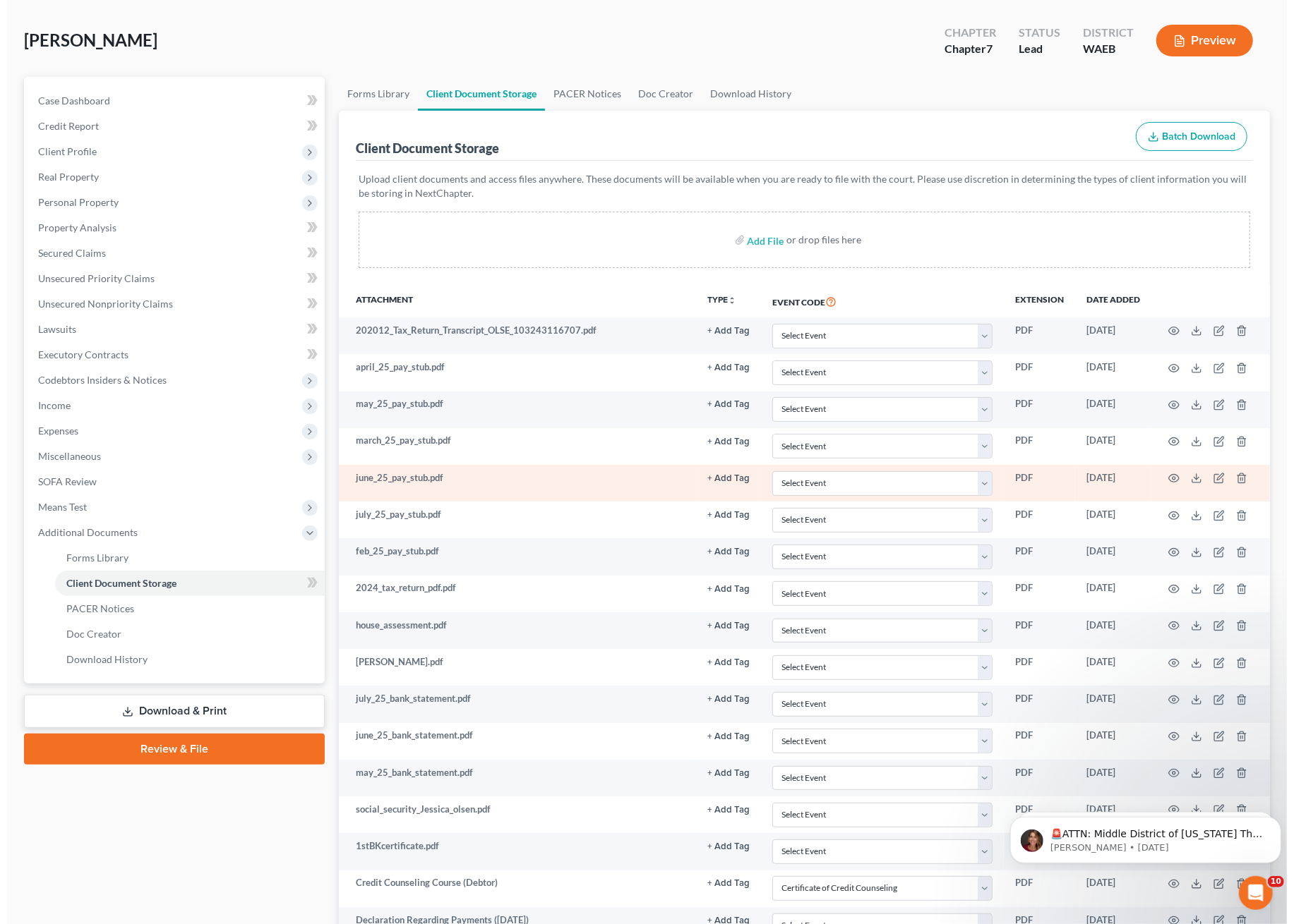
scroll to position [0, 0]
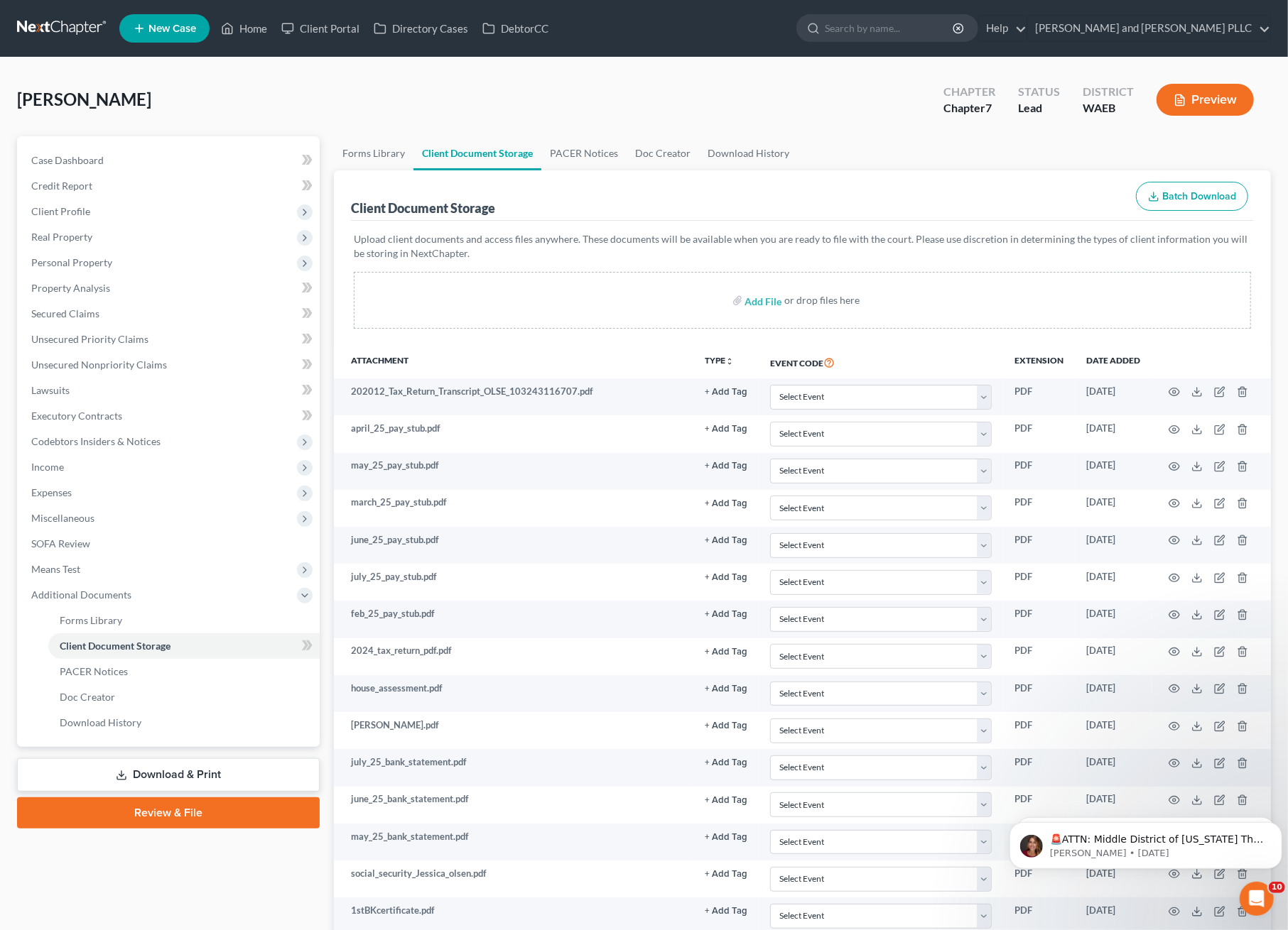
click at [105, 822] on link "Review & File" at bounding box center [168, 813] width 303 height 31
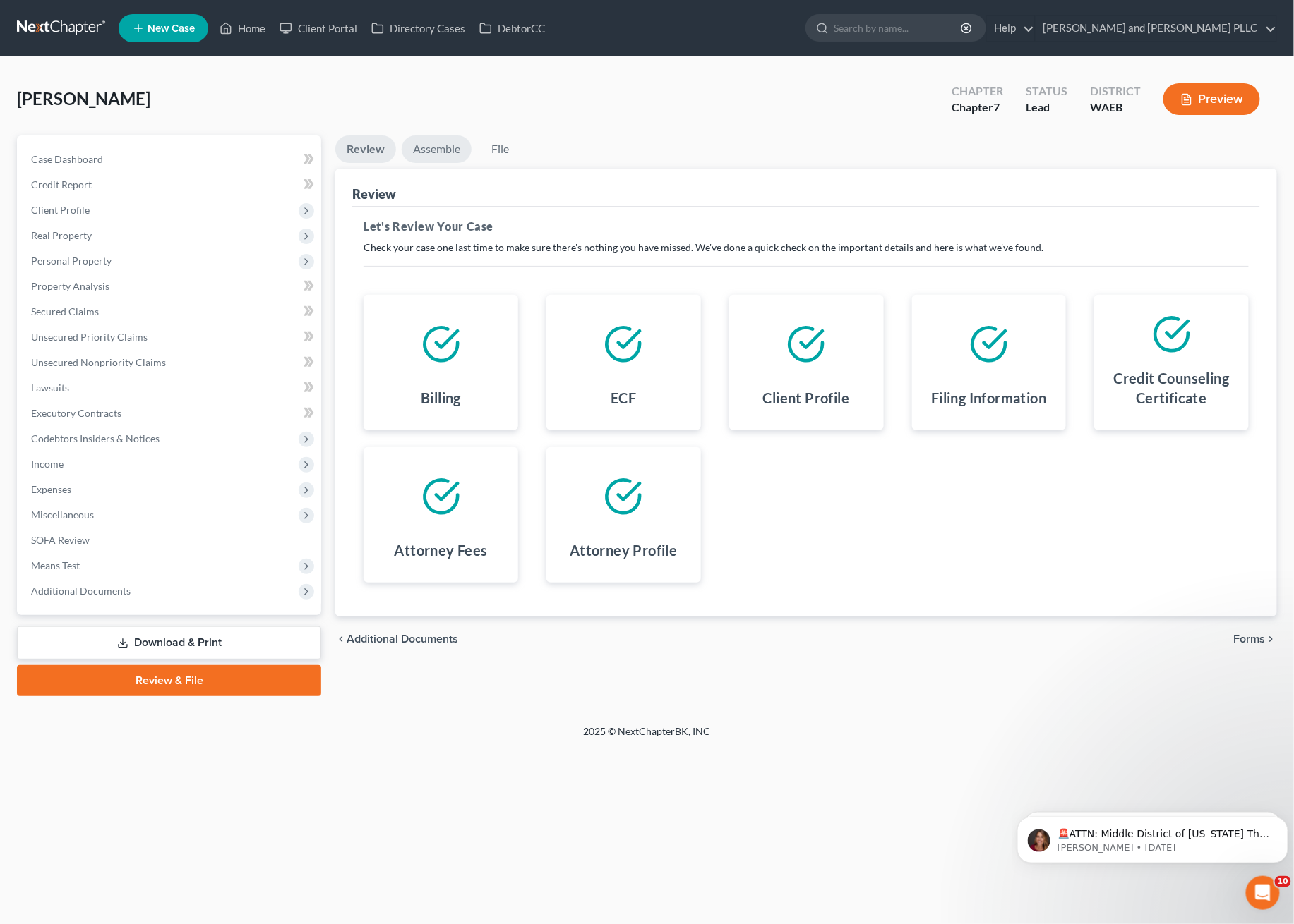
click at [450, 141] on link "Assemble" at bounding box center [436, 149] width 70 height 27
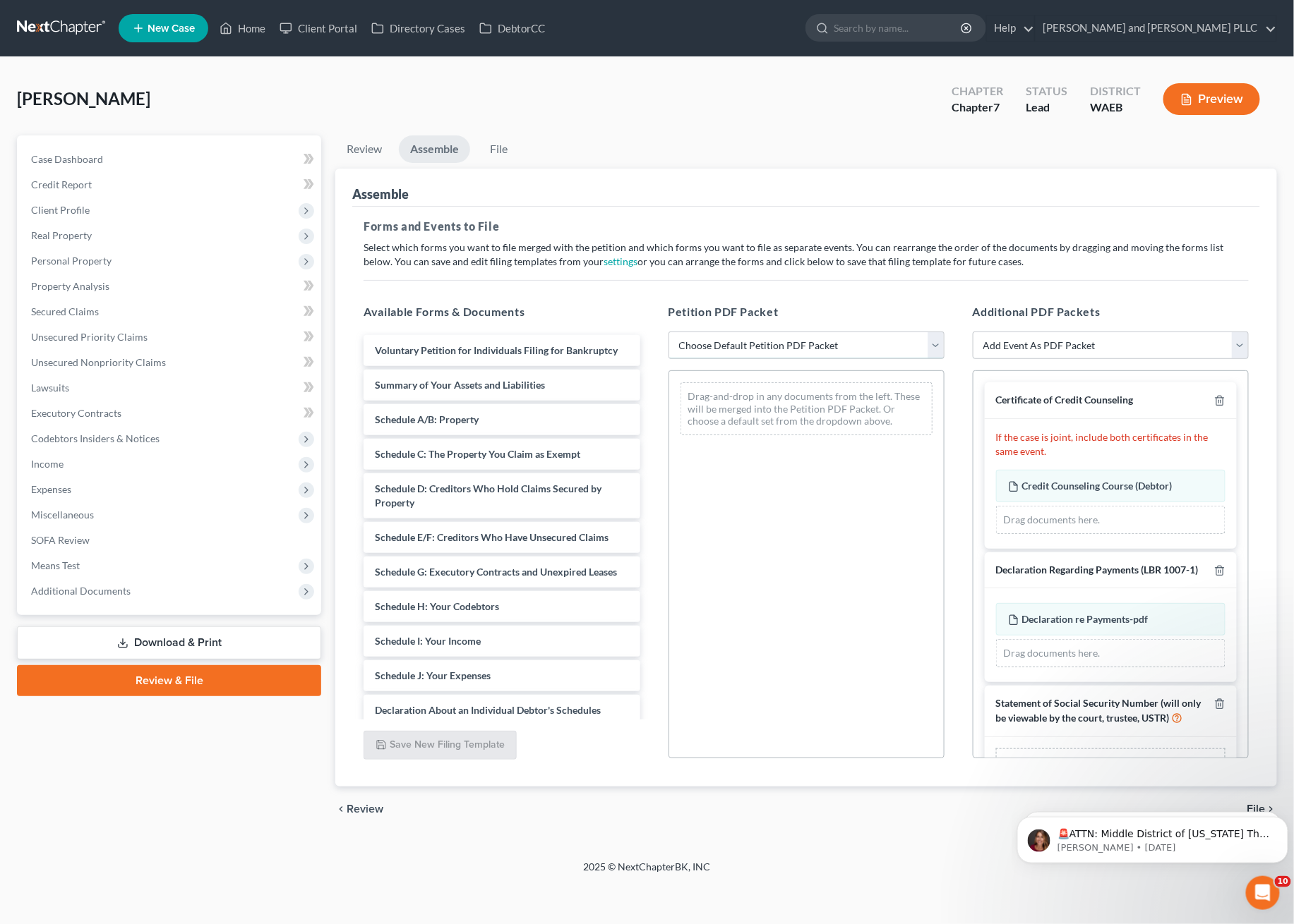
drag, startPoint x: 769, startPoint y: 345, endPoint x: 774, endPoint y: 331, distance: 14.9
click at [771, 337] on select "Choose Default Petition PDF Packet Complete Bankruptcy Petition (all forms and …" at bounding box center [807, 345] width 276 height 28
select select "0"
click at [669, 332] on select "Choose Default Petition PDF Packet Complete Bankruptcy Petition (all forms and …" at bounding box center [807, 345] width 276 height 28
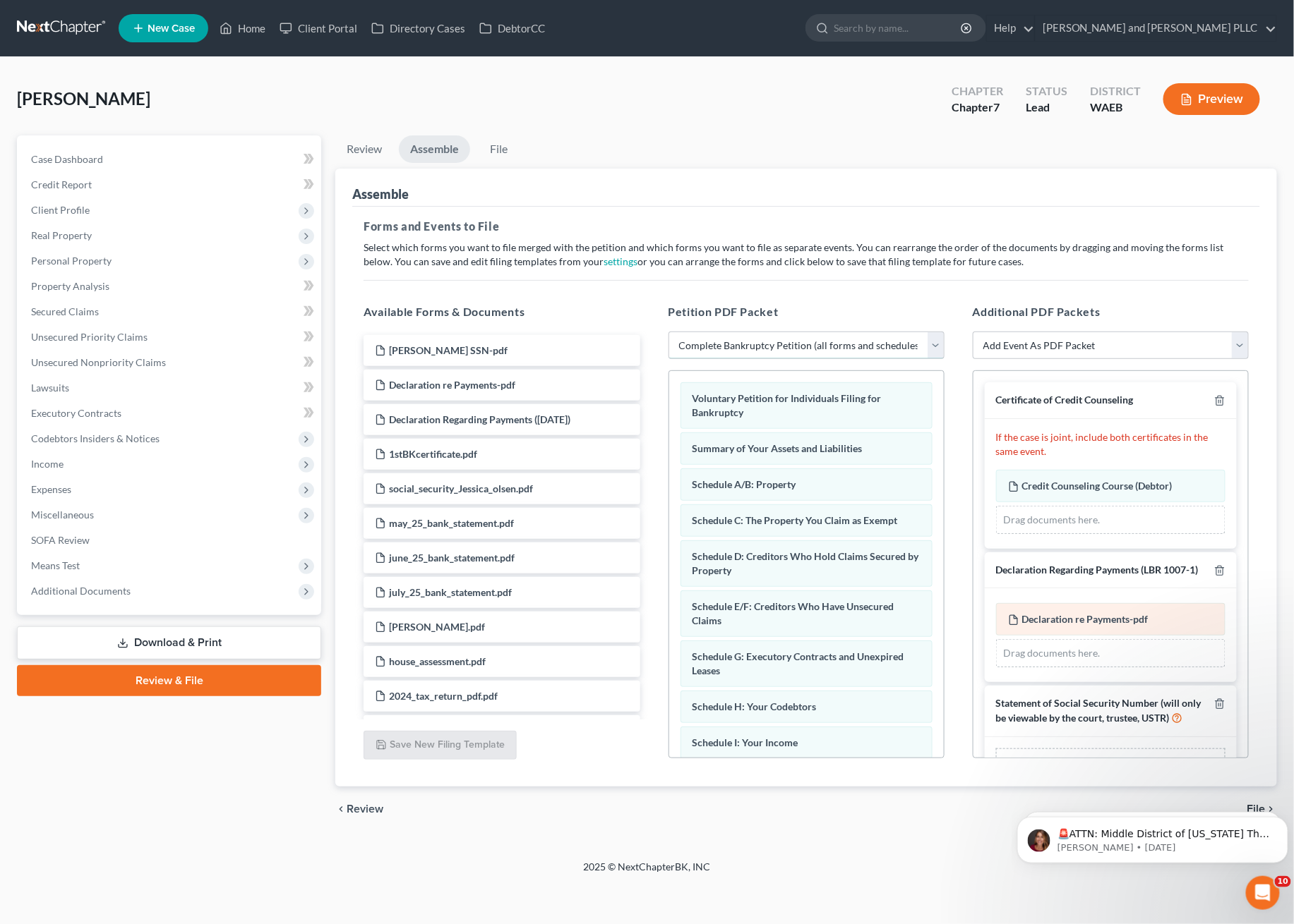
scroll to position [74, 0]
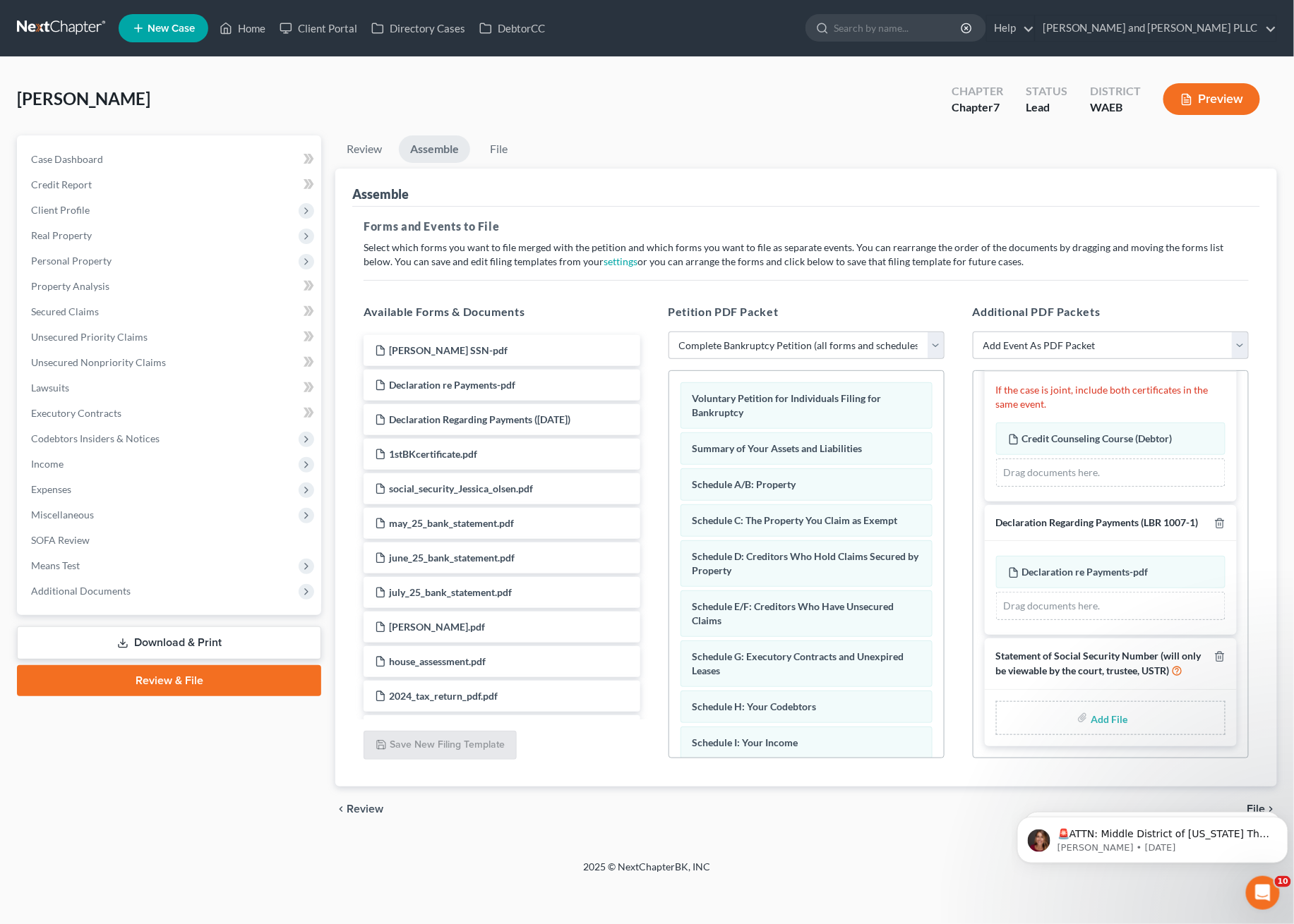
click at [1101, 722] on input "file" at bounding box center [1107, 718] width 34 height 26
click at [1171, 671] on icon at bounding box center [1177, 670] width 11 height 14
click at [1090, 723] on input "file" at bounding box center [1107, 718] width 34 height 26
click at [1109, 708] on input "file" at bounding box center [1107, 718] width 34 height 26
type input "C:\fakepath\[PERSON_NAME] SSN.pdf"
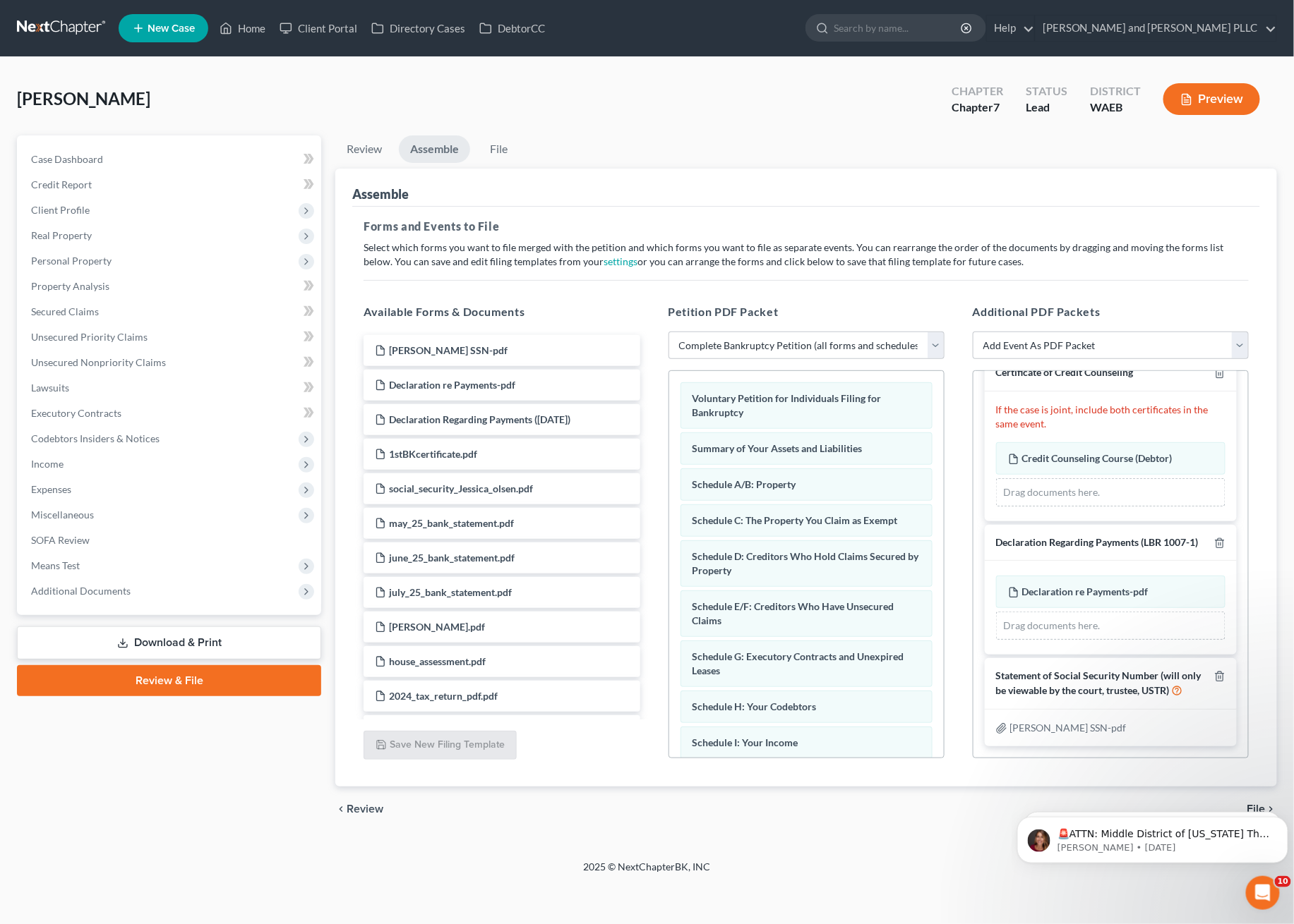
scroll to position [54, 0]
click at [1212, 225] on h5 "Forms and Events to File" at bounding box center [806, 226] width 885 height 17
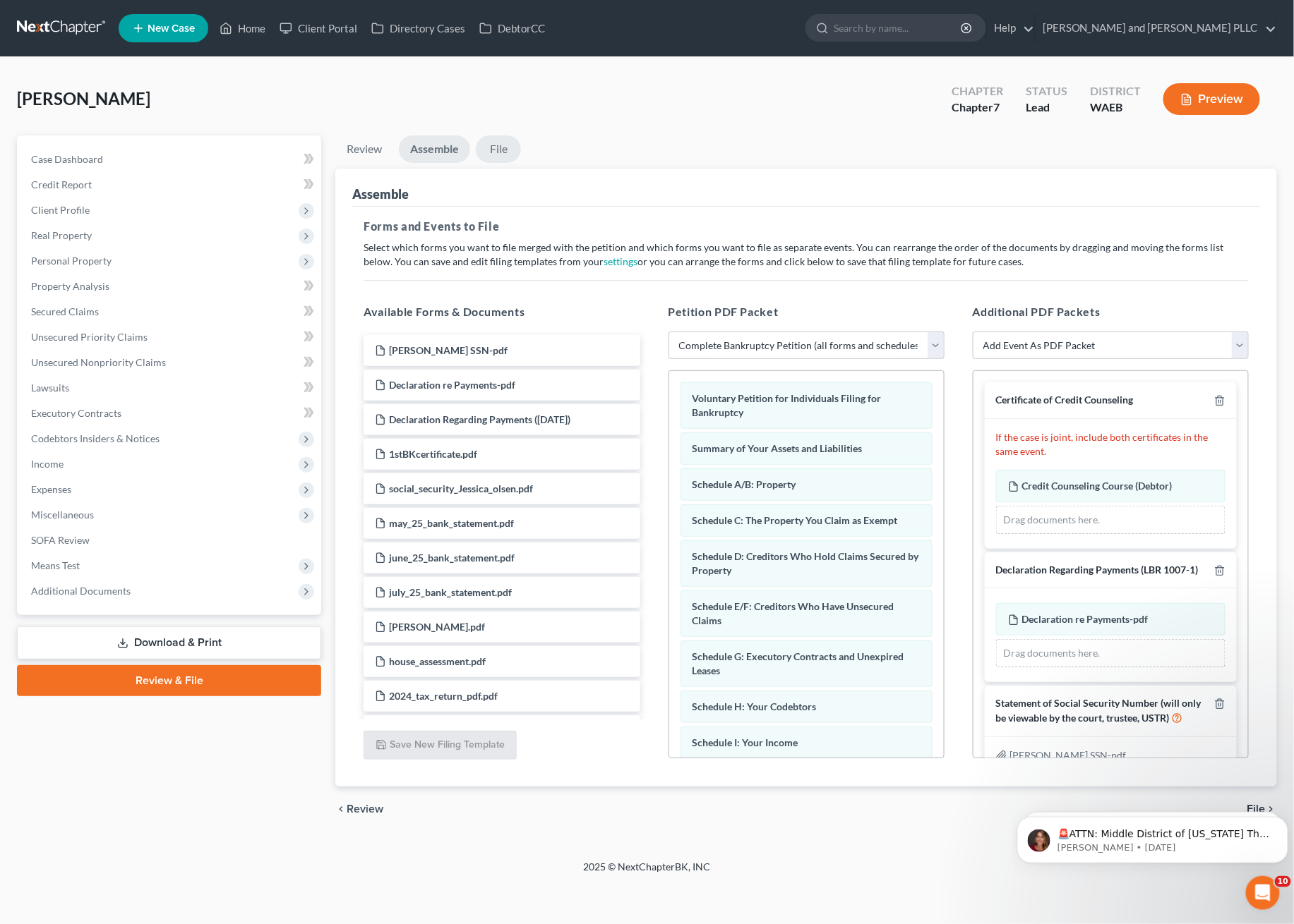
click at [504, 144] on link "File" at bounding box center [498, 149] width 45 height 27
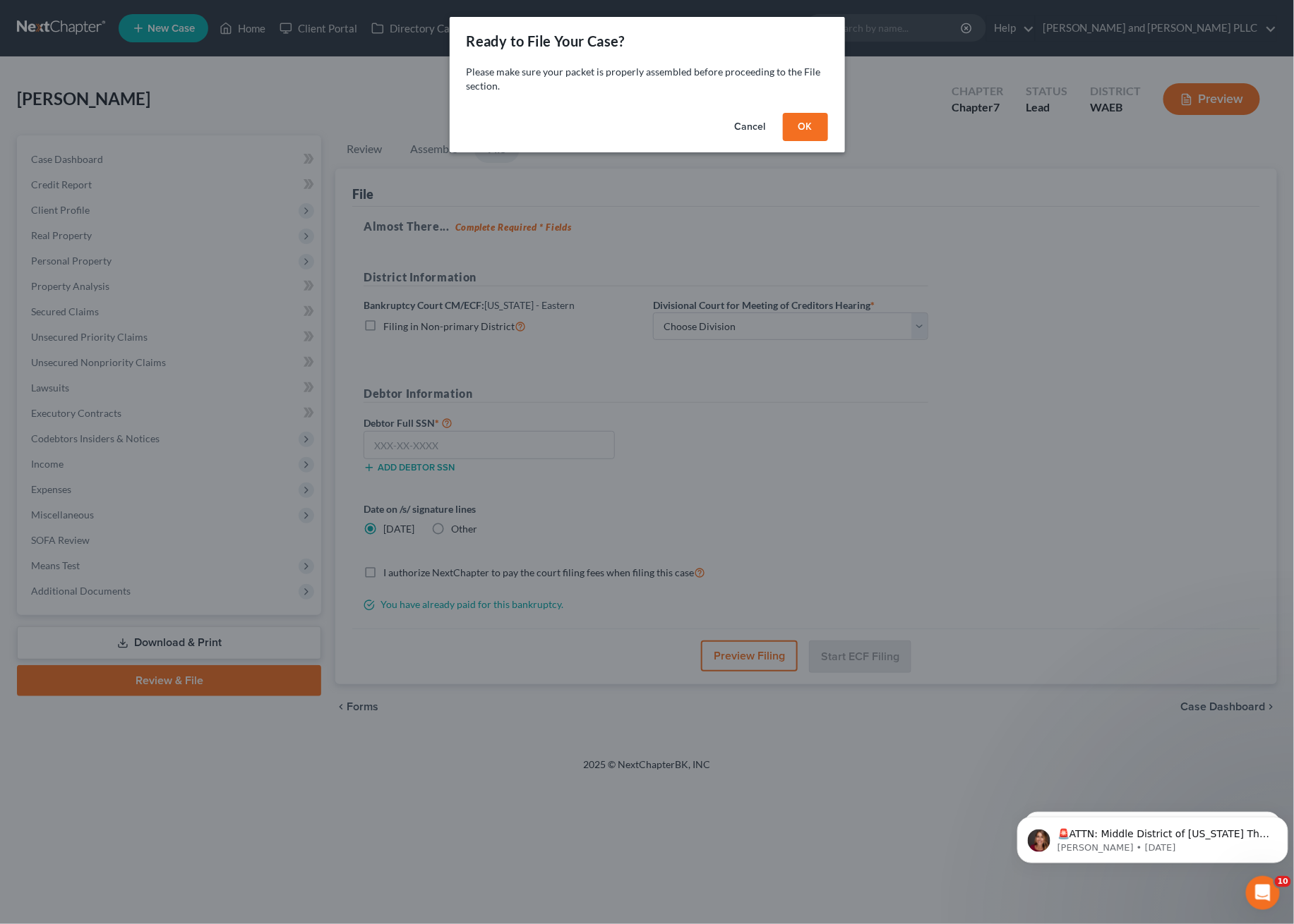
click at [758, 121] on button "Cancel" at bounding box center [750, 127] width 54 height 28
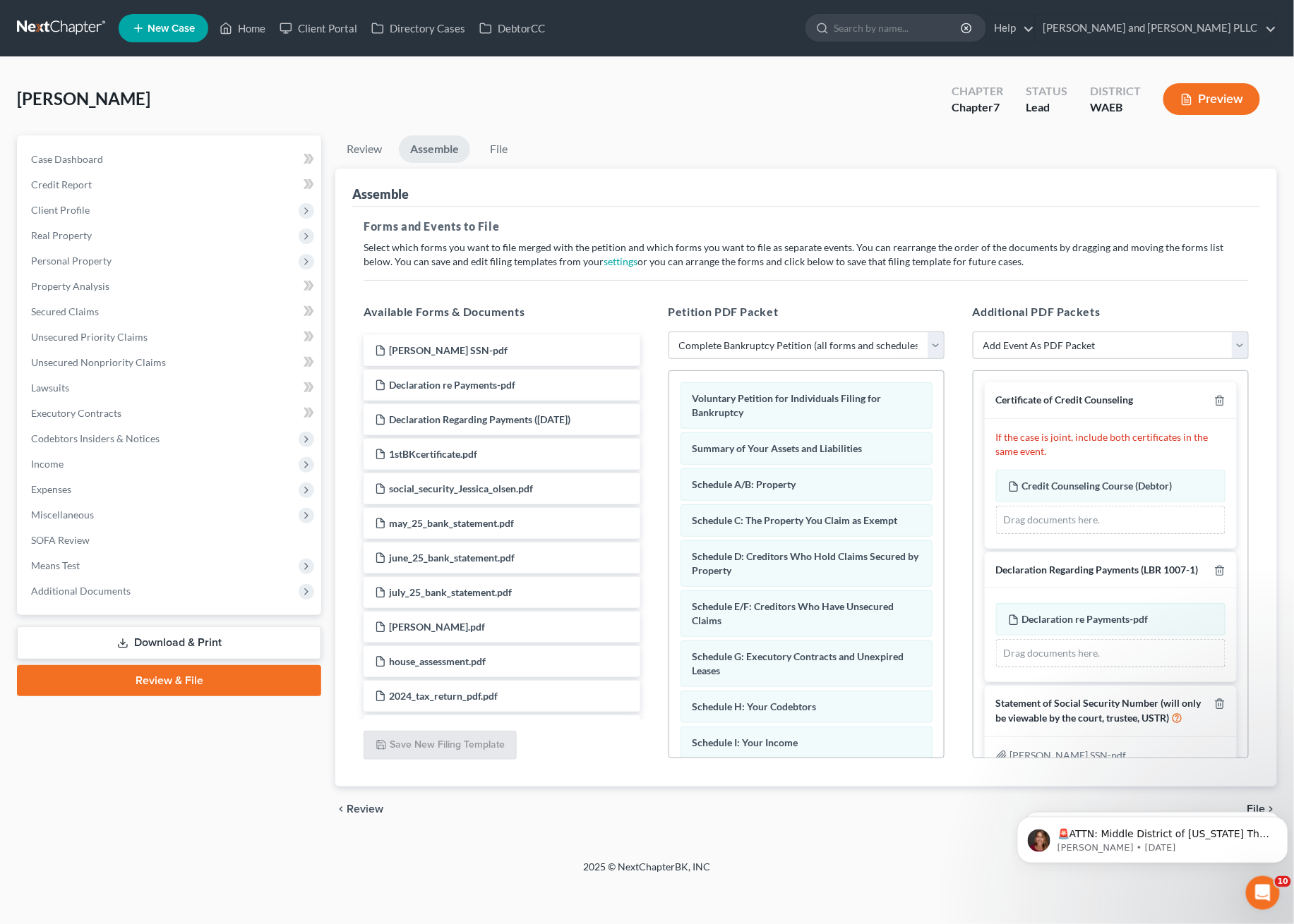
click at [1246, 803] on body "🚨ATTN: Middle District of [US_STATE] The court has added a new Credit Counselin…" at bounding box center [1152, 836] width 271 height 87
click at [1280, 821] on icon "Dismiss notification" at bounding box center [1284, 821] width 8 height 8
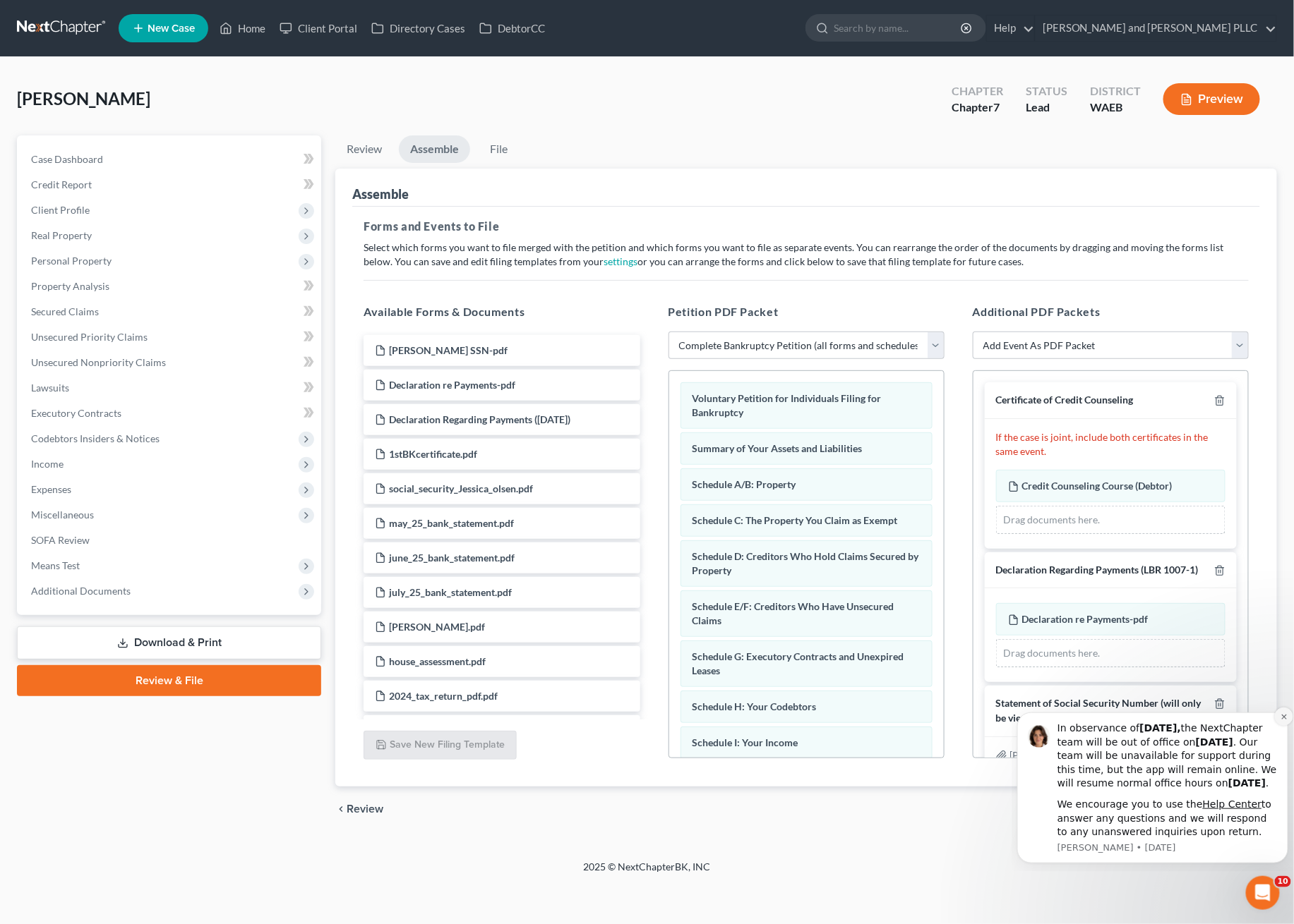
click at [1282, 707] on button "Dismiss notification" at bounding box center [1283, 716] width 18 height 18
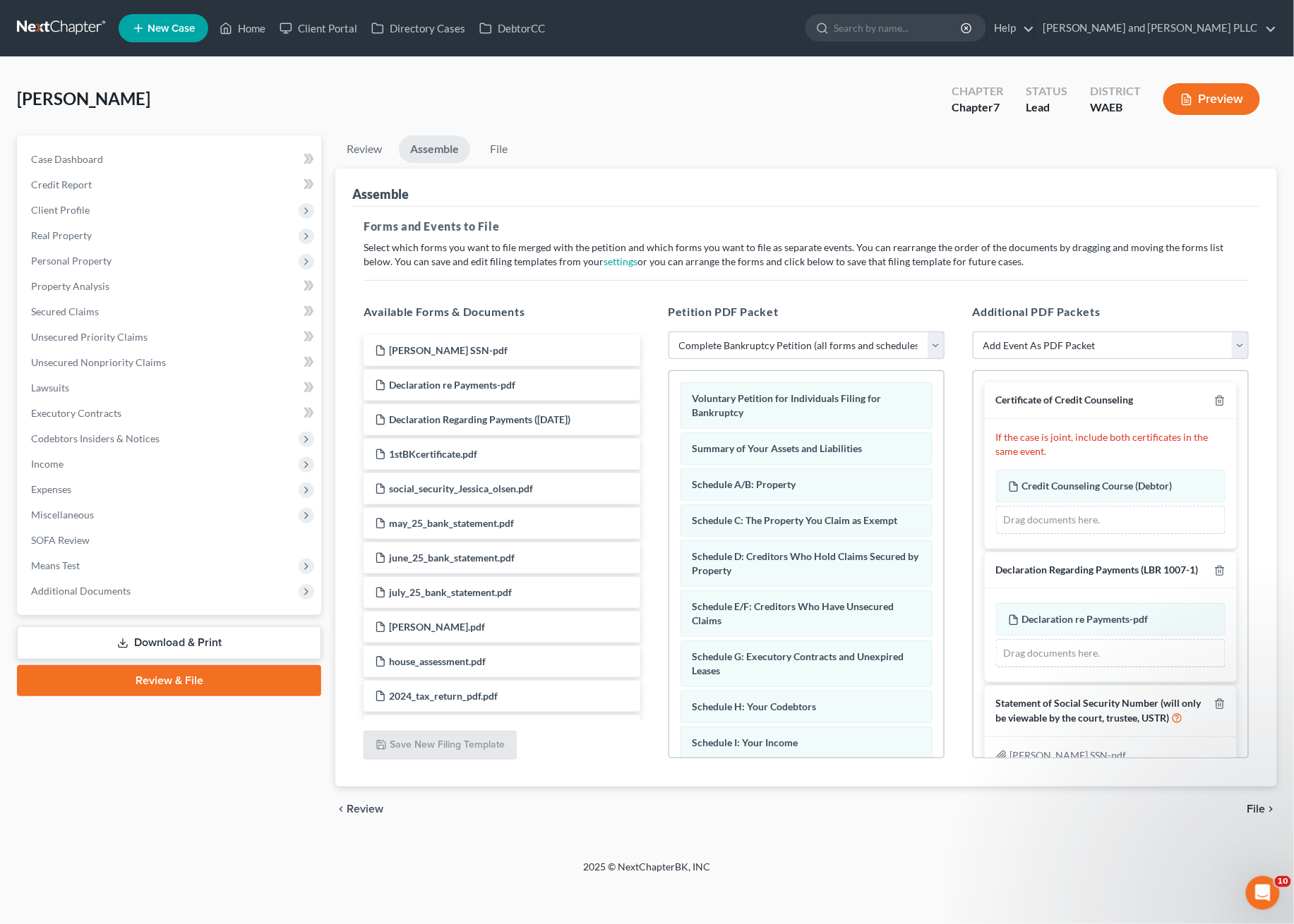
click at [1260, 807] on span "File" at bounding box center [1256, 809] width 18 height 11
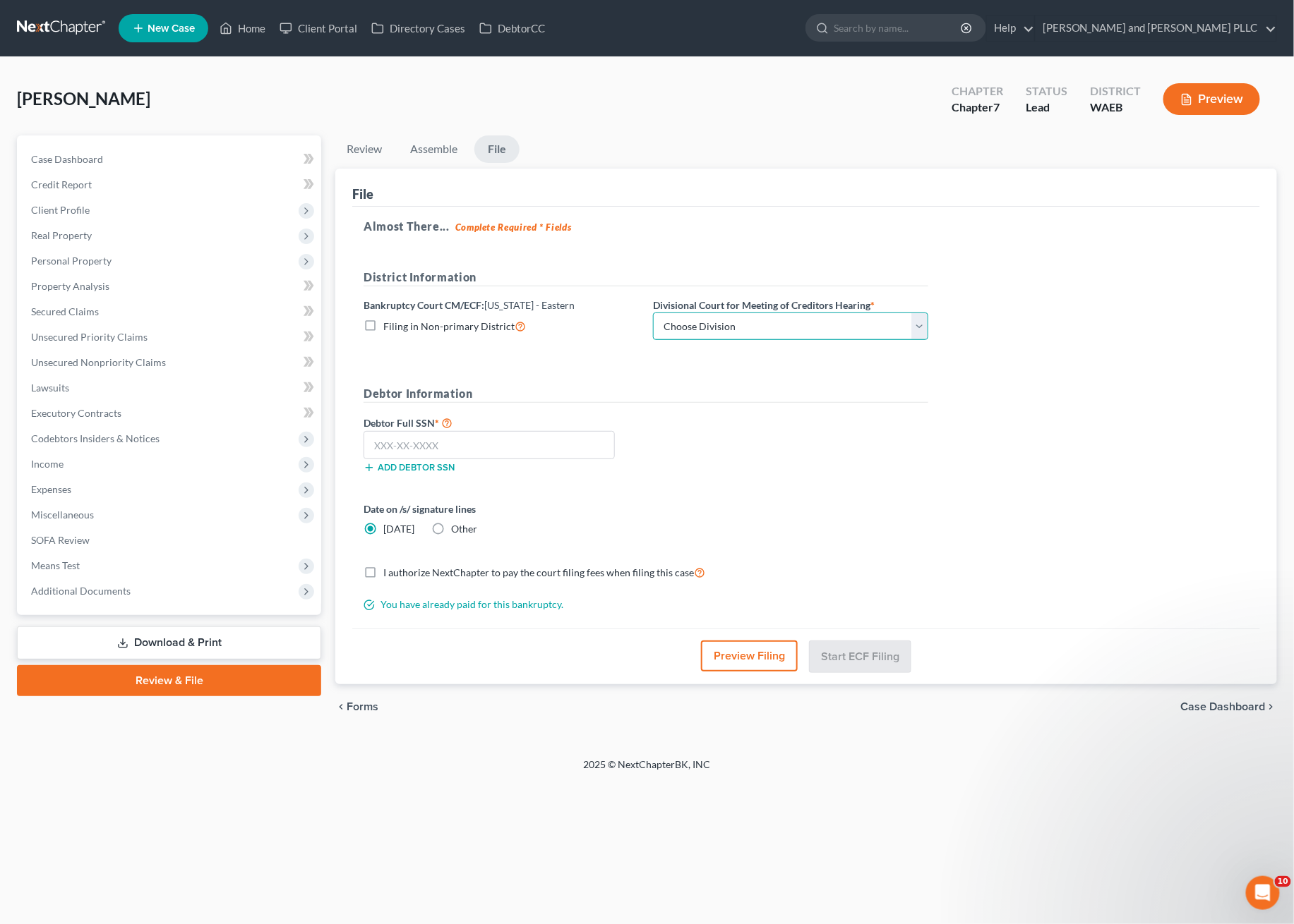
click at [729, 322] on select "Choose Division [GEOGRAPHIC_DATA]" at bounding box center [790, 326] width 275 height 28
select select "0"
click at [653, 313] on select "Choose Division [GEOGRAPHIC_DATA]" at bounding box center [790, 326] width 275 height 28
click at [398, 434] on input "text" at bounding box center [488, 445] width 251 height 28
type input "537-74-5483"
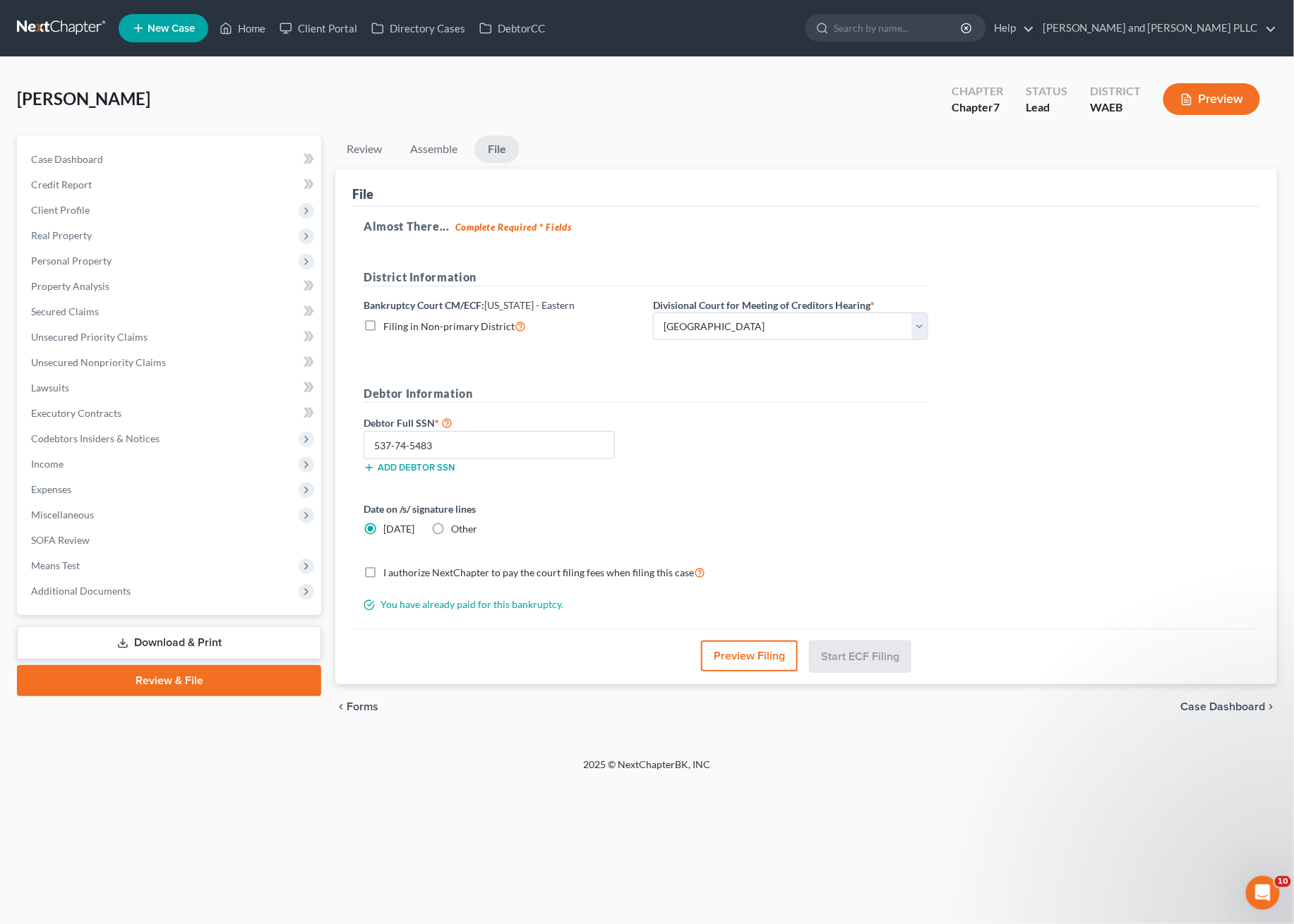
click at [383, 569] on label "I authorize NextChapter to pay the court filing fees when filing this case" at bounding box center [544, 572] width 321 height 16
click at [389, 569] on input "I authorize NextChapter to pay the court filing fees when filing this case" at bounding box center [393, 568] width 9 height 9
checkbox input "true"
click at [419, 156] on link "Assemble" at bounding box center [433, 149] width 70 height 27
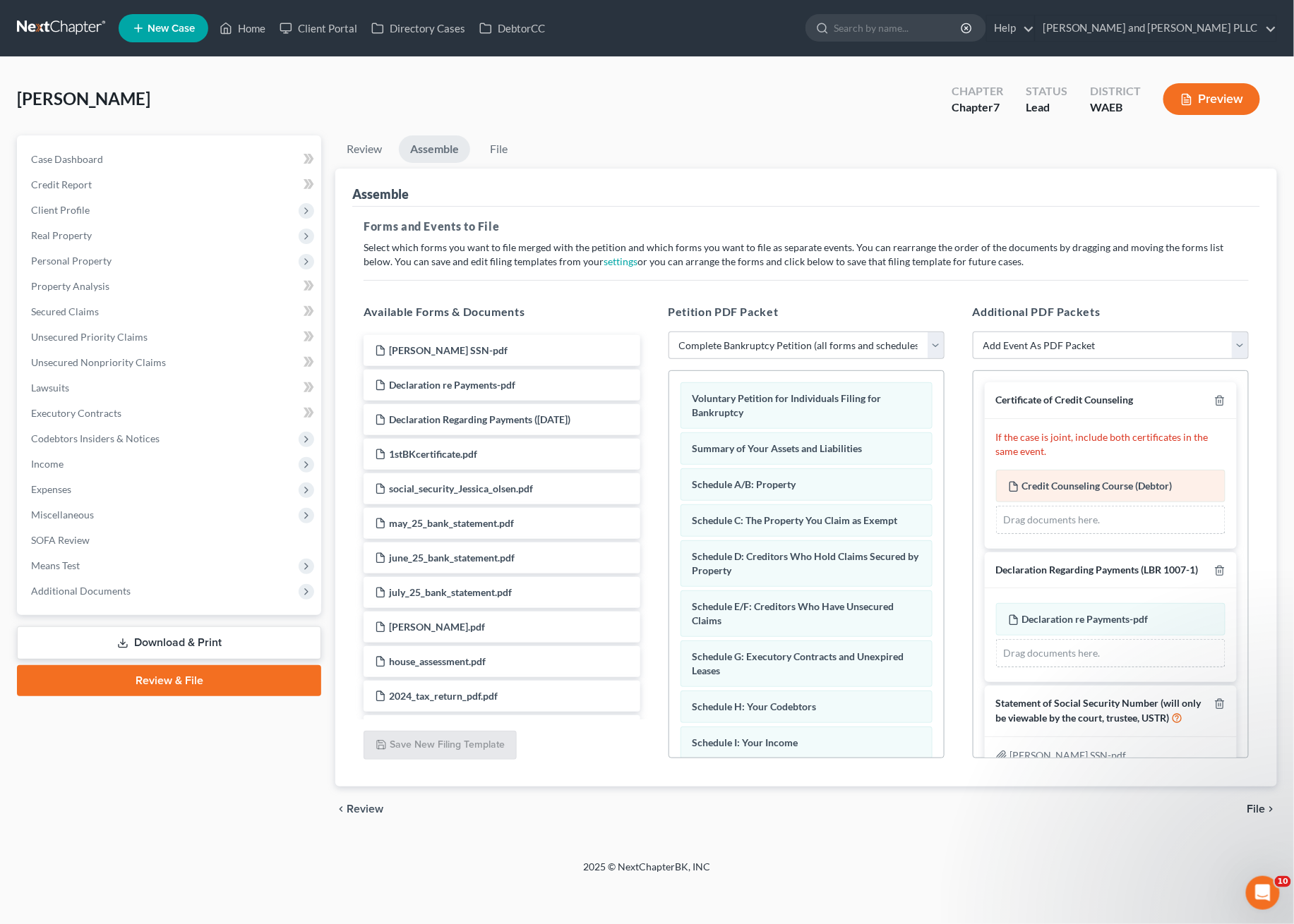
click at [1076, 480] on span "Credit Counseling Course (Debtor)" at bounding box center [1098, 486] width 151 height 12
click at [1098, 522] on div "Drag documents here." at bounding box center [1110, 519] width 229 height 28
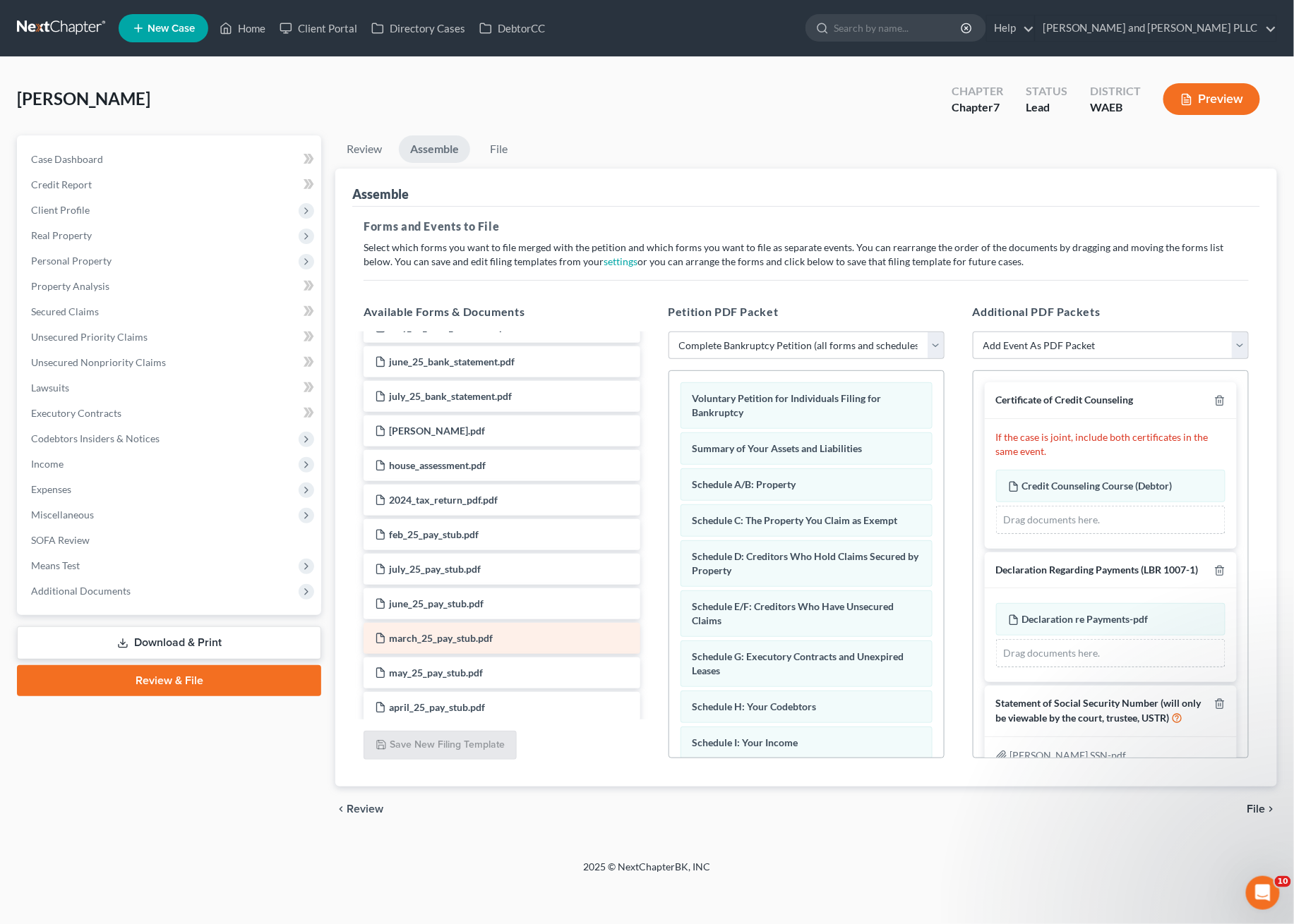
scroll to position [265, 0]
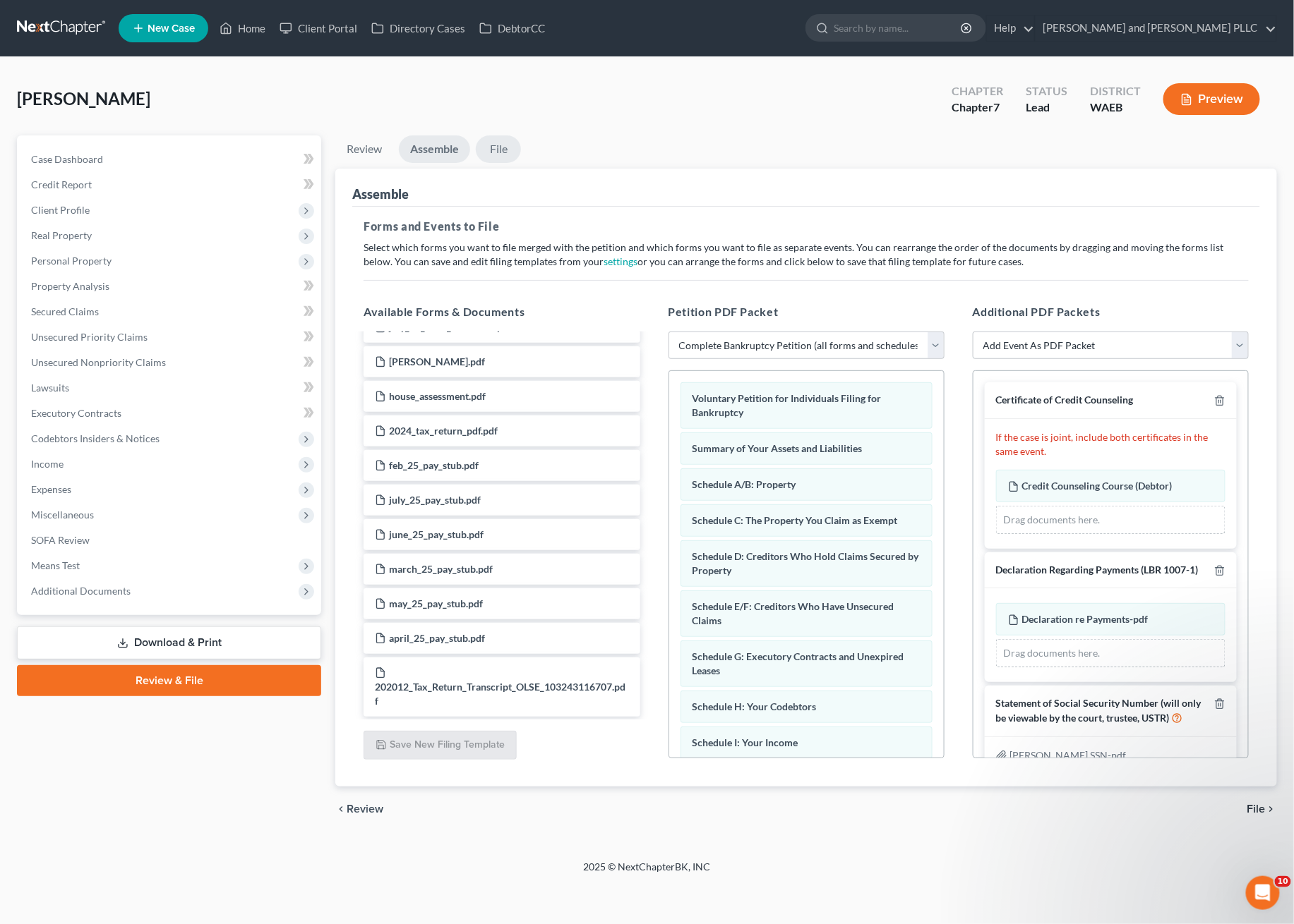
click at [503, 147] on link "File" at bounding box center [498, 149] width 45 height 27
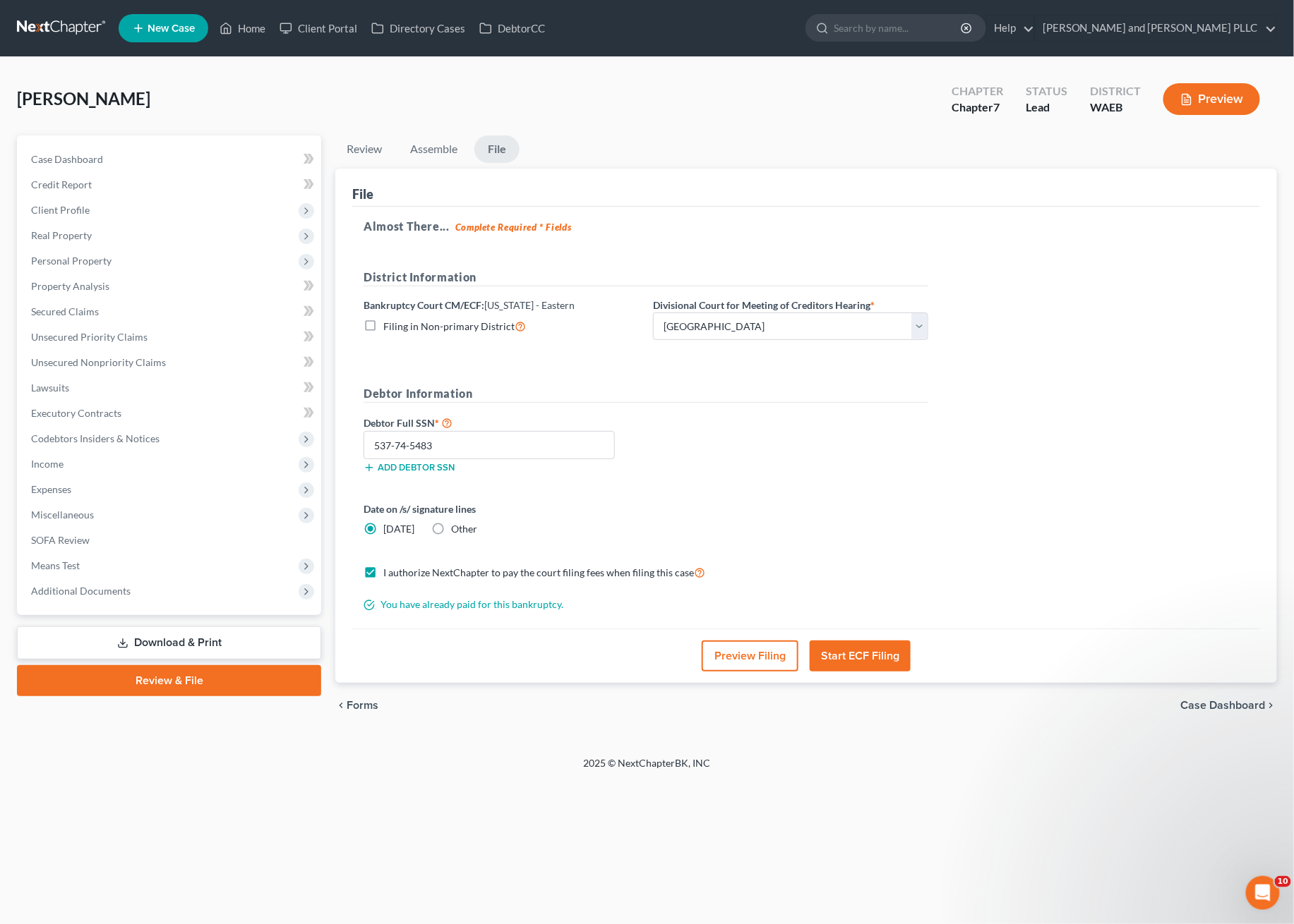
click at [758, 655] on button "Preview Filing" at bounding box center [750, 656] width 97 height 31
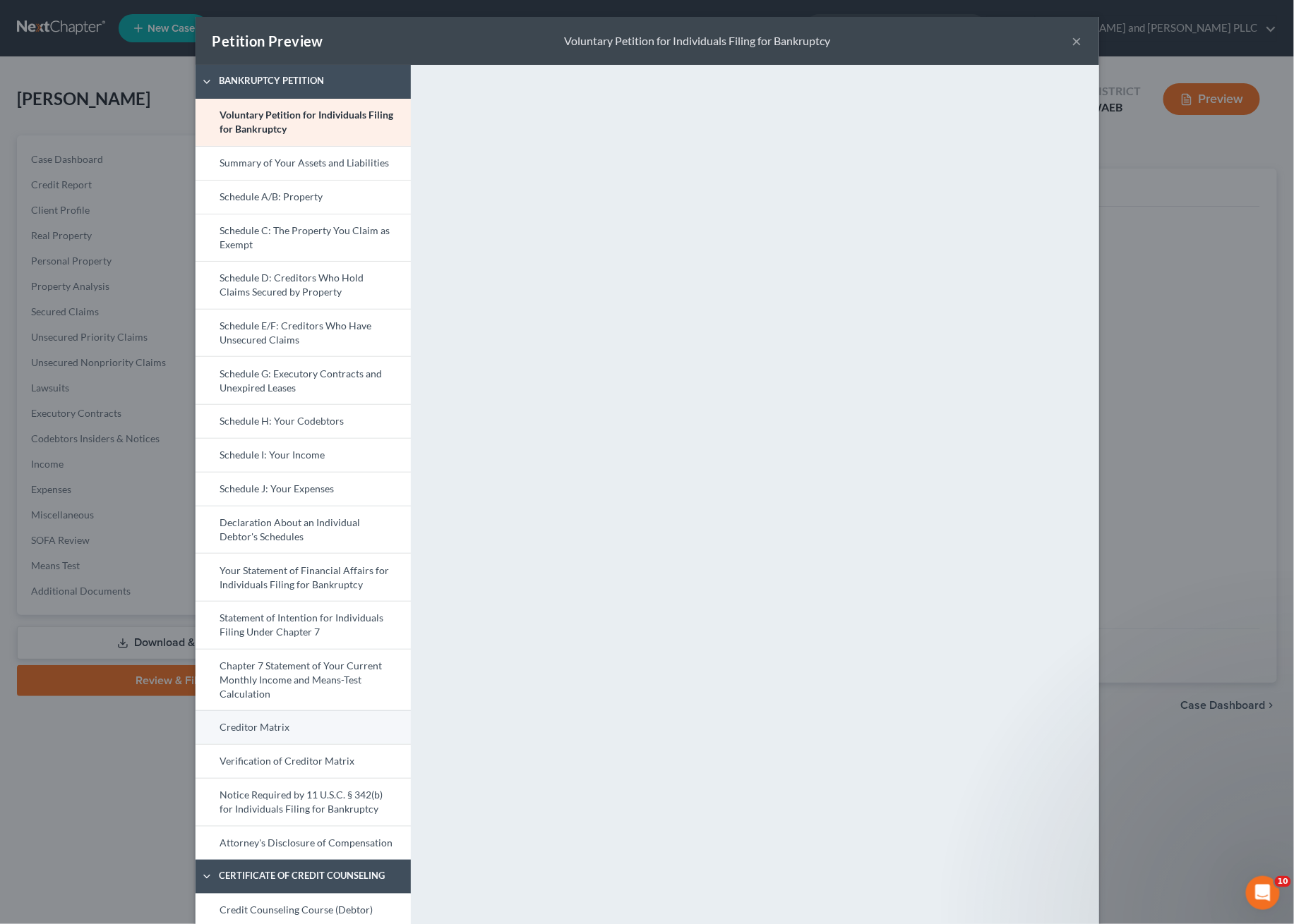
scroll to position [223, 0]
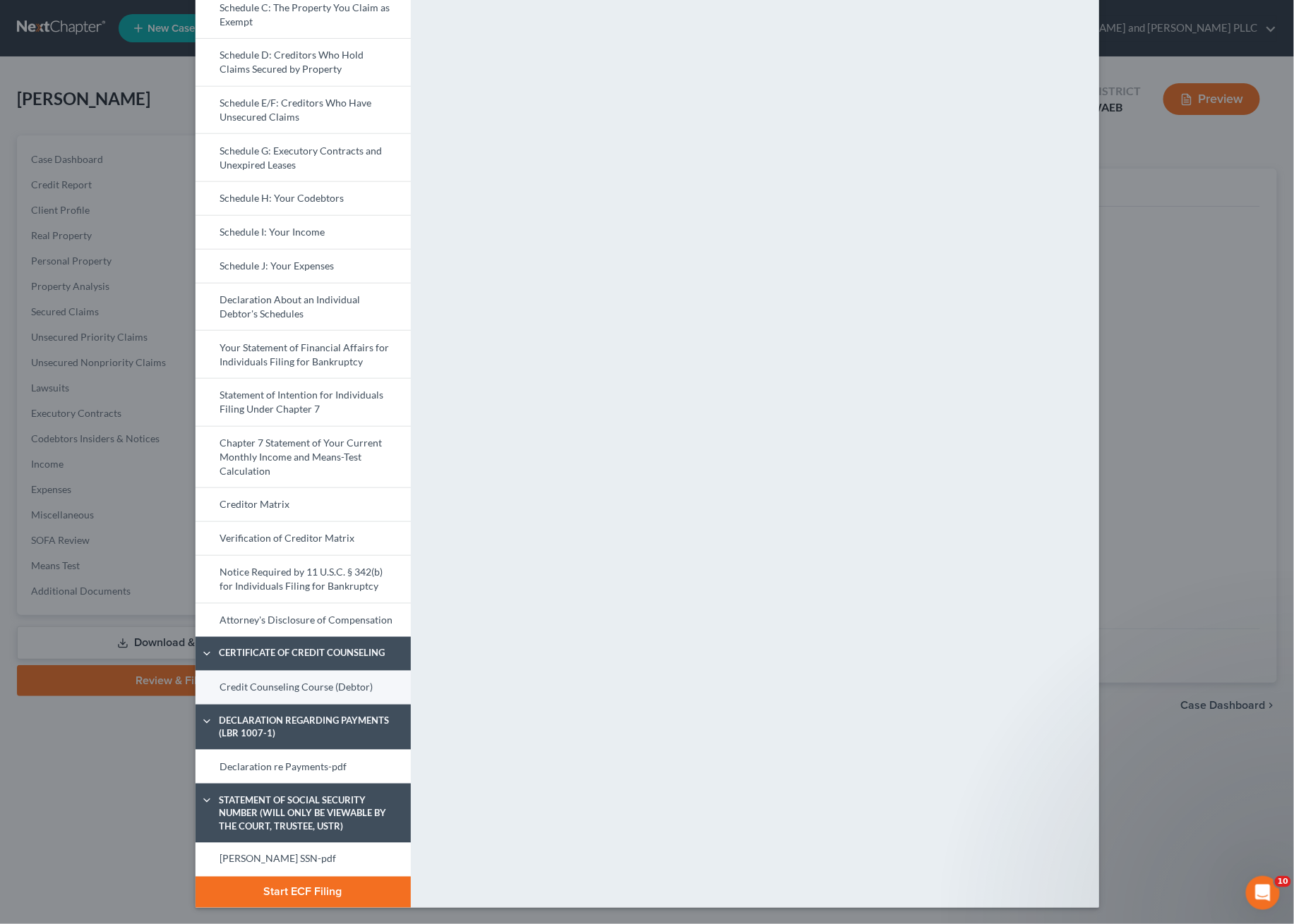
click at [265, 692] on link "Credit Counseling Course (Debtor)" at bounding box center [303, 688] width 216 height 34
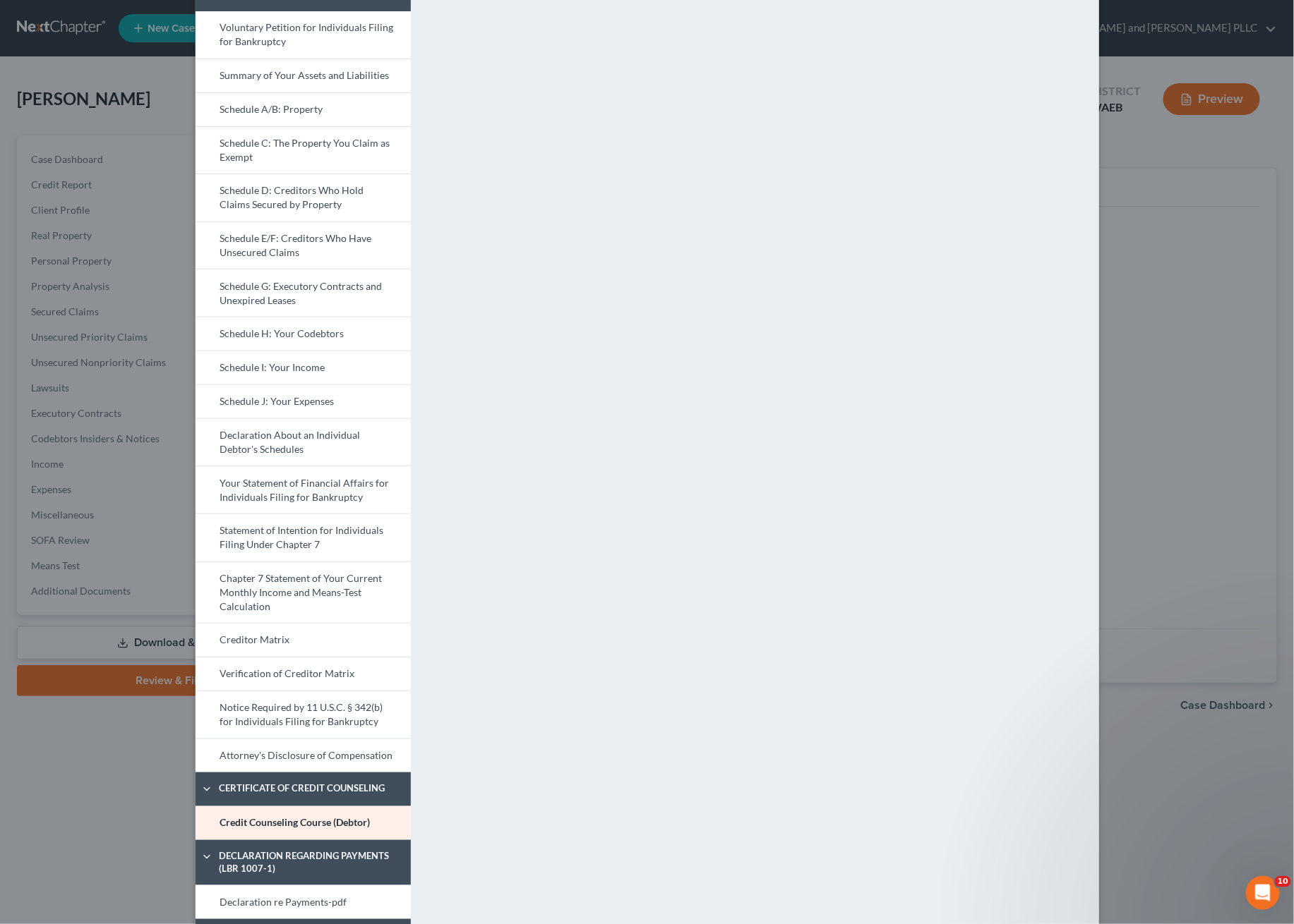
scroll to position [129, 0]
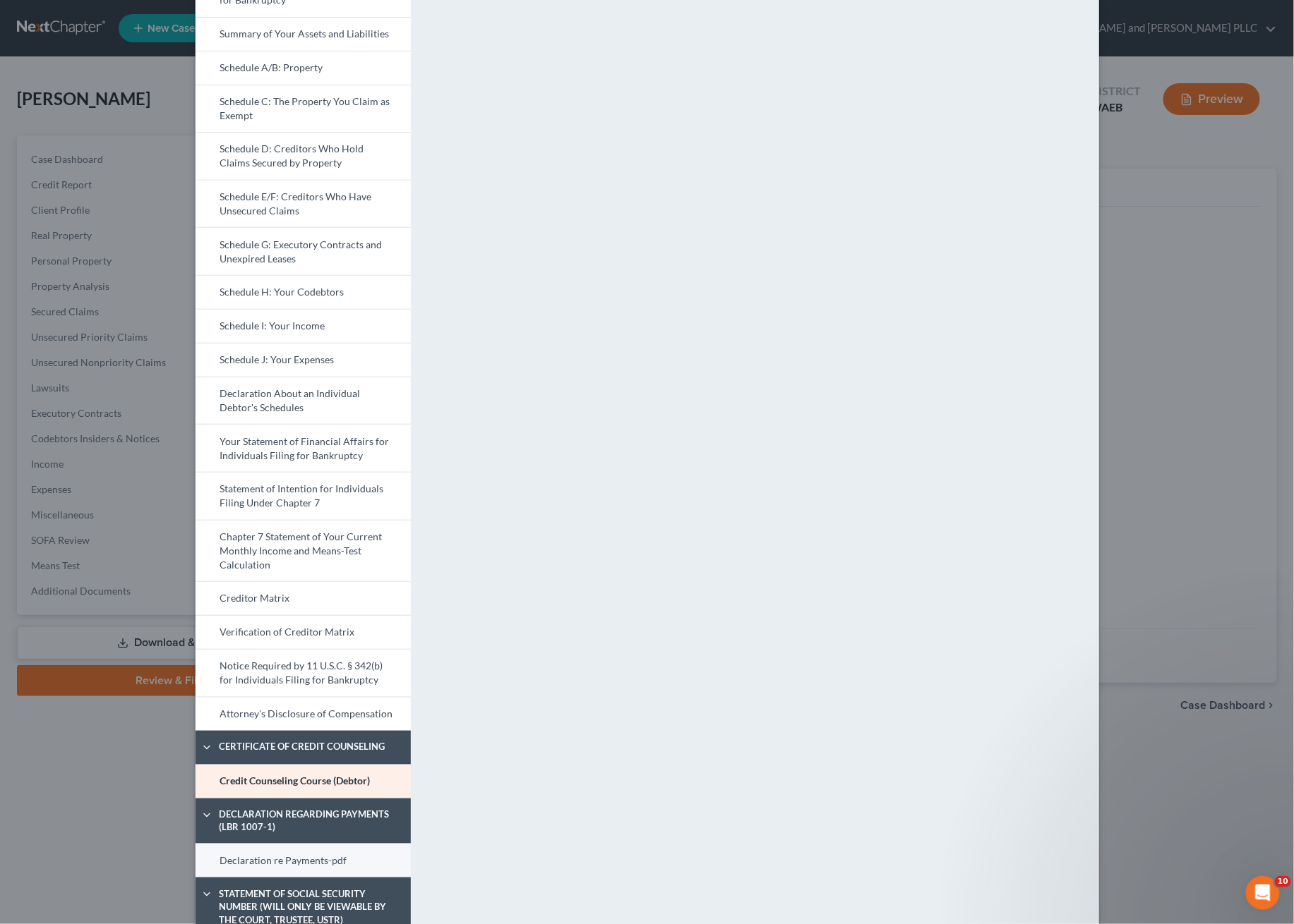
click at [230, 852] on link "Declaration re Payments-pdf" at bounding box center [303, 861] width 216 height 34
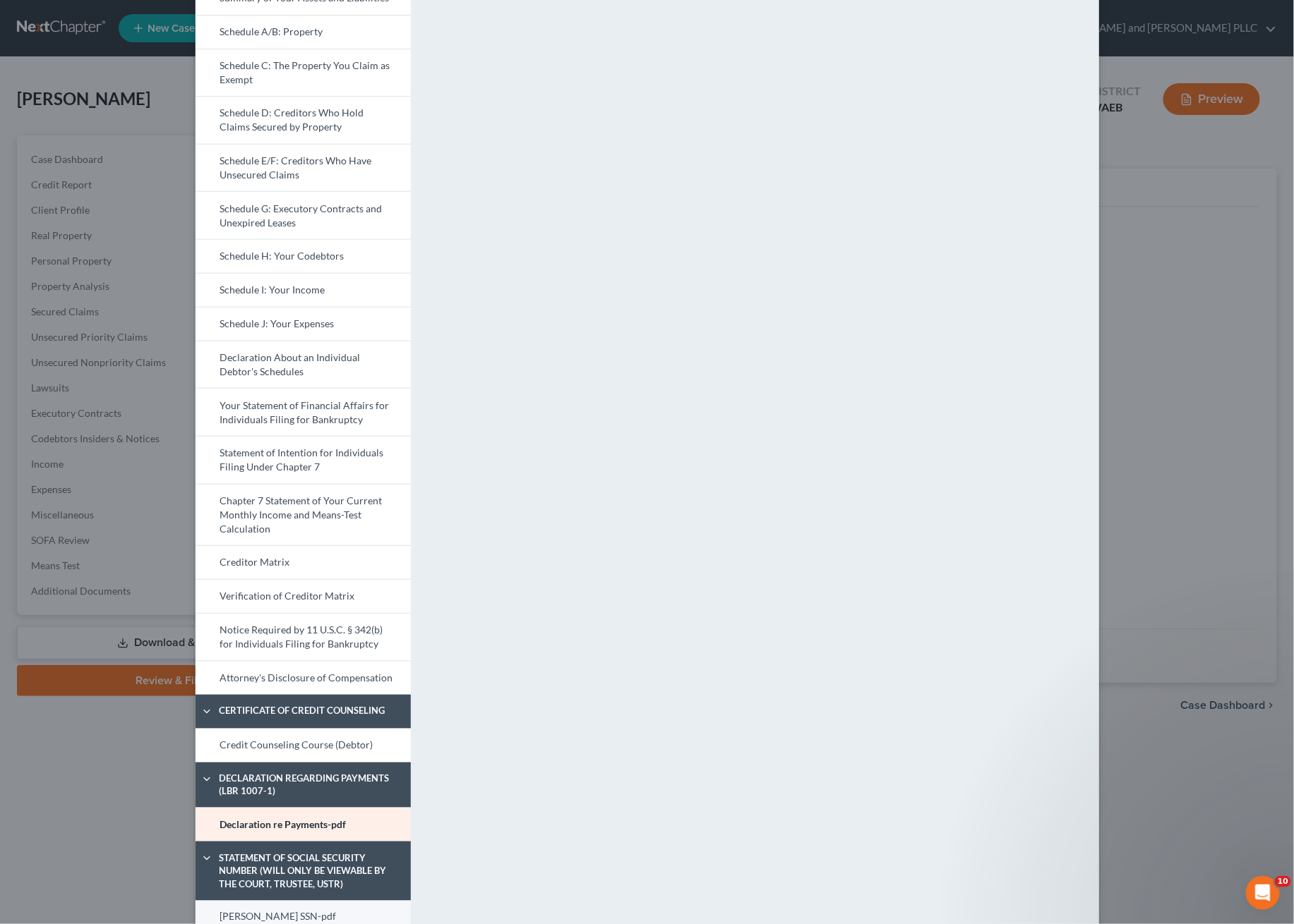
scroll to position [223, 0]
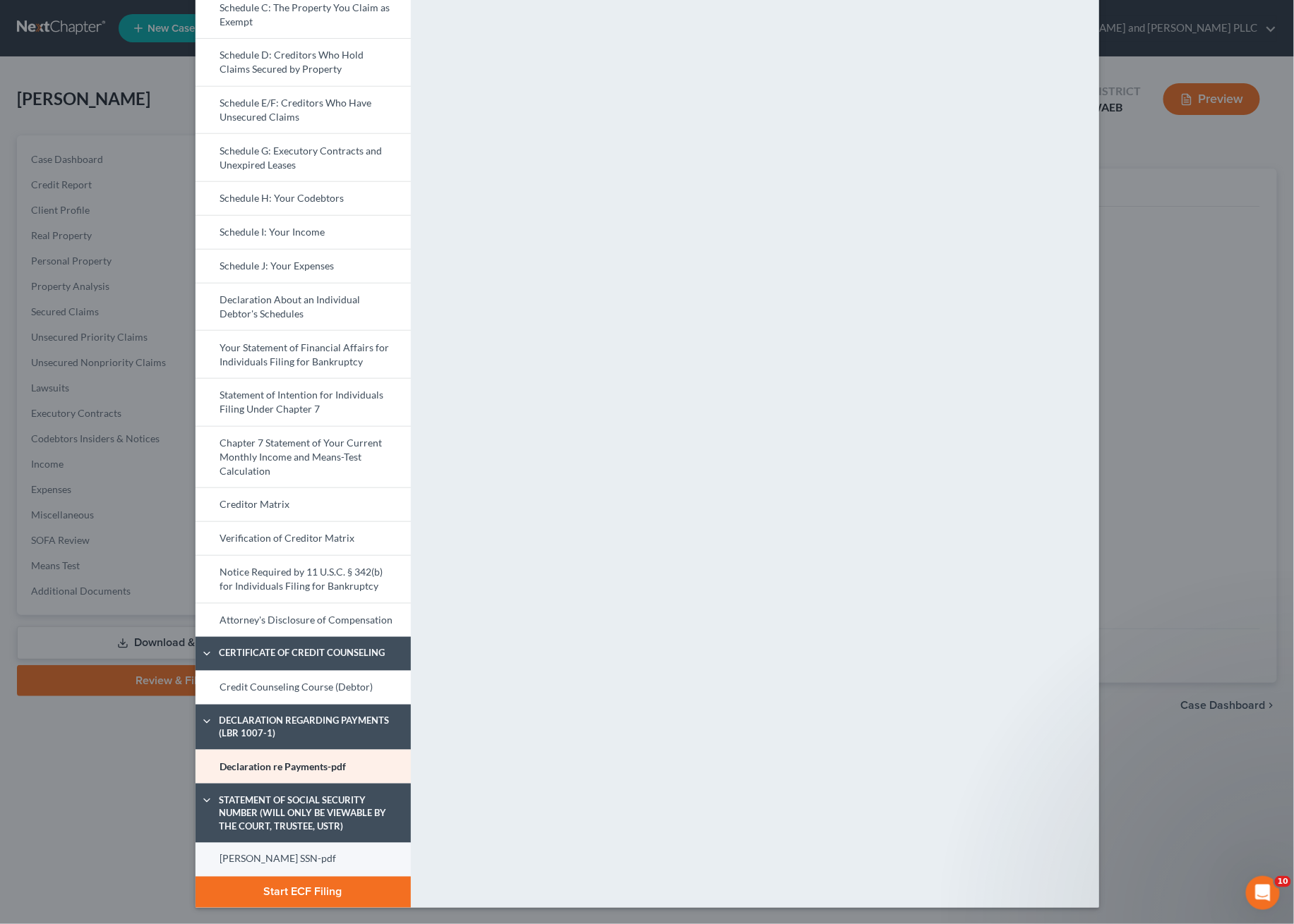
click at [285, 859] on link "[PERSON_NAME] SSN-pdf" at bounding box center [303, 860] width 216 height 34
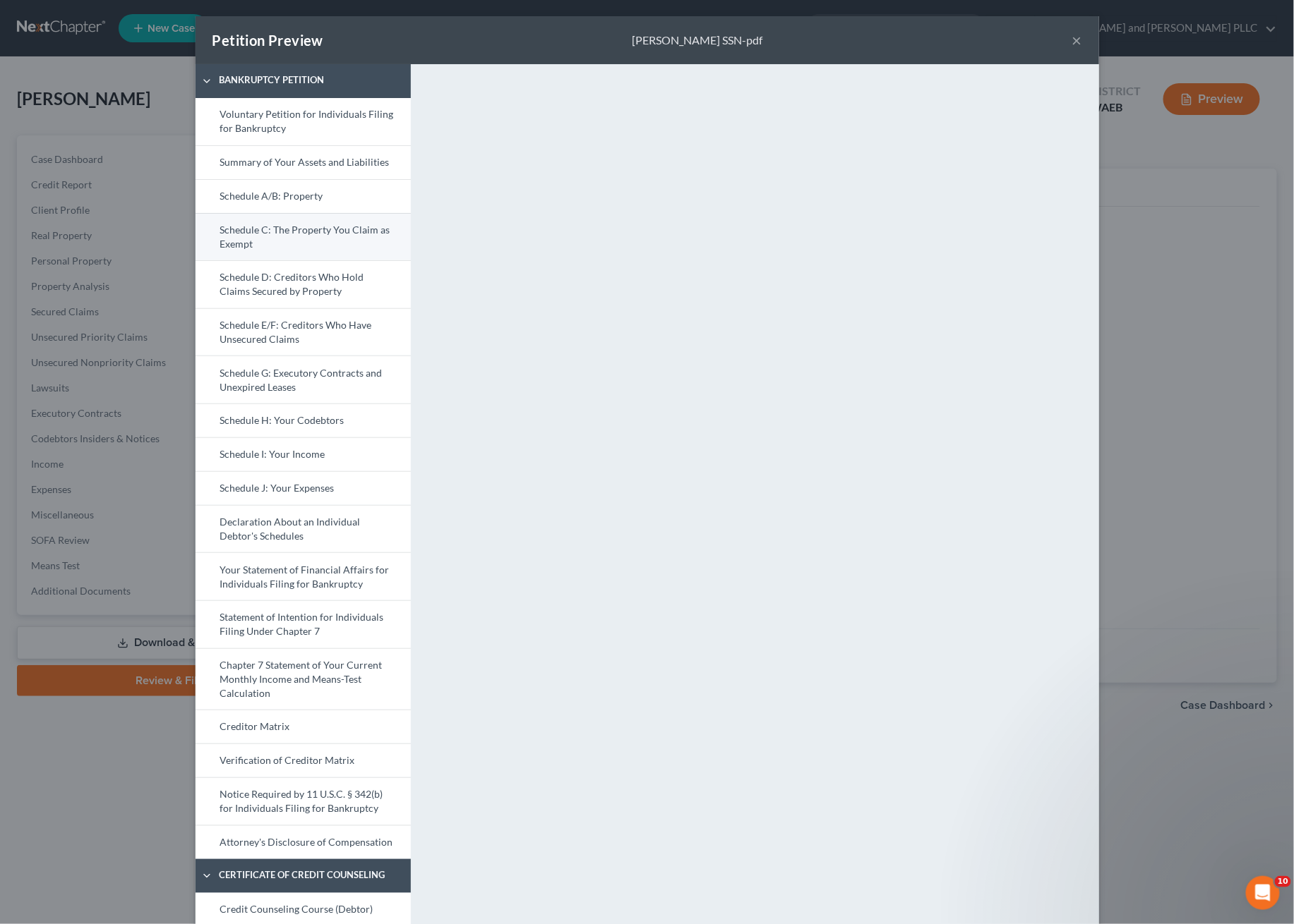
scroll to position [0, 0]
click at [265, 454] on link "Schedule I: Your Income" at bounding box center [303, 455] width 216 height 34
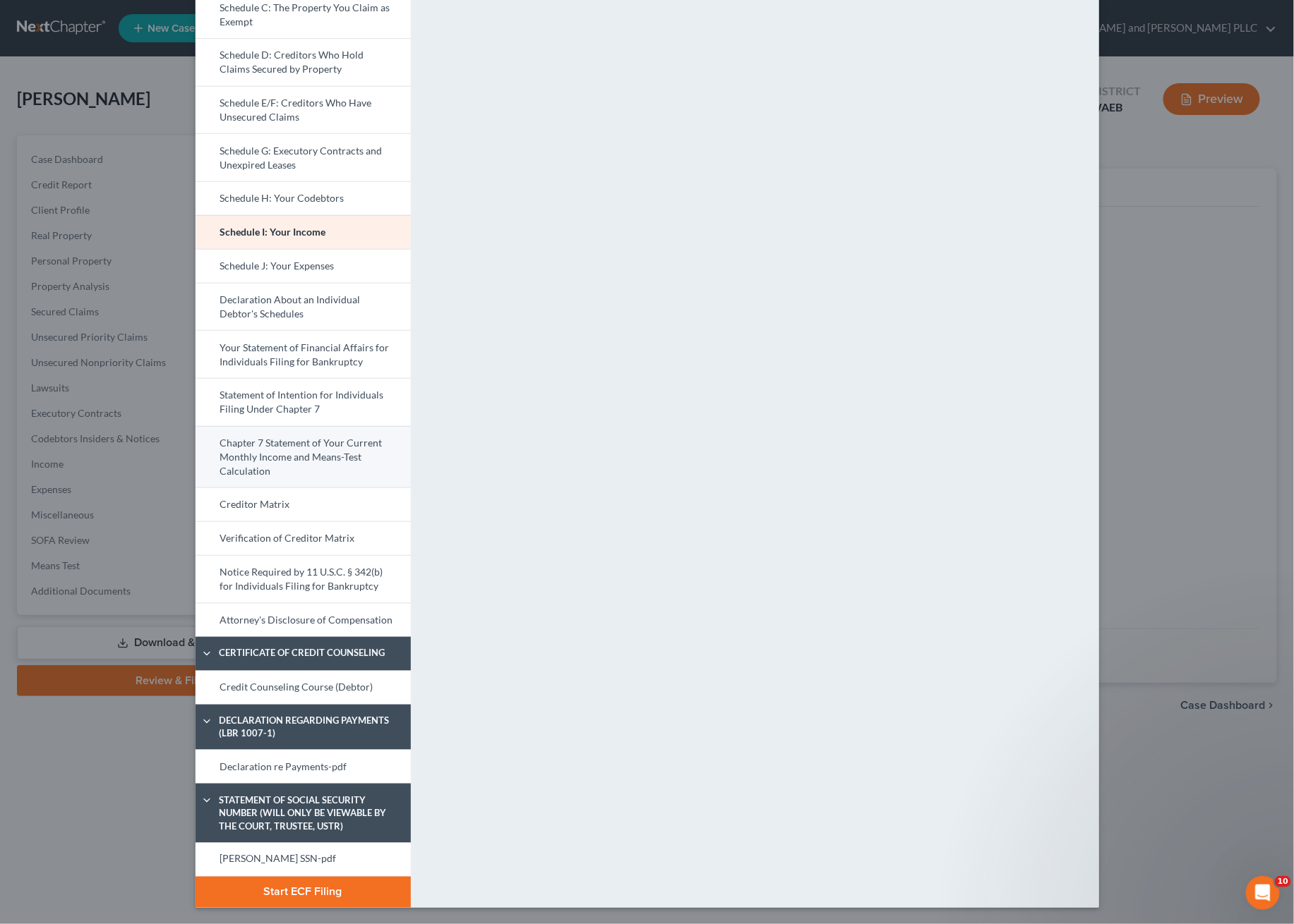
click at [261, 467] on link "Chapter 7 Statement of Your Current Monthly Income and Means-Test Calculation" at bounding box center [303, 457] width 216 height 62
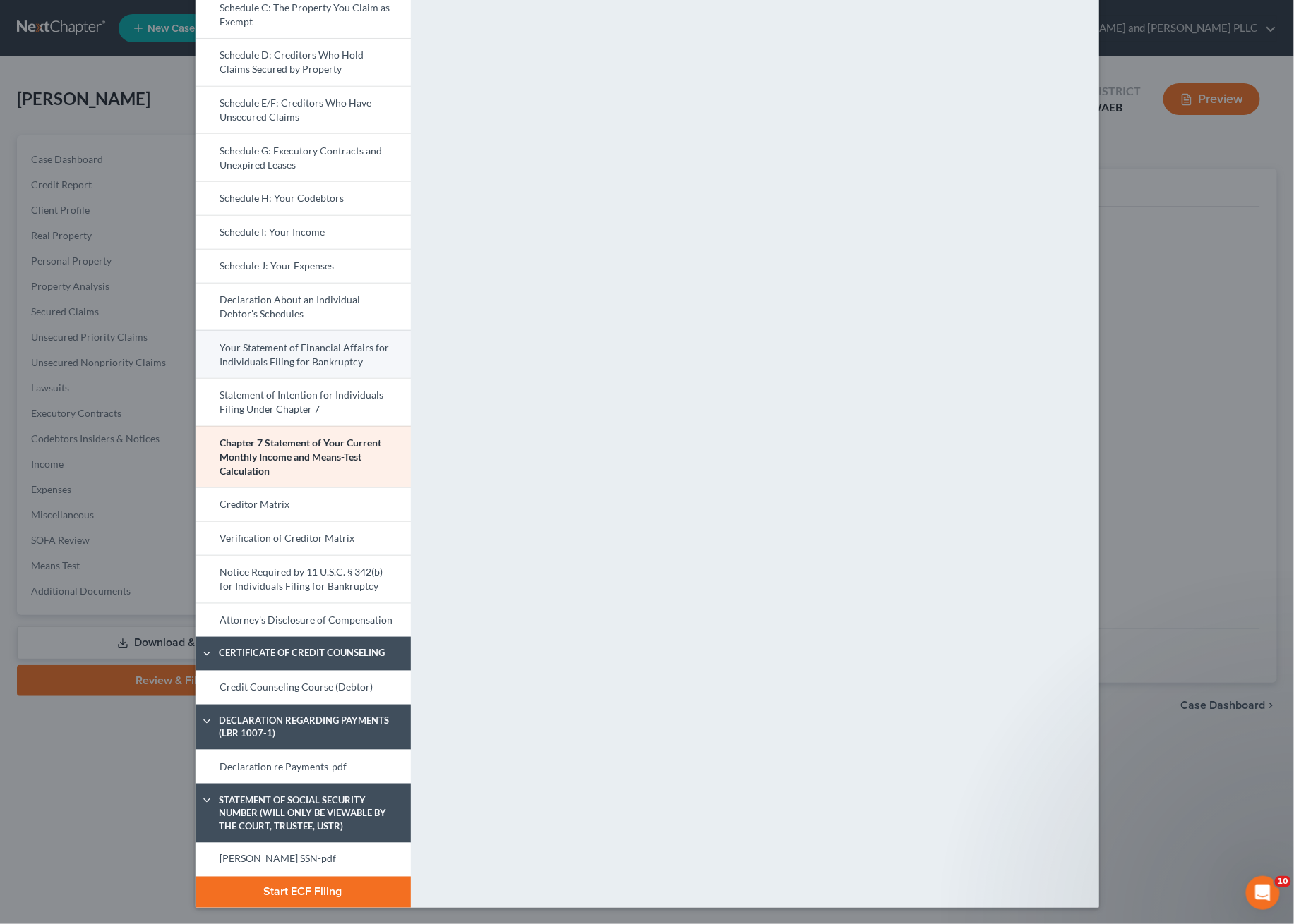
click at [269, 341] on link "Your Statement of Financial Affairs for Individuals Filing for Bankruptcy" at bounding box center [303, 354] width 216 height 48
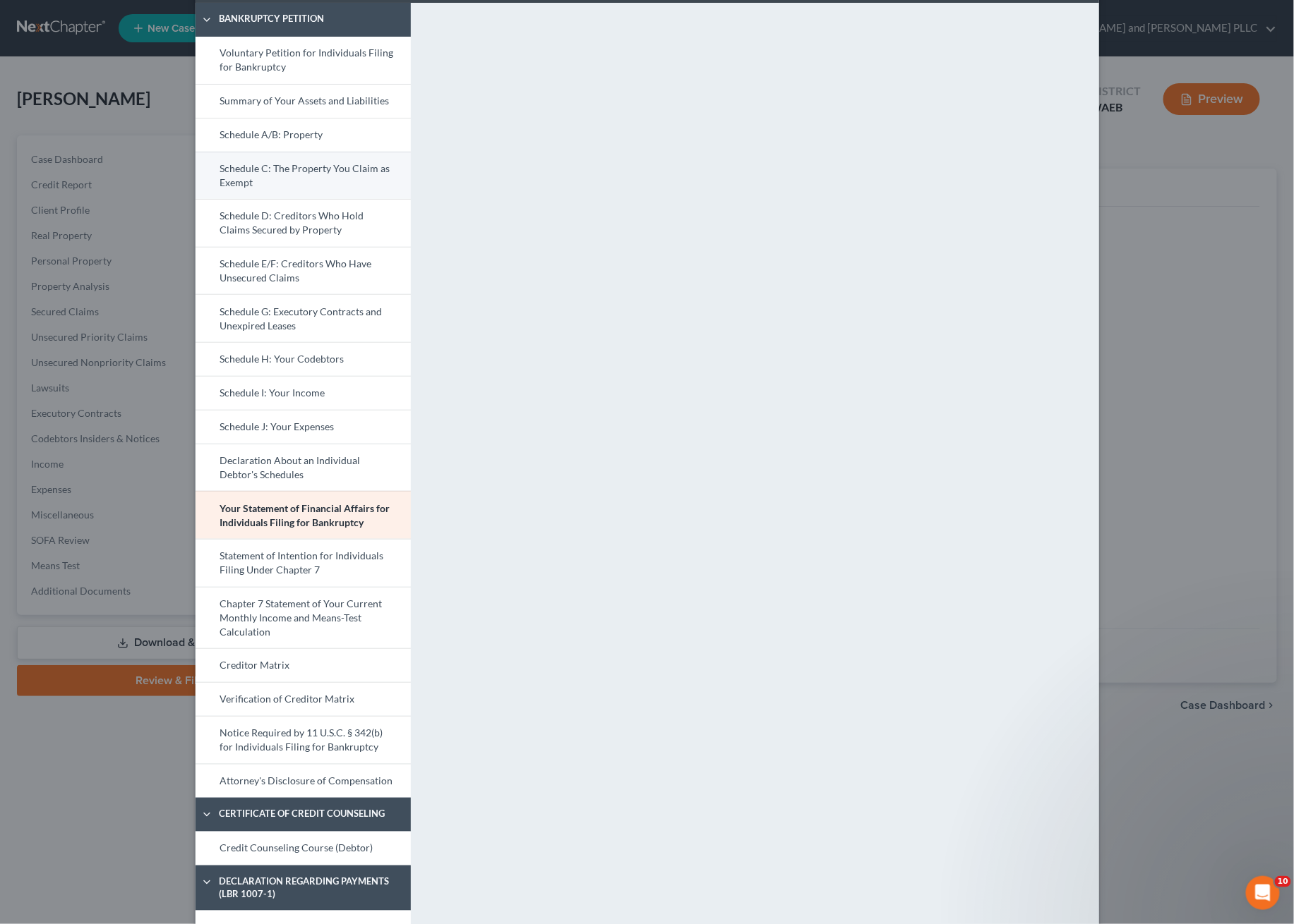
scroll to position [0, 0]
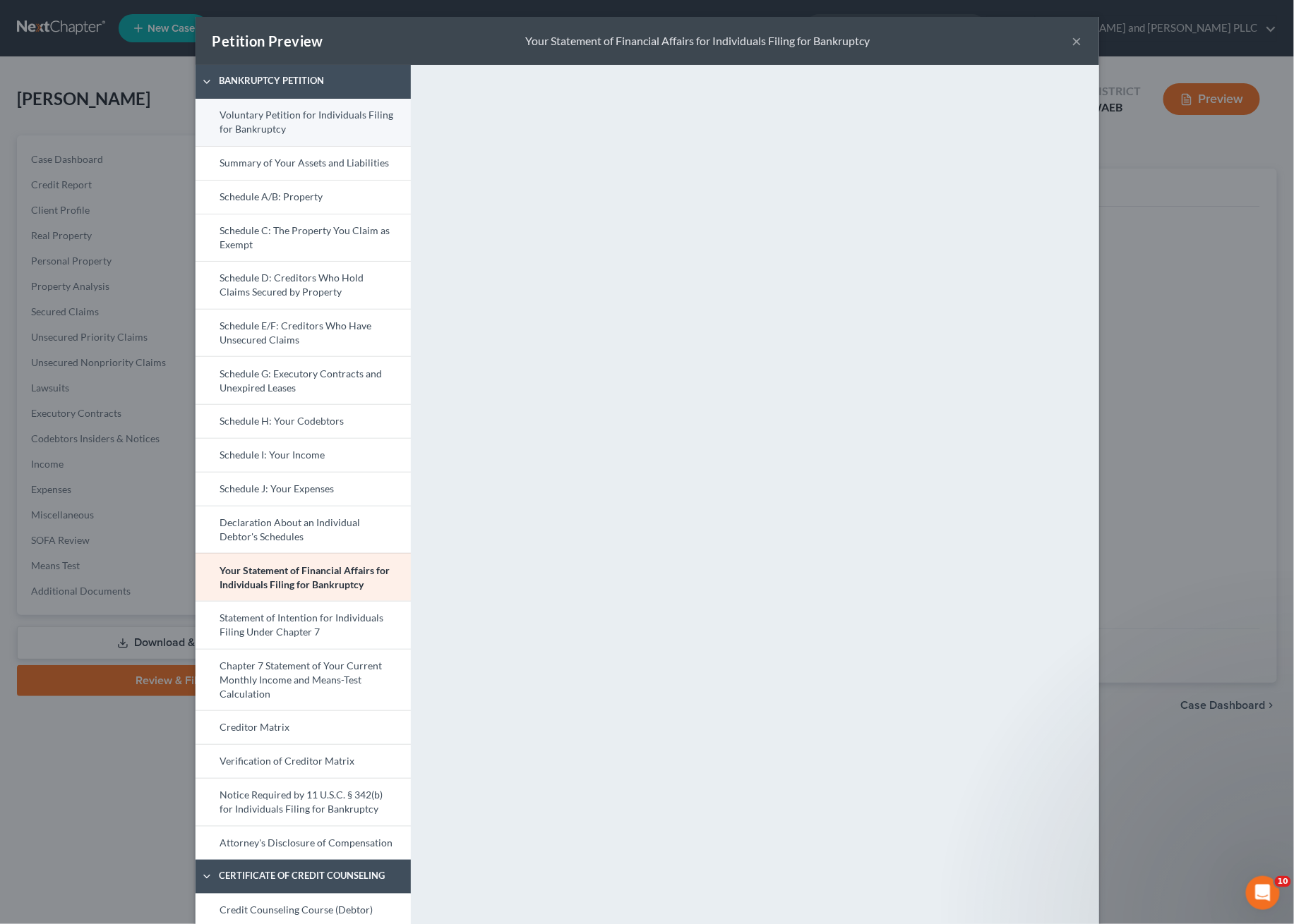
click at [324, 127] on link "Voluntary Petition for Individuals Filing for Bankruptcy" at bounding box center [303, 122] width 216 height 47
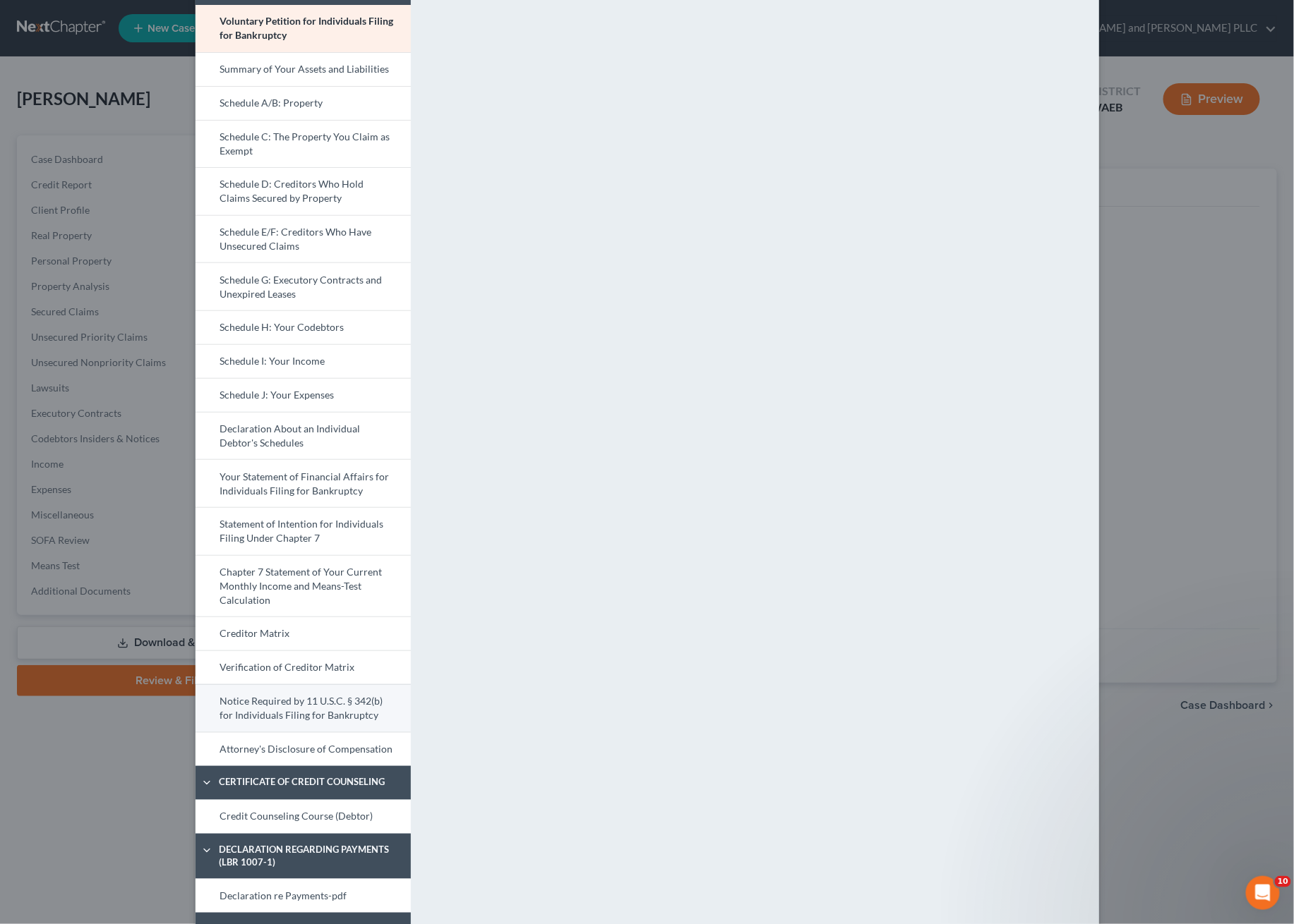
scroll to position [223, 0]
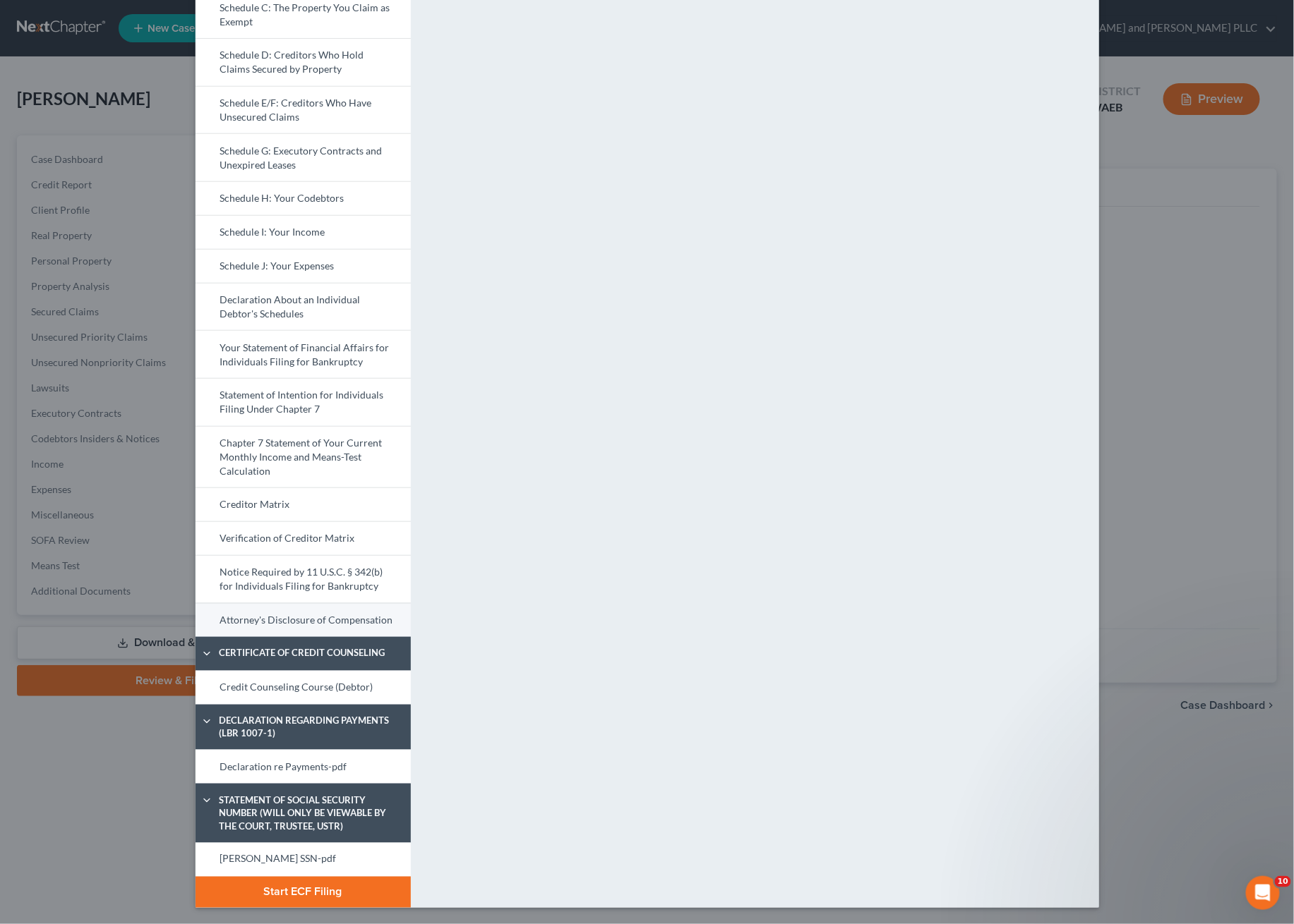
click at [303, 619] on link "Attorney's Disclosure of Compensation" at bounding box center [303, 620] width 216 height 34
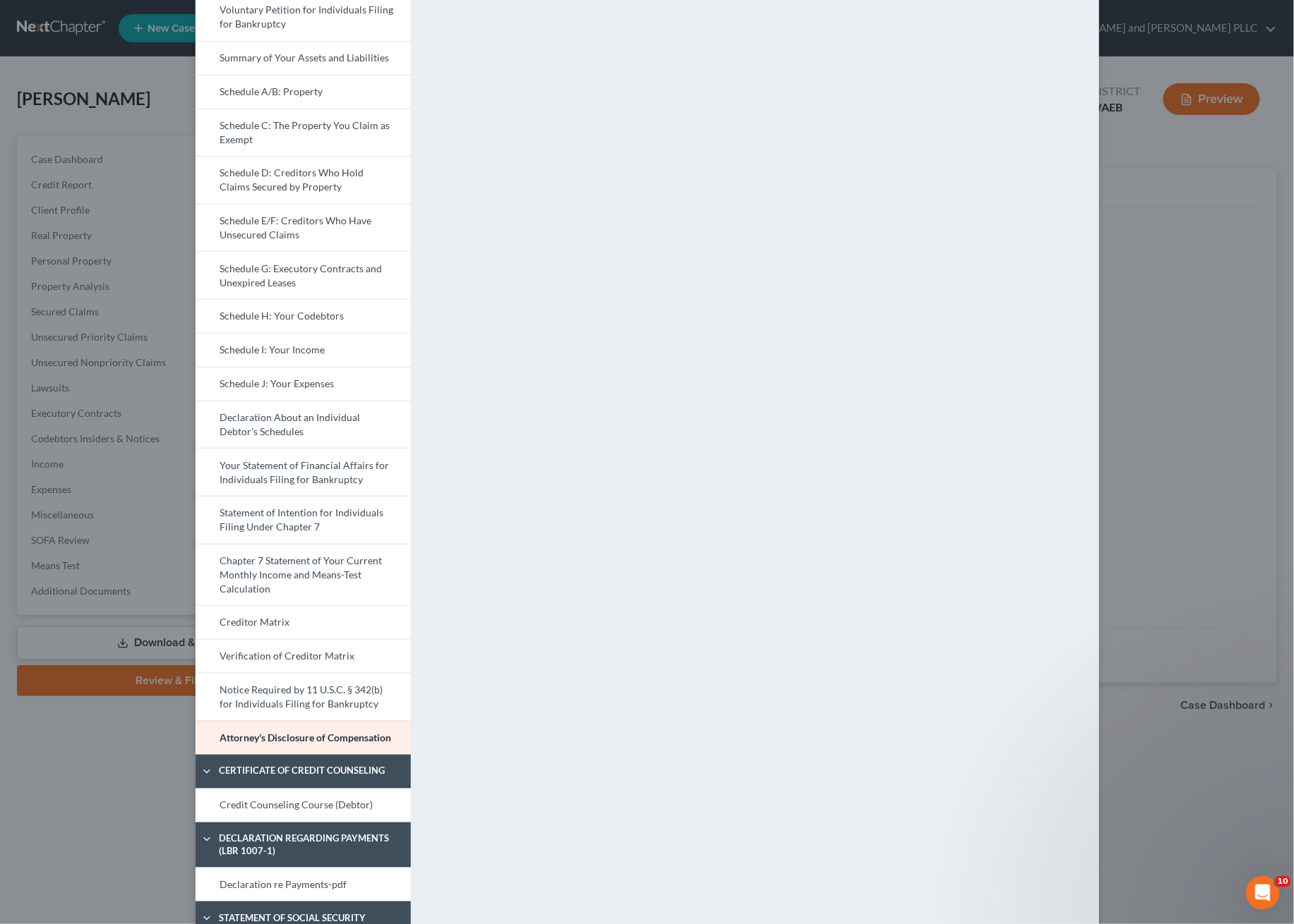
scroll to position [0, 0]
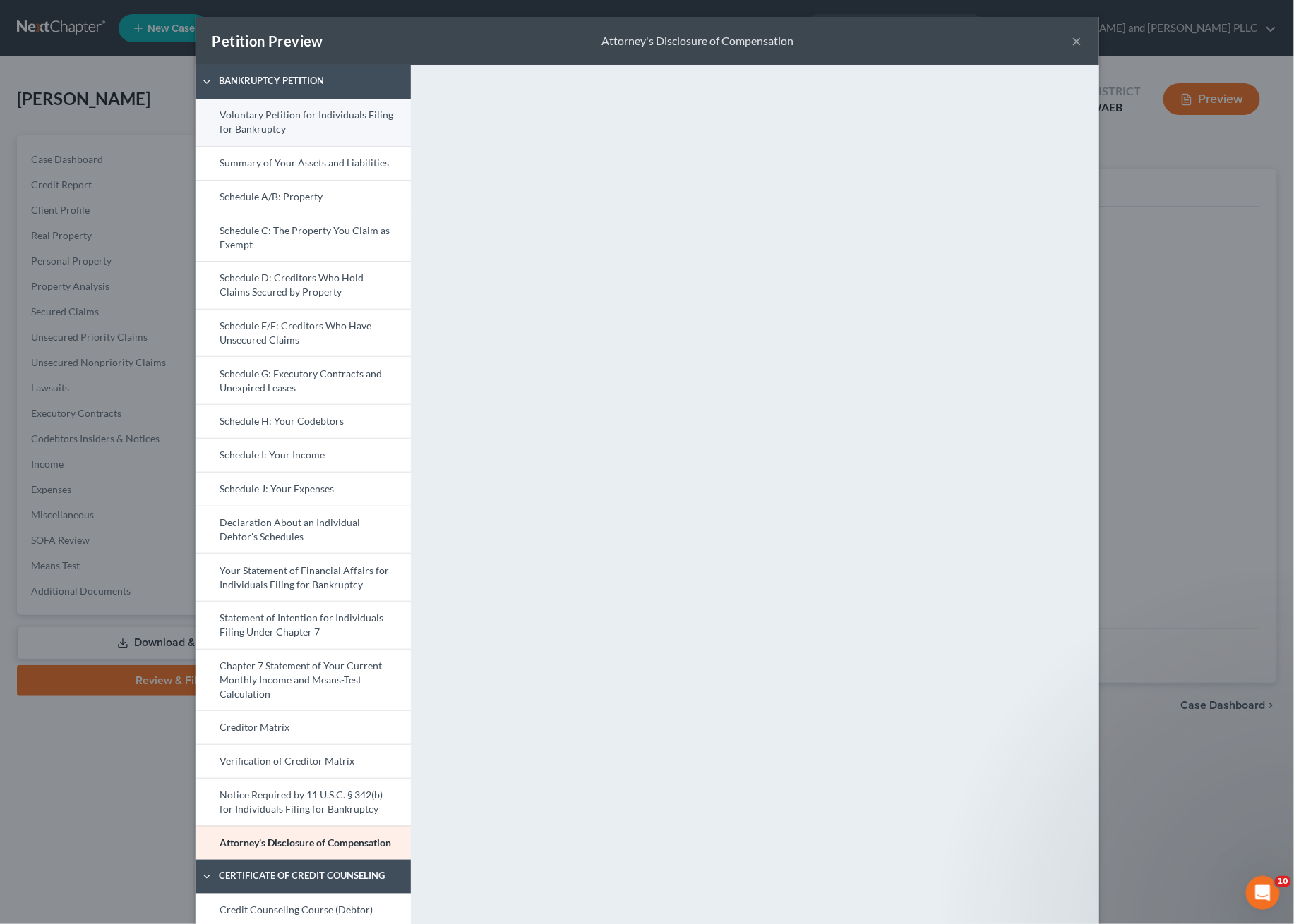
click at [305, 117] on link "Voluntary Petition for Individuals Filing for Bankruptcy" at bounding box center [303, 122] width 216 height 47
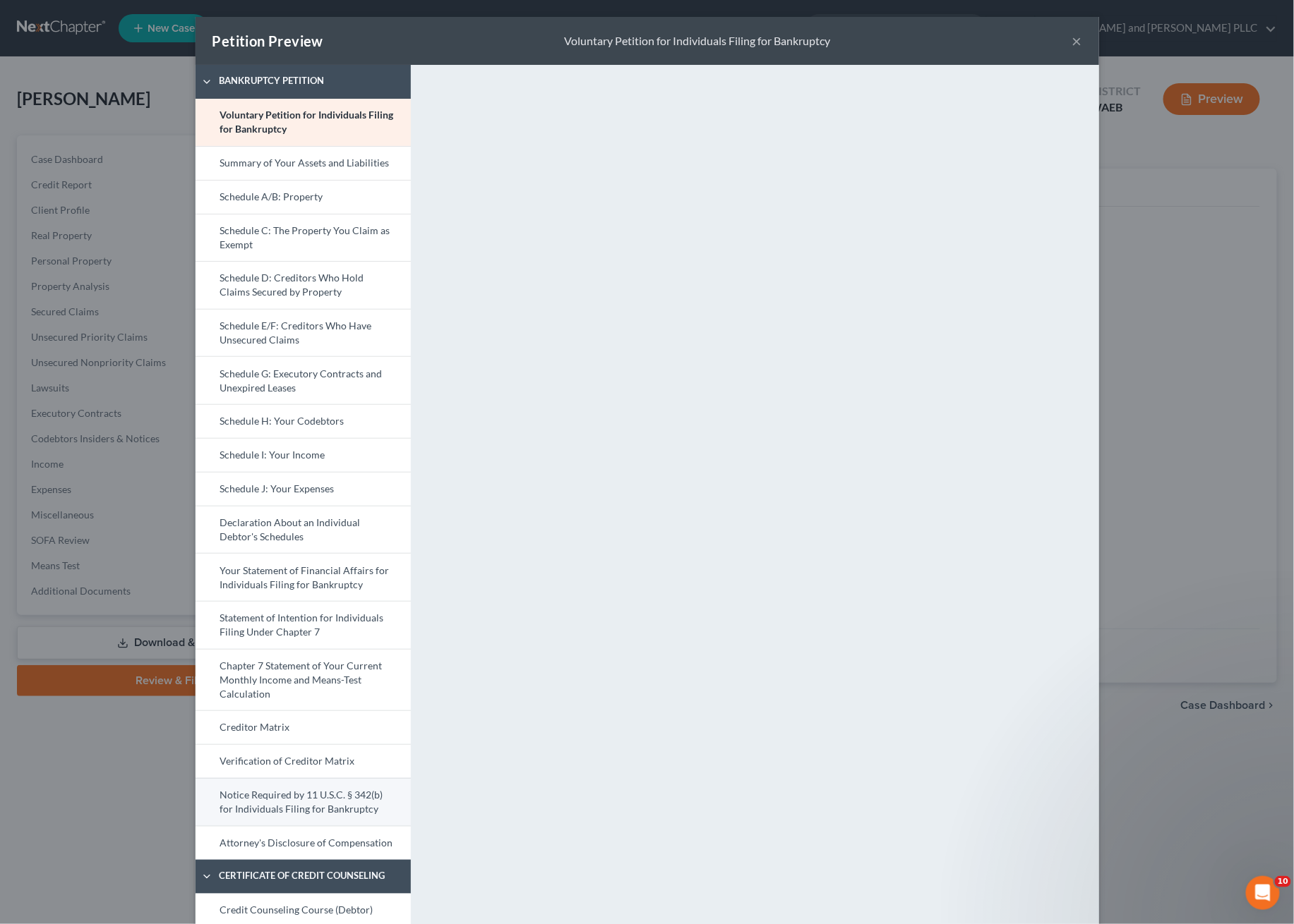
click at [269, 796] on link "Notice Required by 11 U.S.C. § 342(b) for Individuals Filing for Bankruptcy" at bounding box center [303, 802] width 216 height 48
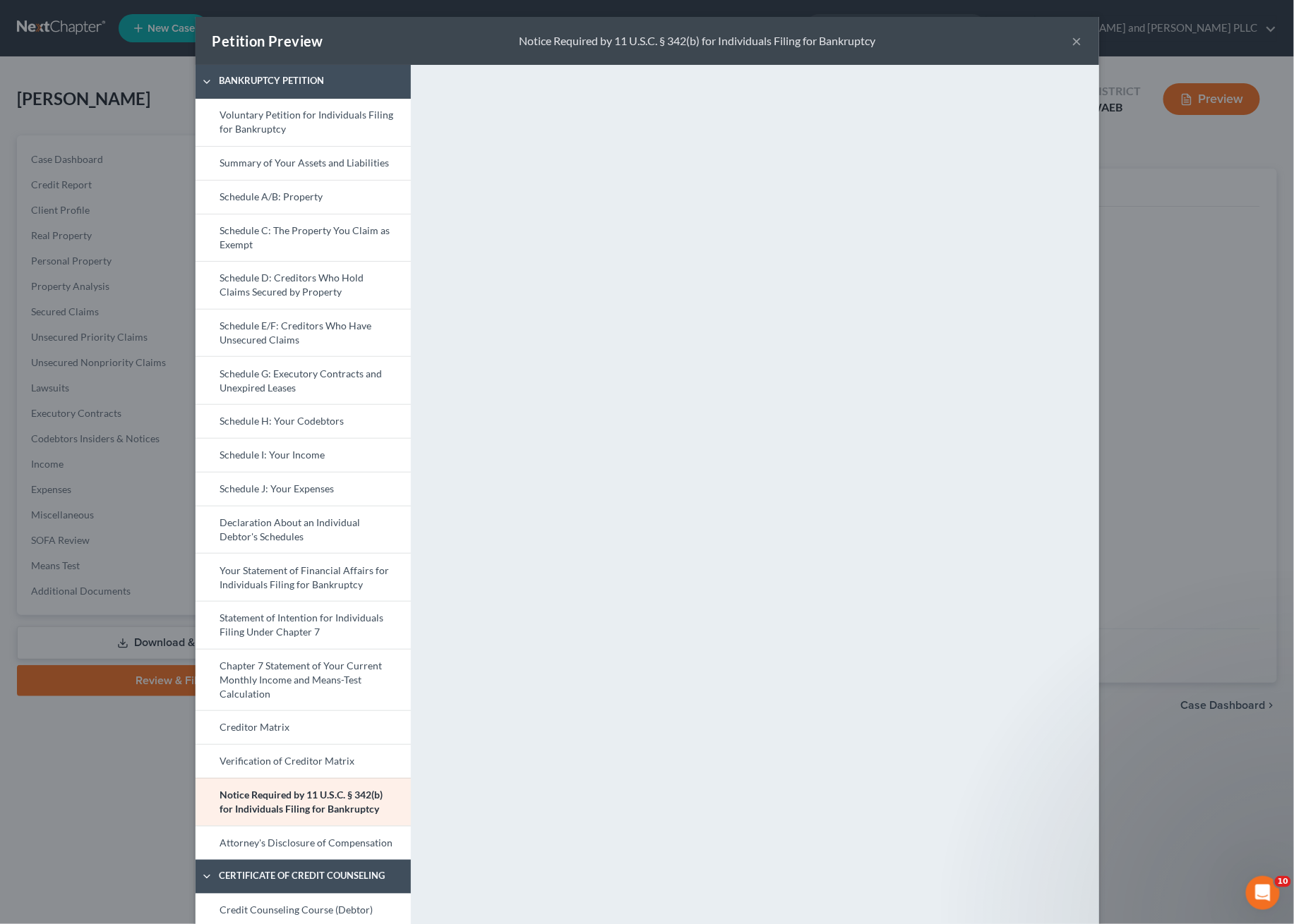
click at [693, 821] on div "<object ng-attr-data='[URL][DOMAIN_NAME]' type='application/pdf' width='100%' h…" at bounding box center [762, 598] width 688 height 1066
drag, startPoint x: 1069, startPoint y: 44, endPoint x: 614, endPoint y: 696, distance: 795.1
click at [703, 693] on div "Petition Preview Notice Required by 11 U.S.C. § 342(b) for Individuals Filing f…" at bounding box center [647, 574] width 904 height 1114
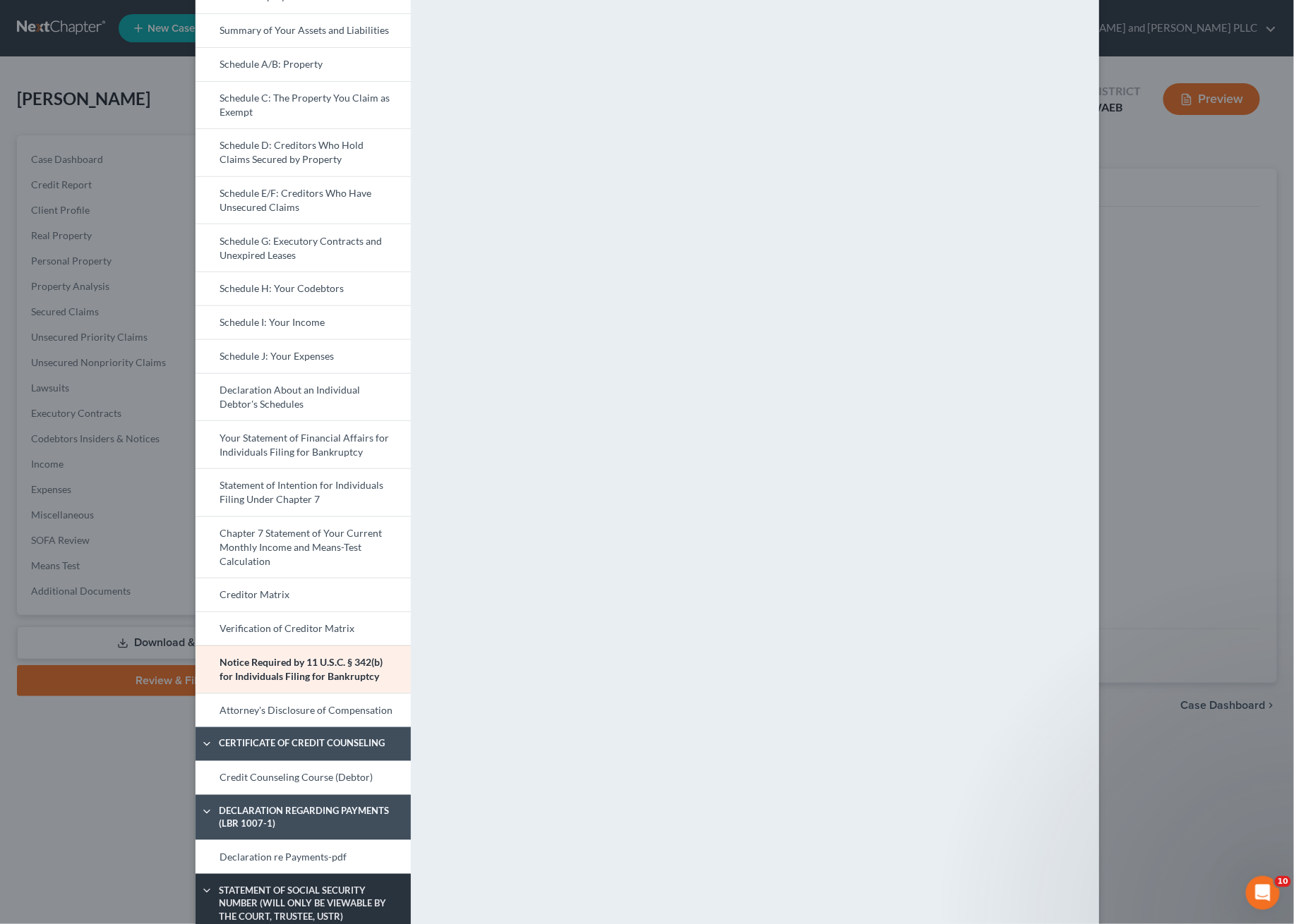
scroll to position [223, 0]
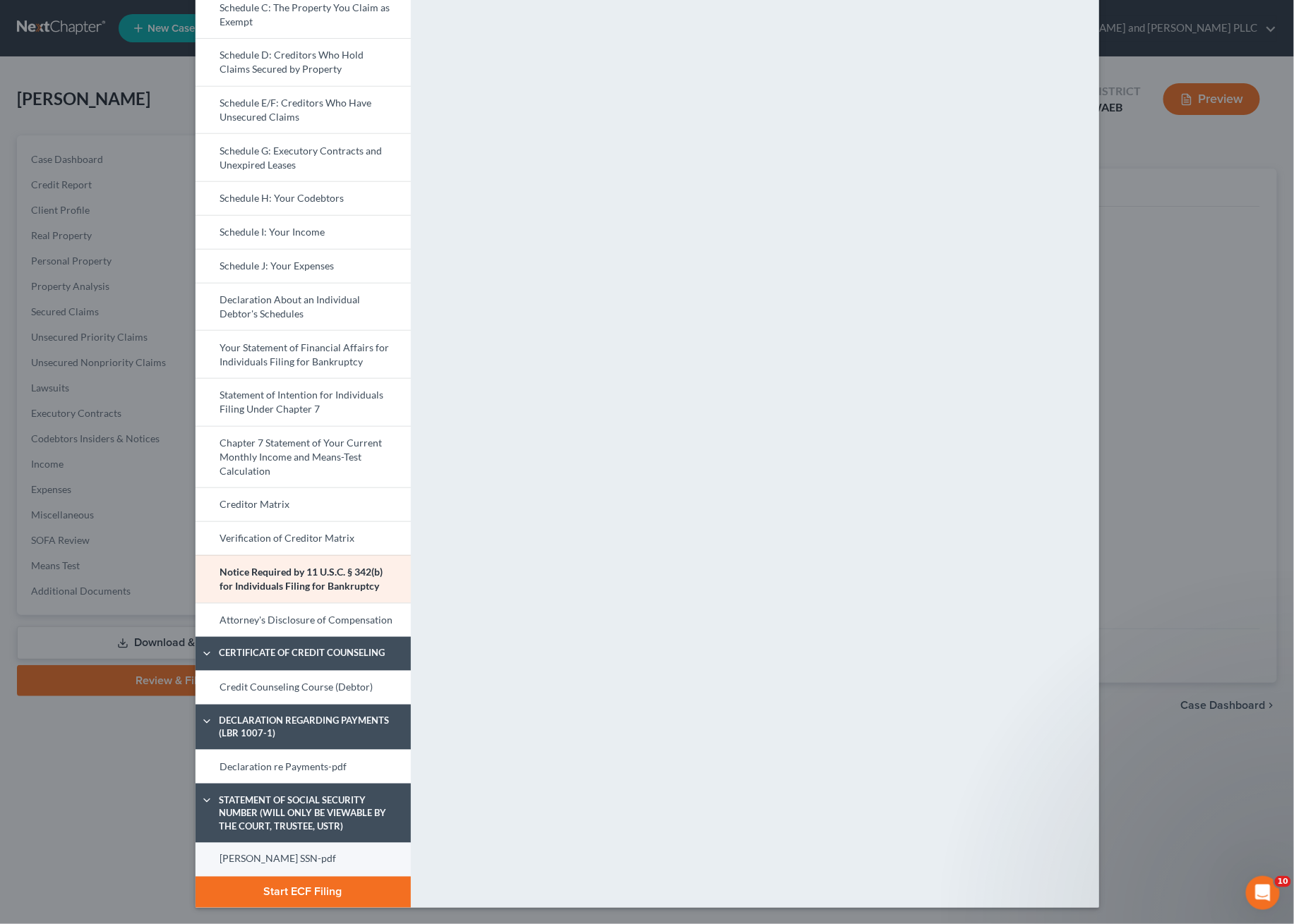
click at [262, 859] on link "[PERSON_NAME] SSN-pdf" at bounding box center [303, 860] width 216 height 34
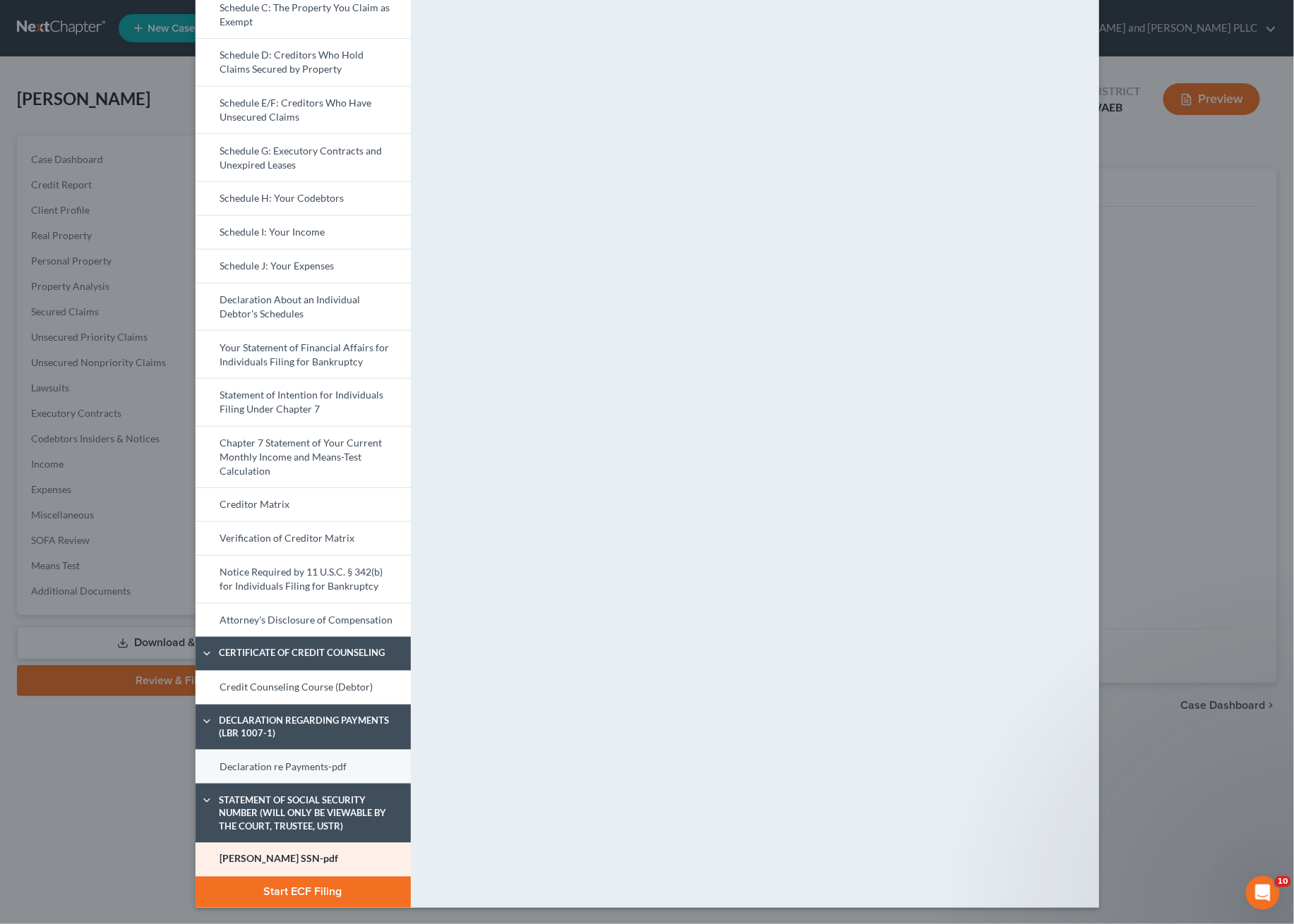
click at [257, 751] on link "Declaration re Payments-pdf" at bounding box center [303, 767] width 216 height 34
click at [283, 677] on link "Credit Counseling Course (Debtor)" at bounding box center [303, 688] width 216 height 34
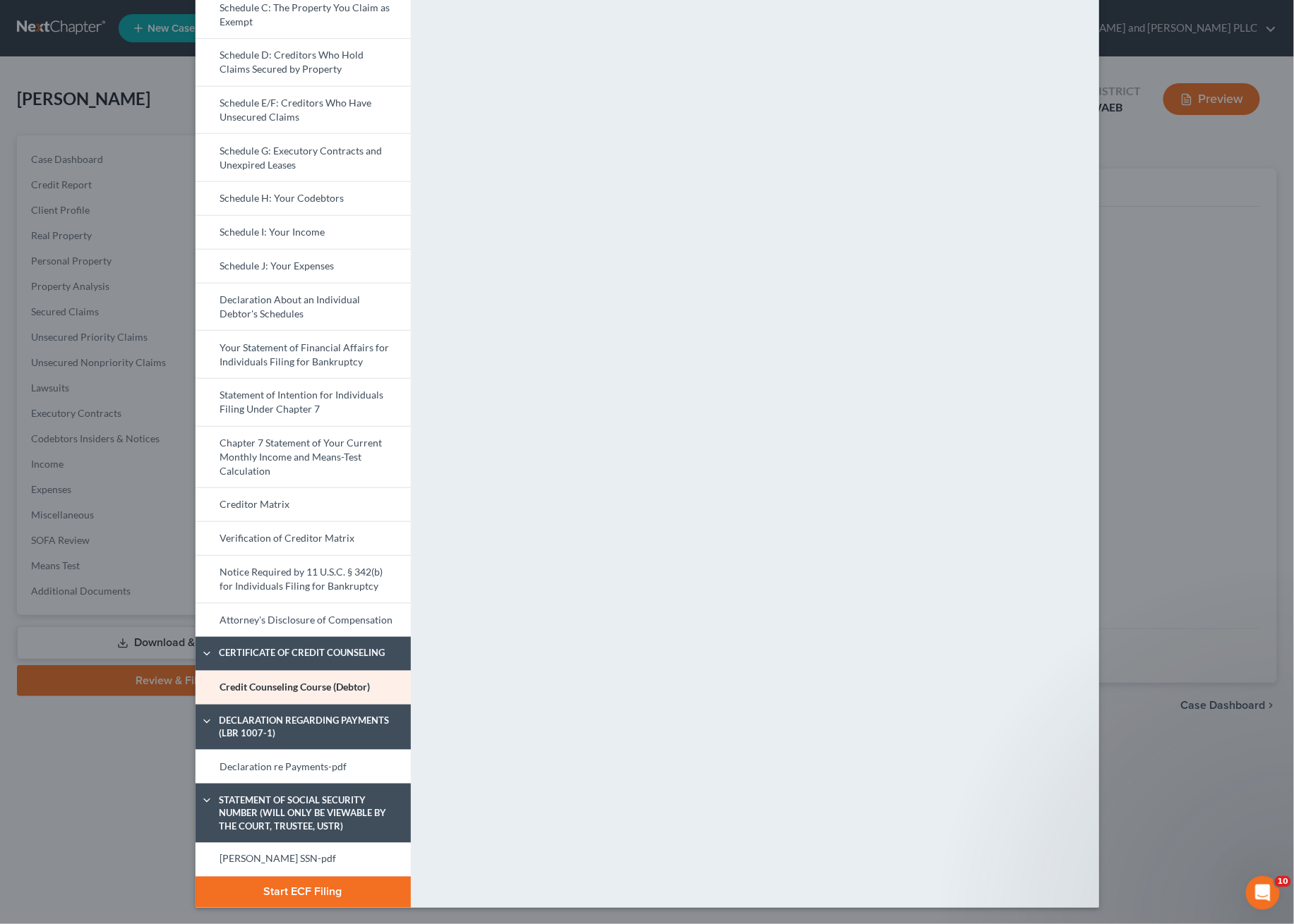
scroll to position [0, 0]
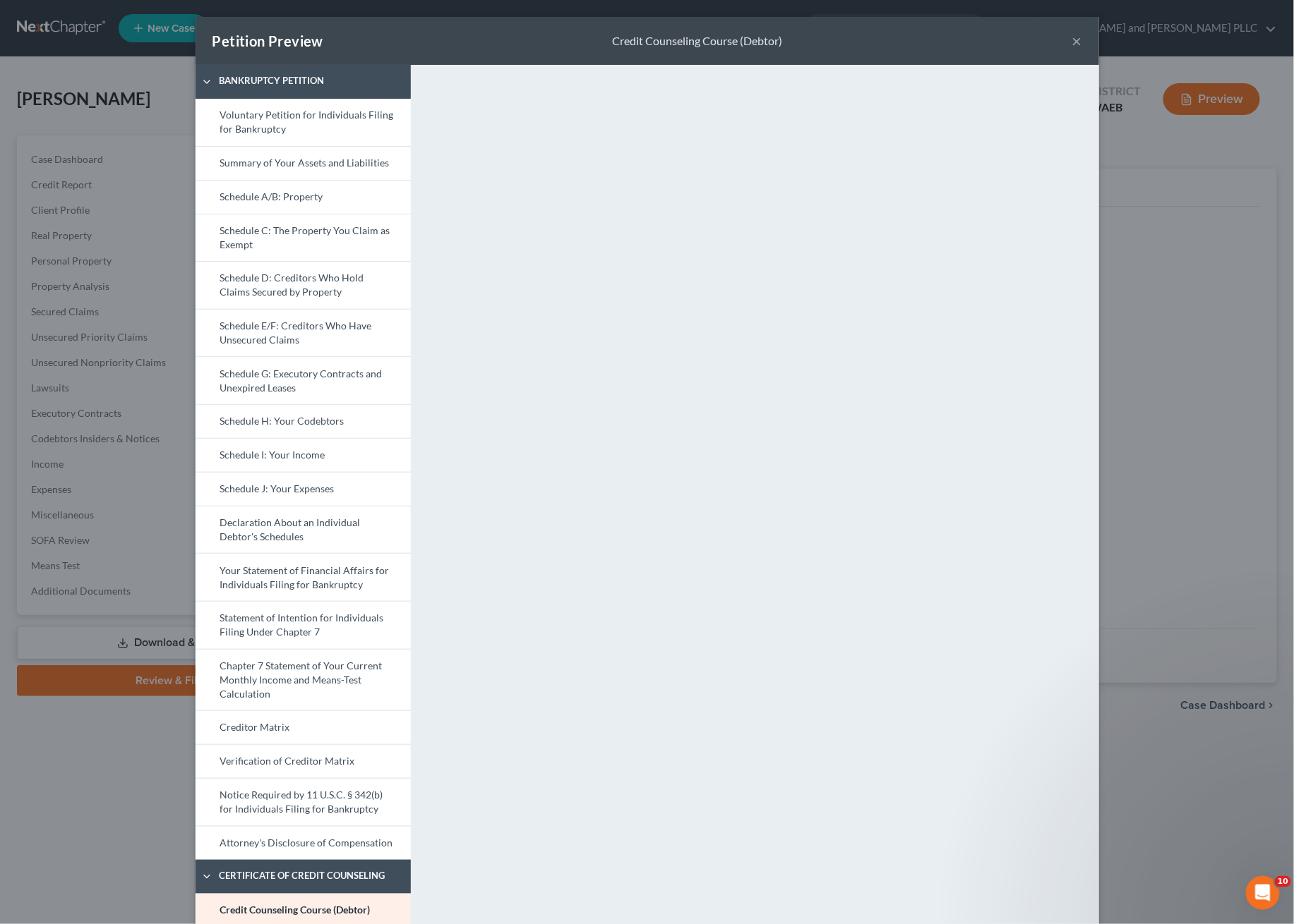
drag, startPoint x: 1067, startPoint y: 46, endPoint x: 934, endPoint y: 709, distance: 676.2
click at [934, 708] on div "Petition Preview Credit Counseling Course (Debtor) × Bankruptcy Petition Volunt…" at bounding box center [647, 574] width 904 height 1114
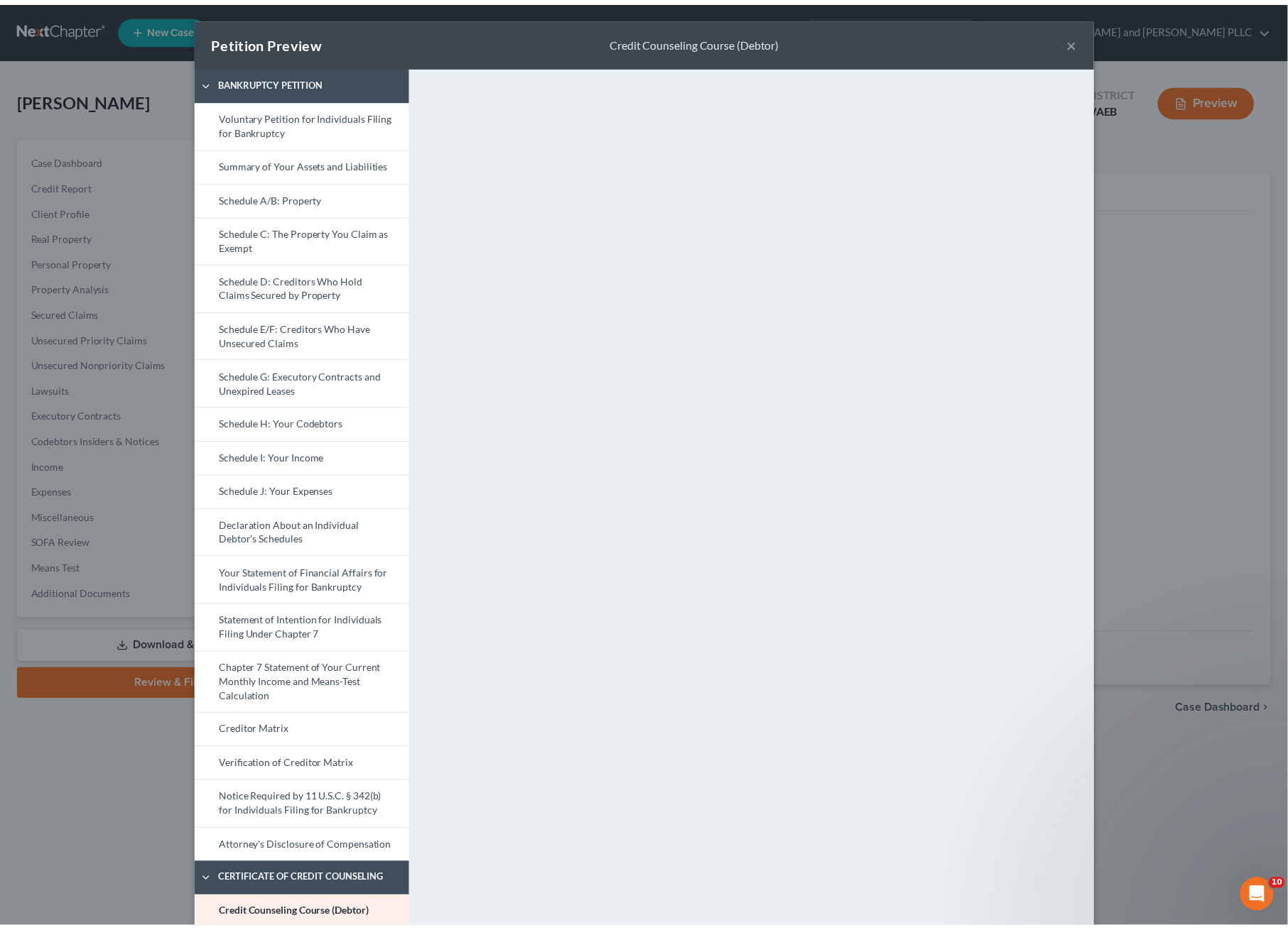
scroll to position [224, 0]
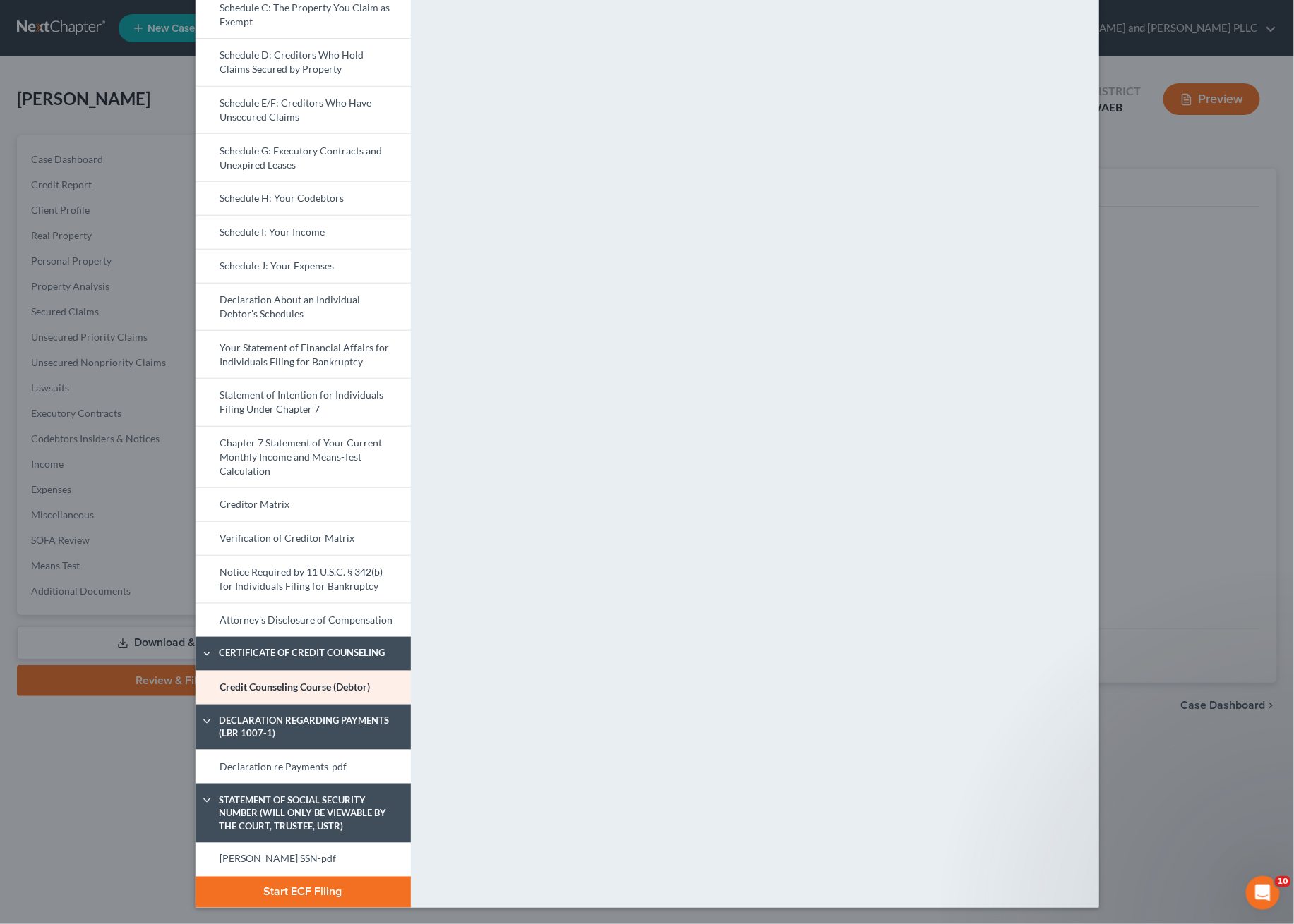
click at [261, 881] on button "Start ECF Filing" at bounding box center [303, 892] width 216 height 31
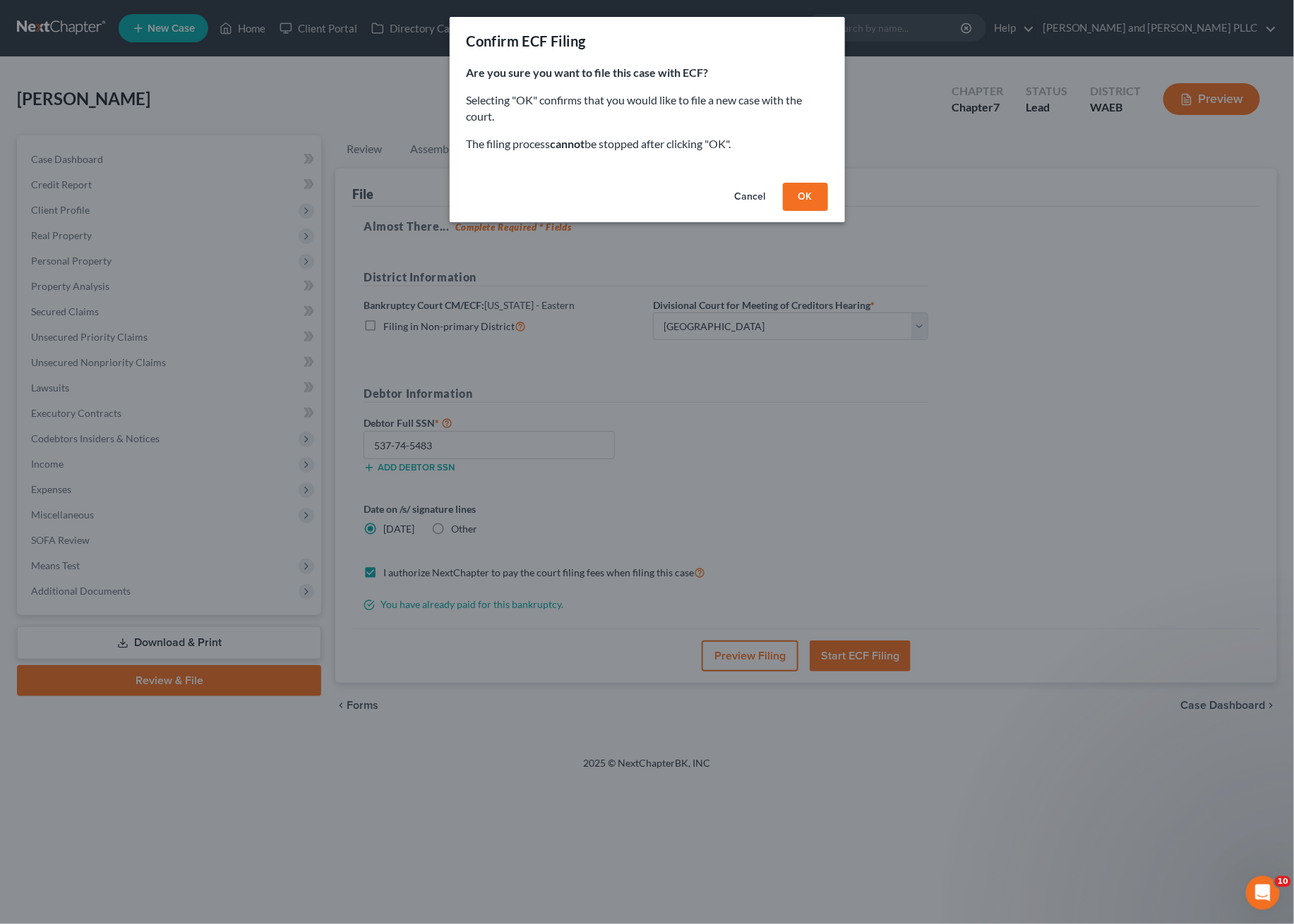
click at [788, 210] on button "OK" at bounding box center [805, 196] width 45 height 28
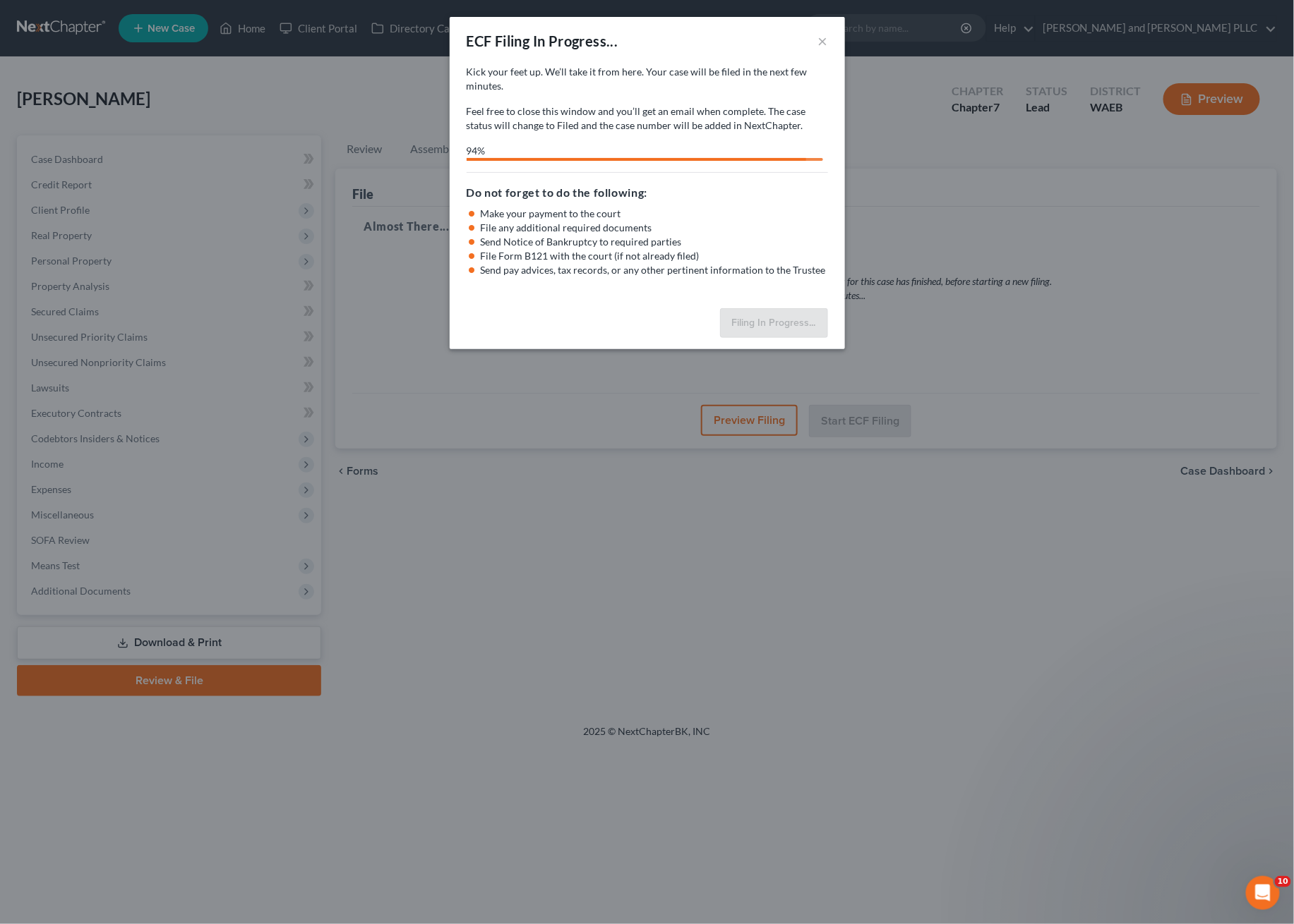
select select "0"
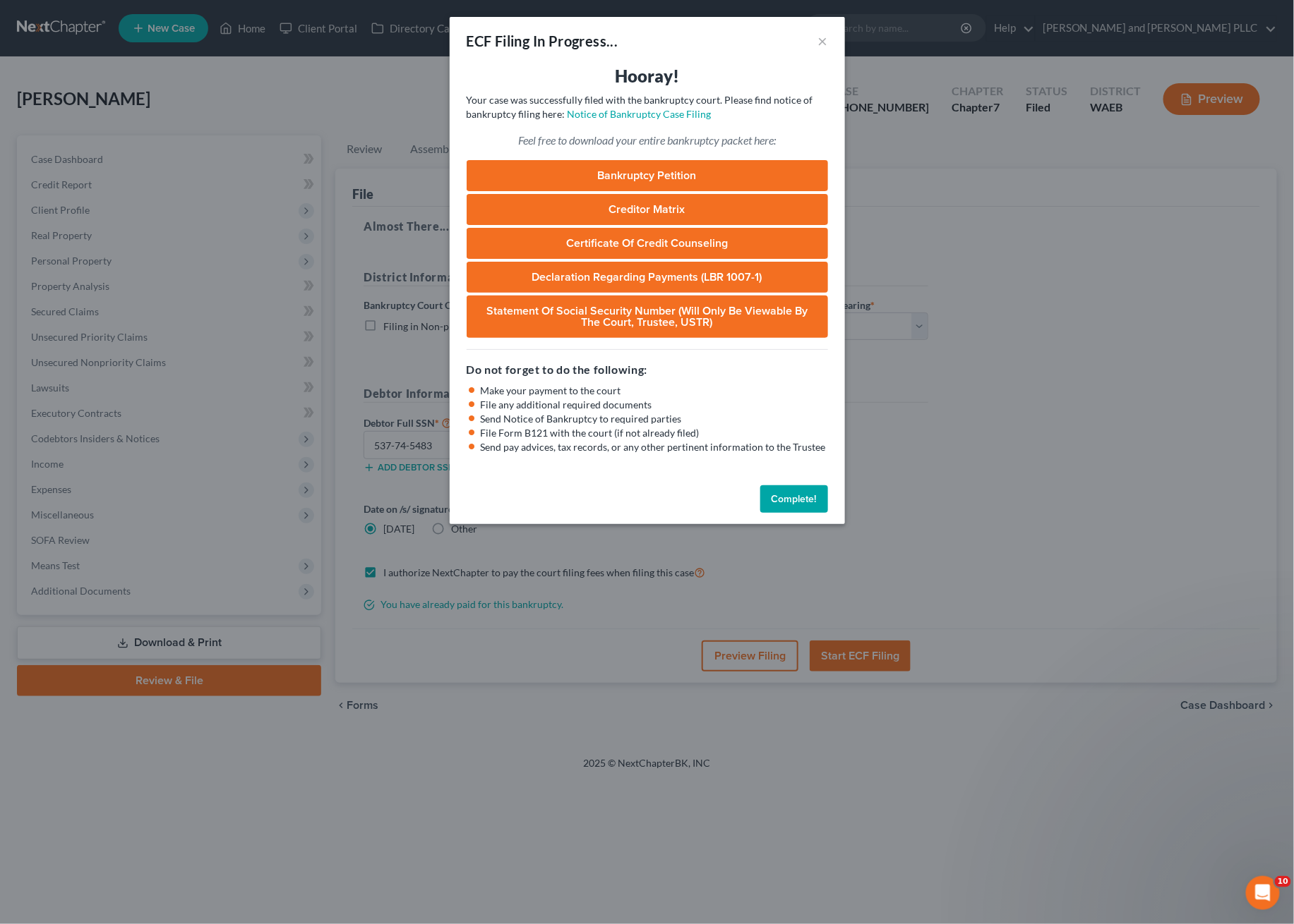
click at [600, 168] on link "Bankruptcy Petition" at bounding box center [647, 176] width 362 height 31
click at [782, 484] on div "Complete!" at bounding box center [647, 502] width 395 height 45
click at [795, 501] on button "Complete!" at bounding box center [794, 499] width 68 height 28
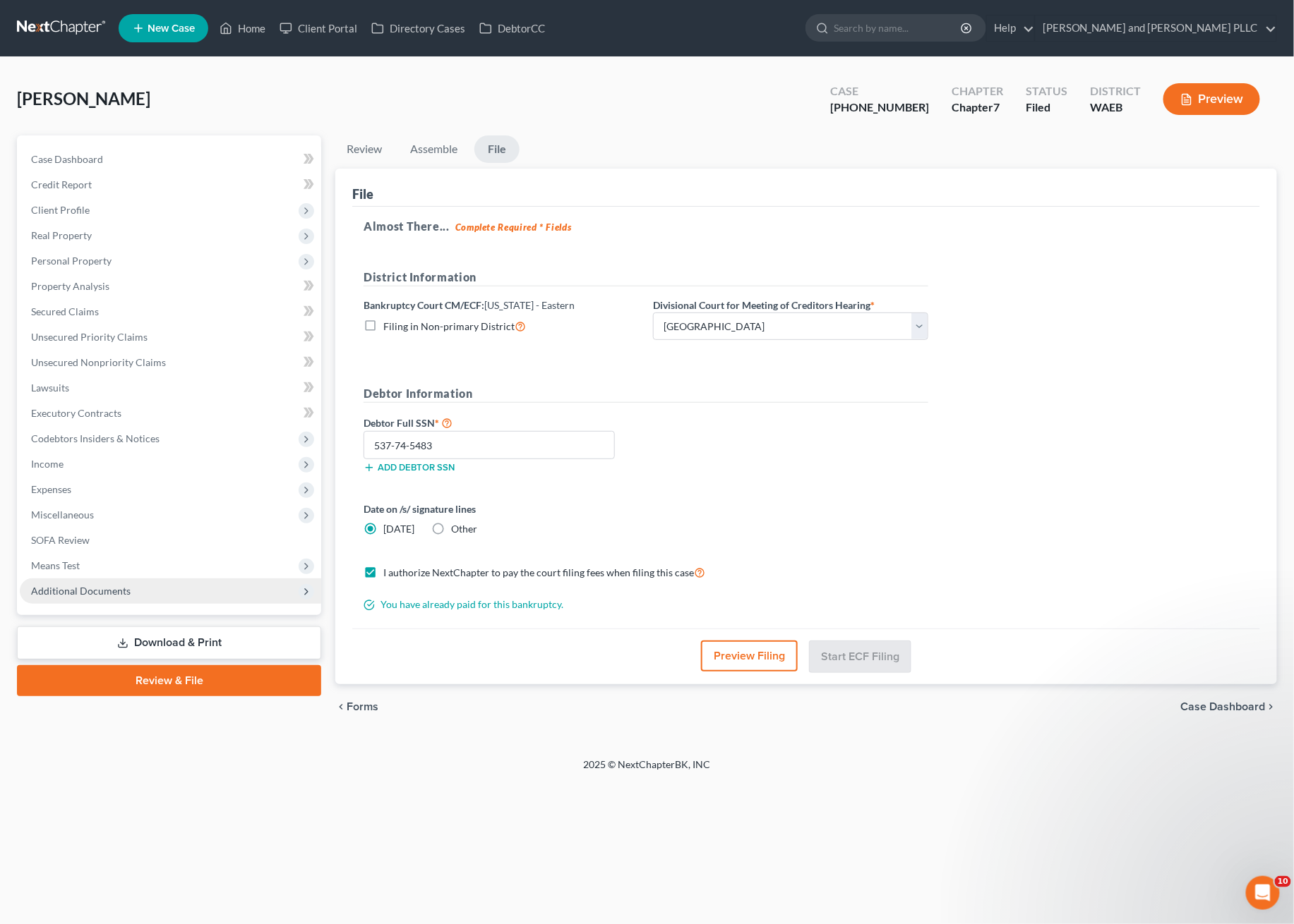
click at [128, 583] on span "Additional Documents" at bounding box center [171, 591] width 301 height 26
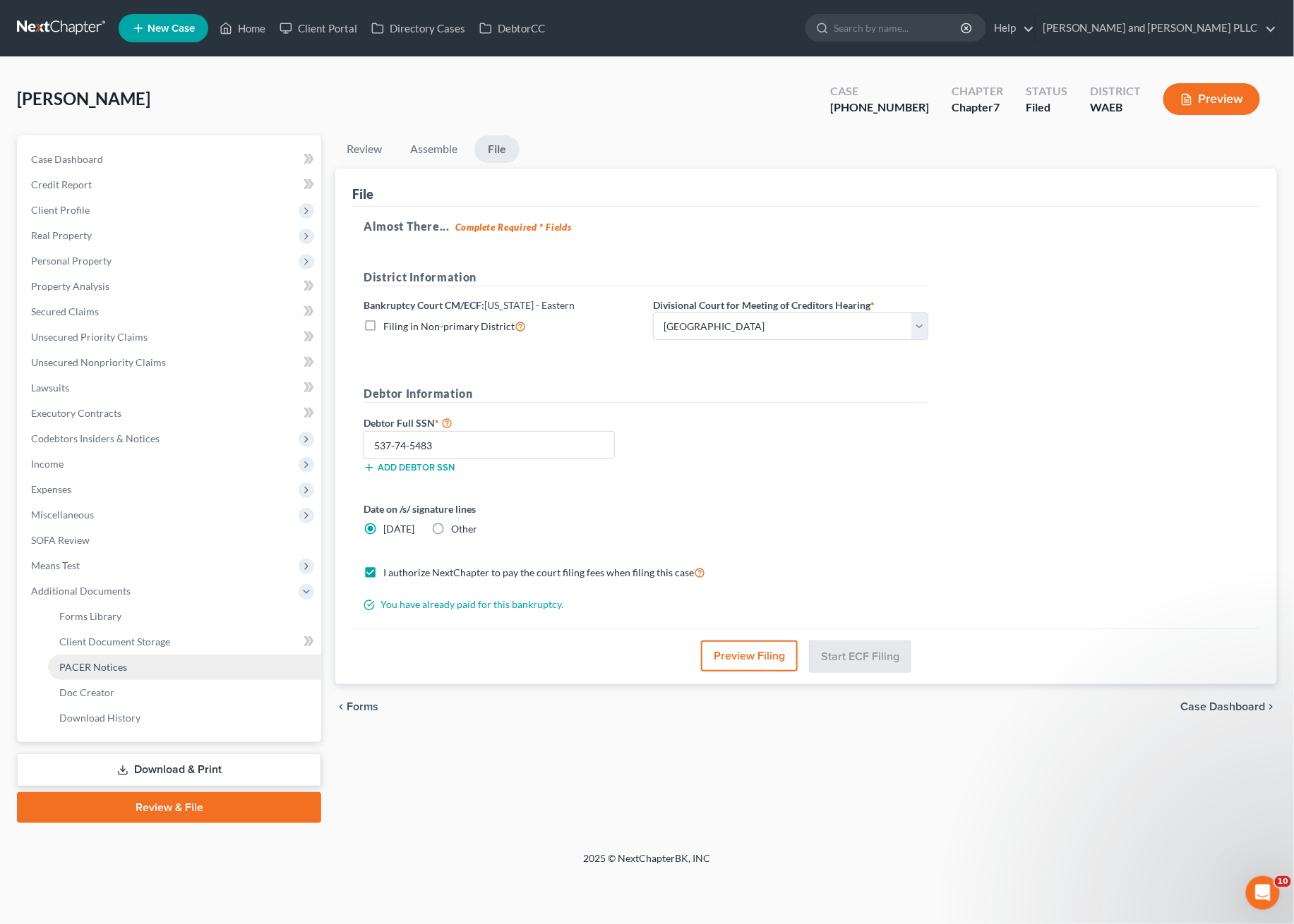
click at [103, 661] on span "PACER Notices" at bounding box center [93, 667] width 68 height 12
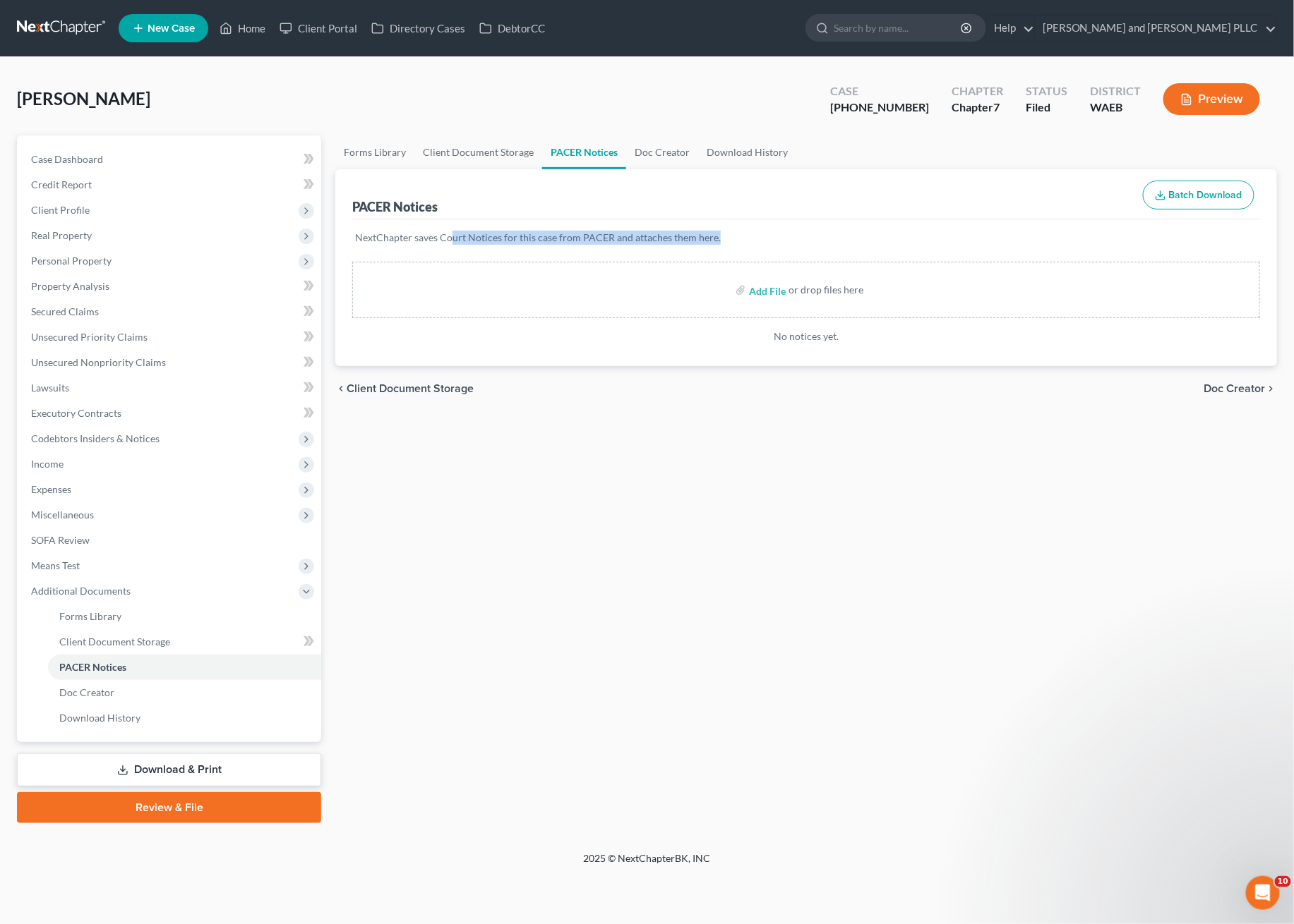
drag, startPoint x: 453, startPoint y: 227, endPoint x: 607, endPoint y: 241, distance: 154.6
click at [723, 239] on div "NextChapter saves Court Notices for this case from PACER and attaches them here." at bounding box center [806, 246] width 908 height 54
click at [484, 241] on p "NextChapter saves Court Notices for this case from PACER and attaches them here." at bounding box center [806, 238] width 902 height 14
drag, startPoint x: 447, startPoint y: 243, endPoint x: 1013, endPoint y: 236, distance: 566.0
click at [573, 234] on p "NextChapter saves Court Notices for this case from PACER and attaches them here." at bounding box center [806, 238] width 902 height 14
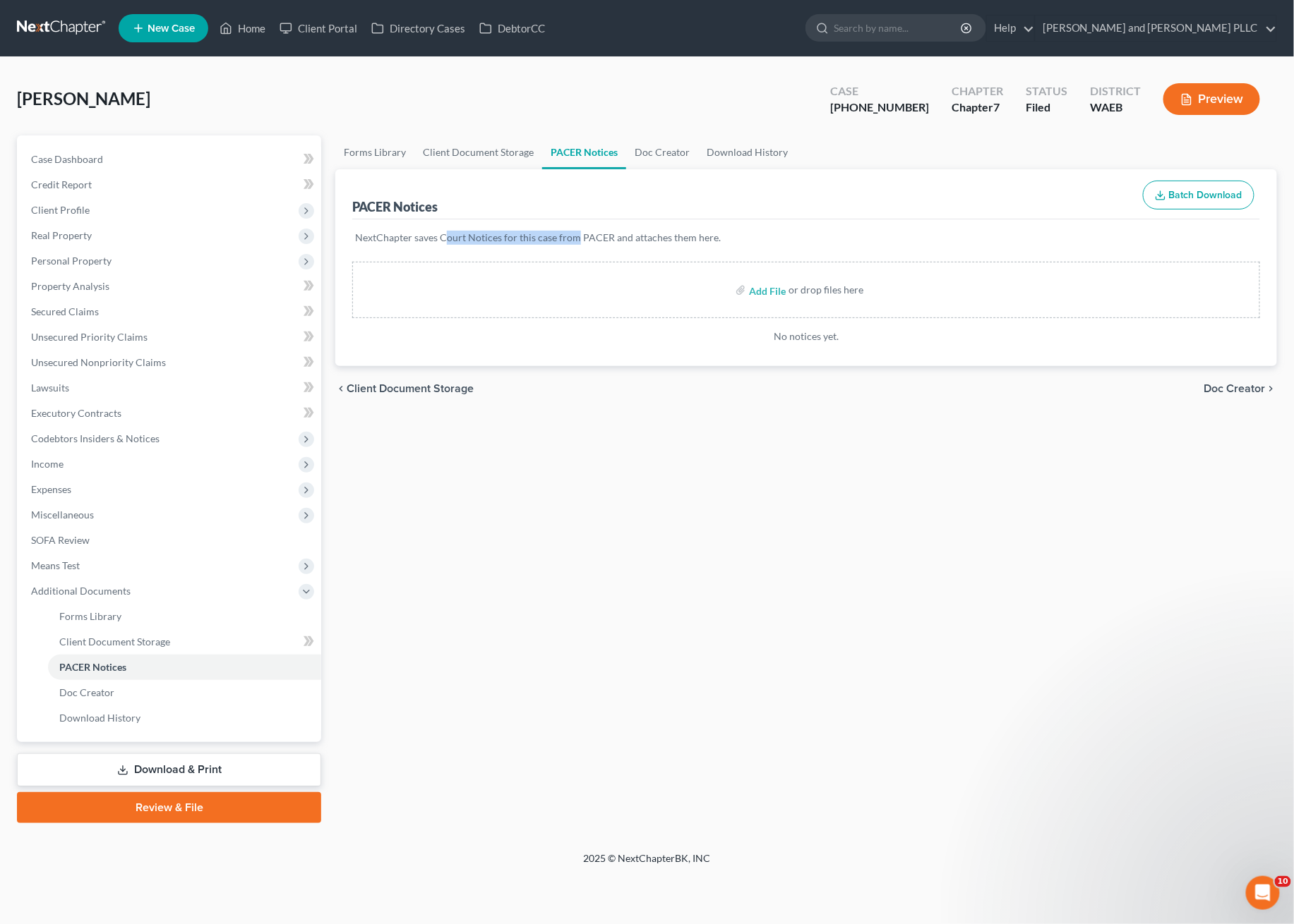
click at [465, 244] on p "NextChapter saves Court Notices for this case from PACER and attaches them here." at bounding box center [806, 238] width 902 height 14
click at [1265, 38] on link "[PERSON_NAME] and [PERSON_NAME] PLLC" at bounding box center [1156, 28] width 241 height 26
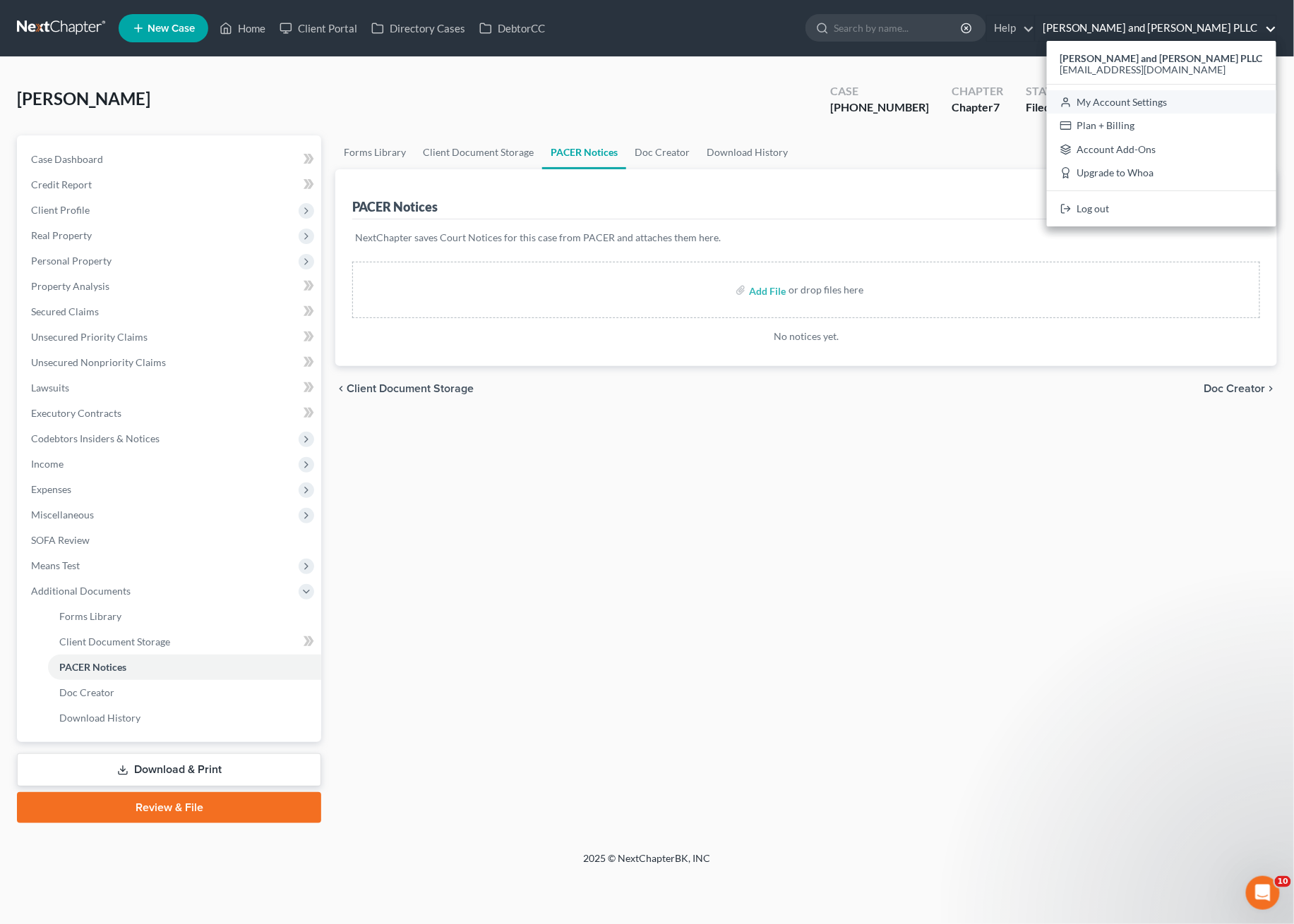
click at [1187, 100] on link "My Account Settings" at bounding box center [1162, 103] width 229 height 24
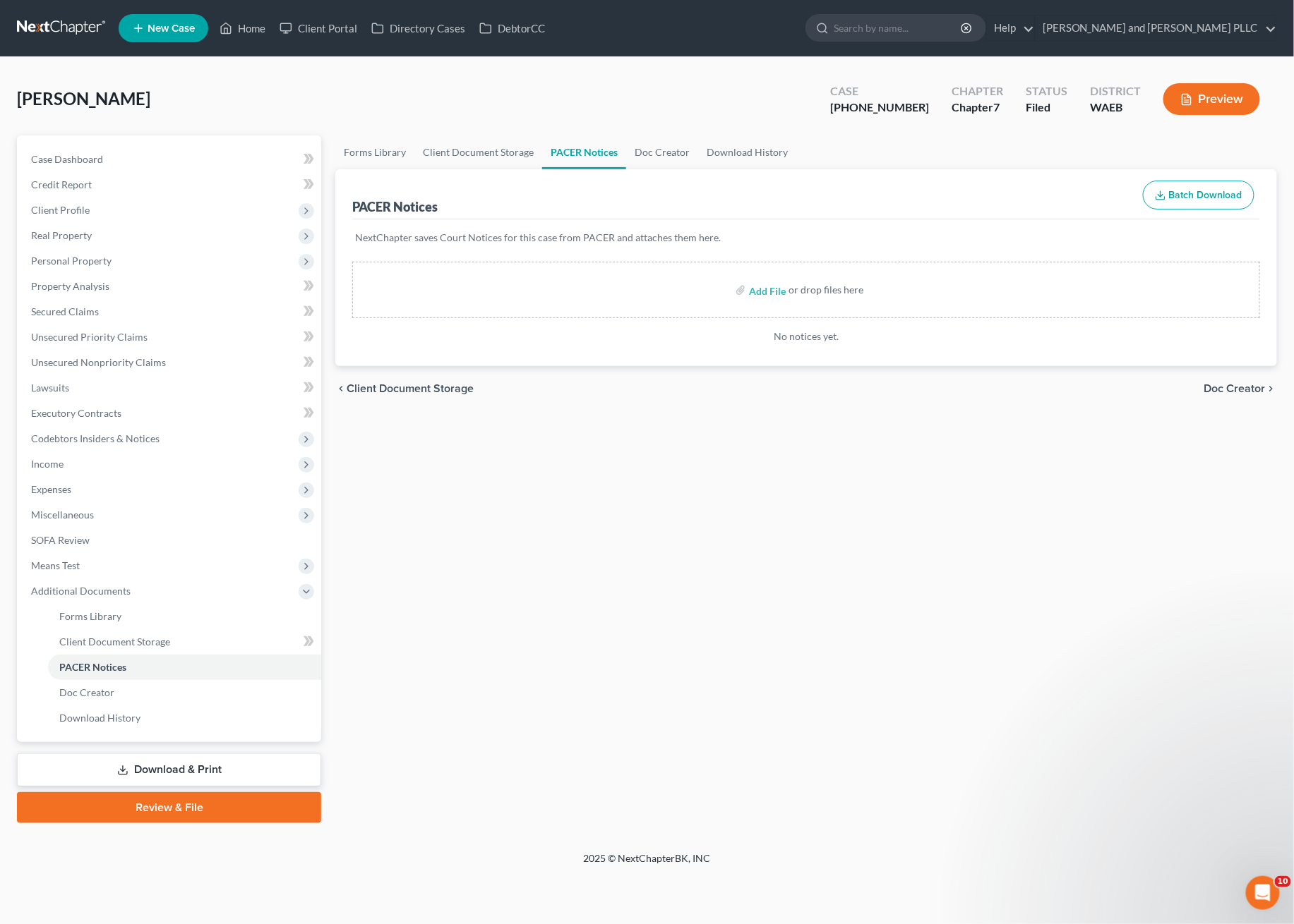
select select "29"
select select "50"
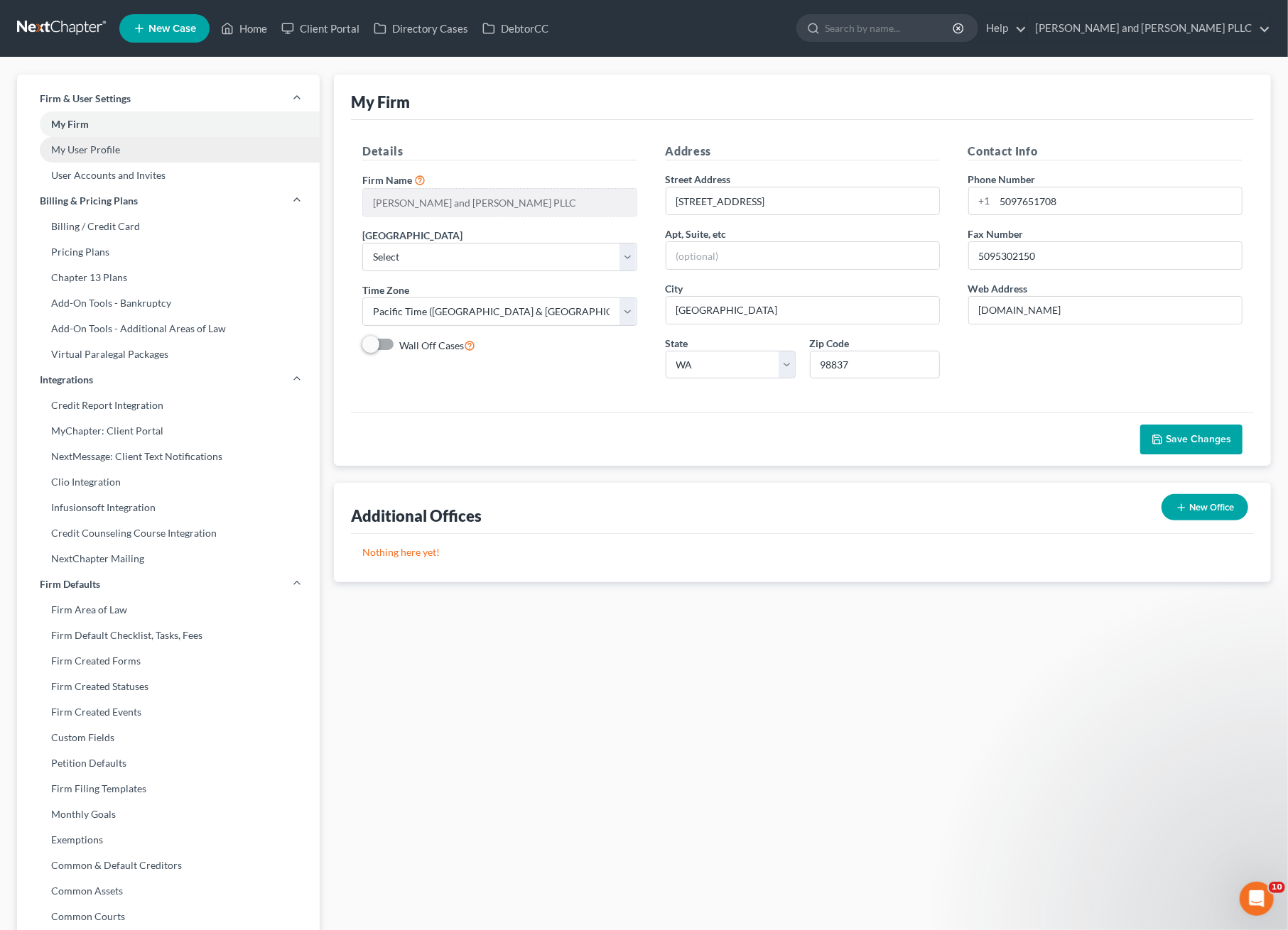
click at [105, 148] on link "My User Profile" at bounding box center [168, 150] width 303 height 26
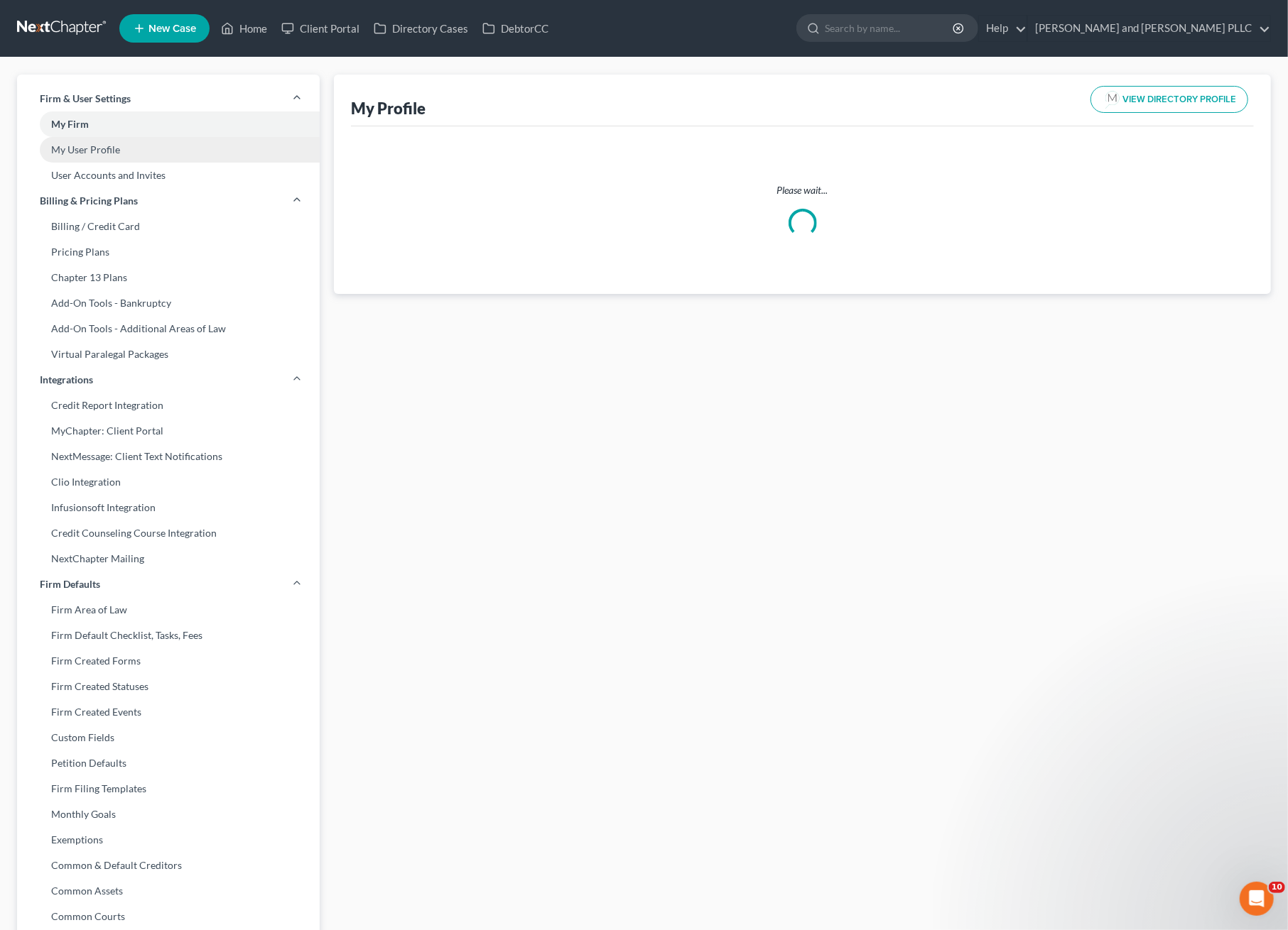
select select "50"
select select "86"
select select "attorney"
select select "1"
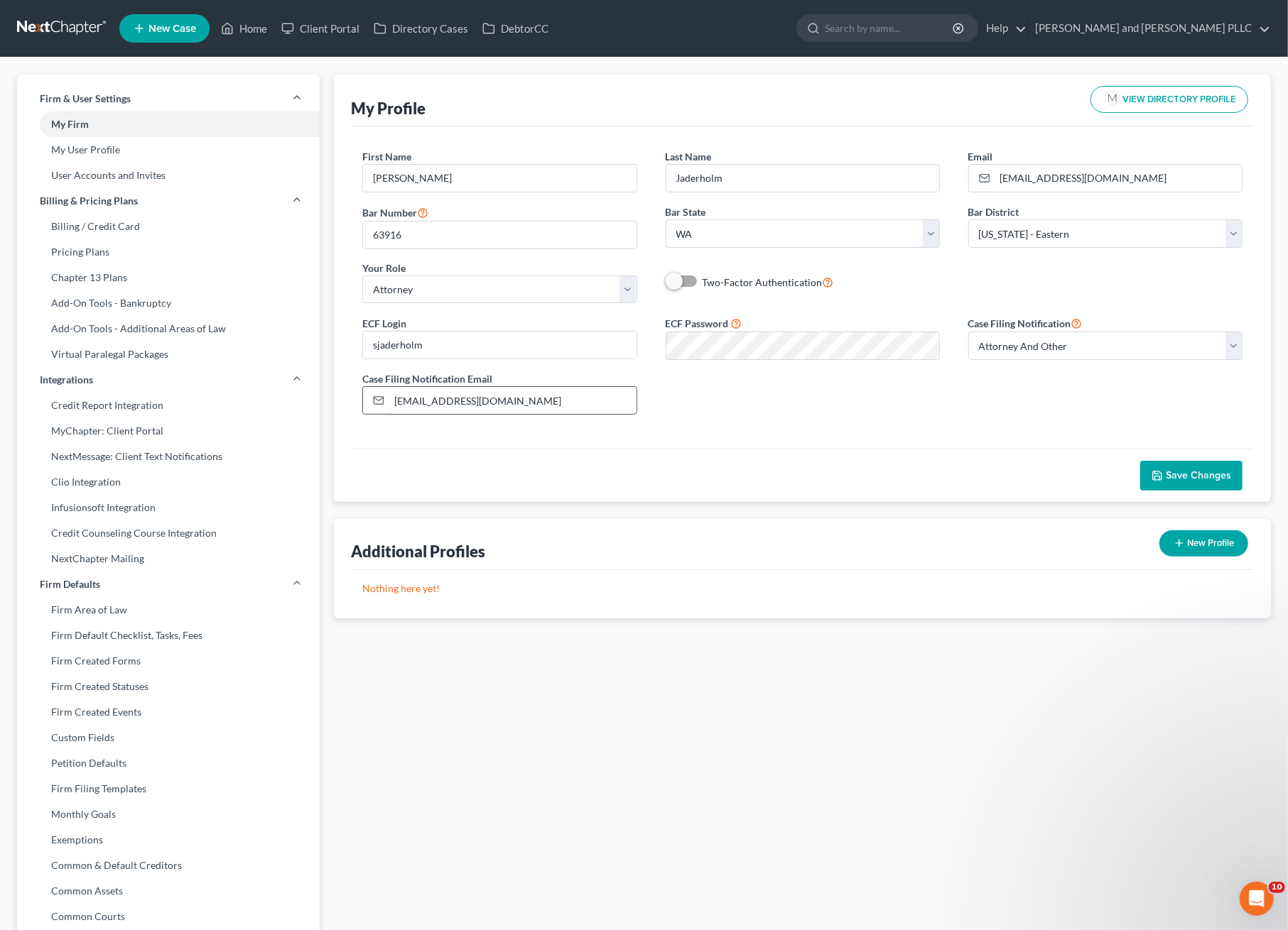
click at [434, 402] on input "[EMAIL_ADDRESS][DOMAIN_NAME]" at bounding box center [512, 400] width 246 height 27
drag, startPoint x: 632, startPoint y: 377, endPoint x: 532, endPoint y: 398, distance: 102.2
click at [638, 380] on div "Case Filing Notification Email [EMAIL_ADDRESS][DOMAIN_NAME]" at bounding box center [499, 393] width 303 height 44
click at [496, 408] on input "[EMAIL_ADDRESS][DOMAIN_NAME]" at bounding box center [512, 400] width 246 height 27
click at [92, 149] on link "My User Profile" at bounding box center [168, 150] width 303 height 26
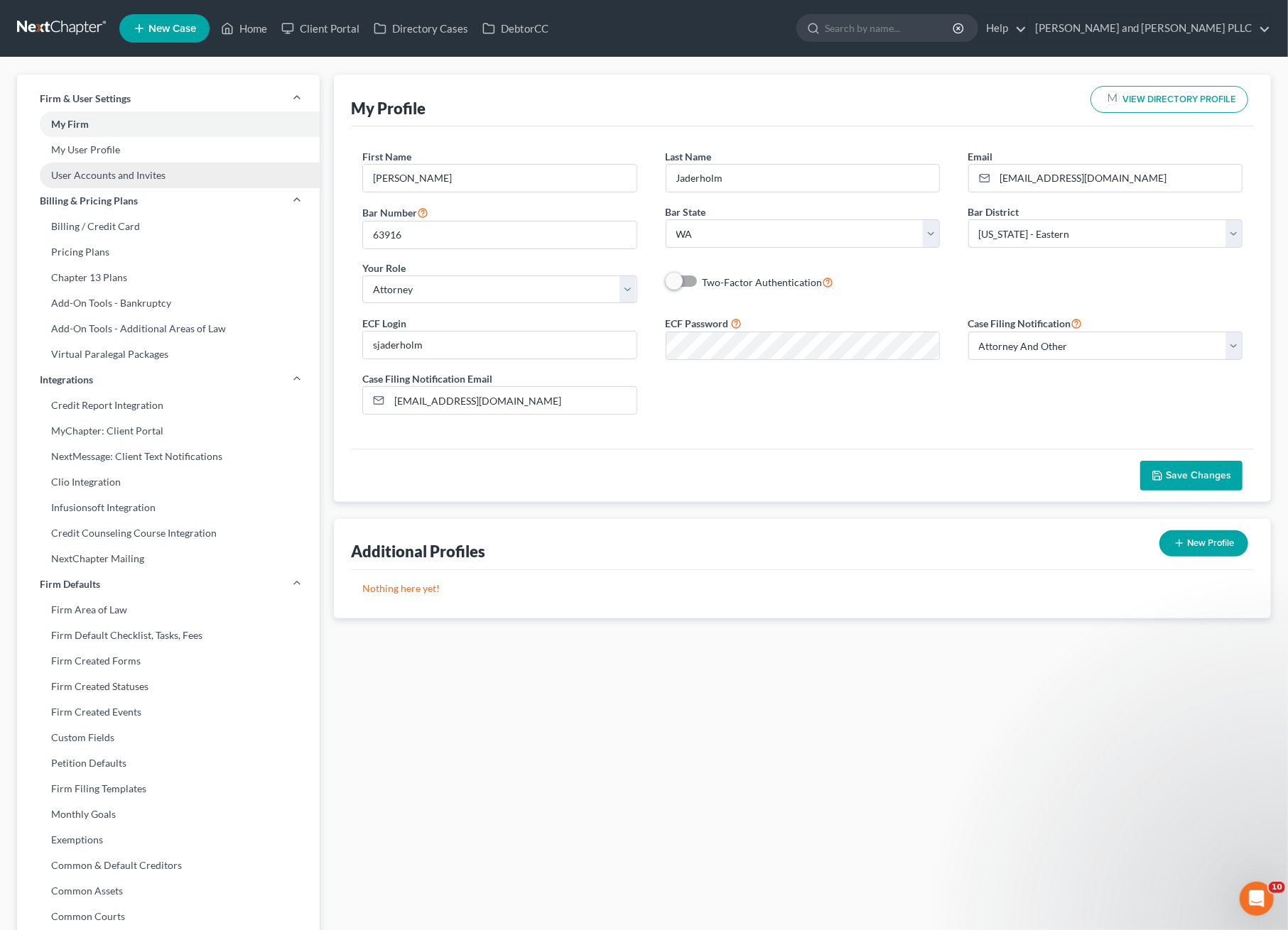
click at [66, 182] on link "User Accounts and Invites" at bounding box center [168, 176] width 303 height 26
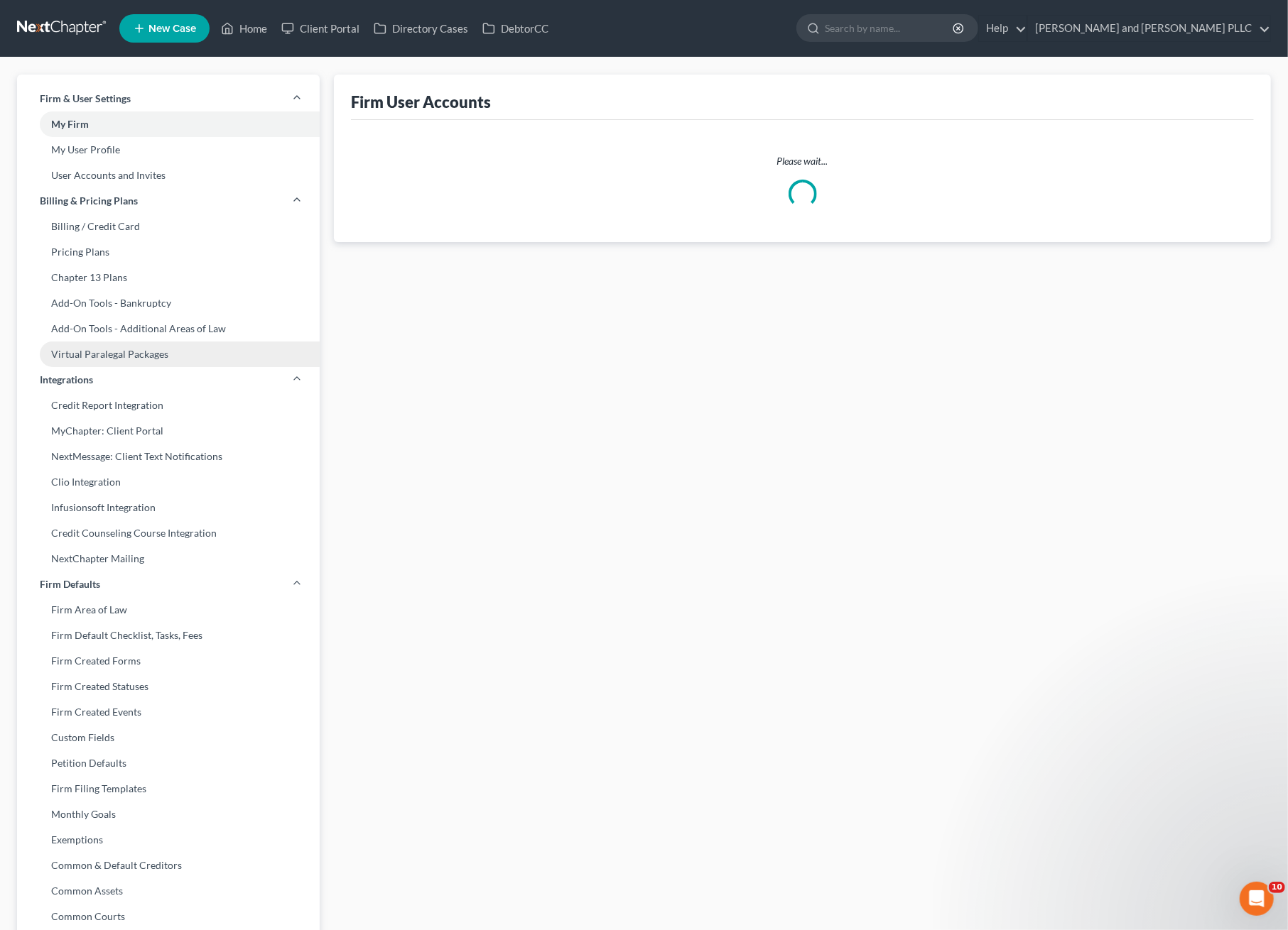
select select "0"
select select "2"
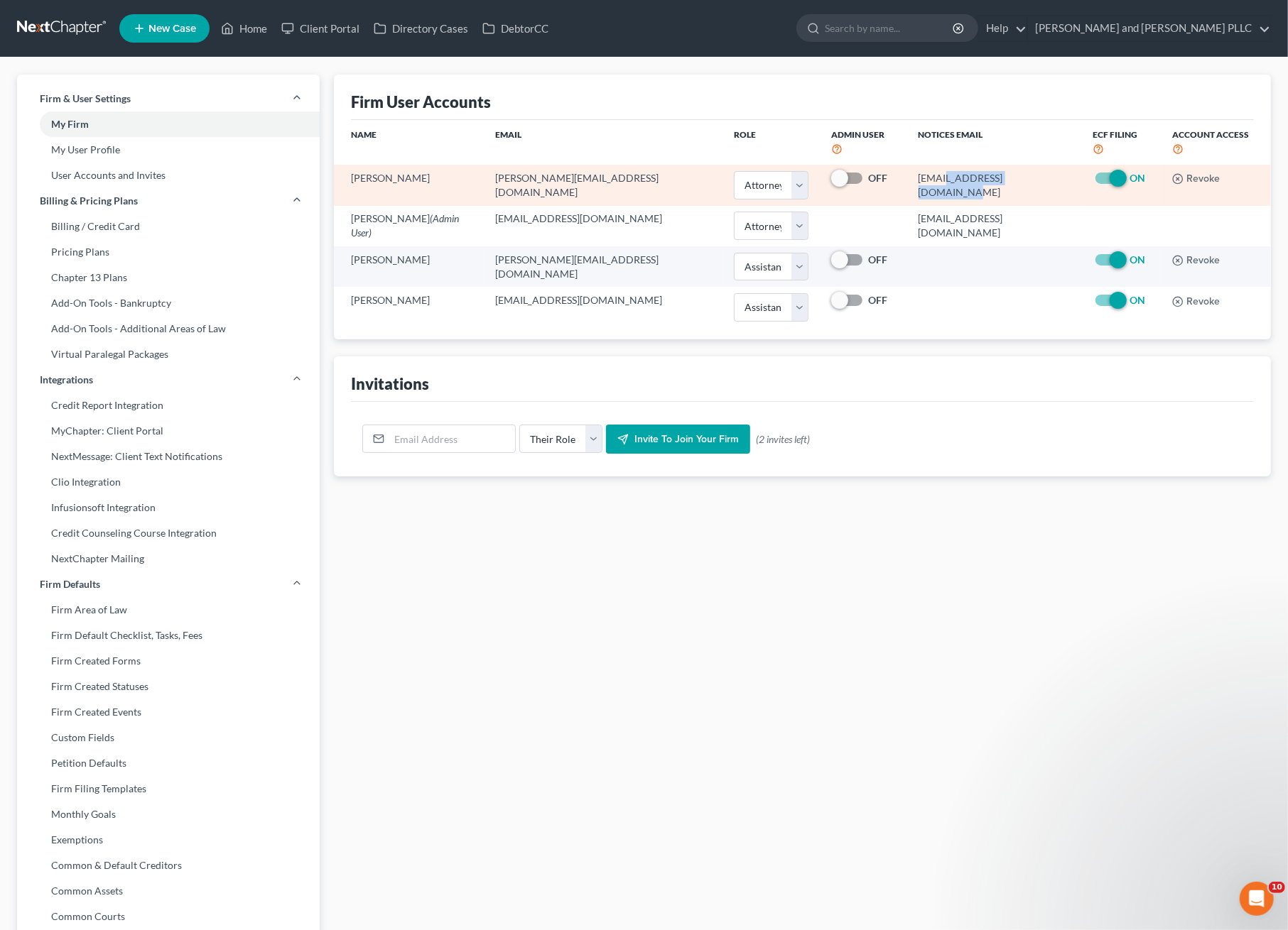
drag, startPoint x: 918, startPoint y: 163, endPoint x: 1010, endPoint y: 162, distance: 92.0
click at [1010, 165] on td "[EMAIL_ADDRESS][DOMAIN_NAME]" at bounding box center [994, 185] width 175 height 40
click at [945, 173] on td "[EMAIL_ADDRESS][DOMAIN_NAME]" at bounding box center [994, 185] width 175 height 40
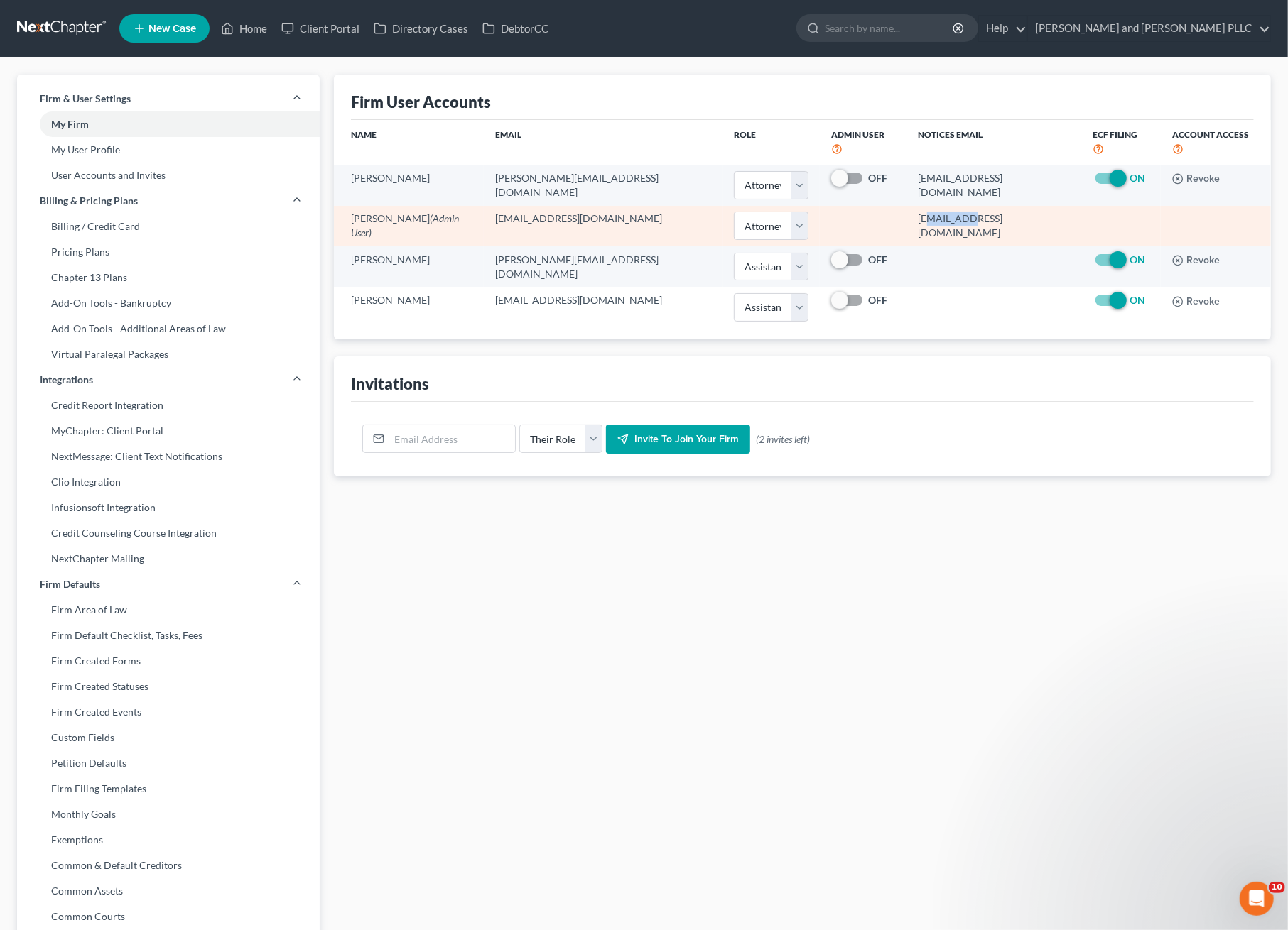
drag, startPoint x: 900, startPoint y: 201, endPoint x: 944, endPoint y: 202, distance: 44.0
click at [944, 206] on td "[EMAIL_ADDRESS][DOMAIN_NAME]" at bounding box center [994, 226] width 175 height 40
drag, startPoint x: 1043, startPoint y: 209, endPoint x: 861, endPoint y: 231, distance: 183.3
click at [861, 231] on tr "[PERSON_NAME] (Admin User) [PERSON_NAME][EMAIL_ADDRESS][DOMAIN_NAME] Select Att…" at bounding box center [802, 226] width 937 height 40
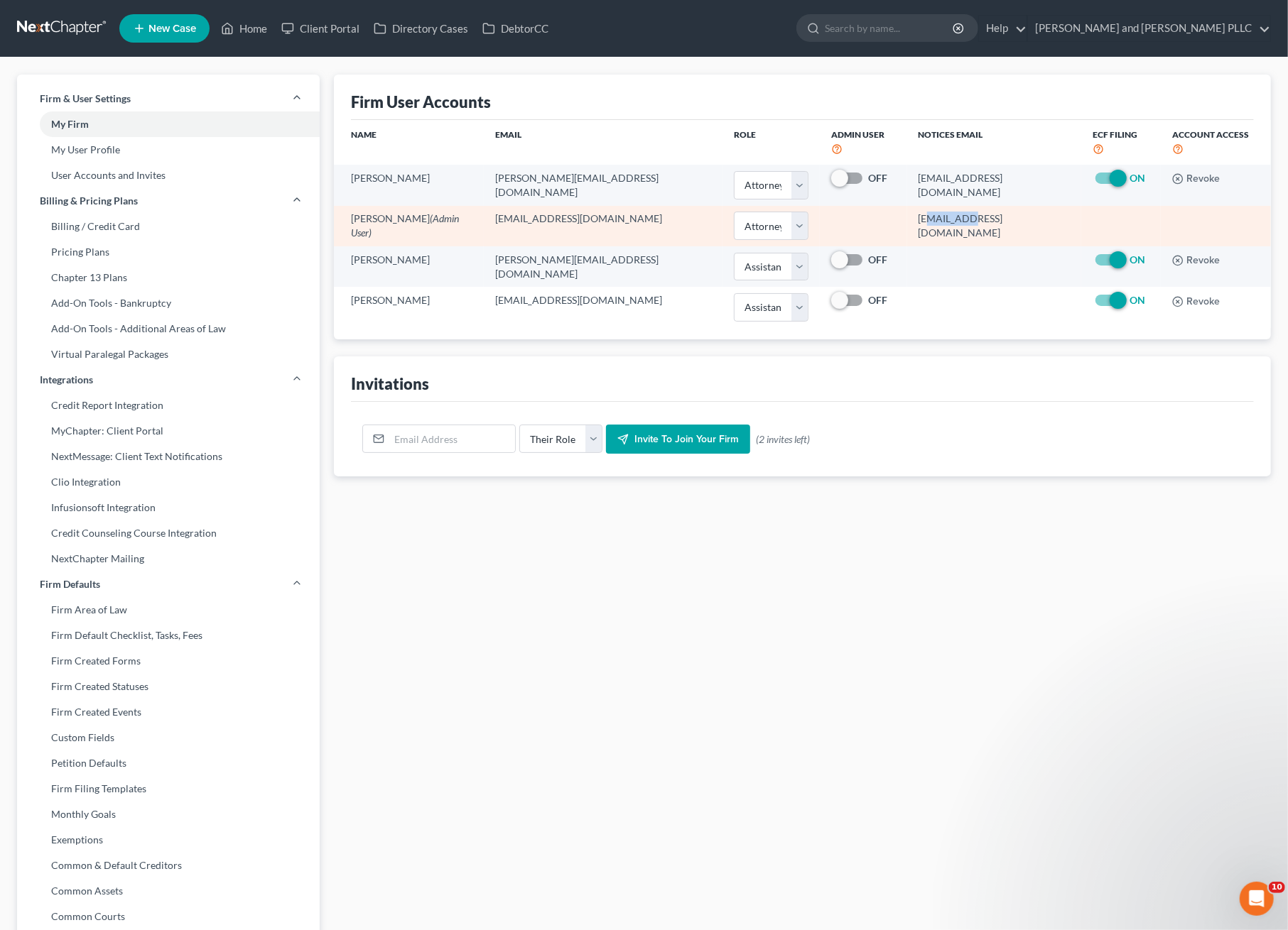
copy tr "[EMAIL_ADDRESS][DOMAIN_NAME]"
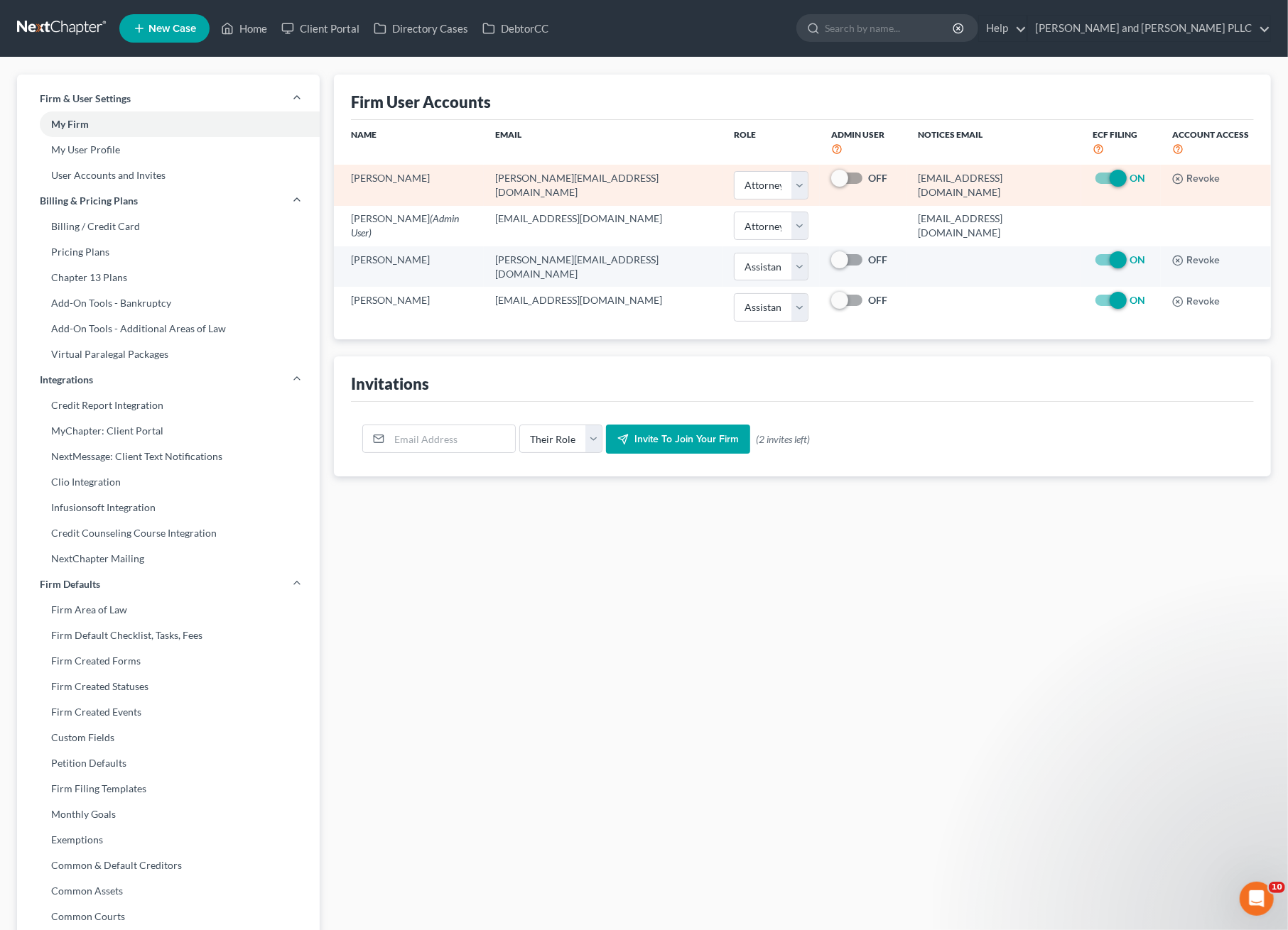
click at [939, 169] on td "[EMAIL_ADDRESS][DOMAIN_NAME]" at bounding box center [994, 185] width 175 height 40
click at [939, 169] on td "[EMAIL_ADDRESS][DOMAIN_NAME]" at bounding box center [994, 185] width 175 height 40
click at [943, 168] on td "[EMAIL_ADDRESS][DOMAIN_NAME]" at bounding box center [994, 185] width 175 height 40
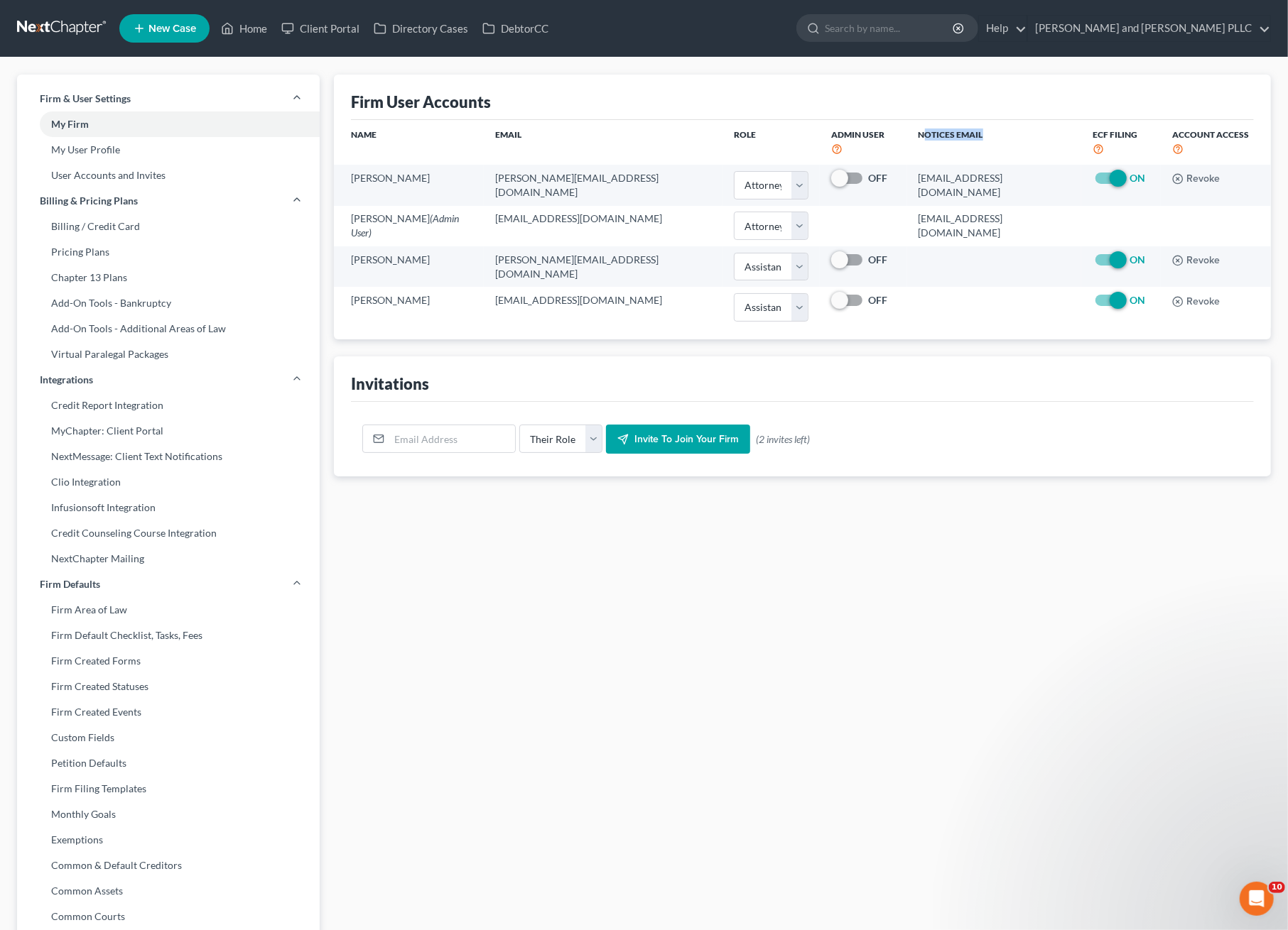
drag, startPoint x: 895, startPoint y: 136, endPoint x: 955, endPoint y: 131, distance: 60.2
click at [955, 131] on th "Notices Email" at bounding box center [994, 142] width 175 height 44
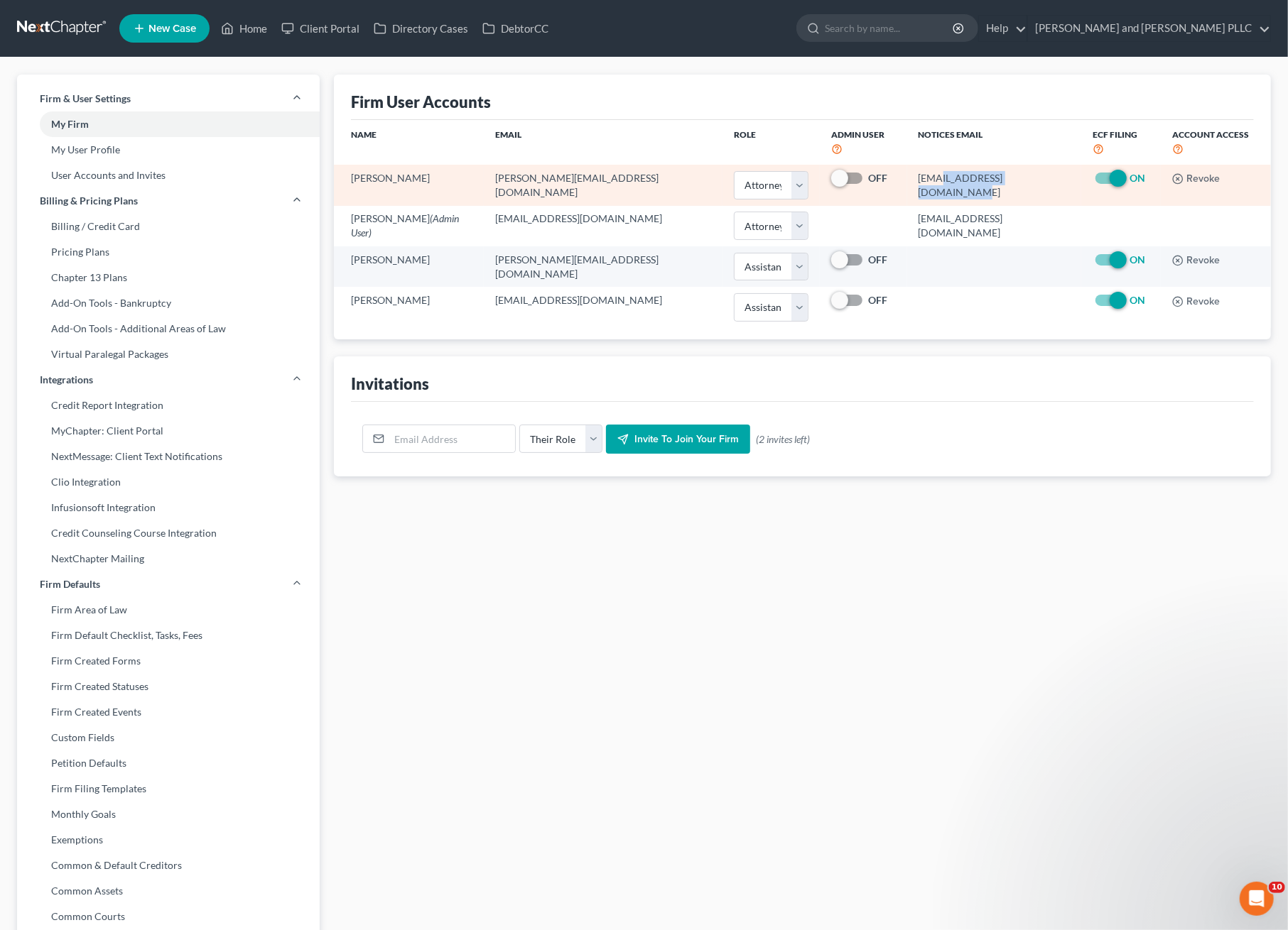
drag, startPoint x: 912, startPoint y: 164, endPoint x: 1018, endPoint y: 166, distance: 106.0
click at [1018, 166] on td "[EMAIL_ADDRESS][DOMAIN_NAME]" at bounding box center [994, 185] width 175 height 40
click at [919, 167] on td "[EMAIL_ADDRESS][DOMAIN_NAME]" at bounding box center [994, 185] width 175 height 40
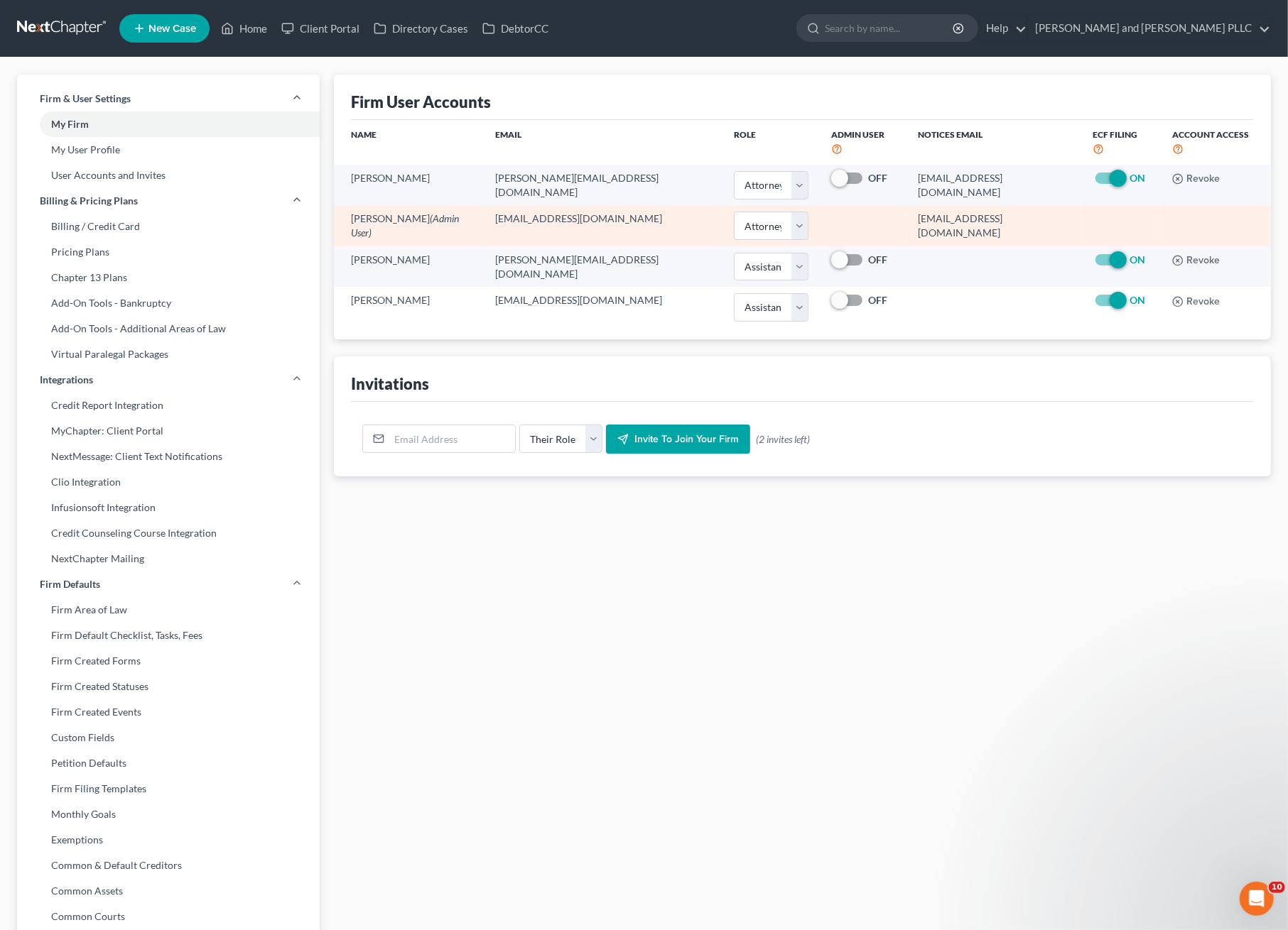
click at [976, 214] on td "[EMAIL_ADDRESS][DOMAIN_NAME]" at bounding box center [994, 226] width 175 height 40
click at [975, 213] on td "[EMAIL_ADDRESS][DOMAIN_NAME]" at bounding box center [994, 226] width 175 height 40
click at [974, 212] on td "[EMAIL_ADDRESS][DOMAIN_NAME]" at bounding box center [994, 226] width 175 height 40
copy td "[EMAIL_ADDRESS][DOMAIN_NAME]"
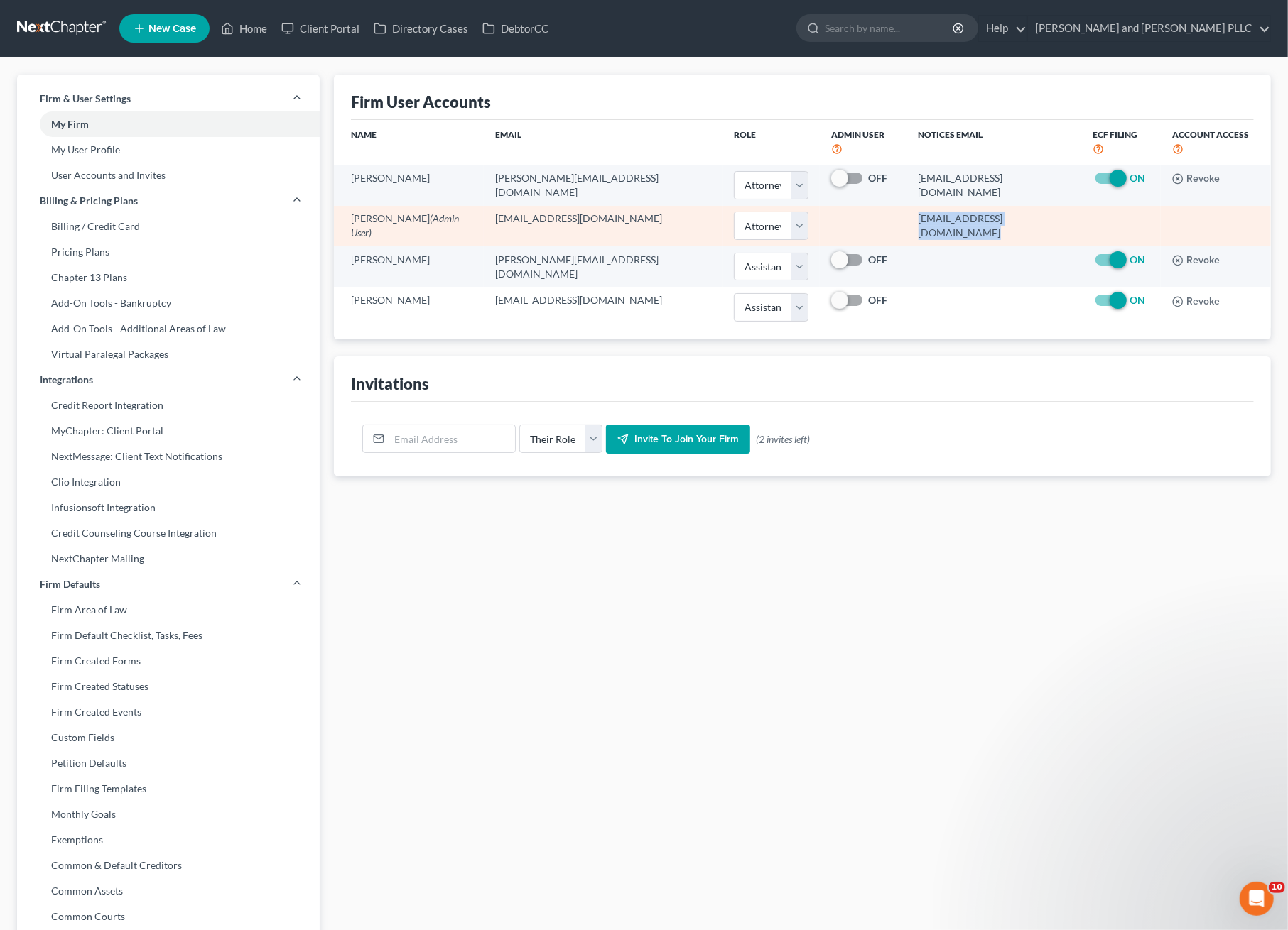
copy td "[EMAIL_ADDRESS][DOMAIN_NAME]"
